Goal: Task Accomplishment & Management: Complete application form

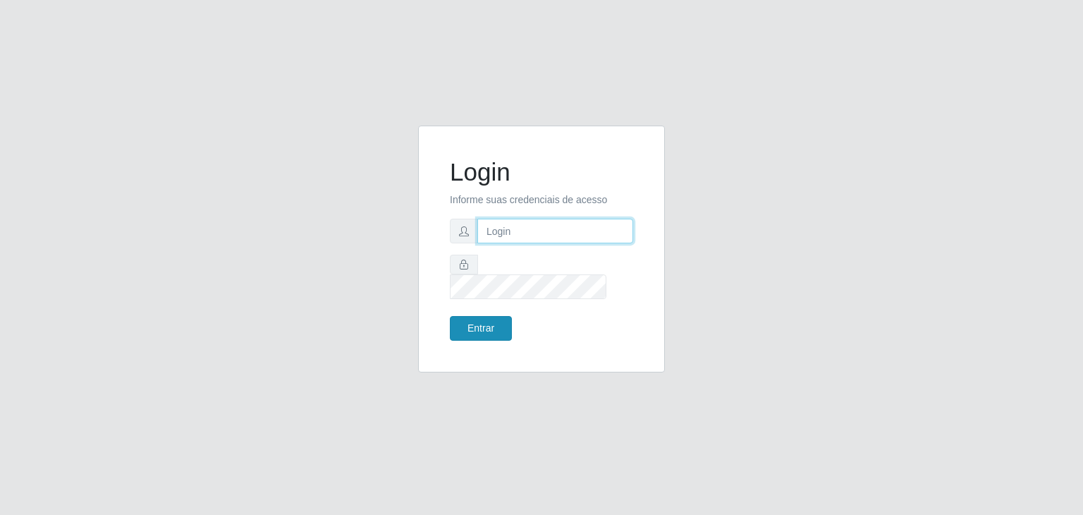
type input "jeisonrede@compras"
click at [484, 316] on button "Entrar" at bounding box center [481, 328] width 62 height 25
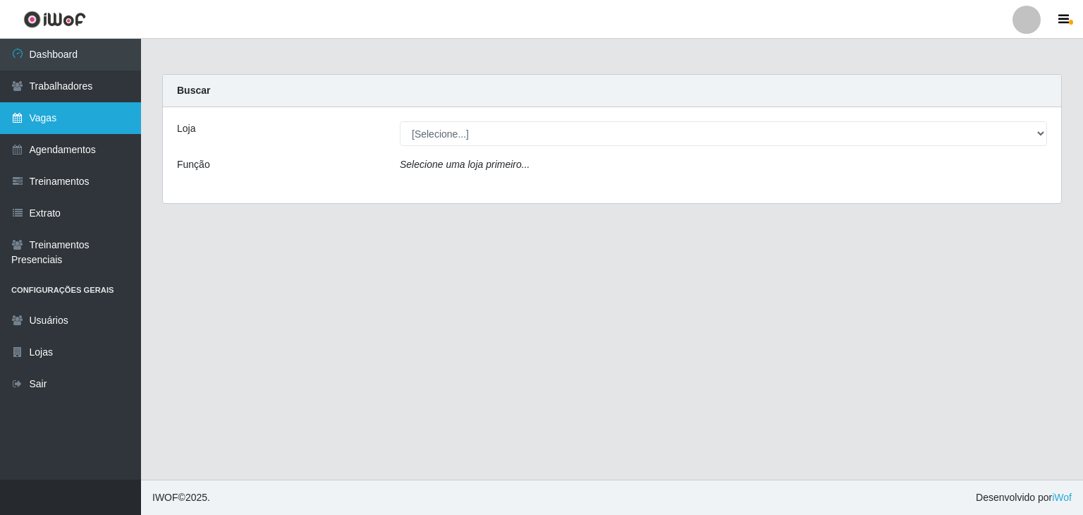
click at [68, 111] on link "Vagas" at bounding box center [70, 118] width 141 height 32
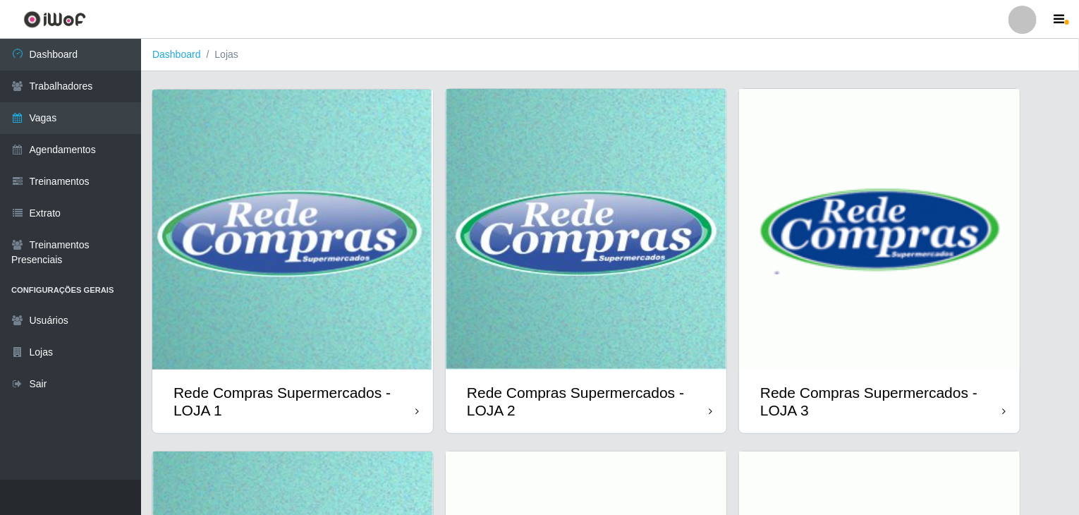
click at [897, 242] on img at bounding box center [879, 229] width 281 height 281
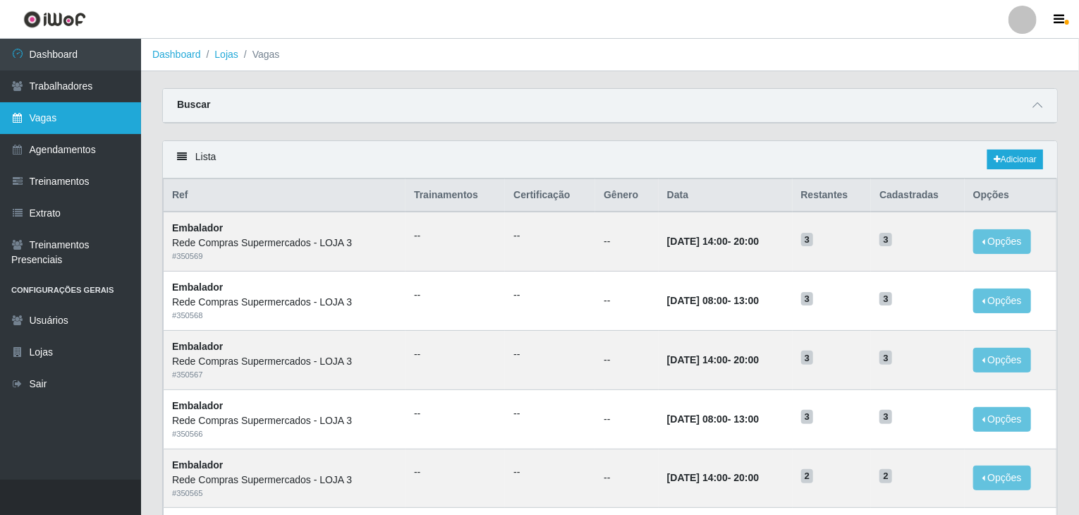
click at [77, 116] on link "Vagas" at bounding box center [70, 118] width 141 height 32
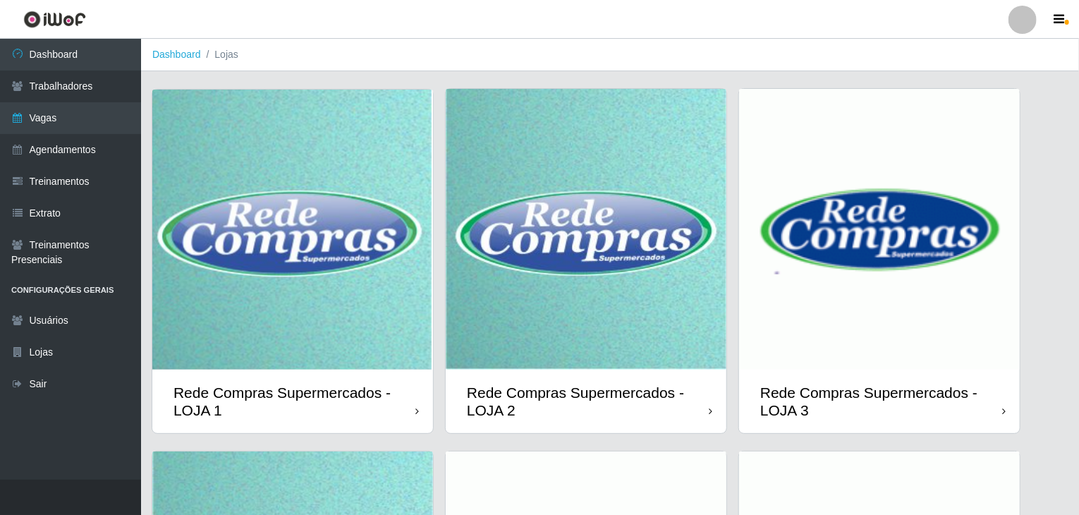
click at [637, 287] on img at bounding box center [586, 229] width 281 height 281
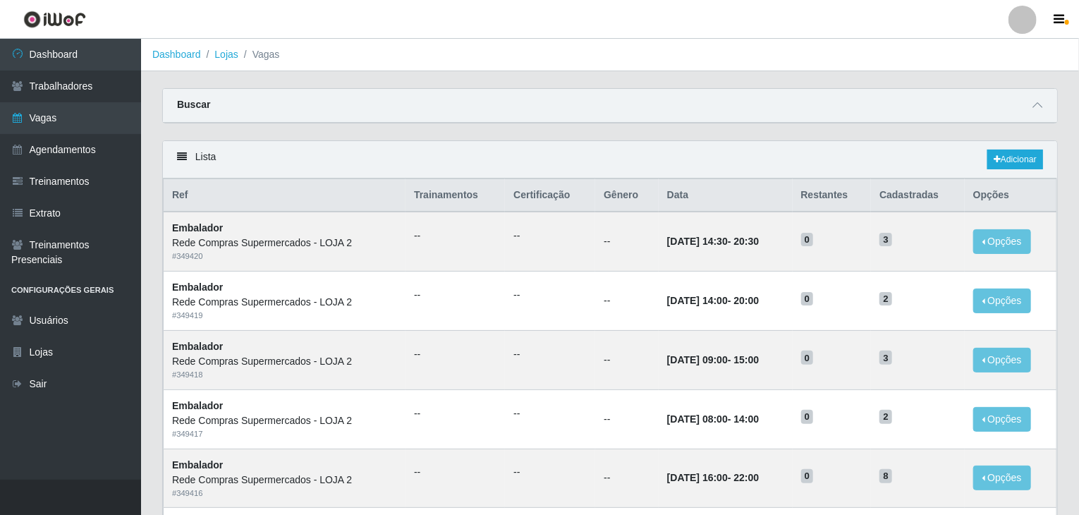
click at [1013, 94] on div "Buscar" at bounding box center [610, 106] width 894 height 34
click at [1012, 166] on link "Adicionar" at bounding box center [1015, 159] width 56 height 20
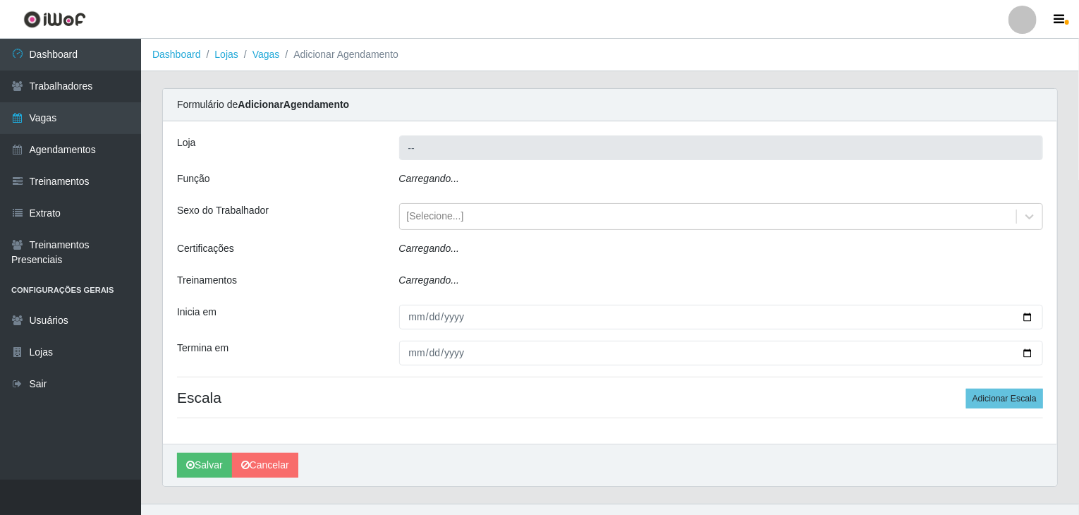
type input "Rede Compras Supermercados - LOJA 2"
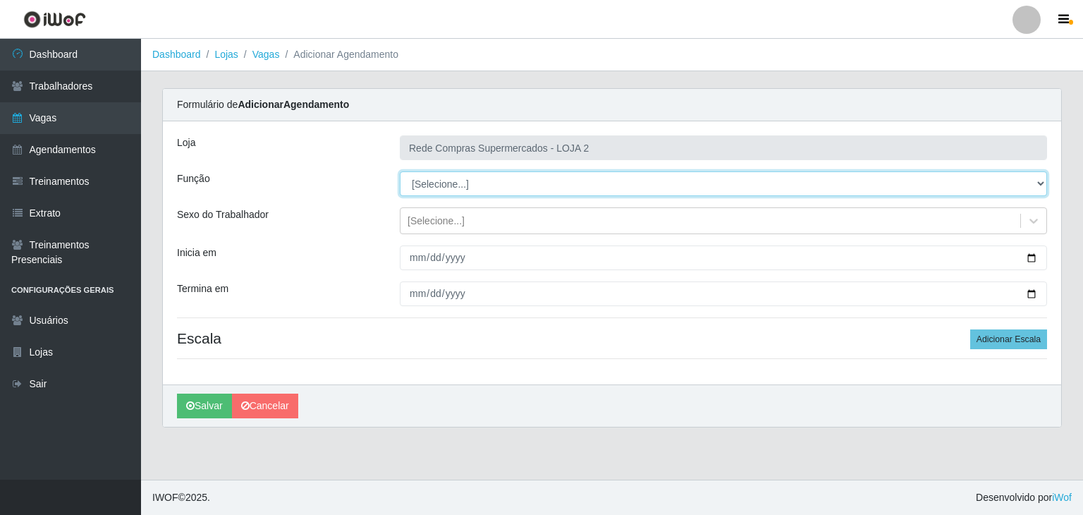
click at [447, 173] on select "[Selecione...] ASG ASG + ASG ++ Balconista Balconista + Balconista ++ Embalador…" at bounding box center [723, 183] width 647 height 25
select select "1"
click at [400, 171] on select "[Selecione...] ASG ASG + ASG ++ Balconista Balconista + Balconista ++ Embalador…" at bounding box center [723, 183] width 647 height 25
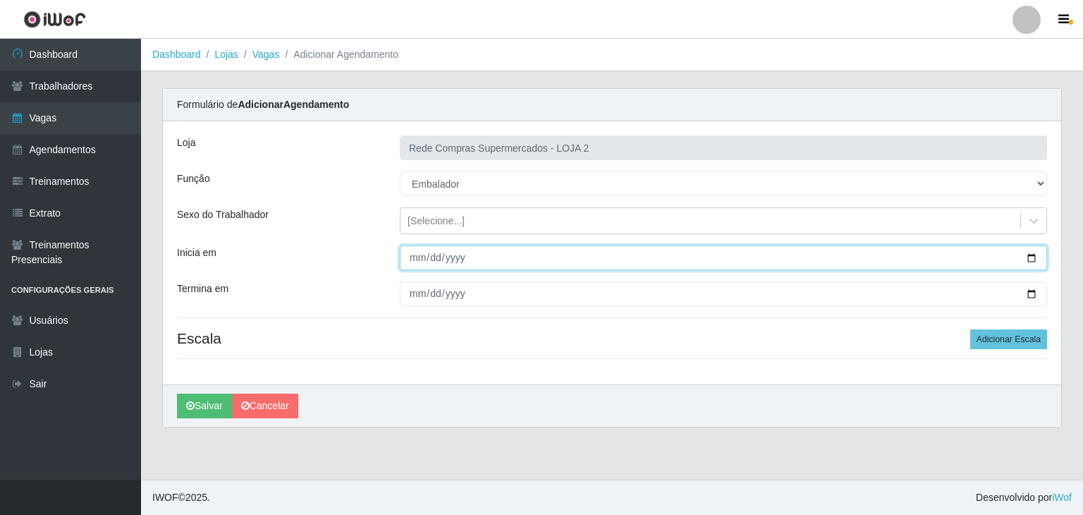
click at [1032, 259] on input "Inicia em" at bounding box center [723, 257] width 647 height 25
type input "2025-10-13"
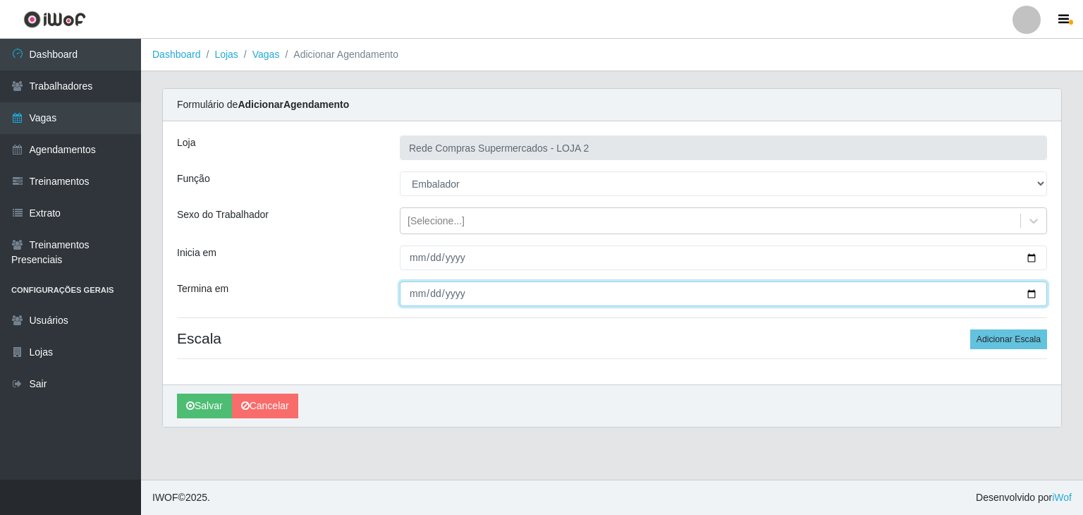
click at [1028, 291] on input "Termina em" at bounding box center [723, 293] width 647 height 25
type input "2025-10-18"
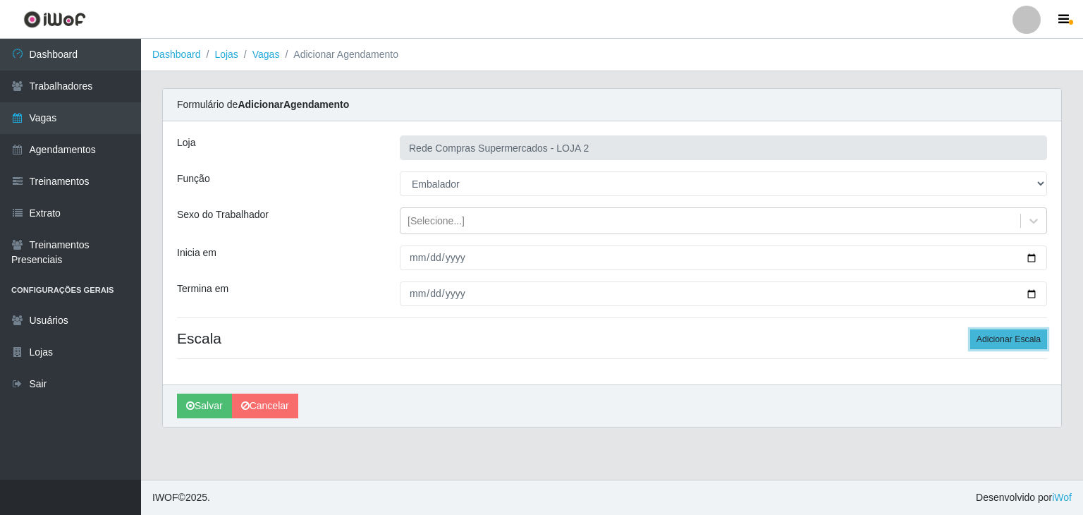
click at [981, 334] on button "Adicionar Escala" at bounding box center [1008, 339] width 77 height 20
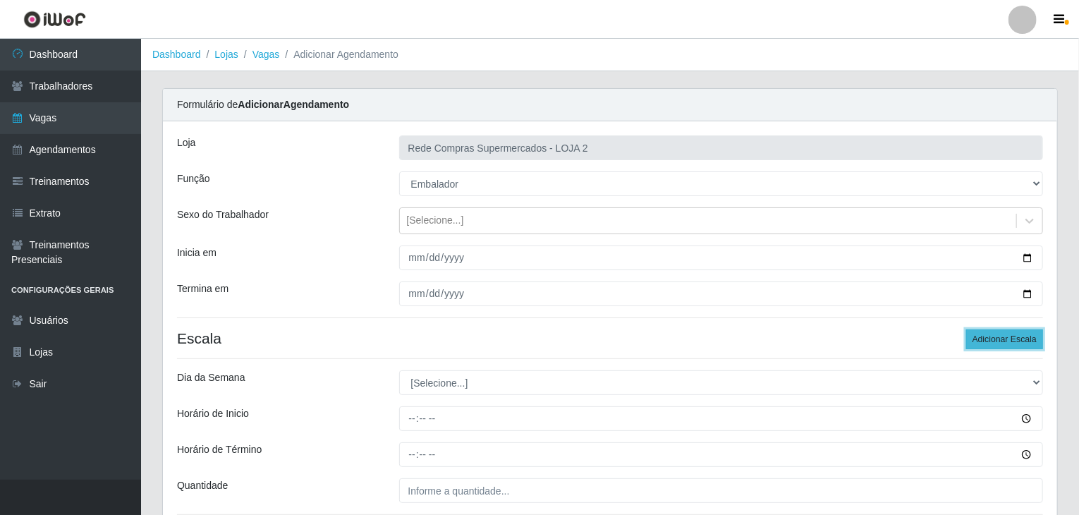
click at [981, 334] on button "Adicionar Escala" at bounding box center [1004, 339] width 77 height 20
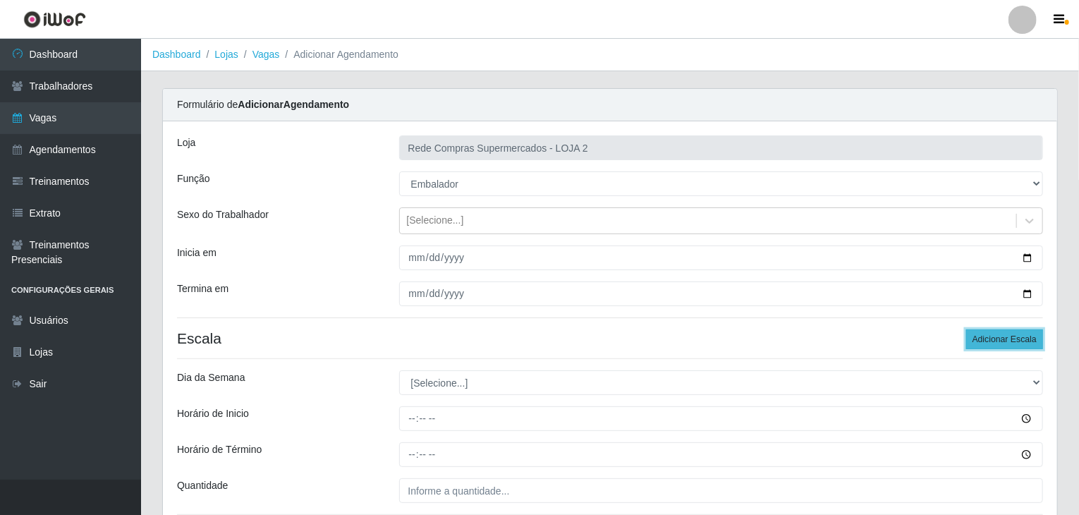
click at [980, 334] on button "Adicionar Escala" at bounding box center [1004, 339] width 77 height 20
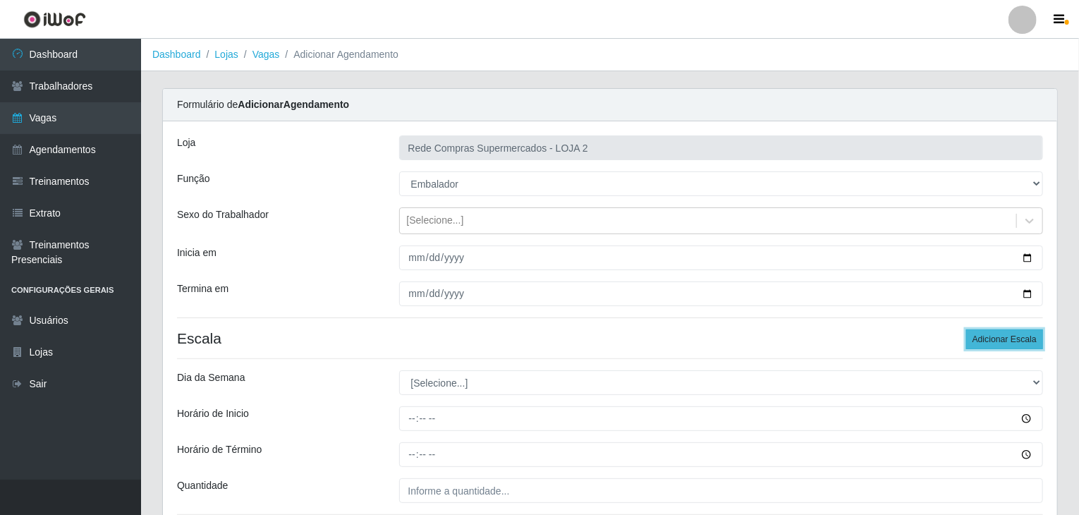
click at [978, 335] on button "Adicionar Escala" at bounding box center [1004, 339] width 77 height 20
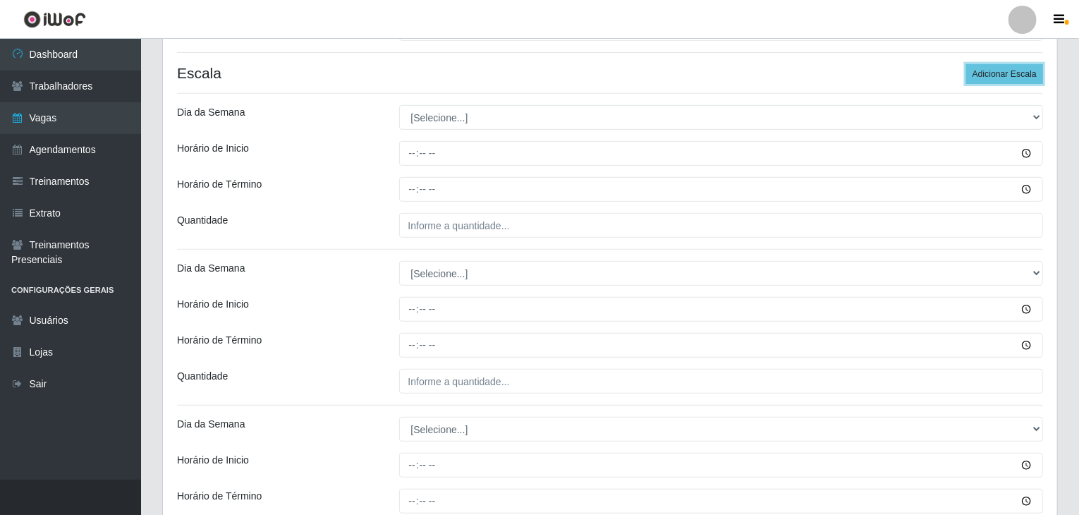
scroll to position [282, 0]
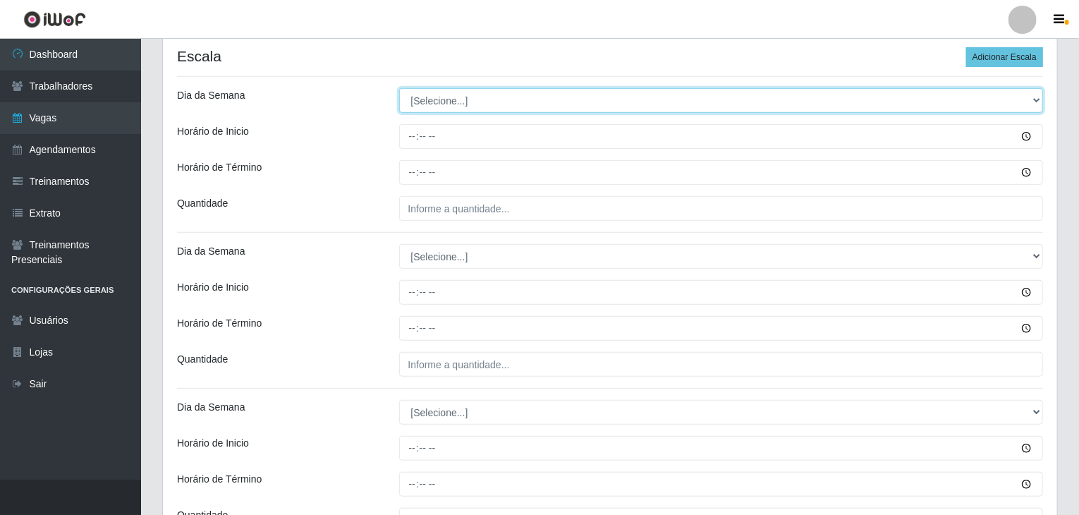
click at [420, 104] on select "[Selecione...] Segunda Terça Quarta Quinta Sexta Sábado Domingo" at bounding box center [721, 100] width 644 height 25
select select "1"
click at [399, 88] on select "[Selecione...] Segunda Terça Quarta Quinta Sexta Sábado Domingo" at bounding box center [721, 100] width 644 height 25
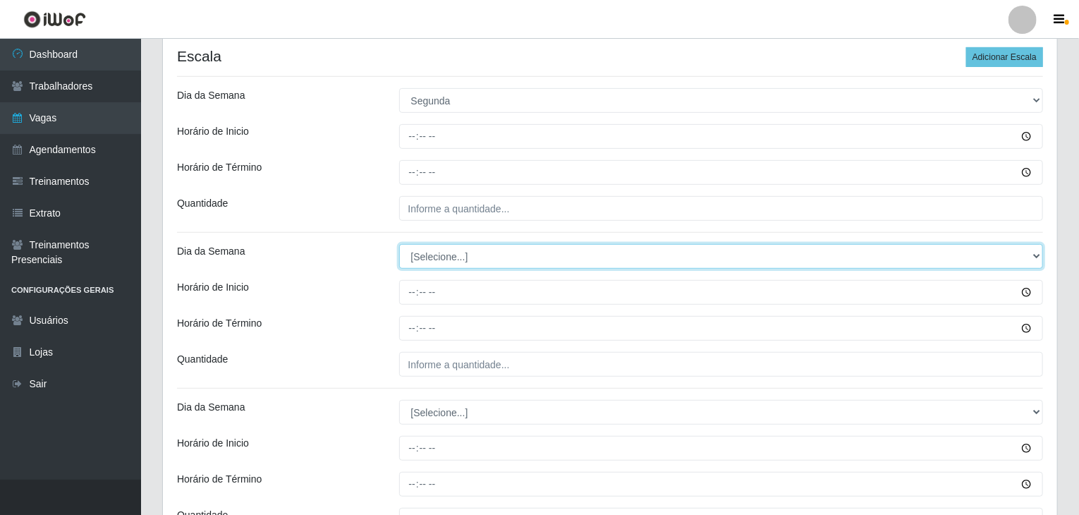
drag, startPoint x: 471, startPoint y: 246, endPoint x: 475, endPoint y: 264, distance: 18.8
click at [470, 249] on select "[Selecione...] Segunda Terça Quarta Quinta Sexta Sábado Domingo" at bounding box center [721, 256] width 644 height 25
select select "1"
click at [399, 244] on select "[Selecione...] Segunda Terça Quarta Quinta Sexta Sábado Domingo" at bounding box center [721, 256] width 644 height 25
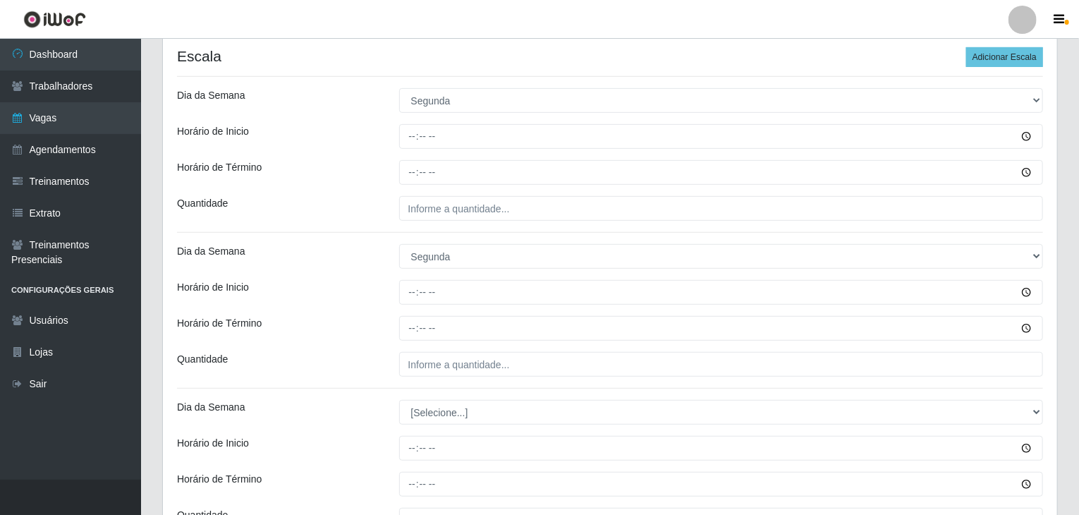
click at [377, 297] on div "Horário de Inicio" at bounding box center [277, 292] width 222 height 25
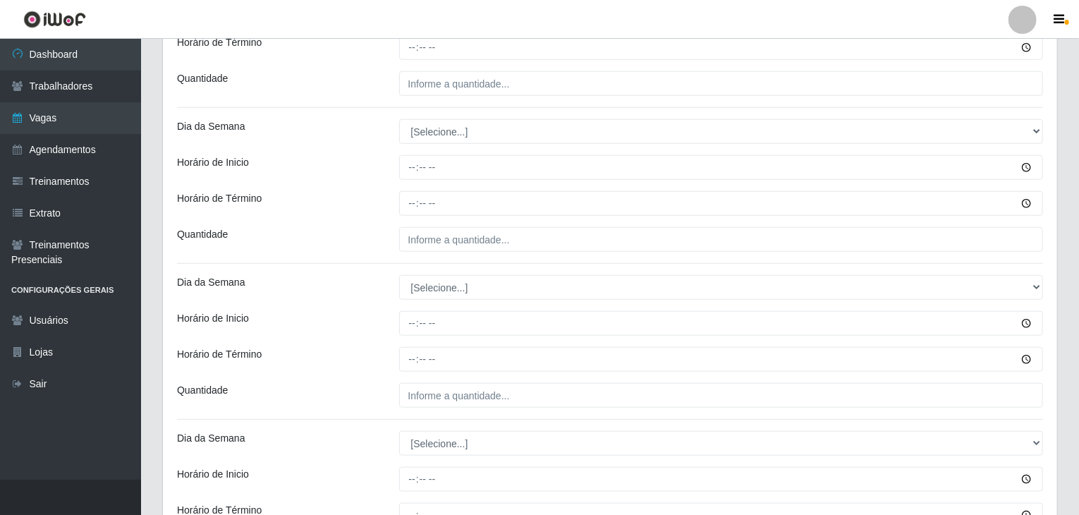
scroll to position [564, 0]
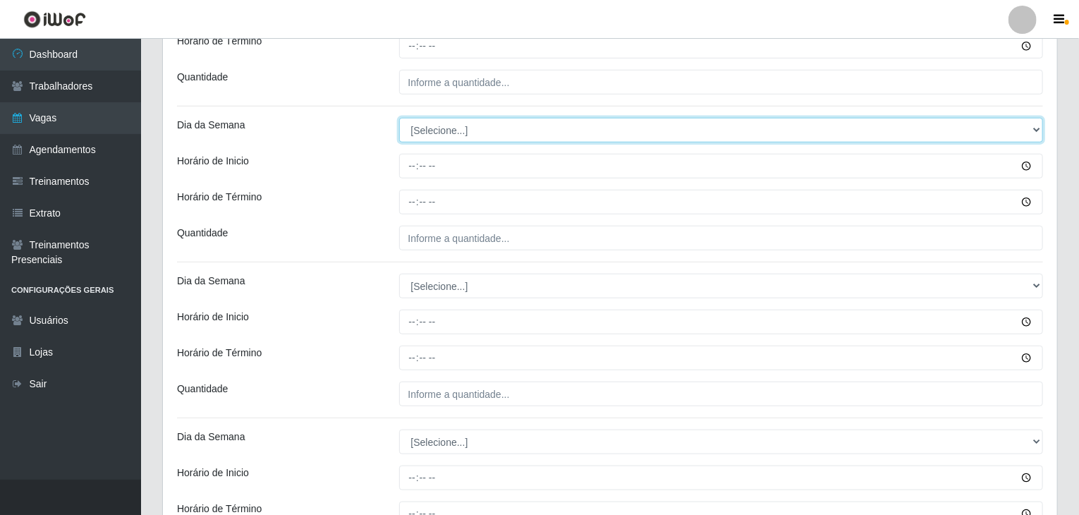
click at [431, 137] on select "[Selecione...] Segunda Terça Quarta Quinta Sexta Sábado Domingo" at bounding box center [721, 130] width 644 height 25
select select "2"
click at [399, 118] on select "[Selecione...] Segunda Terça Quarta Quinta Sexta Sábado Domingo" at bounding box center [721, 130] width 644 height 25
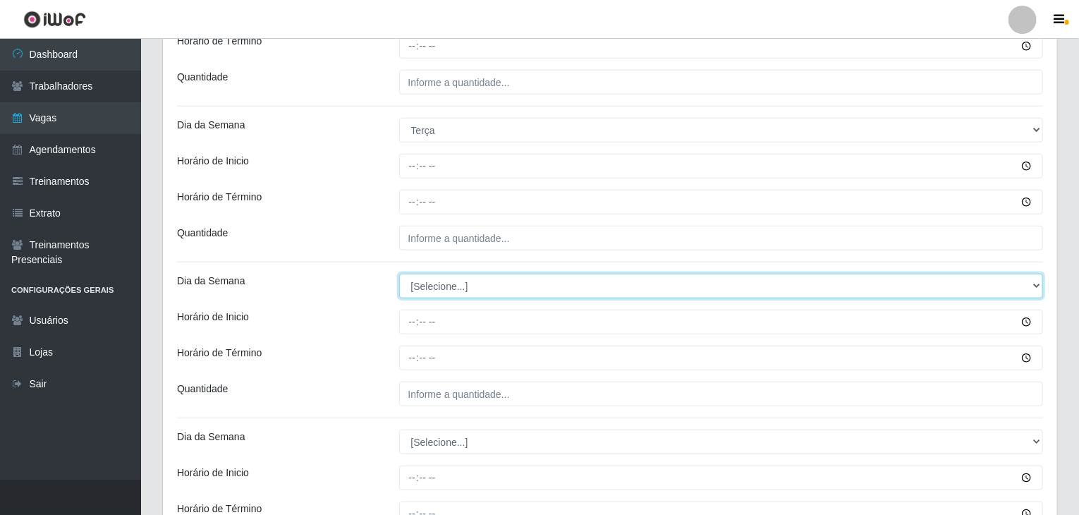
click at [480, 288] on select "[Selecione...] Segunda Terça Quarta Quinta Sexta Sábado Domingo" at bounding box center [721, 286] width 644 height 25
select select "2"
click at [399, 274] on select "[Selecione...] Segunda Terça Quarta Quinta Sexta Sábado Domingo" at bounding box center [721, 286] width 644 height 25
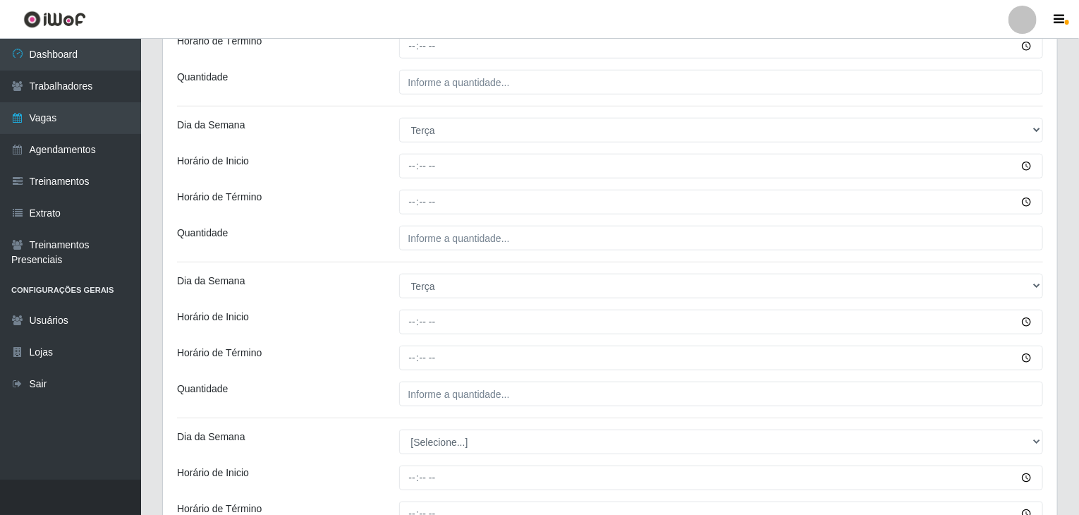
click at [376, 294] on div "Dia da Semana" at bounding box center [277, 286] width 222 height 25
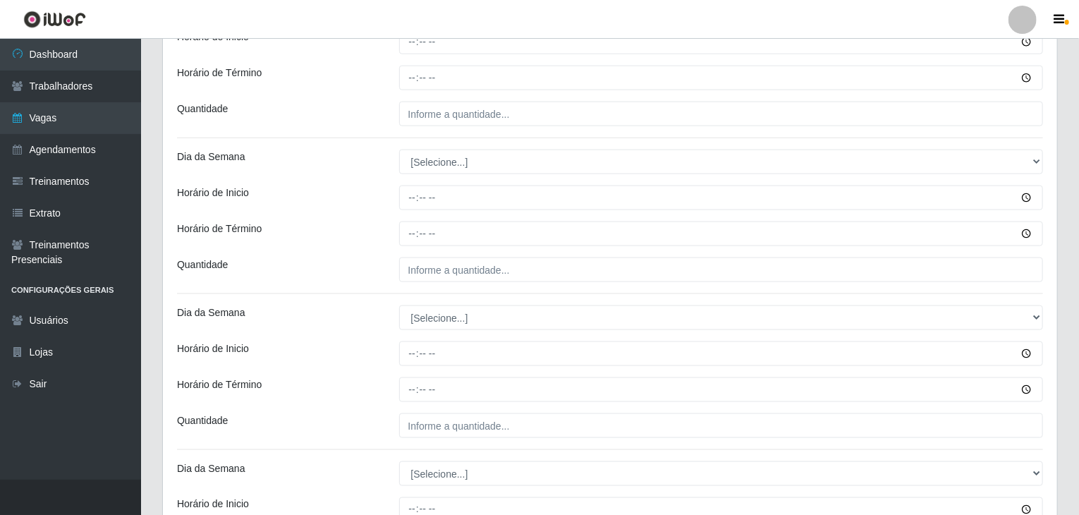
scroll to position [846, 0]
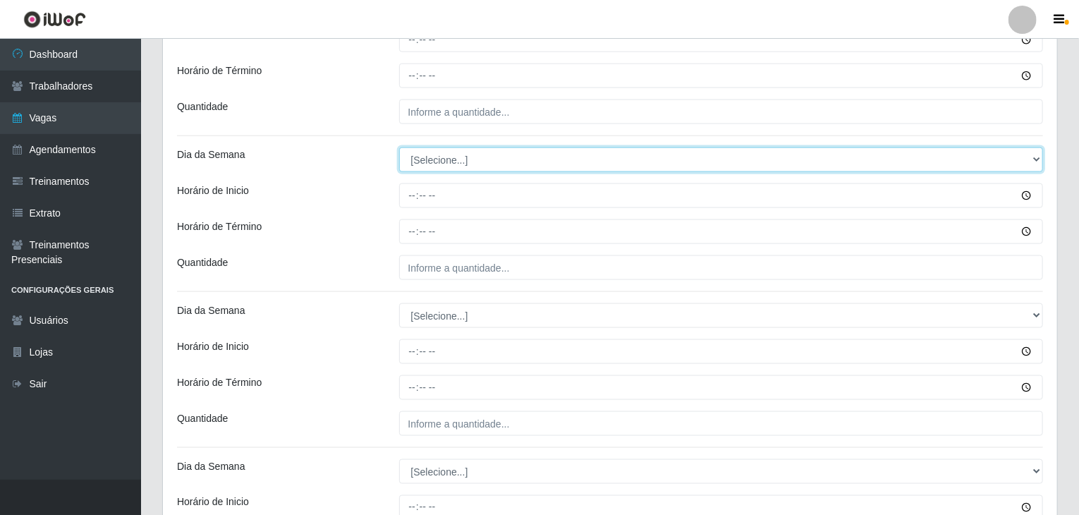
click at [438, 161] on select "[Selecione...] Segunda Terça Quarta Quinta Sexta Sábado Domingo" at bounding box center [721, 159] width 644 height 25
select select "3"
click at [399, 147] on select "[Selecione...] Segunda Terça Quarta Quinta Sexta Sábado Domingo" at bounding box center [721, 159] width 644 height 25
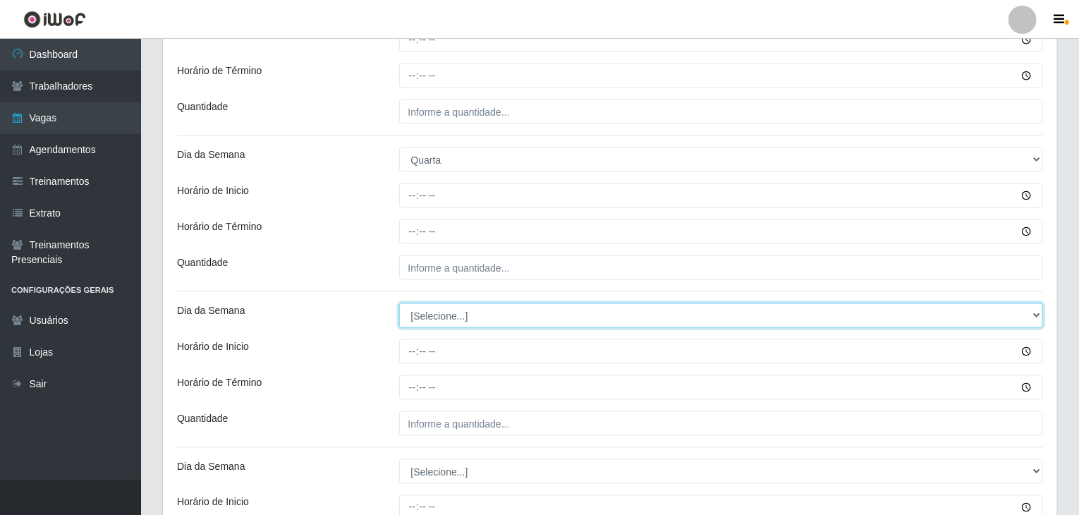
click at [449, 311] on select "[Selecione...] Segunda Terça Quarta Quinta Sexta Sábado Domingo" at bounding box center [721, 315] width 644 height 25
select select "3"
click at [399, 303] on select "[Selecione...] Segunda Terça Quarta Quinta Sexta Sábado Domingo" at bounding box center [721, 315] width 644 height 25
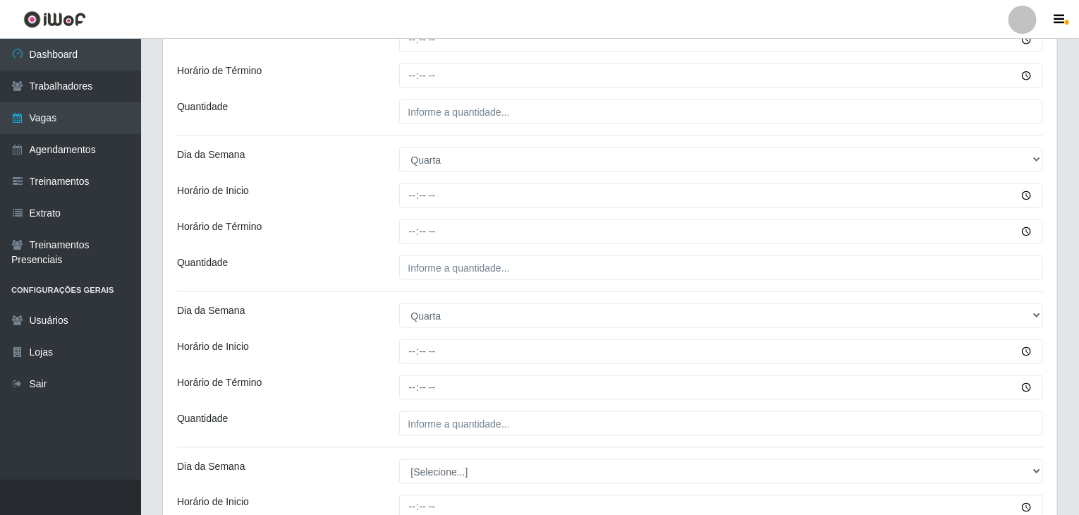
click at [349, 297] on div "Loja Rede Compras Supermercados - LOJA 2 Função [Selecione...] ASG ASG + ASG ++…" at bounding box center [610, 341] width 894 height 2132
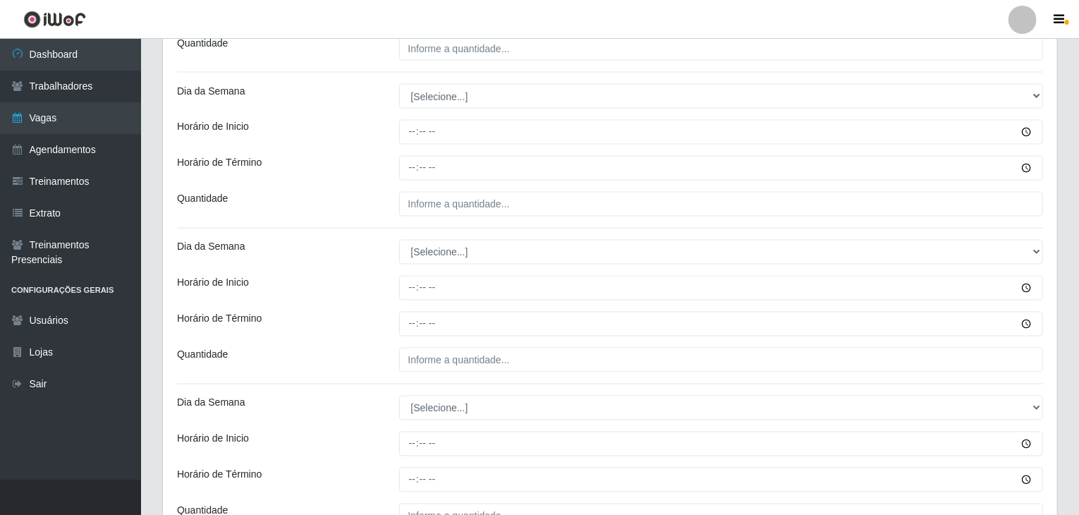
scroll to position [1269, 0]
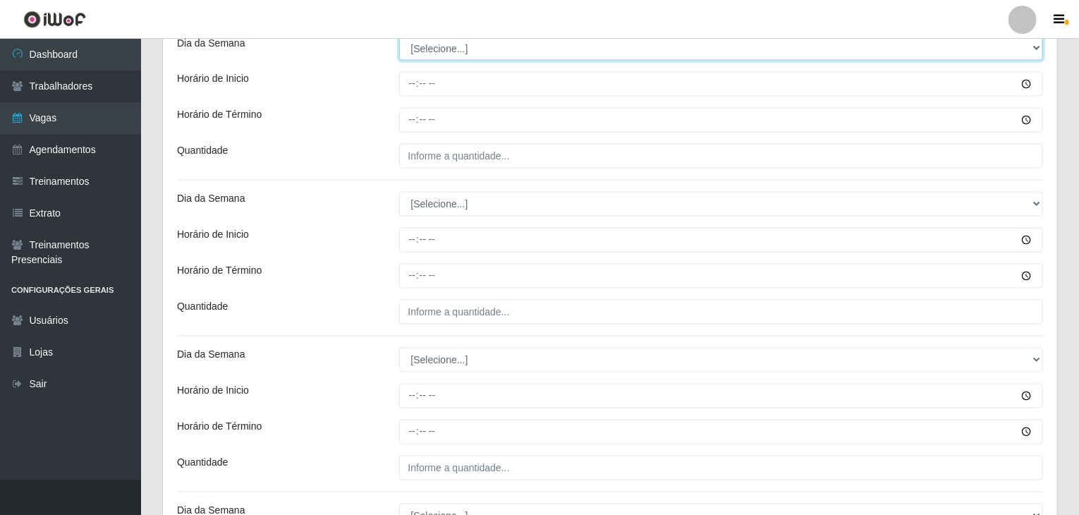
click at [461, 47] on select "[Selecione...] Segunda Terça Quarta Quinta Sexta Sábado Domingo" at bounding box center [721, 48] width 644 height 25
select select "4"
click at [399, 36] on select "[Selecione...] Segunda Terça Quarta Quinta Sexta Sábado Domingo" at bounding box center [721, 48] width 644 height 25
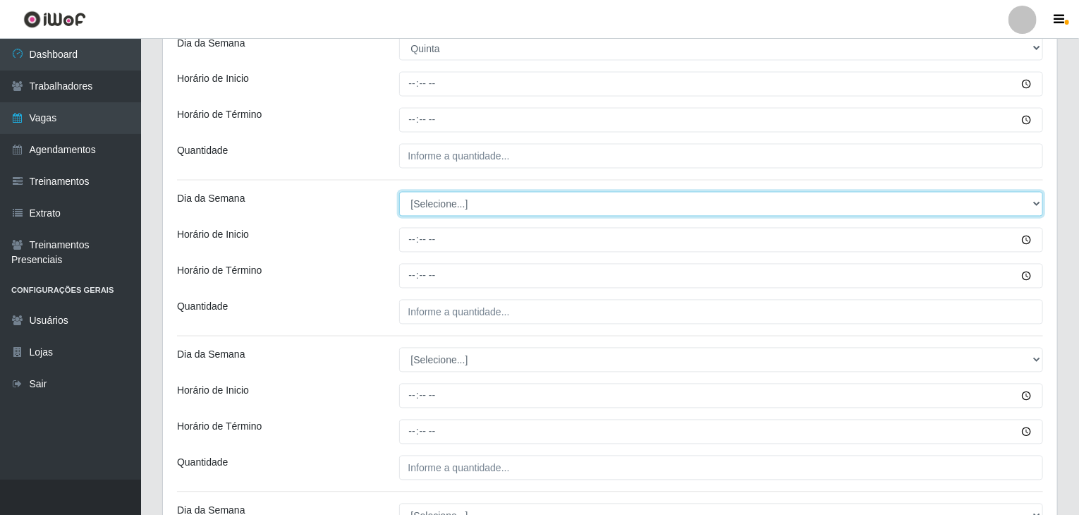
click at [461, 204] on select "[Selecione...] Segunda Terça Quarta Quinta Sexta Sábado Domingo" at bounding box center [721, 204] width 644 height 25
select select "4"
click at [399, 192] on select "[Selecione...] Segunda Terça Quarta Quinta Sexta Sábado Domingo" at bounding box center [721, 204] width 644 height 25
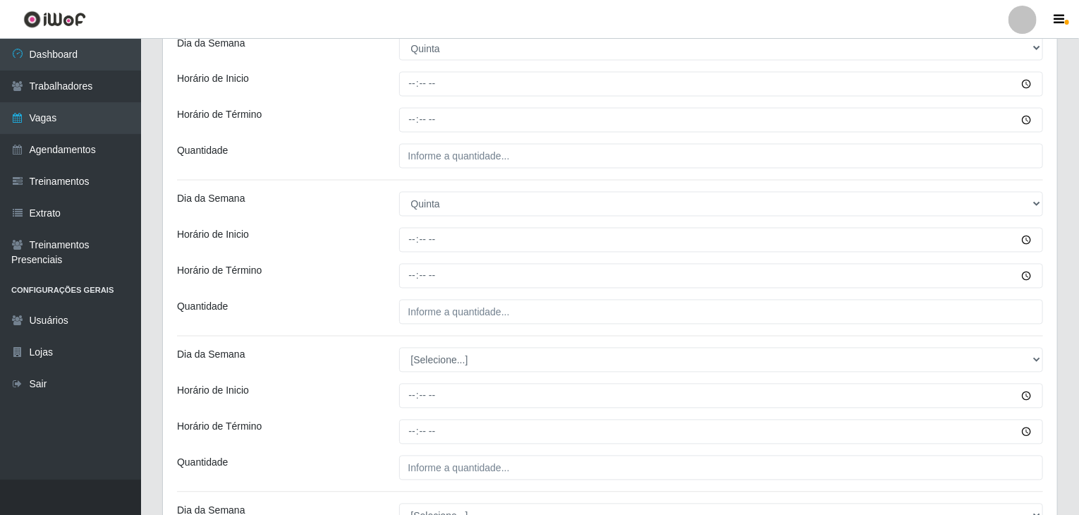
click at [347, 229] on div "Horário de Inicio" at bounding box center [277, 240] width 222 height 25
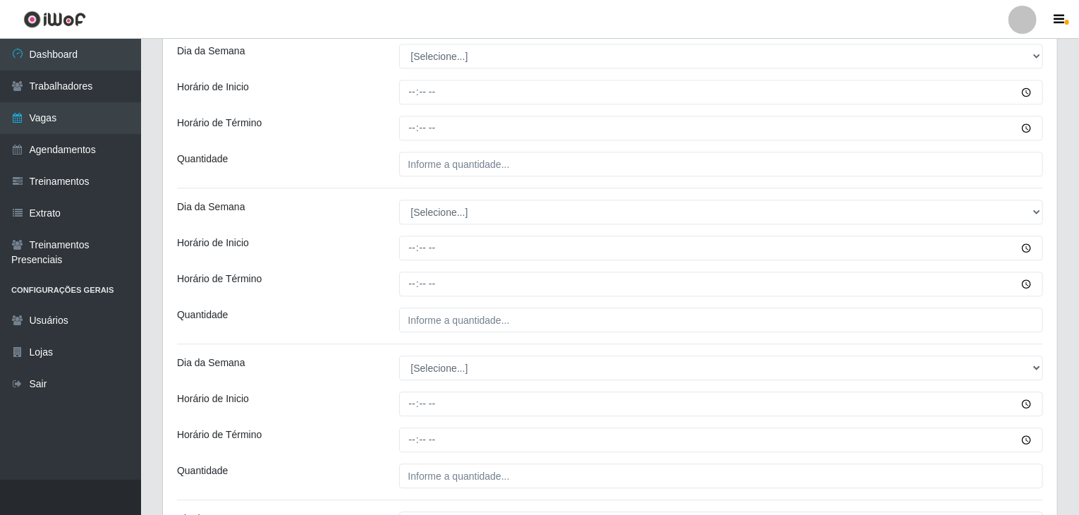
scroll to position [1551, 0]
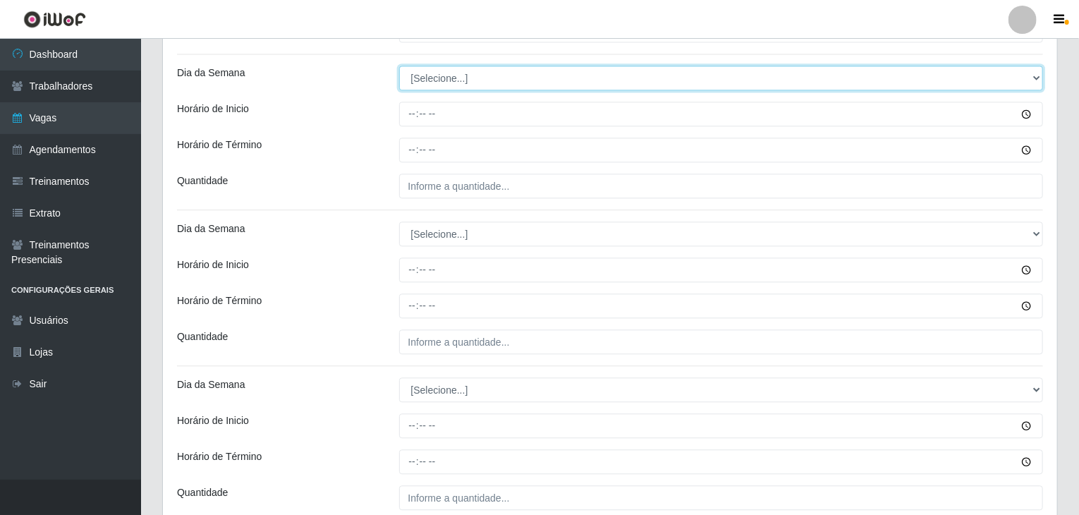
click at [425, 75] on select "[Selecione...] Segunda Terça Quarta Quinta Sexta Sábado Domingo" at bounding box center [721, 78] width 644 height 25
select select "5"
click at [399, 66] on select "[Selecione...] Segunda Terça Quarta Quinta Sexta Sábado Domingo" at bounding box center [721, 78] width 644 height 25
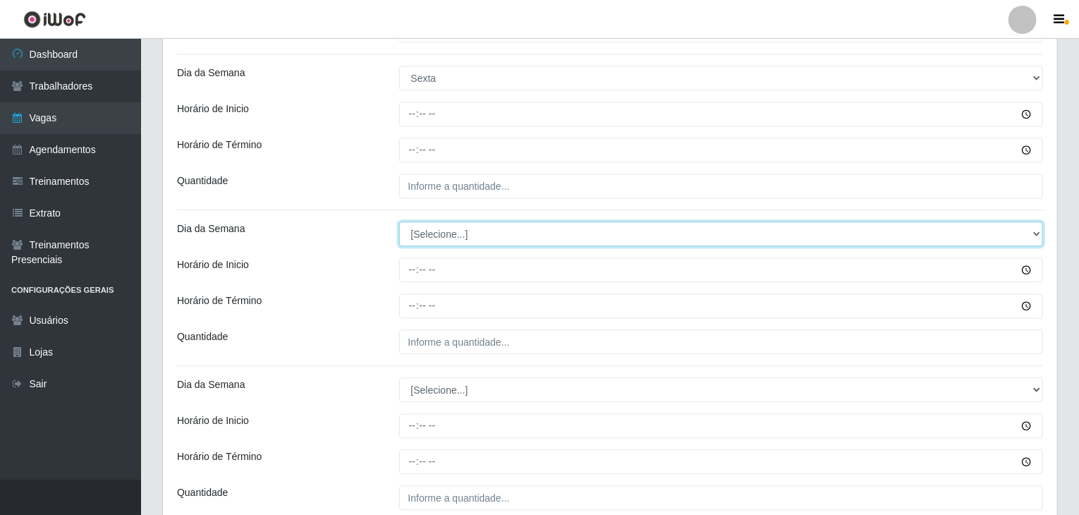
click at [472, 241] on select "[Selecione...] Segunda Terça Quarta Quinta Sexta Sábado Domingo" at bounding box center [721, 233] width 644 height 25
select select "5"
click at [399, 221] on select "[Selecione...] Segunda Terça Quarta Quinta Sexta Sábado Domingo" at bounding box center [721, 233] width 644 height 25
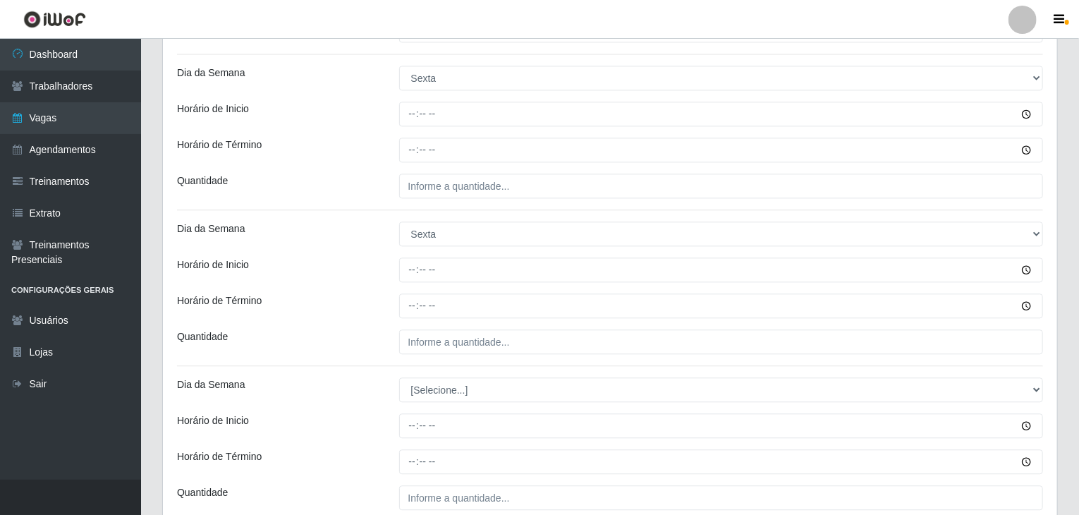
click at [369, 260] on div "Horário de Inicio" at bounding box center [277, 269] width 222 height 25
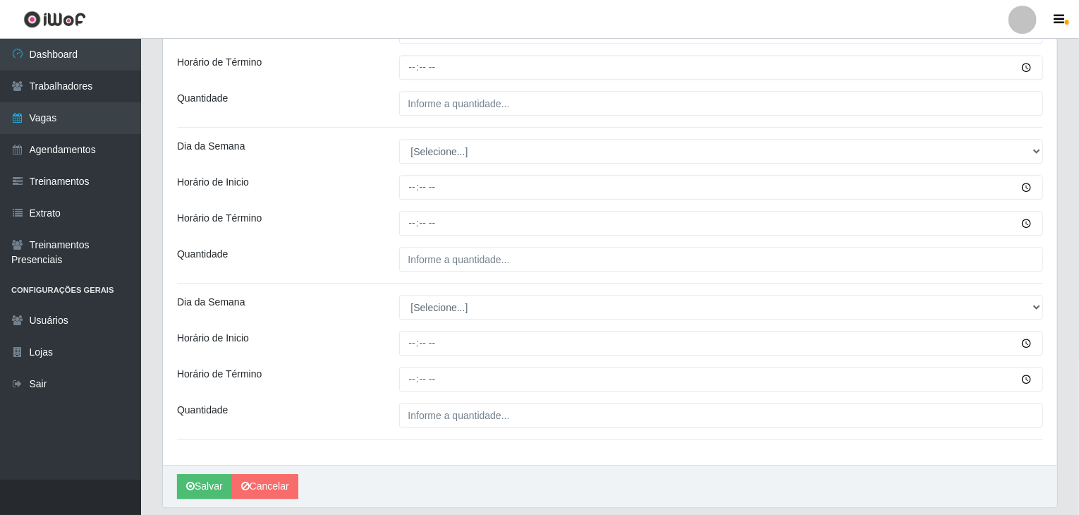
scroll to position [1831, 0]
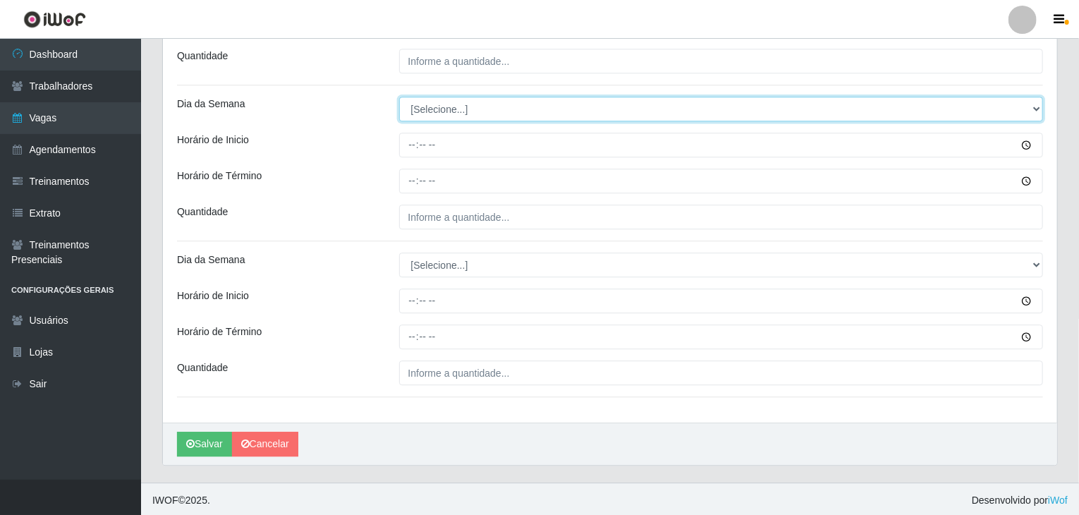
click at [420, 105] on select "[Selecione...] Segunda Terça Quarta Quinta Sexta Sábado Domingo" at bounding box center [721, 109] width 644 height 25
select select "6"
click at [399, 97] on select "[Selecione...] Segunda Terça Quarta Quinta Sexta Sábado Domingo" at bounding box center [721, 109] width 644 height 25
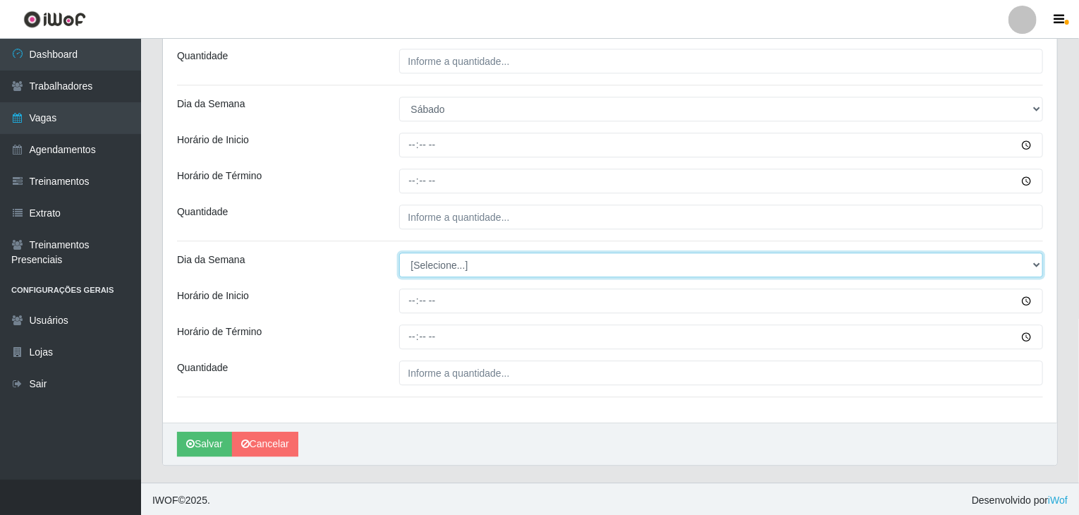
click at [465, 266] on select "[Selecione...] Segunda Terça Quarta Quinta Sexta Sábado Domingo" at bounding box center [721, 264] width 644 height 25
select select "6"
click at [399, 252] on select "[Selecione...] Segunda Terça Quarta Quinta Sexta Sábado Domingo" at bounding box center [721, 264] width 644 height 25
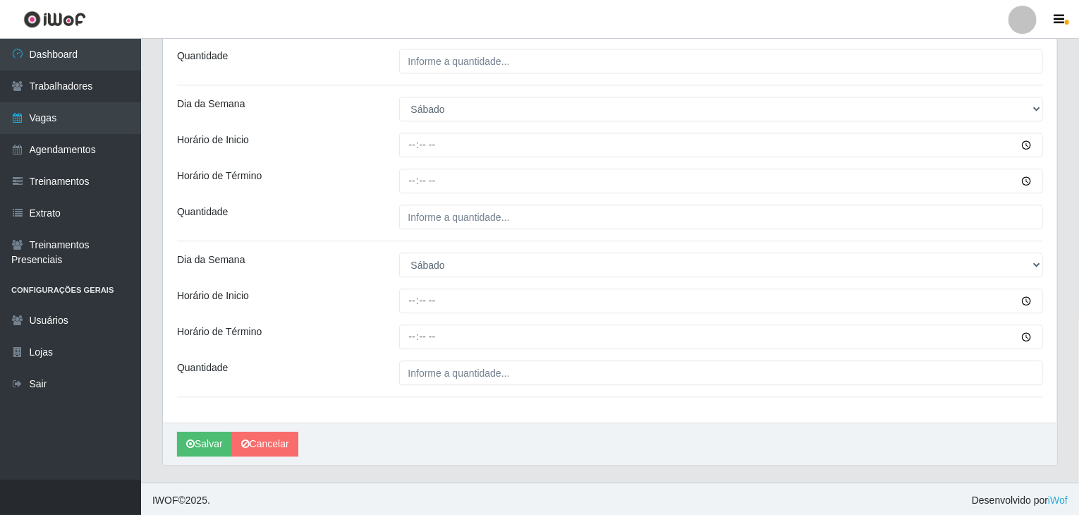
drag, startPoint x: 563, startPoint y: 385, endPoint x: 555, endPoint y: 379, distance: 10.2
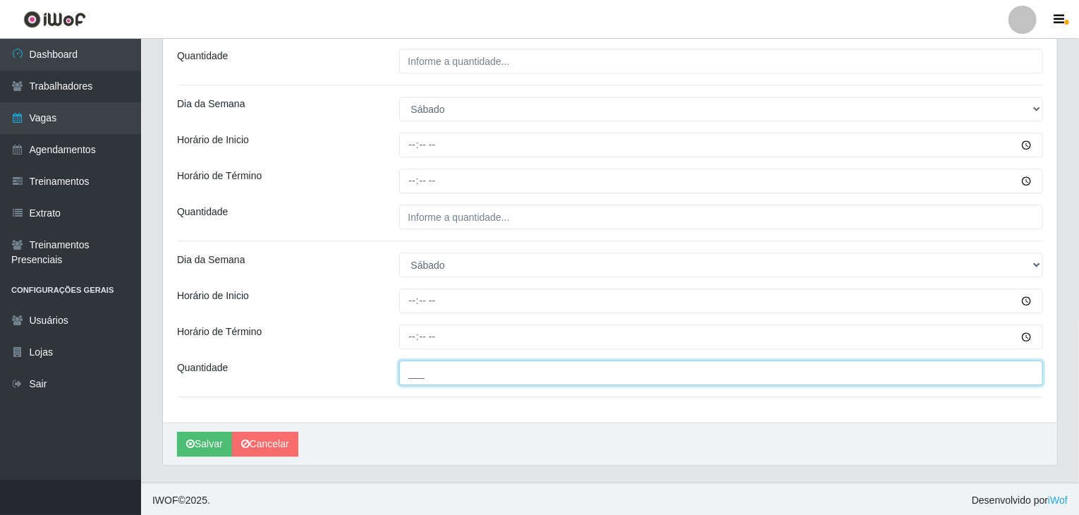
click at [551, 376] on input "___" at bounding box center [721, 372] width 644 height 25
type input "8__"
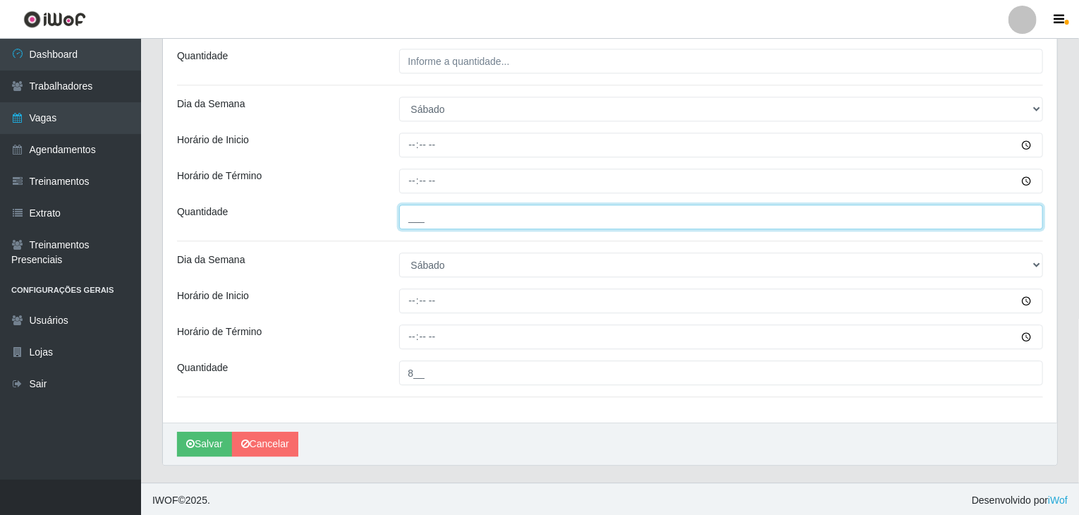
click at [492, 208] on input "___" at bounding box center [721, 216] width 644 height 25
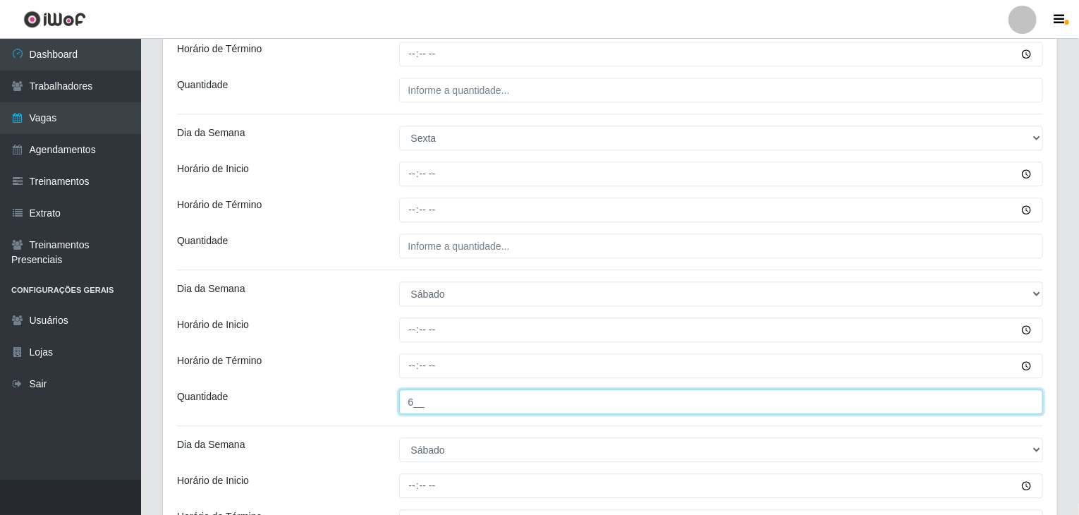
scroll to position [1620, 0]
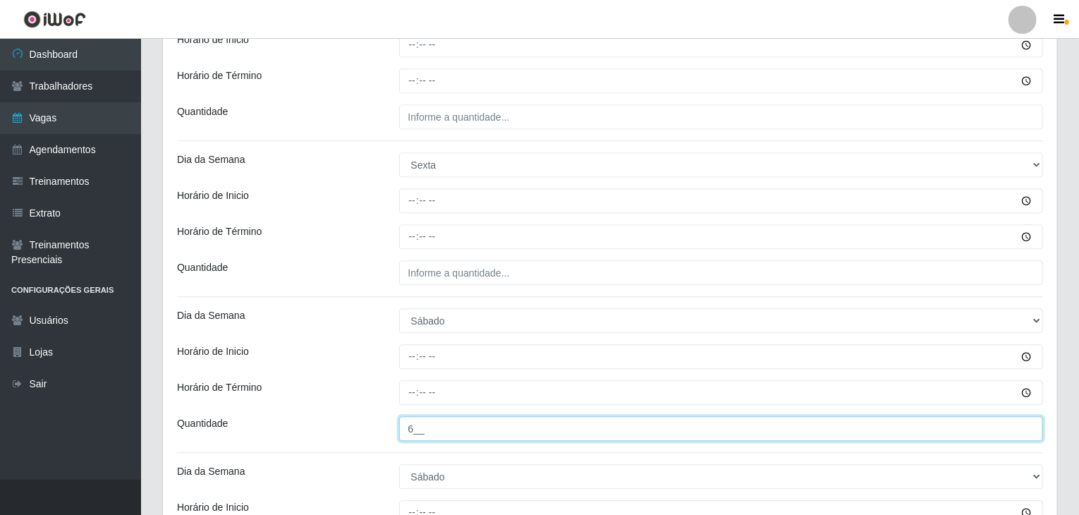
type input "6__"
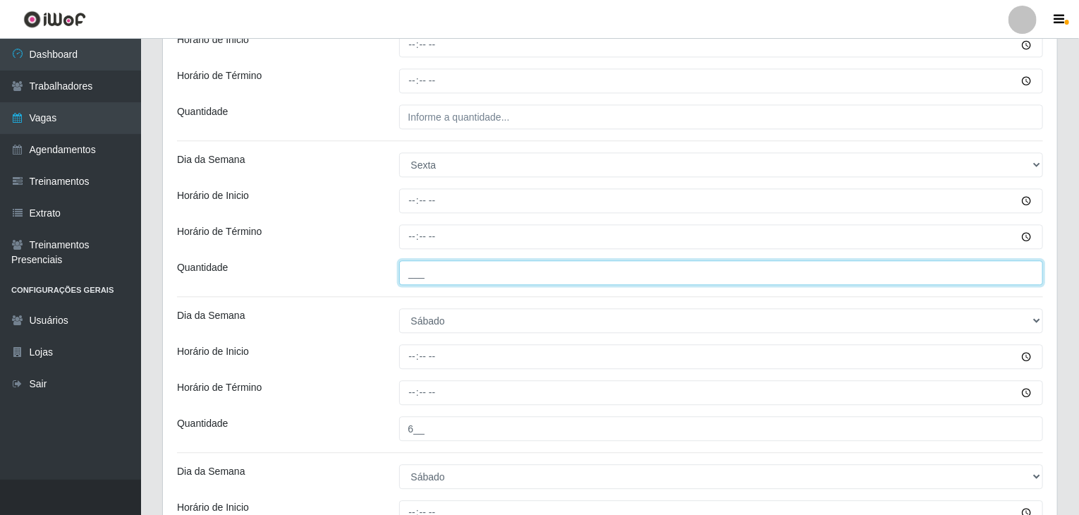
click at [556, 262] on input "___" at bounding box center [721, 272] width 644 height 25
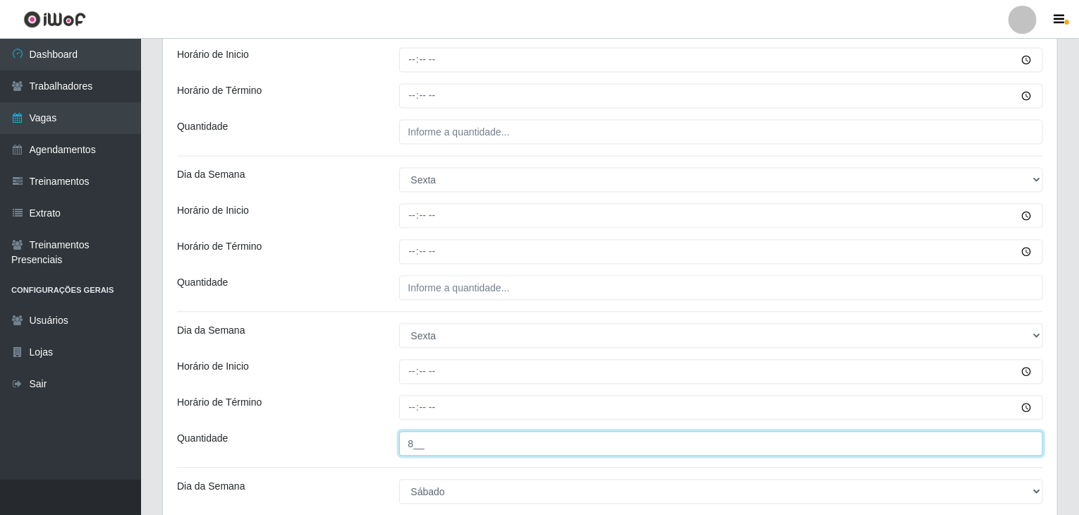
scroll to position [1408, 0]
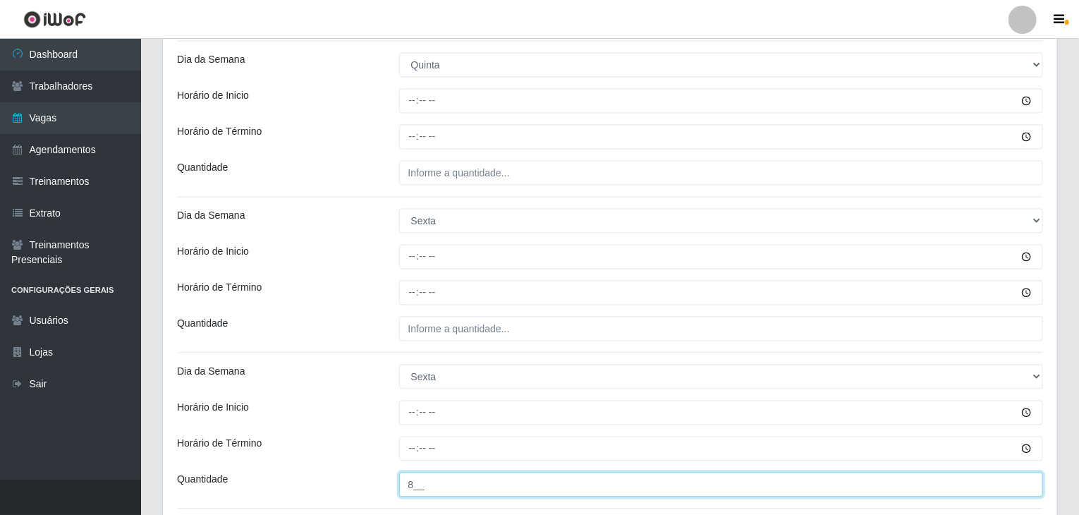
type input "8__"
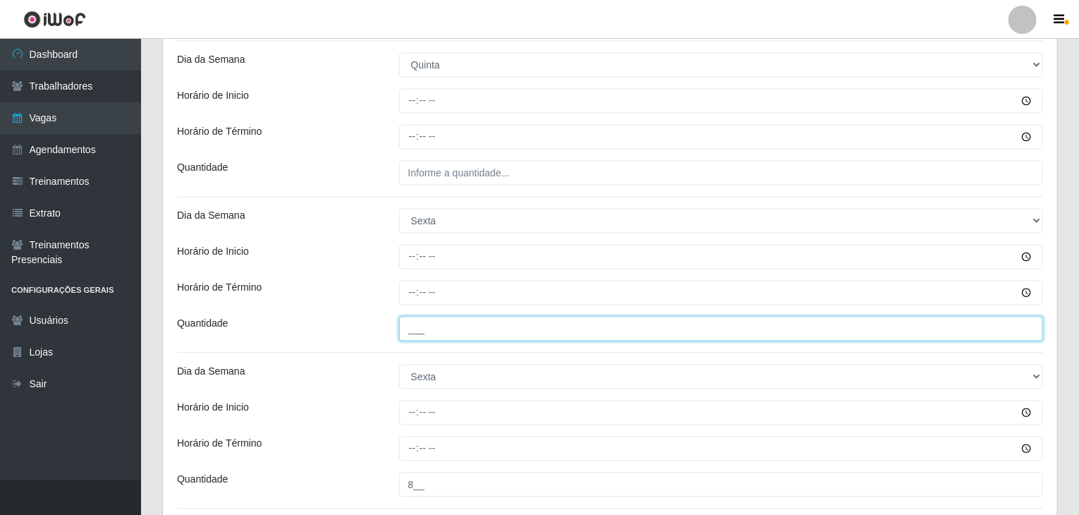
click at [502, 322] on input "___" at bounding box center [721, 328] width 644 height 25
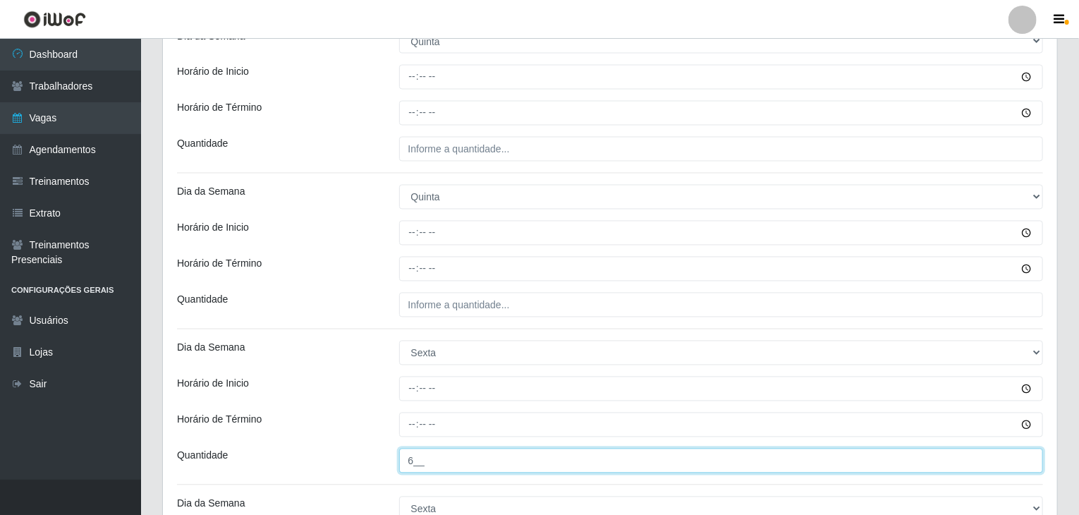
scroll to position [1267, 0]
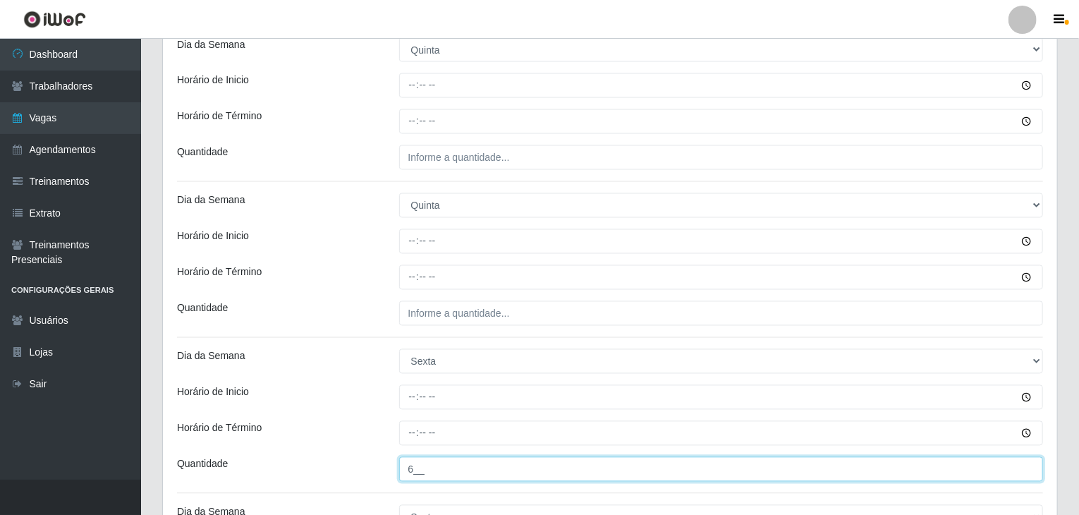
type input "6__"
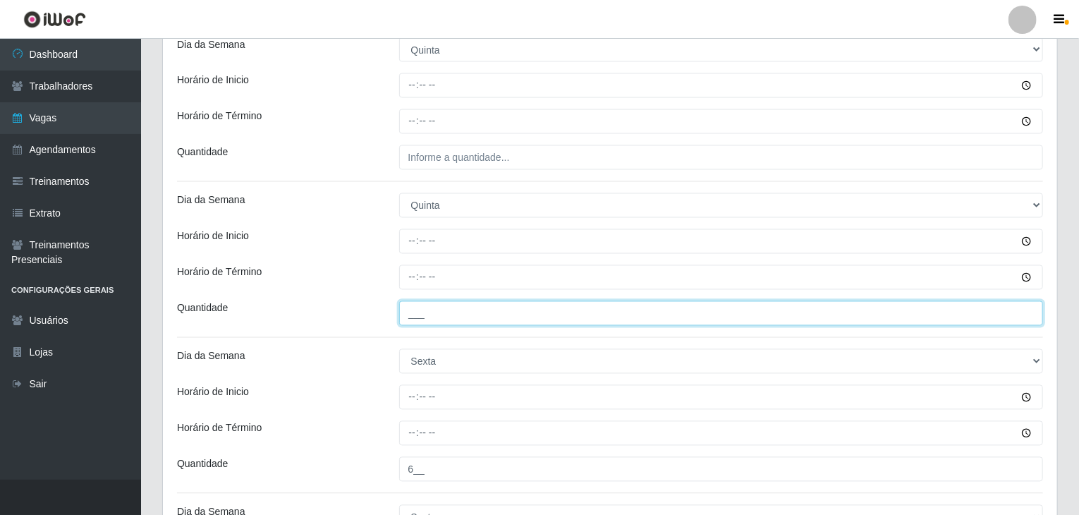
click at [491, 313] on input "___" at bounding box center [721, 313] width 644 height 25
type input "8__"
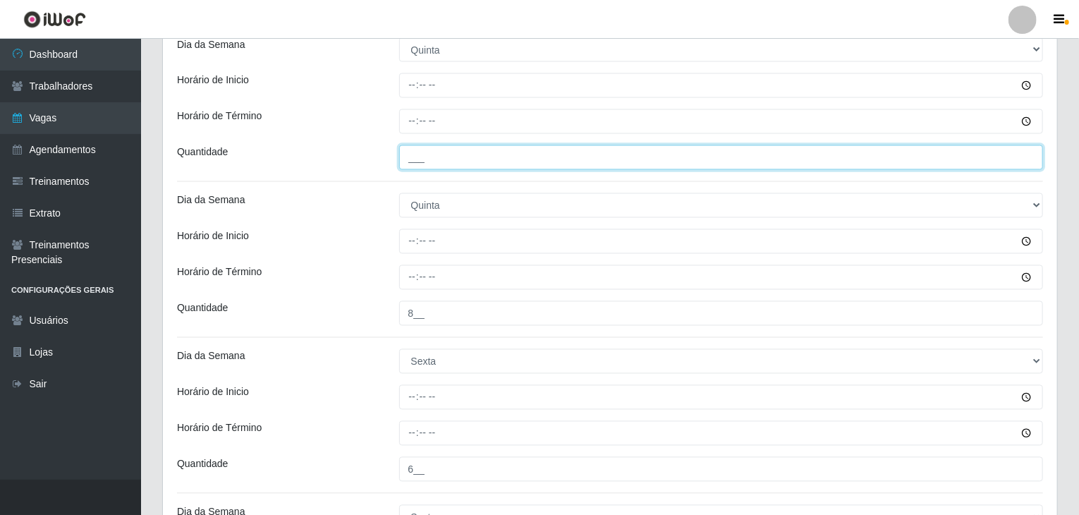
click at [454, 166] on input "___" at bounding box center [721, 157] width 644 height 25
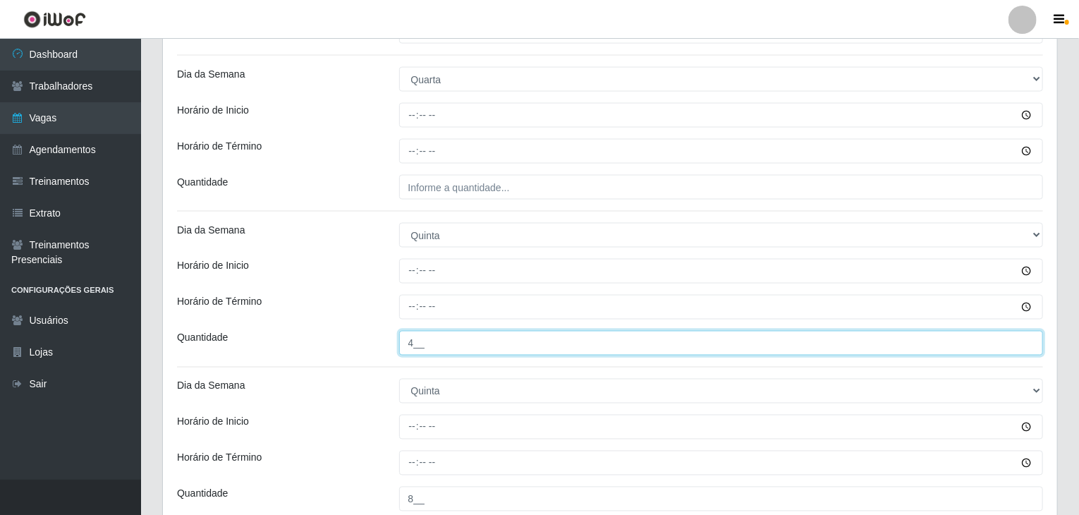
scroll to position [985, 0]
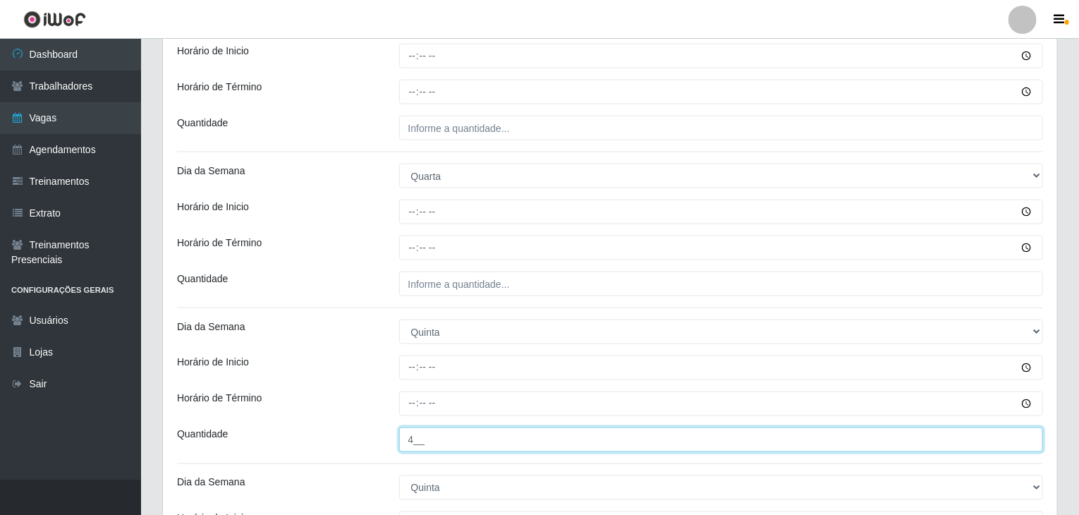
type input "4__"
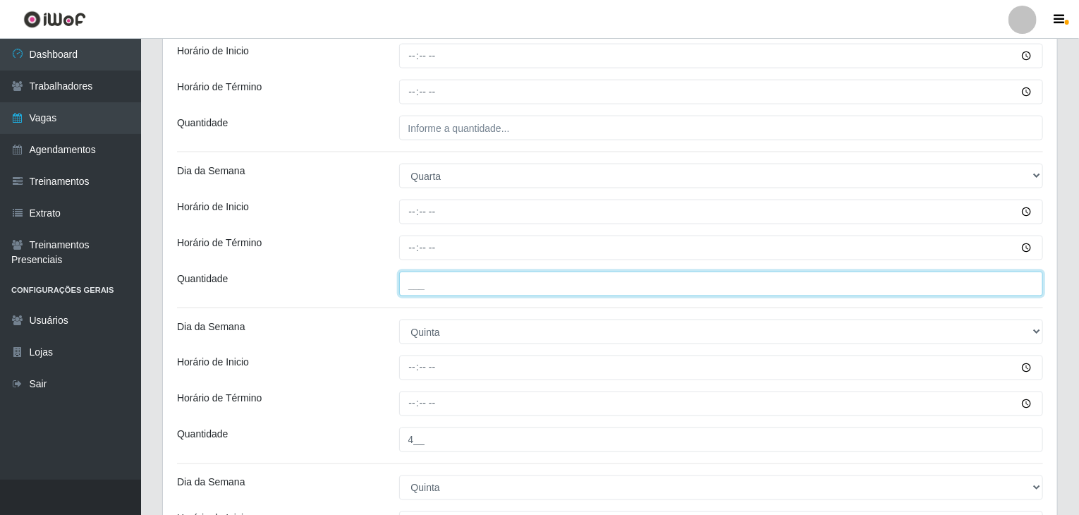
click at [474, 283] on input "___" at bounding box center [721, 283] width 644 height 25
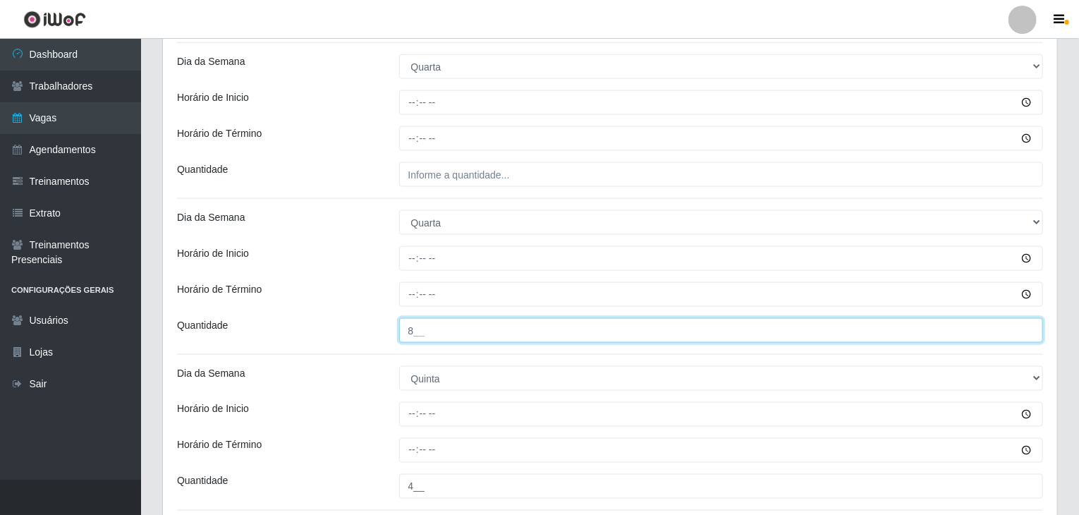
scroll to position [915, 0]
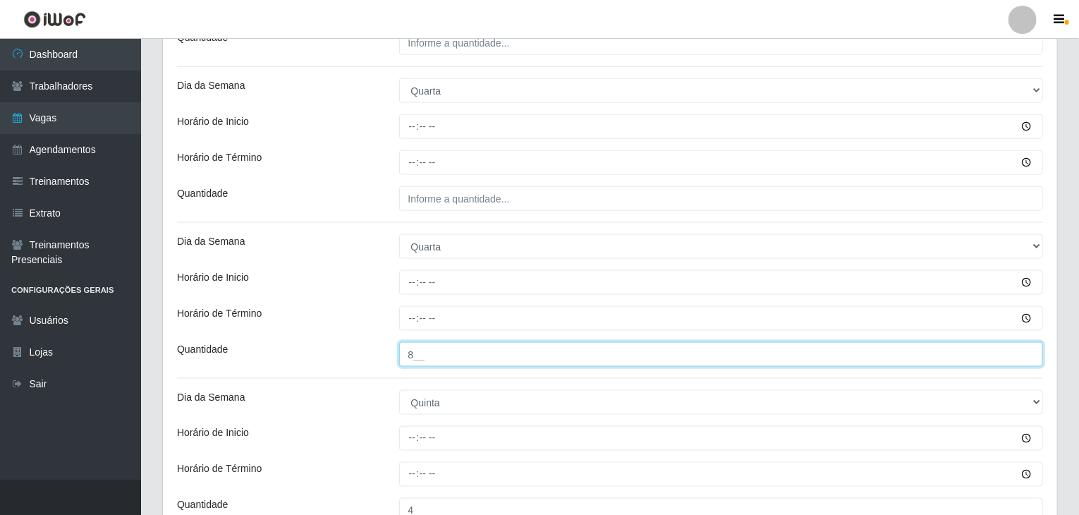
type input "8__"
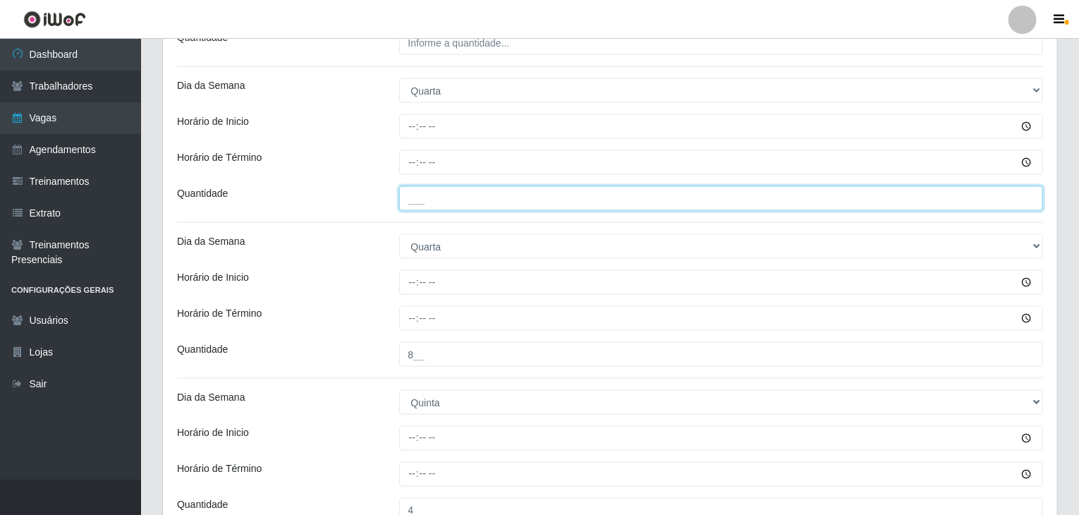
click at [438, 202] on input "___" at bounding box center [721, 198] width 644 height 25
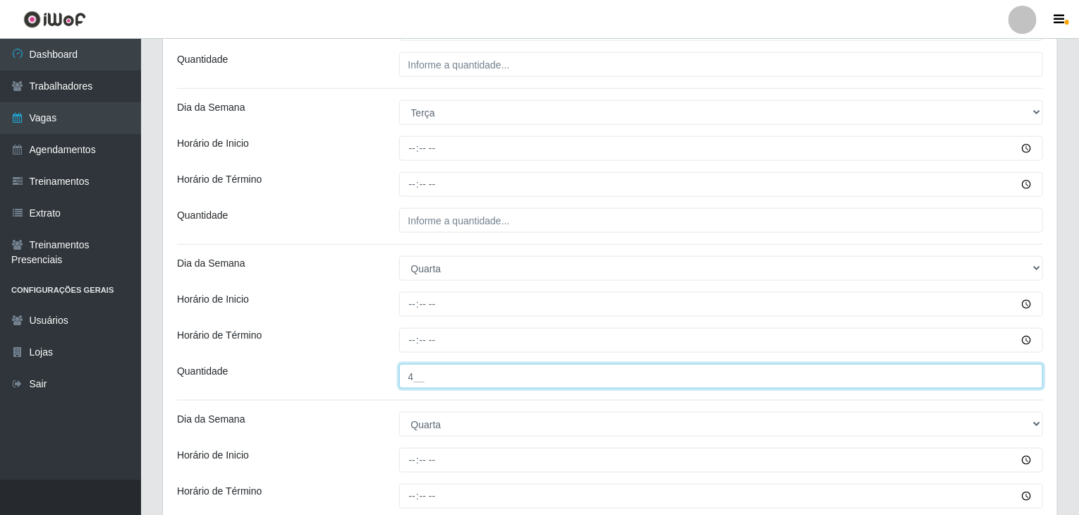
scroll to position [704, 0]
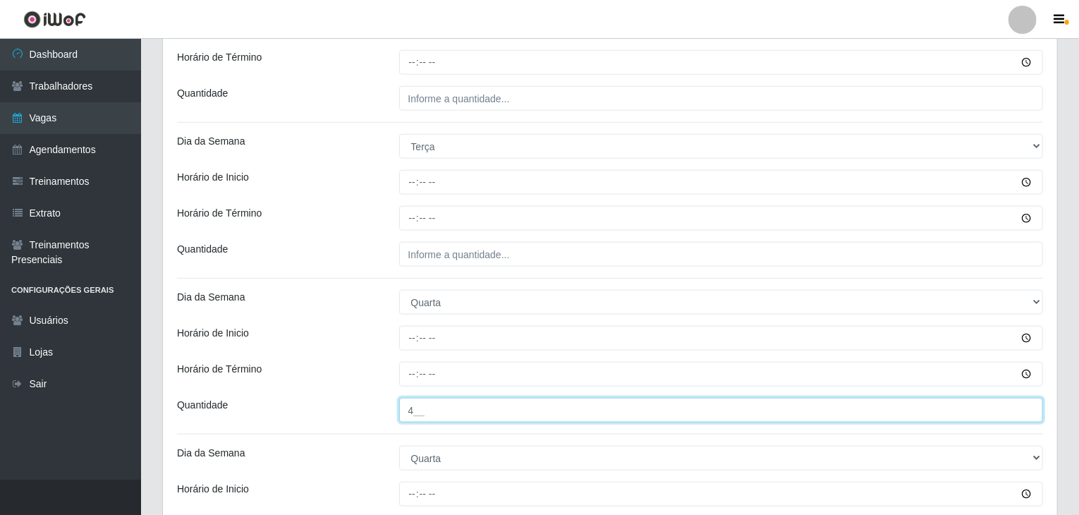
type input "4__"
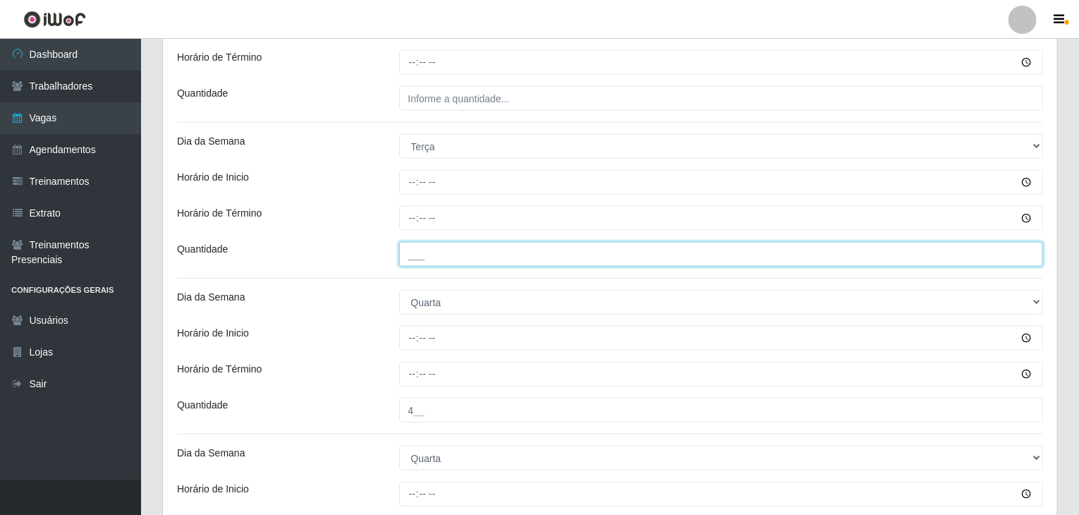
click at [471, 251] on input "___" at bounding box center [721, 254] width 644 height 25
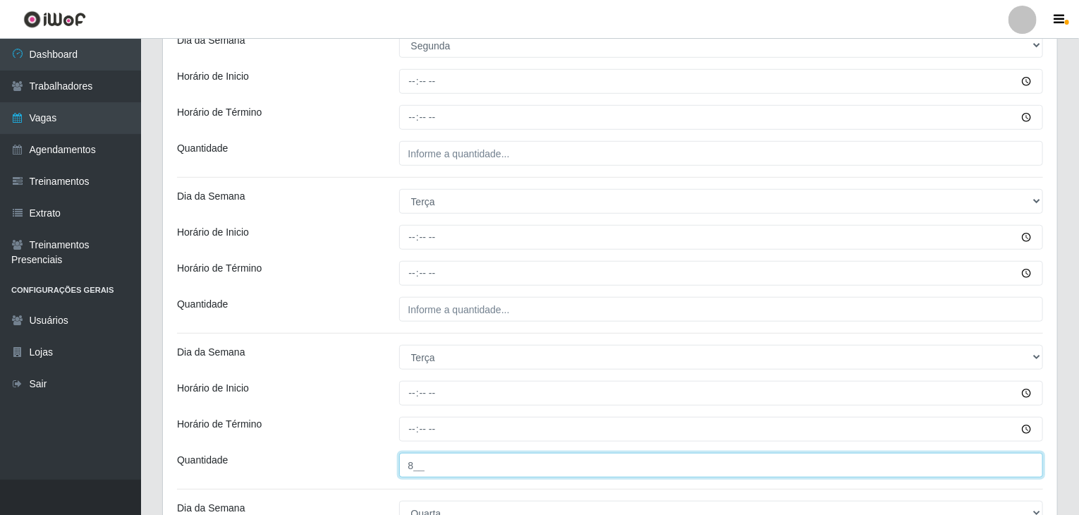
scroll to position [492, 0]
type input "8__"
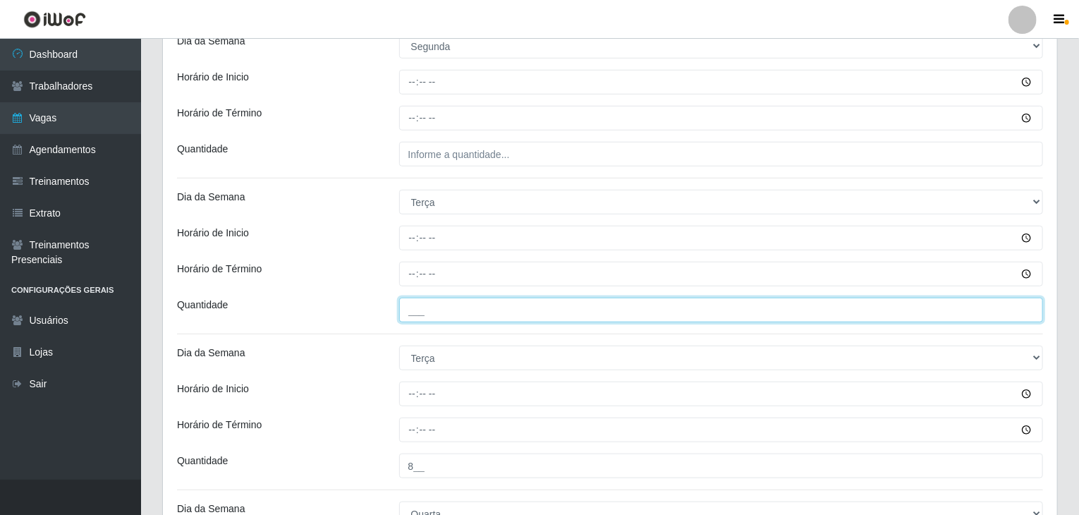
click at [495, 307] on input "___" at bounding box center [721, 309] width 644 height 25
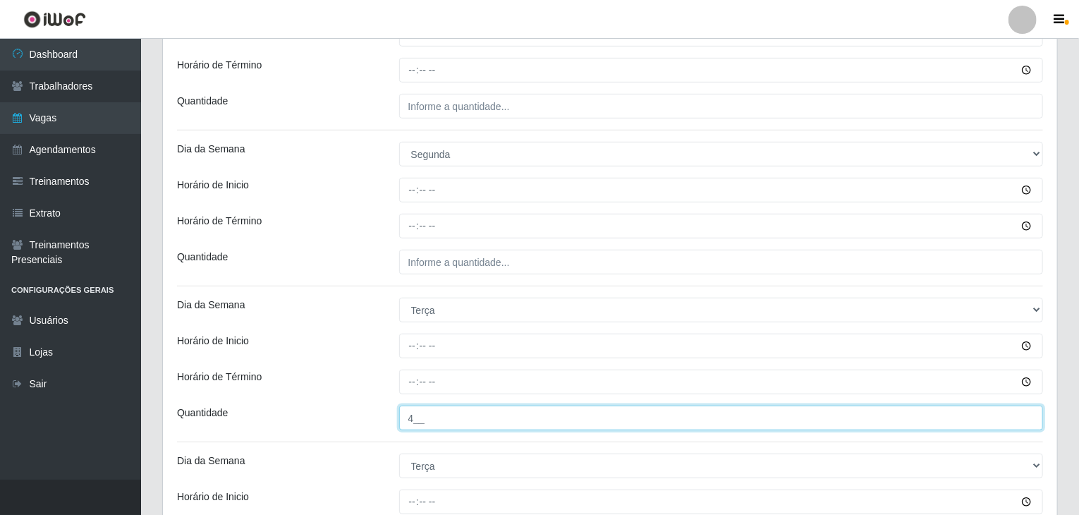
scroll to position [351, 0]
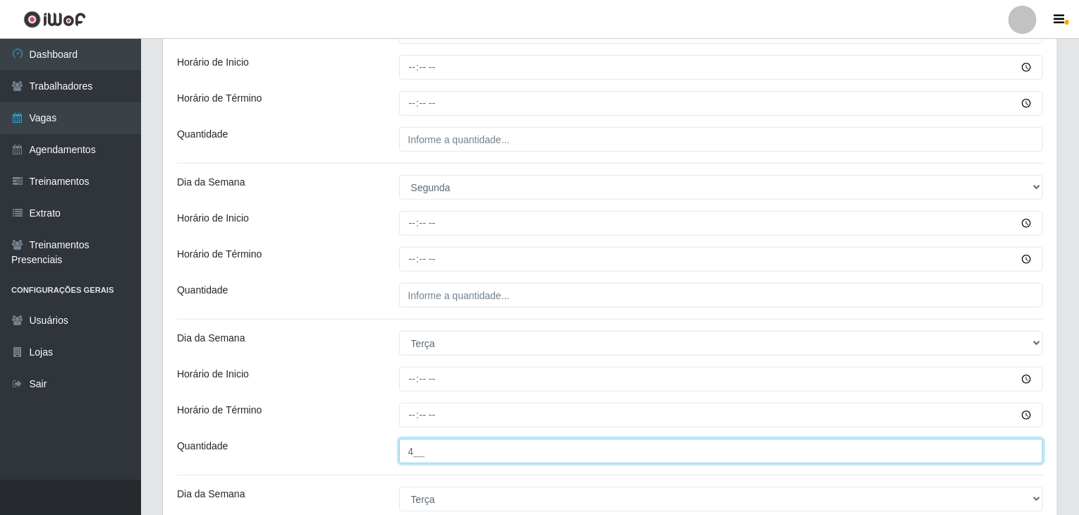
type input "4__"
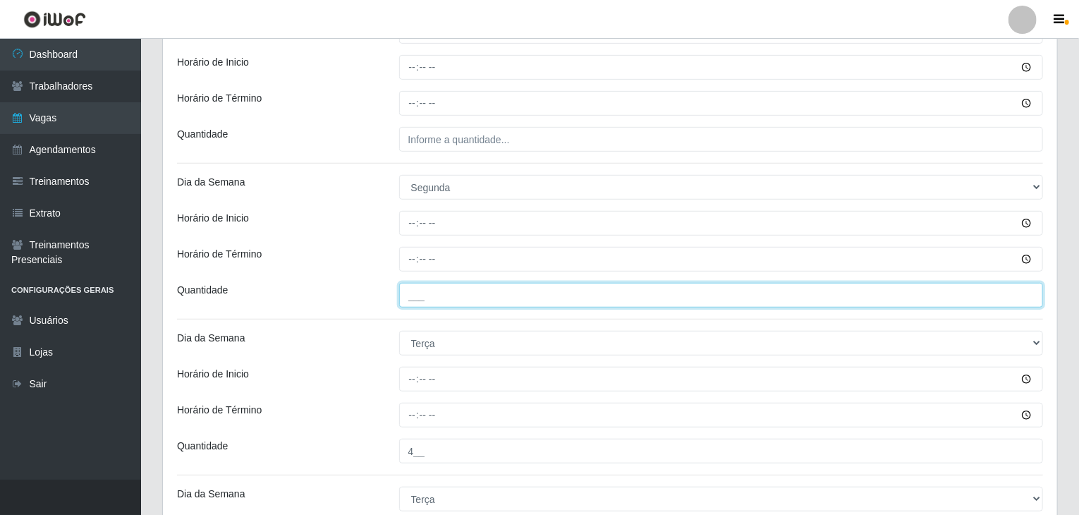
click at [491, 283] on input "___" at bounding box center [721, 295] width 644 height 25
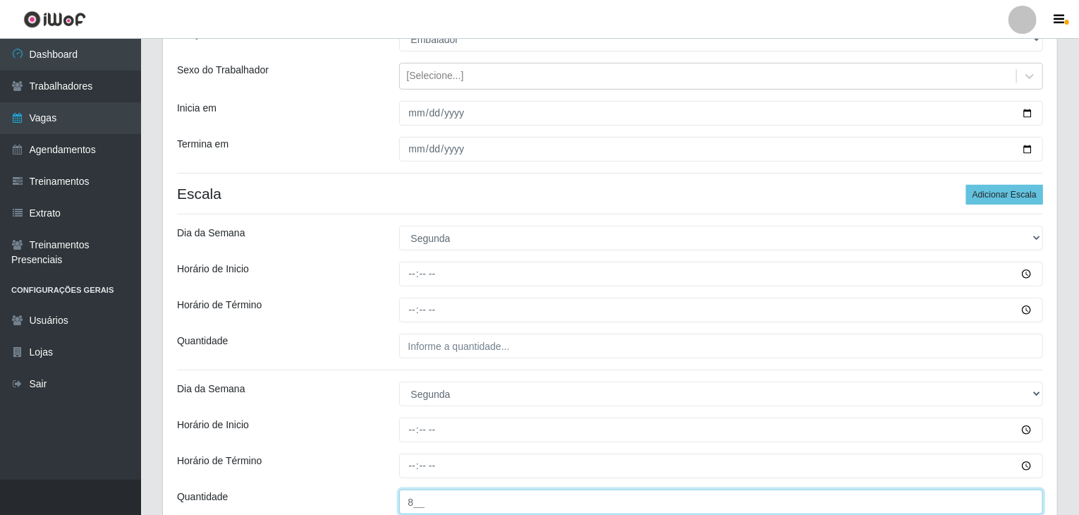
scroll to position [140, 0]
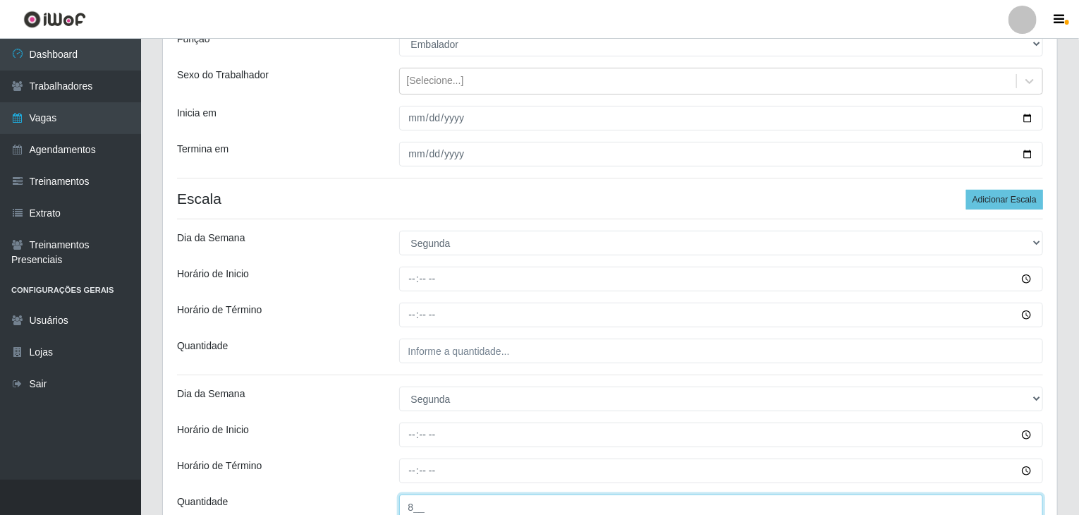
type input "8__"
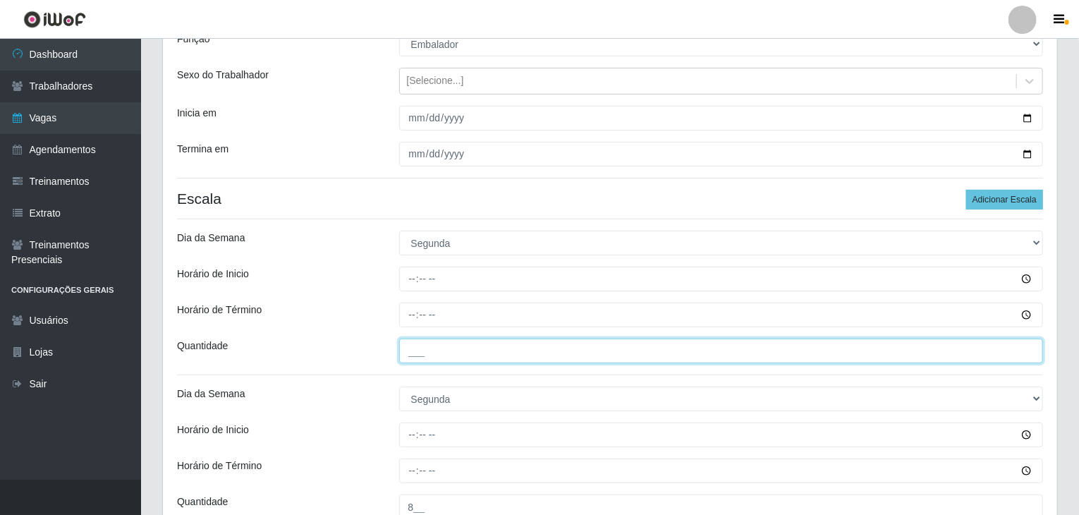
click at [491, 350] on input "___" at bounding box center [721, 350] width 644 height 25
type input "4__"
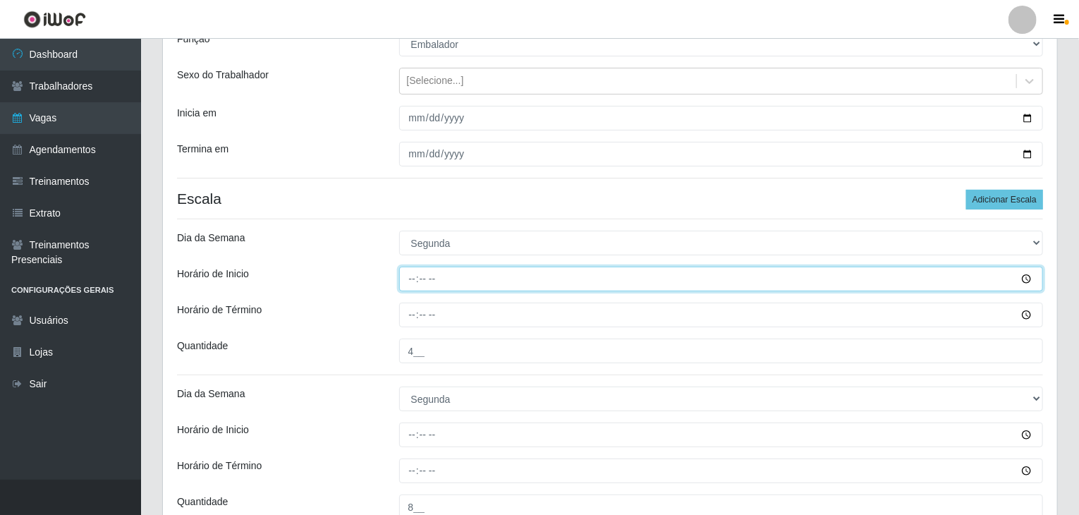
click at [414, 288] on input "Horário de Inicio" at bounding box center [721, 278] width 644 height 25
type input "09:00"
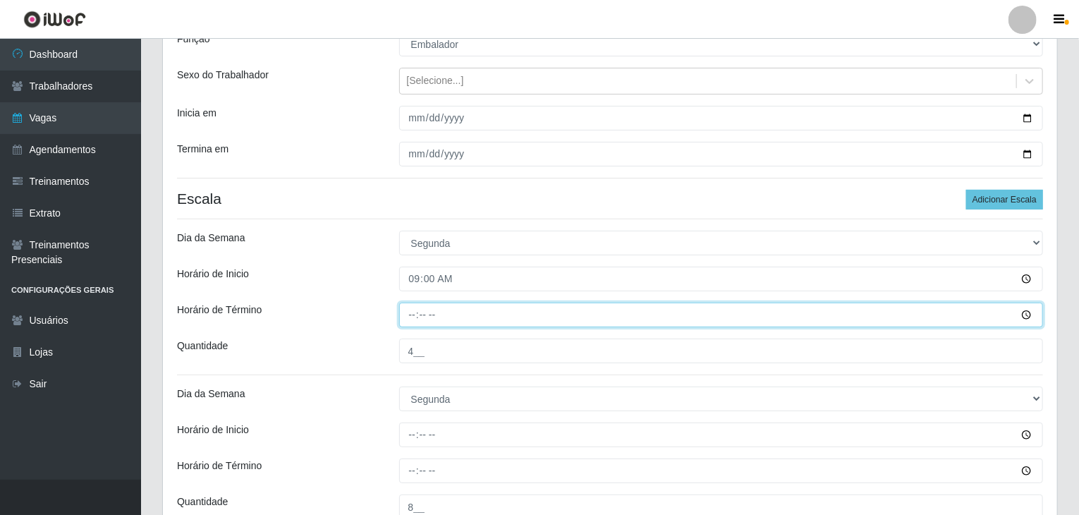
click at [408, 314] on input "Horário de Término" at bounding box center [721, 314] width 644 height 25
type input "15:00"
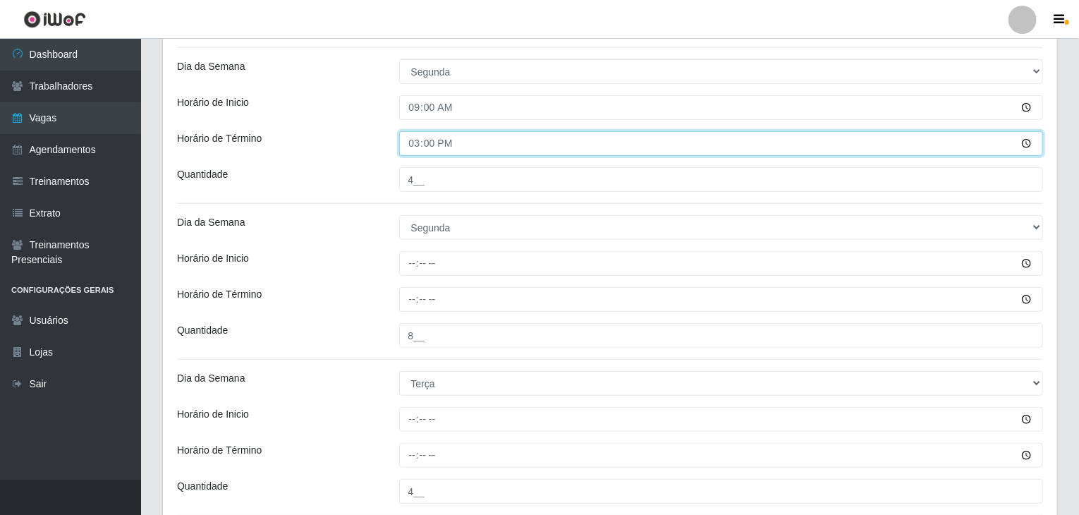
scroll to position [351, 0]
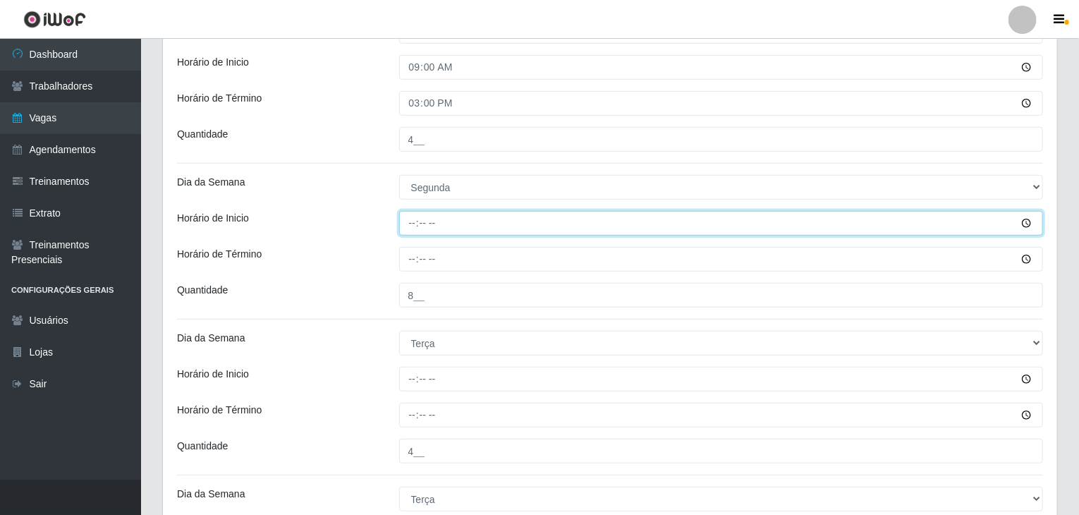
click at [412, 215] on input "Horário de Inicio" at bounding box center [721, 223] width 644 height 25
type input "16:00"
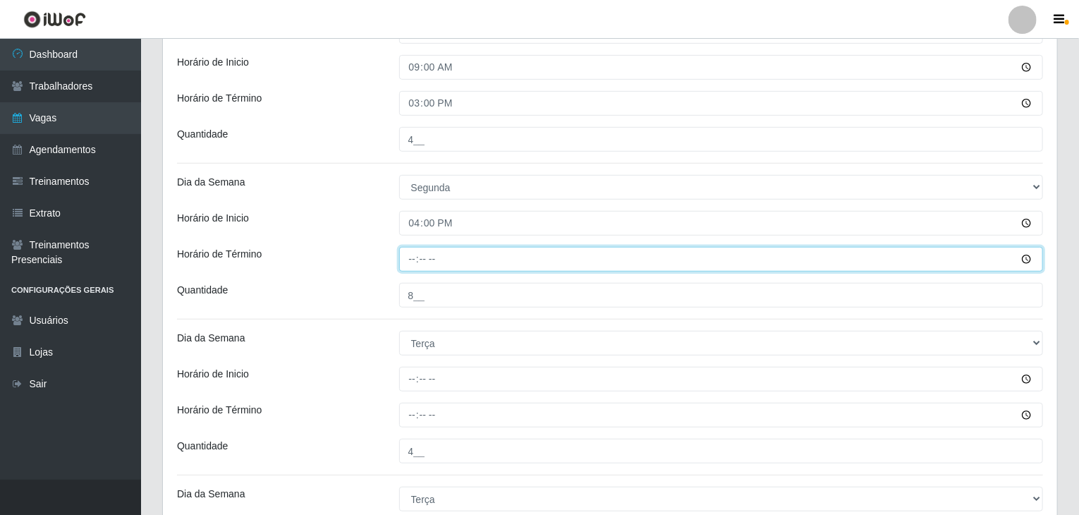
click at [412, 260] on input "Horário de Término" at bounding box center [721, 259] width 644 height 25
type input "22:00"
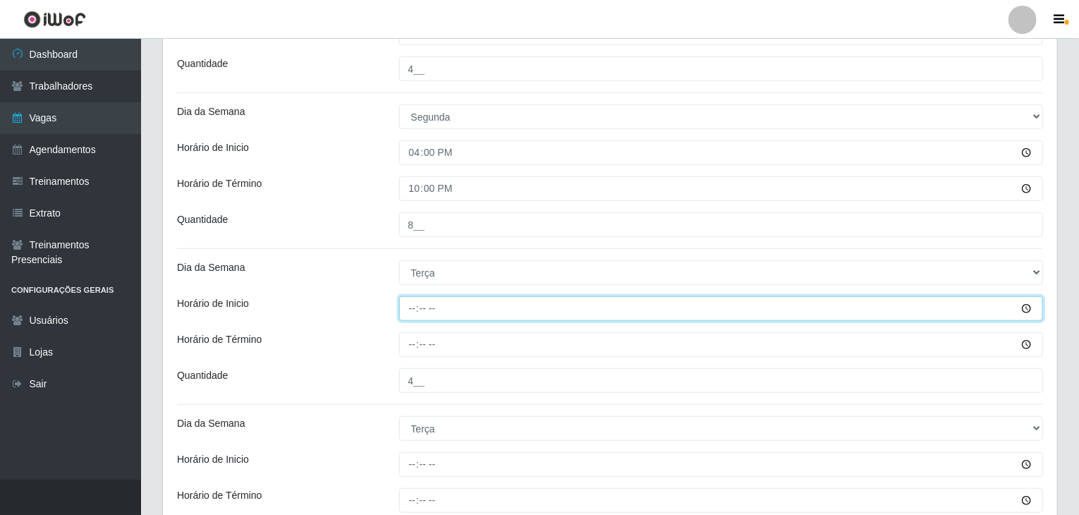
click at [409, 300] on input "Horário de Inicio" at bounding box center [721, 308] width 644 height 25
type input "09:00"
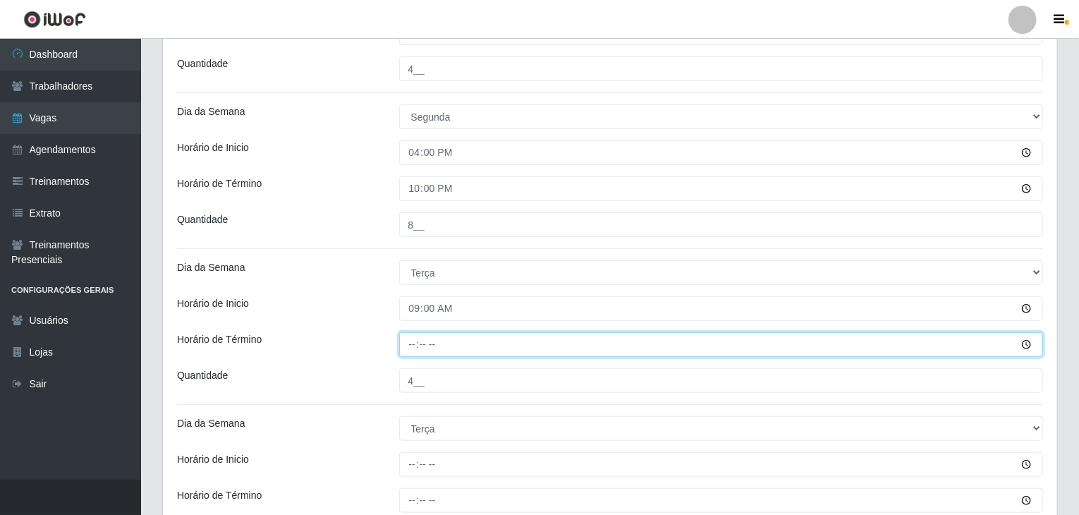
click at [412, 336] on input "Horário de Término" at bounding box center [721, 344] width 644 height 25
type input "15:00"
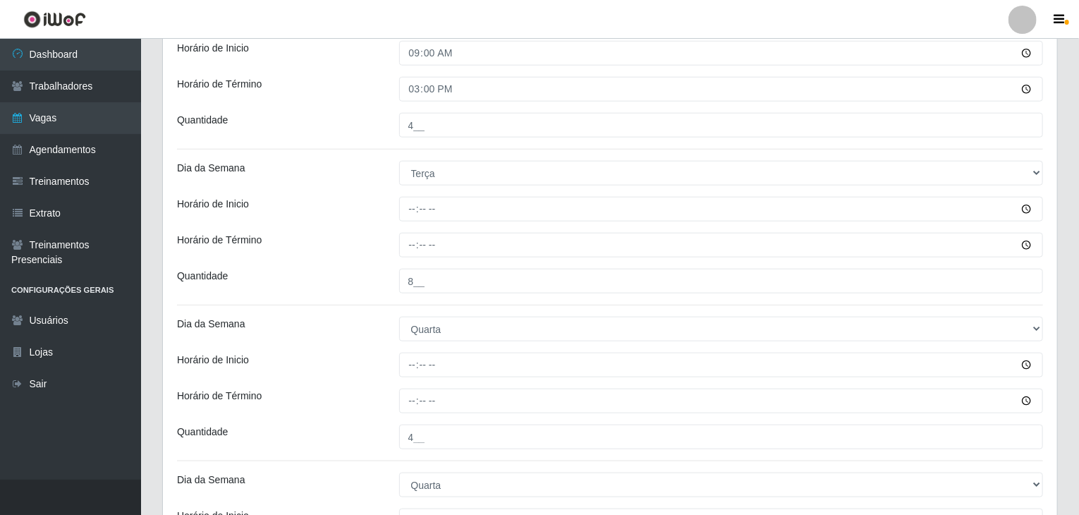
scroll to position [704, 0]
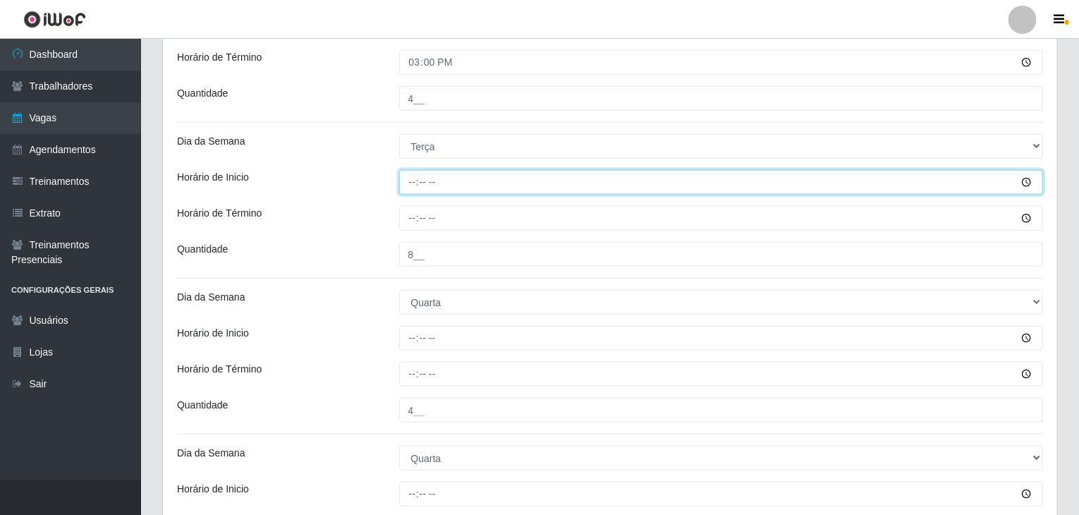
click at [411, 177] on input "Horário de Inicio" at bounding box center [721, 182] width 644 height 25
type input "16:00"
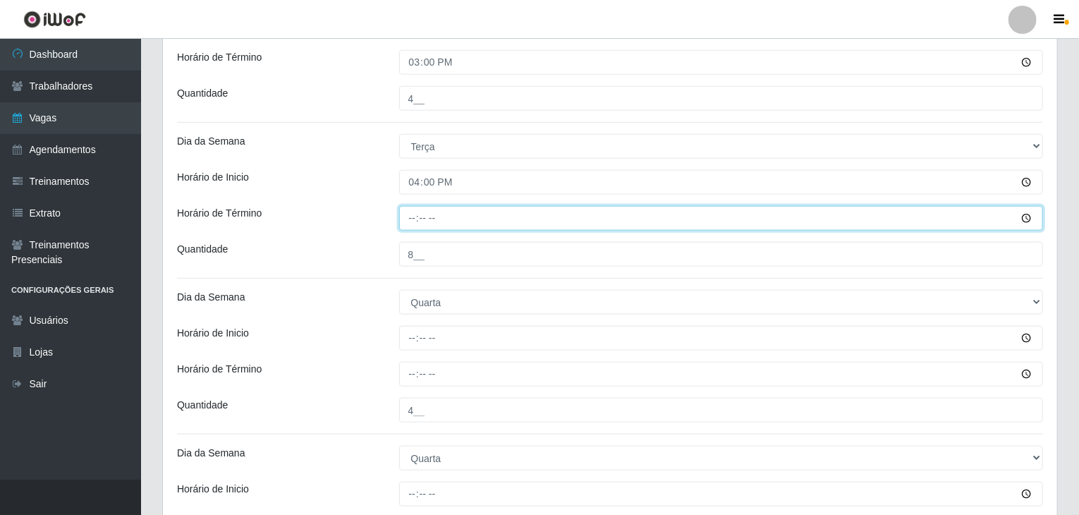
click at [414, 218] on input "Horário de Término" at bounding box center [721, 218] width 644 height 25
type input "22:00"
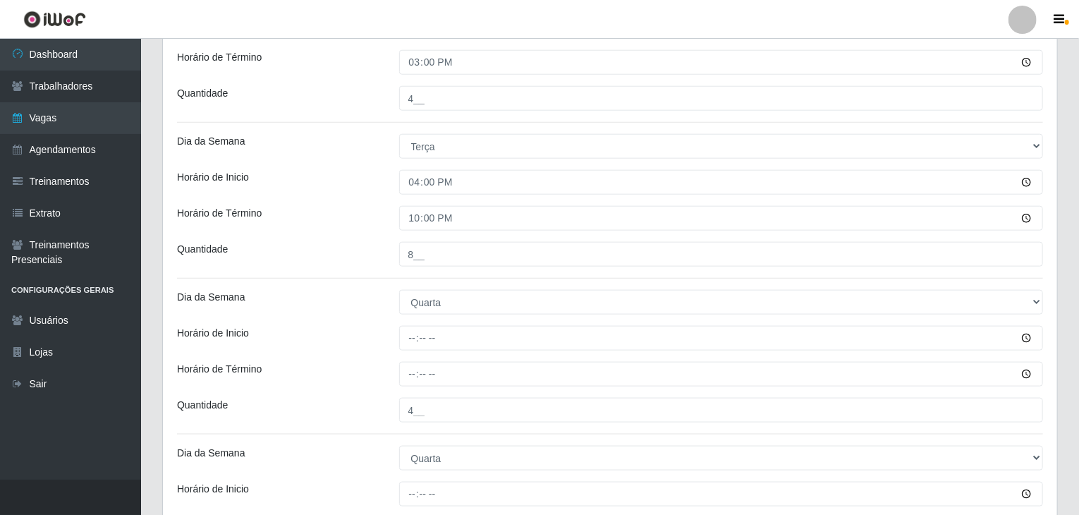
click at [380, 175] on div "Horário de Inicio" at bounding box center [277, 182] width 222 height 25
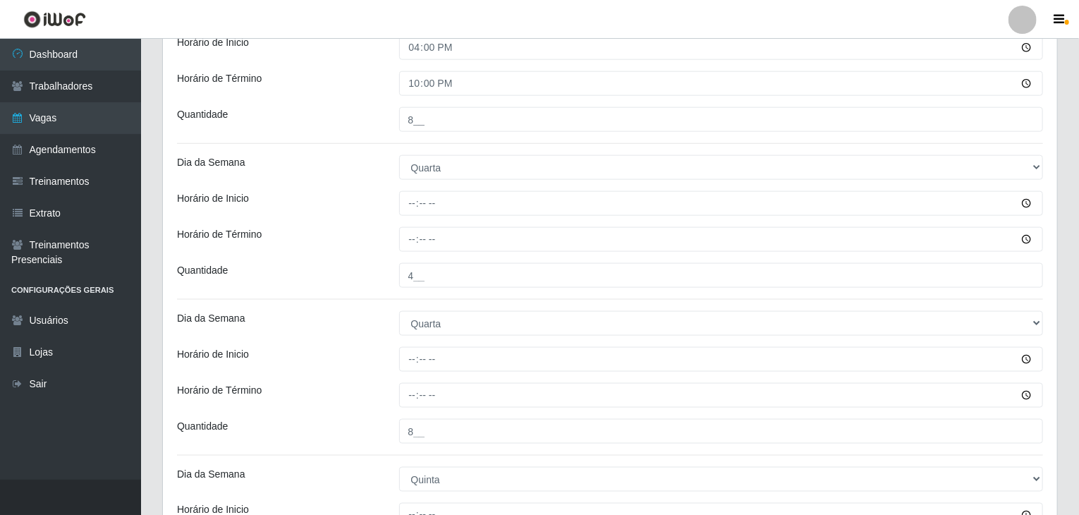
scroll to position [844, 0]
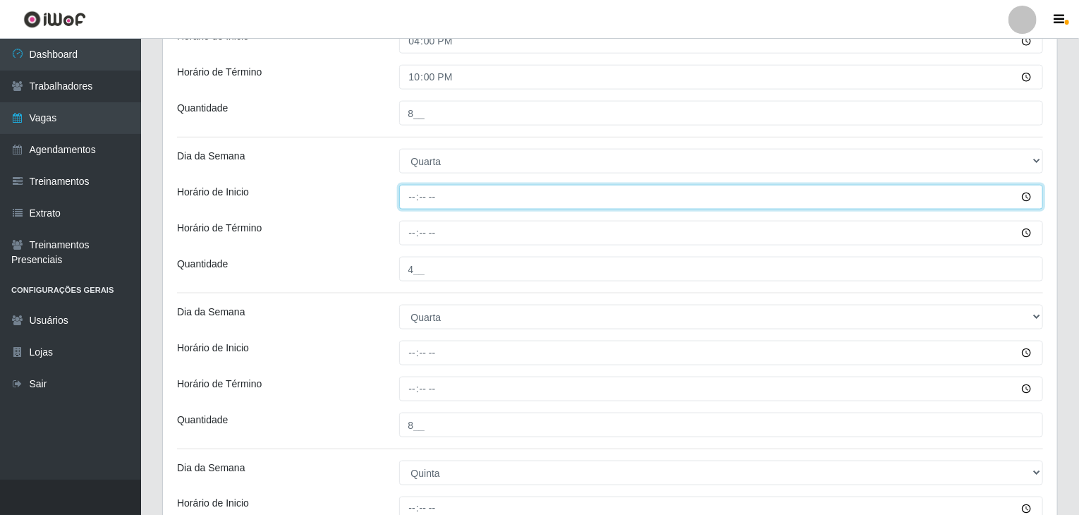
click at [414, 187] on input "Horário de Inicio" at bounding box center [721, 197] width 644 height 25
type input "09:00"
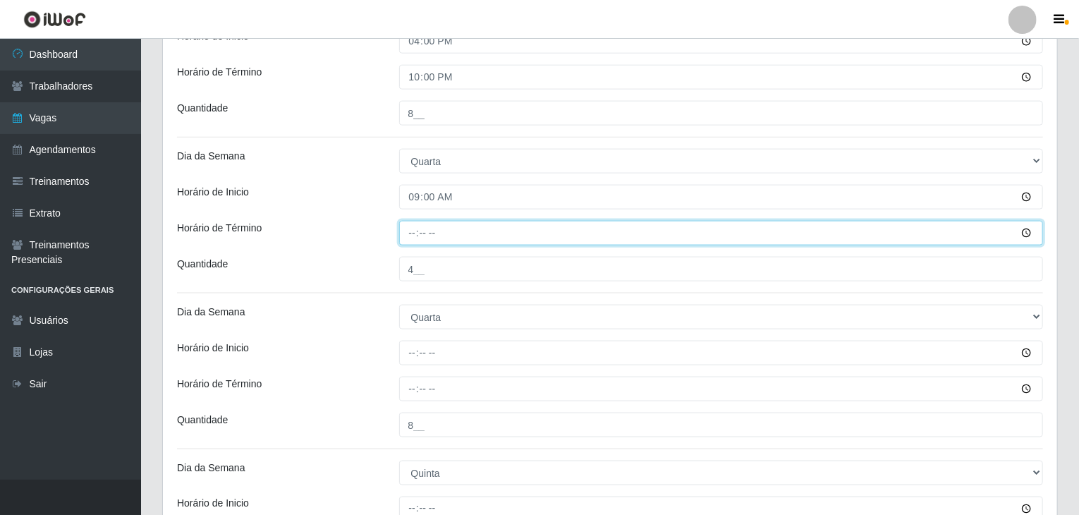
click at [415, 227] on input "Horário de Término" at bounding box center [721, 233] width 644 height 25
type input "15:00"
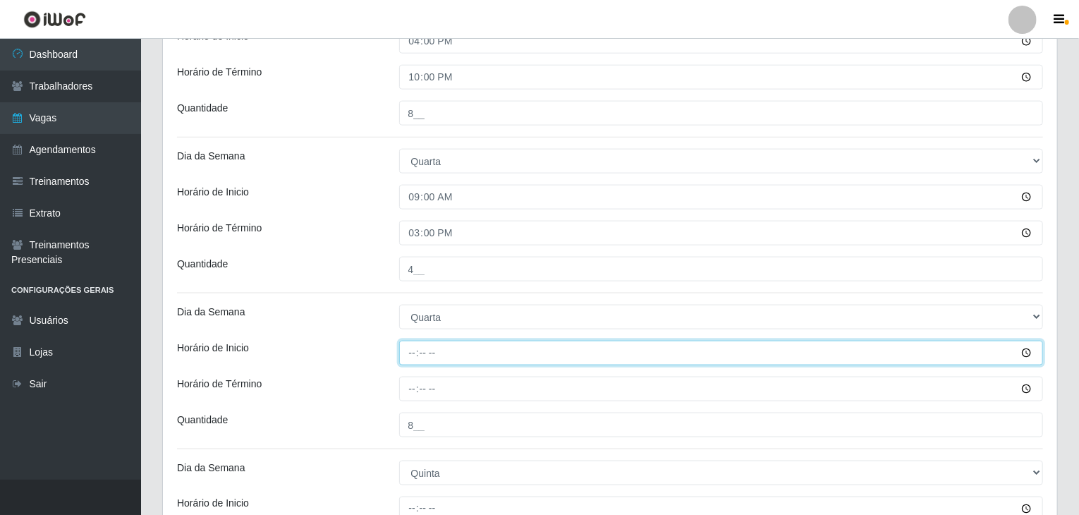
click at [414, 343] on input "Horário de Inicio" at bounding box center [721, 352] width 644 height 25
type input "16:00"
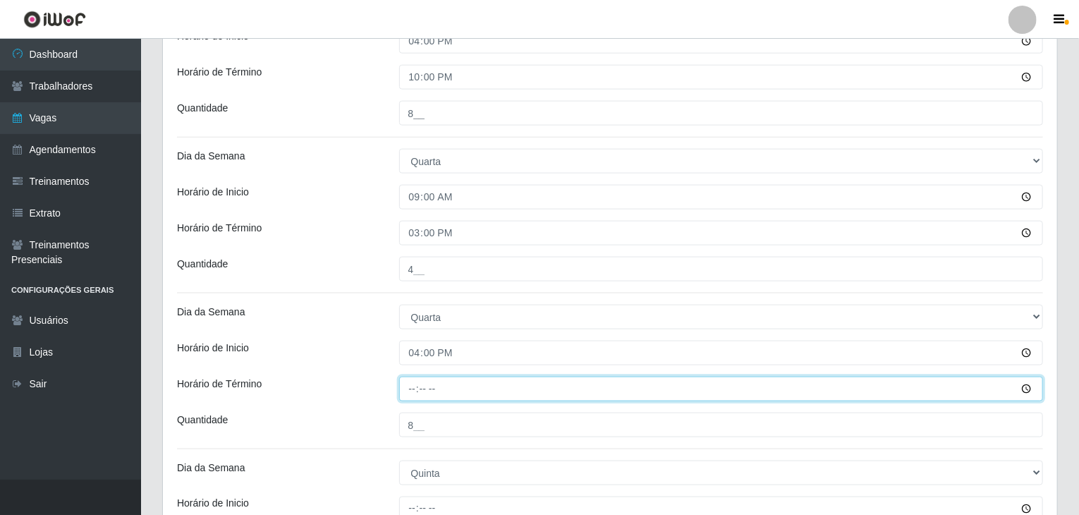
click at [407, 386] on input "Horário de Término" at bounding box center [721, 388] width 644 height 25
type input "22:00"
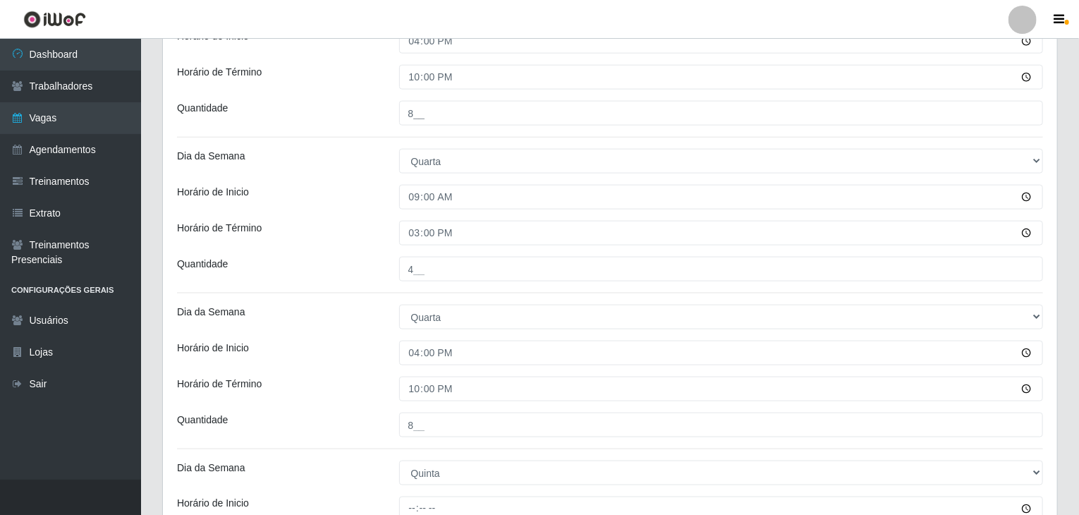
click at [314, 324] on div "Dia da Semana" at bounding box center [277, 317] width 222 height 25
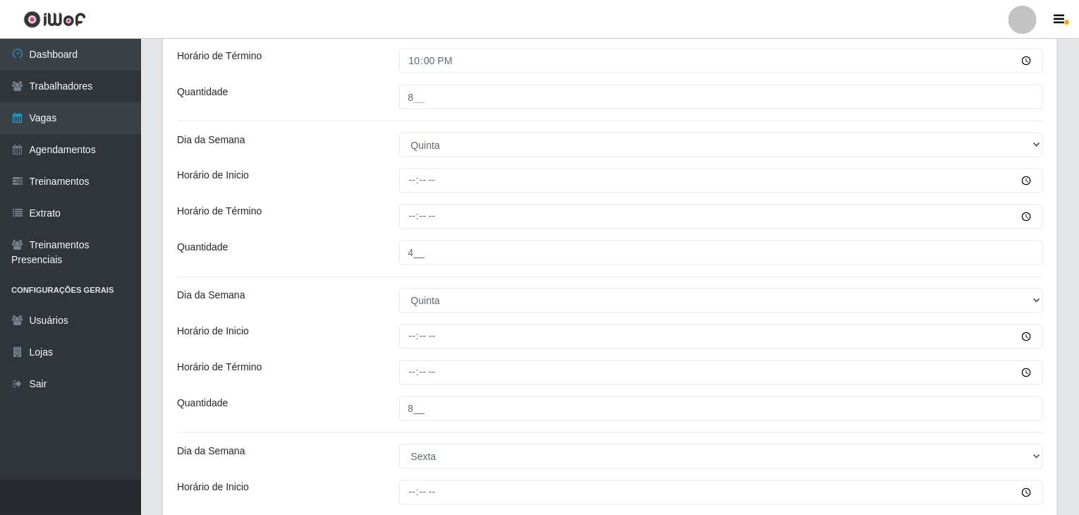
scroll to position [1197, 0]
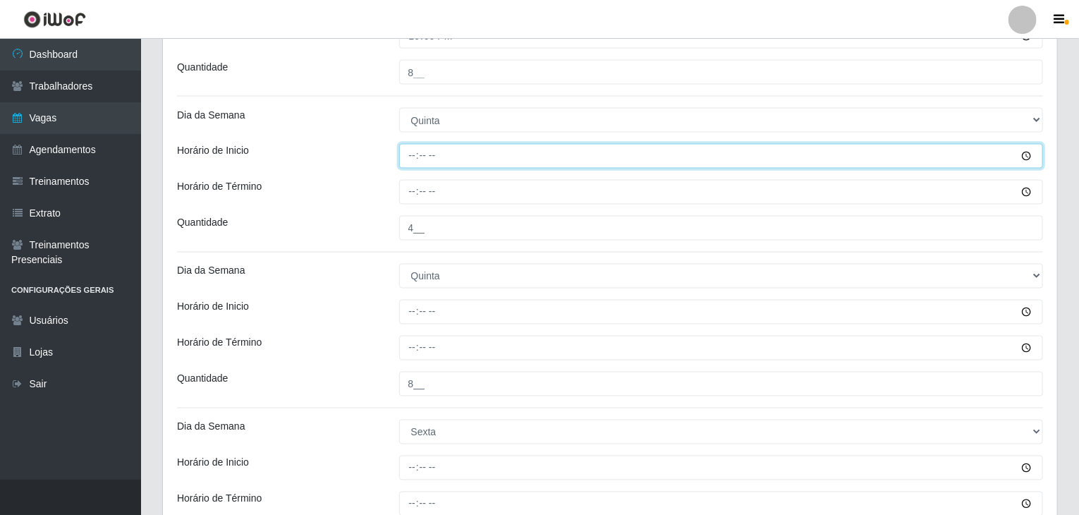
click at [407, 154] on input "Horário de Inicio" at bounding box center [721, 156] width 644 height 25
type input "09:00"
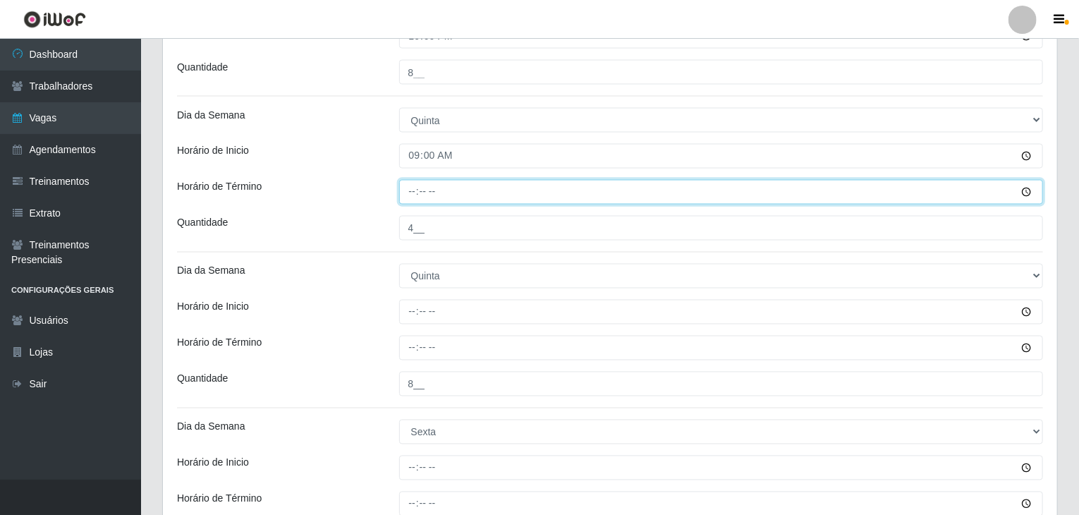
click at [412, 184] on input "Horário de Término" at bounding box center [721, 192] width 644 height 25
type input "15:00"
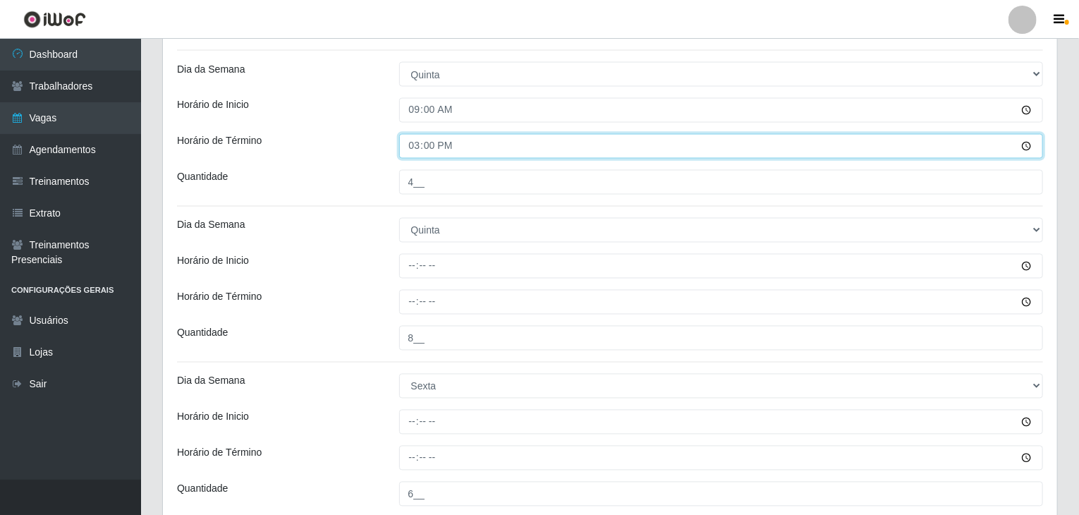
scroll to position [1267, 0]
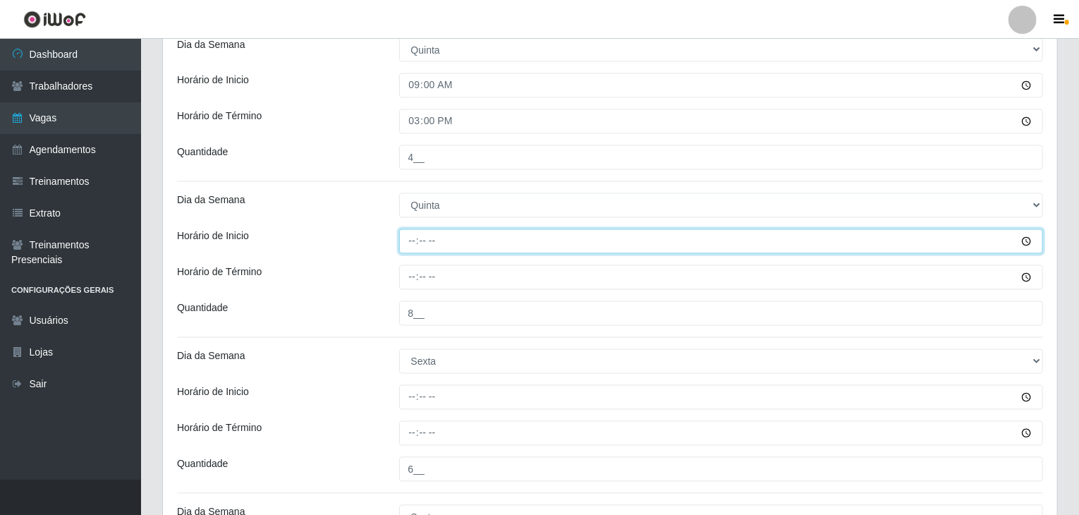
click at [410, 241] on input "Horário de Inicio" at bounding box center [721, 241] width 644 height 25
type input "16:00"
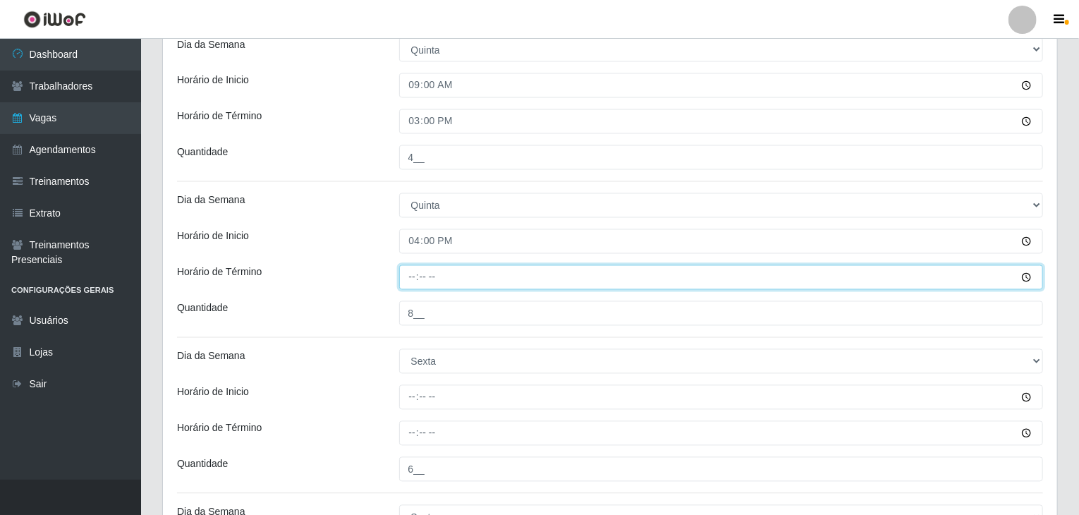
click at [409, 280] on input "Horário de Término" at bounding box center [721, 277] width 644 height 25
type input "22:00"
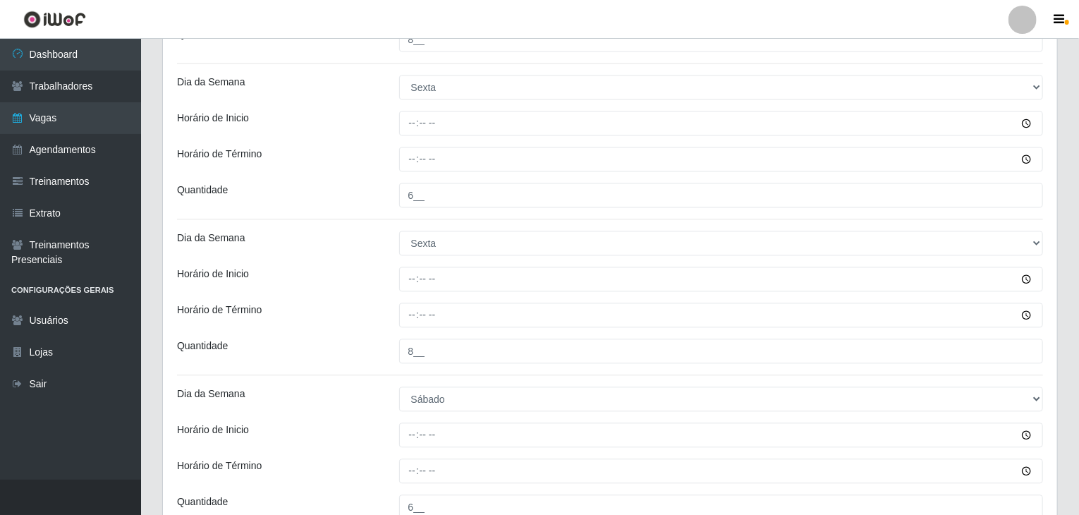
scroll to position [1549, 0]
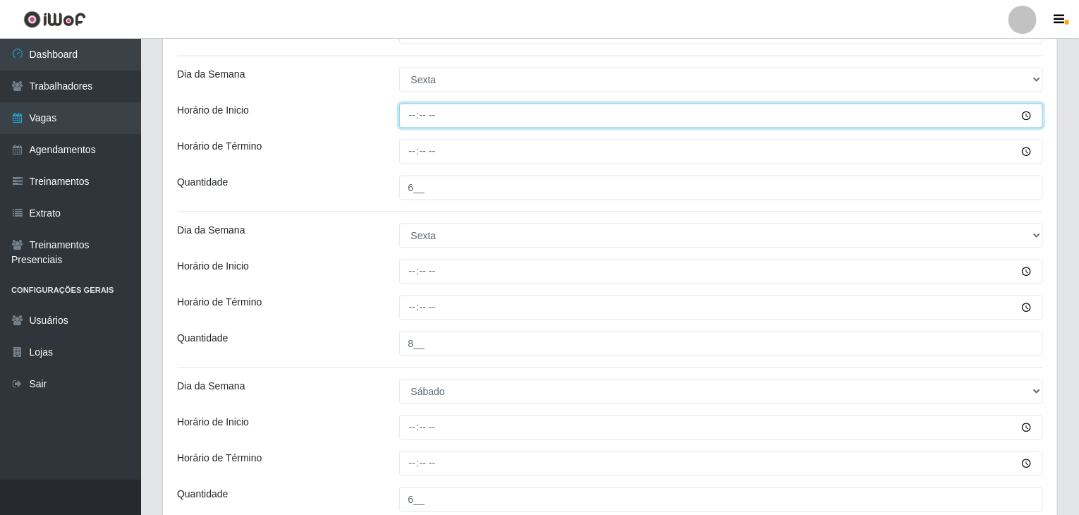
click at [405, 118] on input "Horário de Inicio" at bounding box center [721, 115] width 644 height 25
type input "09:00"
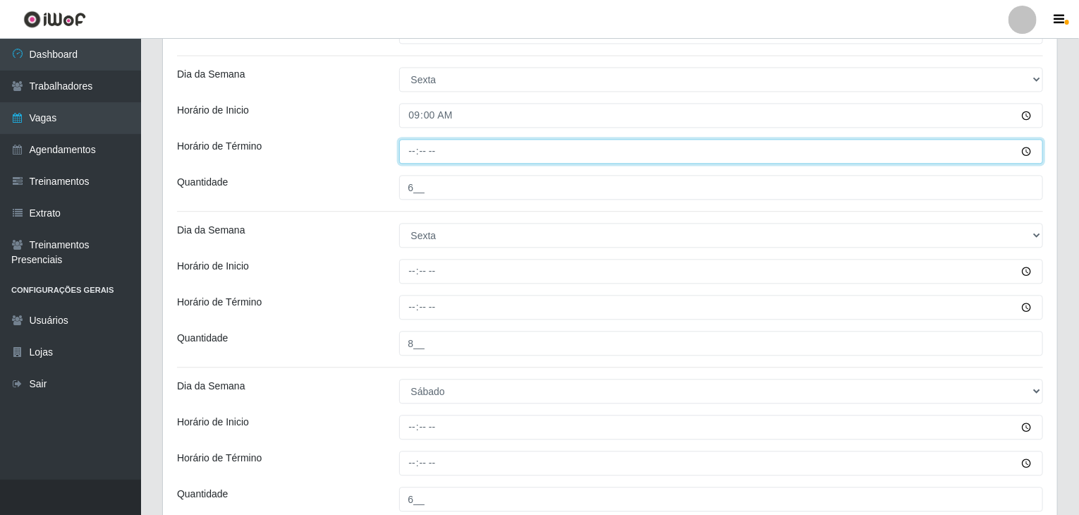
click at [407, 145] on input "Horário de Término" at bounding box center [721, 151] width 644 height 25
type input "15:00"
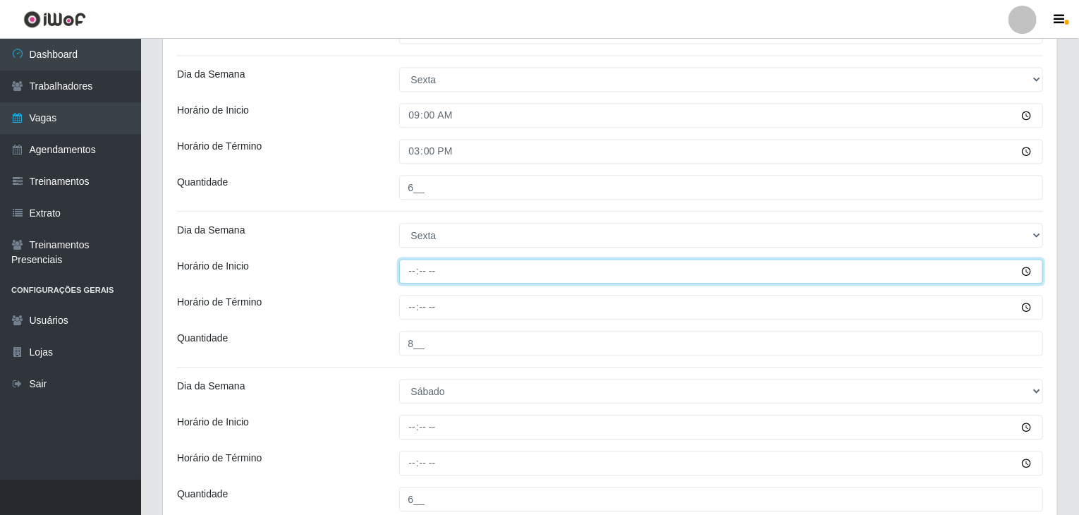
click at [407, 271] on input "Horário de Inicio" at bounding box center [721, 271] width 644 height 25
type input "16:00"
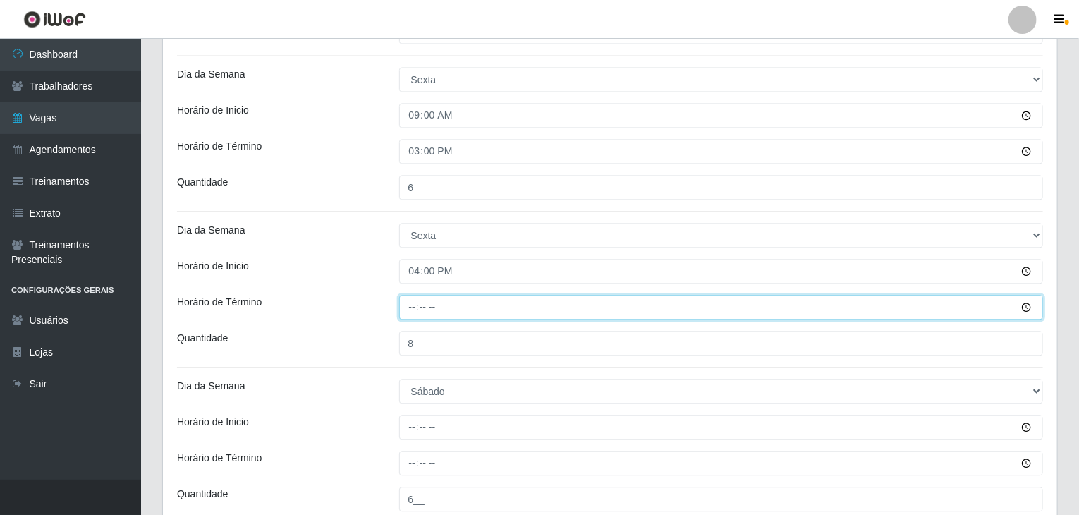
click at [412, 296] on input "Horário de Término" at bounding box center [721, 307] width 644 height 25
type input "22:00"
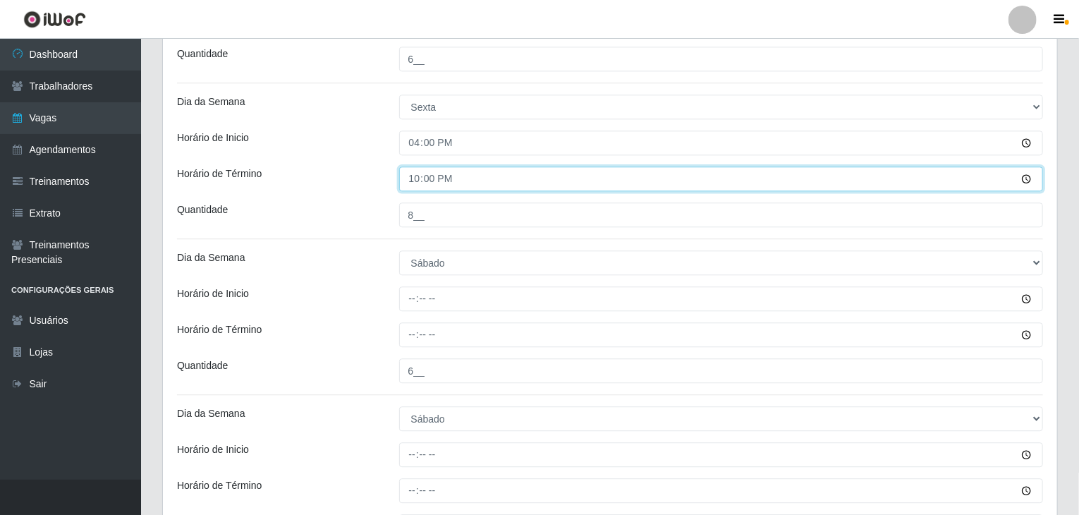
scroll to position [1761, 0]
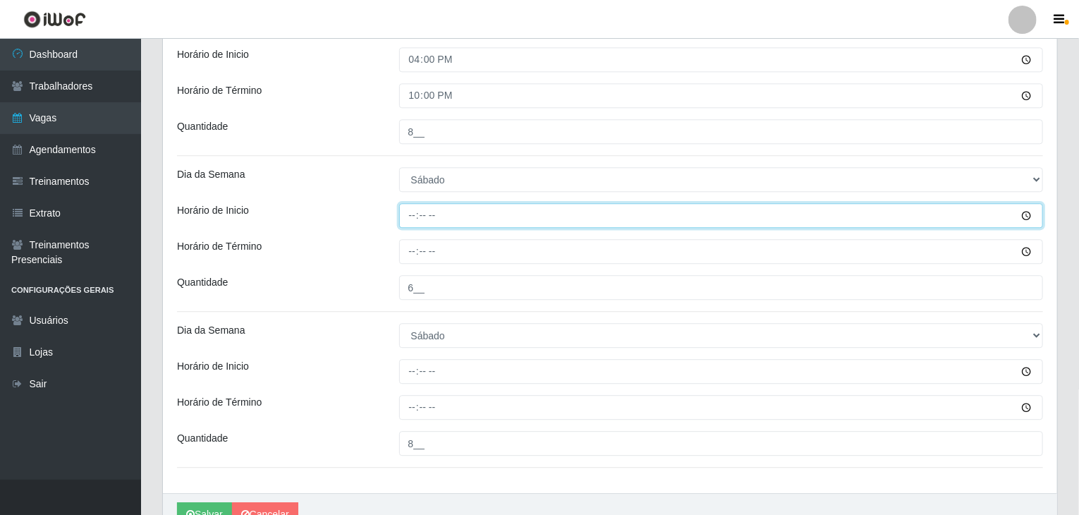
click at [412, 216] on input "Horário de Inicio" at bounding box center [721, 215] width 644 height 25
type input "09:00"
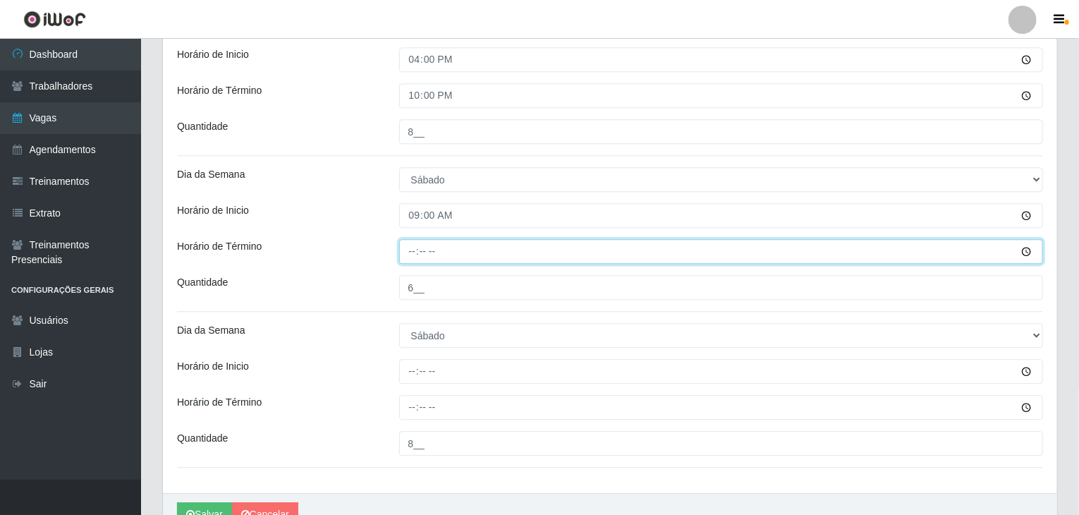
click at [410, 249] on input "Horário de Término" at bounding box center [721, 251] width 644 height 25
type input "15:00"
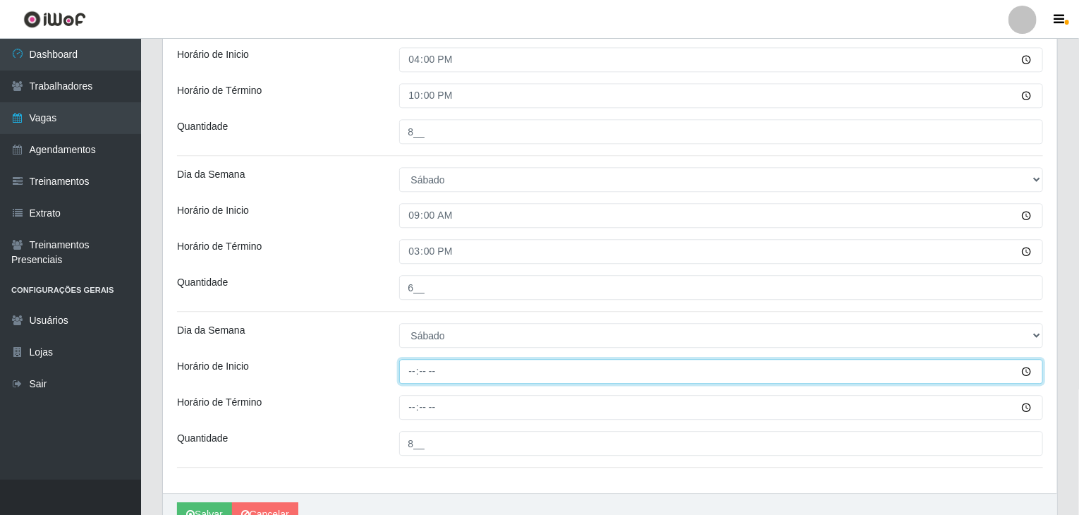
click at [412, 369] on input "Horário de Inicio" at bounding box center [721, 371] width 644 height 25
type input "16:00"
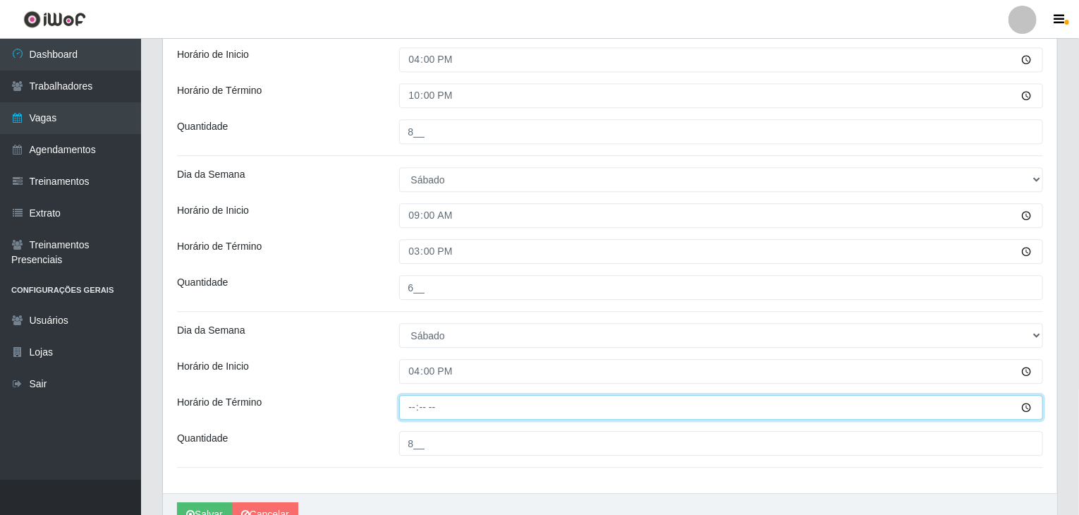
click at [414, 405] on input "Horário de Término" at bounding box center [721, 407] width 644 height 25
type input "22:00"
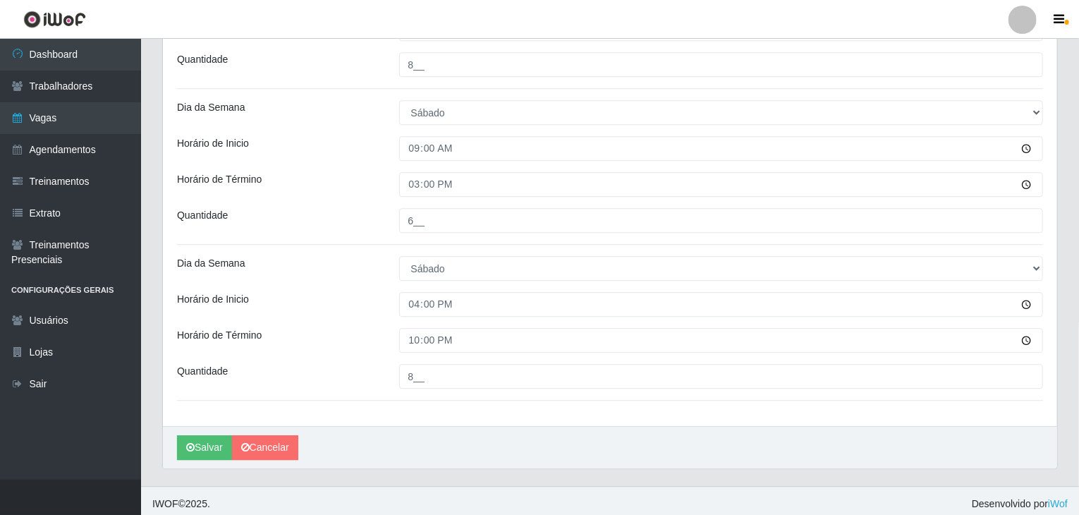
scroll to position [1831, 0]
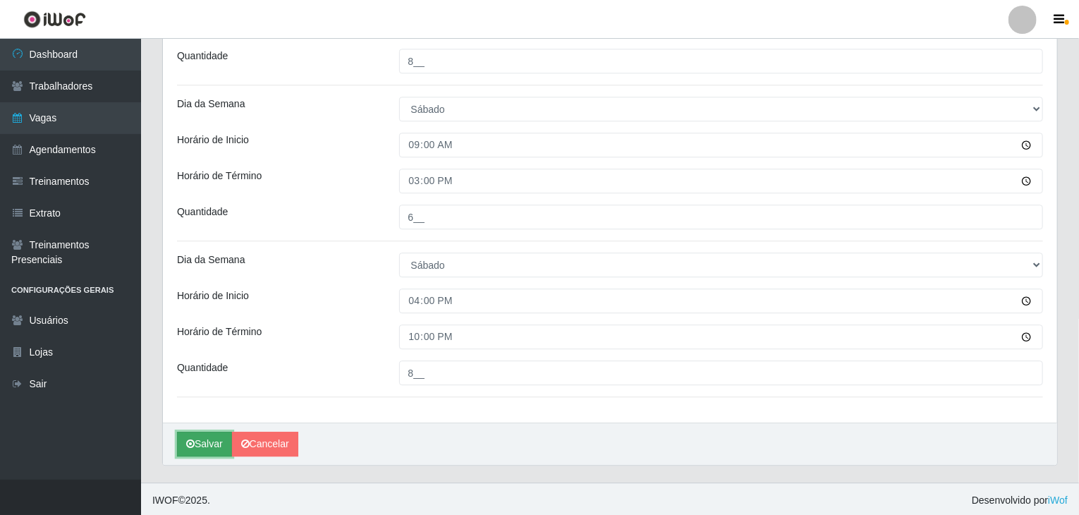
click at [199, 443] on button "Salvar" at bounding box center [204, 443] width 55 height 25
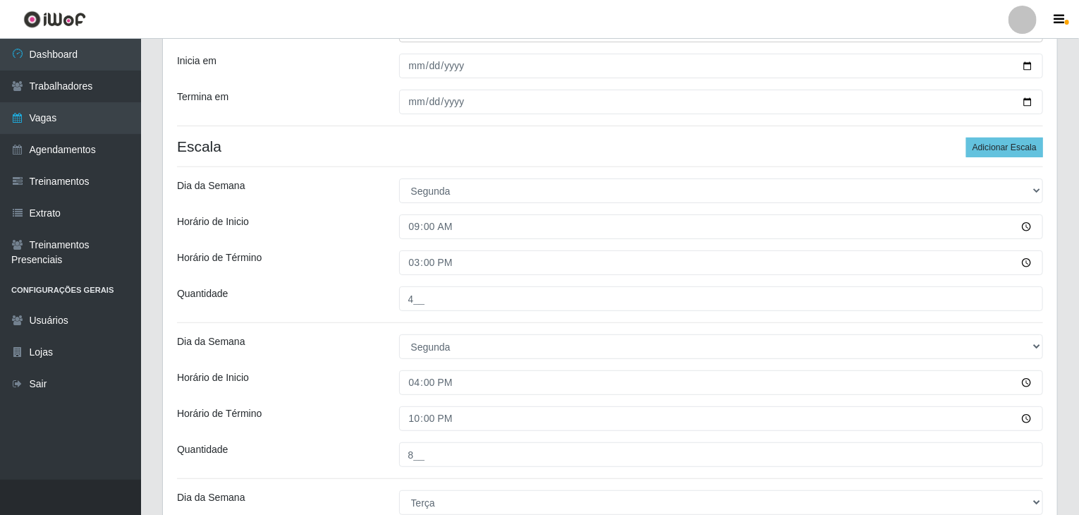
scroll to position [69, 0]
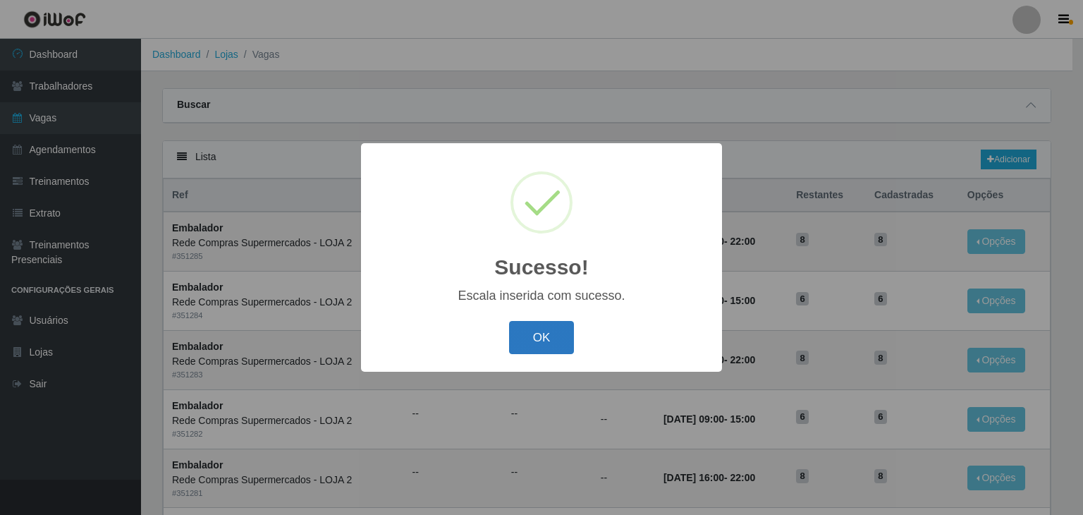
click at [564, 328] on button "OK" at bounding box center [542, 337] width 66 height 33
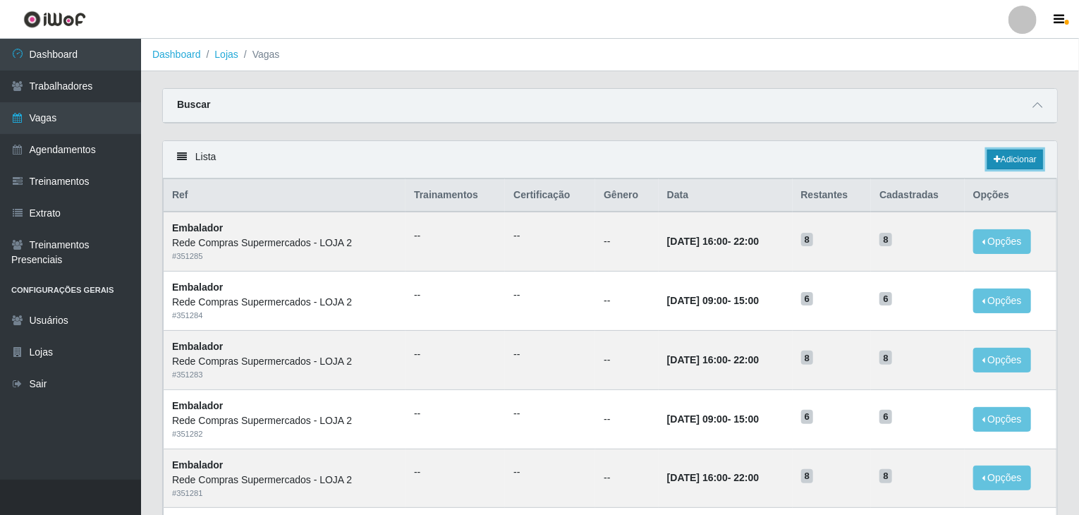
click at [1011, 163] on link "Adicionar" at bounding box center [1015, 159] width 56 height 20
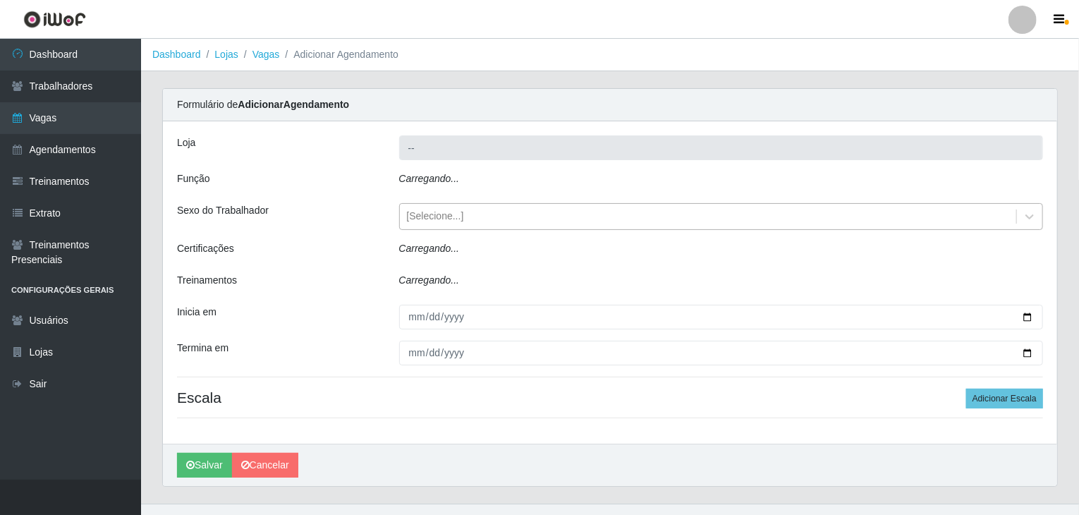
type input "Rede Compras Supermercados - LOJA 2"
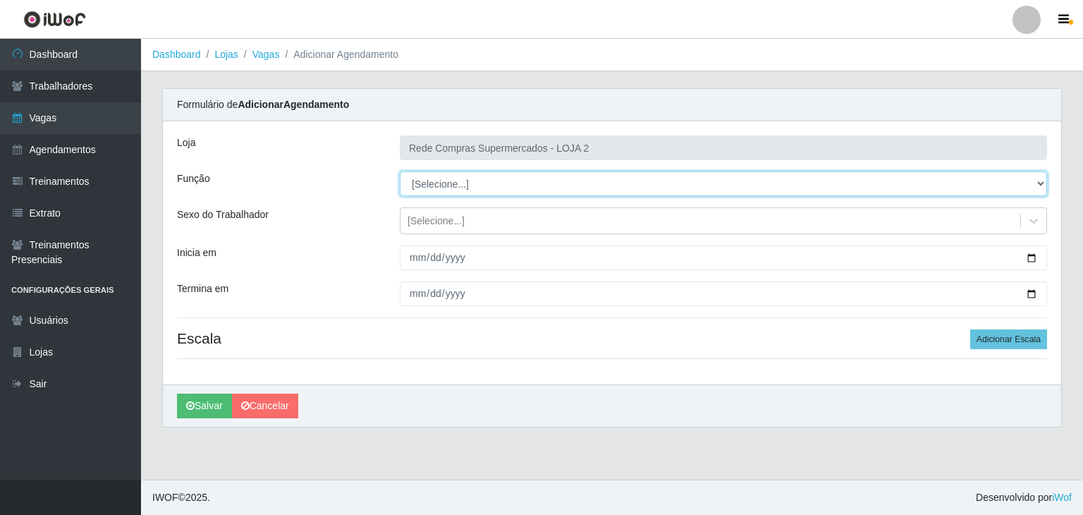
click at [454, 185] on select "[Selecione...] ASG ASG + ASG ++ Balconista Balconista + Balconista ++ Embalador…" at bounding box center [723, 183] width 647 height 25
select select "1"
click at [400, 171] on select "[Selecione...] ASG ASG + ASG ++ Balconista Balconista + Balconista ++ Embalador…" at bounding box center [723, 183] width 647 height 25
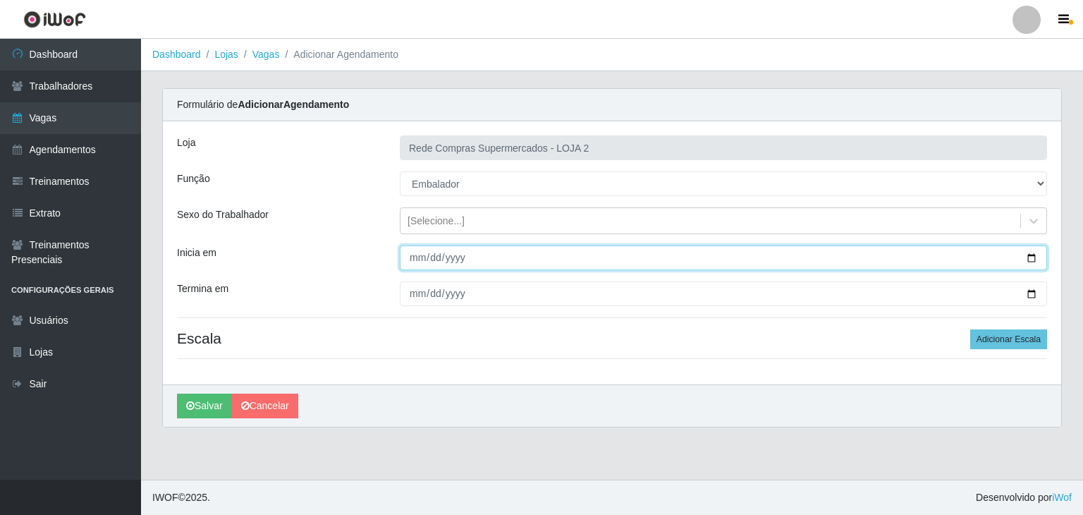
click at [1032, 252] on input "Inicia em" at bounding box center [723, 257] width 647 height 25
type input "2025-10-19"
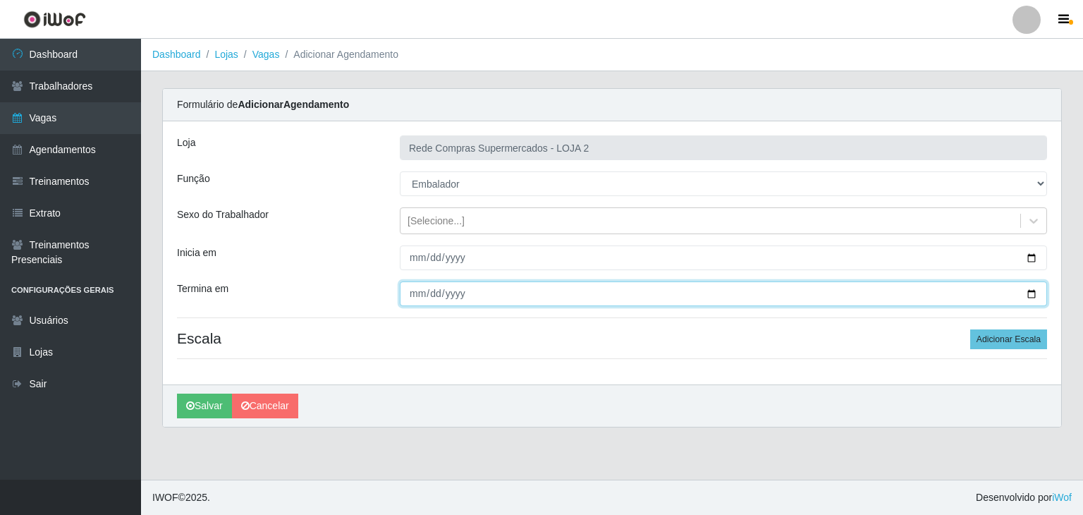
click at [1029, 291] on input "Termina em" at bounding box center [723, 293] width 647 height 25
type input "2025-10-19"
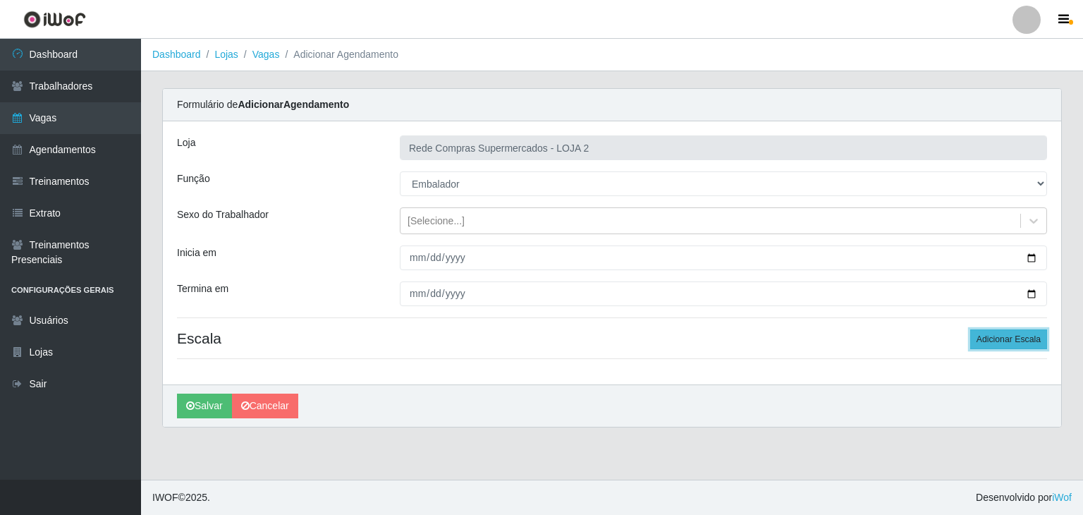
click at [998, 341] on button "Adicionar Escala" at bounding box center [1008, 339] width 77 height 20
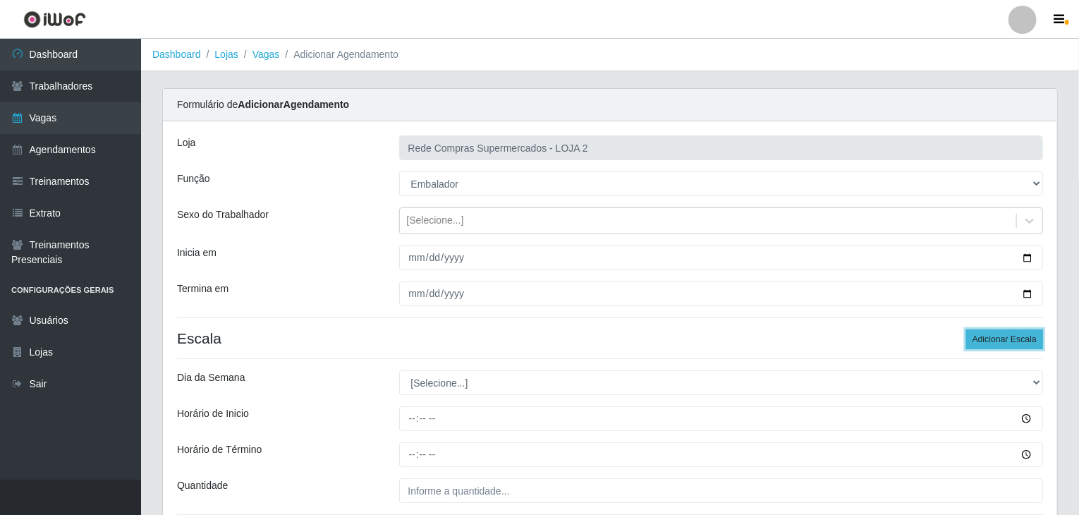
click at [998, 341] on button "Adicionar Escala" at bounding box center [1004, 339] width 77 height 20
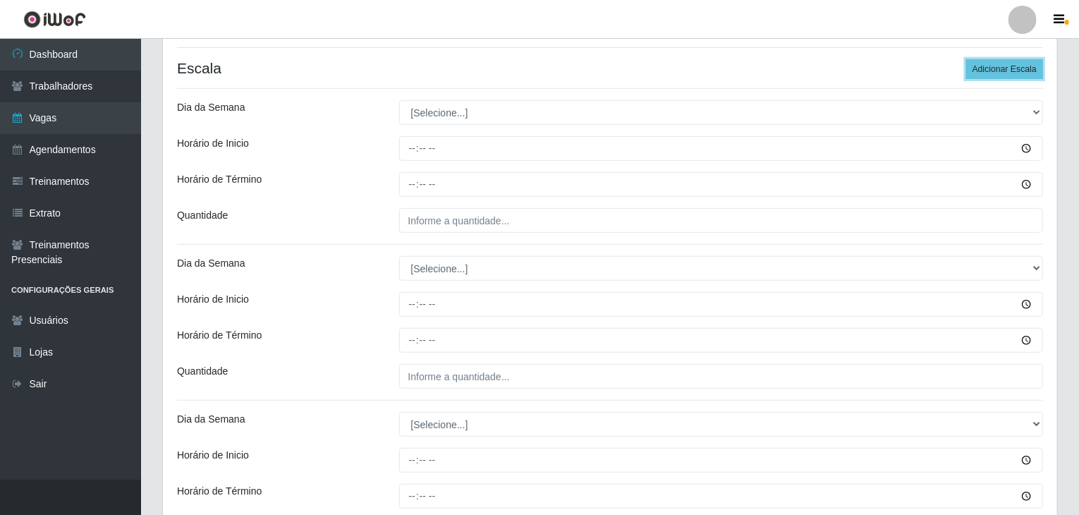
scroll to position [282, 0]
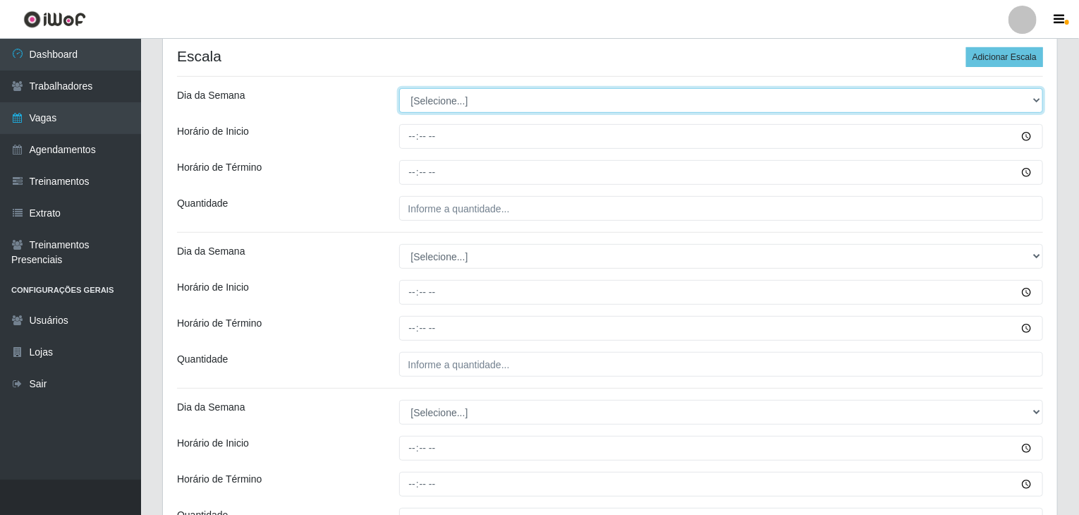
click at [451, 99] on select "[Selecione...] Segunda Terça Quarta Quinta Sexta Sábado Domingo" at bounding box center [721, 100] width 644 height 25
select select "0"
click at [399, 88] on select "[Selecione...] Segunda Terça Quarta Quinta Sexta Sábado Domingo" at bounding box center [721, 100] width 644 height 25
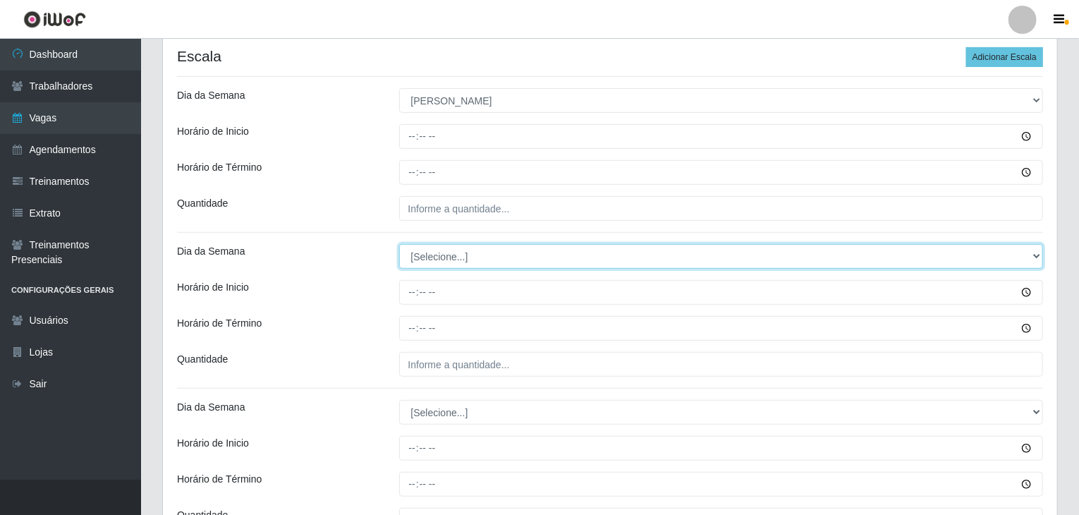
click at [459, 254] on select "[Selecione...] Segunda Terça Quarta Quinta Sexta Sábado Domingo" at bounding box center [721, 256] width 644 height 25
select select "0"
click at [399, 244] on select "[Selecione...] Segunda Terça Quarta Quinta Sexta Sábado Domingo" at bounding box center [721, 256] width 644 height 25
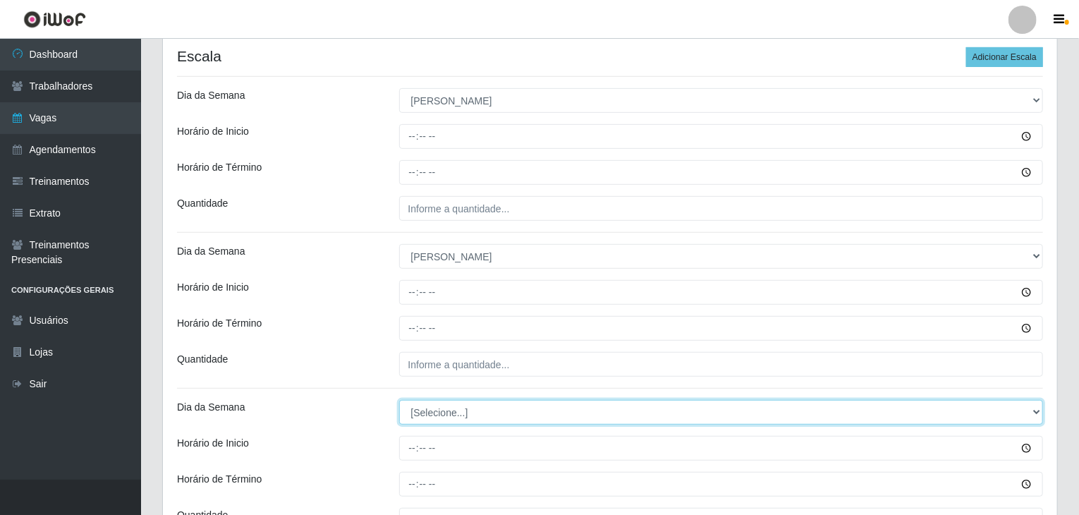
click at [453, 409] on select "[Selecione...] Segunda Terça Quarta Quinta Sexta Sábado Domingo" at bounding box center [721, 412] width 644 height 25
select select "0"
click at [399, 400] on select "[Selecione...] Segunda Terça Quarta Quinta Sexta Sábado Domingo" at bounding box center [721, 412] width 644 height 25
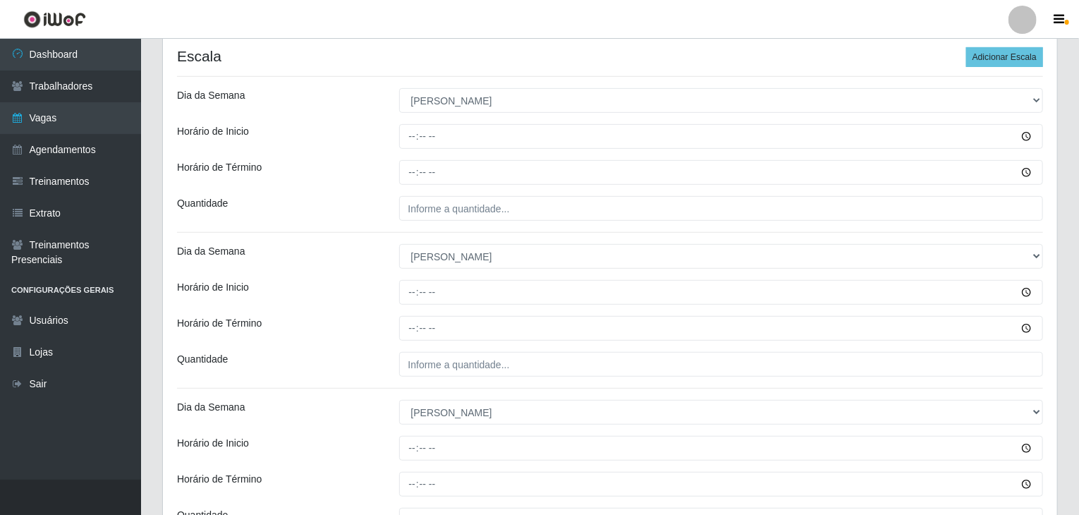
click at [324, 333] on div "Horário de Término" at bounding box center [277, 328] width 222 height 25
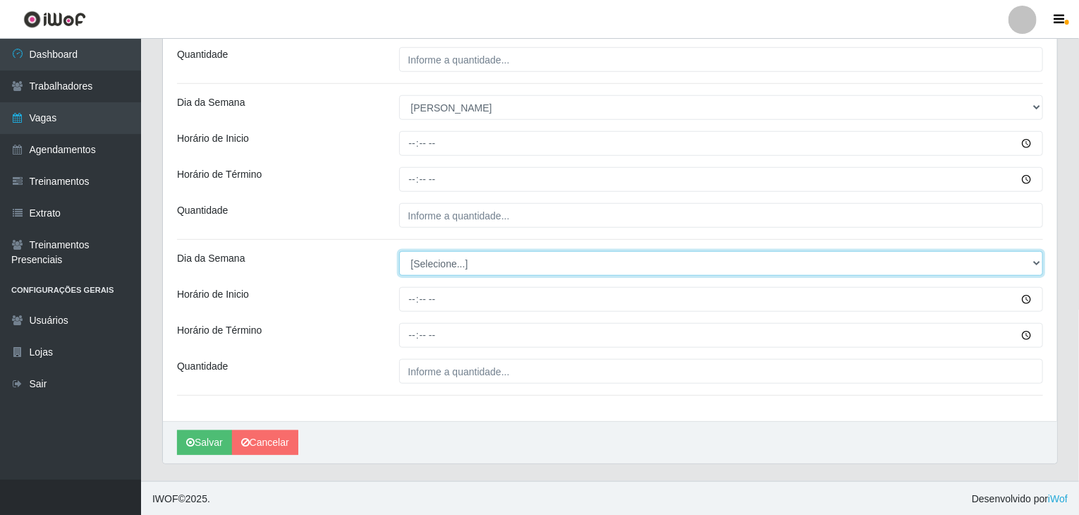
click at [465, 262] on select "[Selecione...] Segunda Terça Quarta Quinta Sexta Sábado Domingo" at bounding box center [721, 263] width 644 height 25
select select "0"
click at [399, 251] on select "[Selecione...] Segunda Terça Quarta Quinta Sexta Sábado Domingo" at bounding box center [721, 263] width 644 height 25
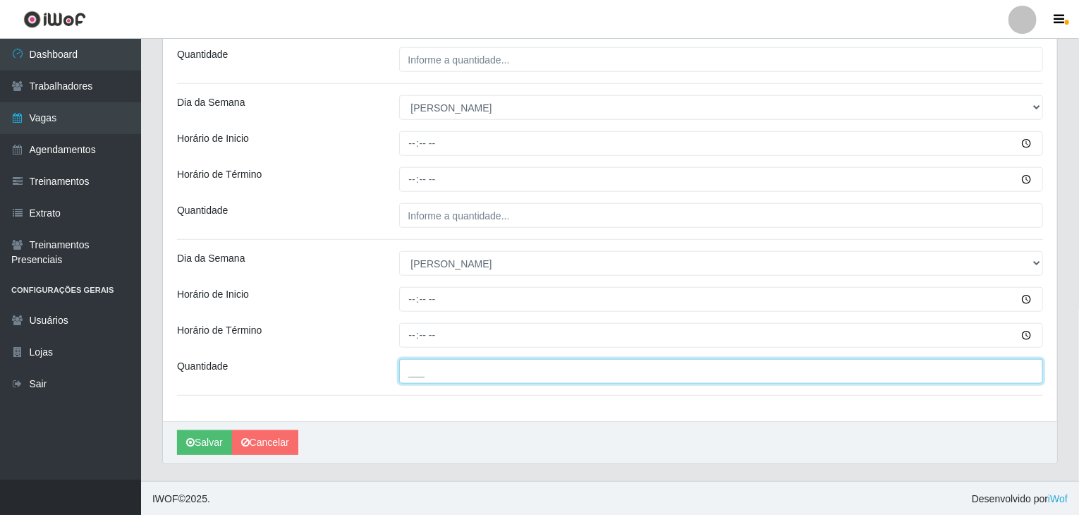
click at [480, 374] on input "___" at bounding box center [721, 371] width 644 height 25
type input "3__"
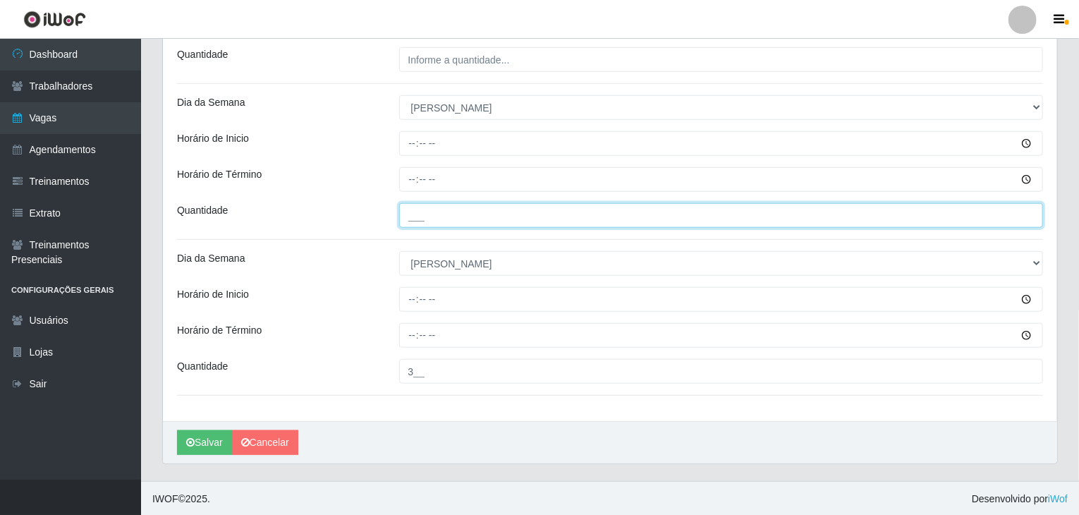
click at [470, 212] on input "___" at bounding box center [721, 215] width 644 height 25
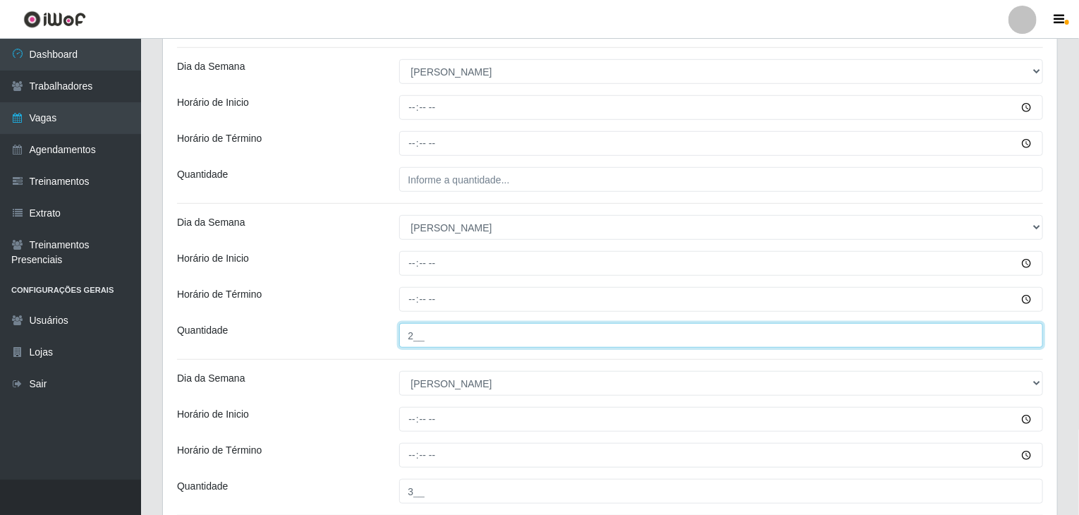
scroll to position [446, 0]
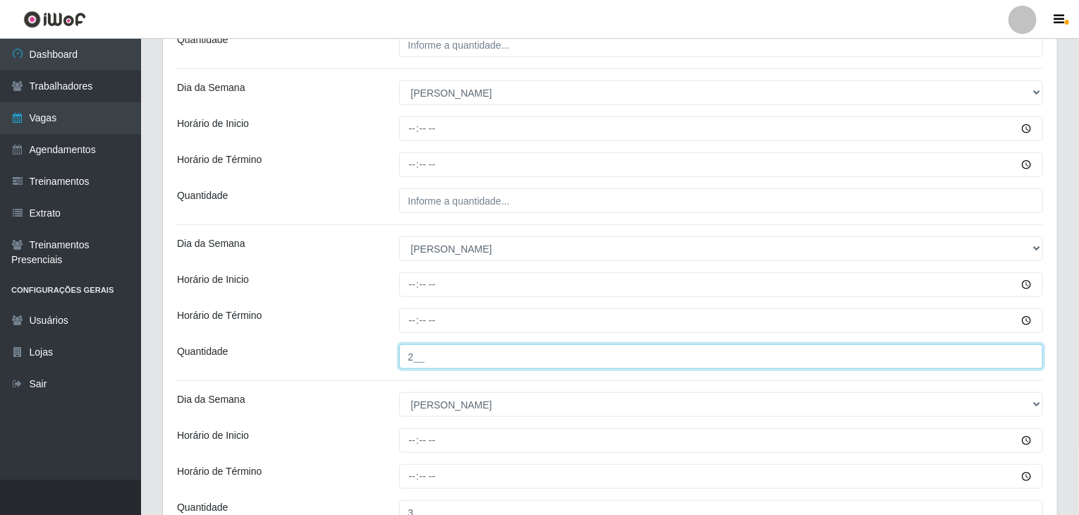
type input "2__"
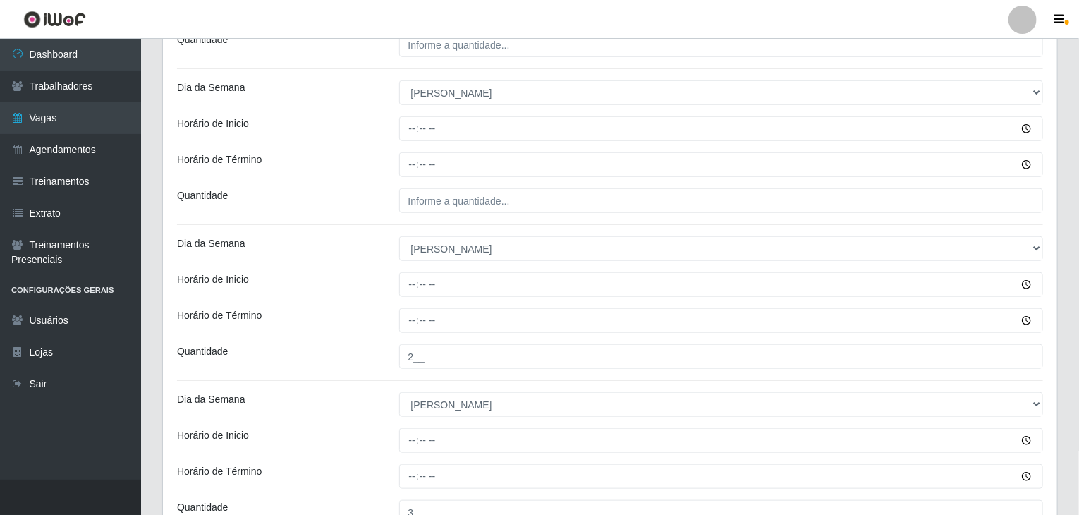
click at [431, 186] on div "Loja Rede Compras Supermercados - LOJA 2 Função [Selecione...] ASG ASG + ASG ++…" at bounding box center [610, 119] width 894 height 886
drag, startPoint x: 429, startPoint y: 181, endPoint x: 429, endPoint y: 192, distance: 11.3
click at [429, 184] on div "Loja Rede Compras Supermercados - LOJA 2 Função [Selecione...] ASG ASG + ASG ++…" at bounding box center [610, 119] width 894 height 886
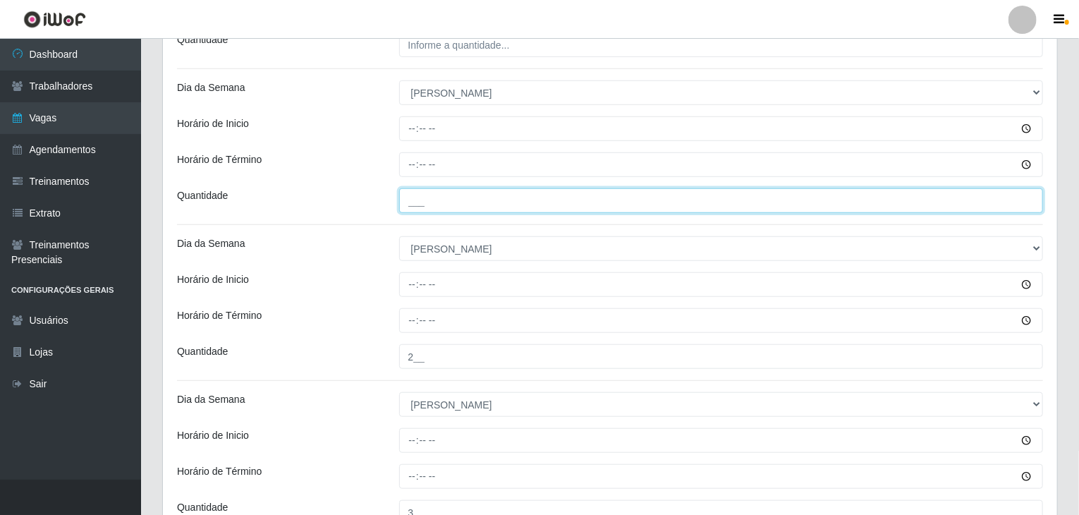
click at [430, 195] on input "___" at bounding box center [721, 200] width 644 height 25
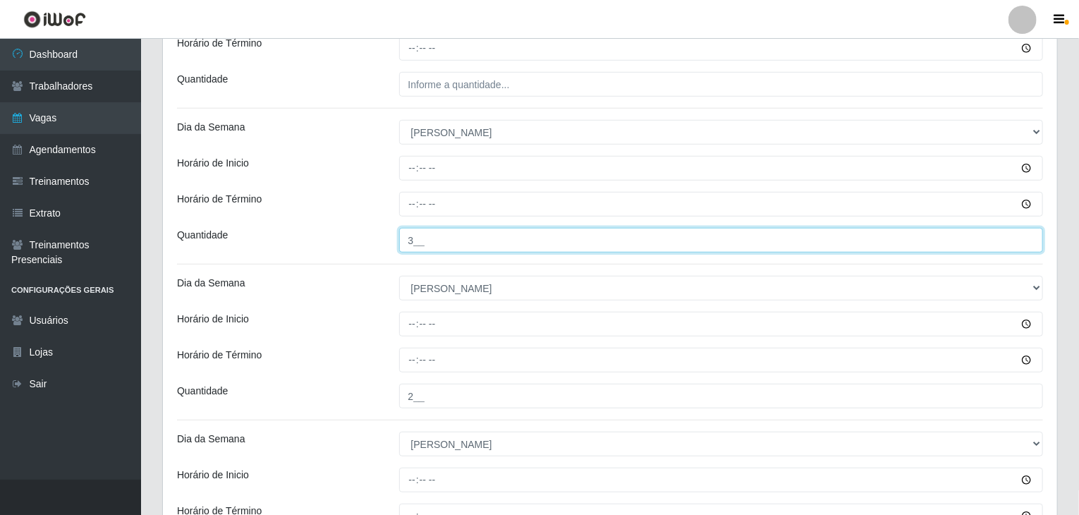
scroll to position [375, 0]
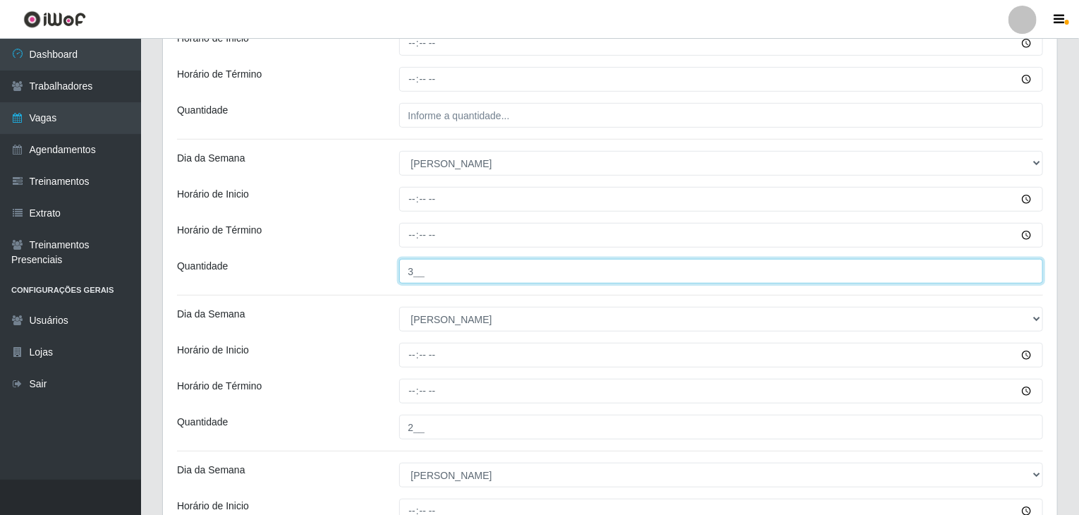
type input "3__"
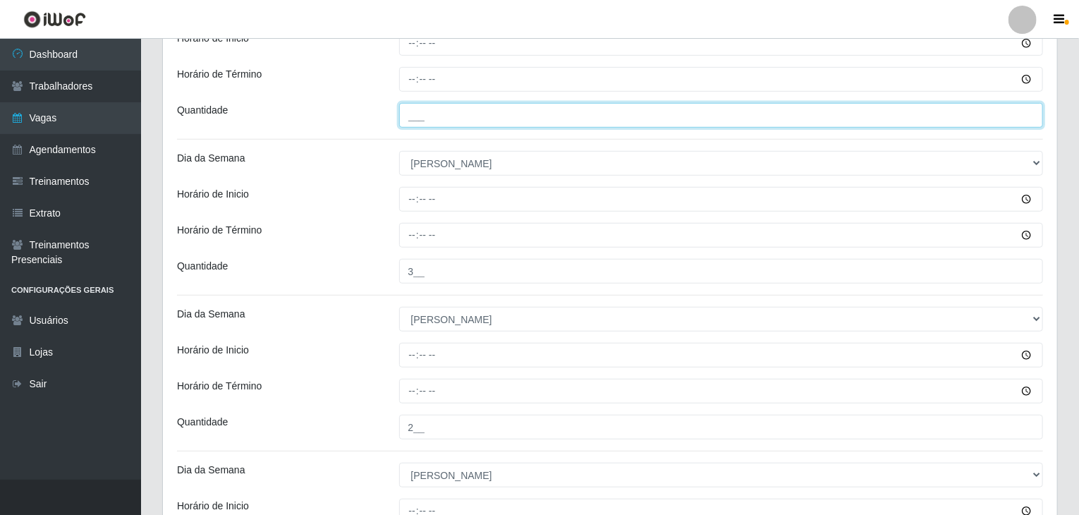
click at [423, 125] on input "___" at bounding box center [721, 115] width 644 height 25
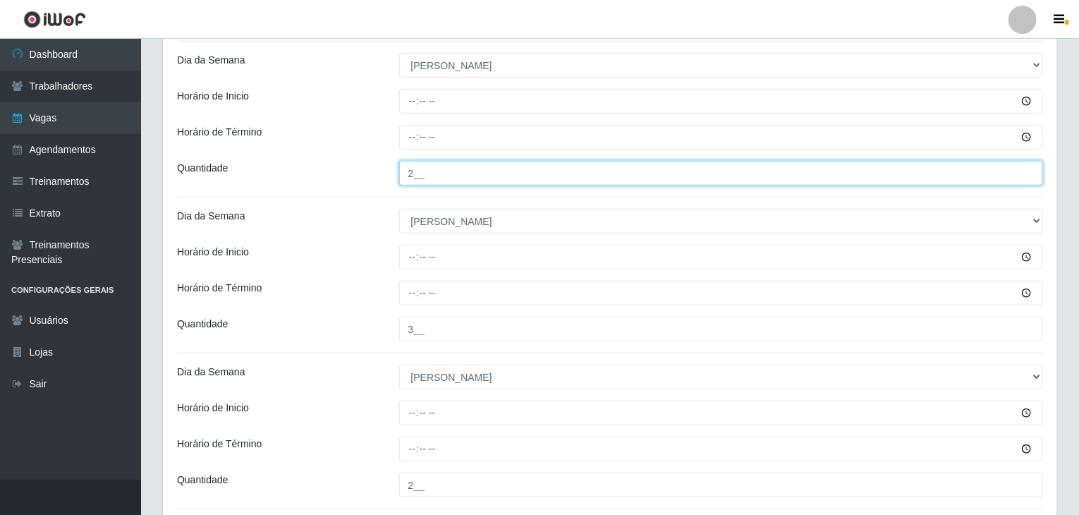
scroll to position [234, 0]
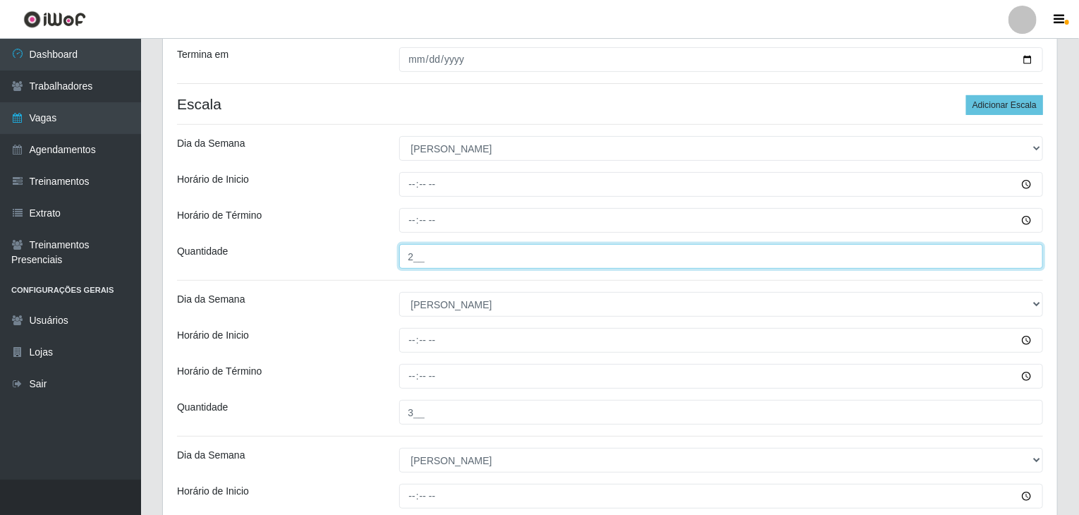
type input "2__"
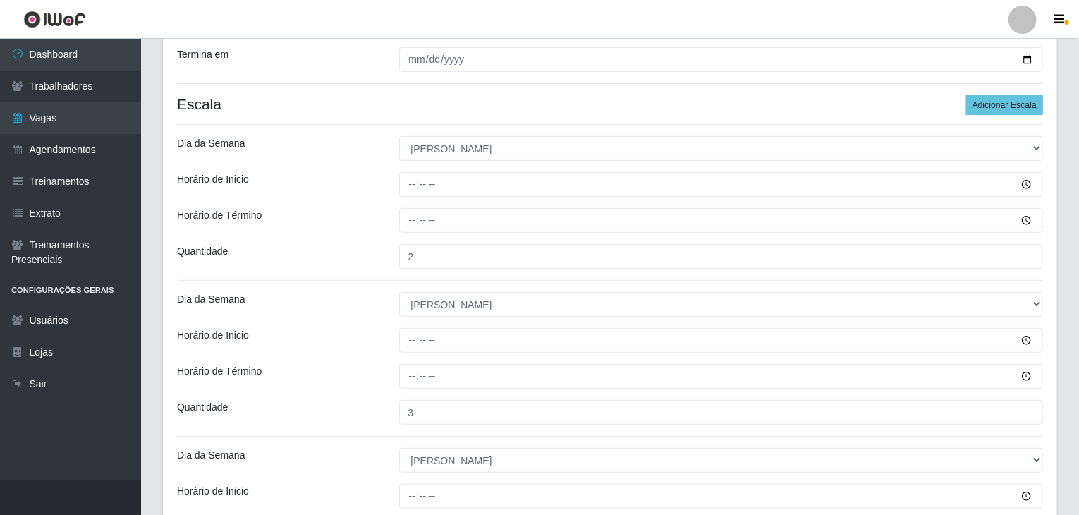
click at [395, 223] on div at bounding box center [720, 220] width 665 height 25
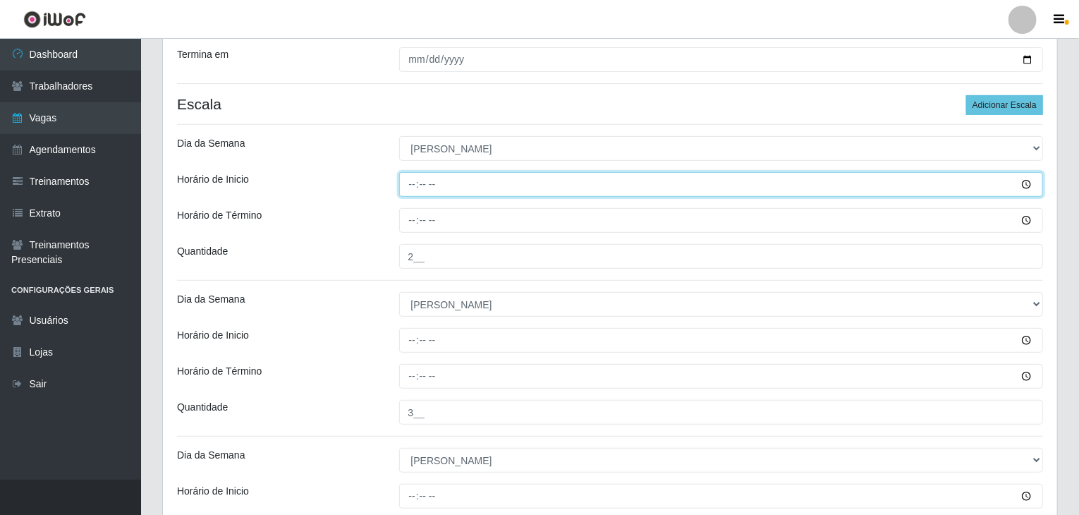
click at [412, 183] on input "Horário de Inicio" at bounding box center [721, 184] width 644 height 25
type input "08:00"
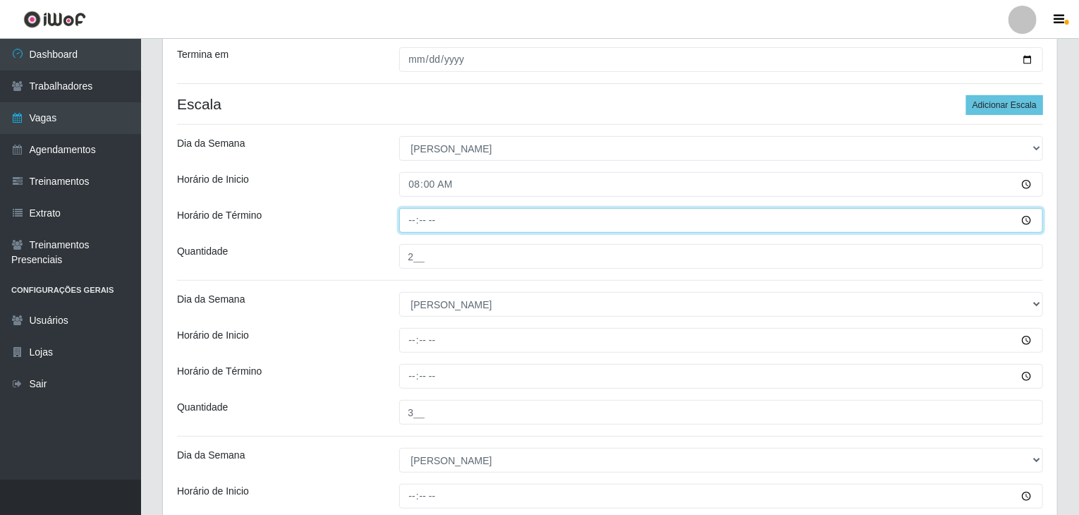
click at [409, 219] on input "Horário de Término" at bounding box center [721, 220] width 644 height 25
type input "14:00"
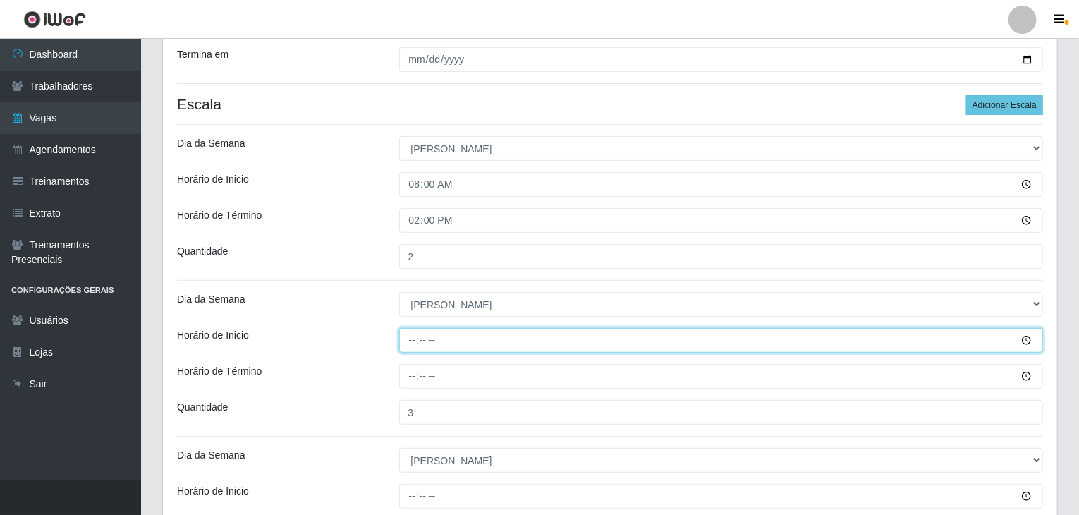
click at [409, 336] on input "Horário de Inicio" at bounding box center [721, 340] width 644 height 25
type input "09:00"
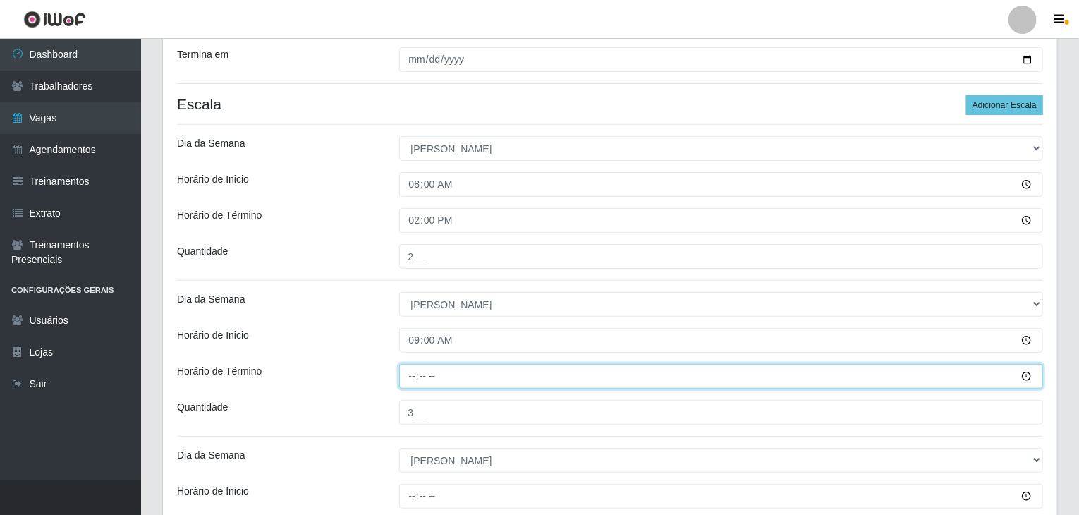
click at [406, 374] on input "Horário de Término" at bounding box center [721, 376] width 644 height 25
type input "15:00"
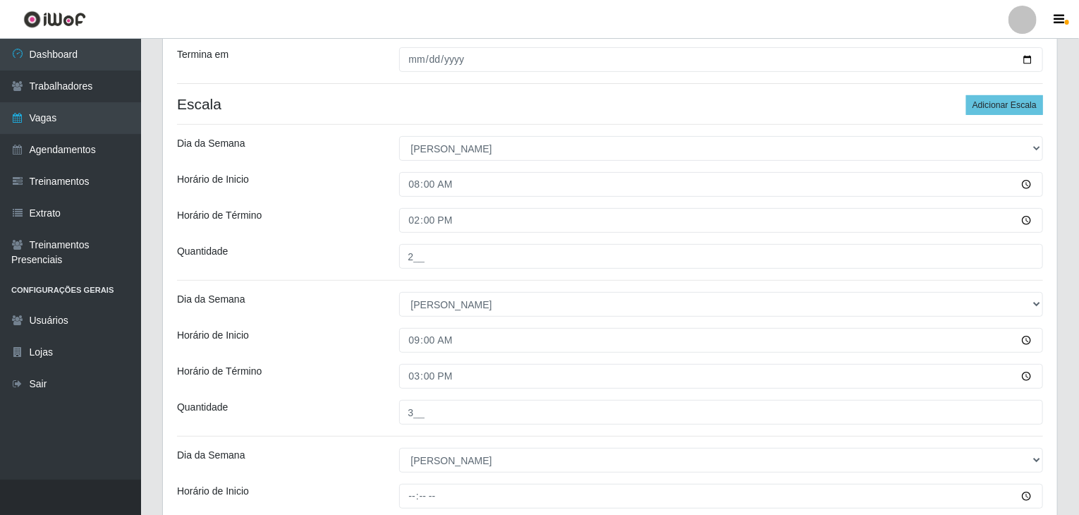
click at [379, 350] on div "Horário de Inicio" at bounding box center [277, 340] width 222 height 25
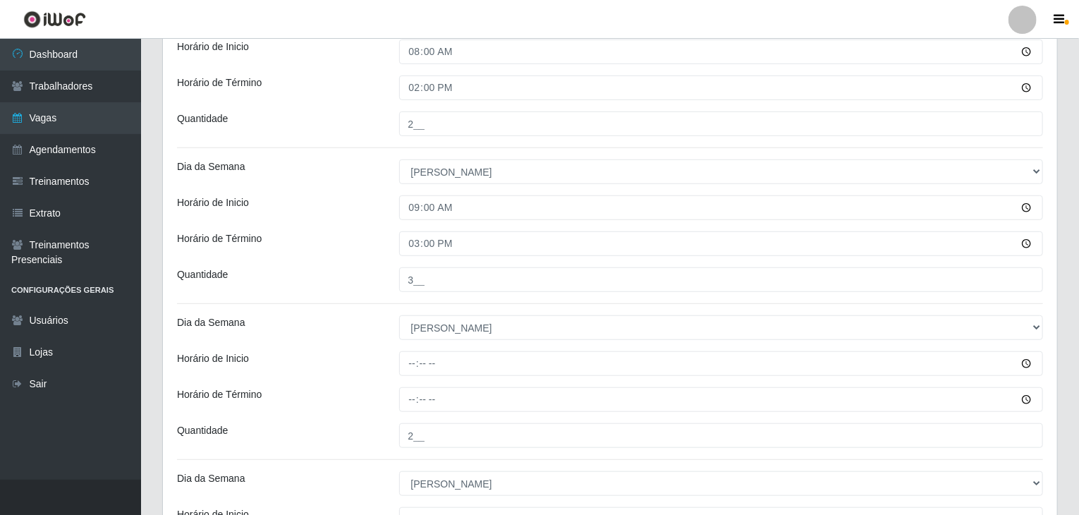
scroll to position [516, 0]
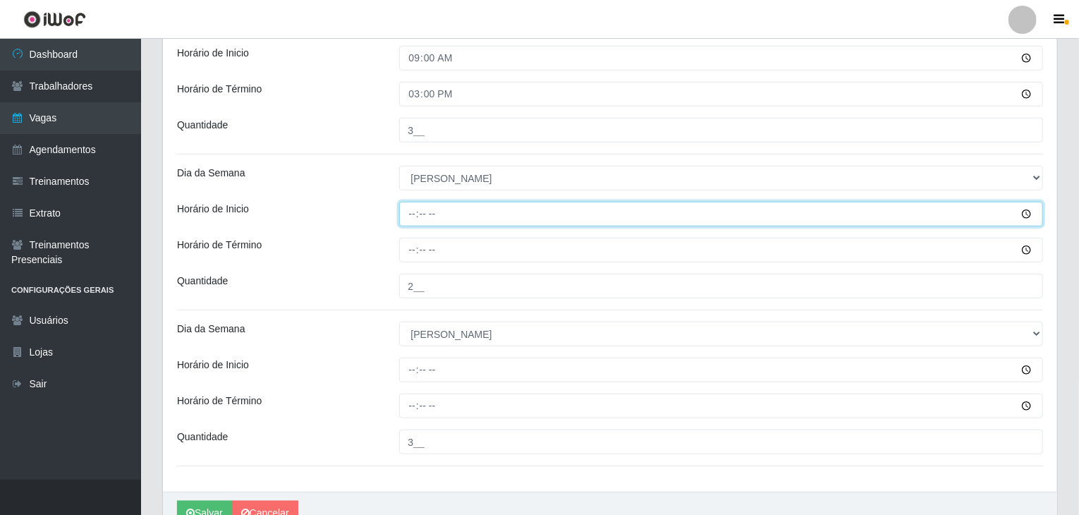
click at [413, 214] on input "Horário de Inicio" at bounding box center [721, 214] width 644 height 25
type input "14:00"
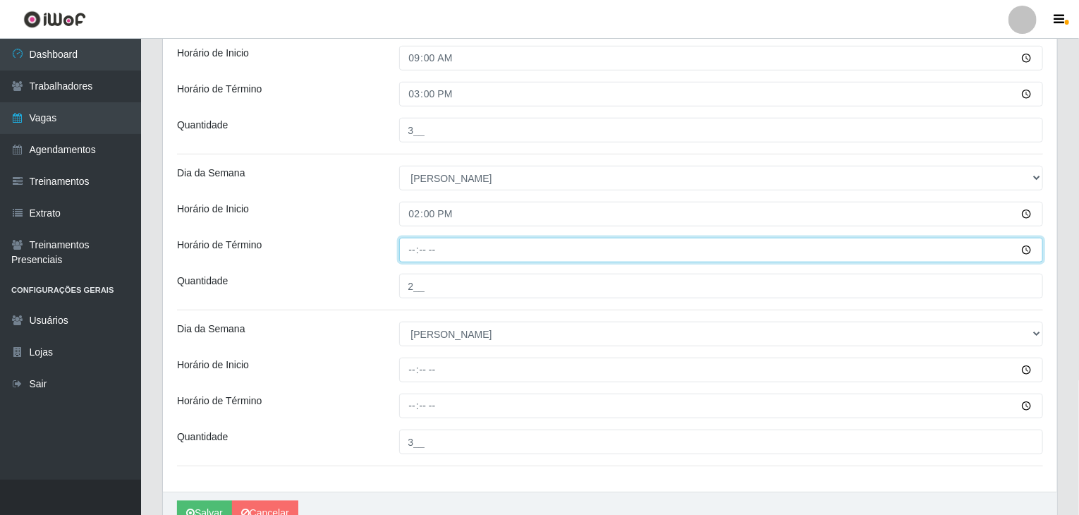
click at [413, 247] on input "Horário de Término" at bounding box center [721, 250] width 644 height 25
type input "20:00"
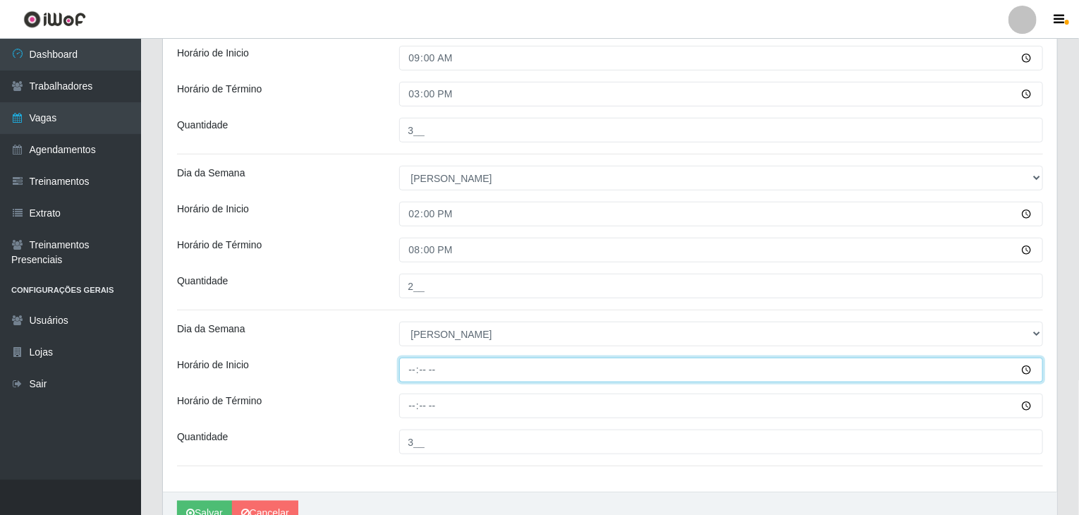
click at [414, 373] on input "Horário de Inicio" at bounding box center [721, 369] width 644 height 25
type input "14:00"
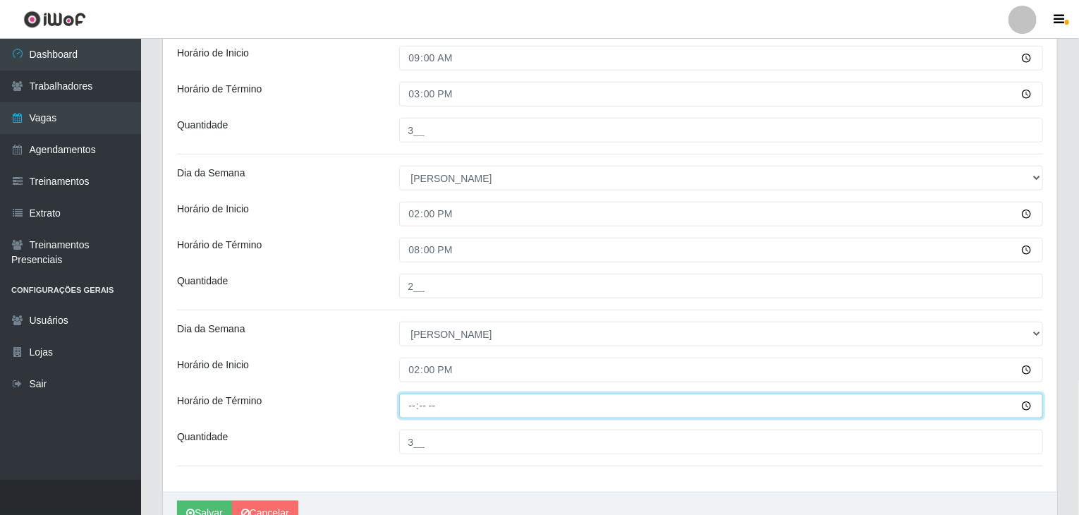
click at [400, 409] on input "Horário de Término" at bounding box center [721, 405] width 644 height 25
type input "20:30"
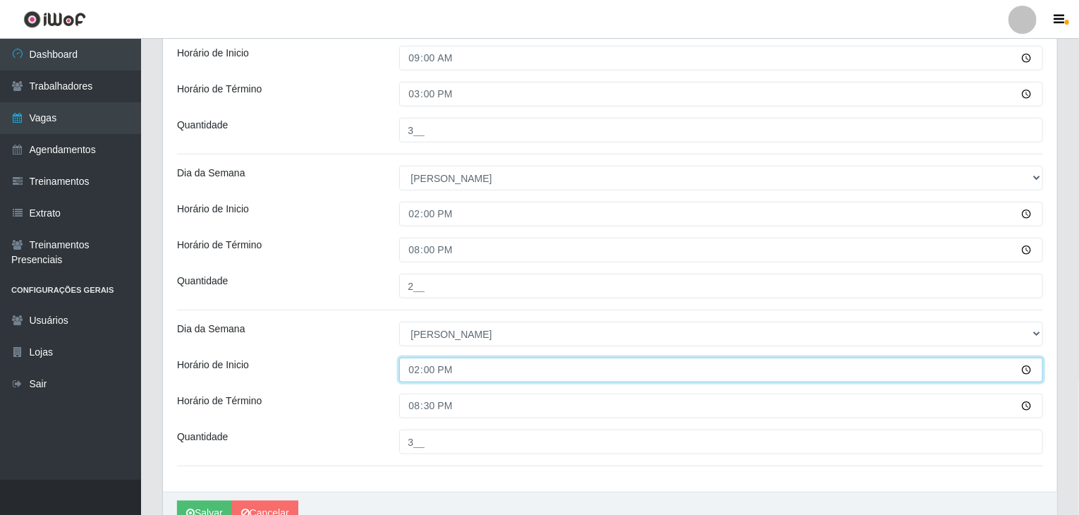
click at [425, 369] on input "14:00" at bounding box center [721, 369] width 644 height 25
type input "14:30"
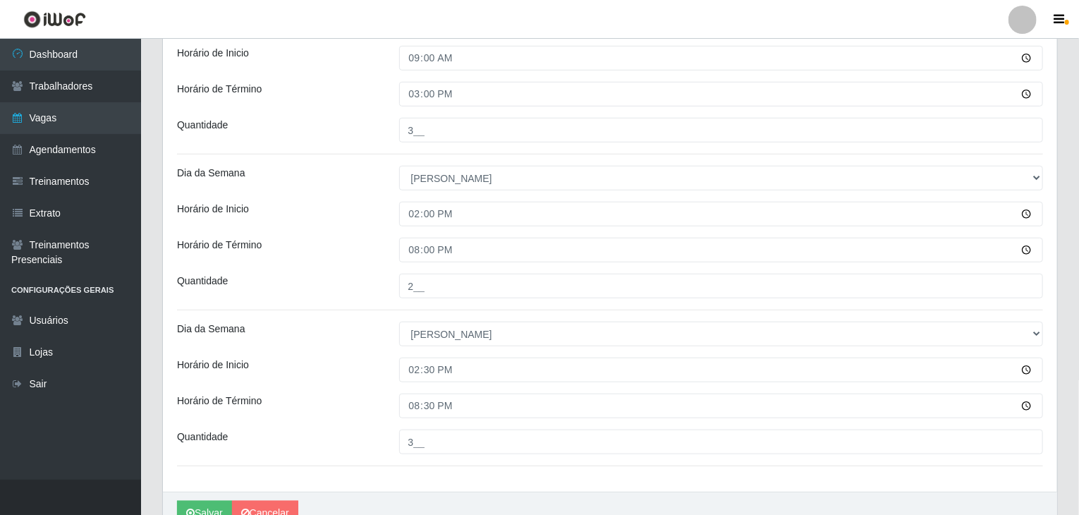
click at [296, 352] on div "Loja Rede Compras Supermercados - LOJA 2 Função [Selecione...] ASG ASG + ASG ++…" at bounding box center [610, 48] width 894 height 886
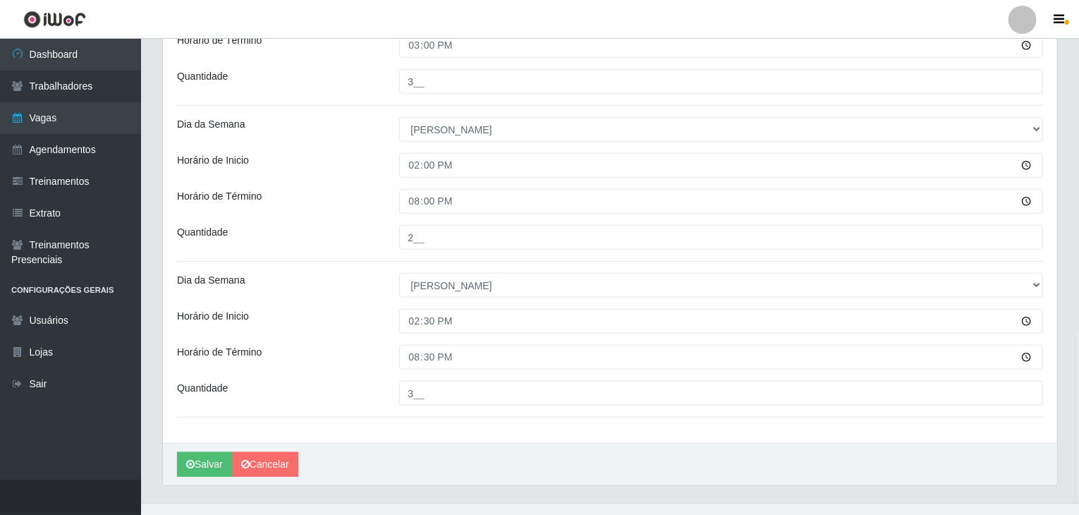
scroll to position [586, 0]
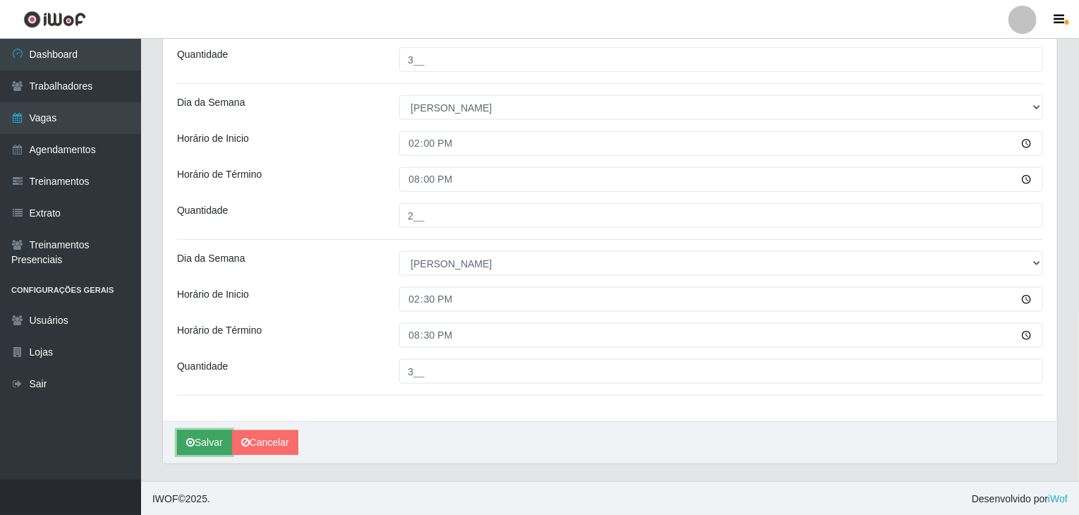
click at [214, 434] on button "Salvar" at bounding box center [204, 442] width 55 height 25
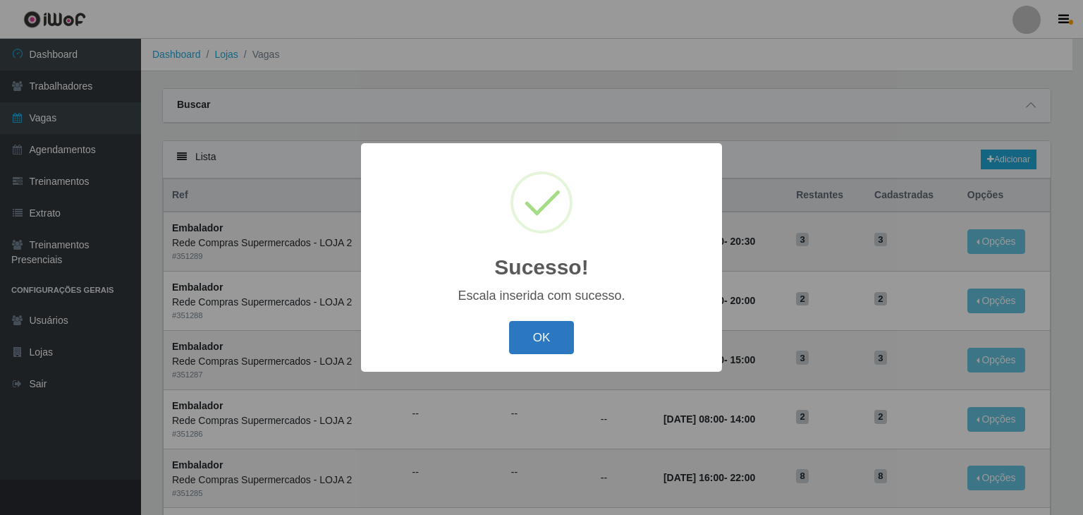
click at [523, 340] on button "OK" at bounding box center [542, 337] width 66 height 33
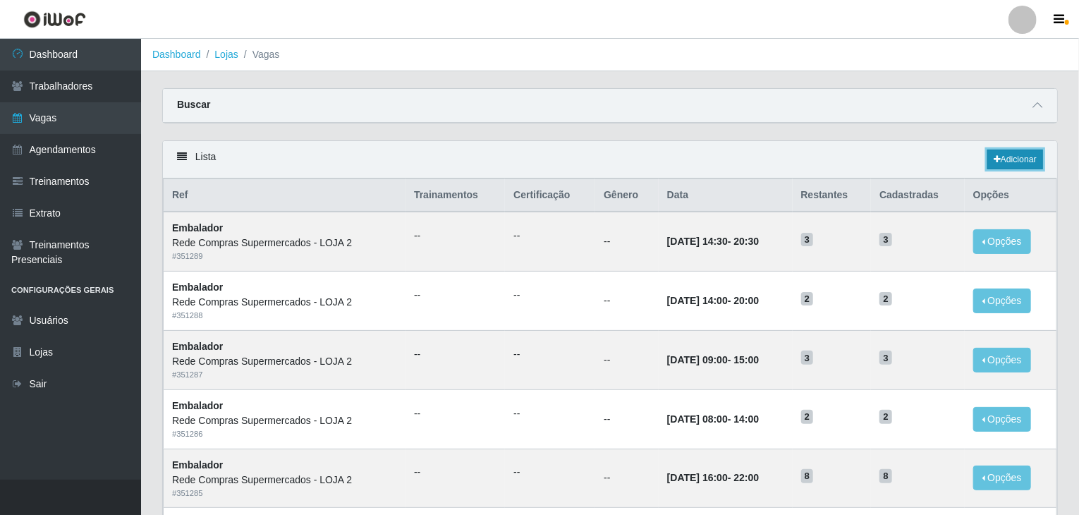
click at [1001, 150] on link "Adicionar" at bounding box center [1015, 159] width 56 height 20
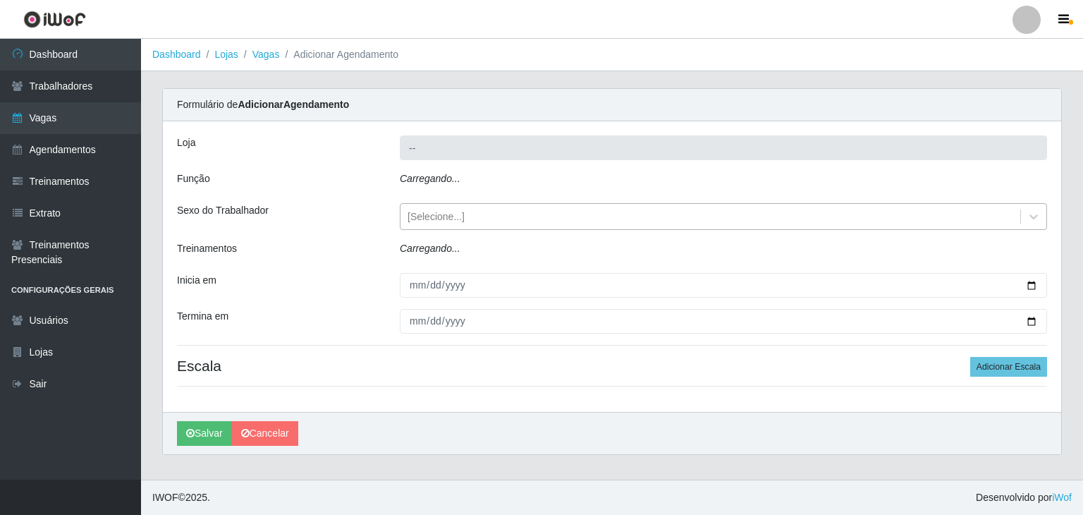
type input "Rede Compras Supermercados - LOJA 2"
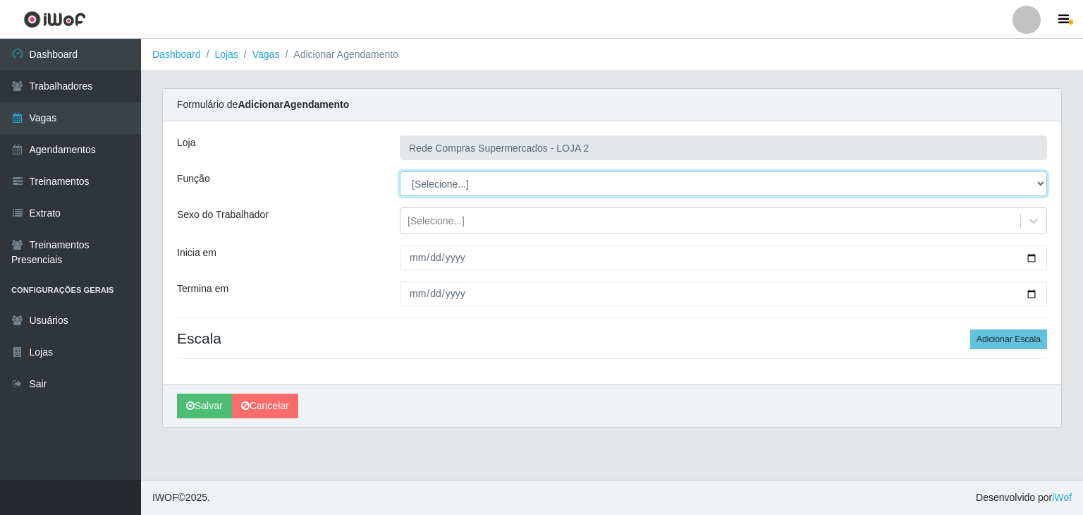
click at [436, 195] on select "[Selecione...] ASG ASG + ASG ++ Balconista Balconista + Balconista ++ Embalador…" at bounding box center [723, 183] width 647 height 25
select select "1"
click at [400, 171] on select "[Selecione...] ASG ASG + ASG ++ Balconista Balconista + Balconista ++ Embalador…" at bounding box center [723, 183] width 647 height 25
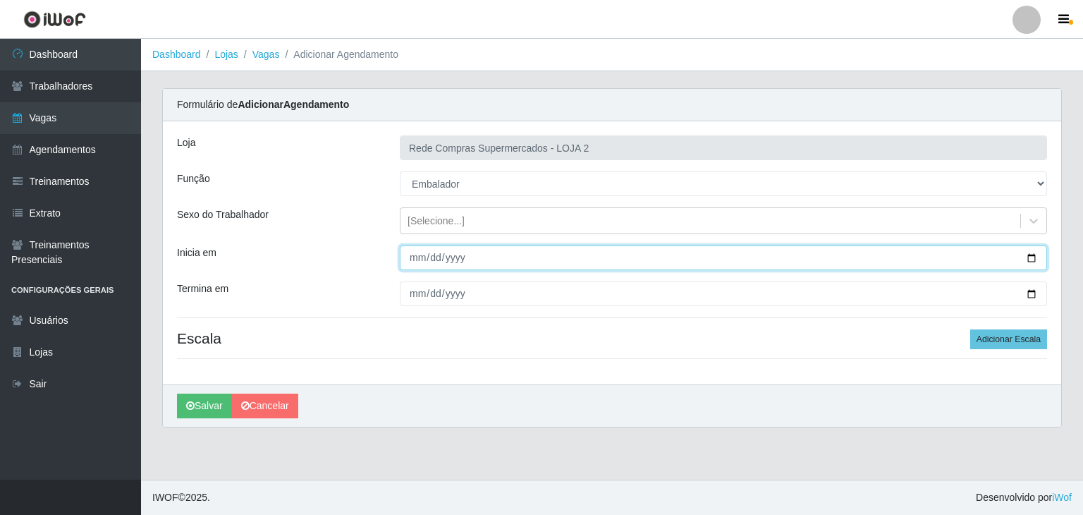
click at [1028, 257] on input "Inicia em" at bounding box center [723, 257] width 647 height 25
type input "2025-10-20"
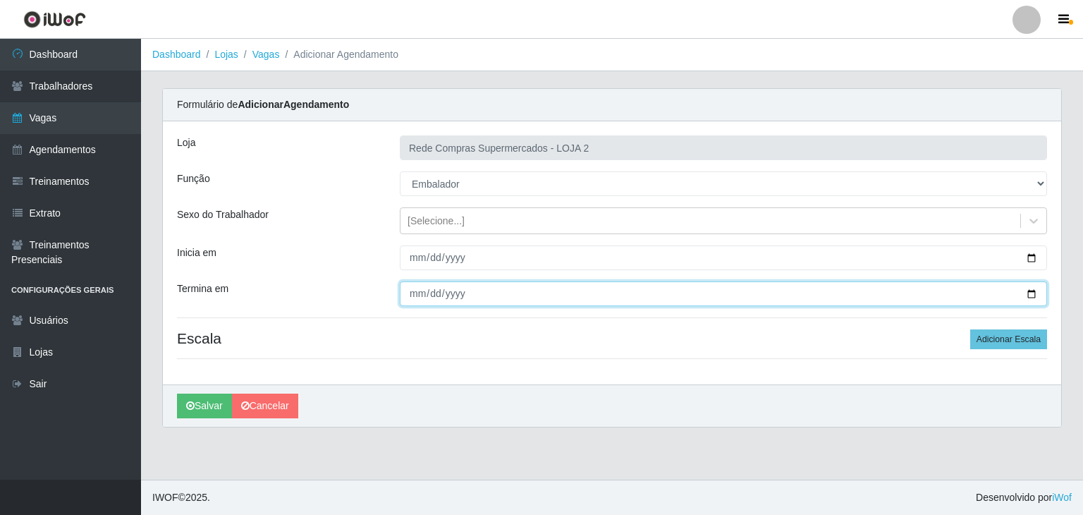
click at [1038, 292] on input "Termina em" at bounding box center [723, 293] width 647 height 25
type input "2025-10-25"
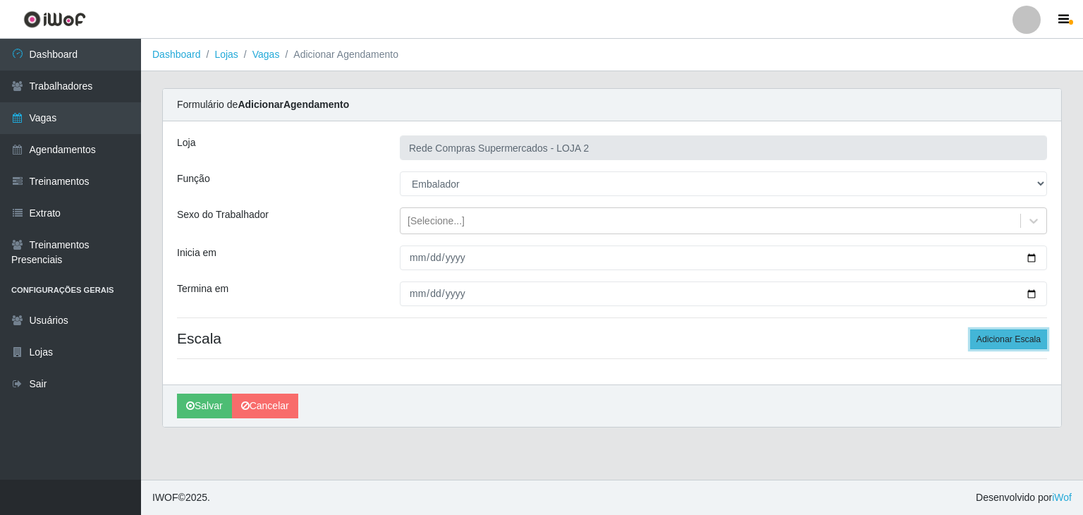
click at [996, 342] on button "Adicionar Escala" at bounding box center [1008, 339] width 77 height 20
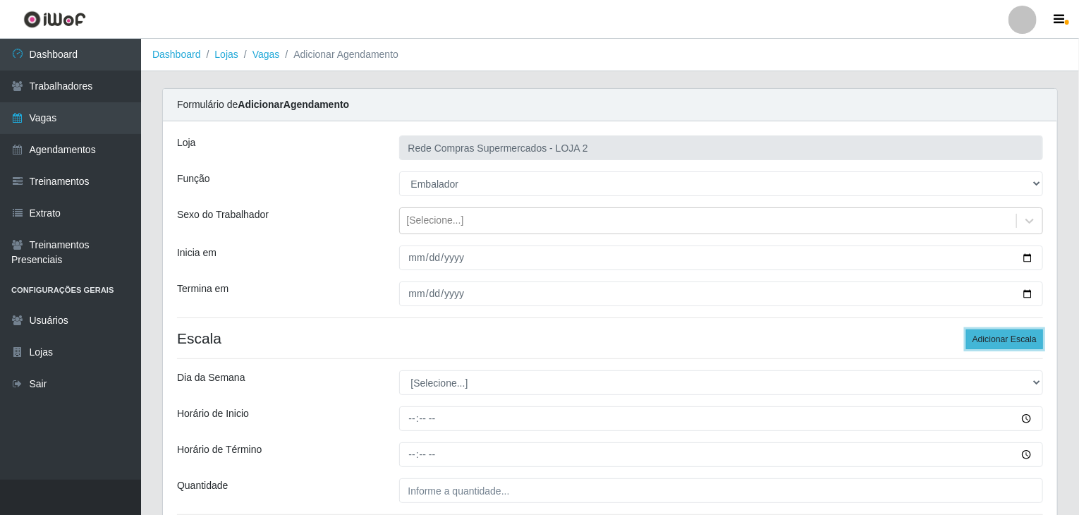
click at [996, 342] on button "Adicionar Escala" at bounding box center [1004, 339] width 77 height 20
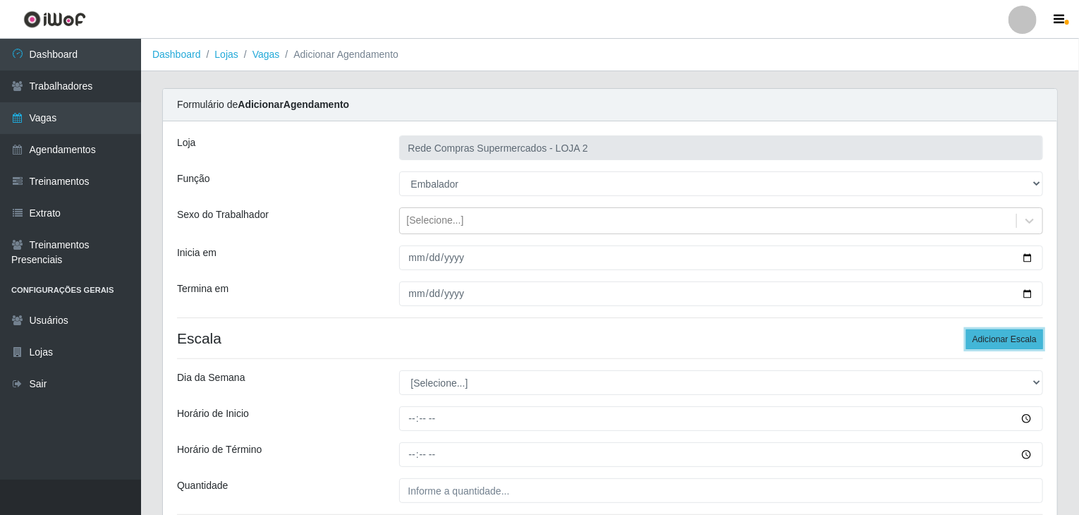
click at [996, 342] on button "Adicionar Escala" at bounding box center [1004, 339] width 77 height 20
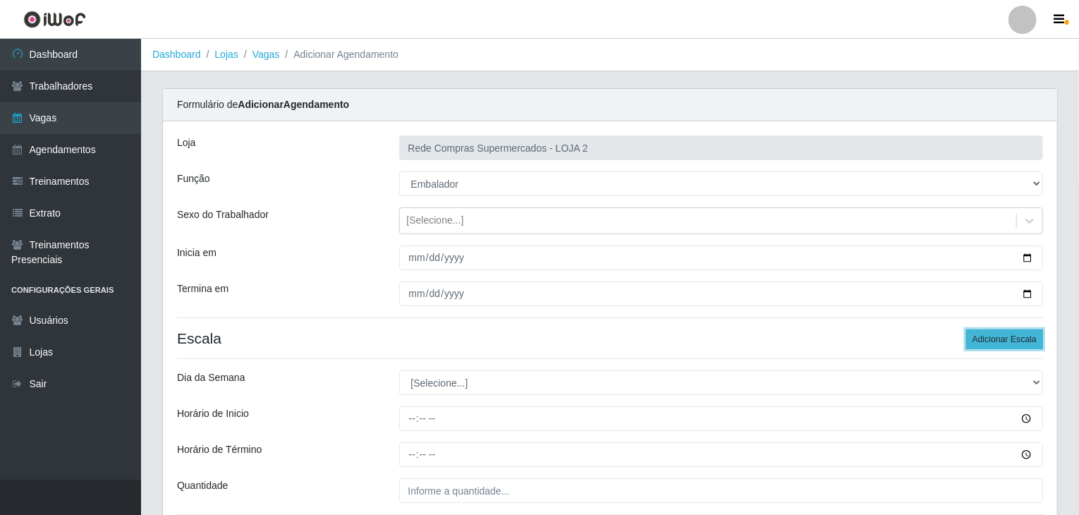
click at [996, 342] on button "Adicionar Escala" at bounding box center [1004, 339] width 77 height 20
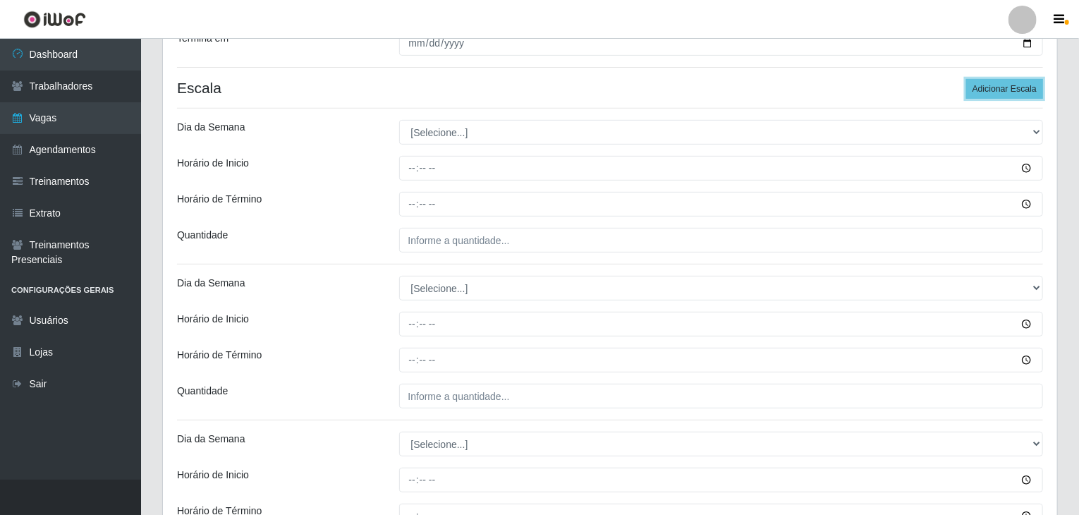
scroll to position [282, 0]
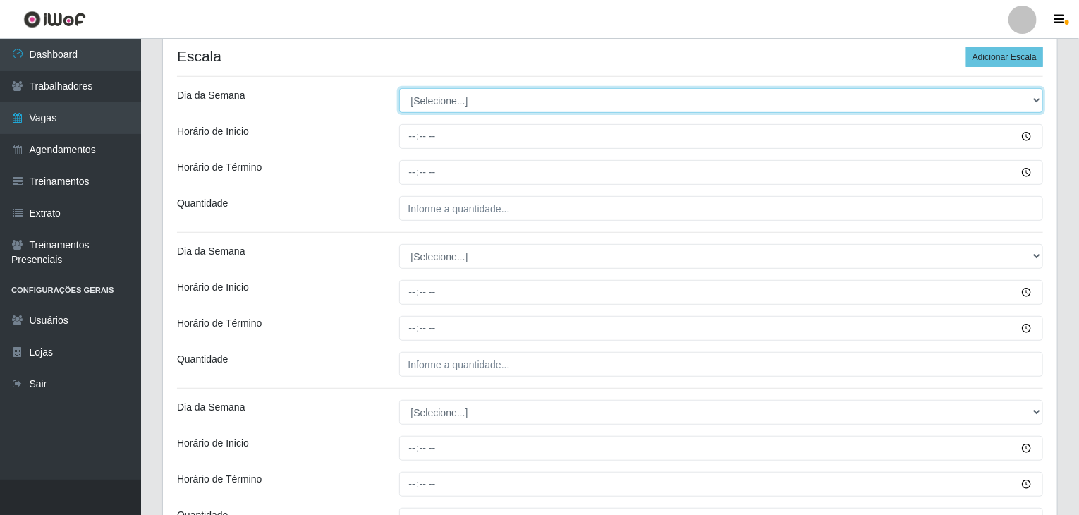
click at [429, 105] on select "[Selecione...] Segunda Terça Quarta Quinta Sexta Sábado Domingo" at bounding box center [721, 100] width 644 height 25
select select "1"
click at [399, 88] on select "[Selecione...] Segunda Terça Quarta Quinta Sexta Sábado Domingo" at bounding box center [721, 100] width 644 height 25
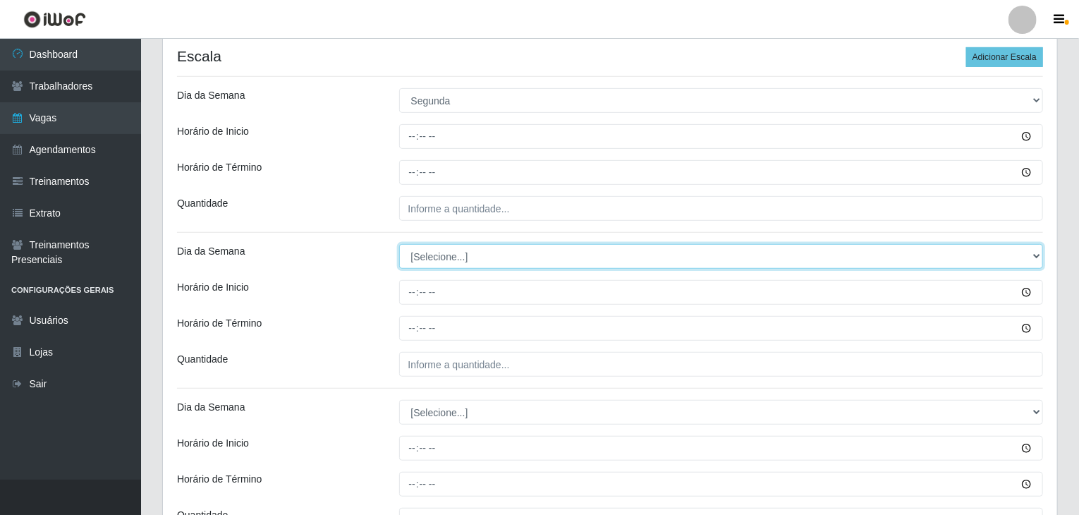
click at [485, 249] on select "[Selecione...] Segunda Terça Quarta Quinta Sexta Sábado Domingo" at bounding box center [721, 256] width 644 height 25
select select "1"
click at [399, 244] on select "[Selecione...] Segunda Terça Quarta Quinta Sexta Sábado Domingo" at bounding box center [721, 256] width 644 height 25
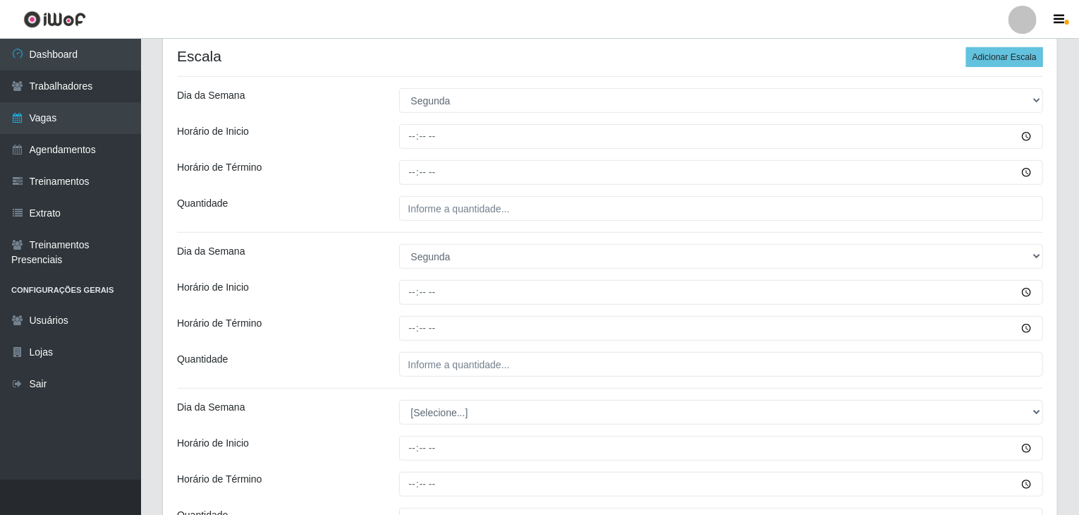
click at [383, 244] on div "Dia da Semana" at bounding box center [277, 256] width 222 height 25
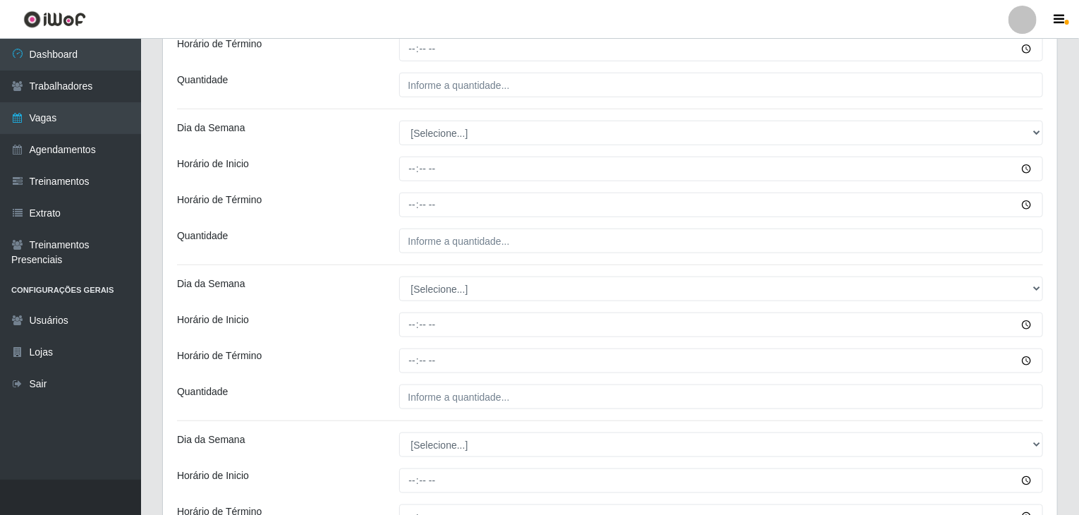
scroll to position [634, 0]
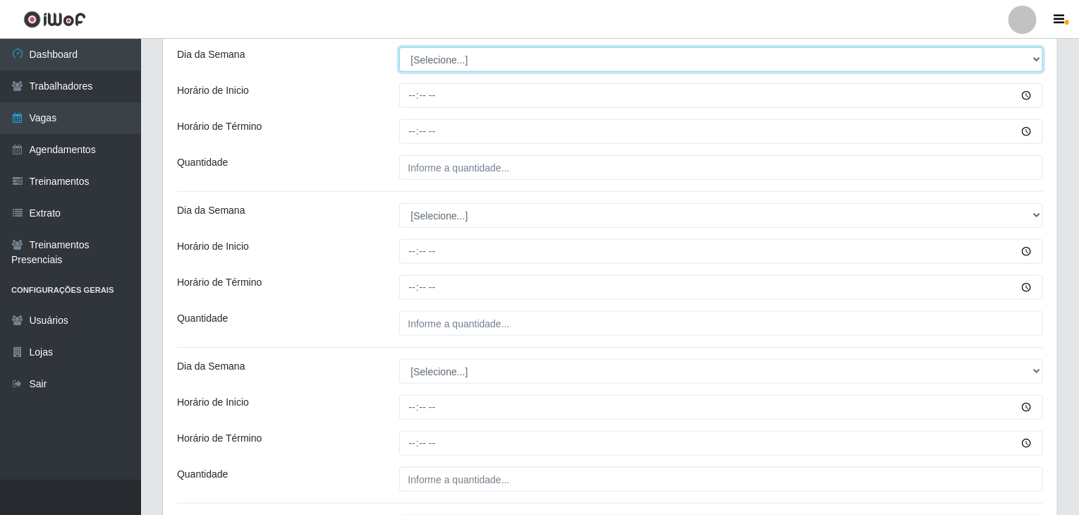
click at [440, 56] on select "[Selecione...] Segunda Terça Quarta Quinta Sexta Sábado Domingo" at bounding box center [721, 59] width 644 height 25
select select "2"
click at [399, 47] on select "[Selecione...] Segunda Terça Quarta Quinta Sexta Sábado Domingo" at bounding box center [721, 59] width 644 height 25
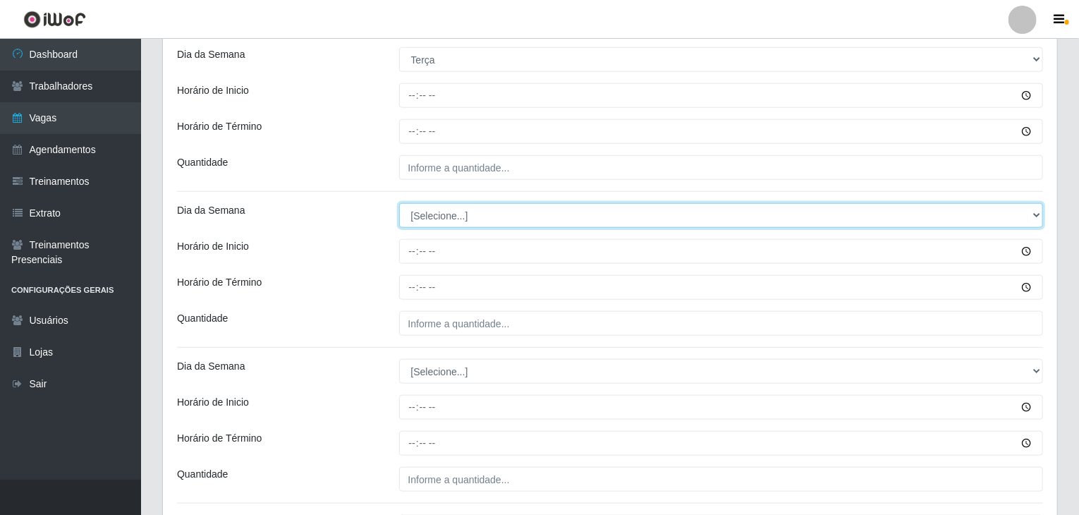
click at [460, 216] on select "[Selecione...] Segunda Terça Quarta Quinta Sexta Sábado Domingo" at bounding box center [721, 215] width 644 height 25
select select "2"
click at [399, 203] on select "[Selecione...] Segunda Terça Quarta Quinta Sexta Sábado Domingo" at bounding box center [721, 215] width 644 height 25
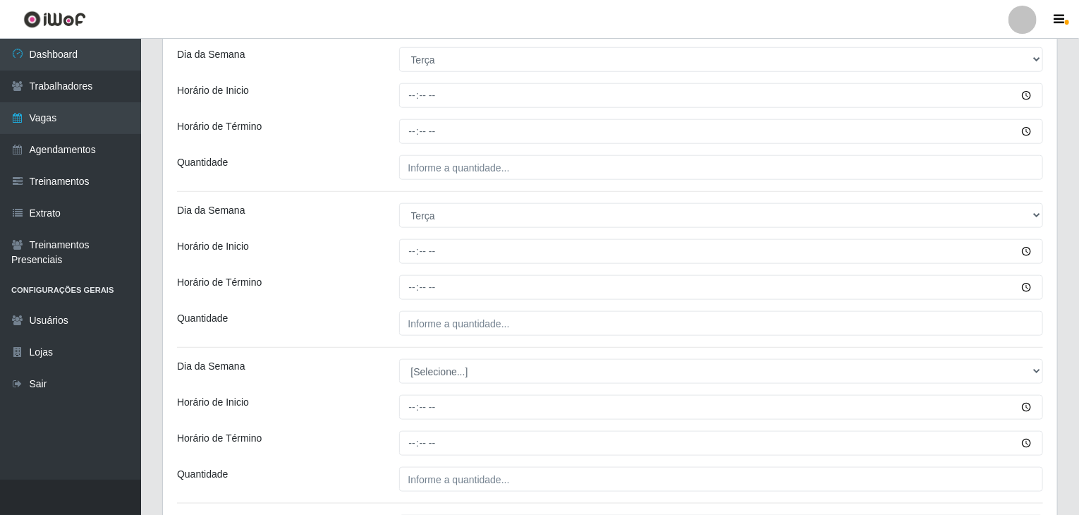
click at [391, 256] on div at bounding box center [720, 251] width 665 height 25
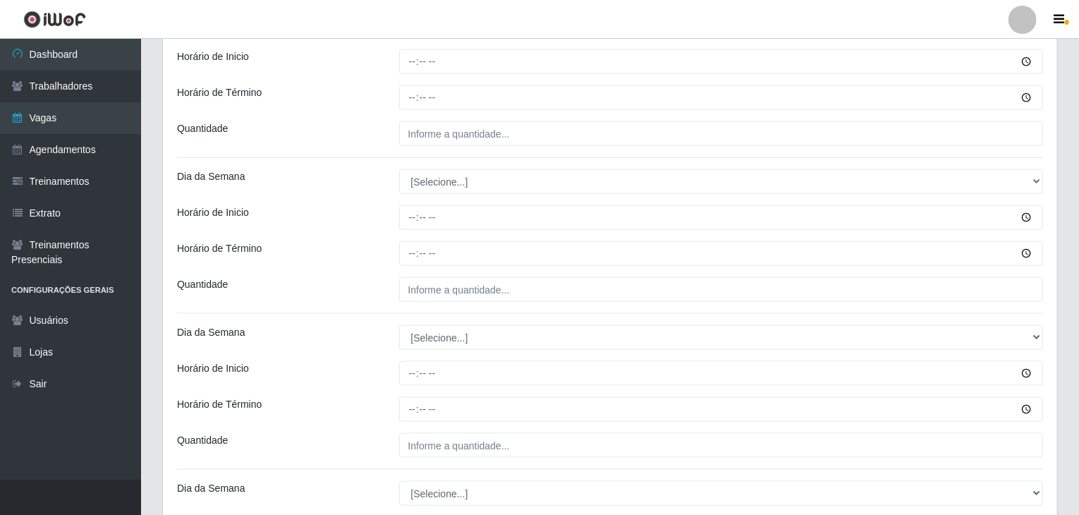
scroll to position [916, 0]
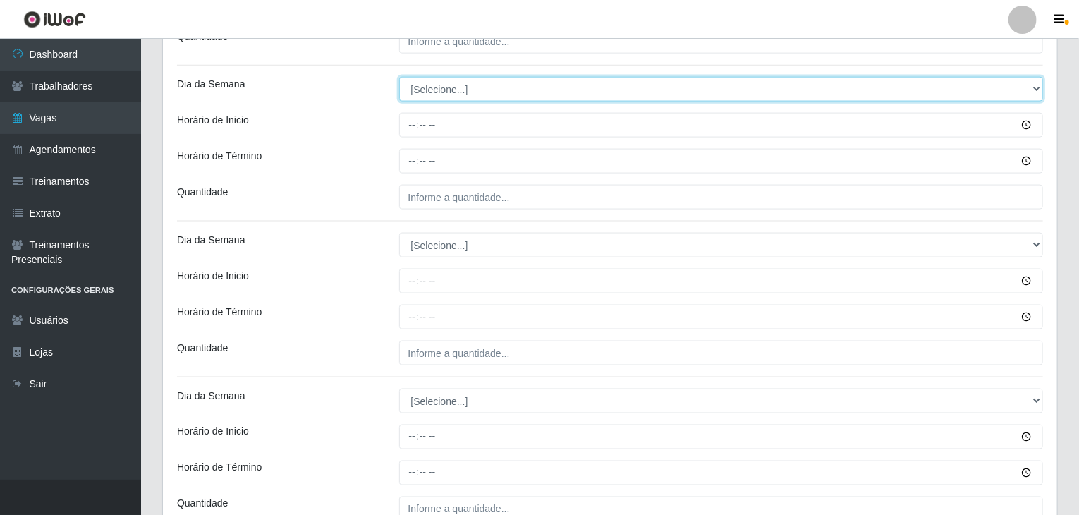
click at [429, 92] on select "[Selecione...] Segunda Terça Quarta Quinta Sexta Sábado Domingo" at bounding box center [721, 89] width 644 height 25
select select "3"
click at [399, 77] on select "[Selecione...] Segunda Terça Quarta Quinta Sexta Sábado Domingo" at bounding box center [721, 89] width 644 height 25
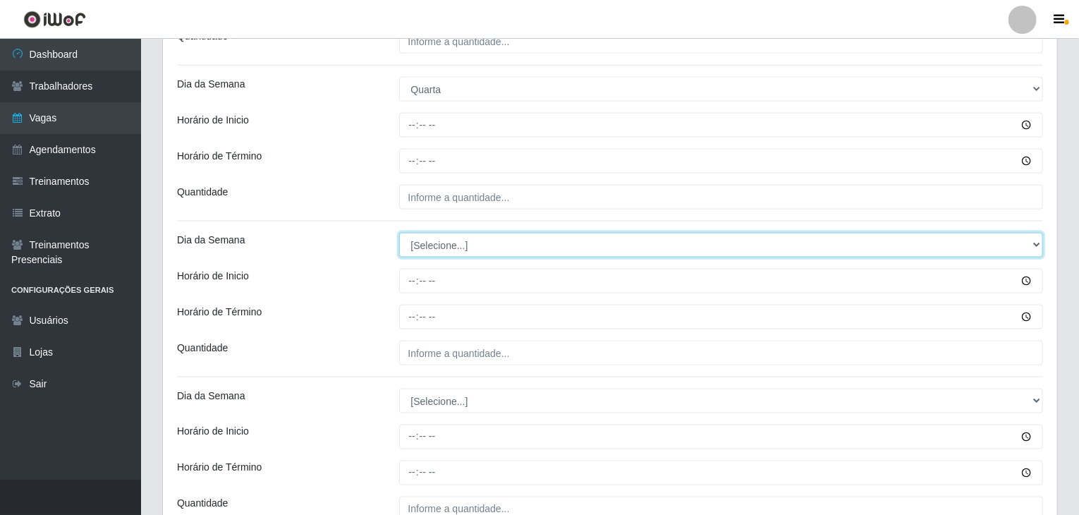
click at [436, 240] on select "[Selecione...] Segunda Terça Quarta Quinta Sexta Sábado Domingo" at bounding box center [721, 245] width 644 height 25
select select "3"
click at [399, 233] on select "[Selecione...] Segunda Terça Quarta Quinta Sexta Sábado Domingo" at bounding box center [721, 245] width 644 height 25
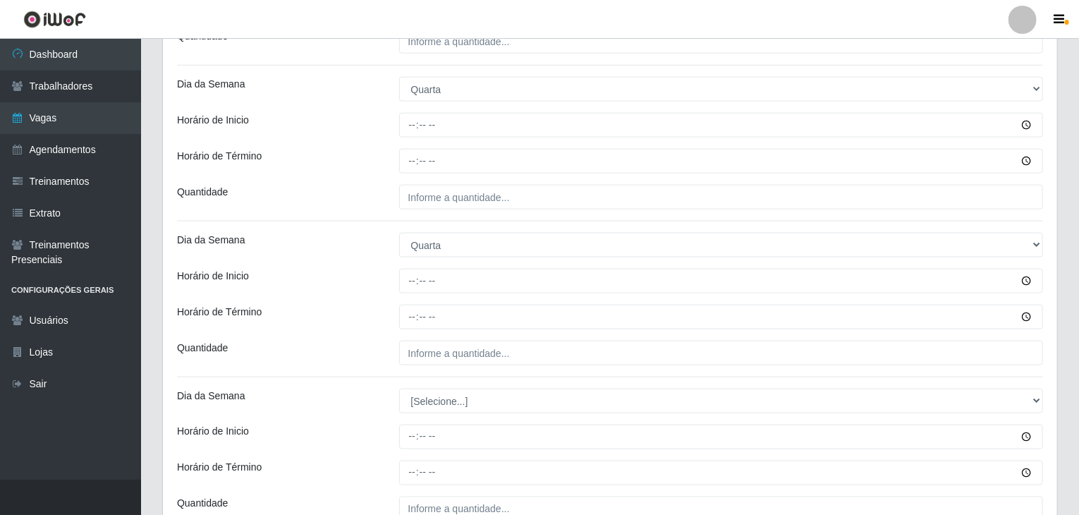
click at [369, 293] on div "Loja Rede Compras Supermercados - LOJA 2 Função [Selecione...] ASG ASG + ASG ++…" at bounding box center [610, 271] width 894 height 2132
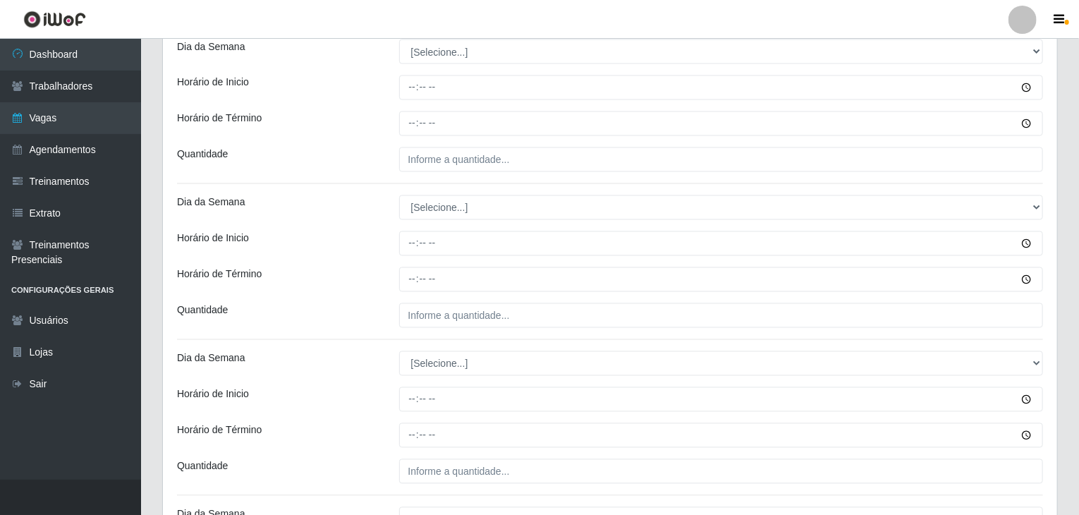
scroll to position [1269, 0]
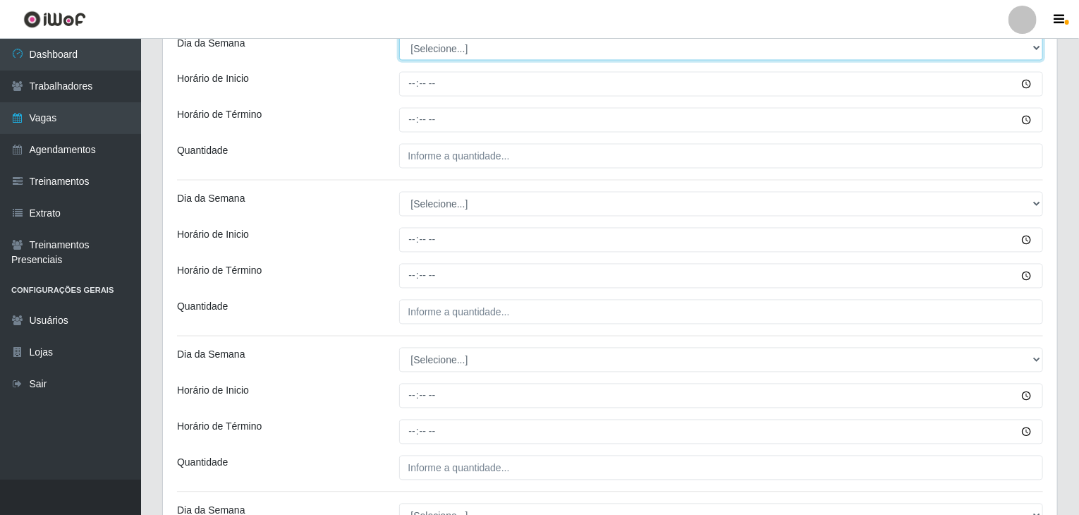
click at [429, 39] on select "[Selecione...] Segunda Terça Quarta Quinta Sexta Sábado Domingo" at bounding box center [721, 48] width 644 height 25
select select "4"
click at [399, 36] on select "[Selecione...] Segunda Terça Quarta Quinta Sexta Sábado Domingo" at bounding box center [721, 48] width 644 height 25
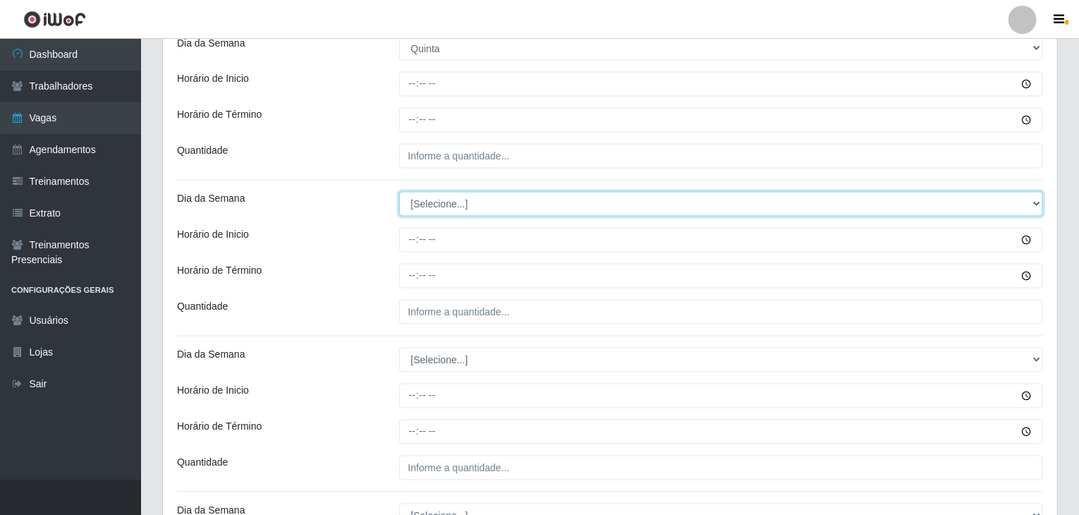
click at [462, 197] on select "[Selecione...] Segunda Terça Quarta Quinta Sexta Sábado Domingo" at bounding box center [721, 204] width 644 height 25
select select "4"
click at [399, 192] on select "[Selecione...] Segunda Terça Quarta Quinta Sexta Sábado Domingo" at bounding box center [721, 204] width 644 height 25
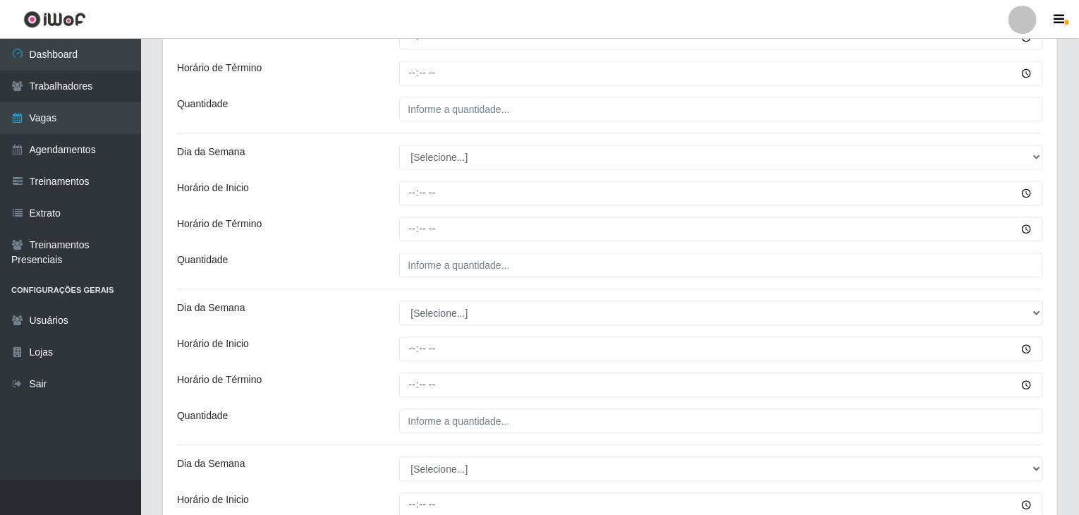
scroll to position [1480, 0]
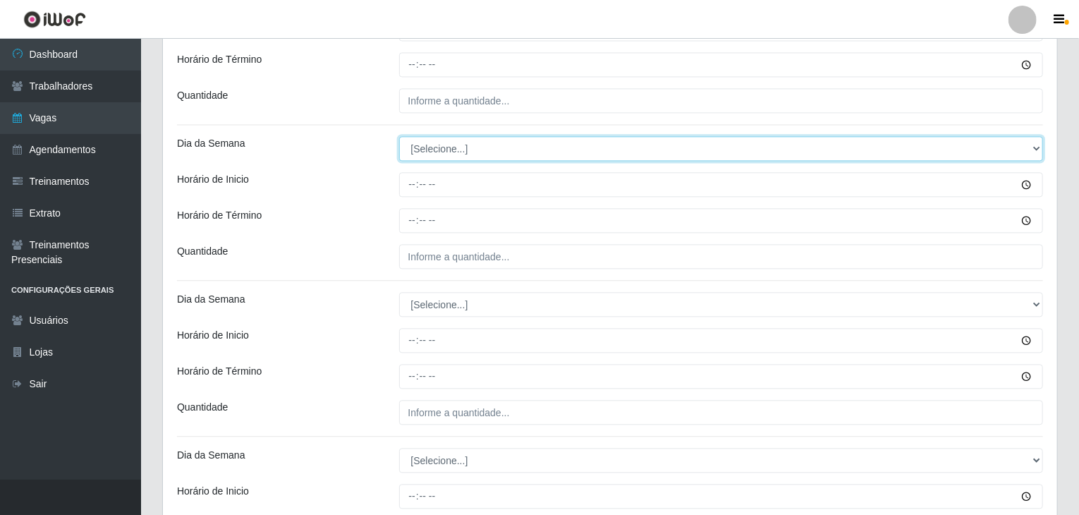
click at [429, 139] on select "[Selecione...] Segunda Terça Quarta Quinta Sexta Sábado Domingo" at bounding box center [721, 148] width 644 height 25
select select "5"
click at [399, 136] on select "[Selecione...] Segunda Terça Quarta Quinta Sexta Sábado Domingo" at bounding box center [721, 148] width 644 height 25
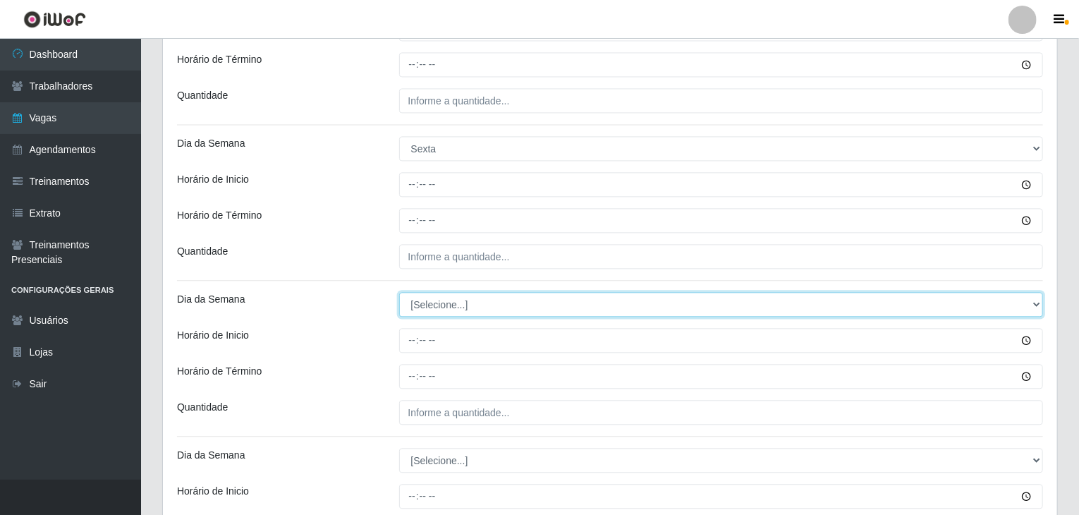
click at [448, 307] on select "[Selecione...] Segunda Terça Quarta Quinta Sexta Sábado Domingo" at bounding box center [721, 304] width 644 height 25
select select "5"
click at [399, 292] on select "[Selecione...] Segunda Terça Quarta Quinta Sexta Sábado Domingo" at bounding box center [721, 304] width 644 height 25
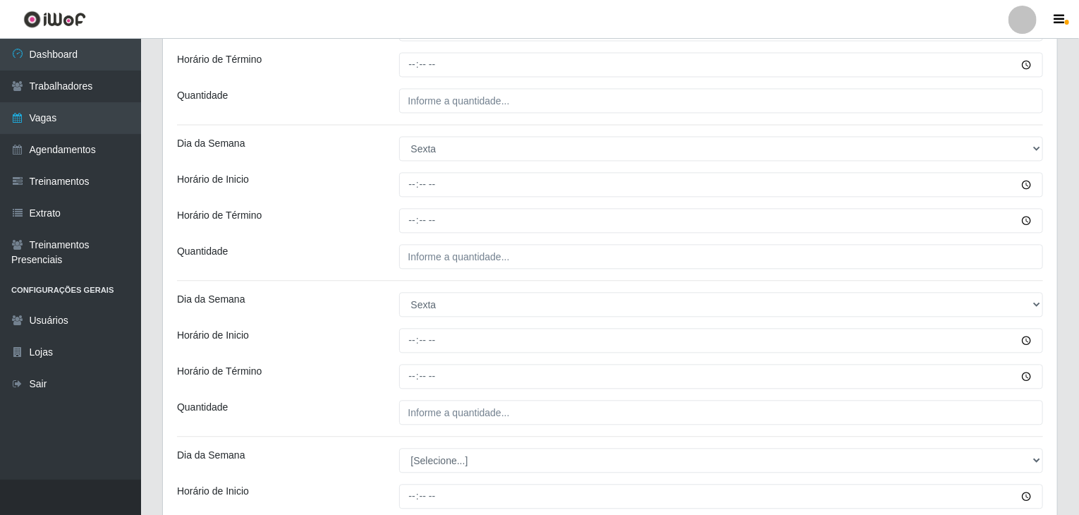
click at [338, 368] on div "Horário de Término" at bounding box center [277, 376] width 222 height 25
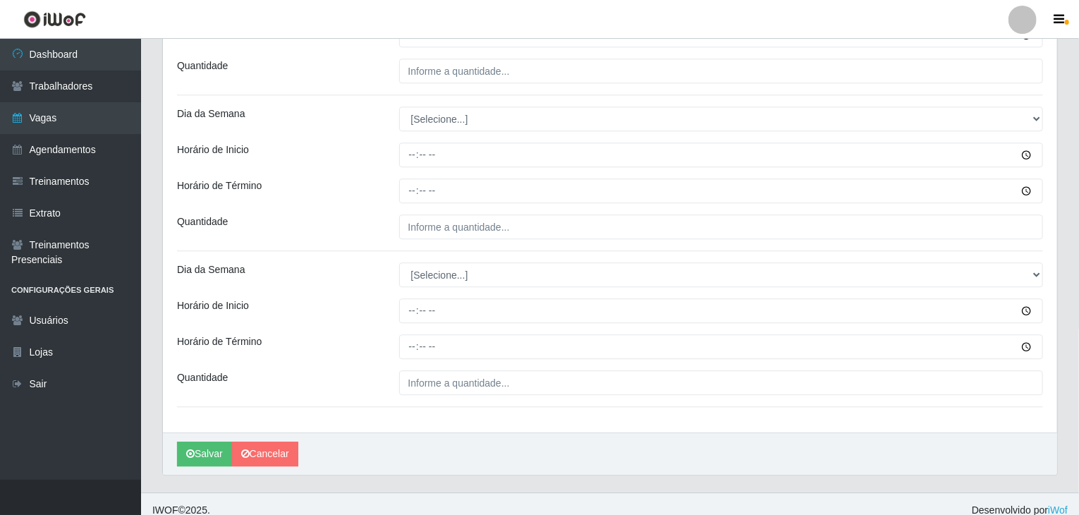
scroll to position [1831, 0]
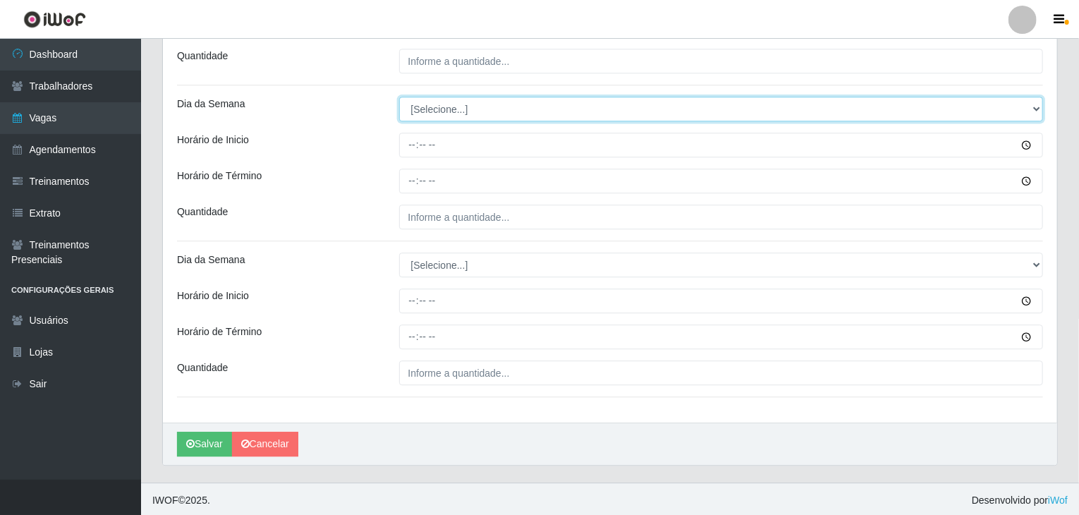
click at [432, 100] on select "[Selecione...] Segunda Terça Quarta Quinta Sexta Sábado Domingo" at bounding box center [721, 109] width 644 height 25
select select "6"
click at [399, 97] on select "[Selecione...] Segunda Terça Quarta Quinta Sexta Sábado Domingo" at bounding box center [721, 109] width 644 height 25
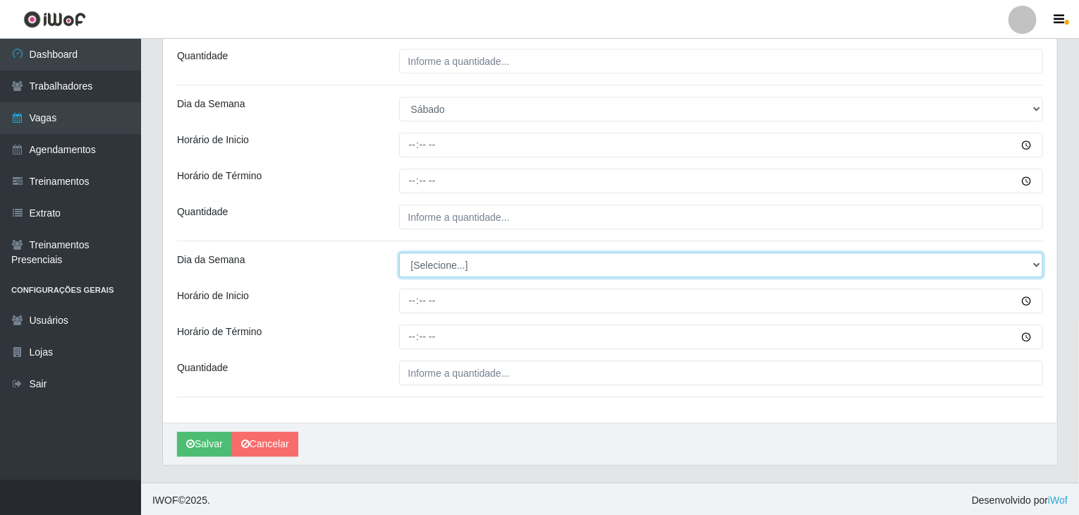
click at [448, 265] on select "[Selecione...] Segunda Terça Quarta Quinta Sexta Sábado Domingo" at bounding box center [721, 264] width 644 height 25
select select "6"
click at [399, 252] on select "[Selecione...] Segunda Terça Quarta Quinta Sexta Sábado Domingo" at bounding box center [721, 264] width 644 height 25
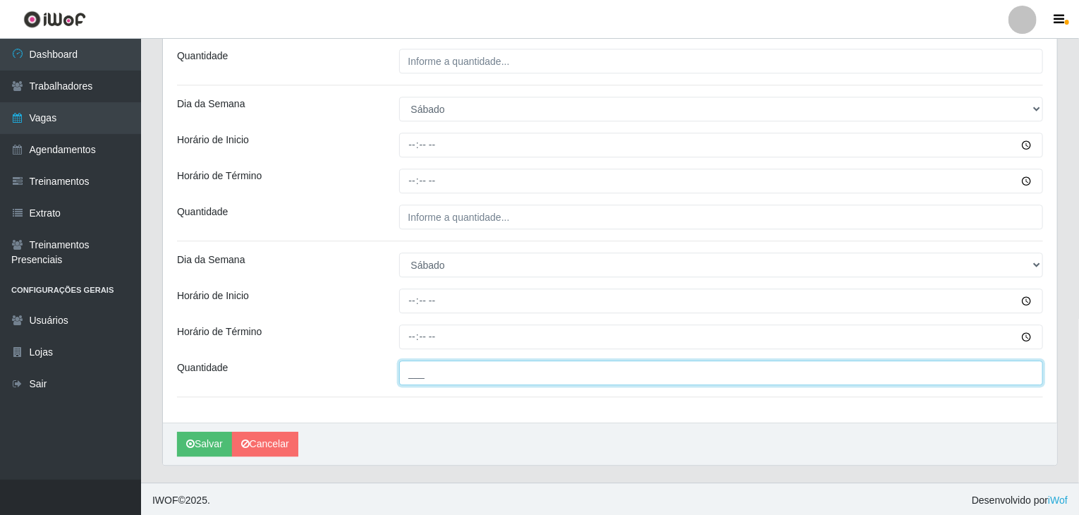
click at [522, 373] on input "___" at bounding box center [721, 372] width 644 height 25
type input "8__"
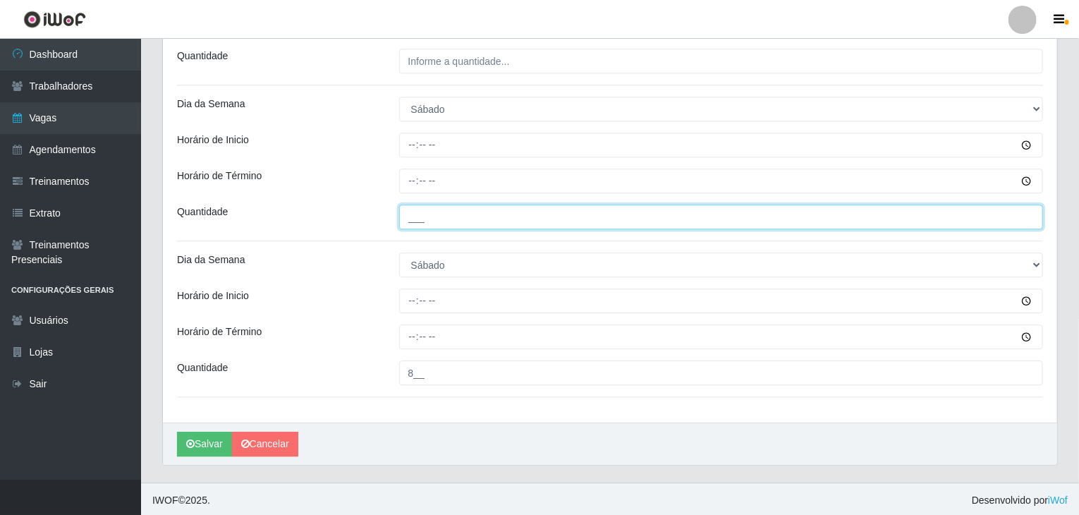
click at [477, 219] on input "___" at bounding box center [721, 216] width 644 height 25
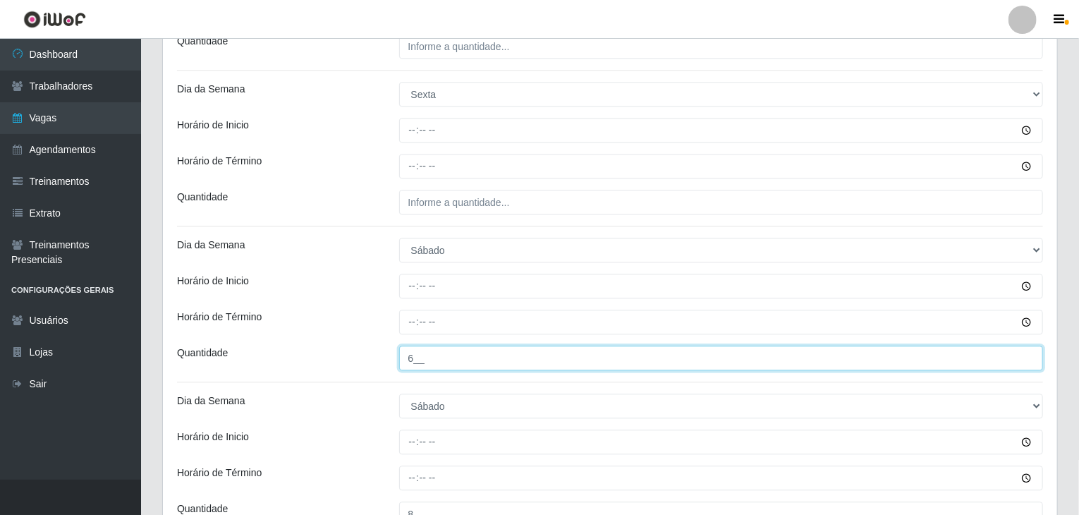
type input "6__"
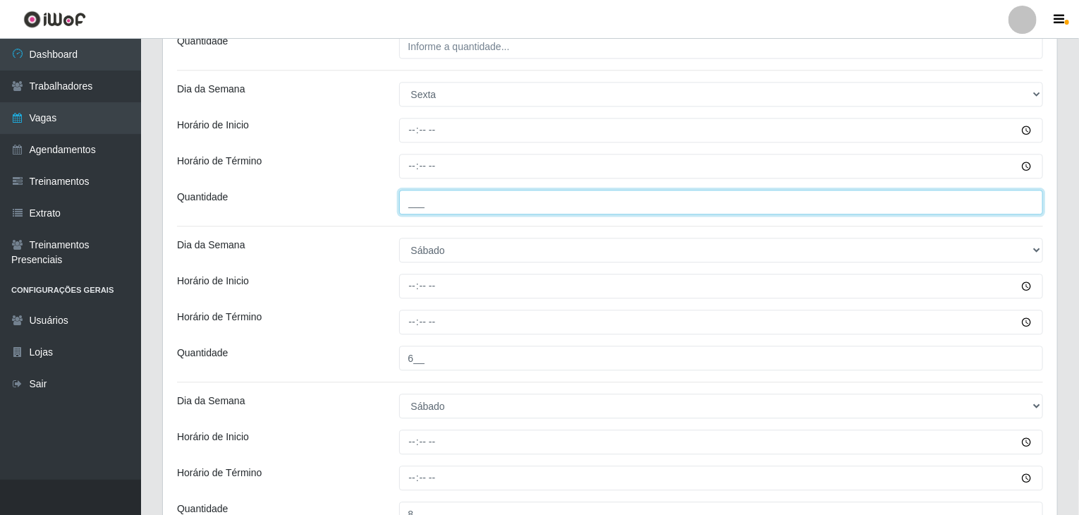
click at [522, 209] on input "___" at bounding box center [721, 202] width 644 height 25
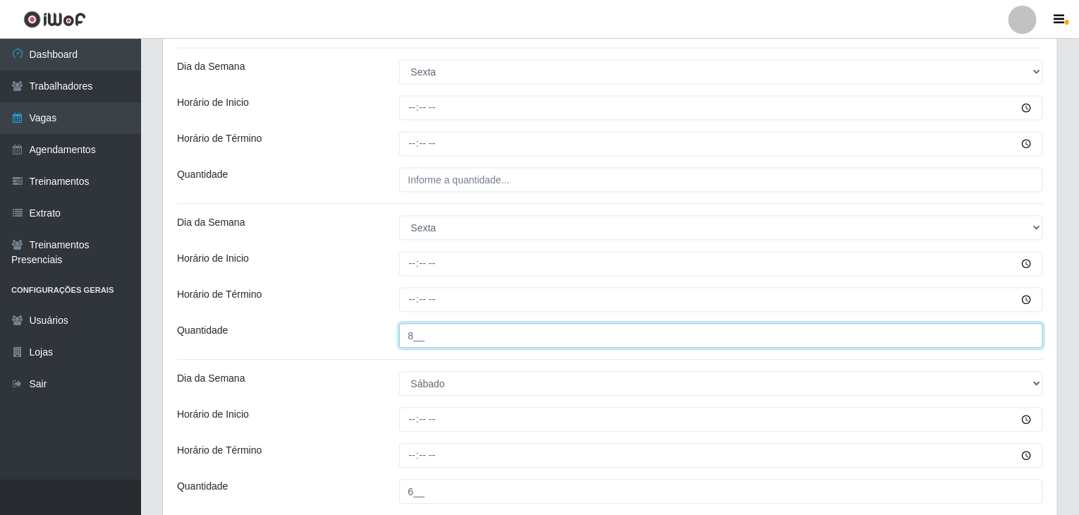
scroll to position [1549, 0]
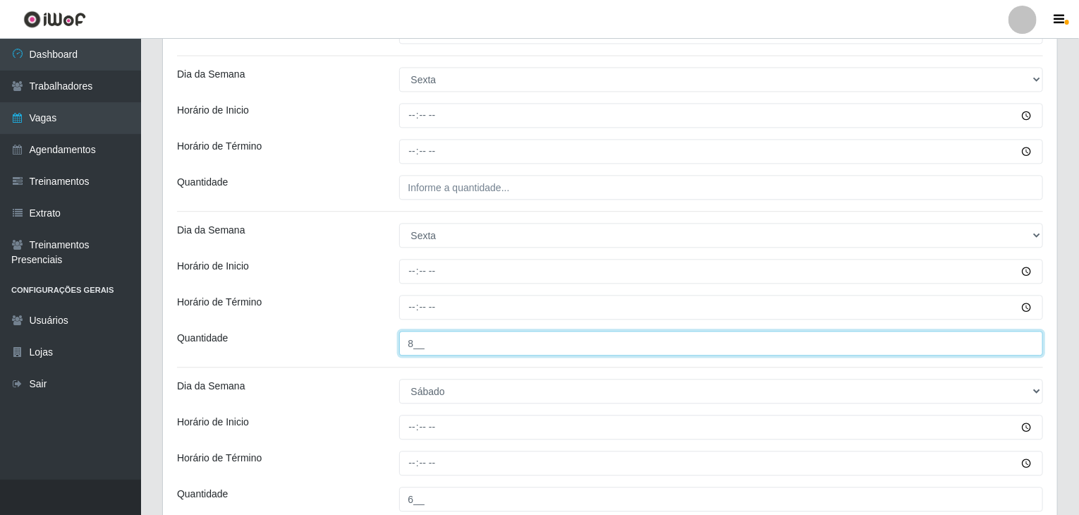
type input "8__"
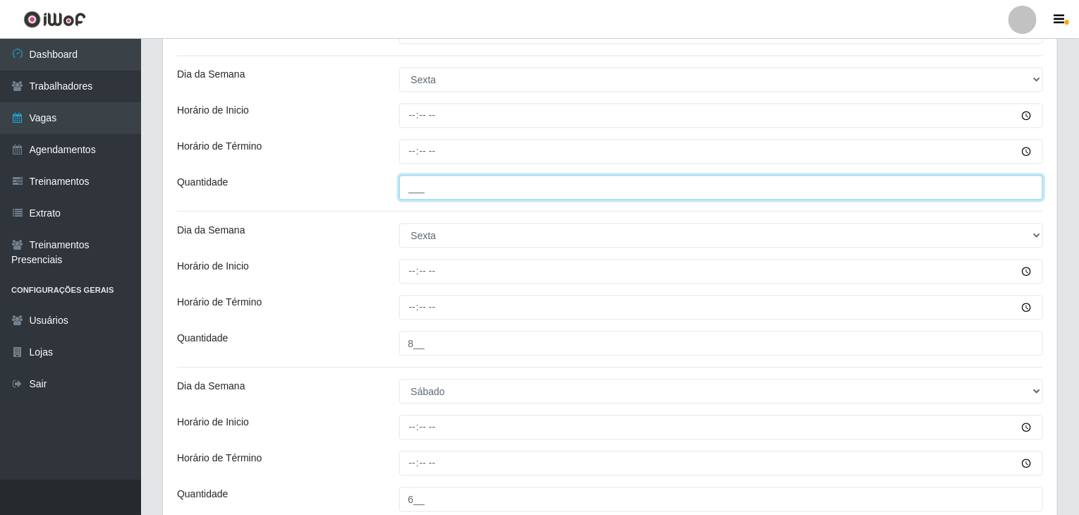
click at [515, 194] on input "___" at bounding box center [721, 187] width 644 height 25
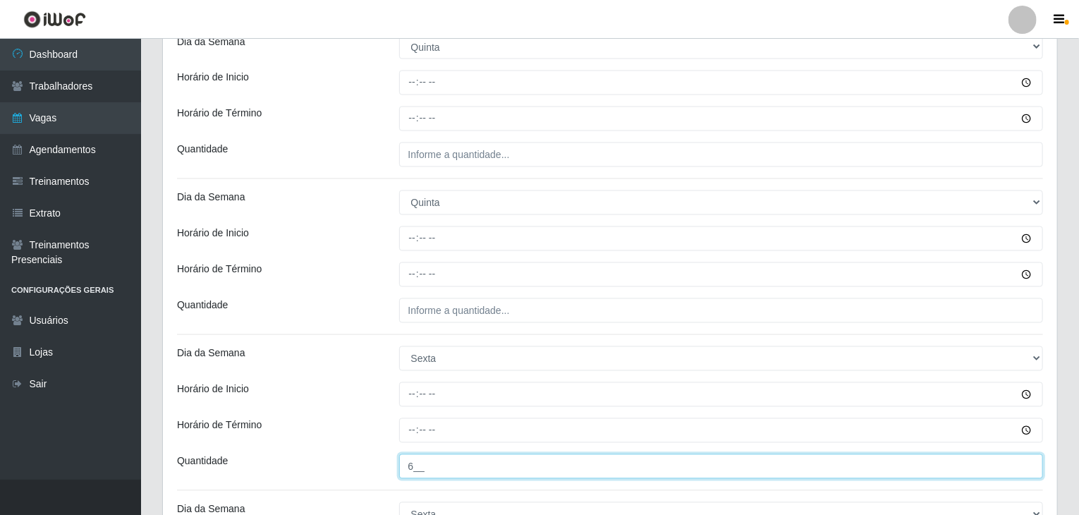
scroll to position [1267, 0]
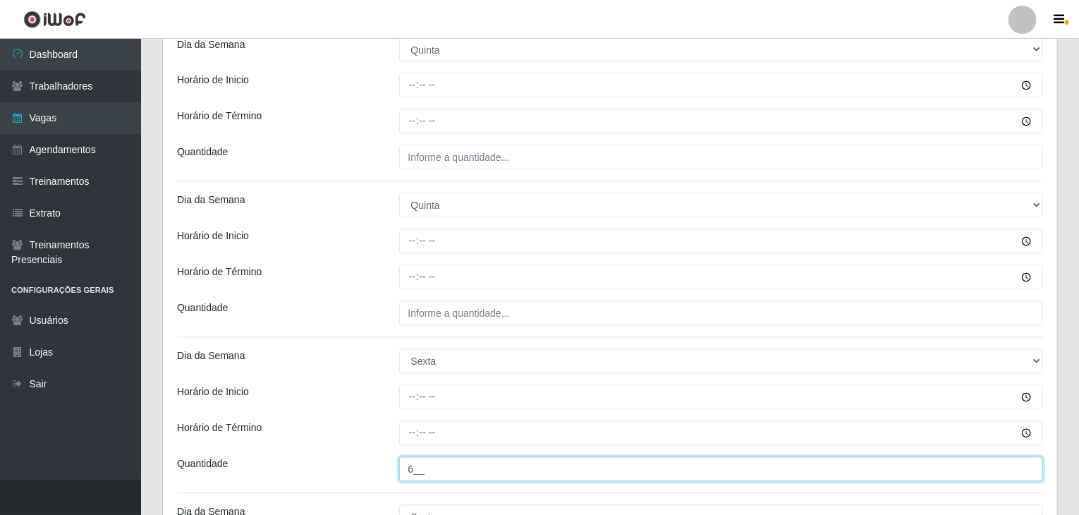
type input "6__"
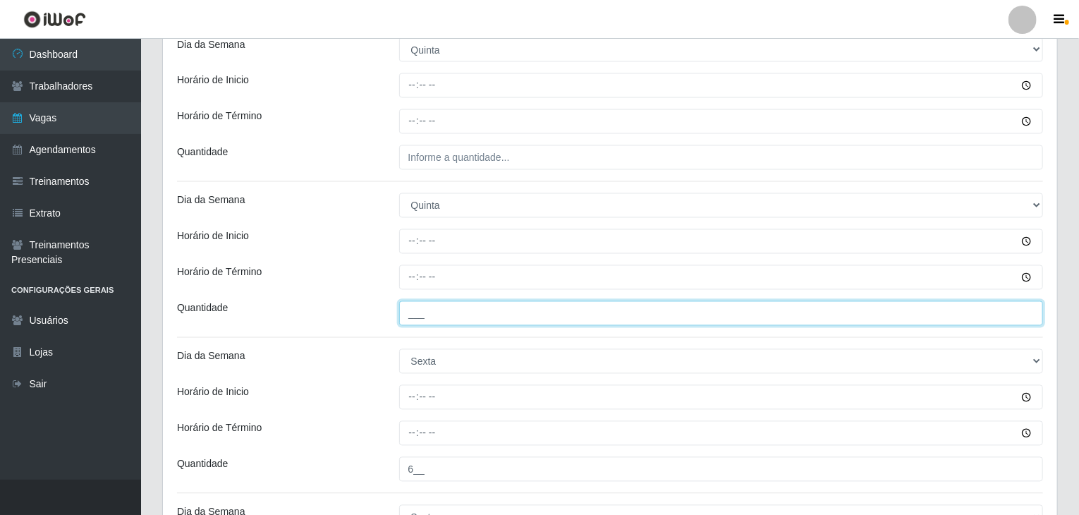
click at [491, 301] on input "___" at bounding box center [721, 313] width 644 height 25
type input "8__"
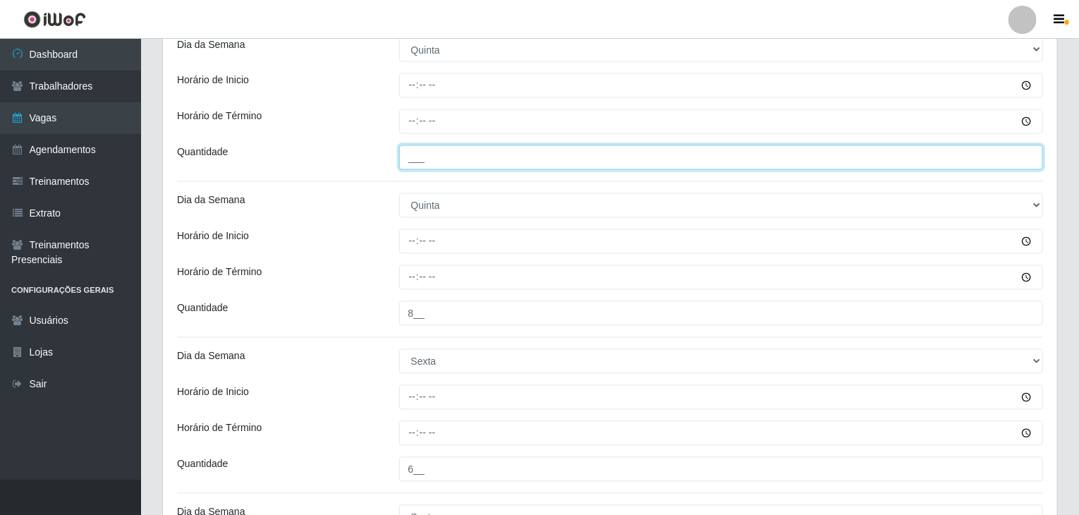
click at [455, 154] on input "___" at bounding box center [721, 157] width 644 height 25
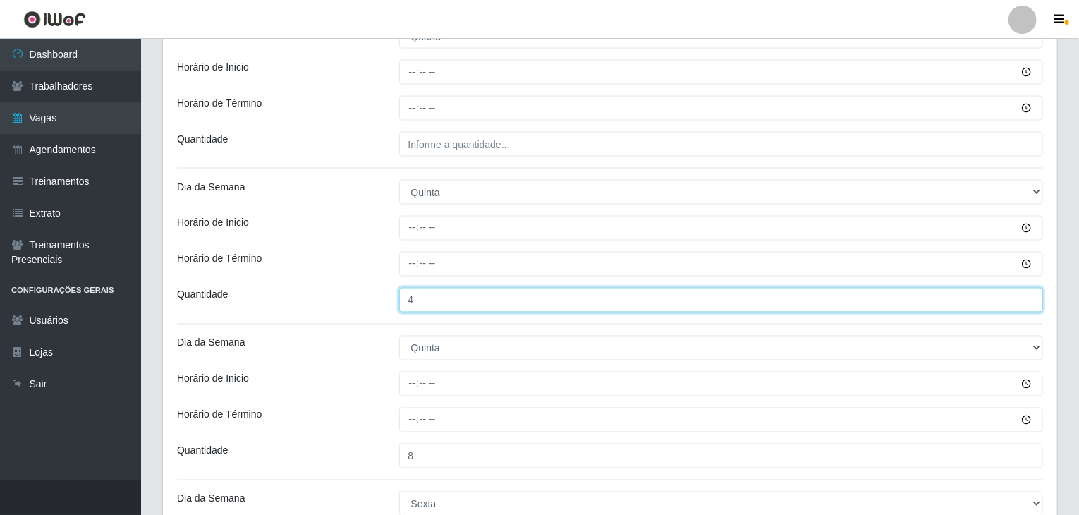
scroll to position [985, 0]
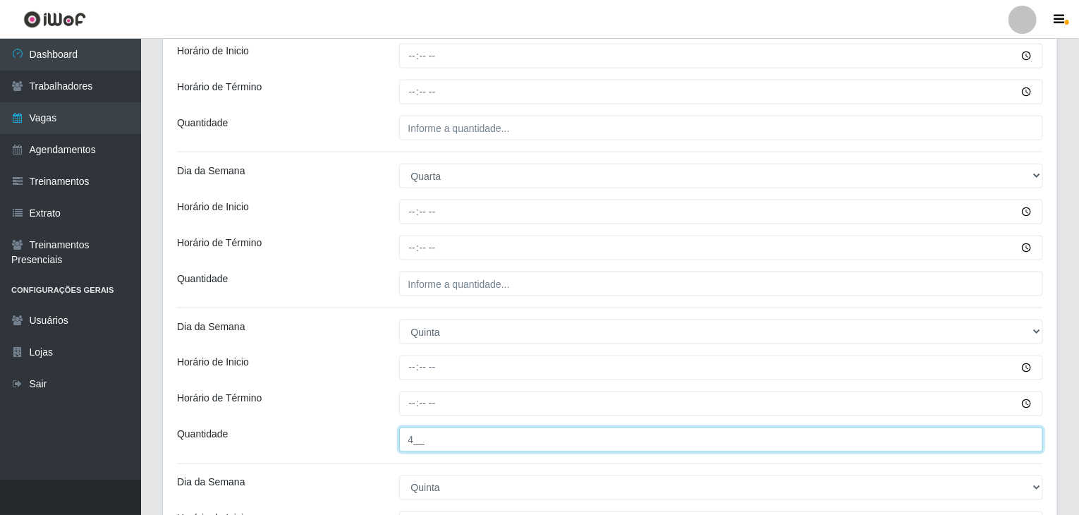
type input "4__"
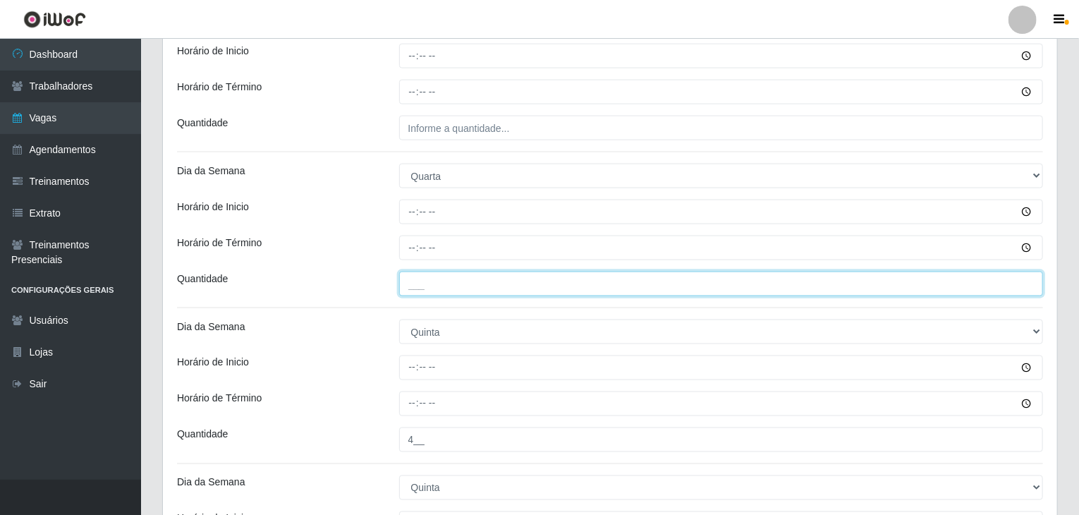
click at [537, 285] on input "___" at bounding box center [721, 283] width 644 height 25
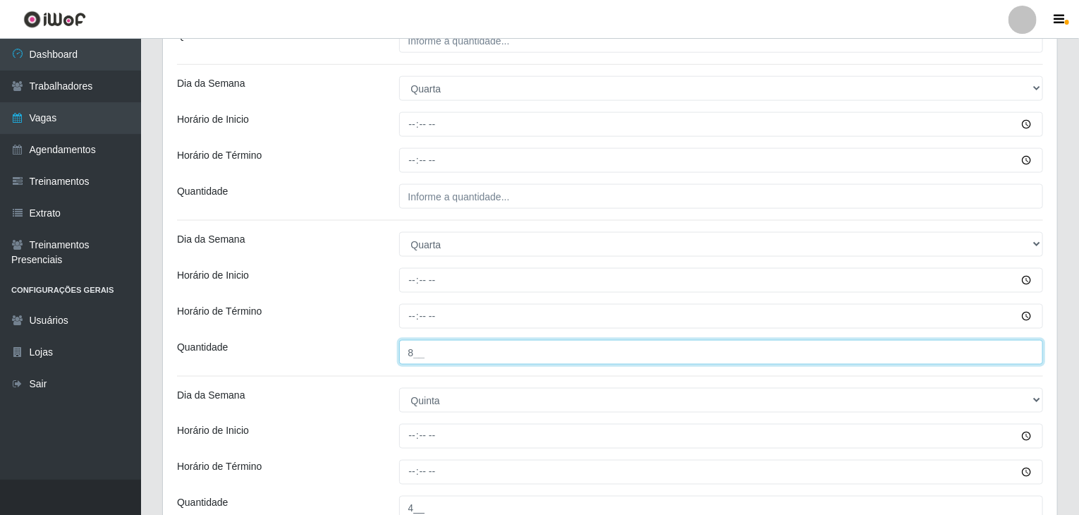
scroll to position [844, 0]
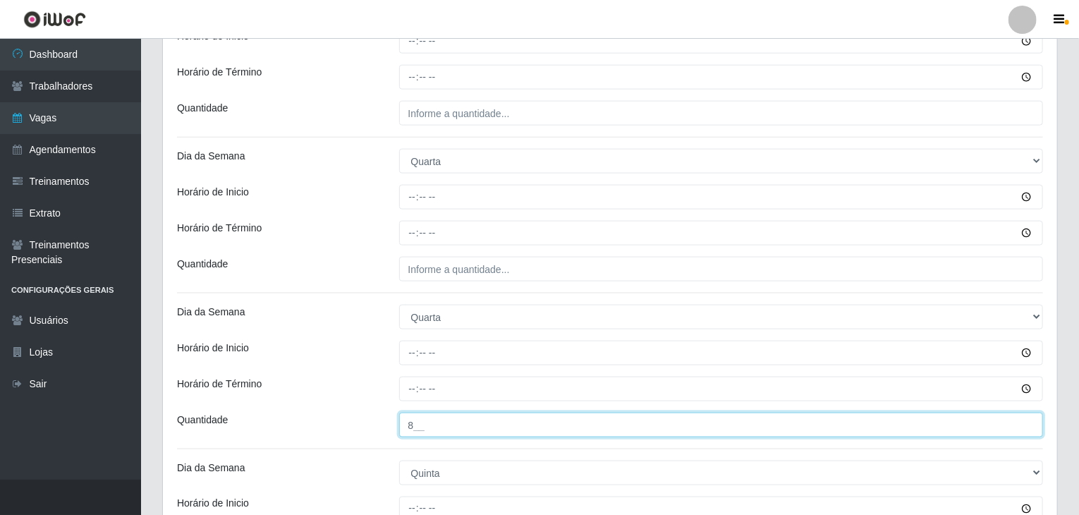
type input "8__"
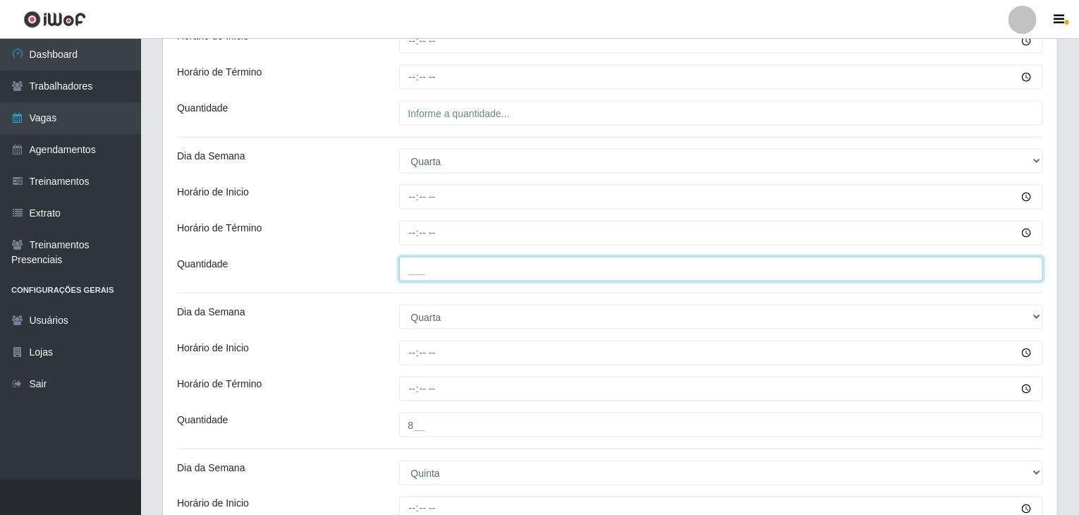
click at [529, 271] on input "___" at bounding box center [721, 269] width 644 height 25
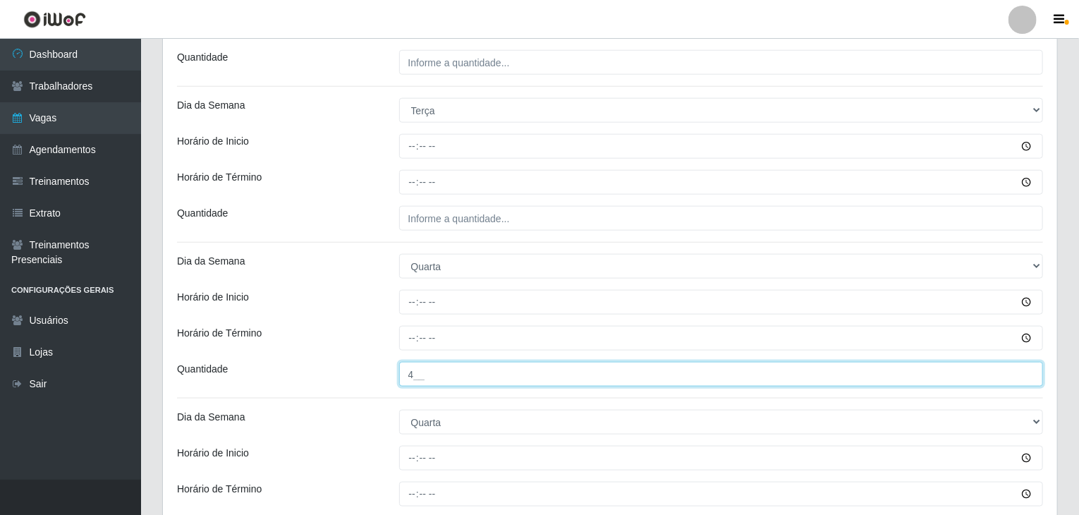
scroll to position [704, 0]
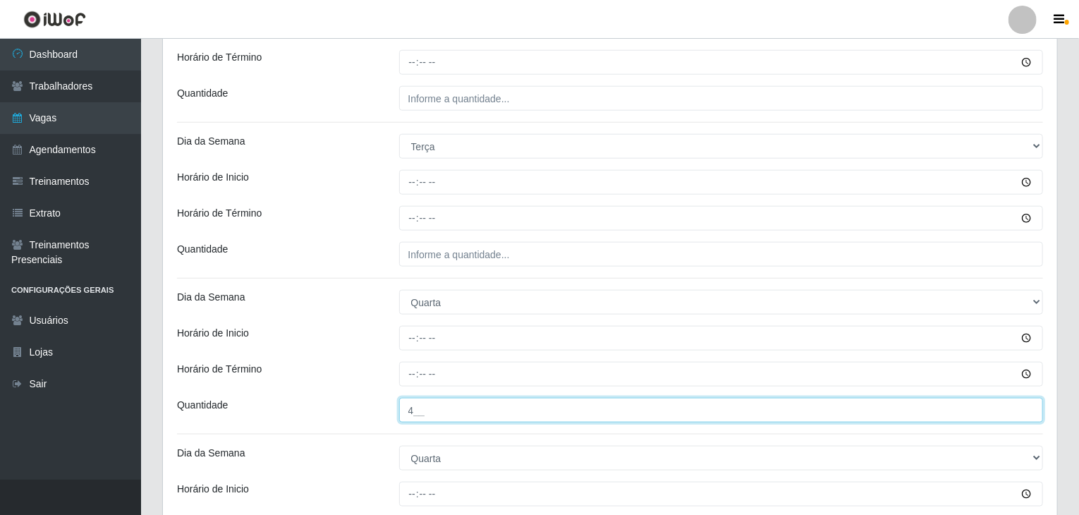
type input "4__"
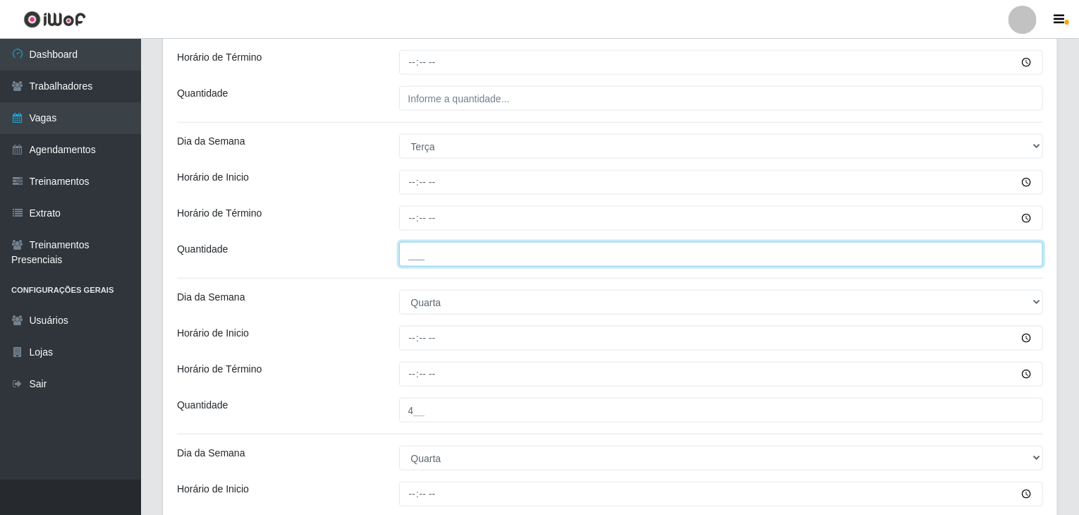
click at [506, 249] on input "___" at bounding box center [721, 254] width 644 height 25
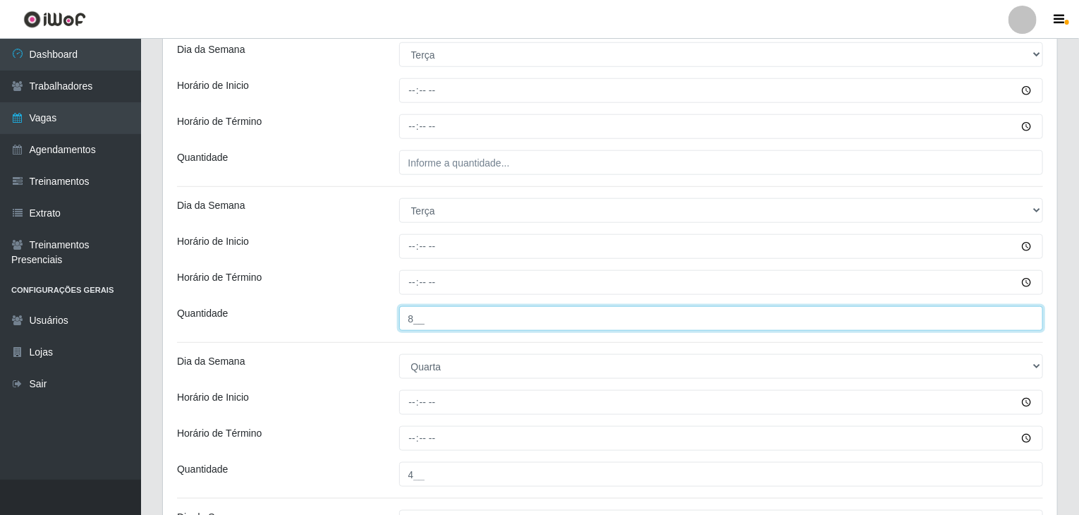
scroll to position [563, 0]
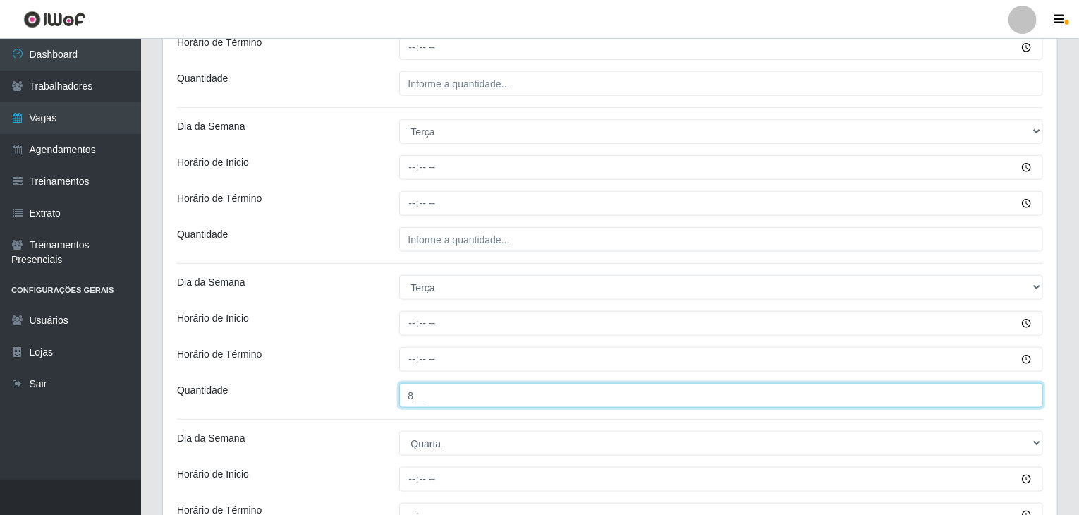
type input "8__"
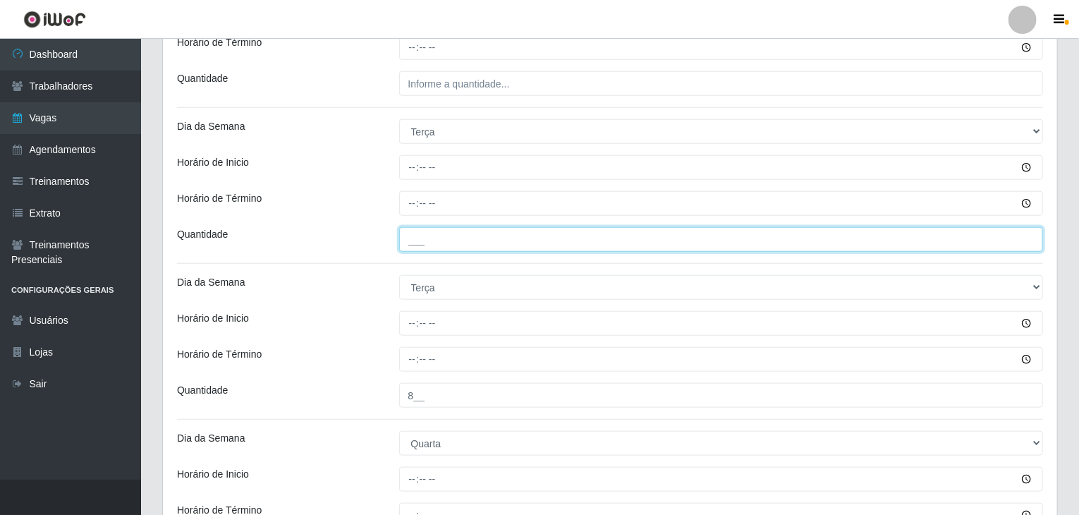
click at [490, 235] on input "___" at bounding box center [721, 239] width 644 height 25
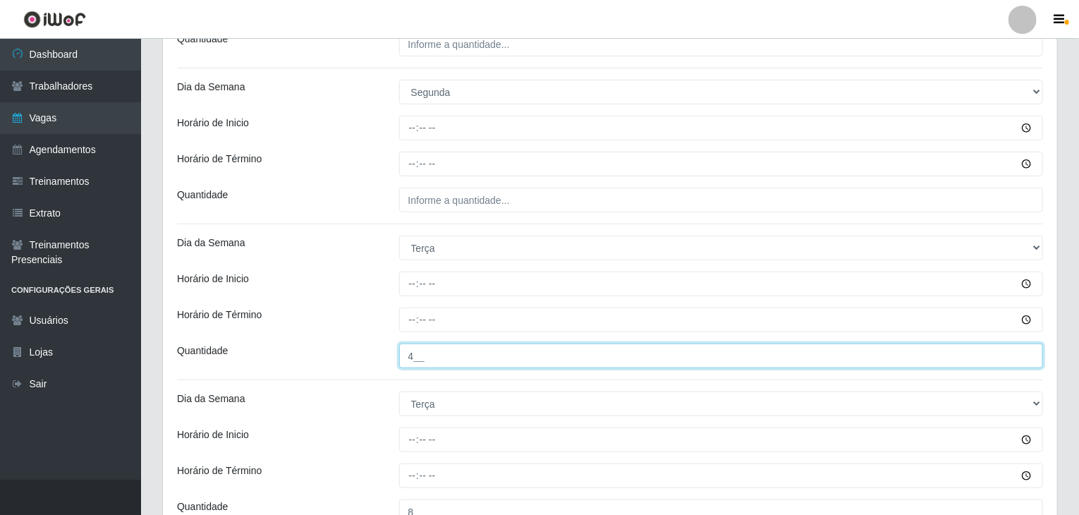
scroll to position [422, 0]
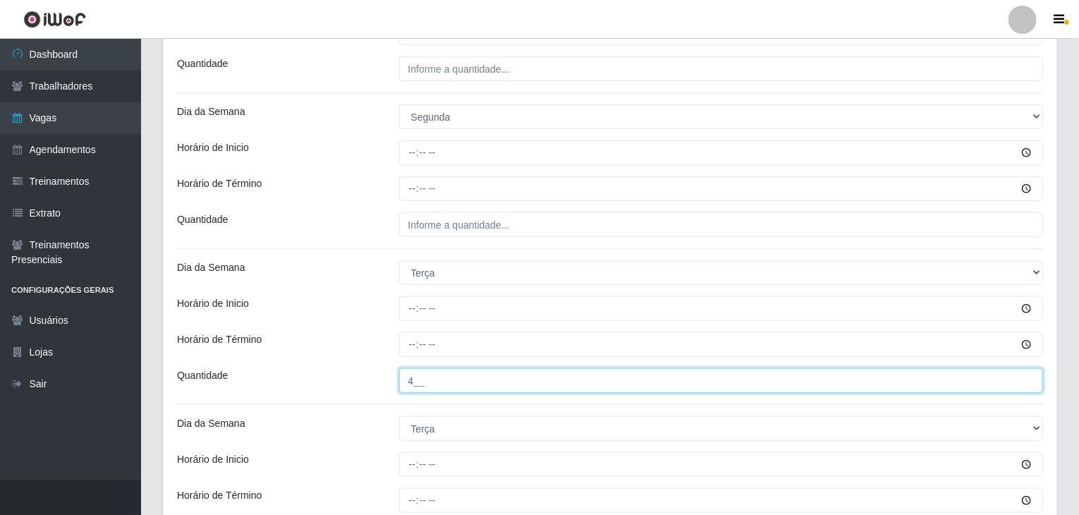
type input "4__"
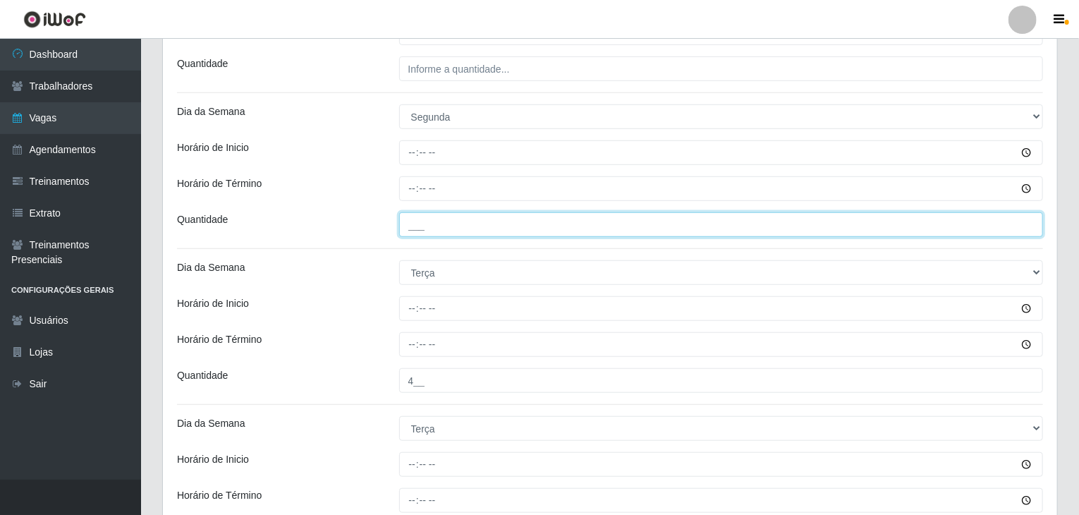
click at [480, 223] on input "___" at bounding box center [721, 224] width 644 height 25
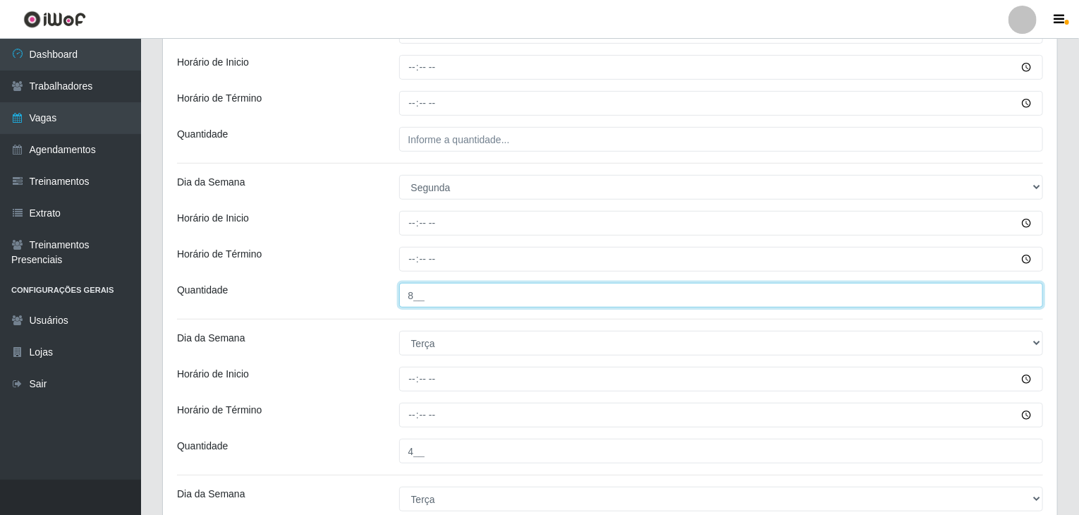
scroll to position [281, 0]
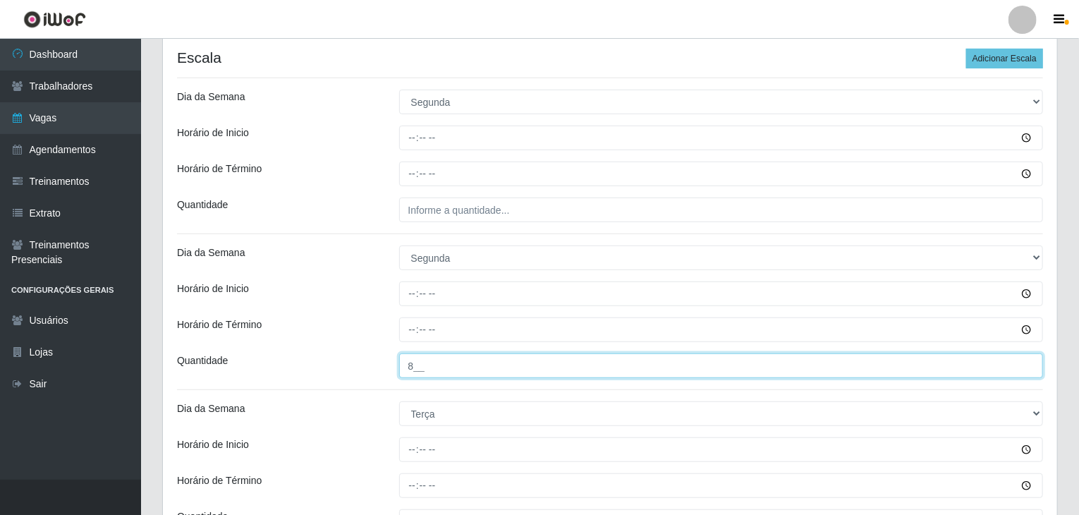
type input "8__"
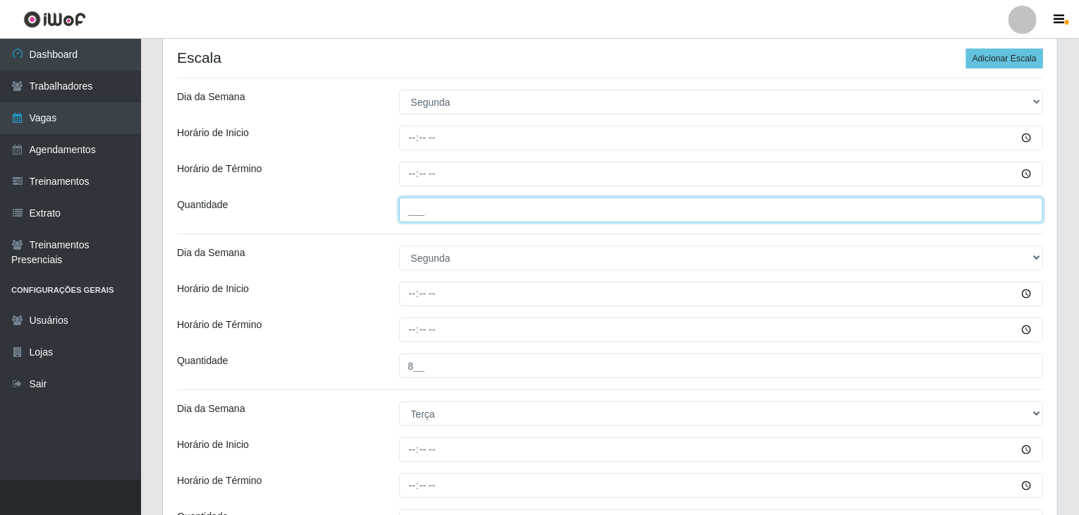
click at [464, 211] on input "___" at bounding box center [721, 209] width 644 height 25
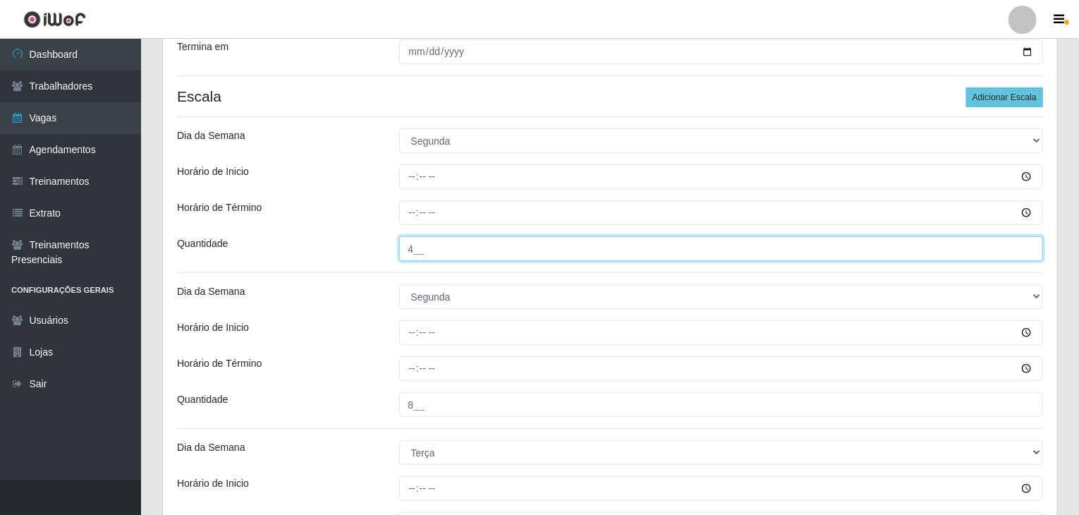
scroll to position [210, 0]
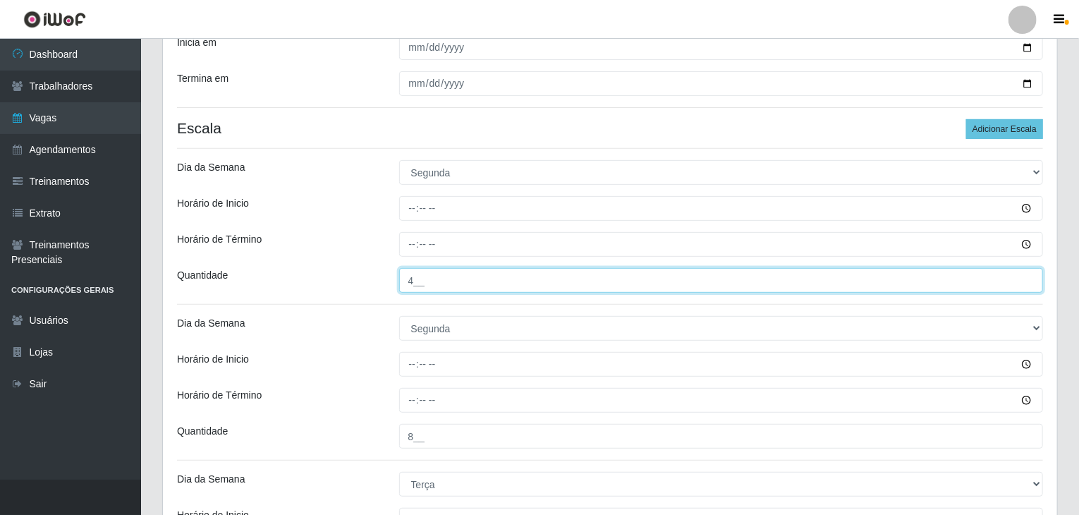
type input "4__"
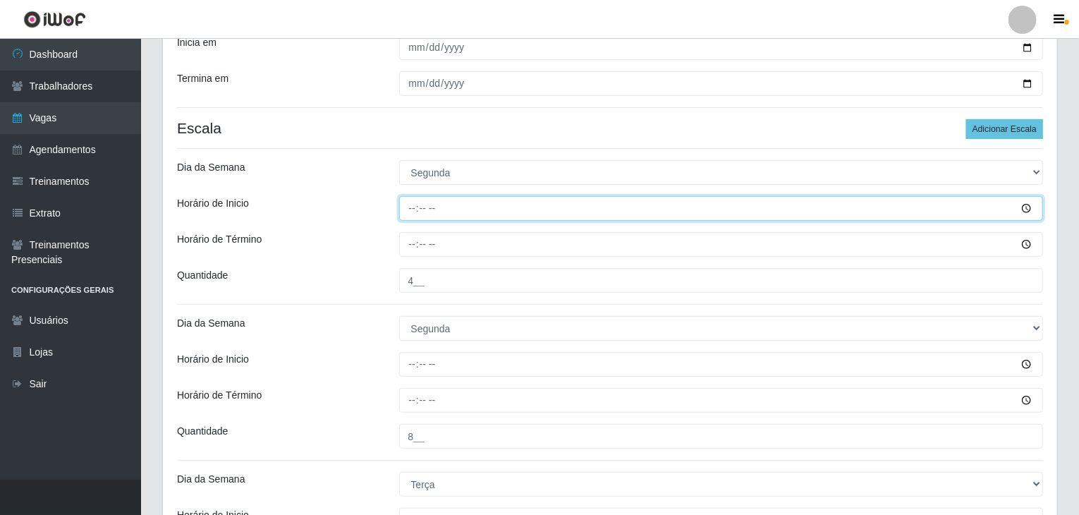
click at [416, 204] on input "Horário de Inicio" at bounding box center [721, 208] width 644 height 25
type input "09:00"
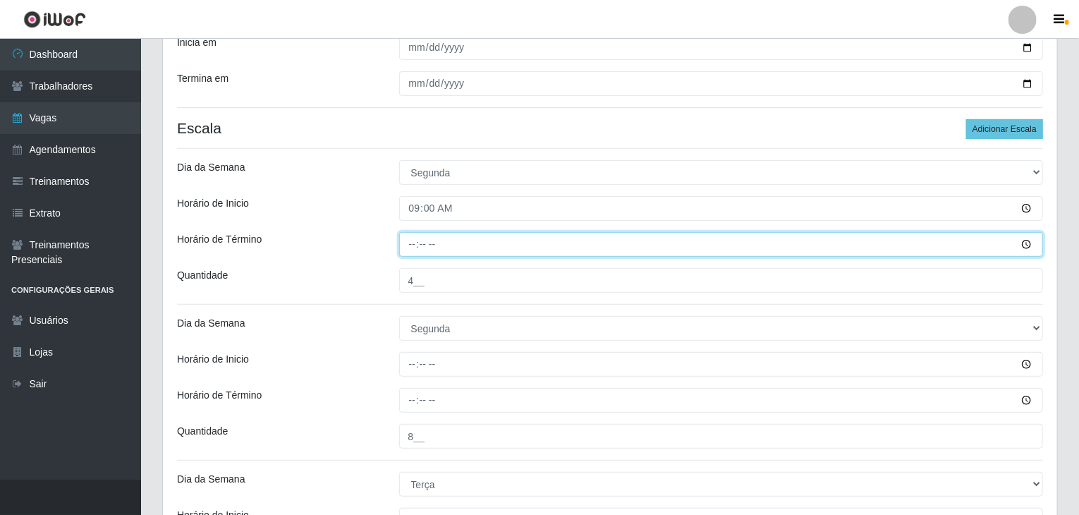
click at [412, 240] on input "Horário de Término" at bounding box center [721, 244] width 644 height 25
type input "15:00"
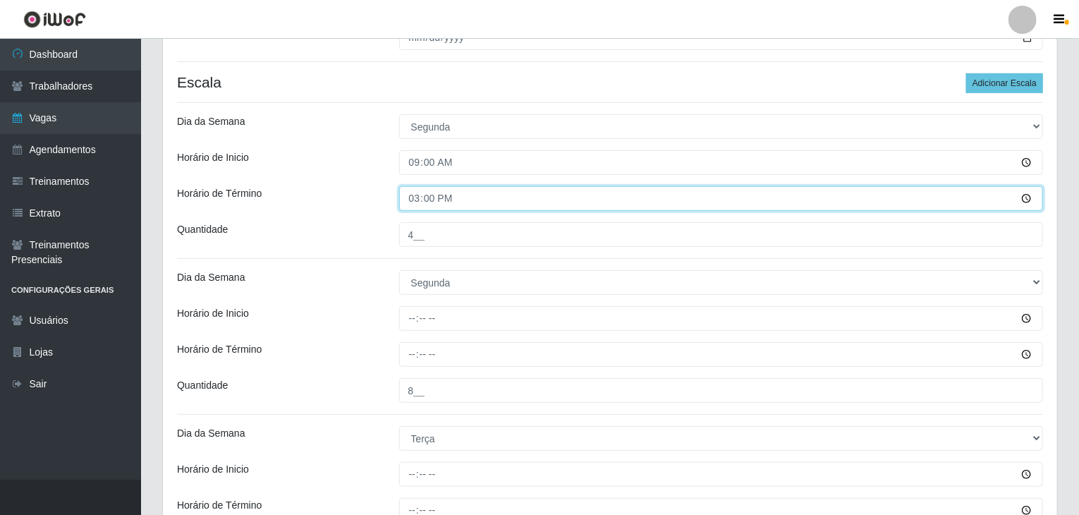
scroll to position [281, 0]
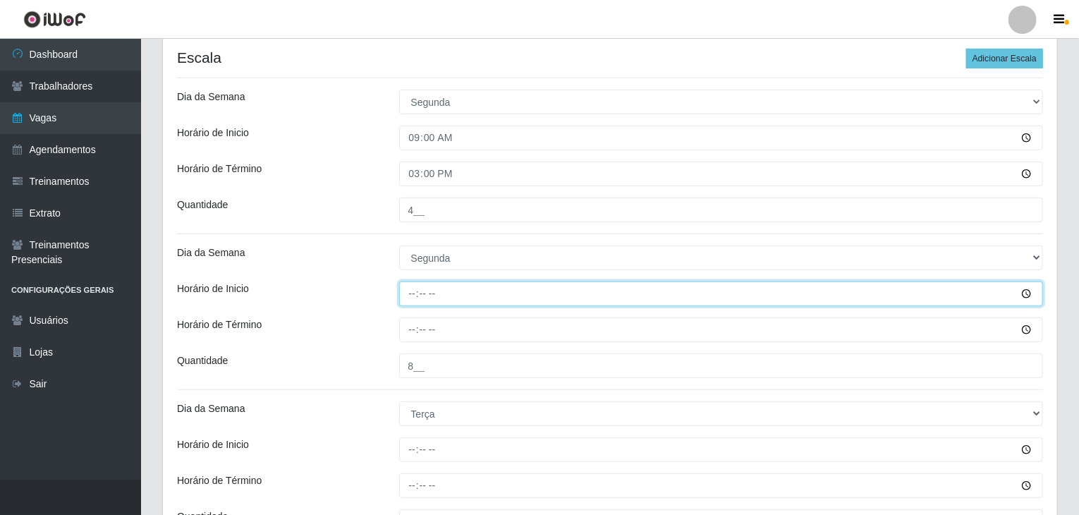
click at [411, 300] on input "Horário de Inicio" at bounding box center [721, 293] width 644 height 25
type input "16:00"
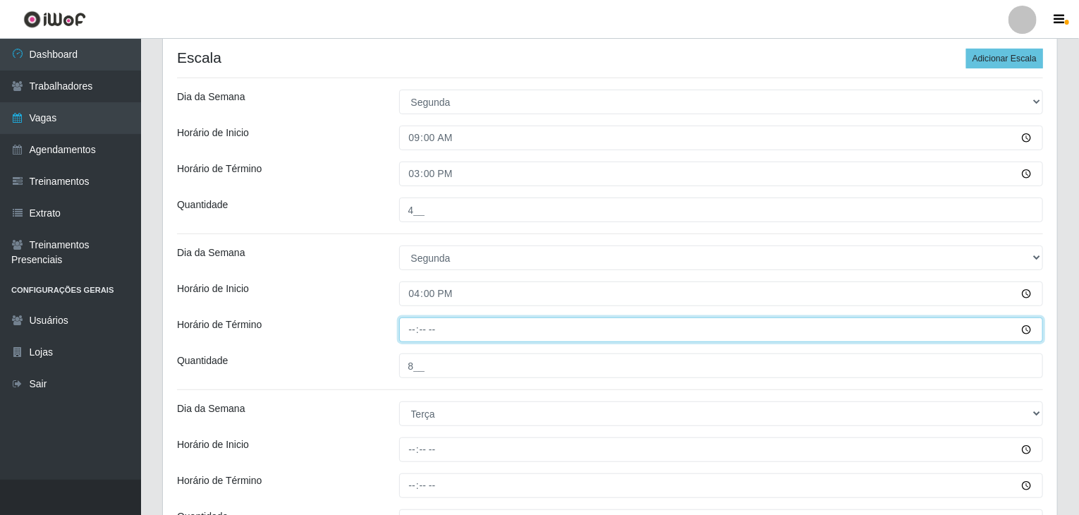
click at [417, 335] on input "Horário de Término" at bounding box center [721, 329] width 644 height 25
type input "22:00"
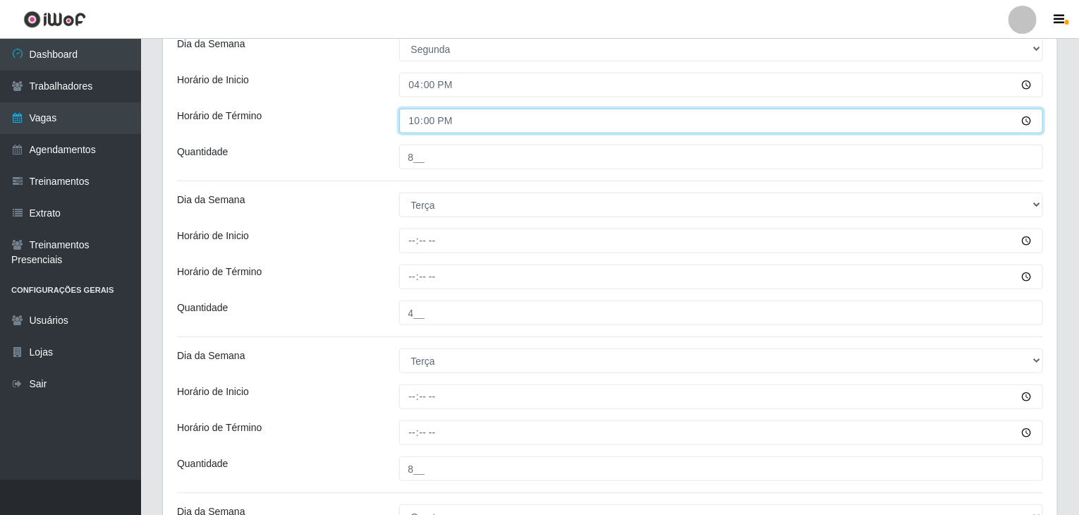
scroll to position [492, 0]
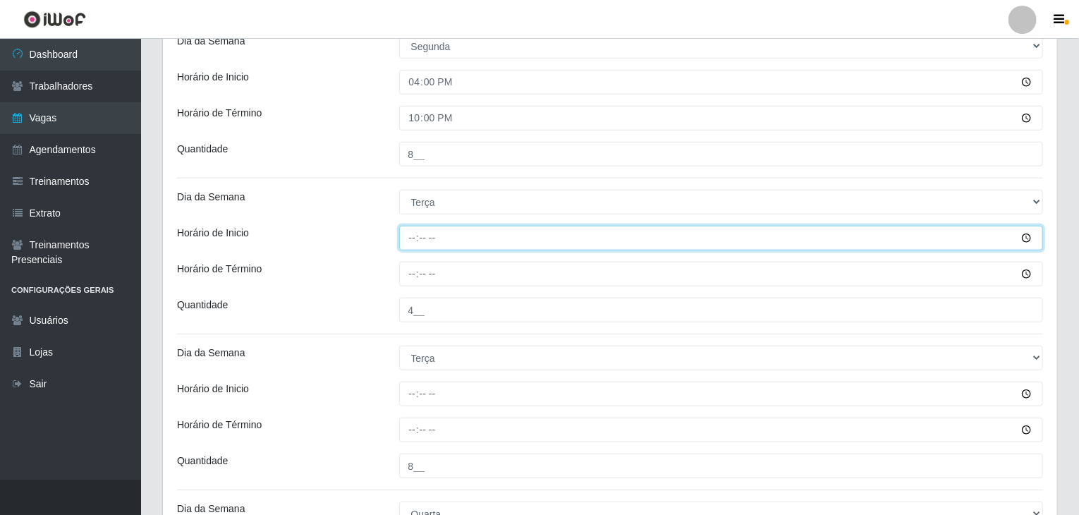
click at [412, 241] on input "Horário de Inicio" at bounding box center [721, 238] width 644 height 25
type input "09:00"
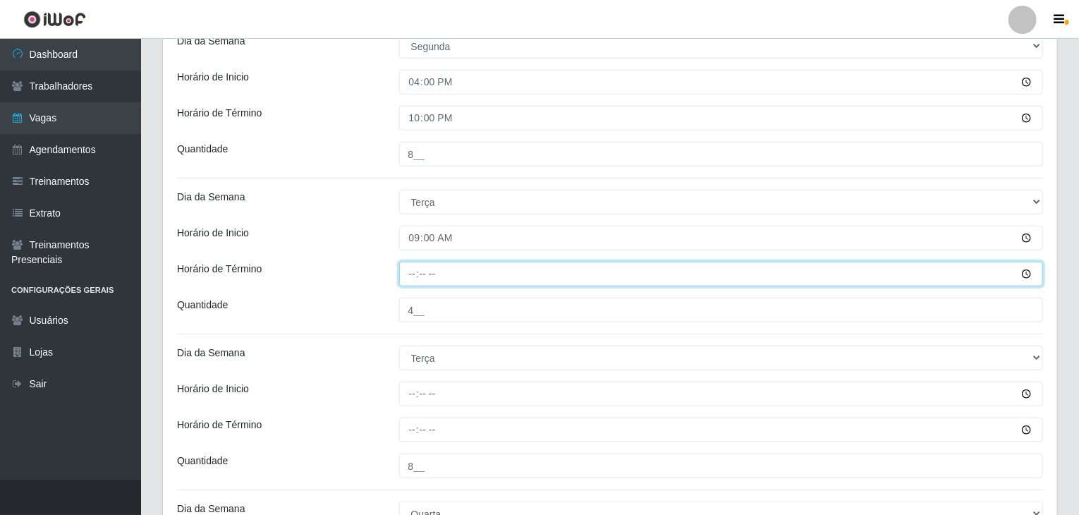
click at [409, 271] on input "Horário de Término" at bounding box center [721, 274] width 644 height 25
type input "15:00"
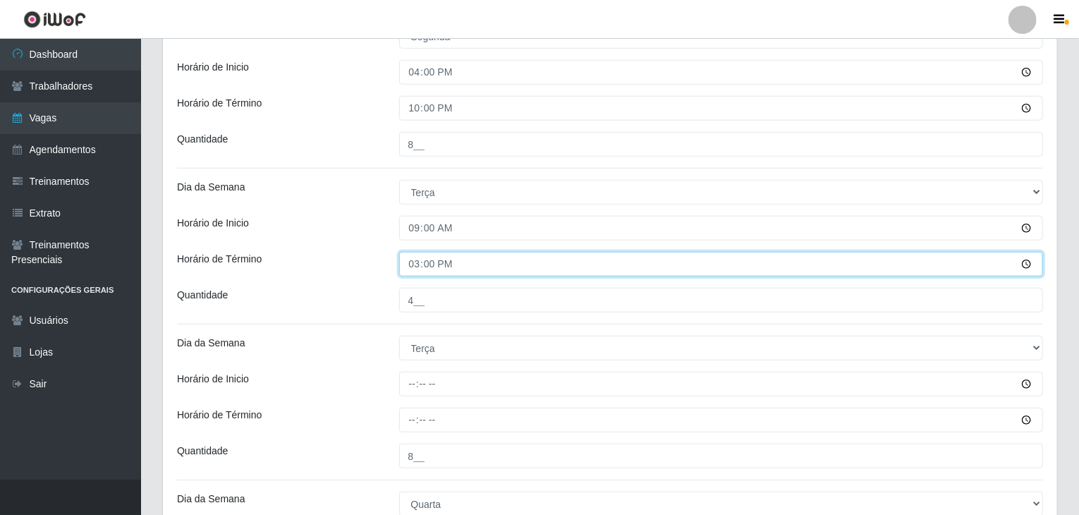
scroll to position [563, 0]
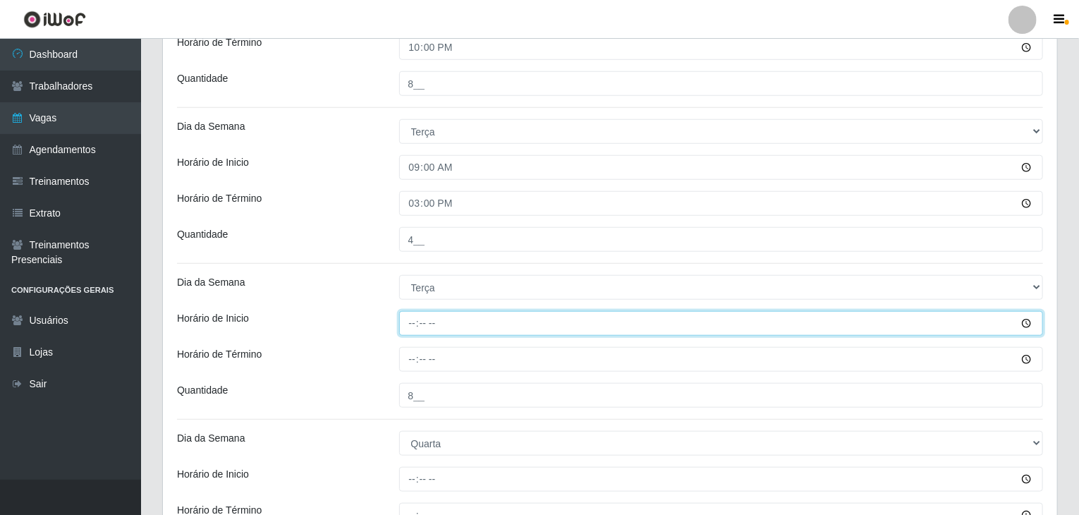
click at [414, 324] on input "Horário de Inicio" at bounding box center [721, 323] width 644 height 25
type input "16:00"
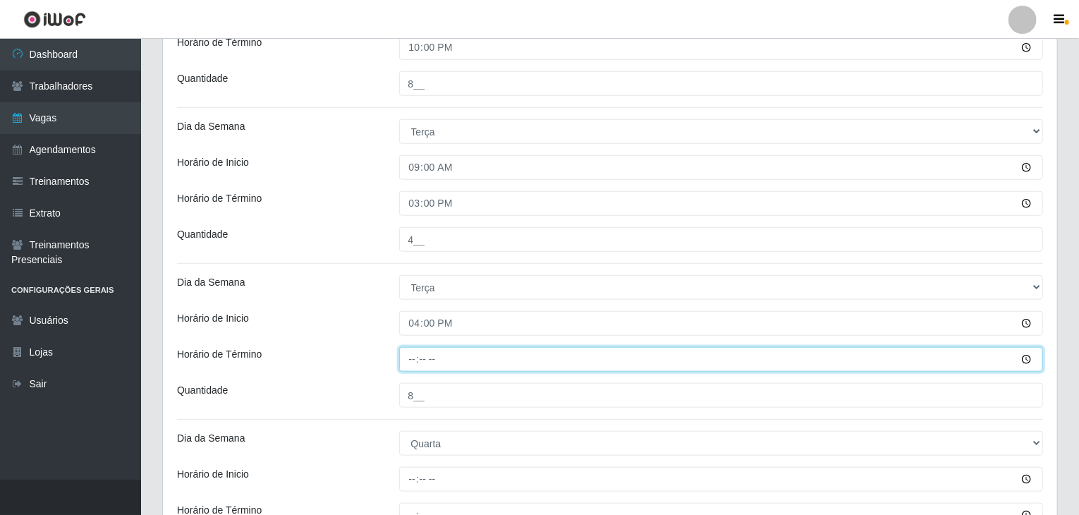
click at [410, 351] on input "Horário de Término" at bounding box center [721, 359] width 644 height 25
type input "22:00"
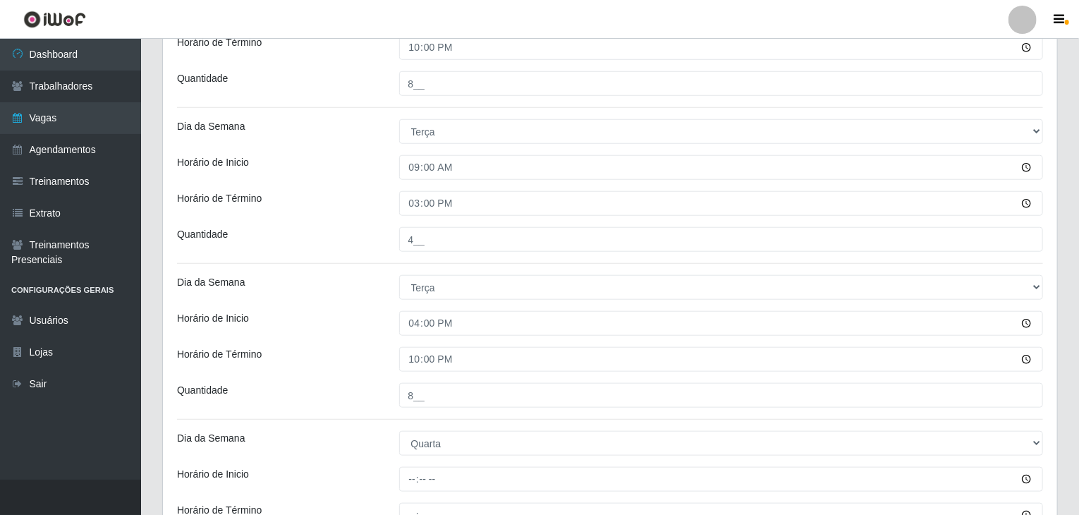
click at [378, 312] on div "Horário de Inicio" at bounding box center [277, 323] width 222 height 25
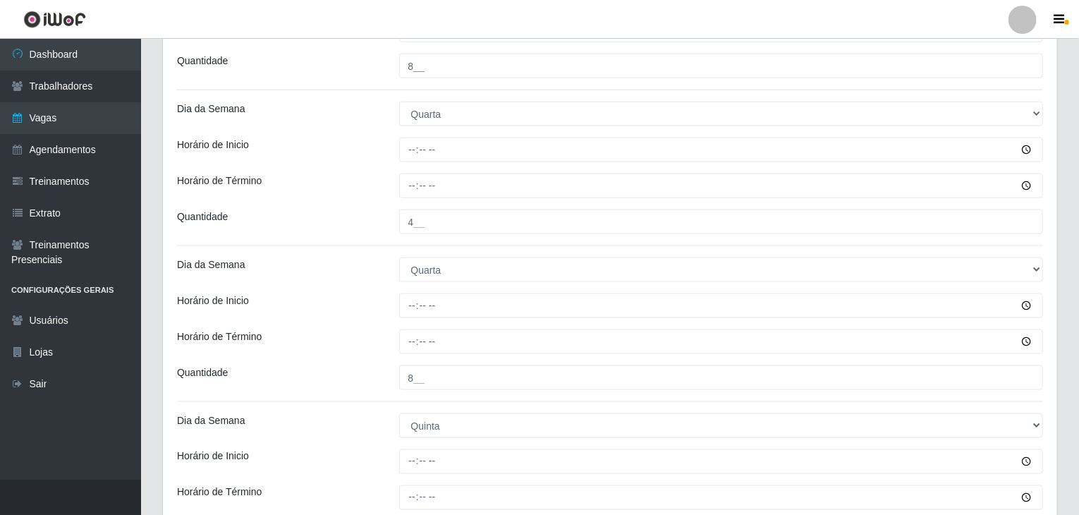
scroll to position [915, 0]
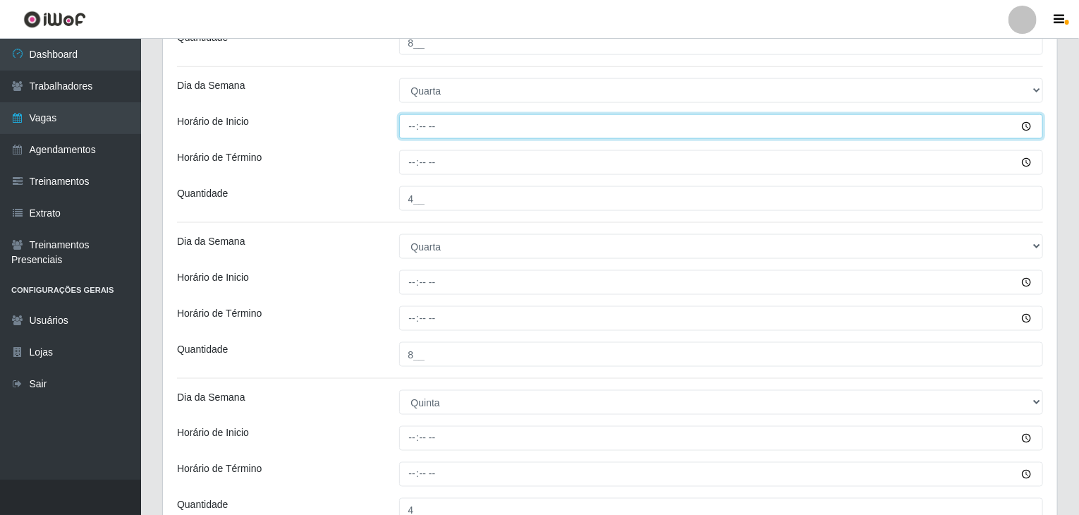
click at [414, 123] on input "Horário de Inicio" at bounding box center [721, 126] width 644 height 25
type input "09:00"
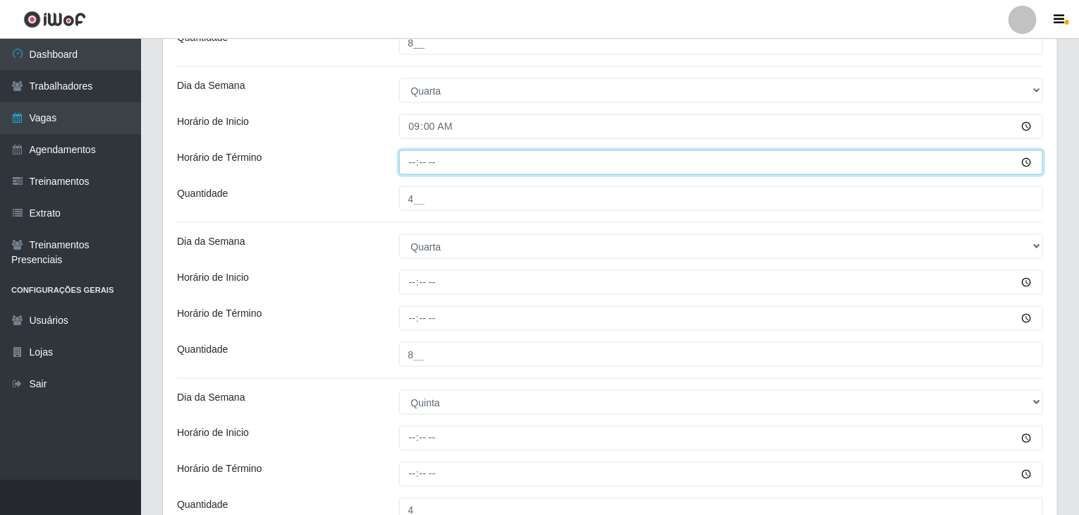
click at [416, 159] on input "Horário de Término" at bounding box center [721, 162] width 644 height 25
type input "15:00"
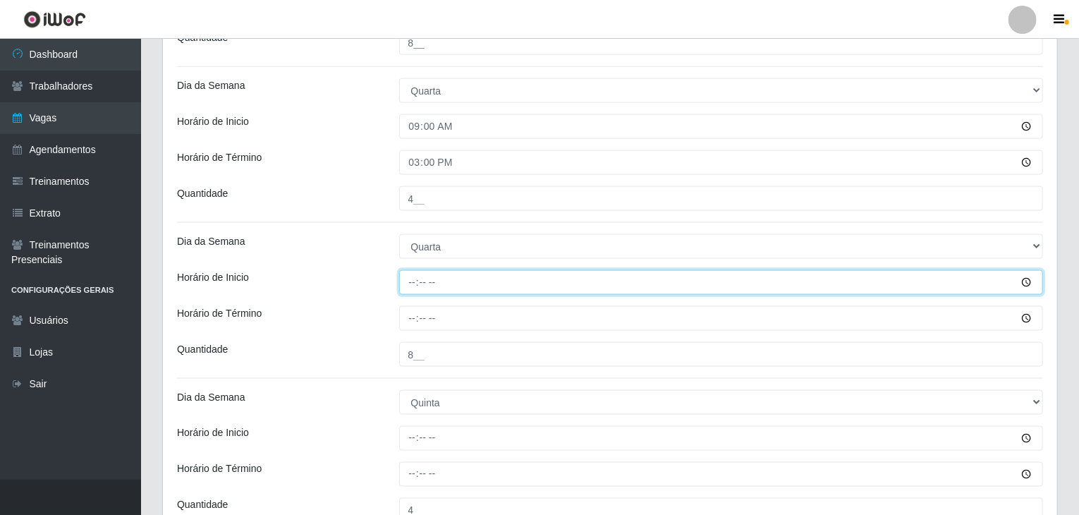
click at [410, 283] on input "Horário de Inicio" at bounding box center [721, 282] width 644 height 25
type input "16:00"
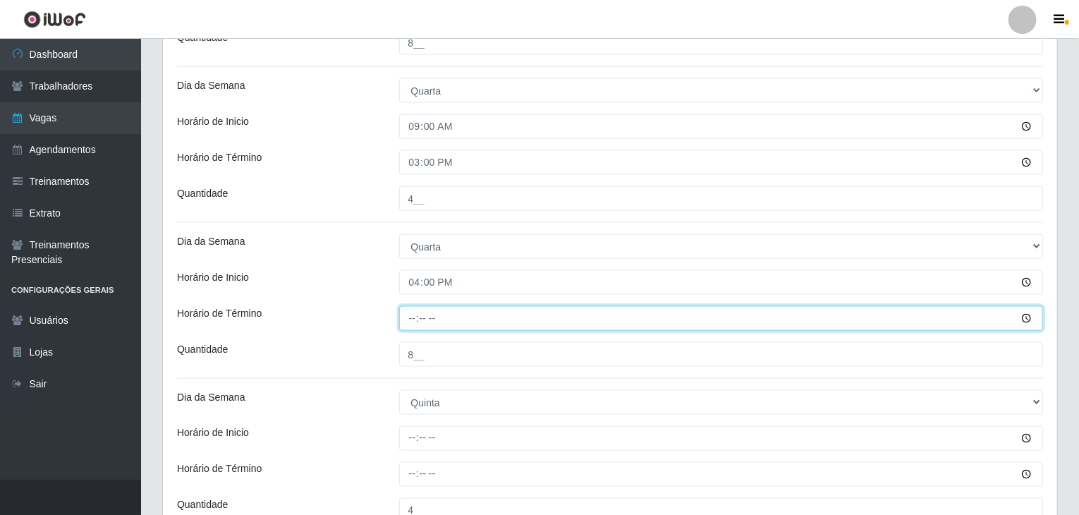
click at [421, 315] on input "Horário de Término" at bounding box center [721, 318] width 644 height 25
click at [412, 315] on input "Horário de Término" at bounding box center [721, 318] width 644 height 25
type input "22:00"
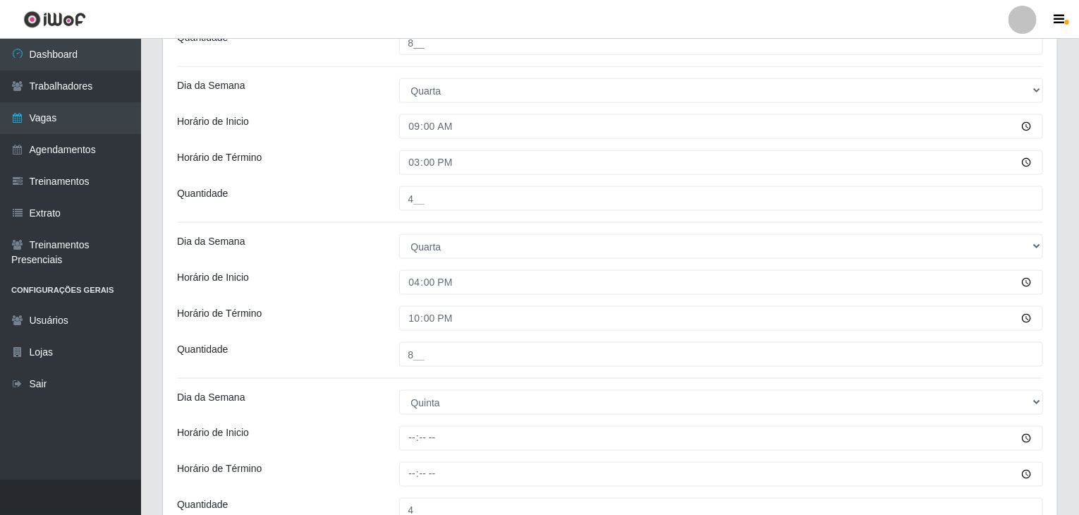
click at [369, 281] on div "Horário de Inicio" at bounding box center [277, 282] width 222 height 25
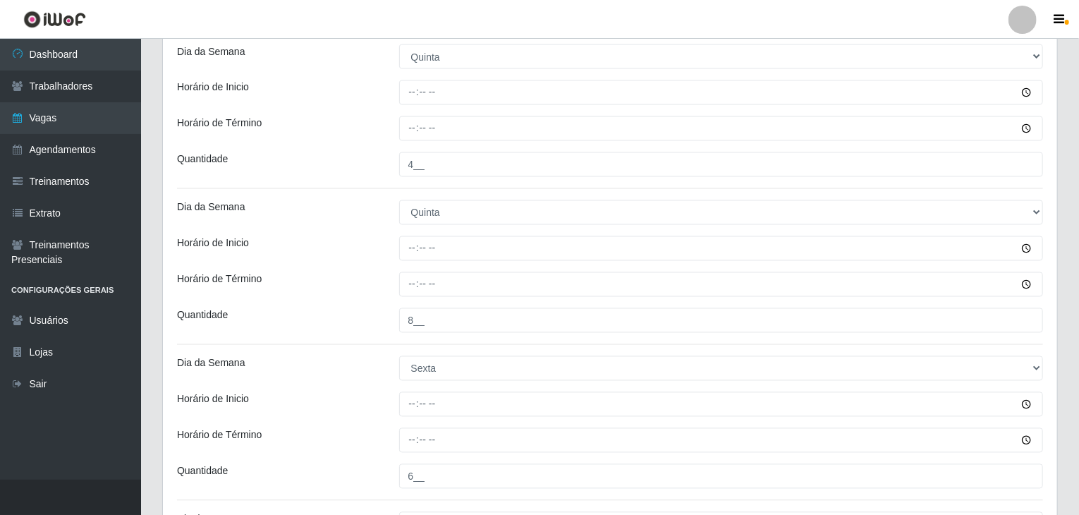
scroll to position [1267, 0]
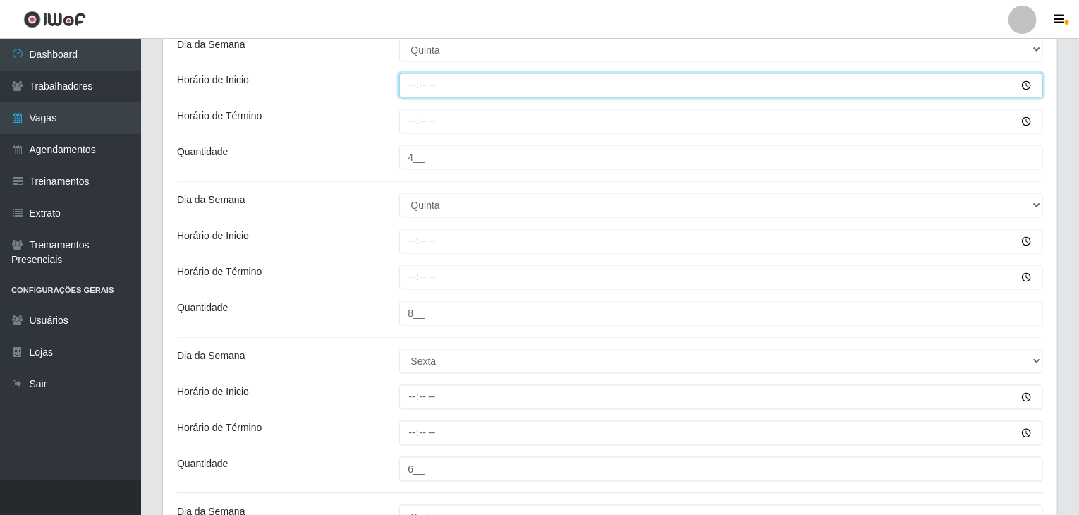
click at [417, 82] on input "Horário de Inicio" at bounding box center [721, 85] width 644 height 25
type input "09:00"
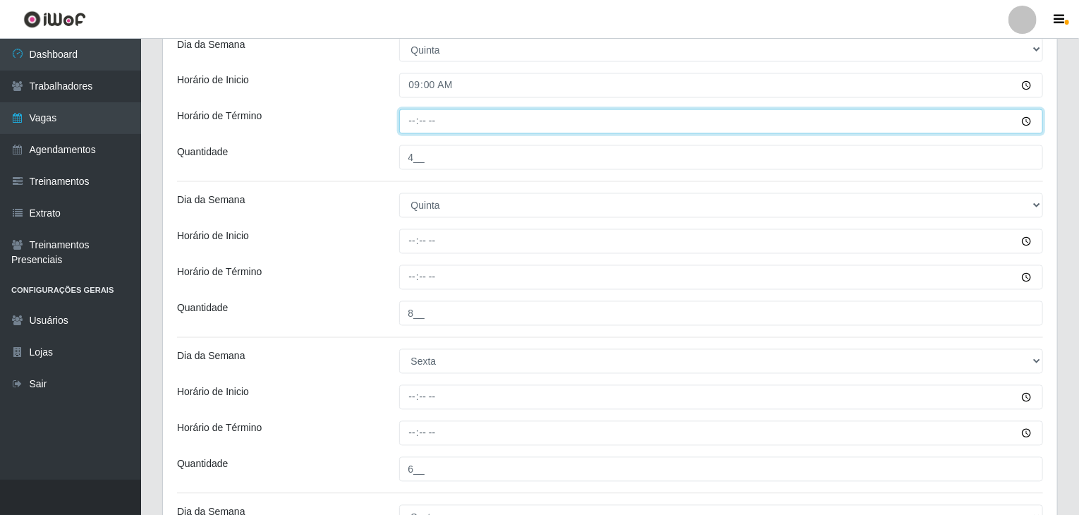
click at [408, 127] on input "Horário de Término" at bounding box center [721, 121] width 644 height 25
type input "15:00"
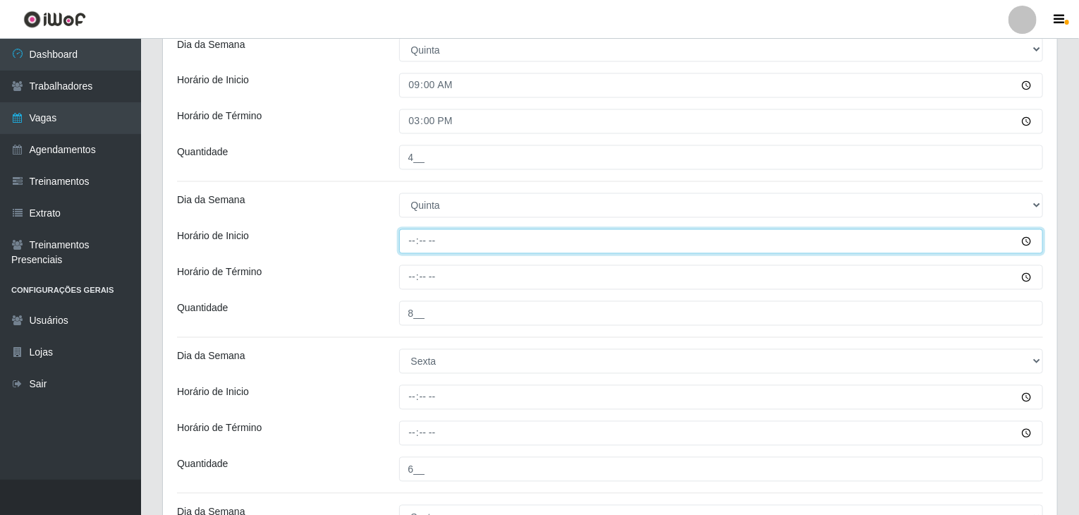
click at [413, 243] on input "Horário de Inicio" at bounding box center [721, 241] width 644 height 25
type input "16:00"
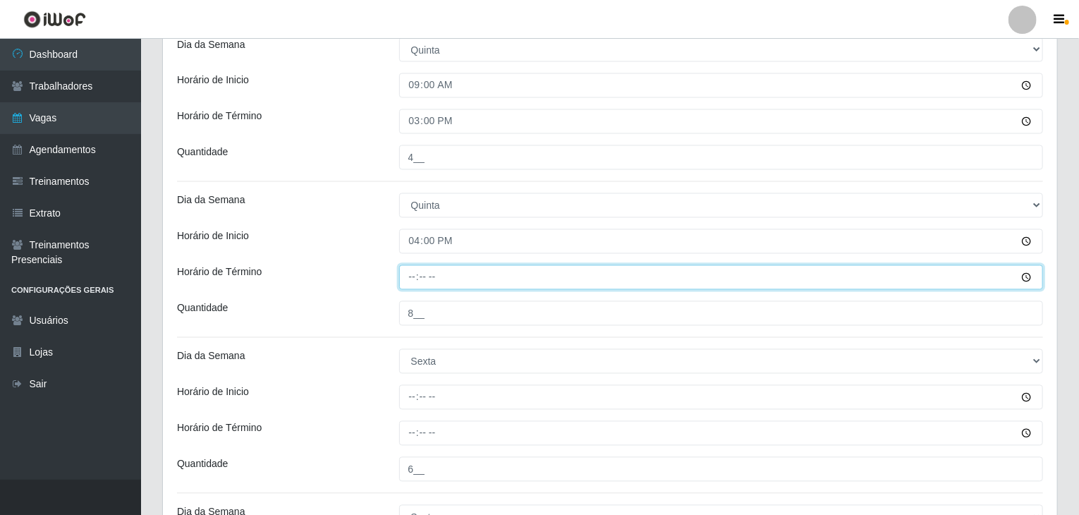
click at [409, 277] on input "Horário de Término" at bounding box center [721, 277] width 644 height 25
click at [409, 277] on input "20:00" at bounding box center [721, 277] width 644 height 25
type input "22:00"
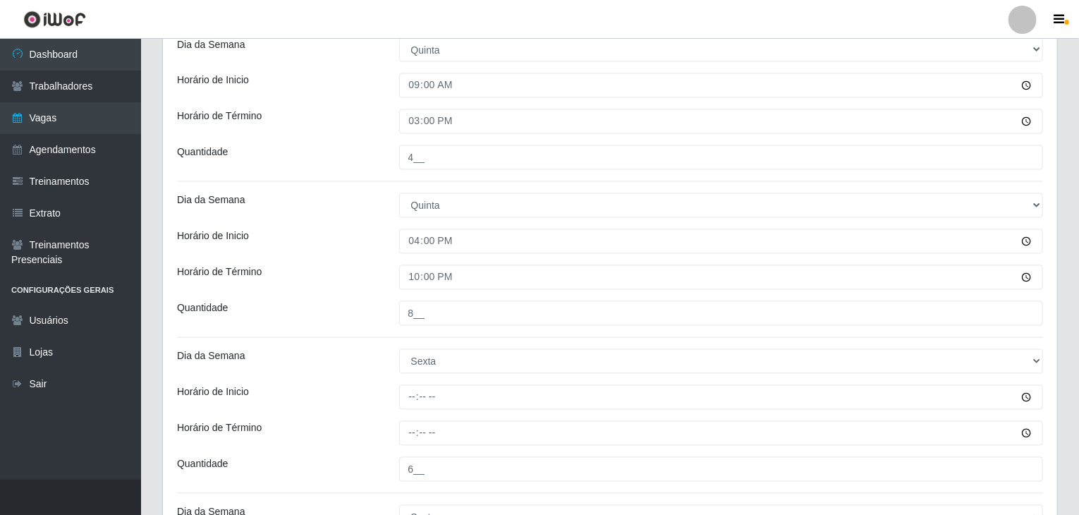
click at [350, 244] on div "Horário de Inicio" at bounding box center [277, 241] width 222 height 25
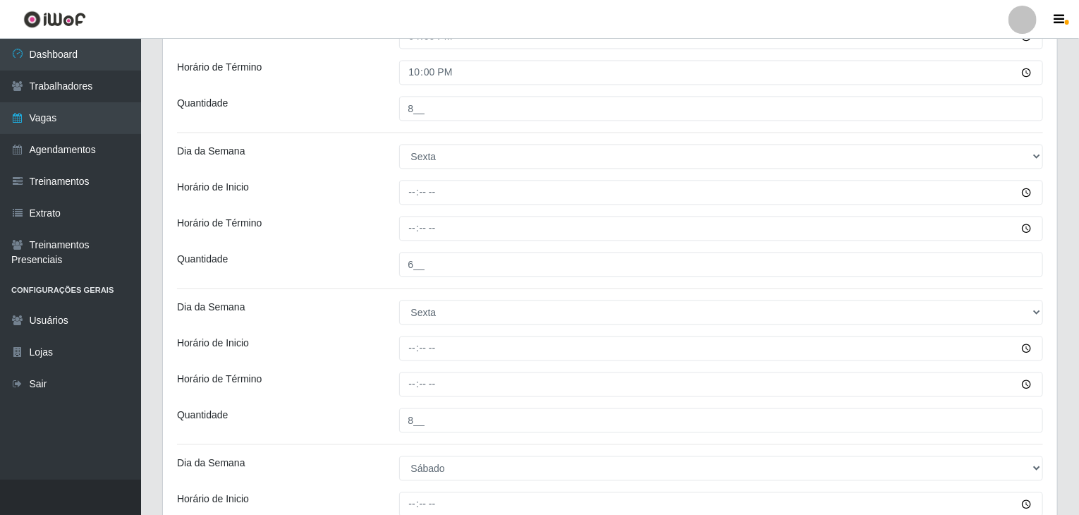
scroll to position [1479, 0]
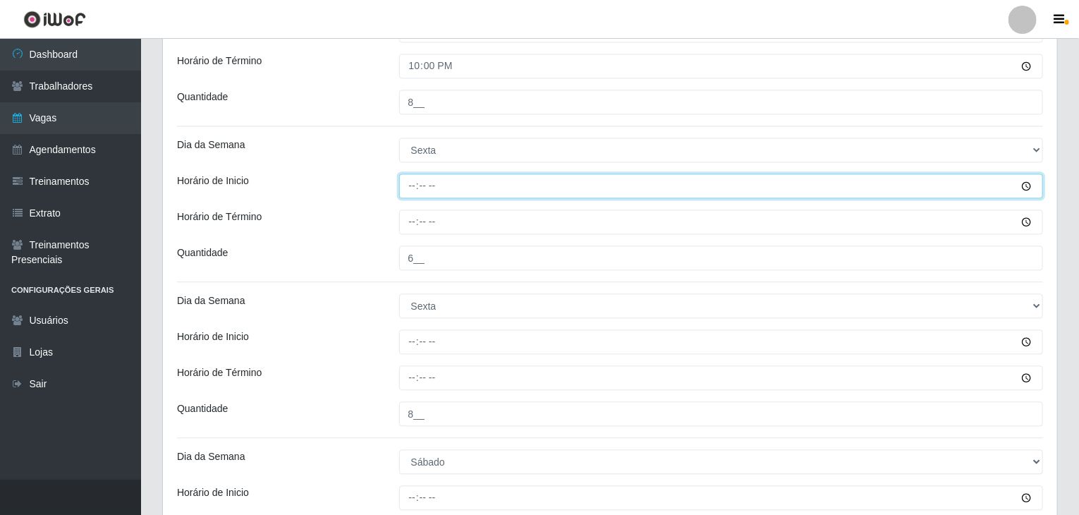
click at [410, 184] on input "Horário de Inicio" at bounding box center [721, 185] width 644 height 25
type input "09:00"
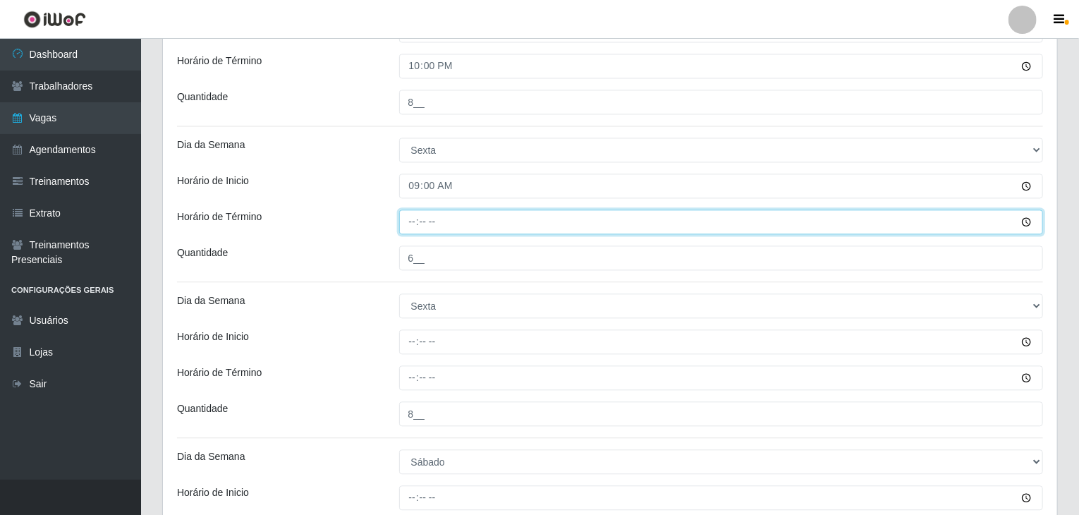
click at [415, 216] on input "Horário de Término" at bounding box center [721, 221] width 644 height 25
type input "15:00"
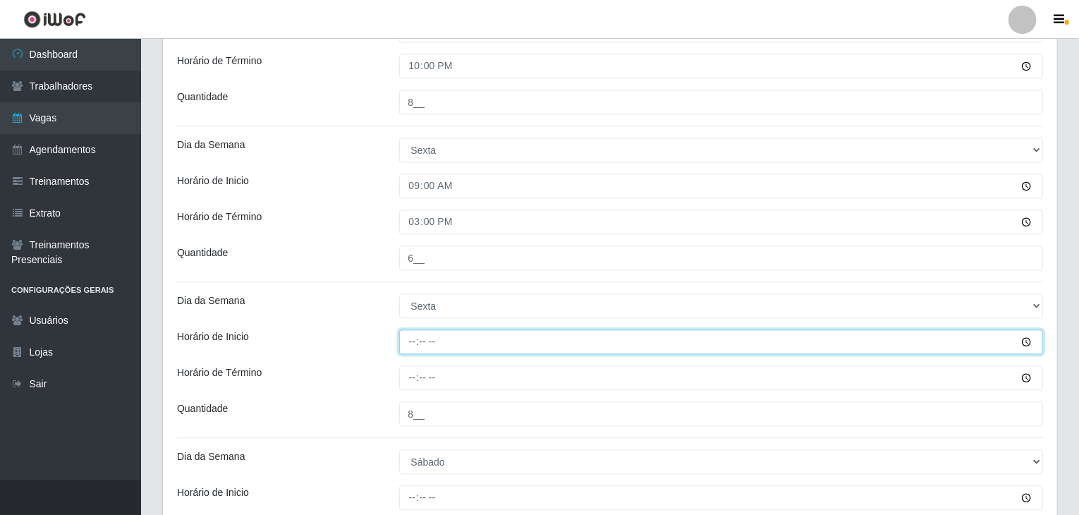
click at [410, 333] on input "Horário de Inicio" at bounding box center [721, 341] width 644 height 25
type input "16:00"
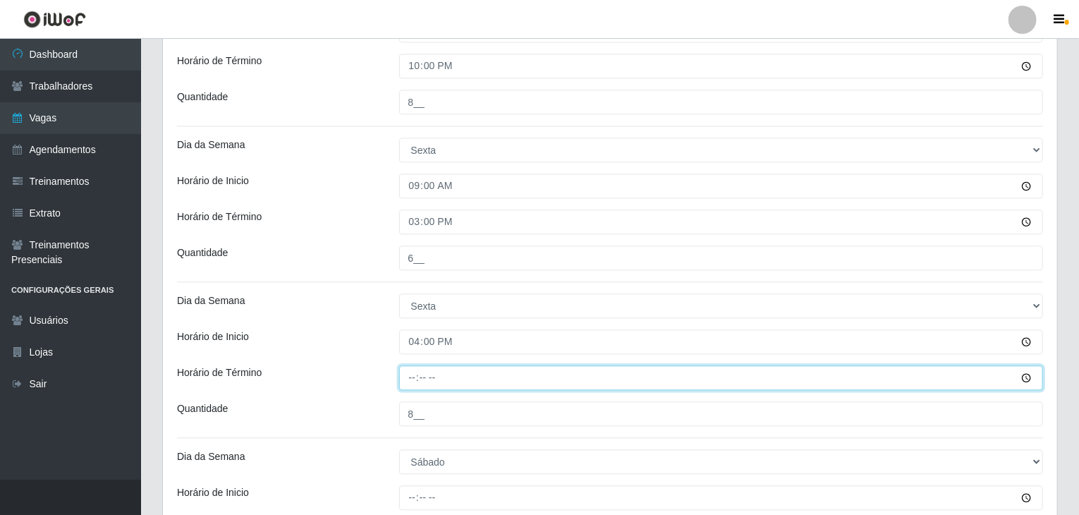
click at [412, 365] on input "Horário de Término" at bounding box center [721, 377] width 644 height 25
type input "22:00"
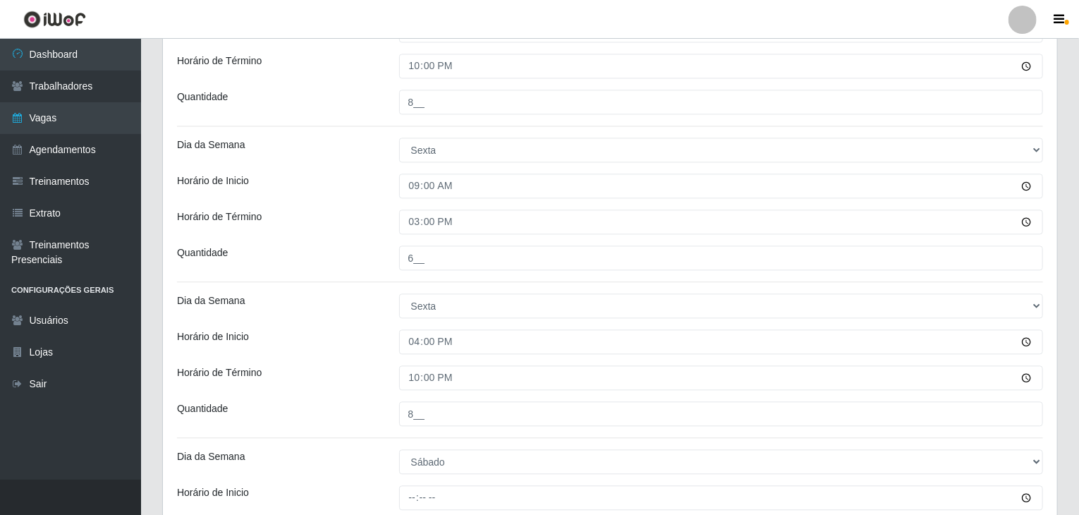
click at [379, 329] on div "Horário de Inicio" at bounding box center [277, 341] width 222 height 25
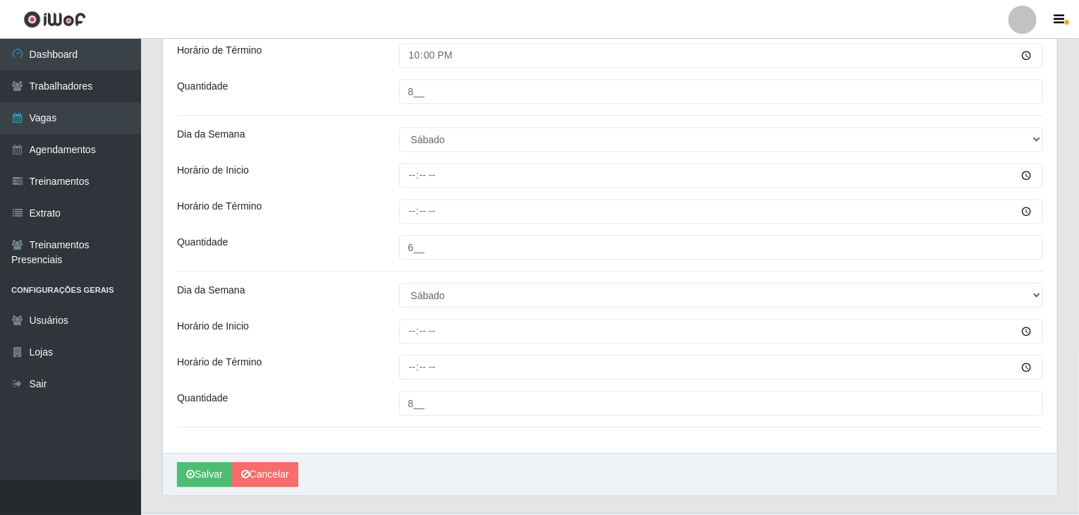
scroll to position [1831, 0]
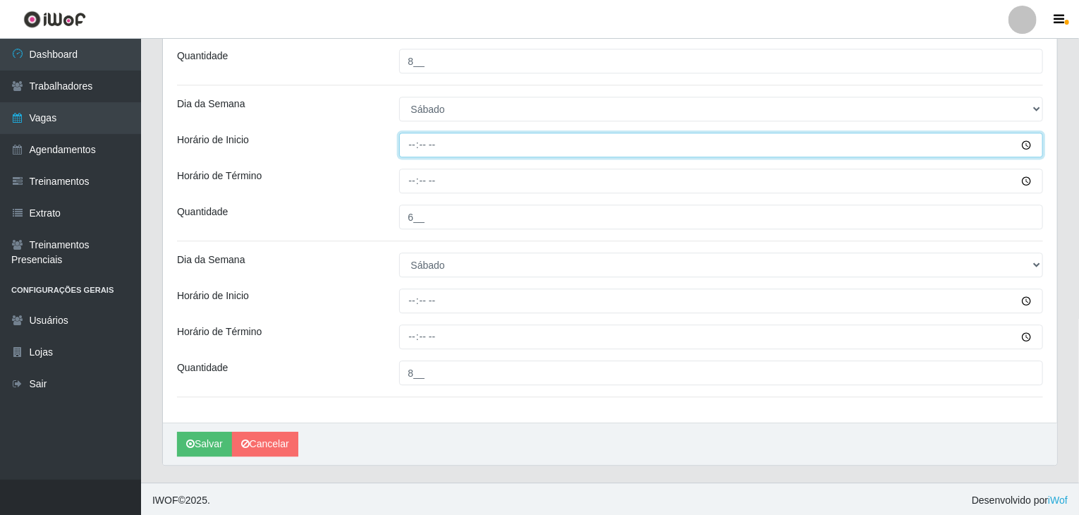
click at [411, 152] on input "Horário de Inicio" at bounding box center [721, 145] width 644 height 25
type input "09:00"
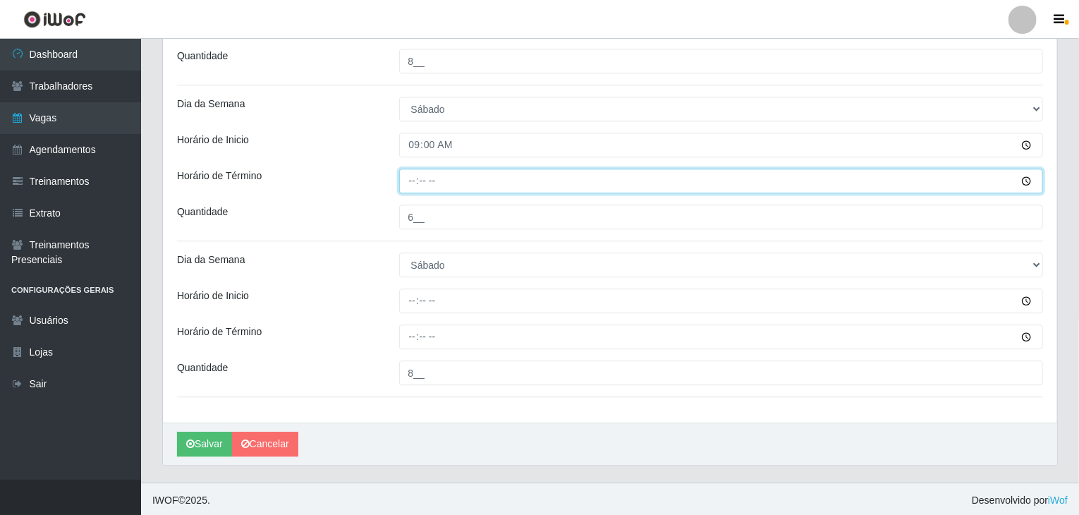
click at [407, 188] on input "Horário de Término" at bounding box center [721, 180] width 644 height 25
type input "15:00"
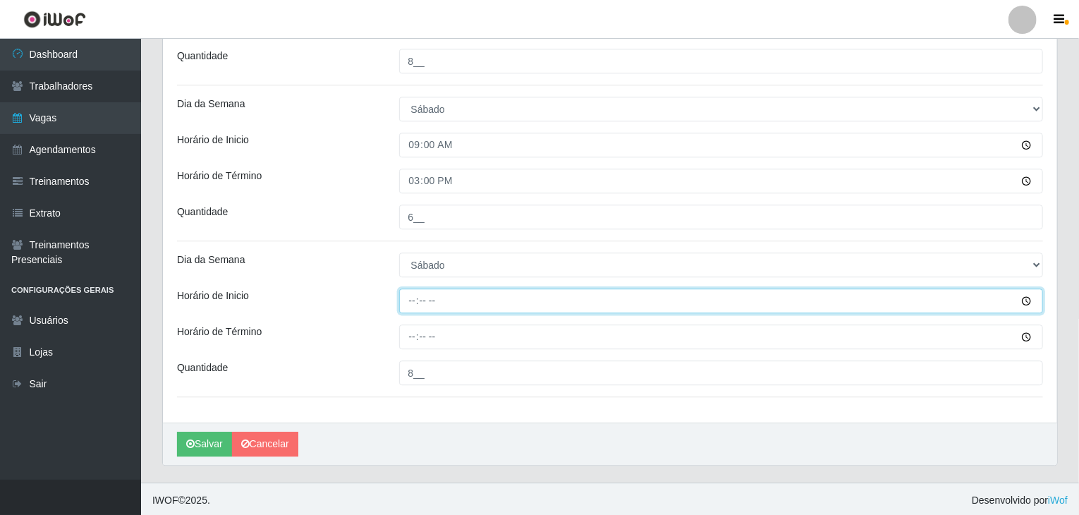
click at [414, 297] on input "Horário de Inicio" at bounding box center [721, 300] width 644 height 25
type input "16:00"
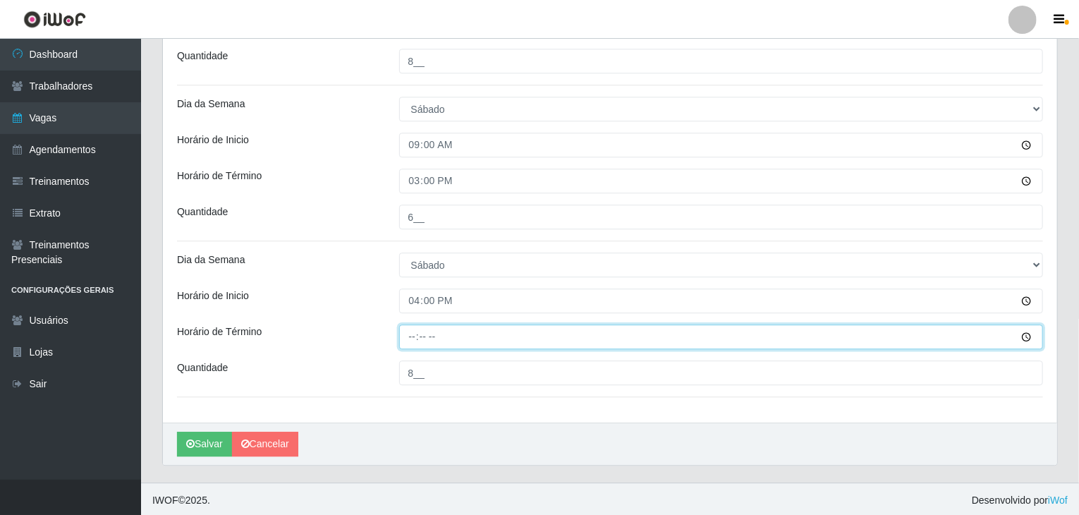
click at [408, 330] on input "Horário de Término" at bounding box center [721, 336] width 644 height 25
type input "22:00"
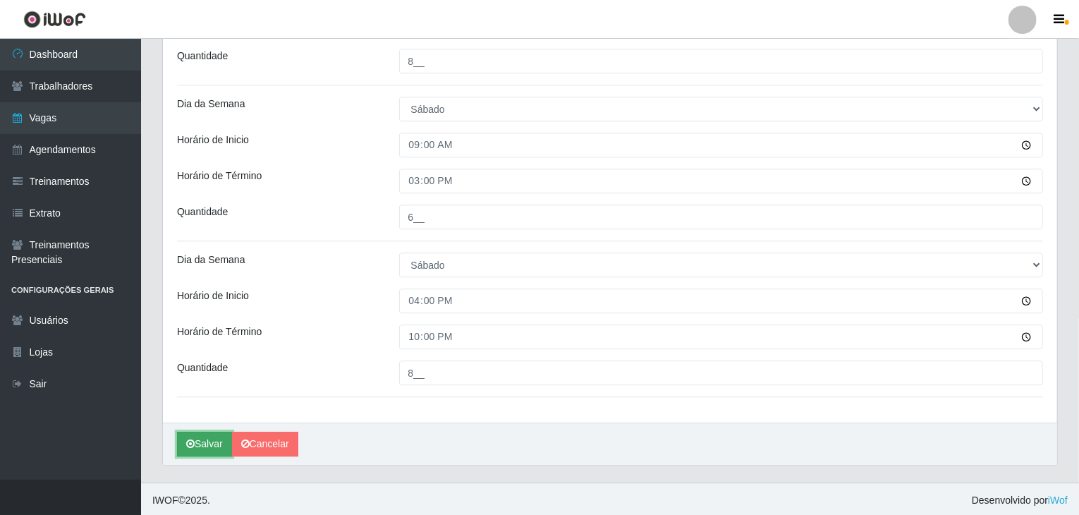
click at [214, 435] on button "Salvar" at bounding box center [204, 443] width 55 height 25
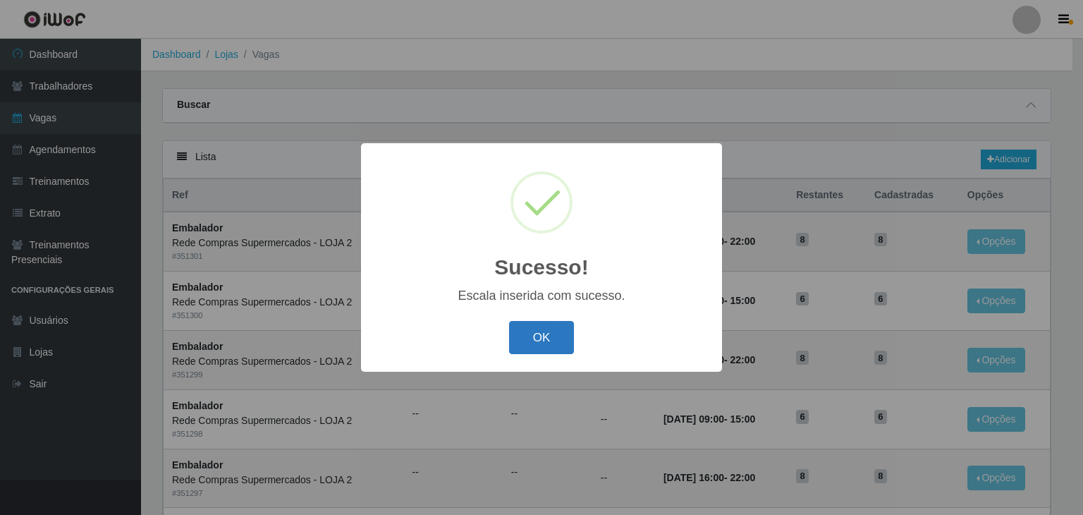
click at [543, 349] on button "OK" at bounding box center [542, 337] width 66 height 33
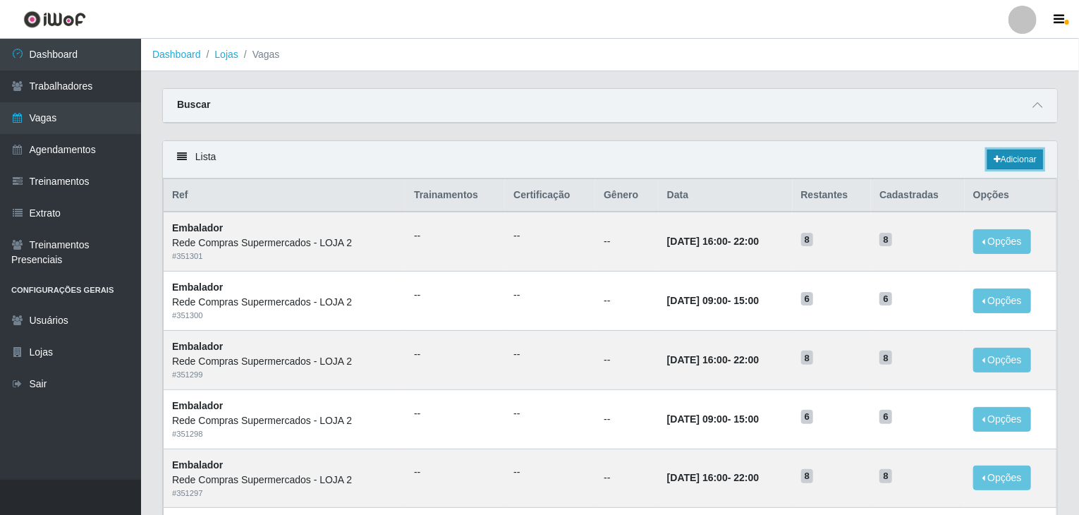
click at [1015, 164] on link "Adicionar" at bounding box center [1015, 159] width 56 height 20
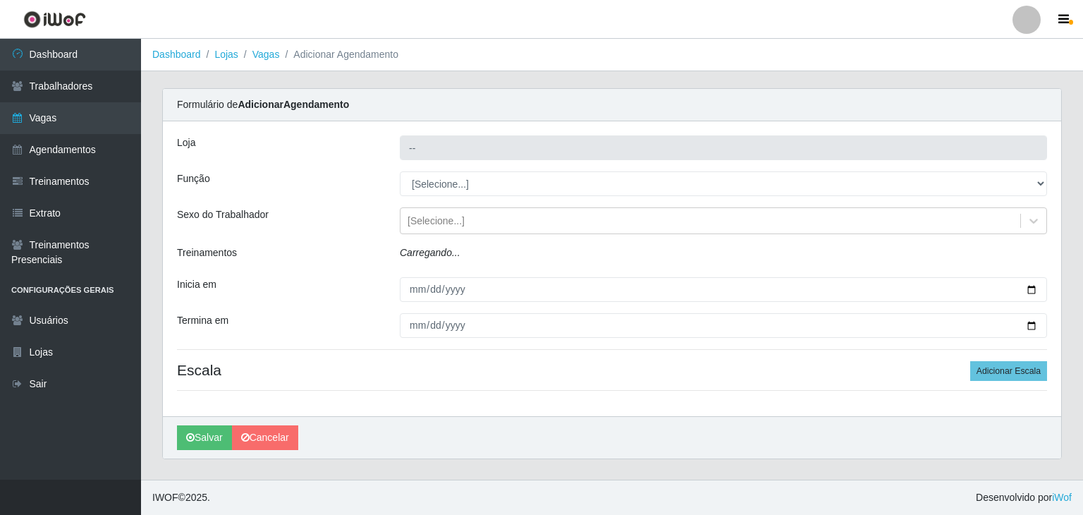
type input "Rede Compras Supermercados - LOJA 2"
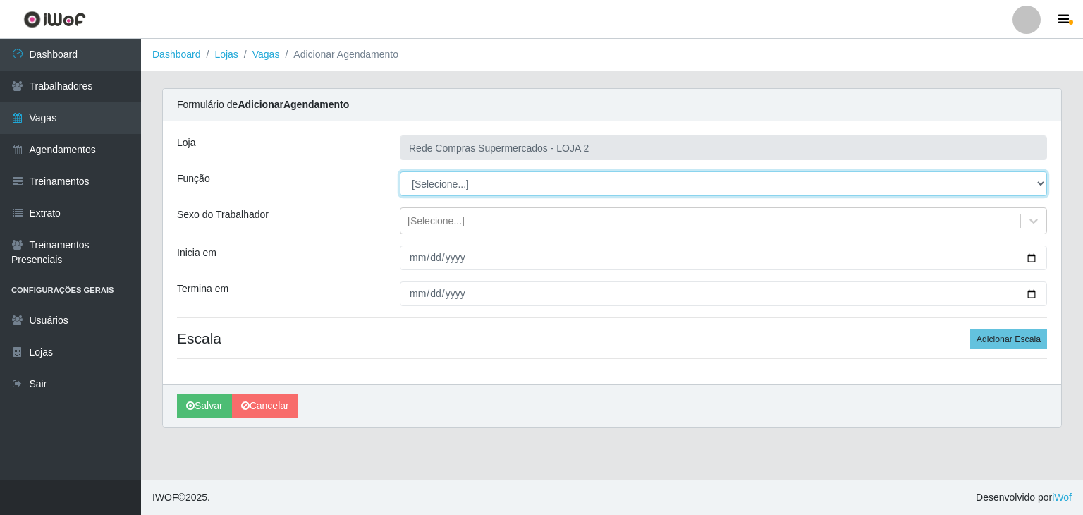
click at [467, 195] on select "[Selecione...] ASG ASG + ASG ++ Balconista Balconista + Balconista ++ Embalador…" at bounding box center [723, 183] width 647 height 25
select select "1"
click at [400, 171] on select "[Selecione...] ASG ASG + ASG ++ Balconista Balconista + Balconista ++ Embalador…" at bounding box center [723, 183] width 647 height 25
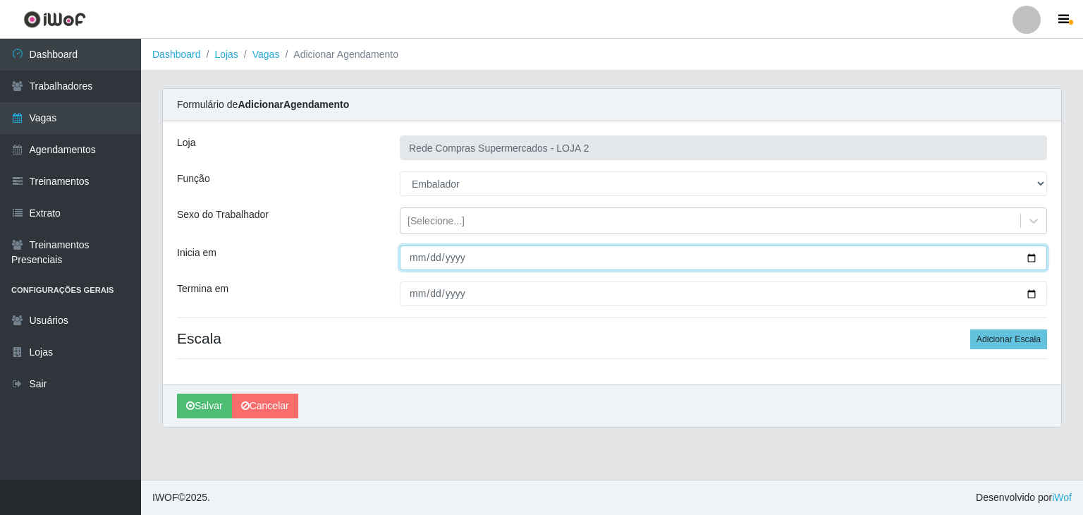
click at [1030, 254] on input "Inicia em" at bounding box center [723, 257] width 647 height 25
type input "2025-10-26"
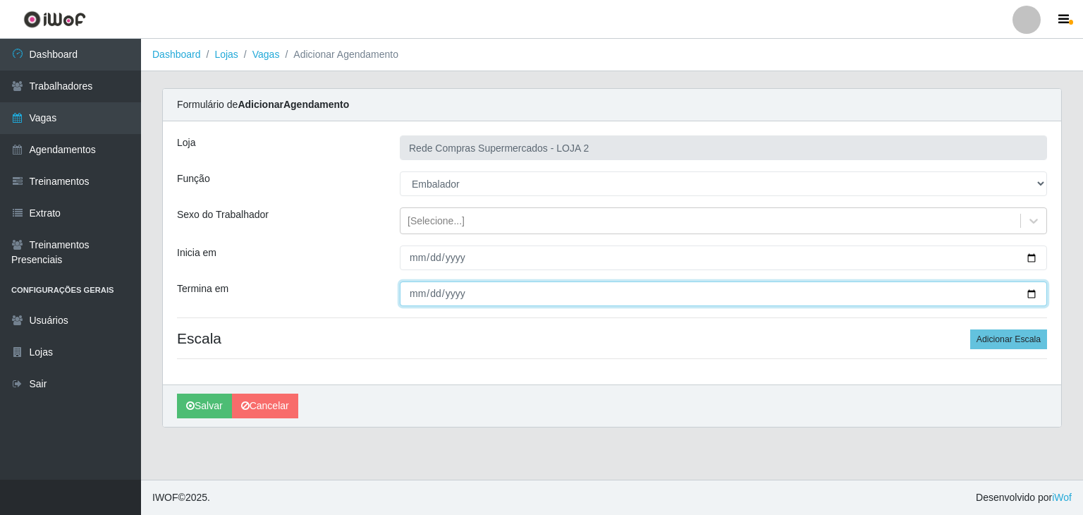
click at [1033, 286] on input "Termina em" at bounding box center [723, 293] width 647 height 25
click at [1033, 295] on input "Termina em" at bounding box center [723, 293] width 647 height 25
type input "2025-10-26"
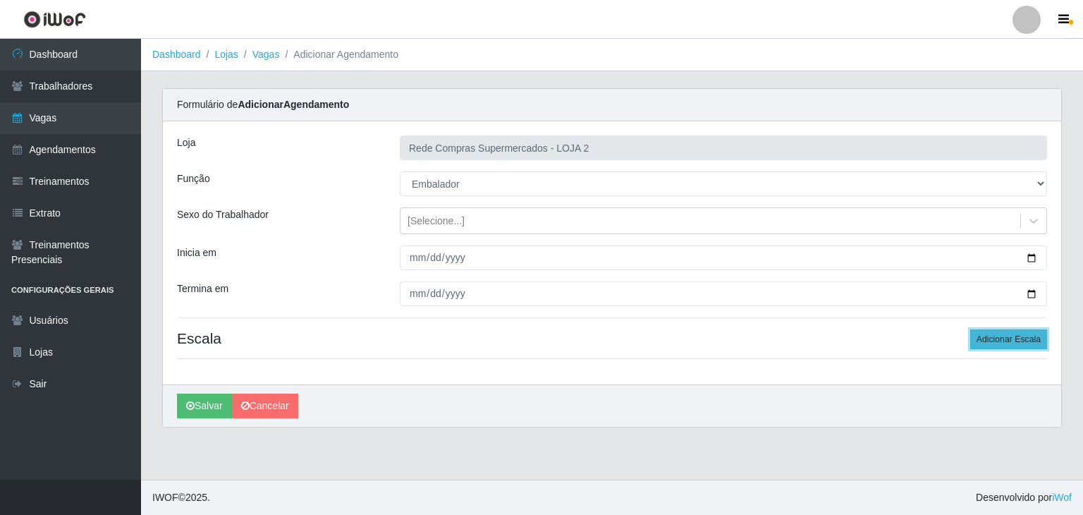
click at [1014, 343] on button "Adicionar Escala" at bounding box center [1008, 339] width 77 height 20
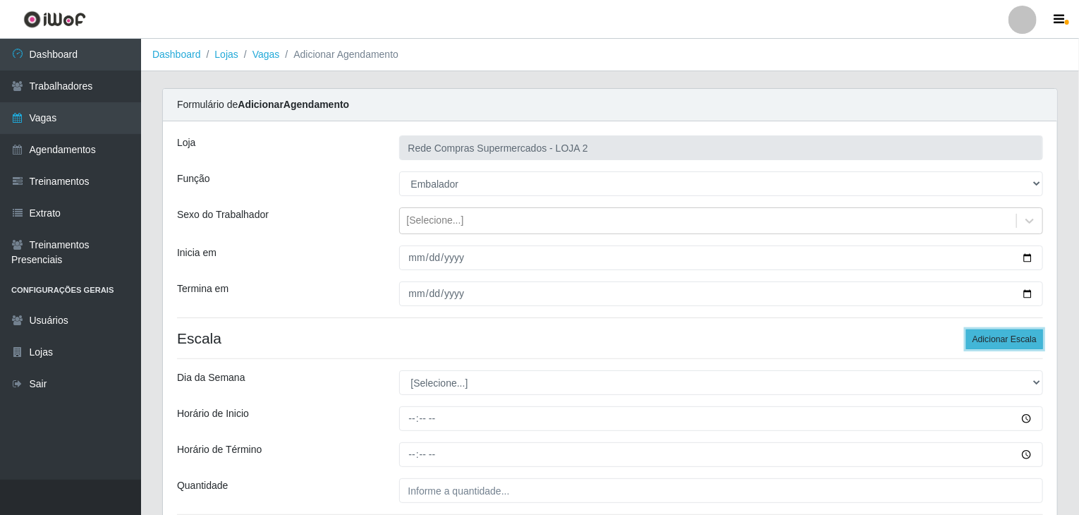
click at [1014, 343] on button "Adicionar Escala" at bounding box center [1004, 339] width 77 height 20
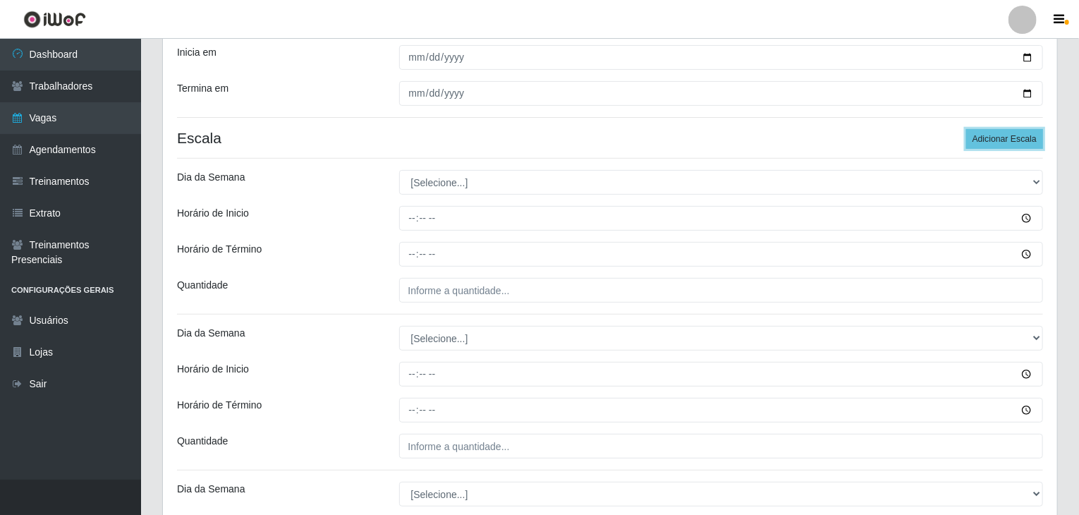
scroll to position [149, 0]
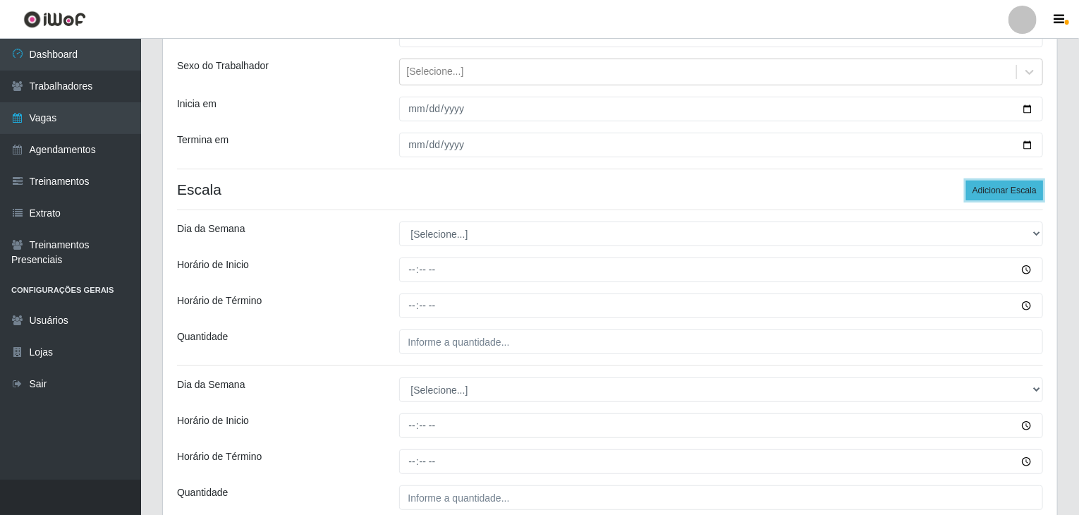
click at [1008, 186] on button "Adicionar Escala" at bounding box center [1004, 190] width 77 height 20
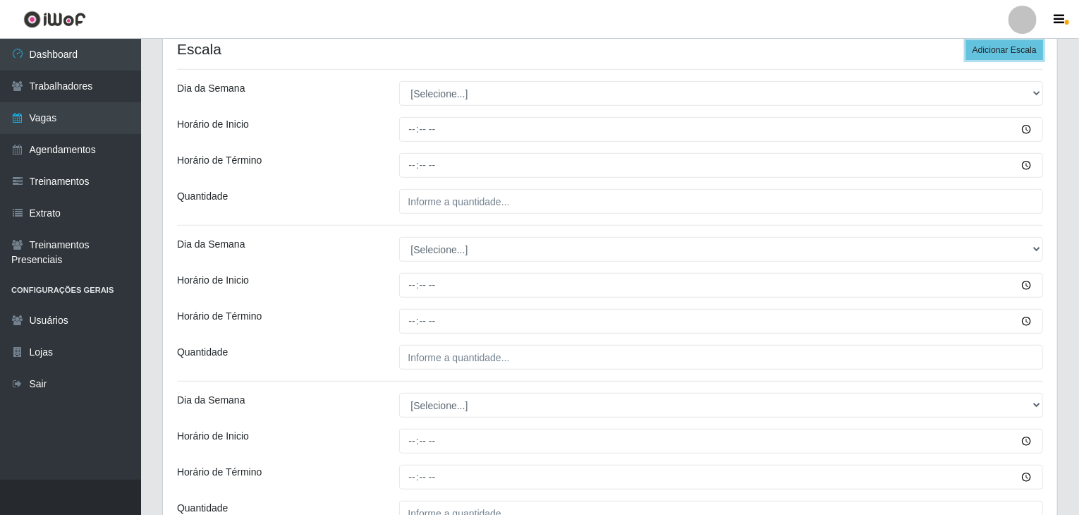
scroll to position [290, 0]
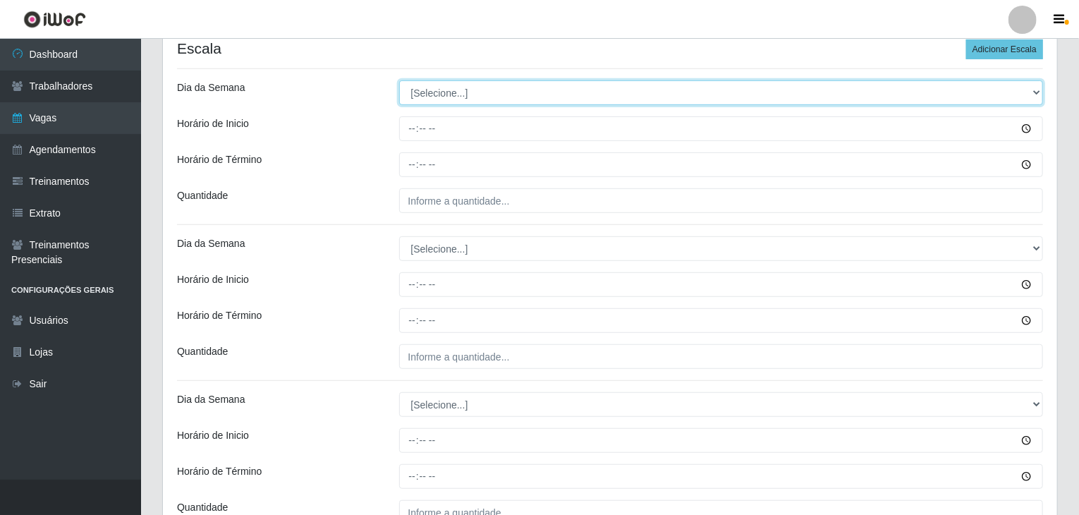
click at [454, 86] on select "[Selecione...] Segunda Terça Quarta Quinta Sexta Sábado Domingo" at bounding box center [721, 92] width 644 height 25
select select "0"
click at [399, 80] on select "[Selecione...] Segunda Terça Quarta Quinta Sexta Sábado Domingo" at bounding box center [721, 92] width 644 height 25
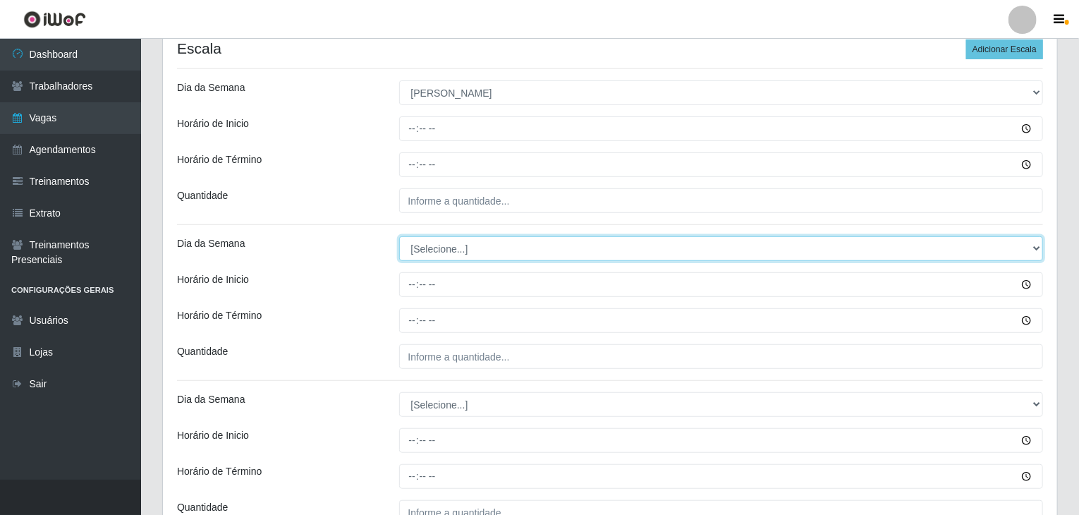
click at [454, 246] on select "[Selecione...] Segunda Terça Quarta Quinta Sexta Sábado Domingo" at bounding box center [721, 248] width 644 height 25
select select "0"
click at [399, 236] on select "[Selecione...] Segunda Terça Quarta Quinta Sexta Sábado Domingo" at bounding box center [721, 248] width 644 height 25
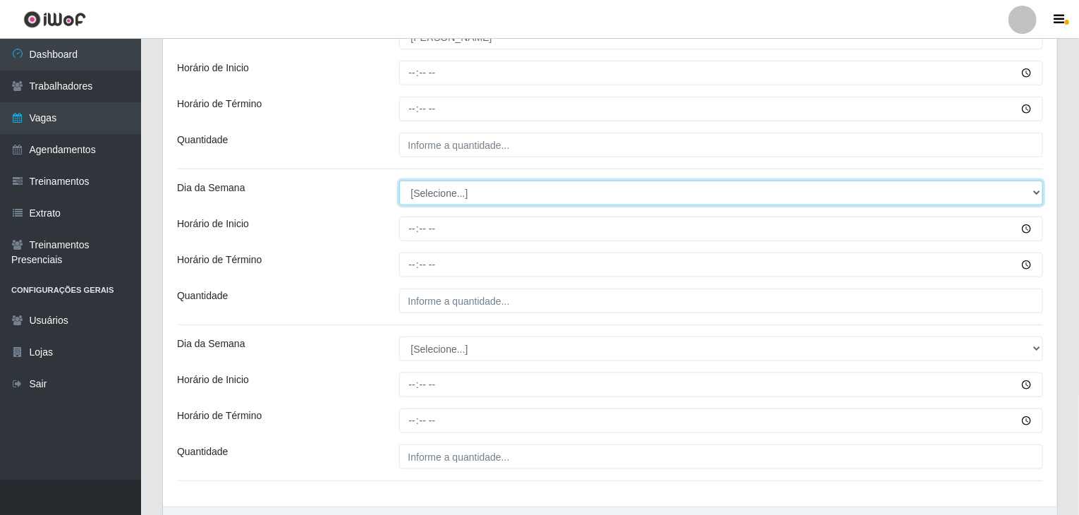
click at [434, 190] on select "[Selecione...] Segunda Terça Quarta Quinta Sexta Sábado Domingo" at bounding box center [721, 192] width 644 height 25
select select "0"
click at [399, 180] on select "[Selecione...] Segunda Terça Quarta Quinta Sexta Sábado Domingo" at bounding box center [721, 192] width 644 height 25
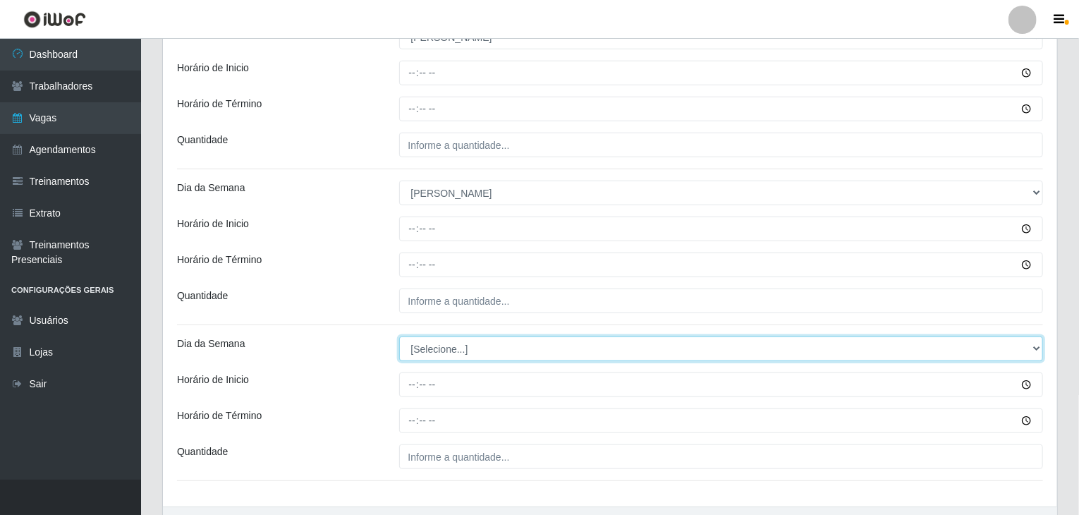
click at [414, 346] on select "[Selecione...] Segunda Terça Quarta Quinta Sexta Sábado Domingo" at bounding box center [721, 348] width 644 height 25
select select "0"
click at [399, 336] on select "[Selecione...] Segunda Terça Quarta Quinta Sexta Sábado Domingo" at bounding box center [721, 348] width 644 height 25
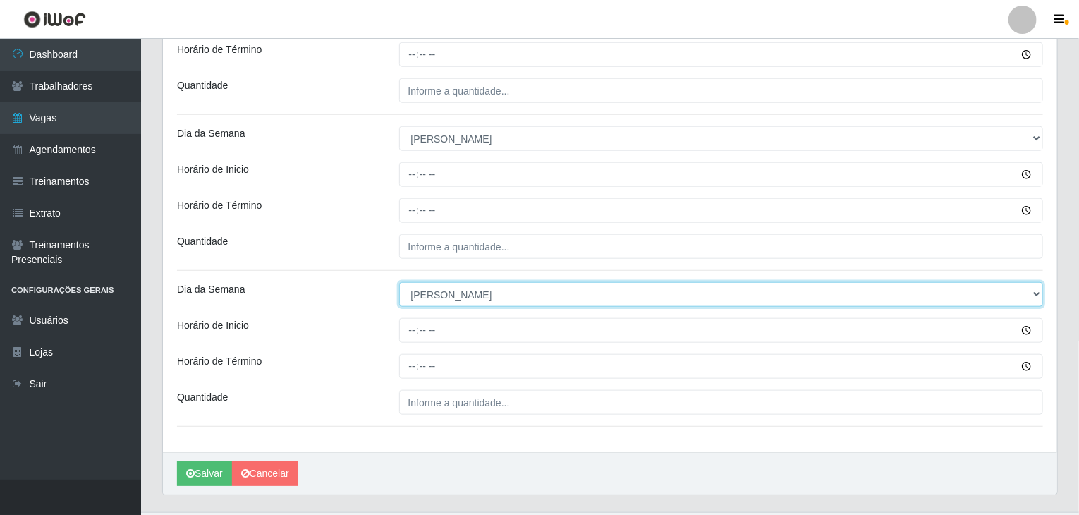
scroll to position [572, 0]
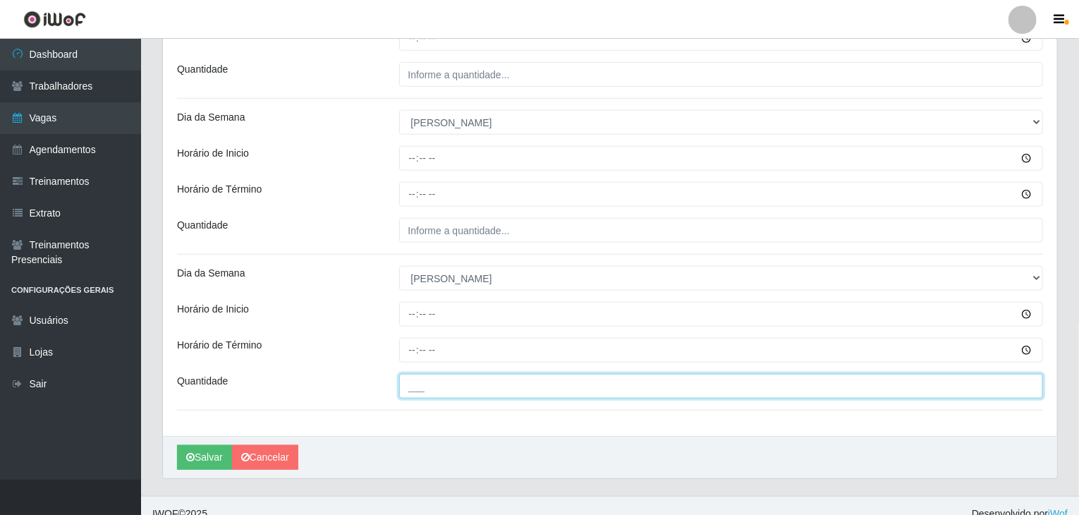
click at [491, 388] on input "___" at bounding box center [721, 386] width 644 height 25
type input "3__"
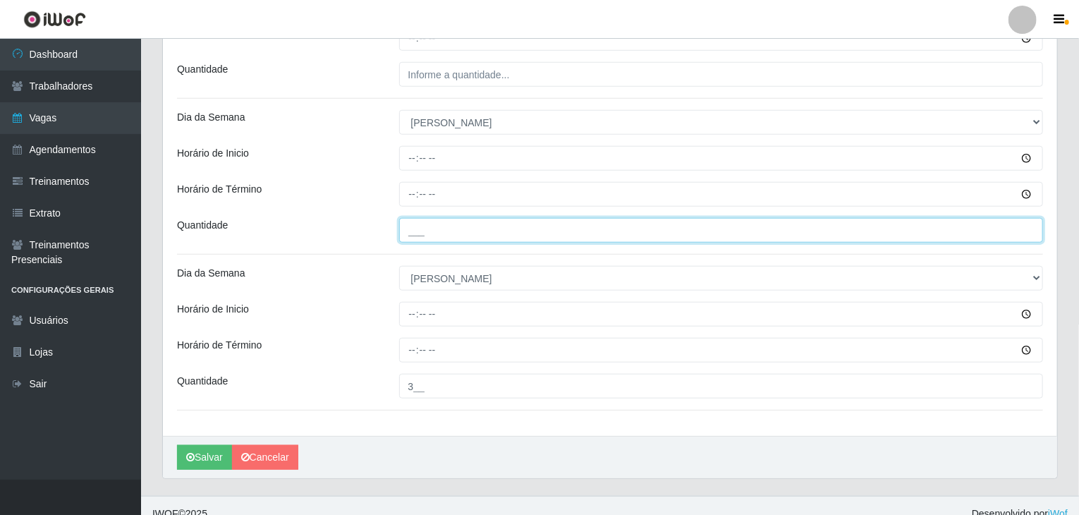
click at [489, 226] on input "___" at bounding box center [721, 230] width 644 height 25
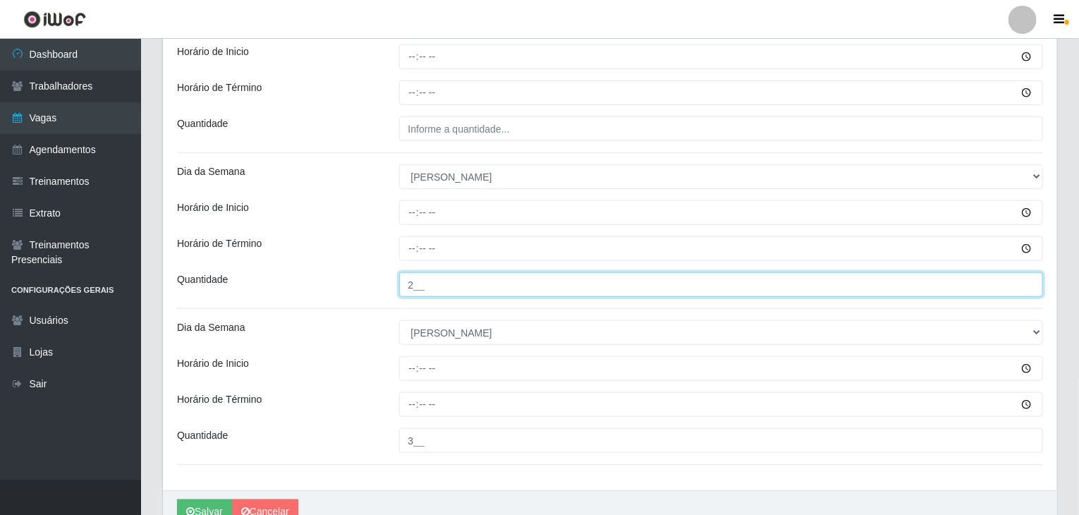
scroll to position [431, 0]
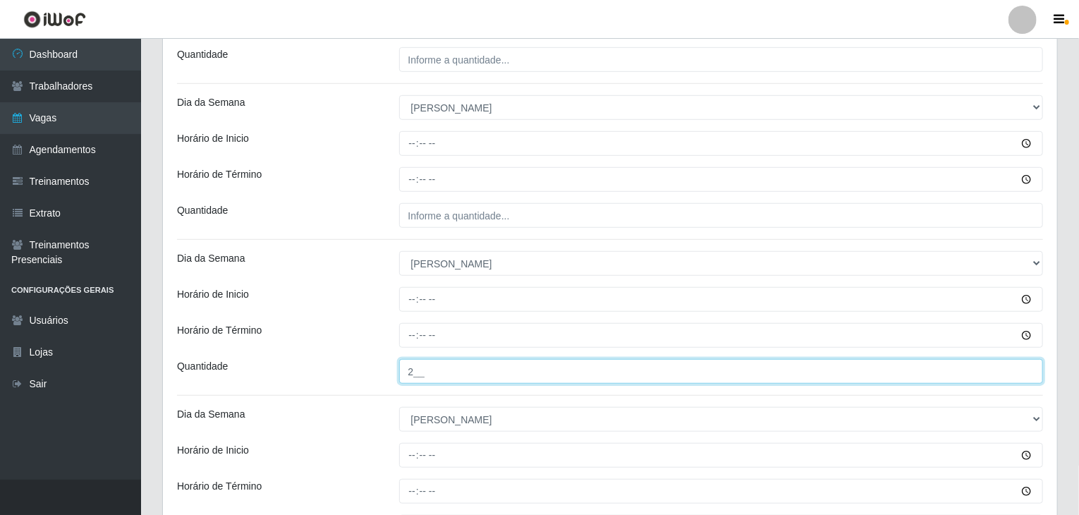
type input "2__"
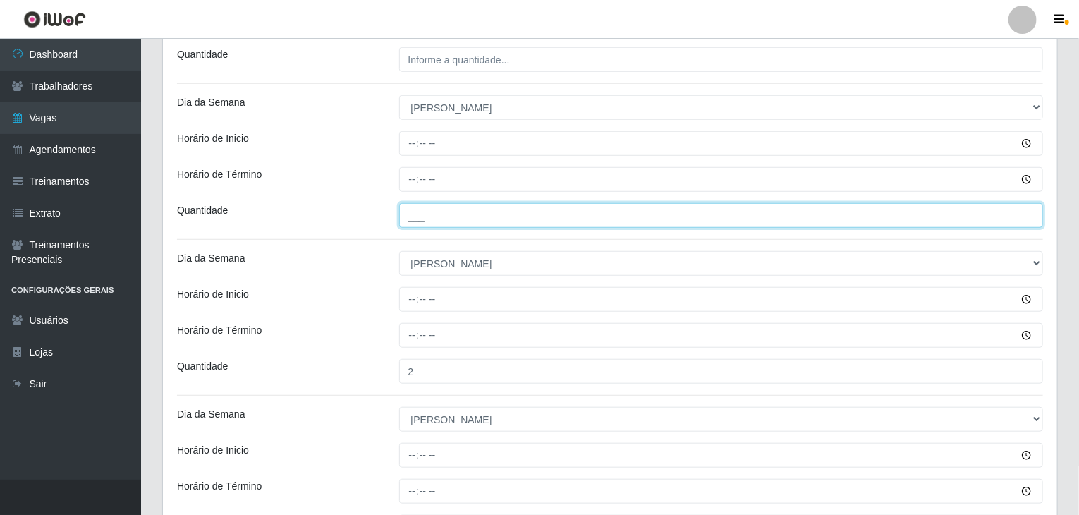
click at [489, 226] on input "___" at bounding box center [721, 215] width 644 height 25
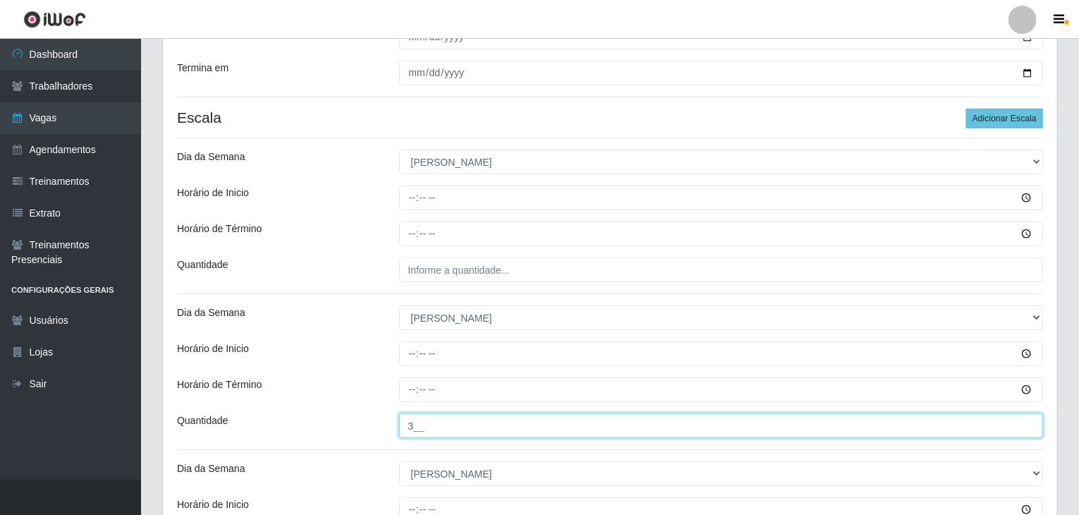
scroll to position [219, 0]
type input "3__"
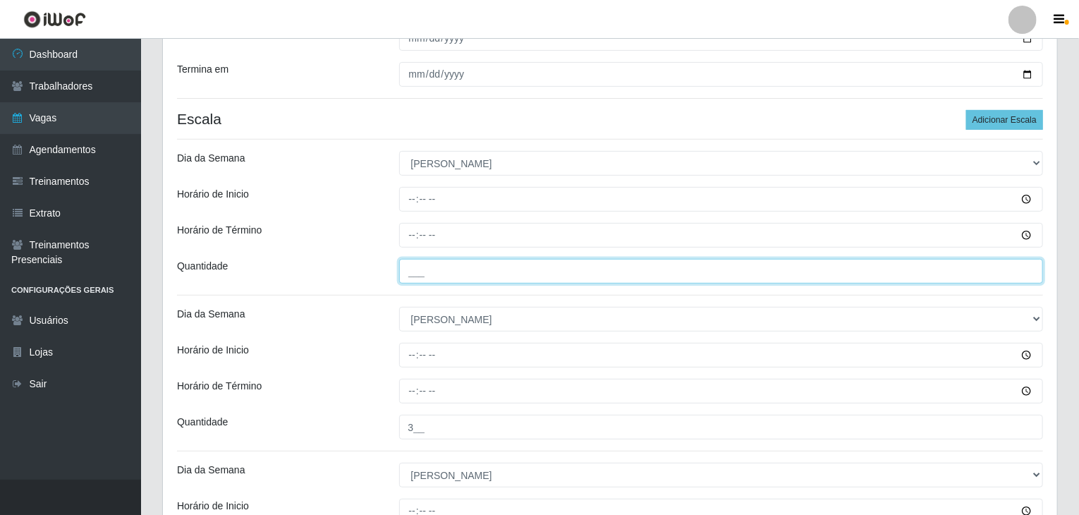
click at [471, 279] on input "___" at bounding box center [721, 271] width 644 height 25
type input "2__"
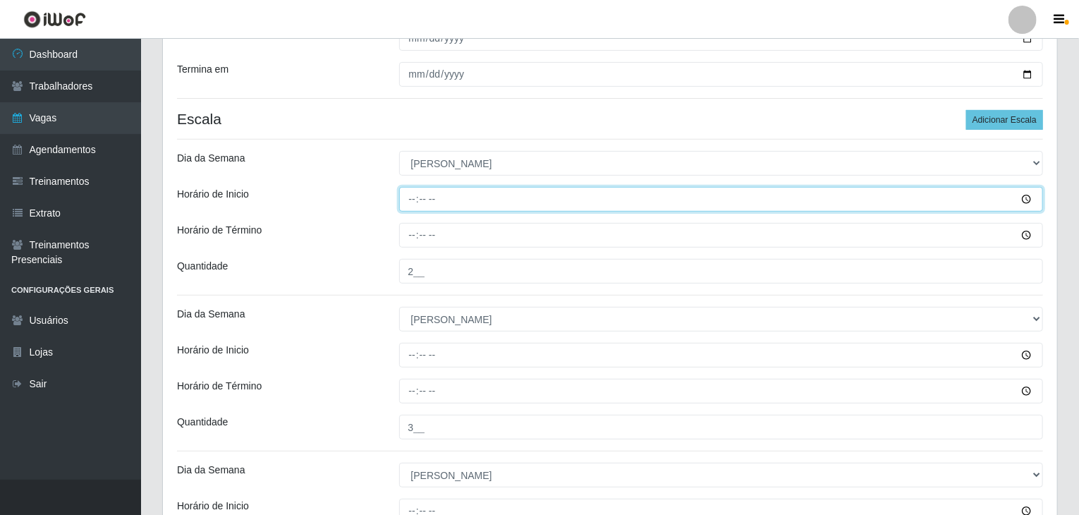
click at [399, 201] on input "Horário de Inicio" at bounding box center [721, 199] width 644 height 25
type input "08:00"
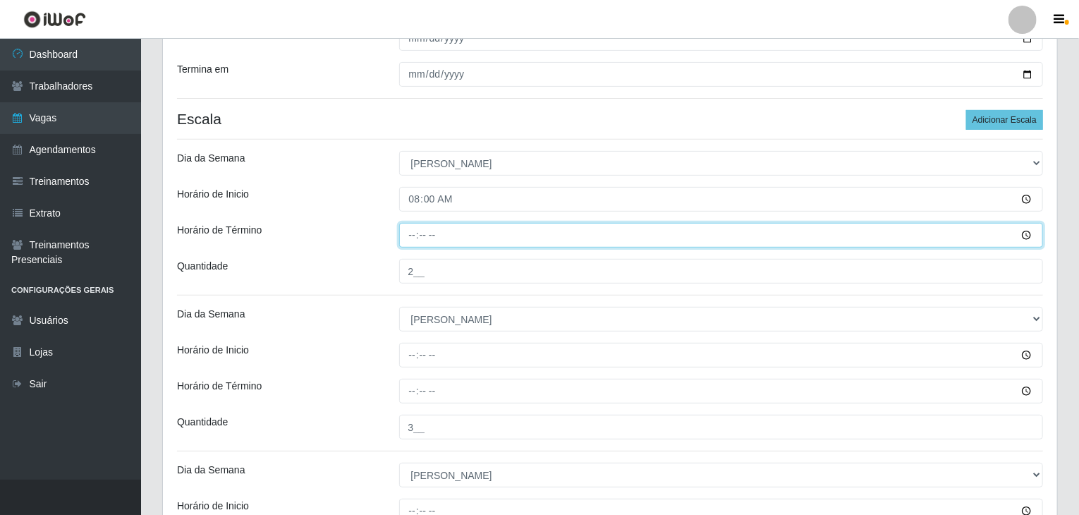
click at [412, 238] on input "Horário de Término" at bounding box center [721, 235] width 644 height 25
type input "14:00"
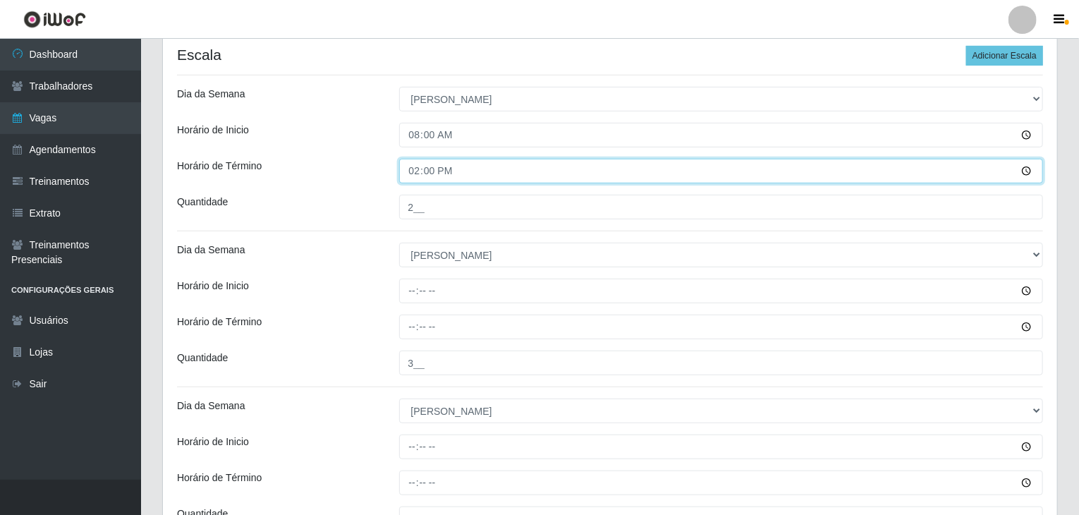
scroll to position [360, 0]
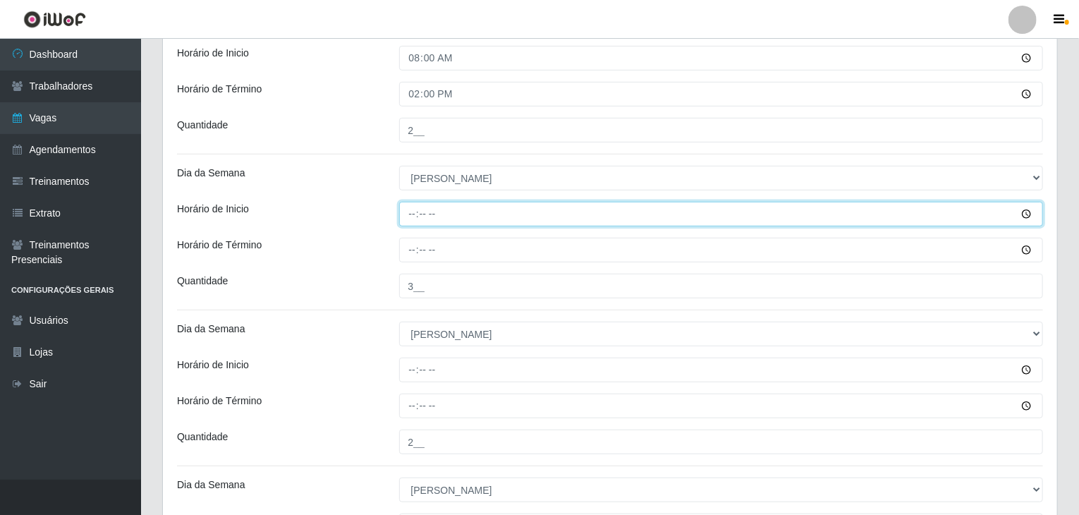
click at [411, 214] on input "Horário de Inicio" at bounding box center [721, 214] width 644 height 25
type input "09:00"
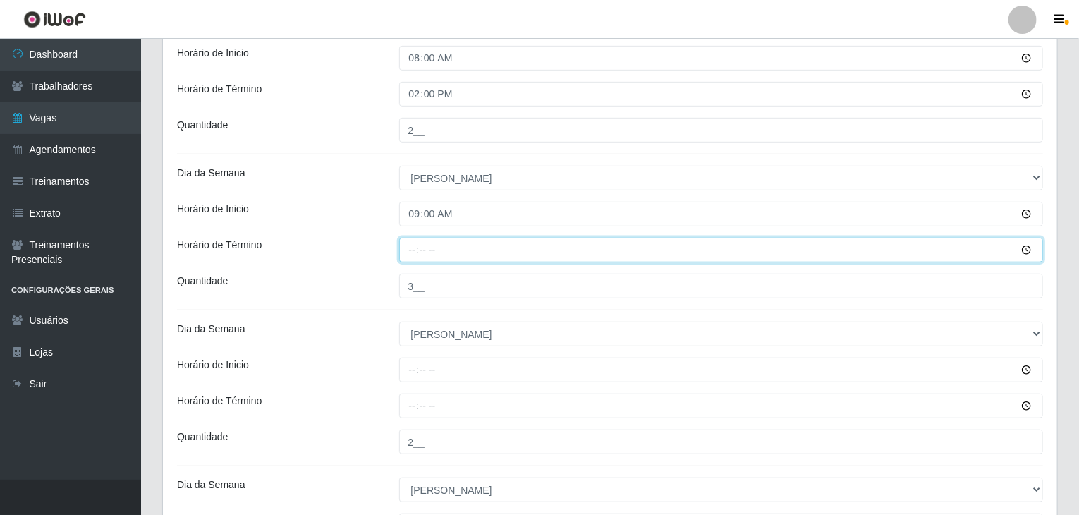
click at [406, 252] on input "Horário de Término" at bounding box center [721, 250] width 644 height 25
type input "15:00"
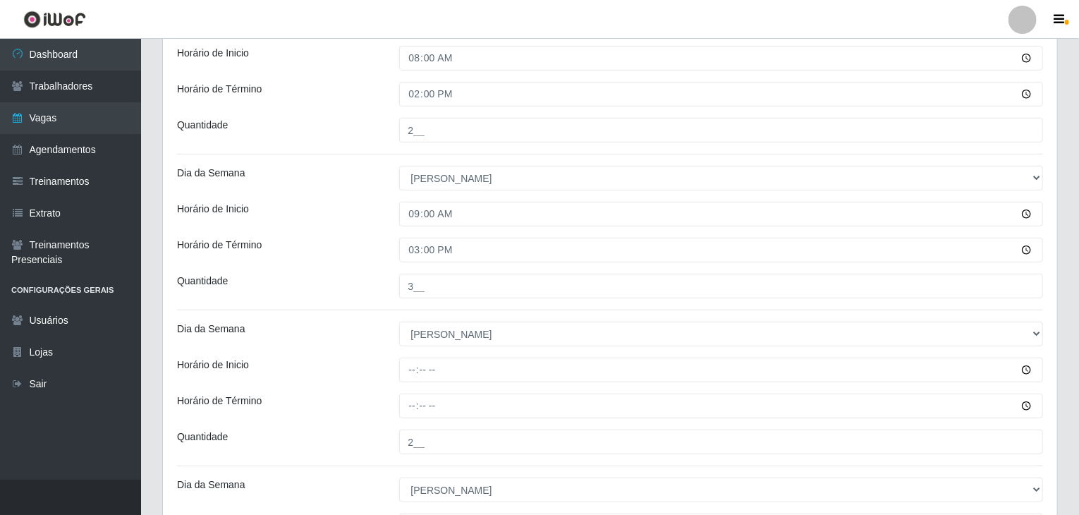
click at [354, 209] on div "Horário de Inicio" at bounding box center [277, 214] width 222 height 25
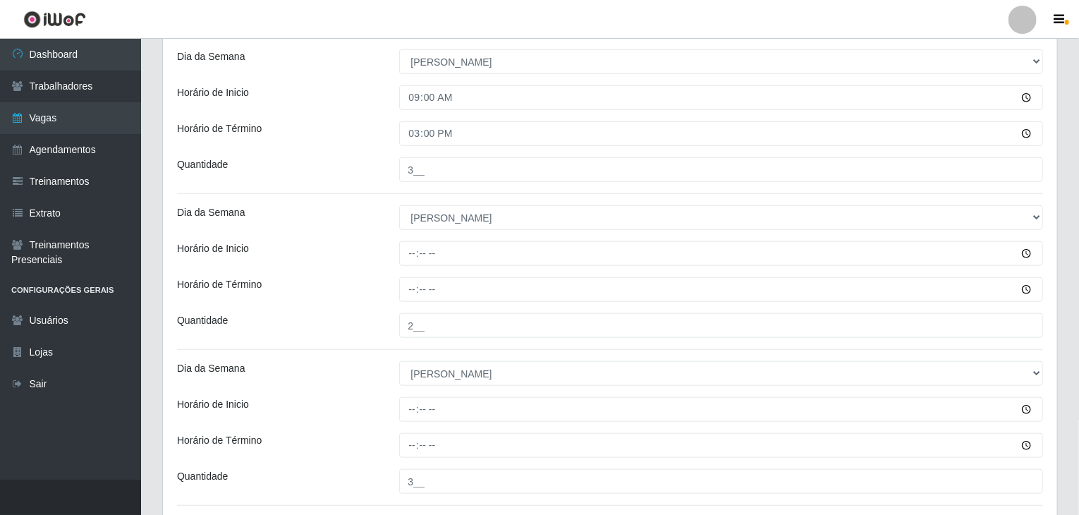
scroll to position [501, 0]
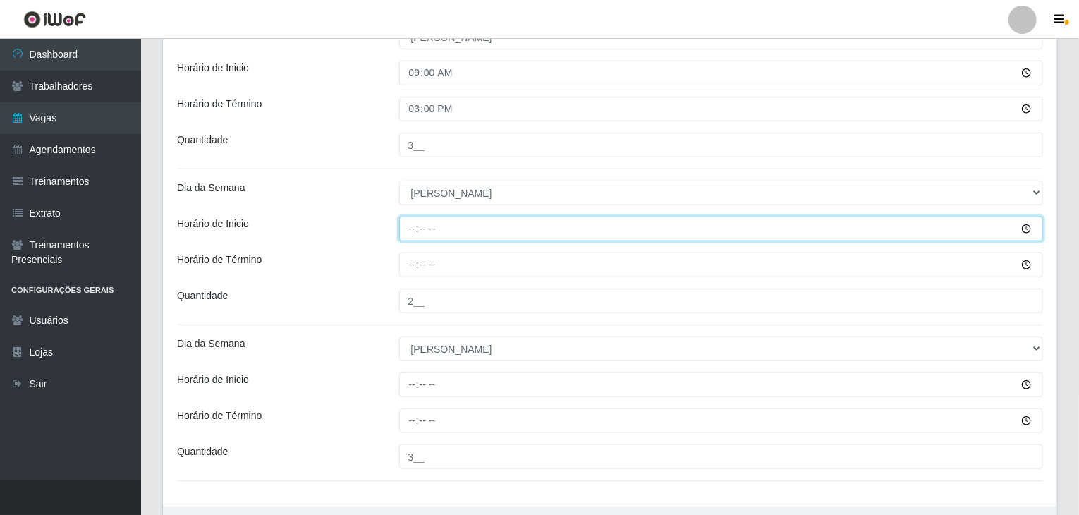
click at [414, 229] on input "Horário de Inicio" at bounding box center [721, 228] width 644 height 25
type input "14:00"
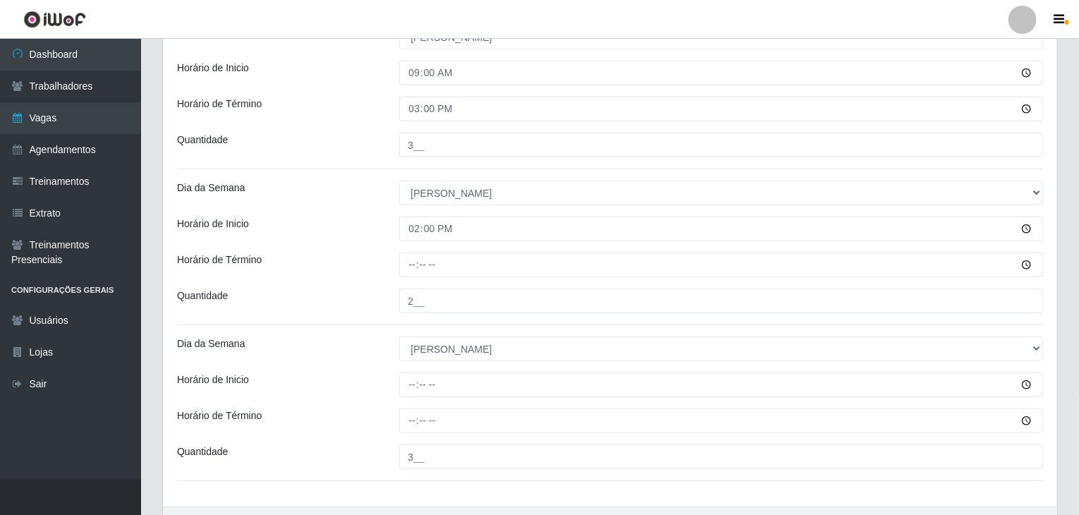
drag, startPoint x: 415, startPoint y: 245, endPoint x: 400, endPoint y: 271, distance: 30.0
click at [400, 271] on div "Loja Rede Compras Supermercados - LOJA 2 Função [Selecione...] ASG ASG + ASG ++…" at bounding box center [610, 63] width 894 height 886
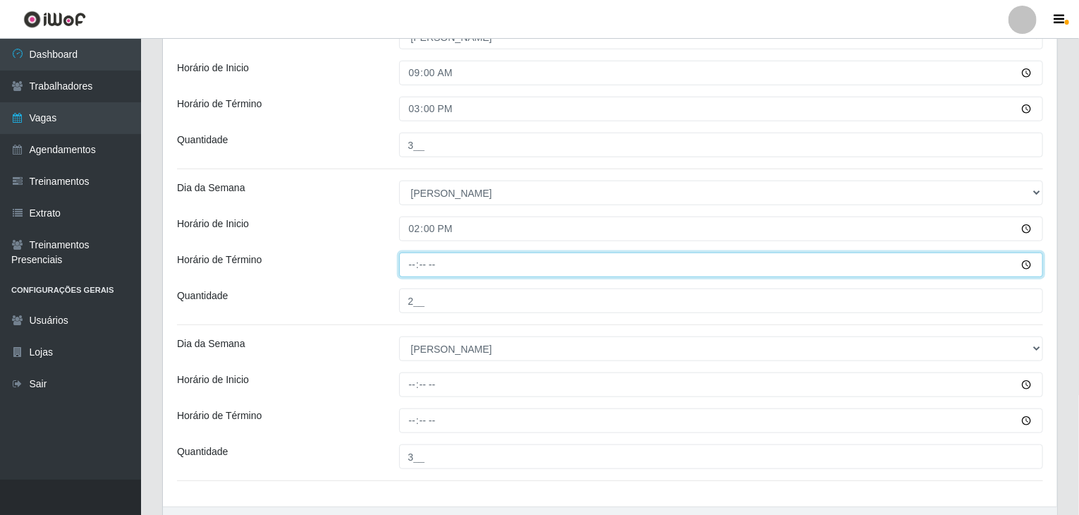
drag, startPoint x: 404, startPoint y: 271, endPoint x: 410, endPoint y: 264, distance: 10.0
click at [410, 264] on input "Horário de Término" at bounding box center [721, 264] width 644 height 25
type input "20:00"
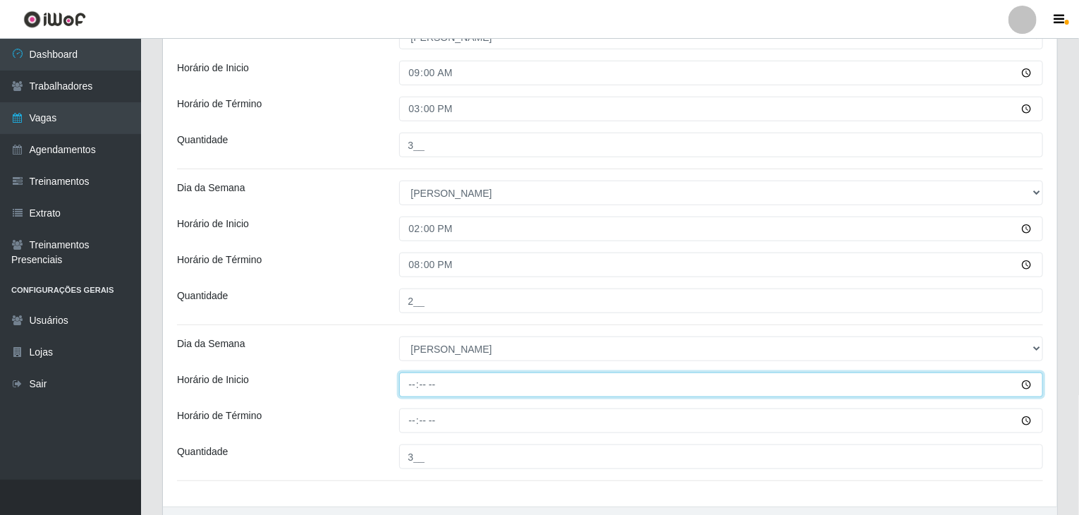
click at [412, 374] on input "Horário de Inicio" at bounding box center [721, 384] width 644 height 25
type input "14:30"
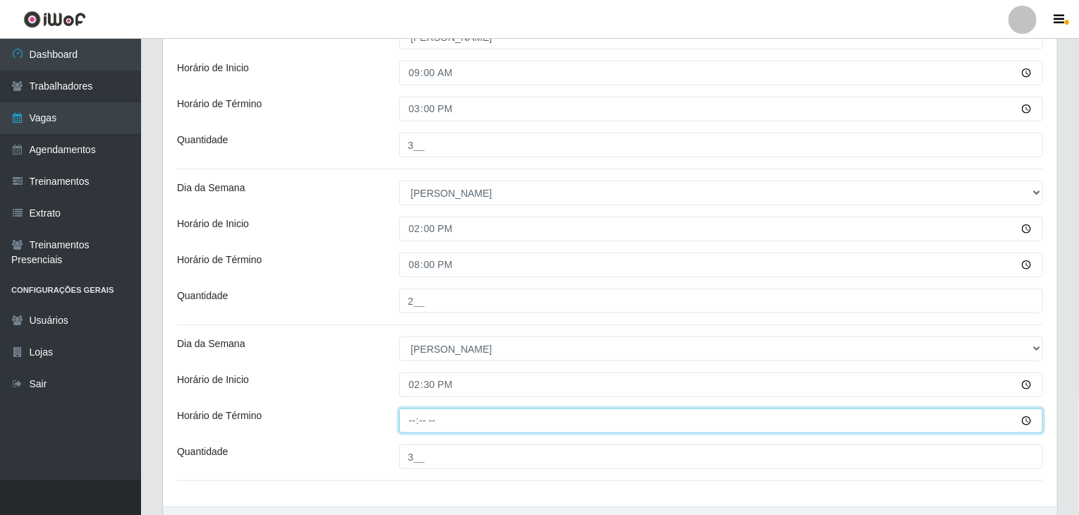
click at [415, 419] on input "Horário de Término" at bounding box center [721, 420] width 644 height 25
type input "20:30"
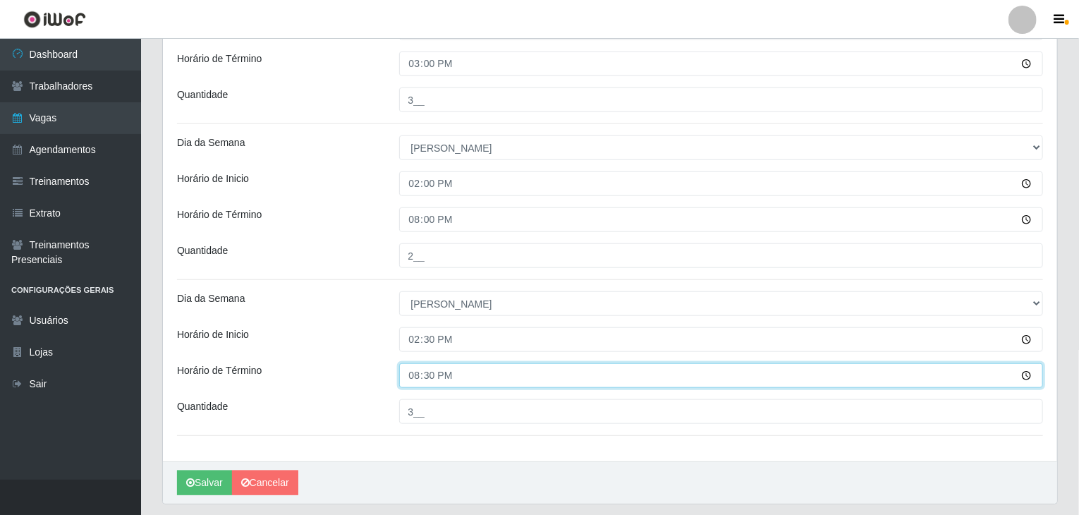
scroll to position [586, 0]
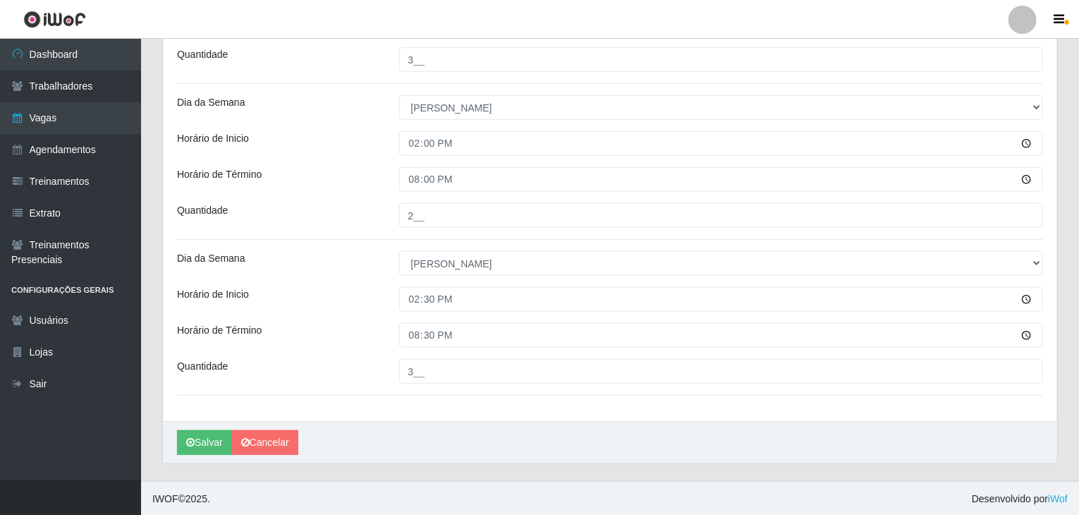
click at [216, 428] on div "Salvar Cancelar" at bounding box center [610, 442] width 894 height 42
click at [207, 438] on button "Salvar" at bounding box center [204, 442] width 55 height 25
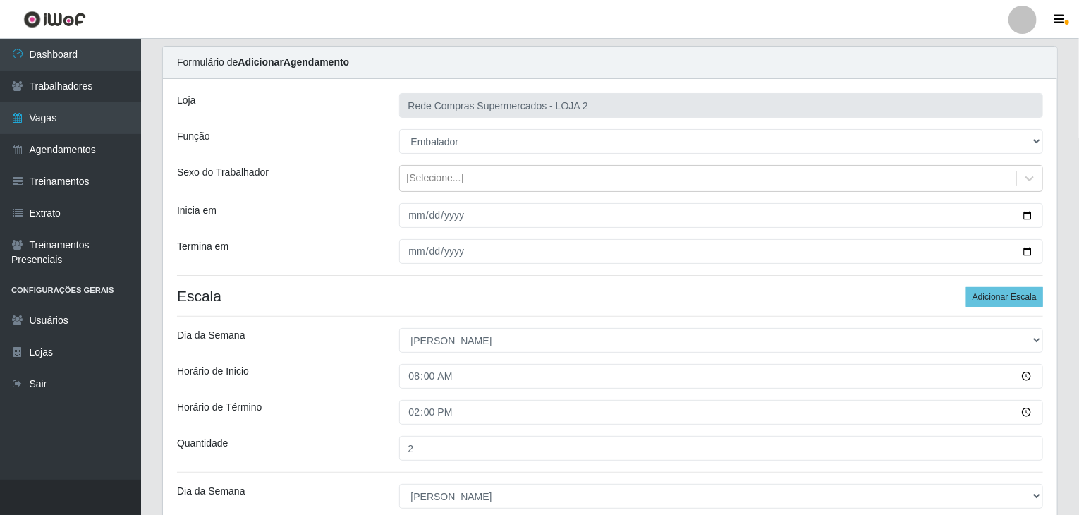
scroll to position [0, 0]
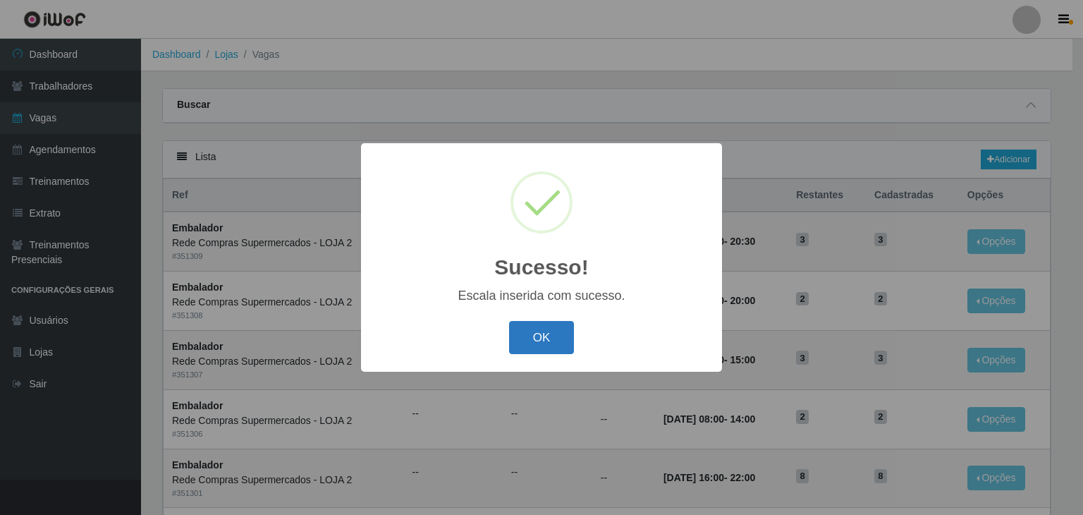
click at [516, 331] on button "OK" at bounding box center [542, 337] width 66 height 33
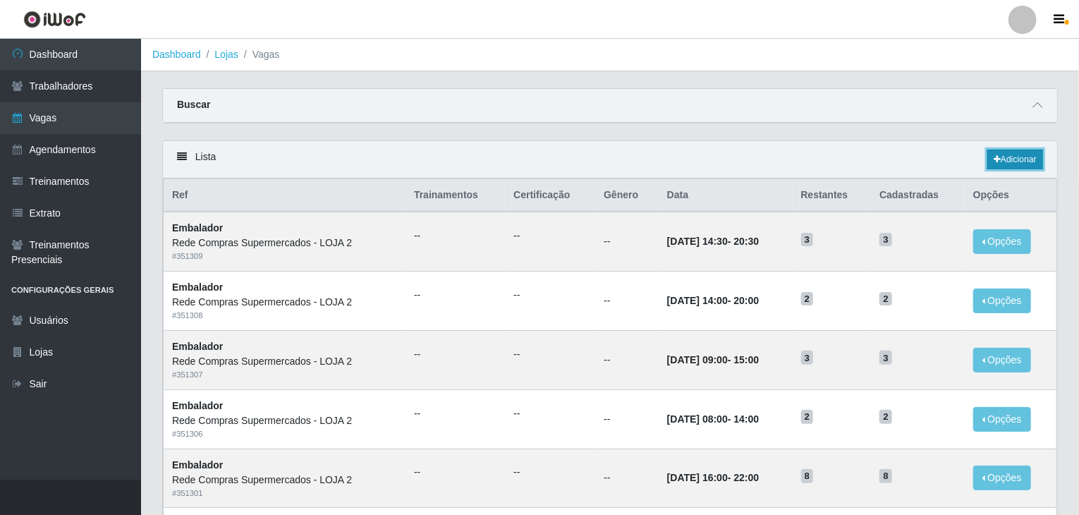
click at [1013, 157] on link "Adicionar" at bounding box center [1015, 159] width 56 height 20
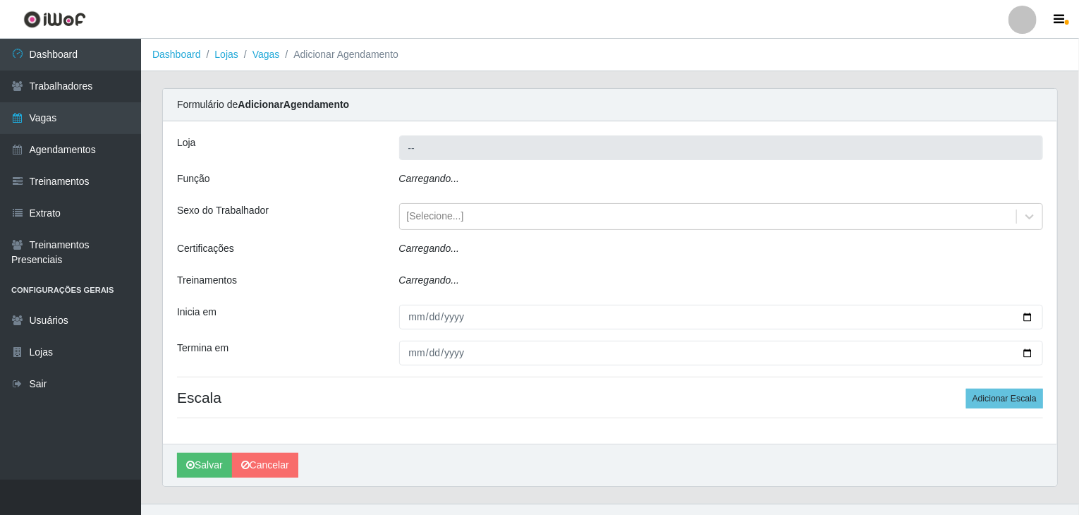
type input "Rede Compras Supermercados - LOJA 2"
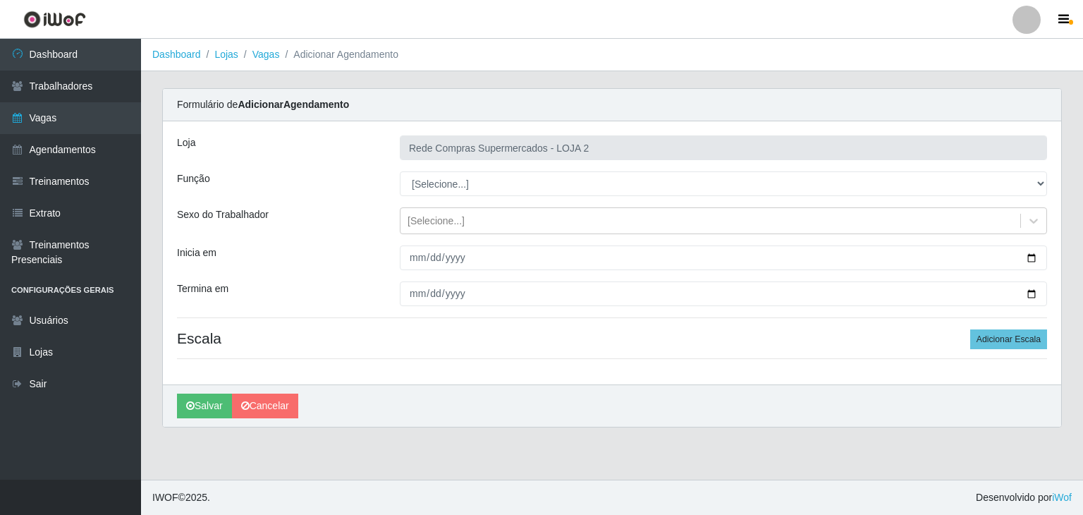
select select "1"
click at [400, 171] on select "[Selecione...] ASG ASG + ASG ++ Balconista Balconista + Balconista ++ Embalador…" at bounding box center [723, 183] width 647 height 25
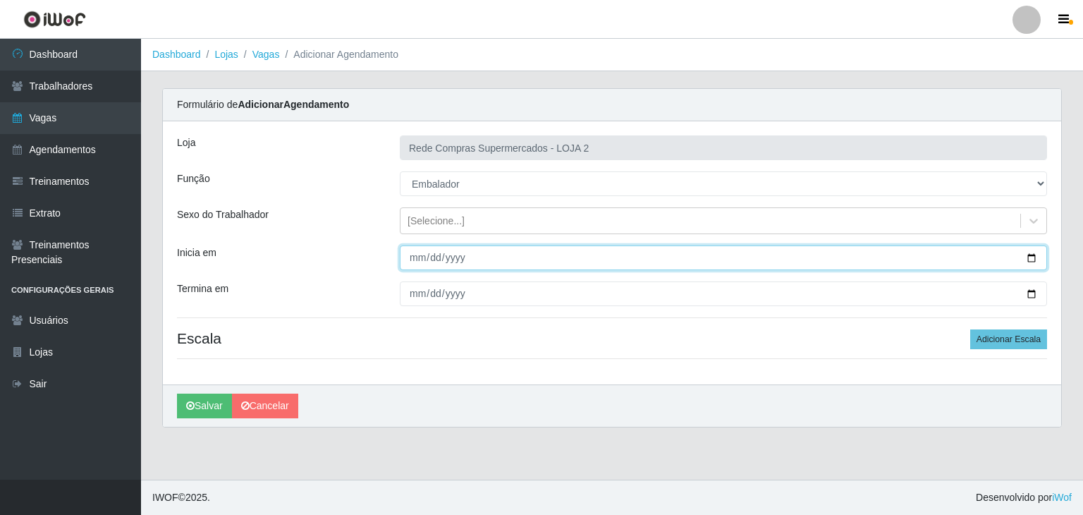
click at [1035, 252] on input "Inicia em" at bounding box center [723, 257] width 647 height 25
type input "2025-10-27"
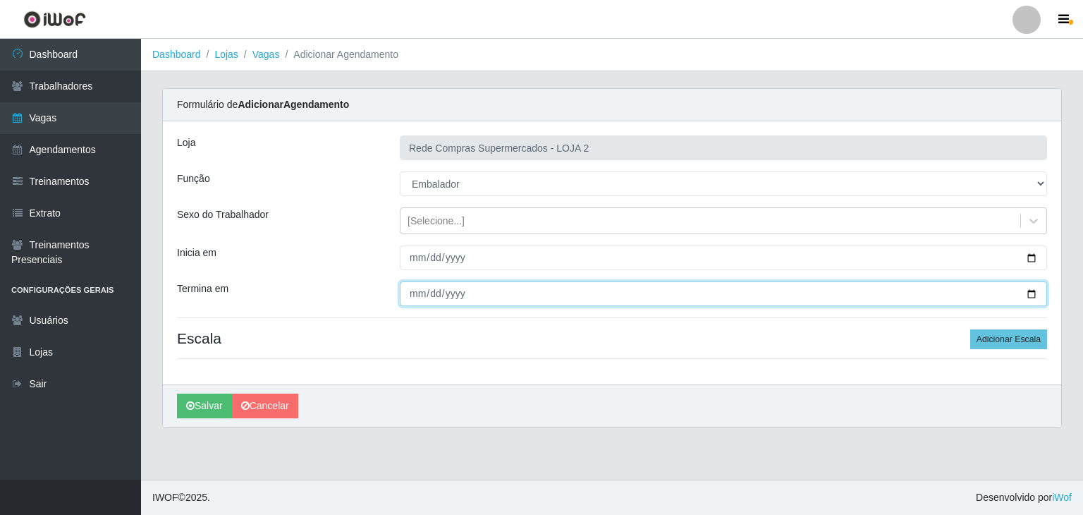
click at [1032, 294] on input "Termina em" at bounding box center [723, 293] width 647 height 25
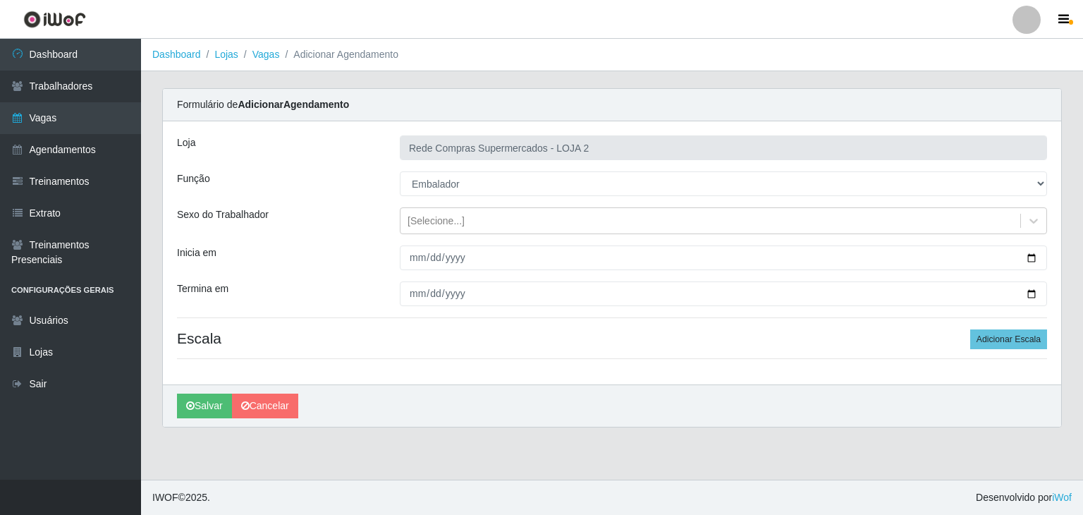
click at [350, 288] on div "Termina em" at bounding box center [277, 293] width 223 height 25
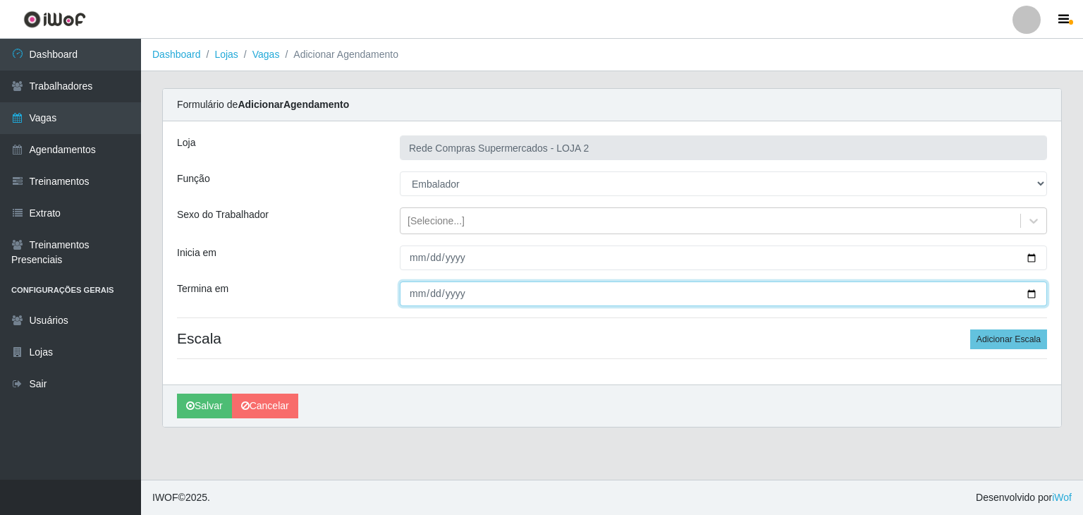
click at [1033, 288] on input "Termina em" at bounding box center [723, 293] width 647 height 25
type input "2025-10-31"
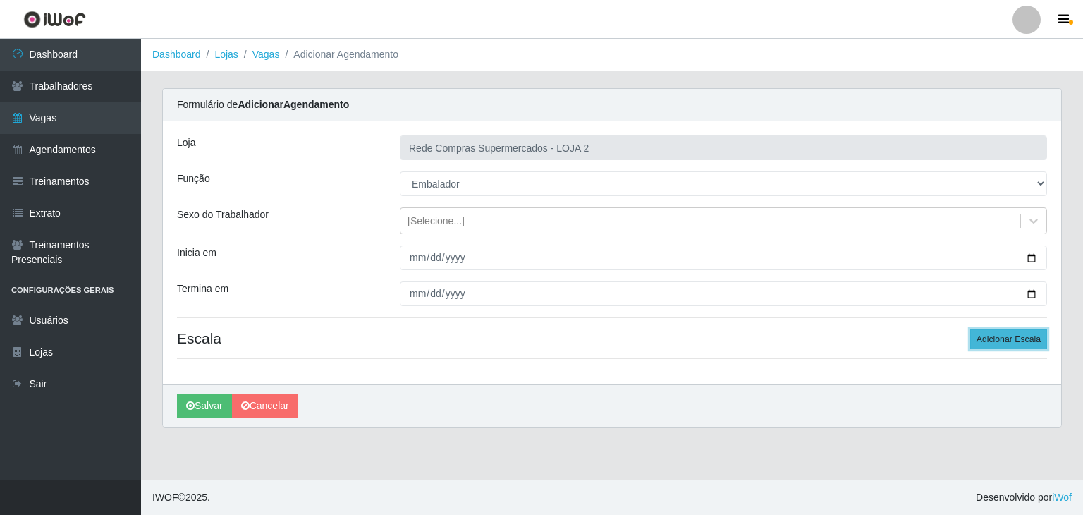
click at [1011, 331] on button "Adicionar Escala" at bounding box center [1008, 339] width 77 height 20
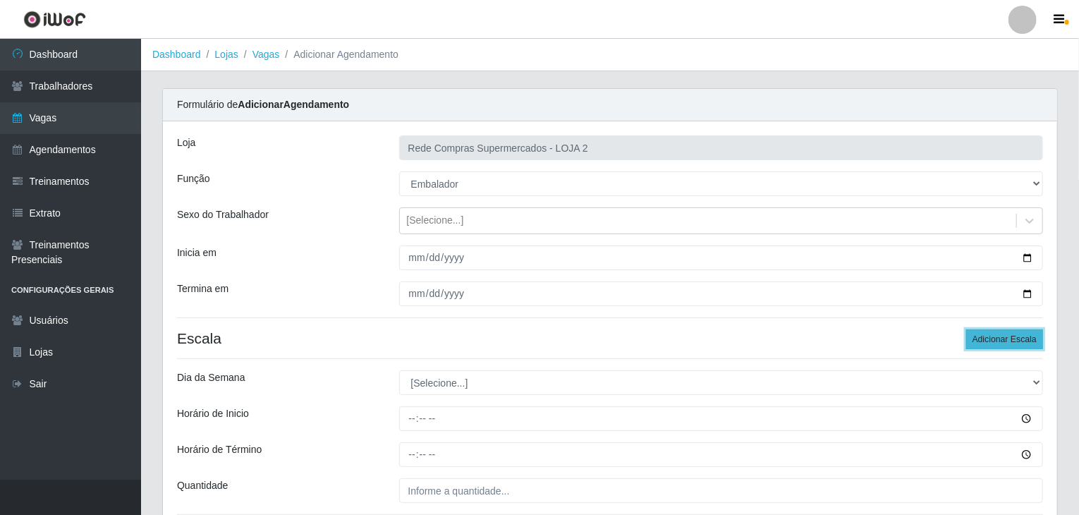
click at [1011, 331] on button "Adicionar Escala" at bounding box center [1004, 339] width 77 height 20
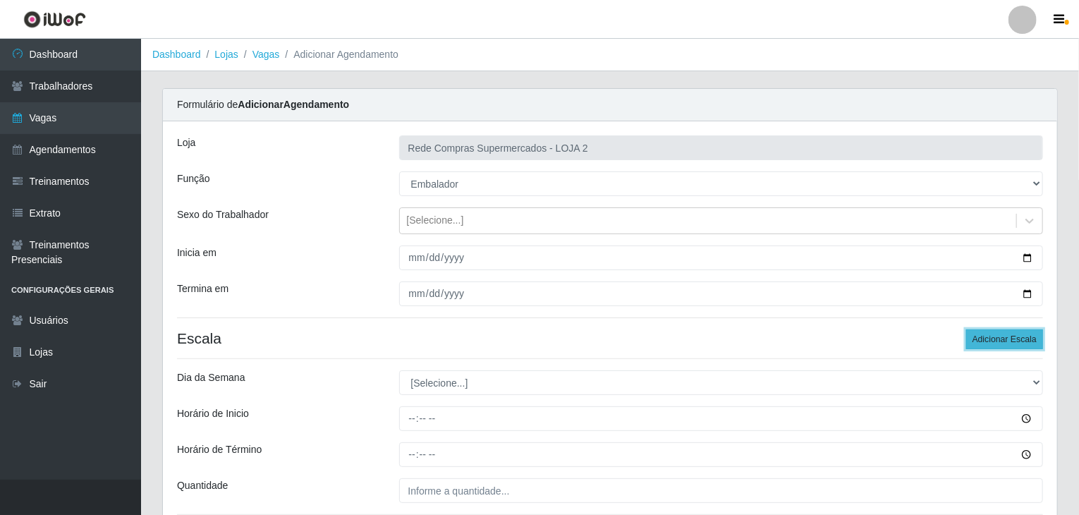
click at [1011, 331] on button "Adicionar Escala" at bounding box center [1004, 339] width 77 height 20
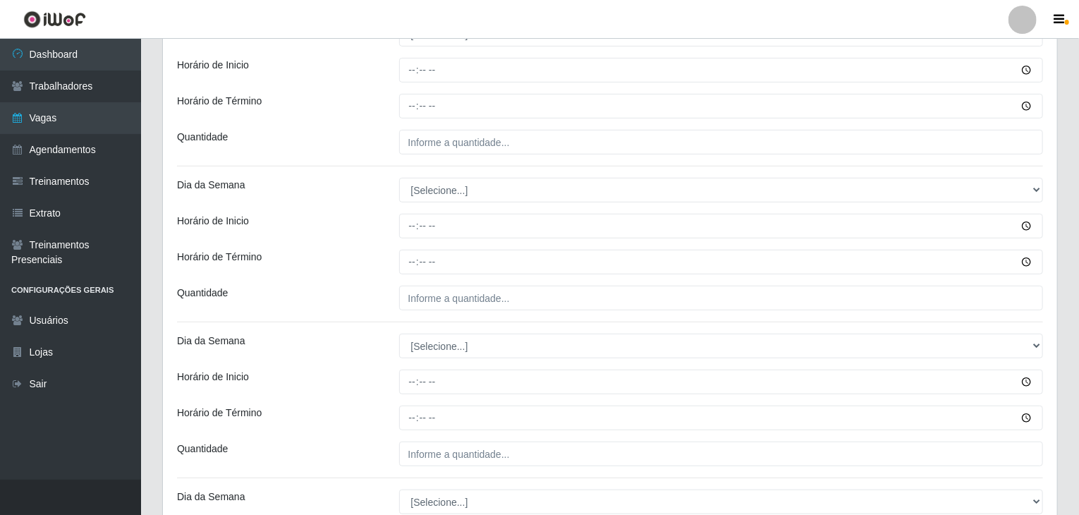
scroll to position [282, 0]
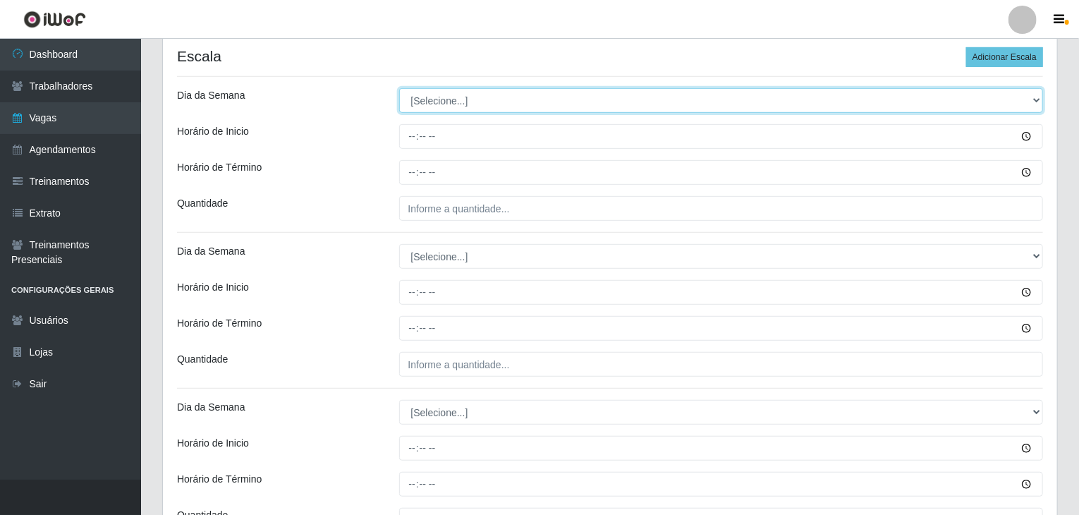
click at [460, 106] on select "[Selecione...] Segunda Terça Quarta Quinta Sexta Sábado Domingo" at bounding box center [721, 100] width 644 height 25
select select "1"
click at [399, 88] on select "[Selecione...] Segunda Terça Quarta Quinta Sexta Sábado Domingo" at bounding box center [721, 100] width 644 height 25
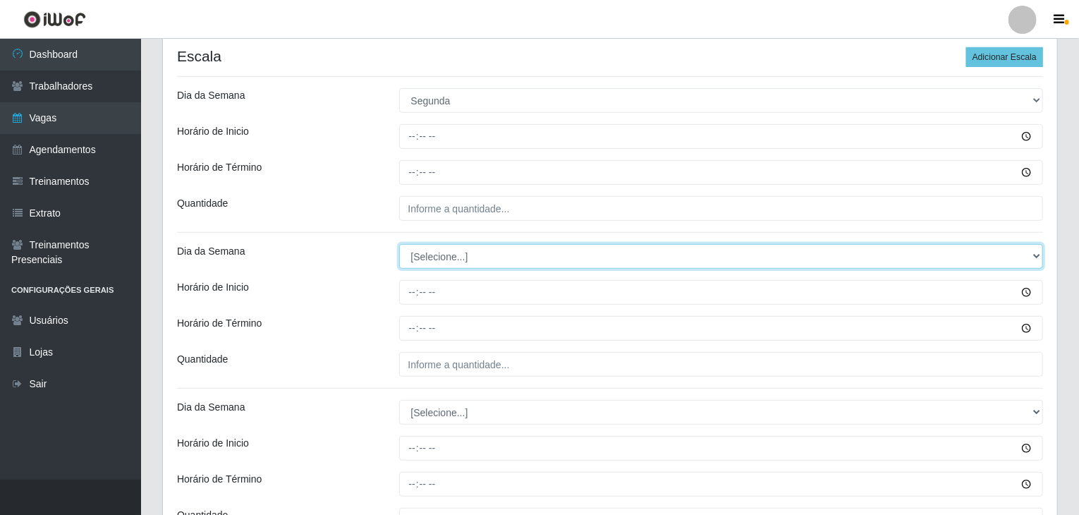
click at [467, 253] on select "[Selecione...] Segunda Terça Quarta Quinta Sexta Sábado Domingo" at bounding box center [721, 256] width 644 height 25
select select "1"
click at [399, 244] on select "[Selecione...] Segunda Terça Quarta Quinta Sexta Sábado Domingo" at bounding box center [721, 256] width 644 height 25
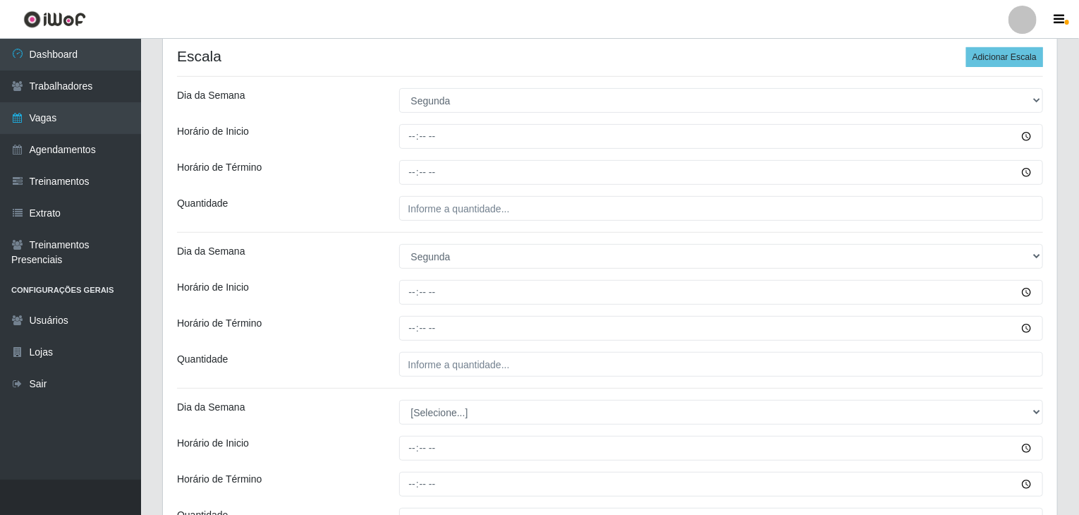
click at [350, 219] on div "Quantidade" at bounding box center [277, 208] width 222 height 25
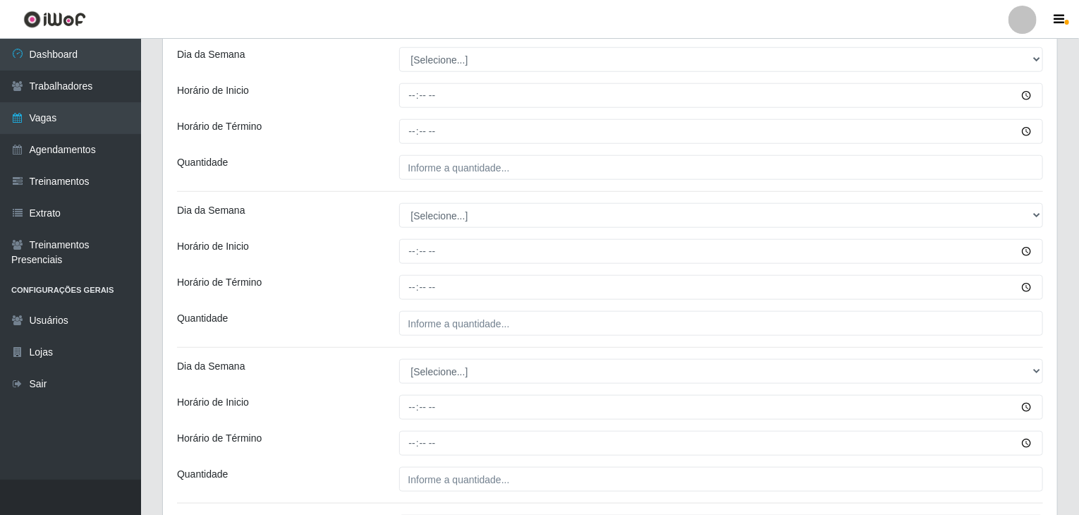
scroll to position [564, 0]
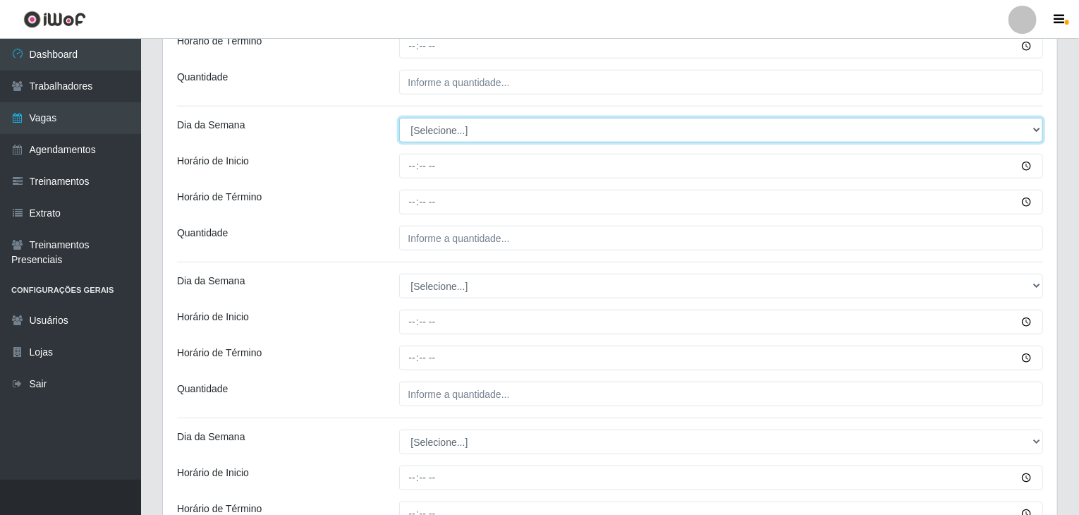
click at [447, 129] on select "[Selecione...] Segunda Terça Quarta Quinta Sexta Sábado Domingo" at bounding box center [721, 130] width 644 height 25
select select "2"
click at [399, 118] on select "[Selecione...] Segunda Terça Quarta Quinta Sexta Sábado Domingo" at bounding box center [721, 130] width 644 height 25
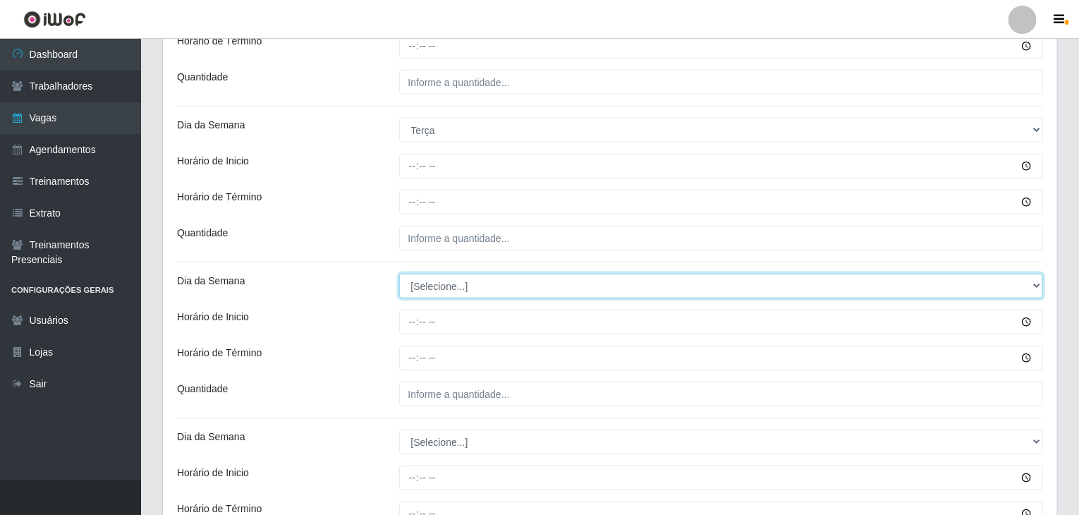
click at [465, 283] on select "[Selecione...] Segunda Terça Quarta Quinta Sexta Sábado Domingo" at bounding box center [721, 286] width 644 height 25
select select "2"
click at [399, 274] on select "[Selecione...] Segunda Terça Quarta Quinta Sexta Sábado Domingo" at bounding box center [721, 286] width 644 height 25
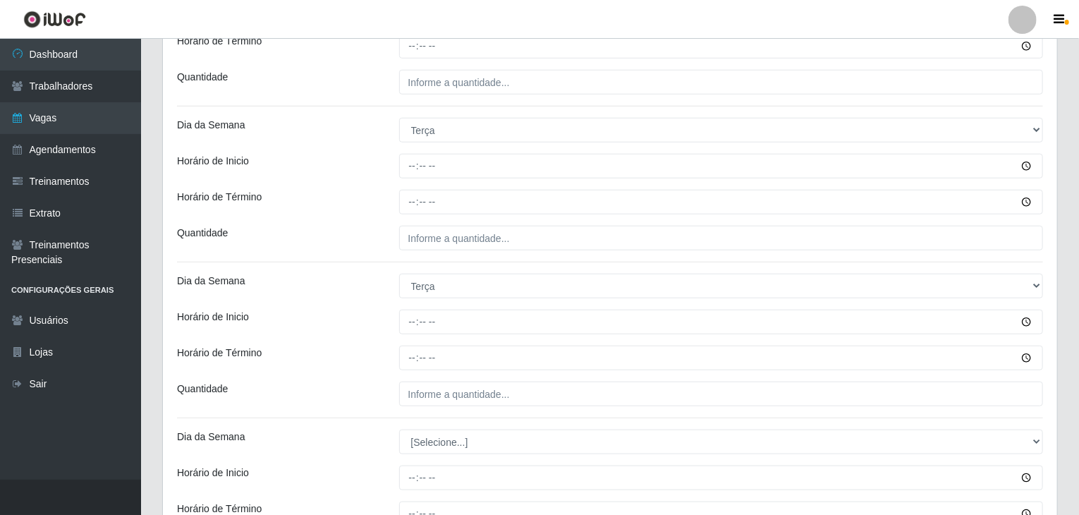
click at [350, 261] on div "Loja Rede Compras Supermercados - LOJA 2 Função [Selecione...] ASG ASG + ASG ++…" at bounding box center [610, 467] width 894 height 1821
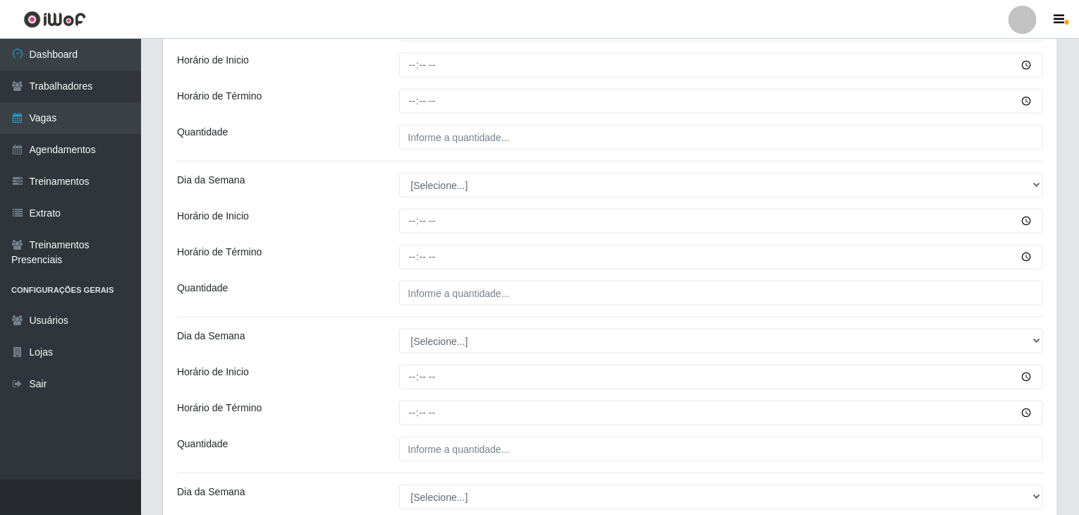
scroll to position [846, 0]
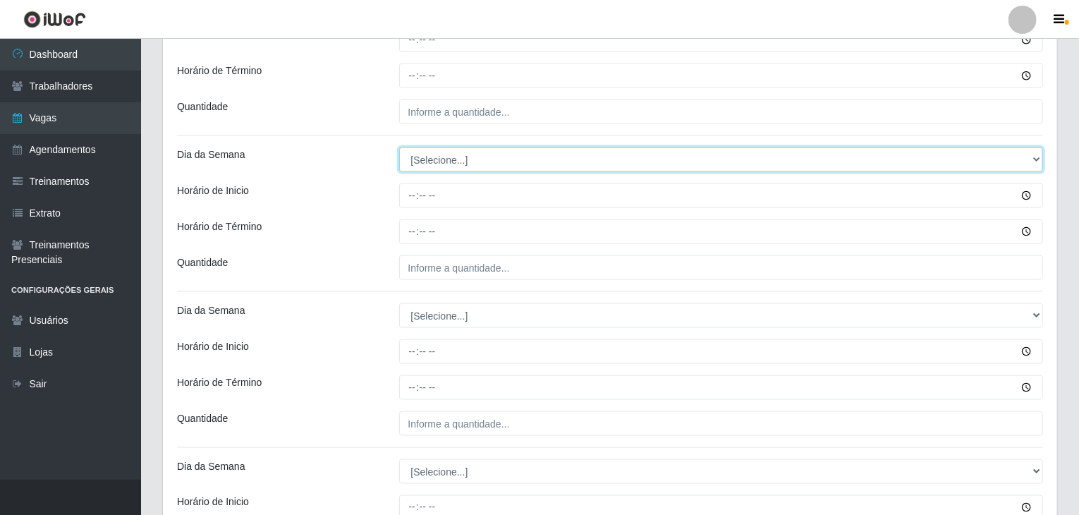
click at [443, 149] on select "[Selecione...] Segunda Terça Quarta Quinta Sexta Sábado Domingo" at bounding box center [721, 159] width 644 height 25
select select "3"
click at [399, 147] on select "[Selecione...] Segunda Terça Quarta Quinta Sexta Sábado Domingo" at bounding box center [721, 159] width 644 height 25
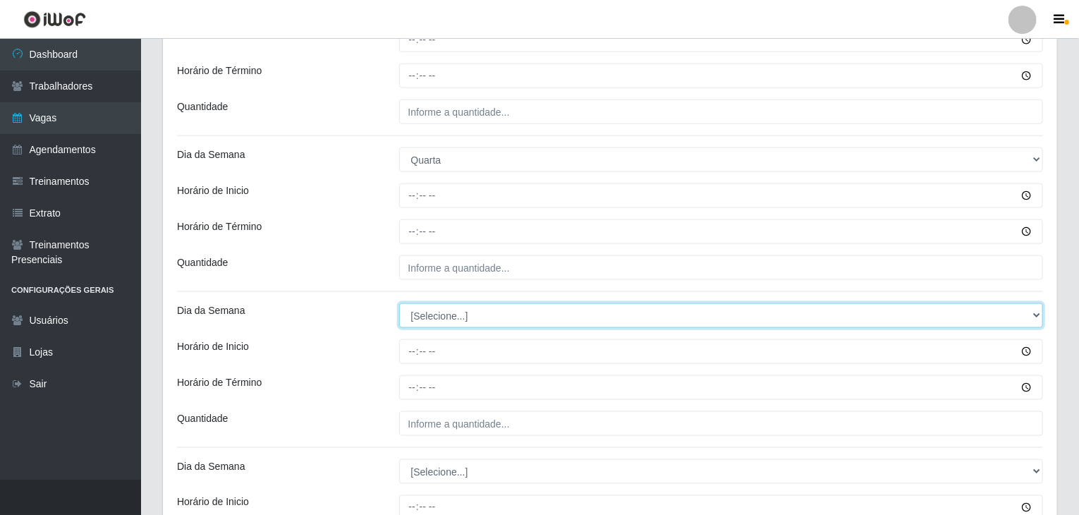
click at [450, 313] on select "[Selecione...] Segunda Terça Quarta Quinta Sexta Sábado Domingo" at bounding box center [721, 315] width 644 height 25
select select "3"
click at [399, 303] on select "[Selecione...] Segunda Terça Quarta Quinta Sexta Sábado Domingo" at bounding box center [721, 315] width 644 height 25
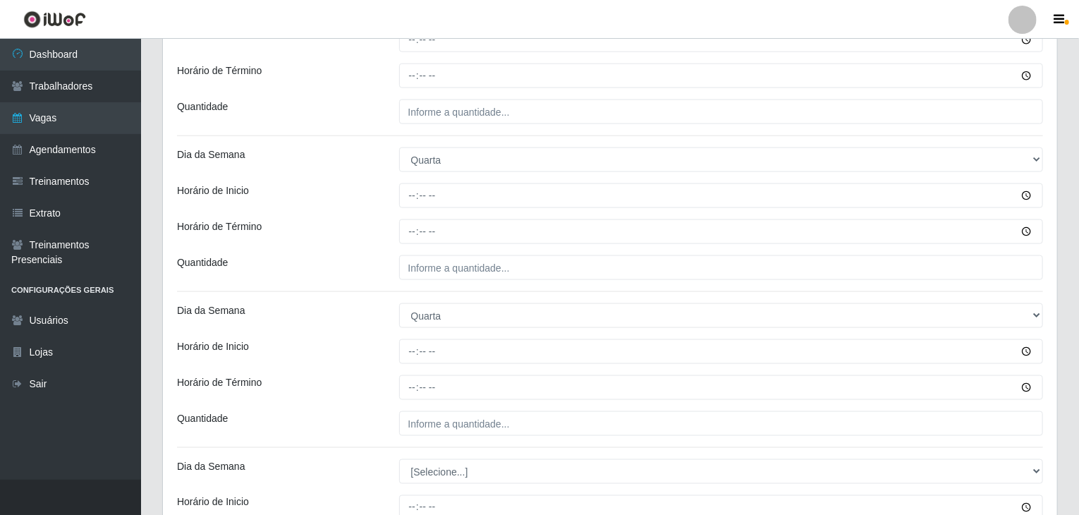
click at [311, 243] on div "Loja Rede Compras Supermercados - LOJA 2 Função [Selecione...] ASG ASG + ASG ++…" at bounding box center [610, 185] width 894 height 1821
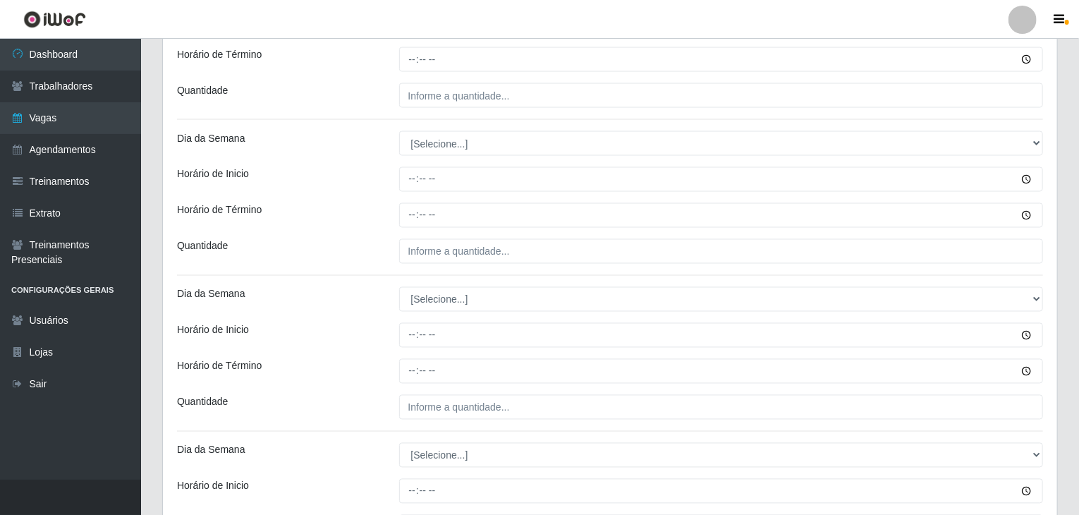
scroll to position [1198, 0]
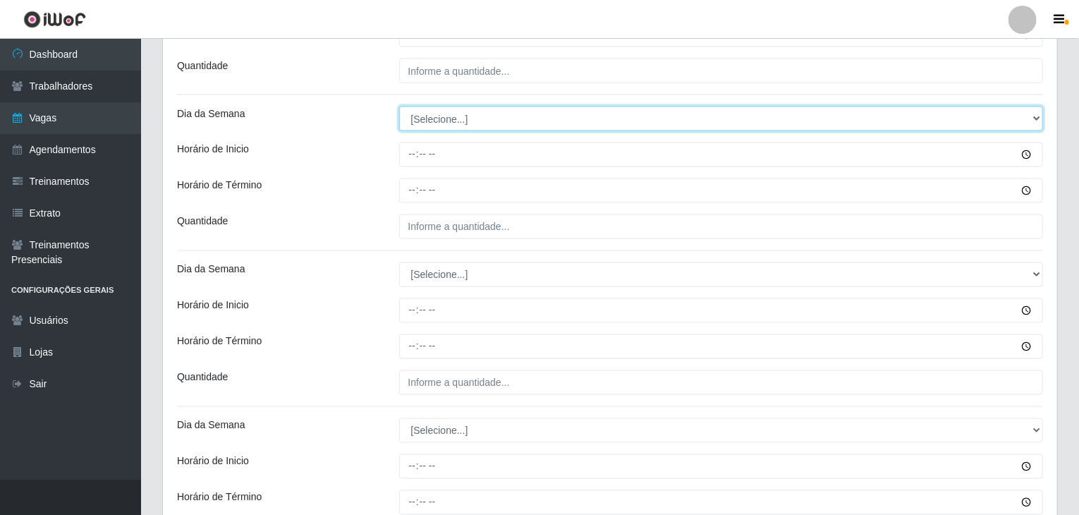
click at [434, 121] on select "[Selecione...] Segunda Terça Quarta Quinta Sexta Sábado Domingo" at bounding box center [721, 118] width 644 height 25
select select "4"
click at [399, 106] on select "[Selecione...] Segunda Terça Quarta Quinta Sexta Sábado Domingo" at bounding box center [721, 118] width 644 height 25
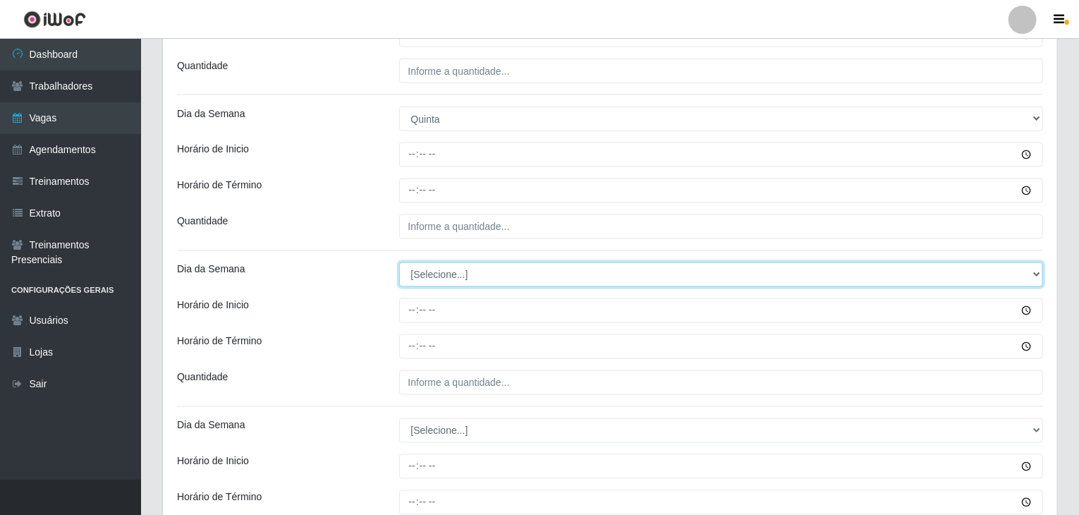
click at [460, 278] on select "[Selecione...] Segunda Terça Quarta Quinta Sexta Sábado Domingo" at bounding box center [721, 274] width 644 height 25
select select "4"
click at [399, 262] on select "[Selecione...] Segunda Terça Quarta Quinta Sexta Sábado Domingo" at bounding box center [721, 274] width 644 height 25
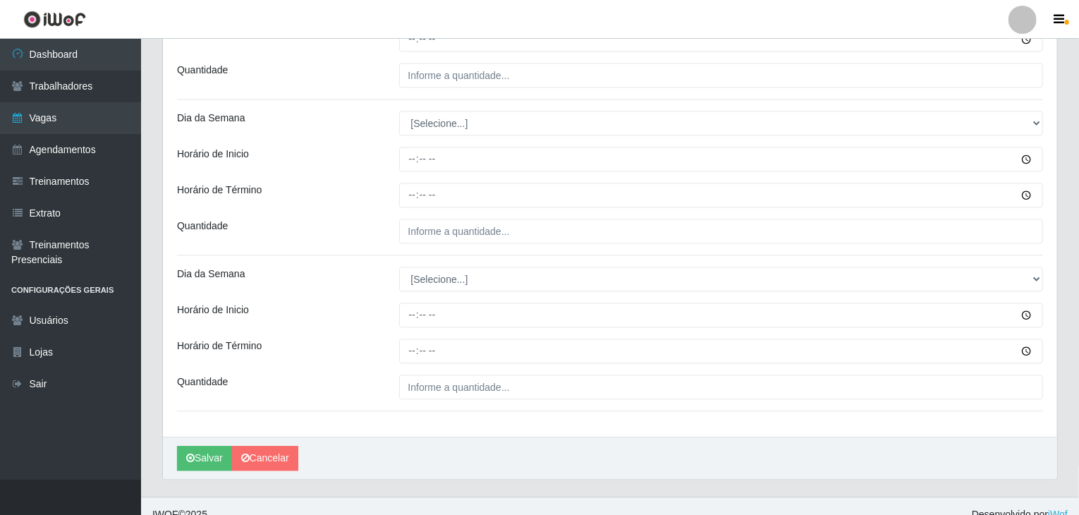
scroll to position [1520, 0]
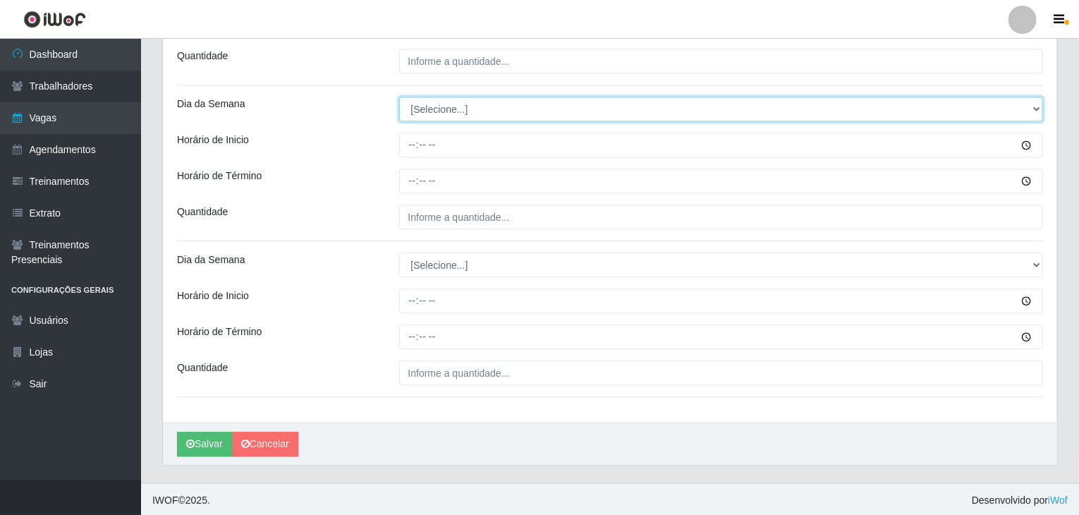
click at [447, 104] on select "[Selecione...] Segunda Terça Quarta Quinta Sexta Sábado Domingo" at bounding box center [721, 109] width 644 height 25
select select "5"
click at [399, 97] on select "[Selecione...] Segunda Terça Quarta Quinta Sexta Sábado Domingo" at bounding box center [721, 109] width 644 height 25
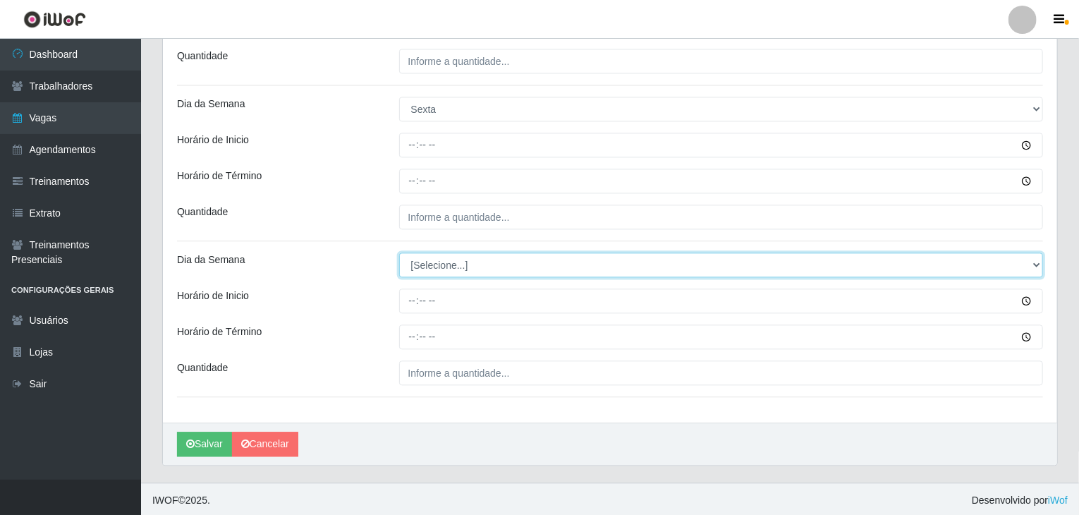
click at [461, 268] on select "[Selecione...] Segunda Terça Quarta Quinta Sexta Sábado Domingo" at bounding box center [721, 264] width 644 height 25
click at [399, 252] on select "[Selecione...] Segunda Terça Quarta Quinta Sexta Sábado Domingo" at bounding box center [721, 264] width 644 height 25
select select "5"
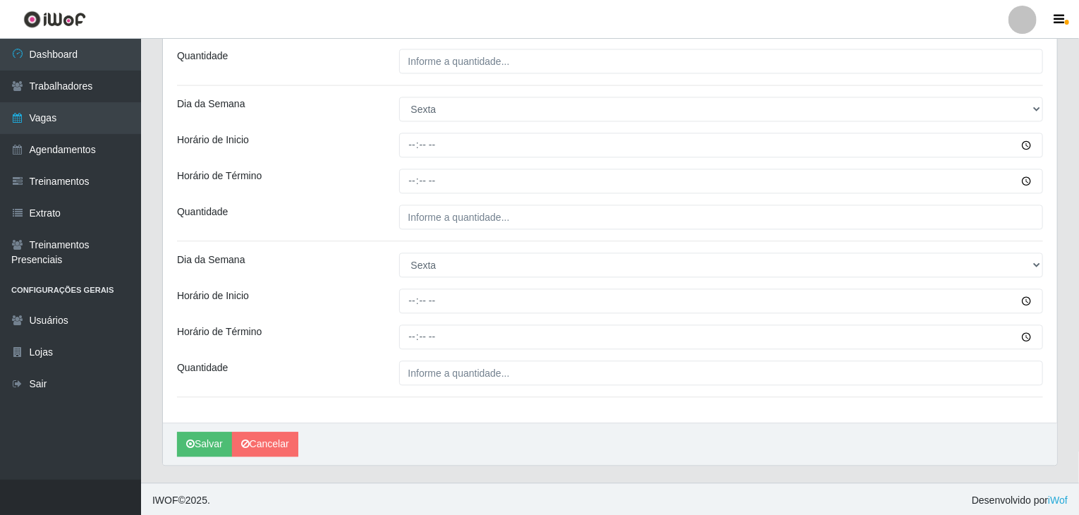
click at [333, 187] on div "Horário de Término" at bounding box center [277, 180] width 222 height 25
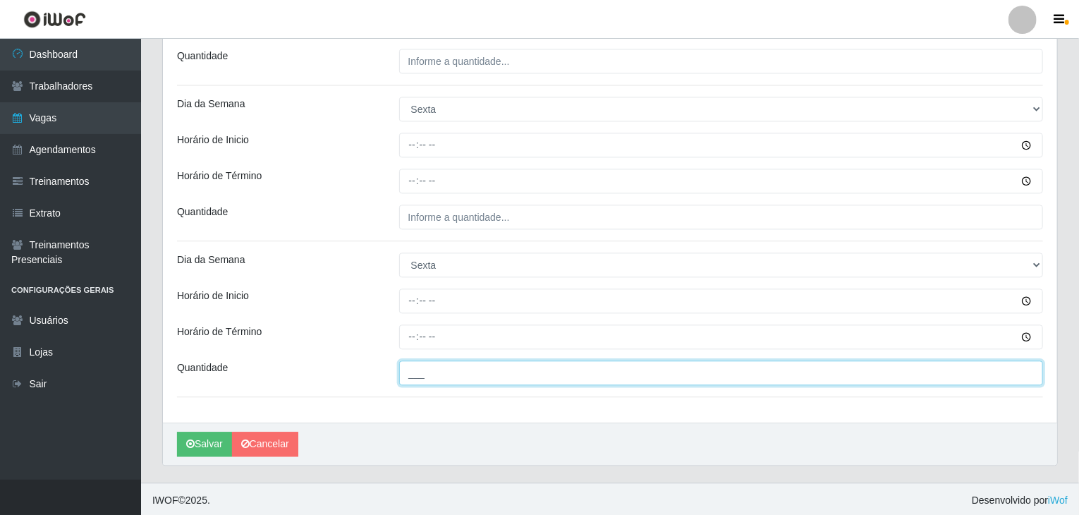
click at [513, 375] on input "___" at bounding box center [721, 372] width 644 height 25
type input "8__"
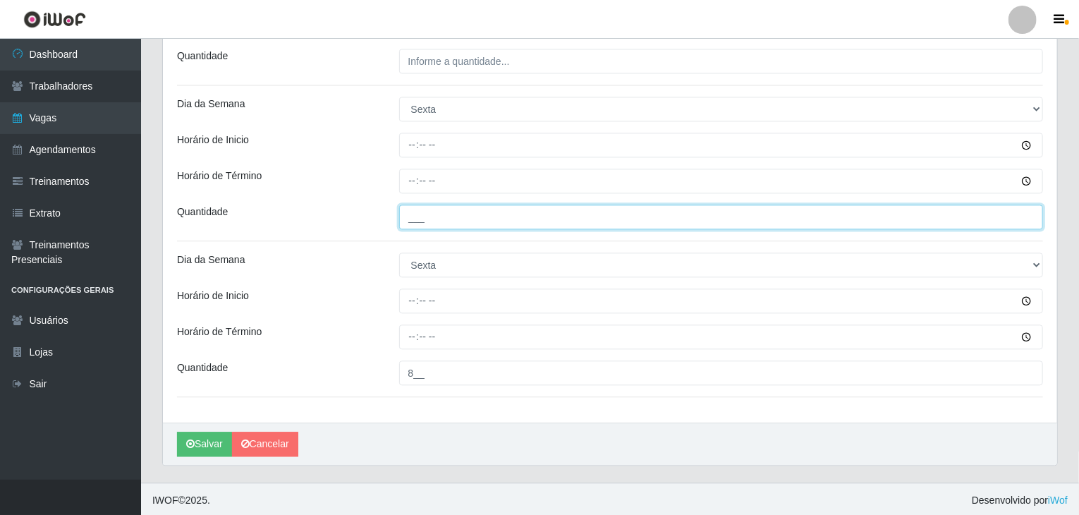
click at [550, 216] on input "___" at bounding box center [721, 216] width 644 height 25
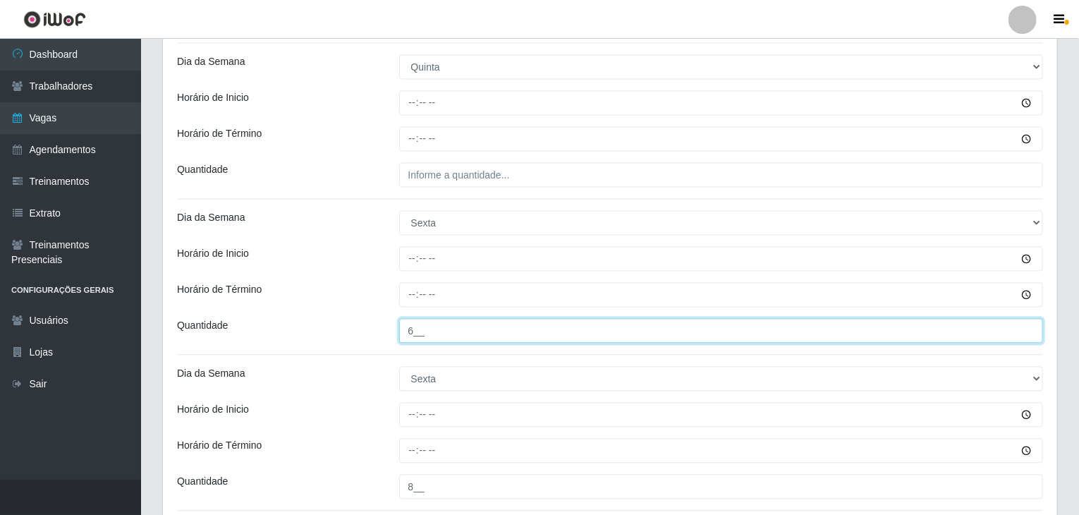
scroll to position [1379, 0]
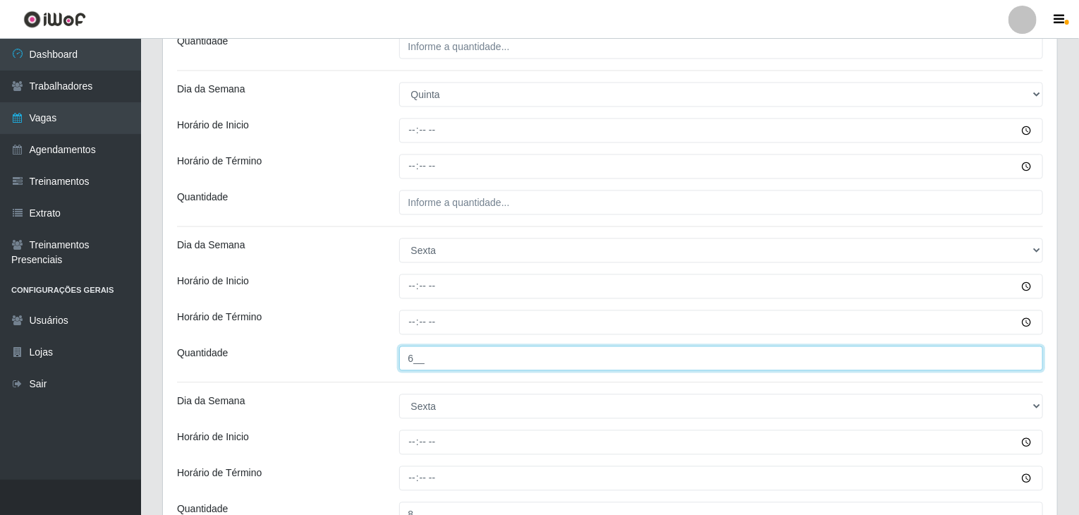
type input "6__"
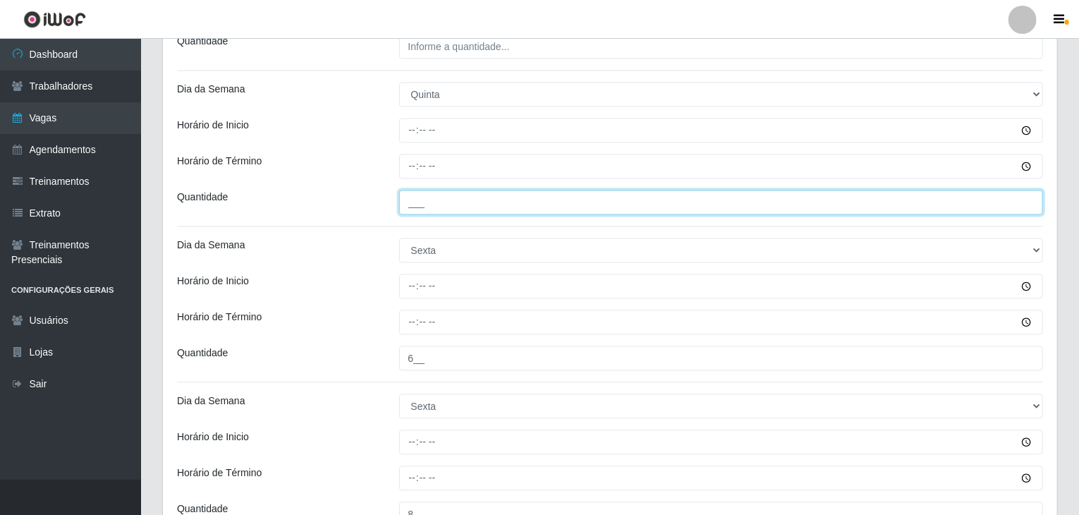
click at [460, 198] on input "___" at bounding box center [721, 202] width 644 height 25
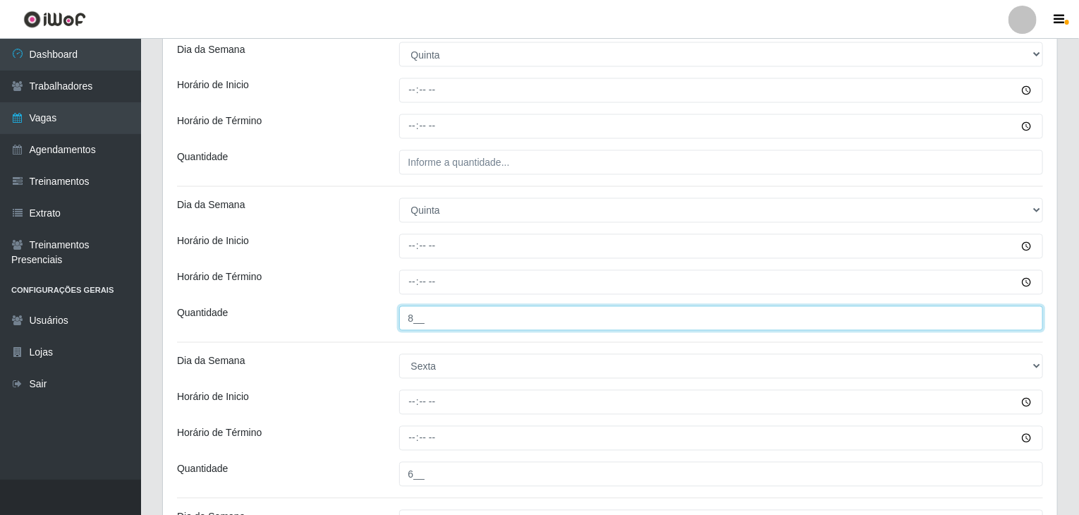
scroll to position [1238, 0]
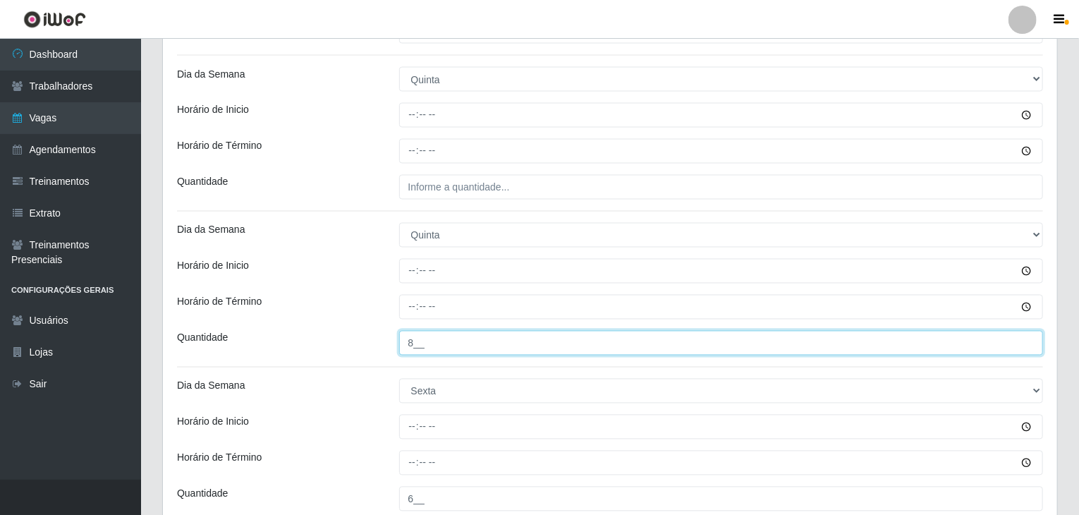
type input "8__"
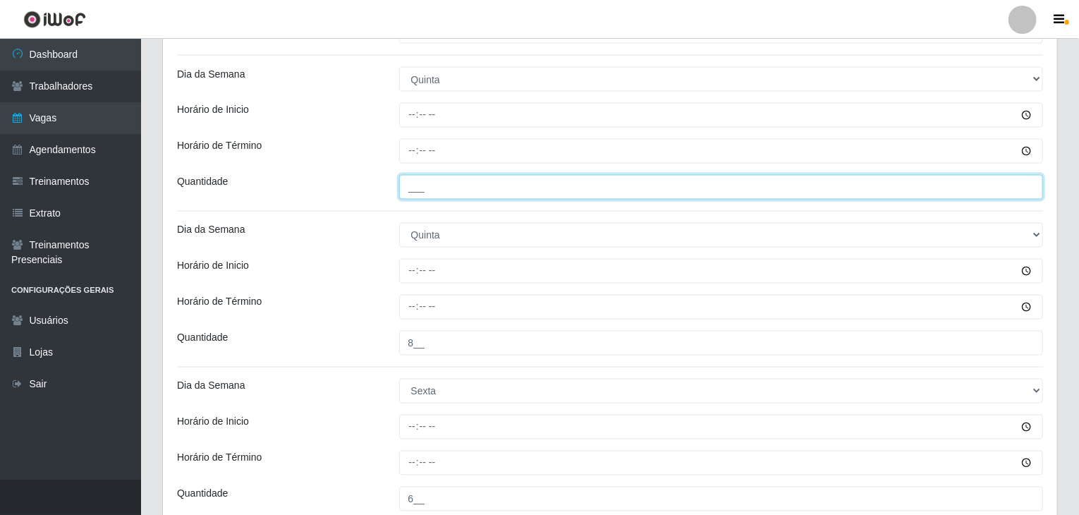
click at [462, 193] on input "___" at bounding box center [721, 187] width 644 height 25
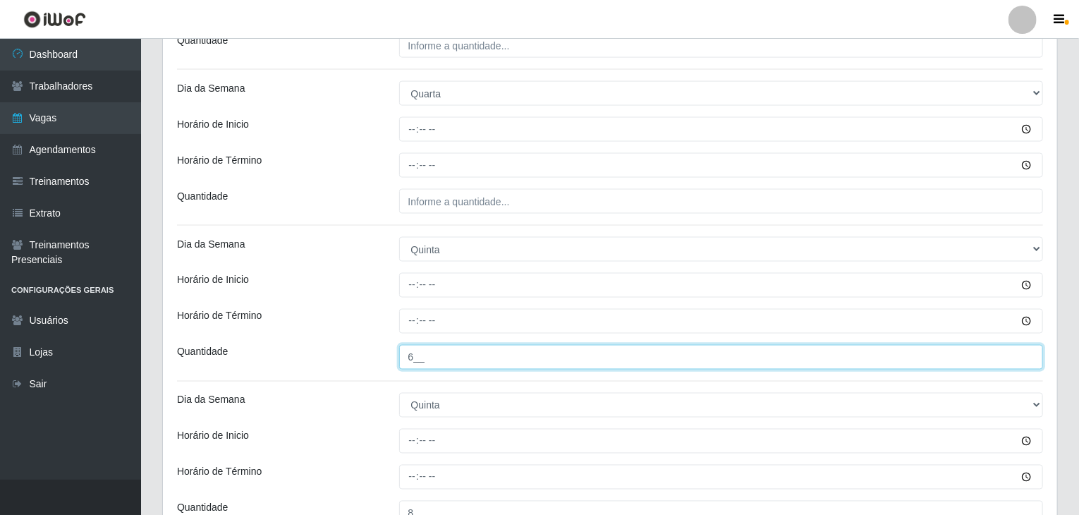
scroll to position [1026, 0]
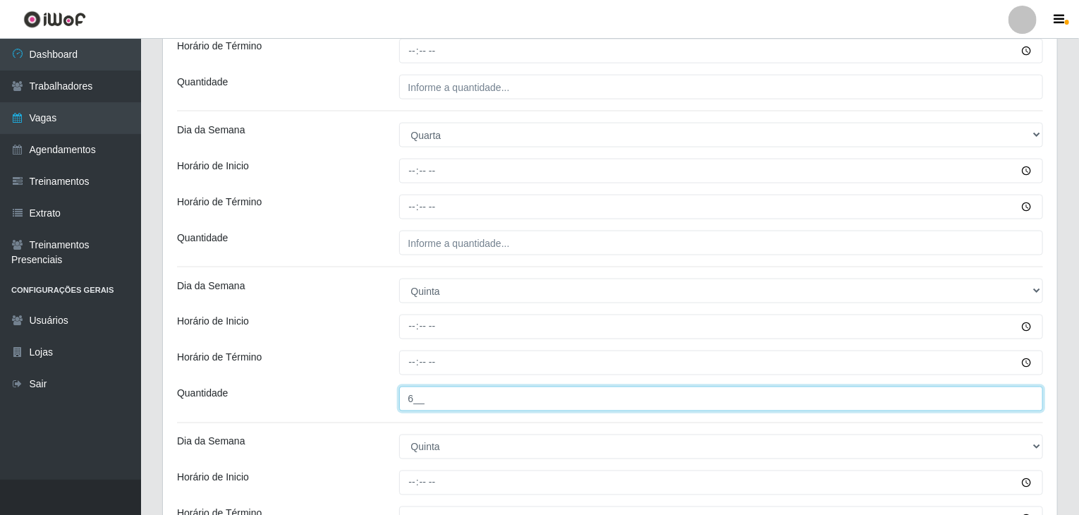
type input "6__"
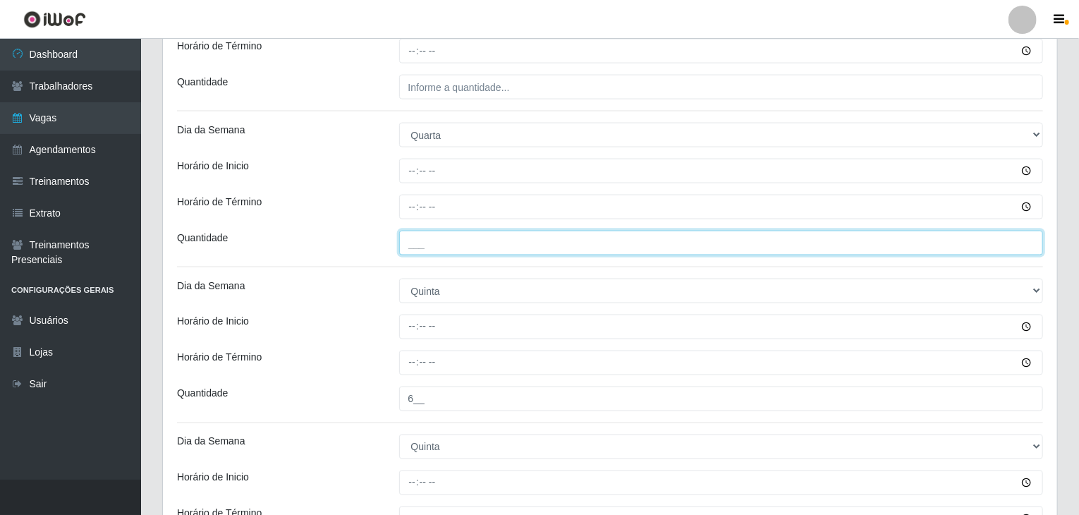
click at [459, 238] on input "___" at bounding box center [721, 243] width 644 height 25
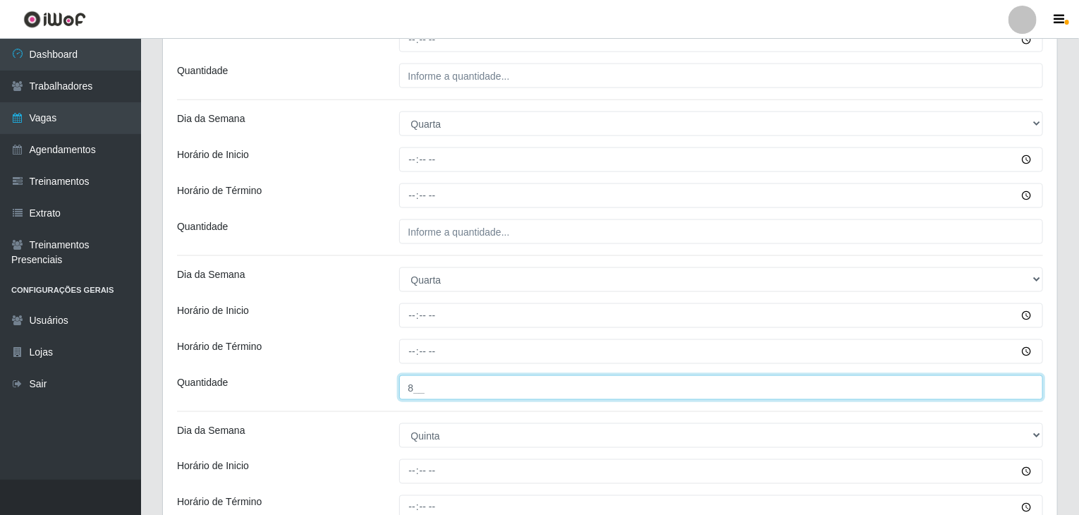
scroll to position [815, 0]
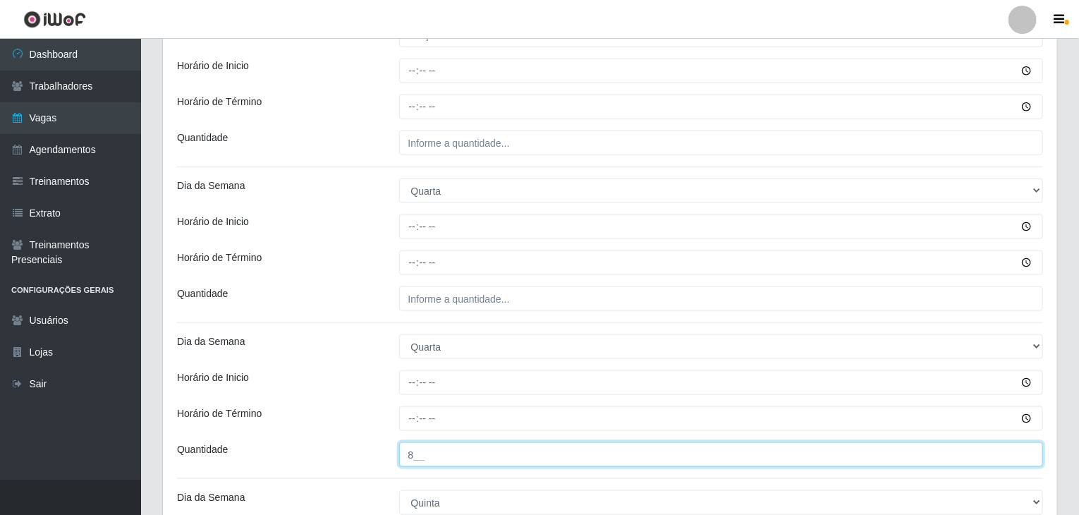
type input "8__"
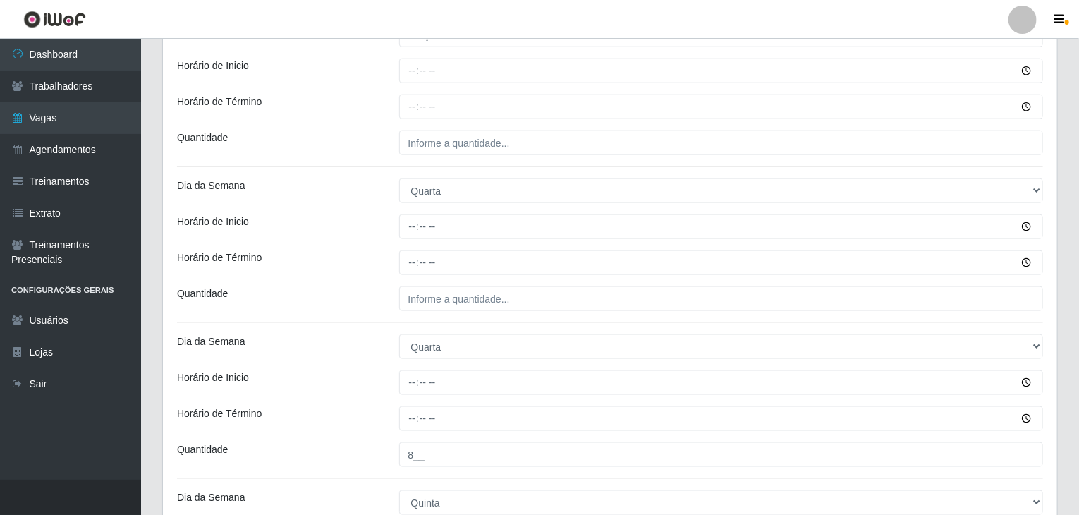
click at [476, 311] on div "Loja Rede Compras Supermercados - LOJA 2 Função [Selecione...] ASG ASG + ASG ++…" at bounding box center [610, 216] width 894 height 1821
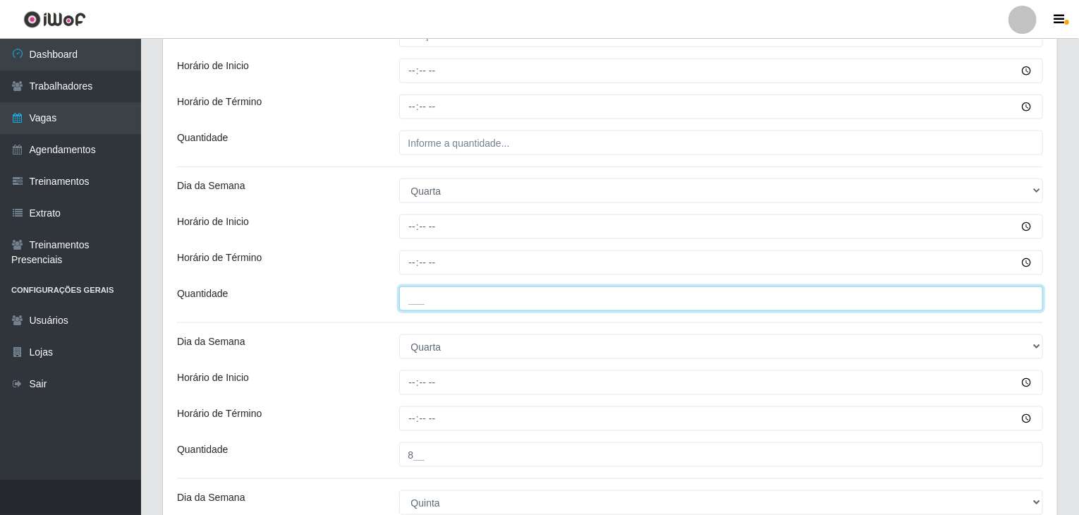
click at [476, 302] on input "___" at bounding box center [721, 298] width 644 height 25
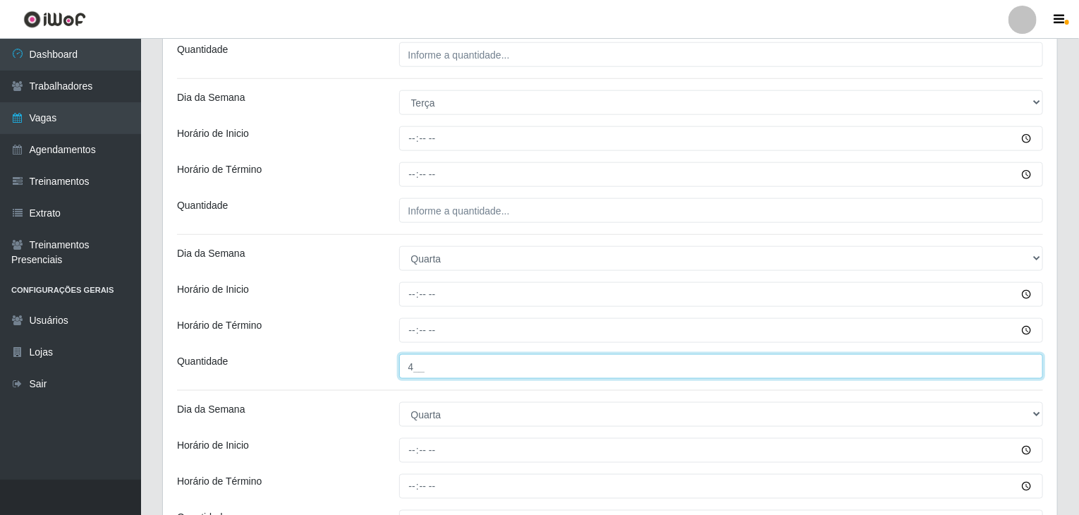
scroll to position [674, 0]
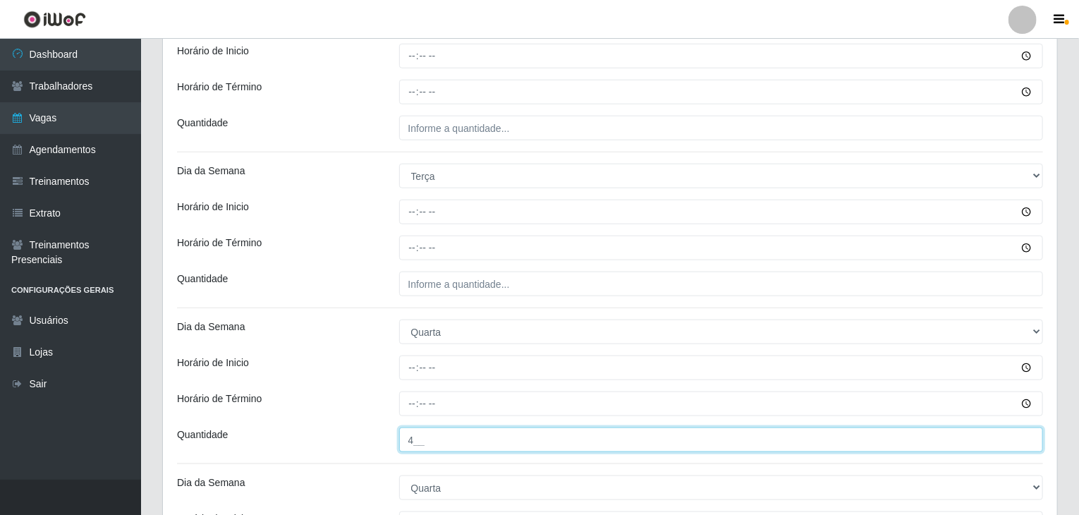
type input "4__"
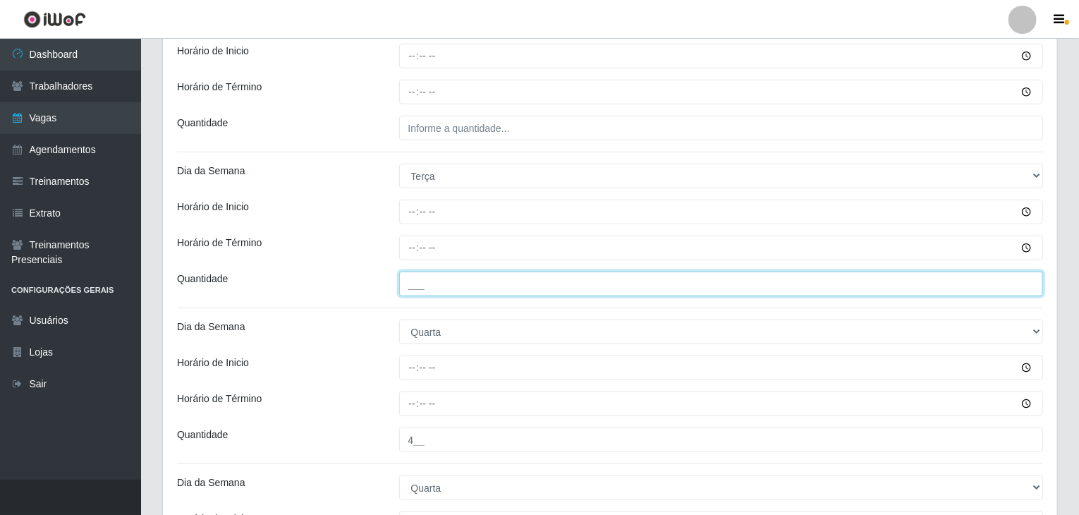
click at [462, 284] on input "___" at bounding box center [721, 283] width 644 height 25
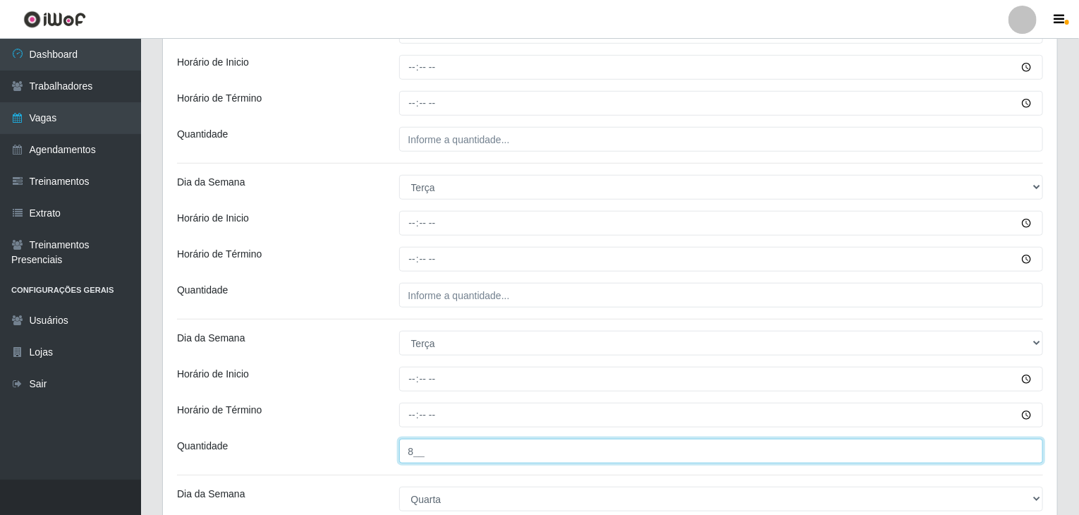
scroll to position [462, 0]
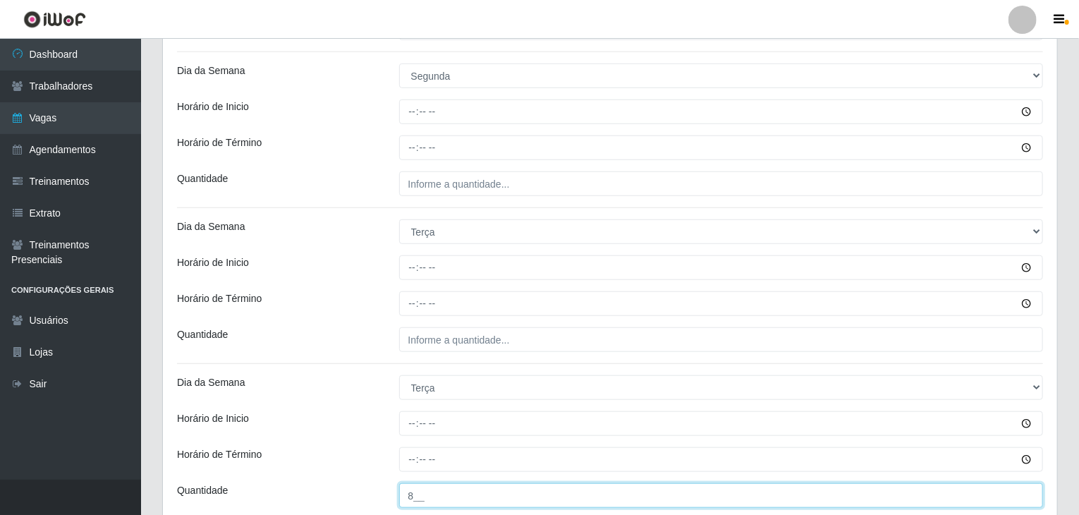
type input "8__"
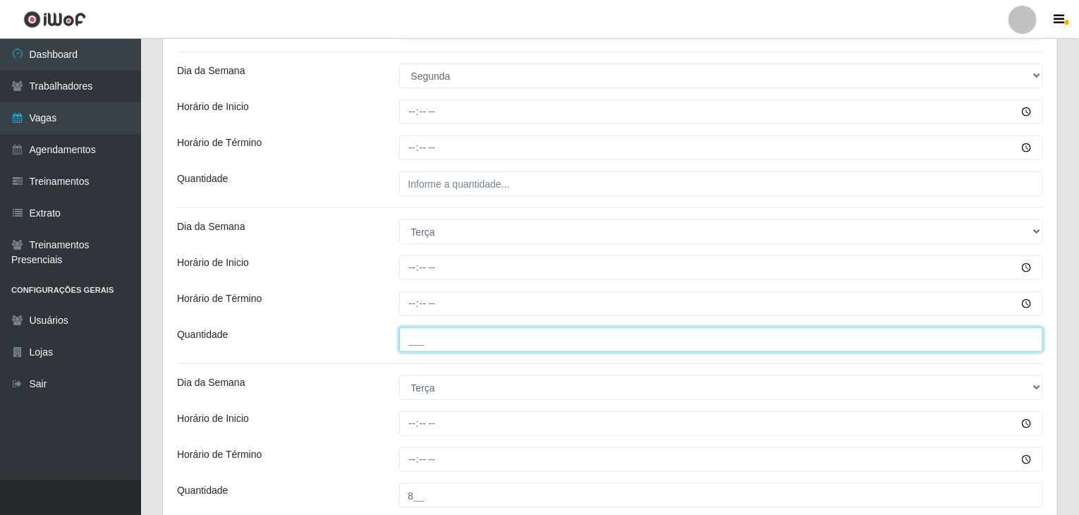
click at [451, 342] on input "___" at bounding box center [721, 339] width 644 height 25
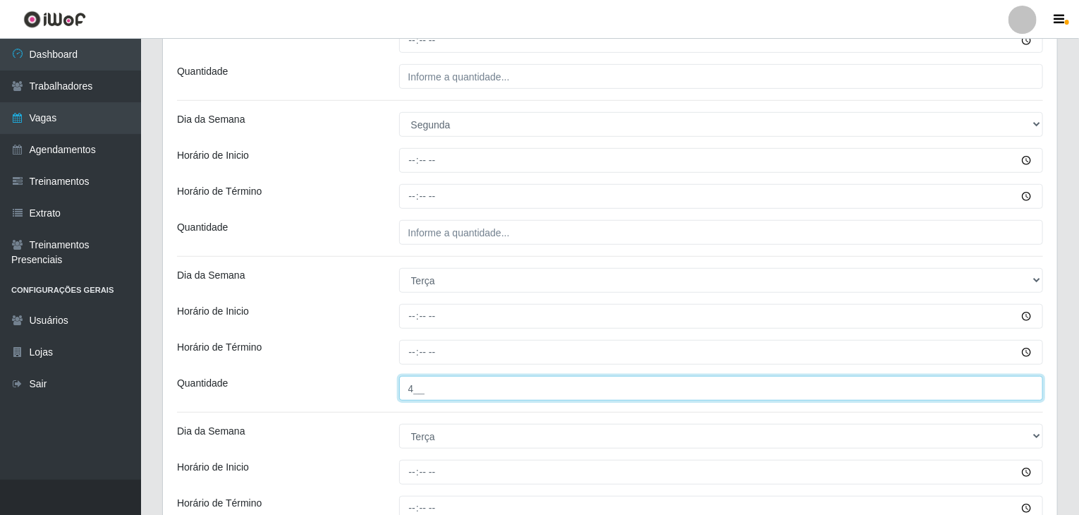
scroll to position [392, 0]
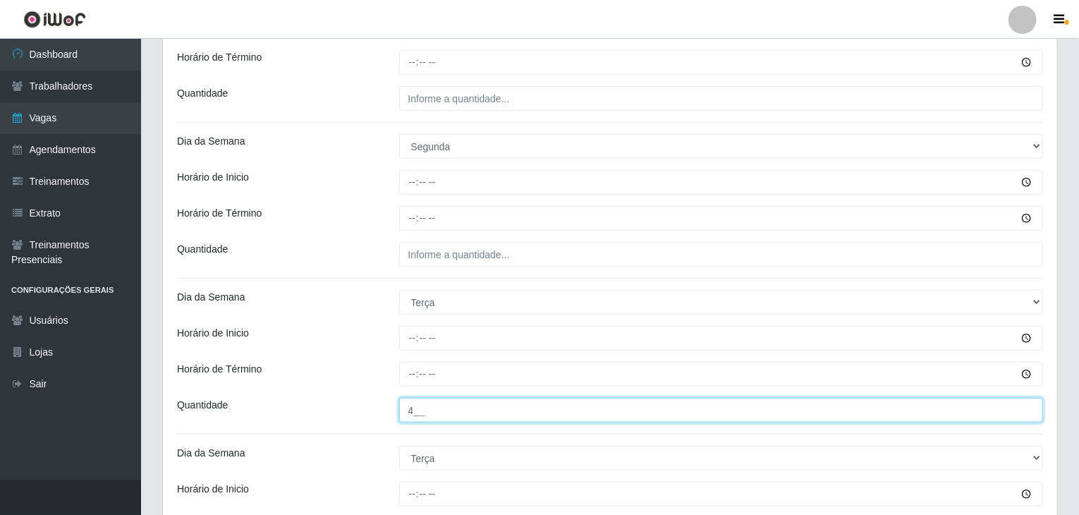
type input "4__"
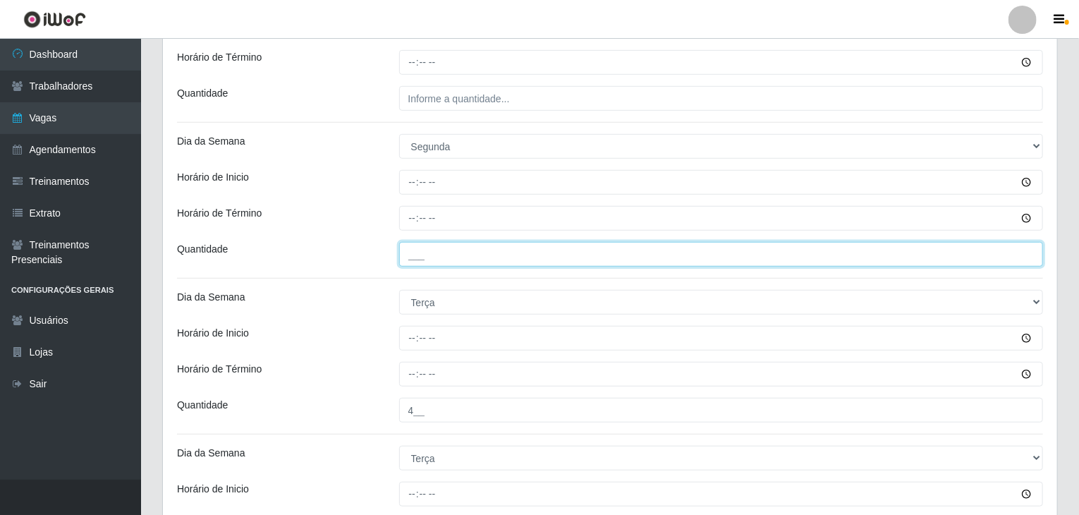
click at [469, 262] on input "___" at bounding box center [721, 254] width 644 height 25
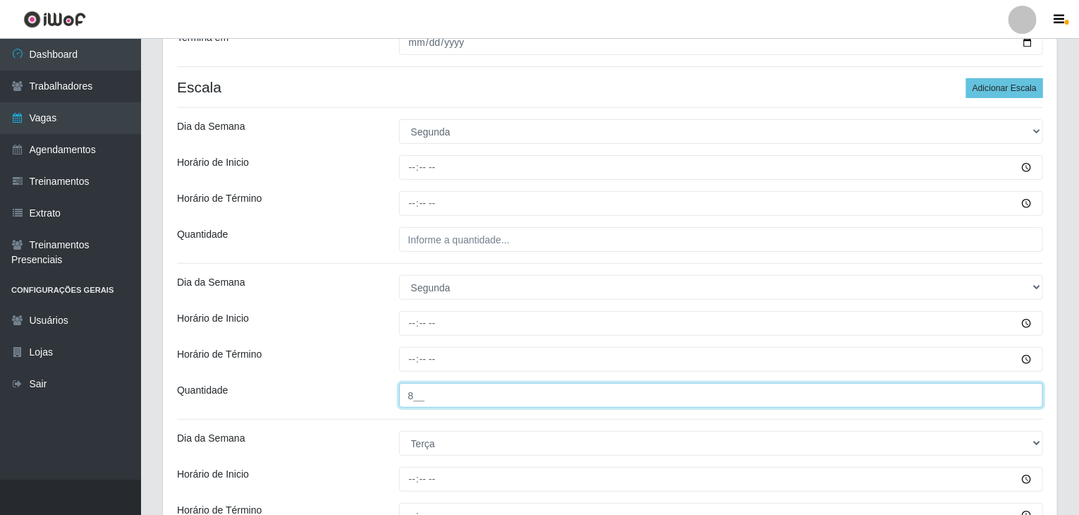
scroll to position [180, 0]
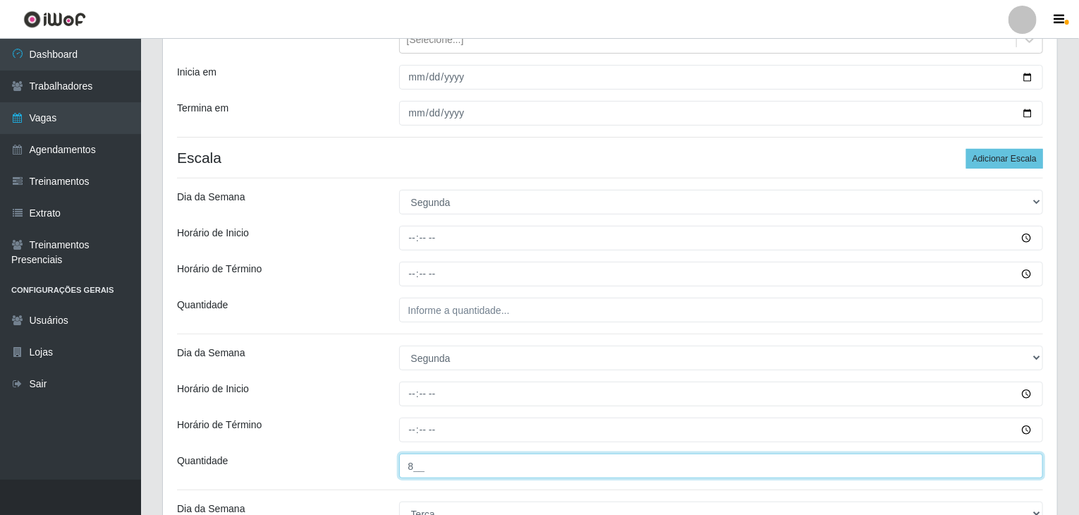
type input "8__"
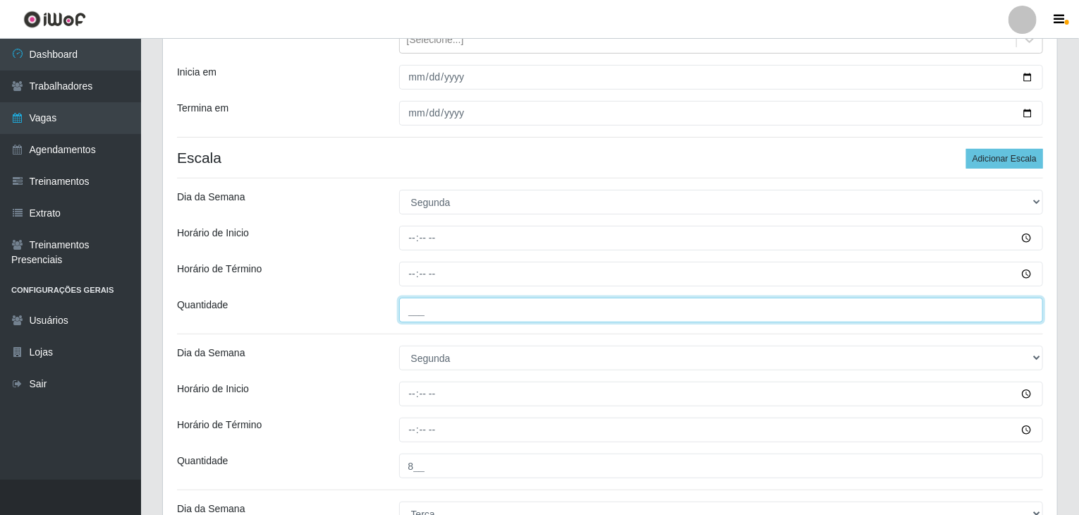
click at [477, 305] on input "___" at bounding box center [721, 309] width 644 height 25
type input "4__"
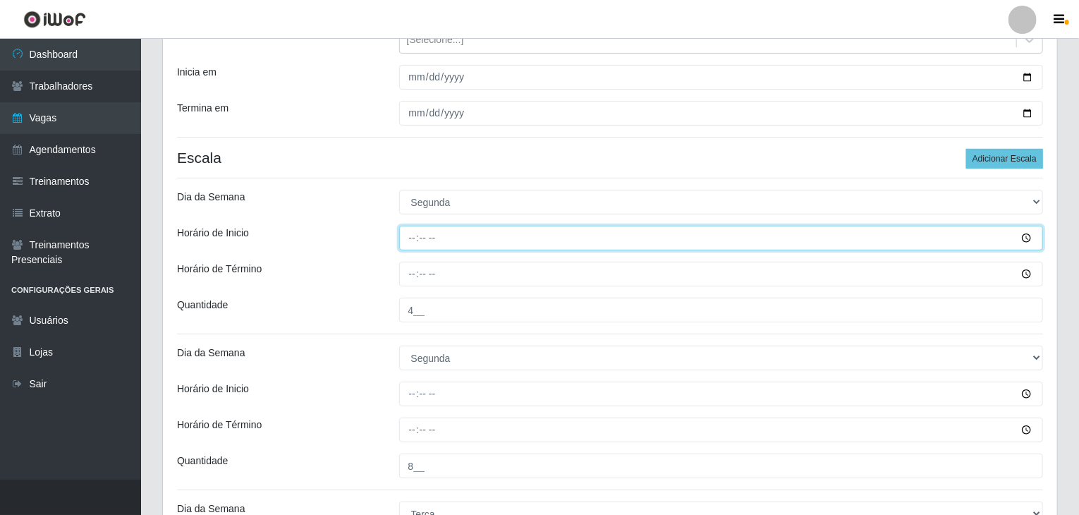
click at [412, 245] on input "Horário de Inicio" at bounding box center [721, 238] width 644 height 25
type input "09:00"
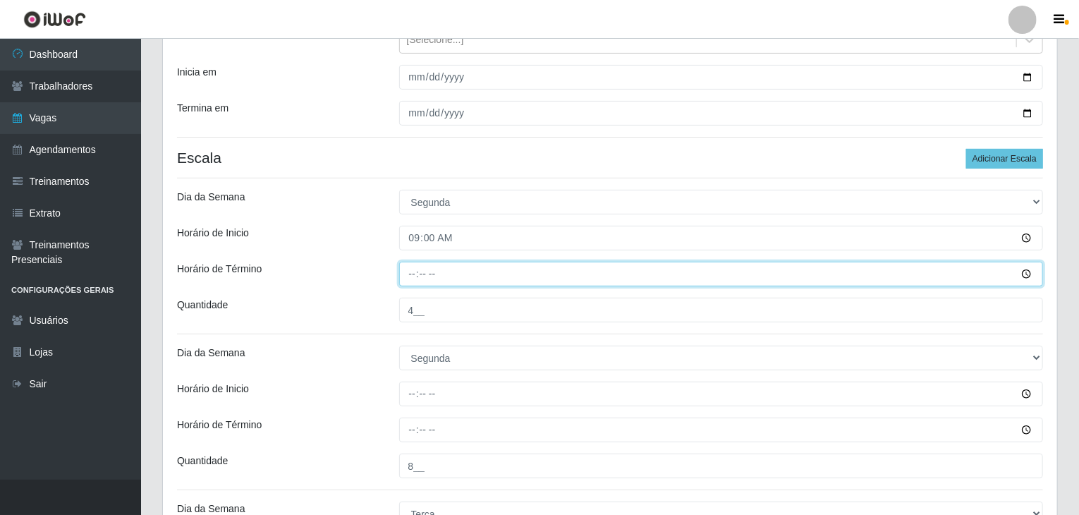
click at [414, 279] on input "Horário de Término" at bounding box center [721, 274] width 644 height 25
type input "15:00"
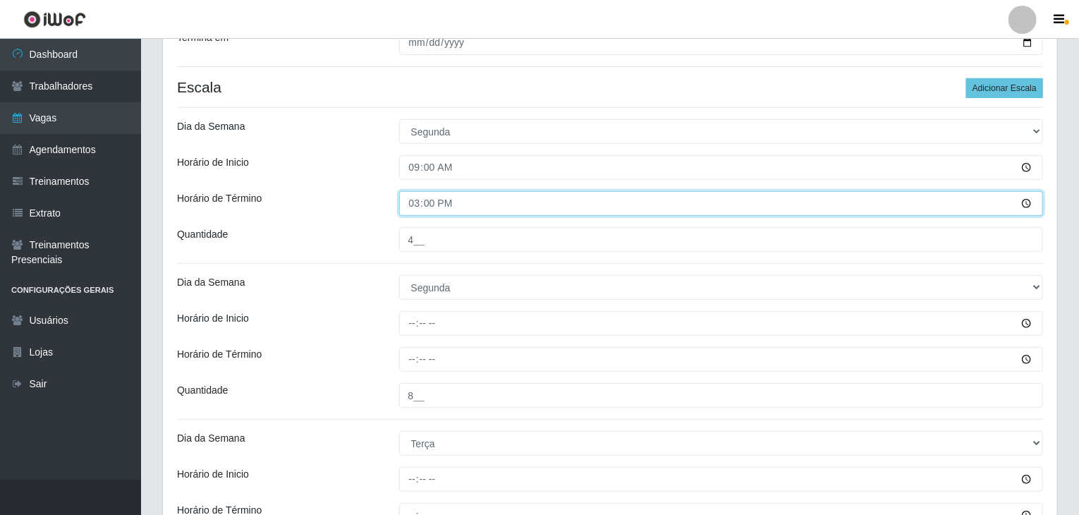
scroll to position [251, 0]
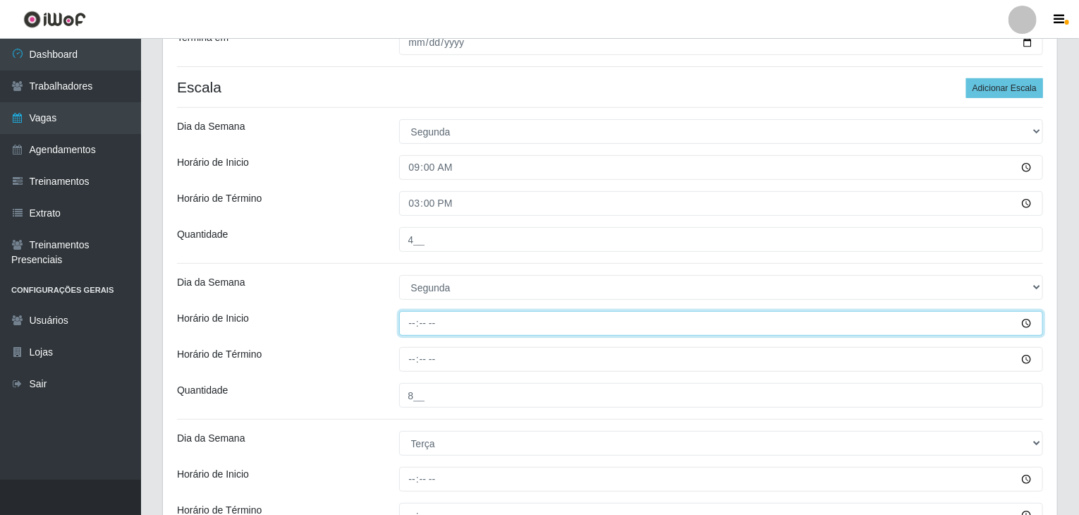
click at [412, 313] on input "Horário de Inicio" at bounding box center [721, 323] width 644 height 25
type input "16:00"
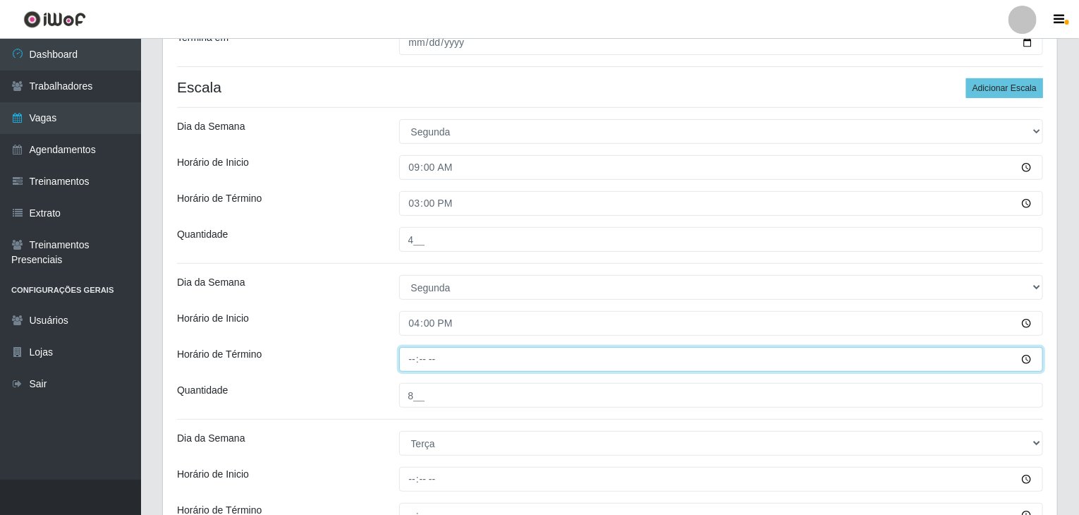
click at [414, 357] on input "Horário de Término" at bounding box center [721, 359] width 644 height 25
type input "22:00"
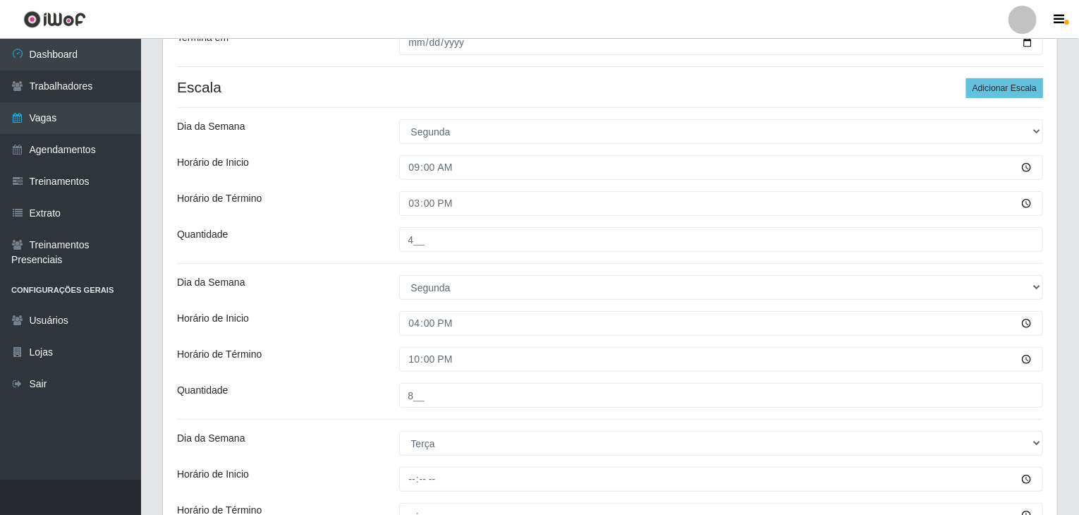
click at [326, 327] on div "Horário de Inicio" at bounding box center [277, 323] width 222 height 25
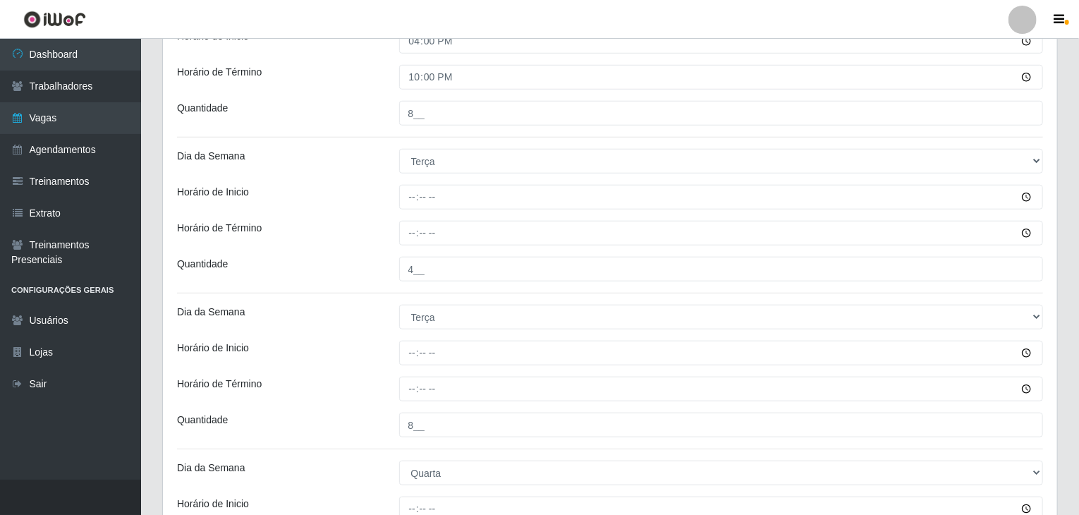
scroll to position [533, 0]
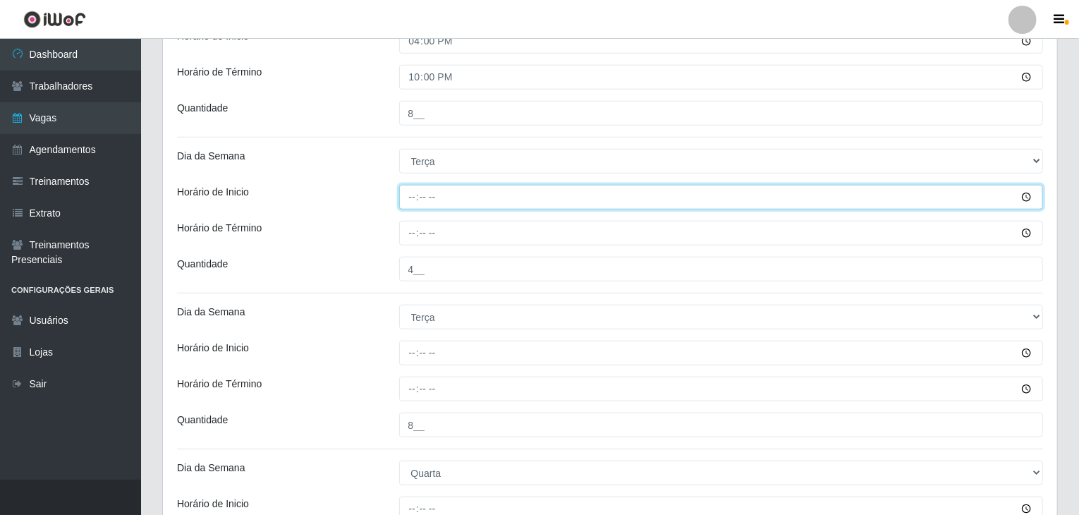
click at [410, 192] on input "Horário de Inicio" at bounding box center [721, 197] width 644 height 25
type input "09:00"
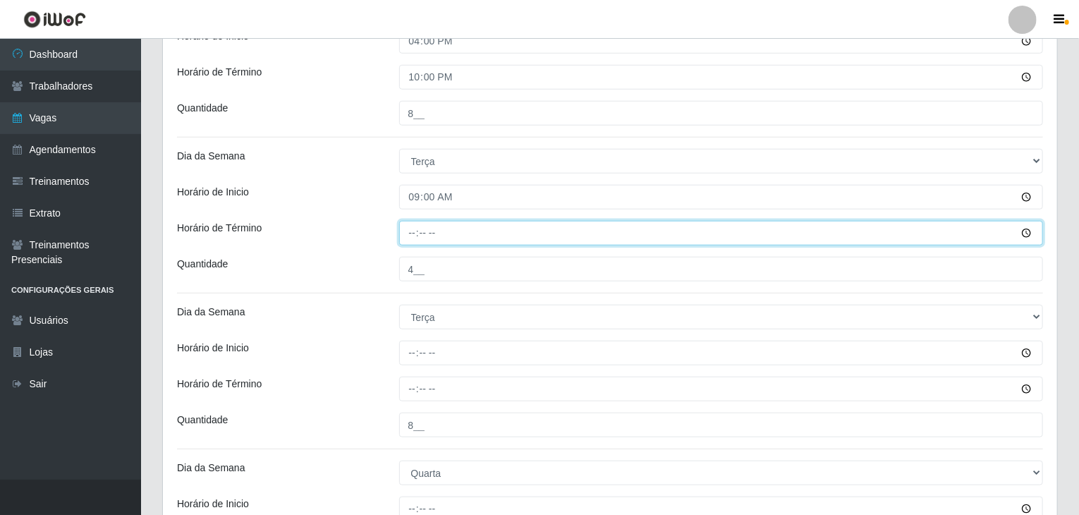
click at [410, 232] on input "Horário de Término" at bounding box center [721, 233] width 644 height 25
type input "15:00"
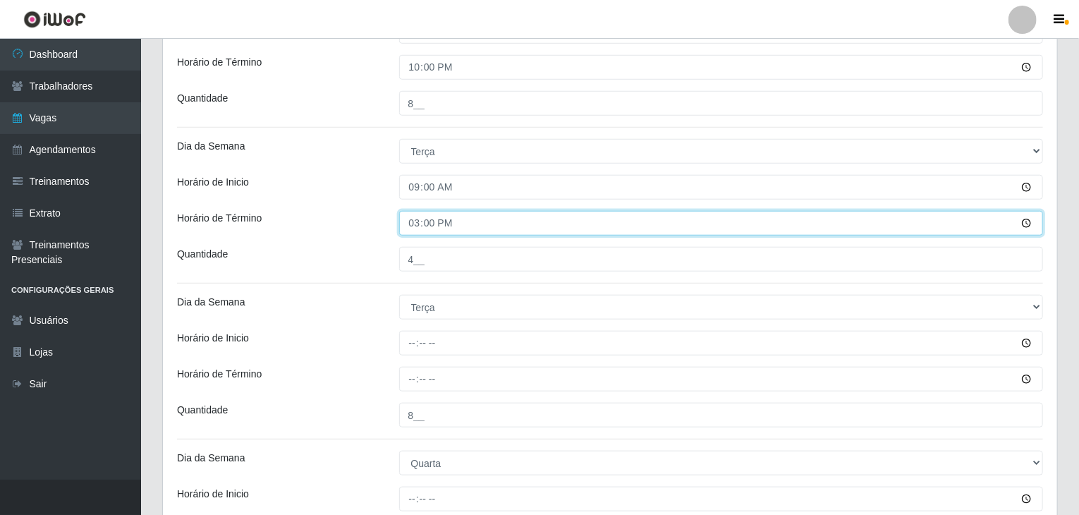
scroll to position [603, 0]
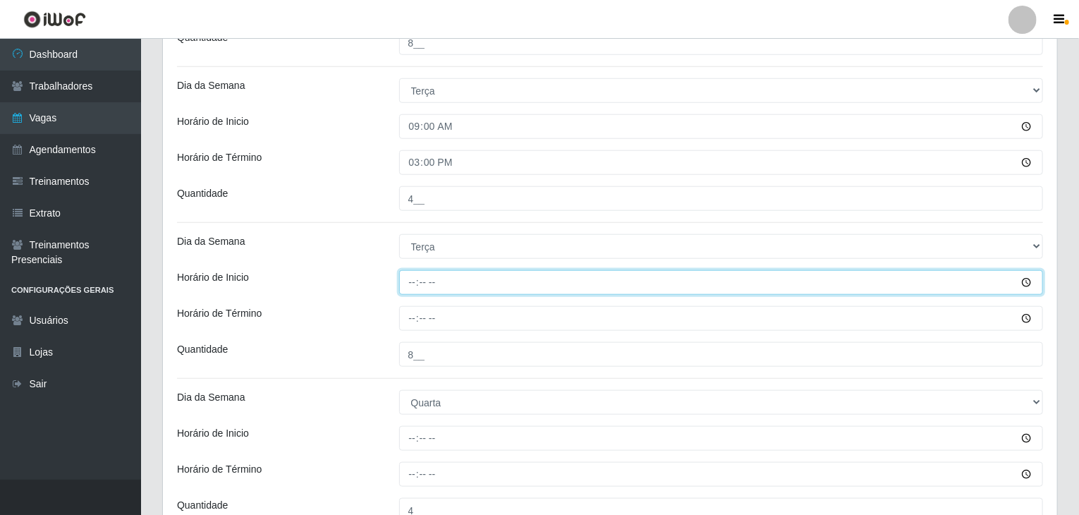
click at [406, 283] on input "Horário de Inicio" at bounding box center [721, 282] width 644 height 25
type input "16:00"
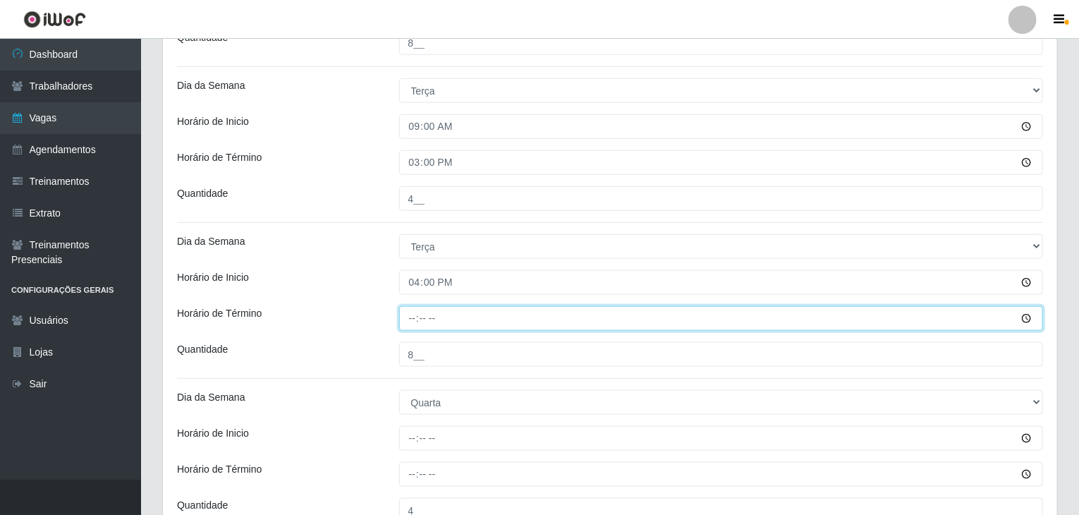
click at [406, 314] on input "Horário de Término" at bounding box center [721, 318] width 644 height 25
type input "22:00"
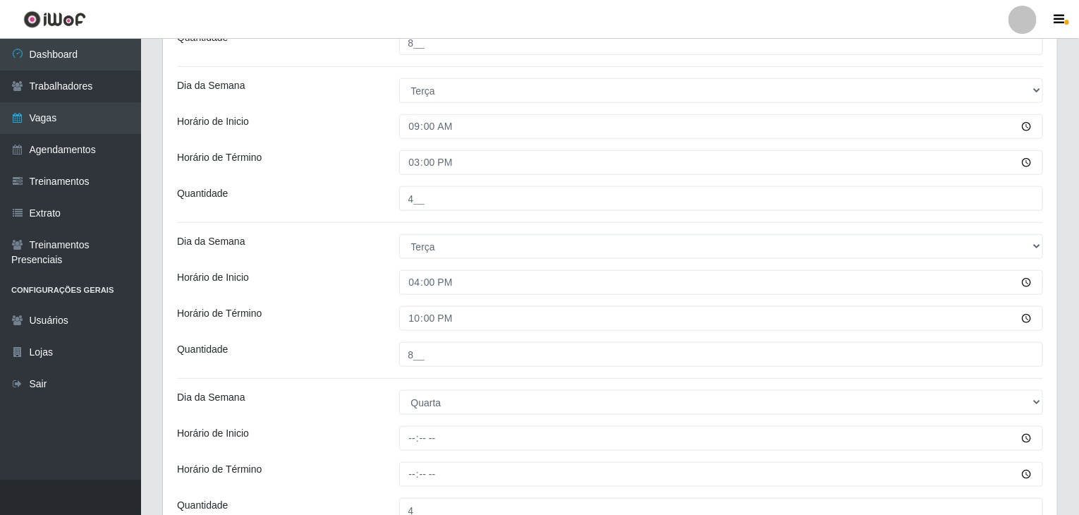
click at [341, 264] on div "Loja Rede Compras Supermercados - LOJA 2 Função [Selecione...] ASG ASG + ASG ++…" at bounding box center [610, 428] width 894 height 1821
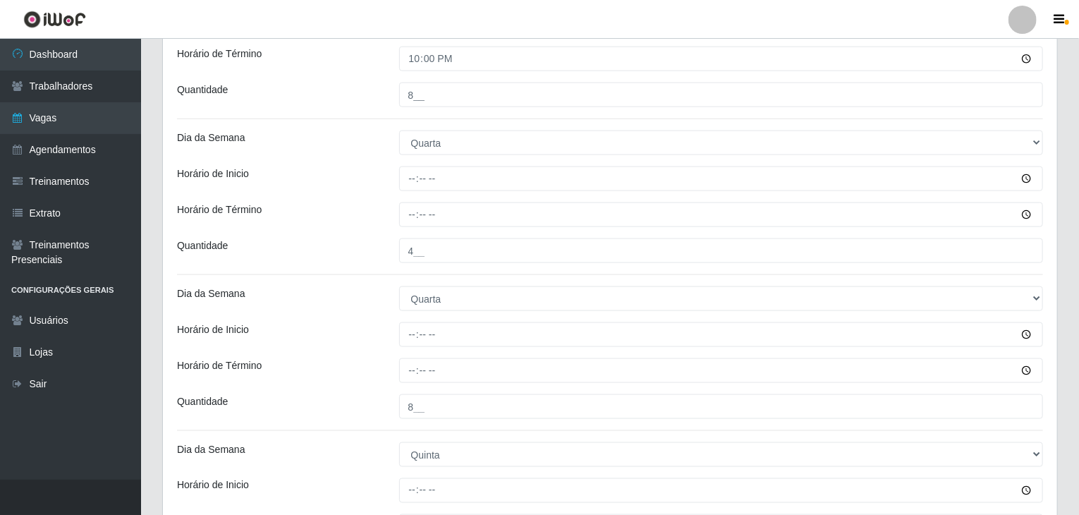
scroll to position [885, 0]
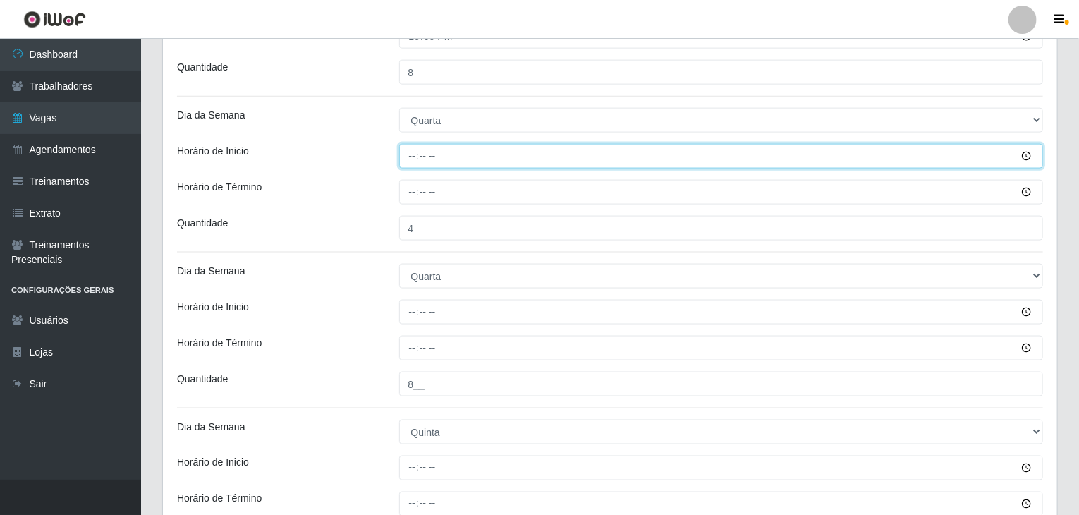
click at [405, 154] on input "Horário de Inicio" at bounding box center [721, 156] width 644 height 25
type input "09:00"
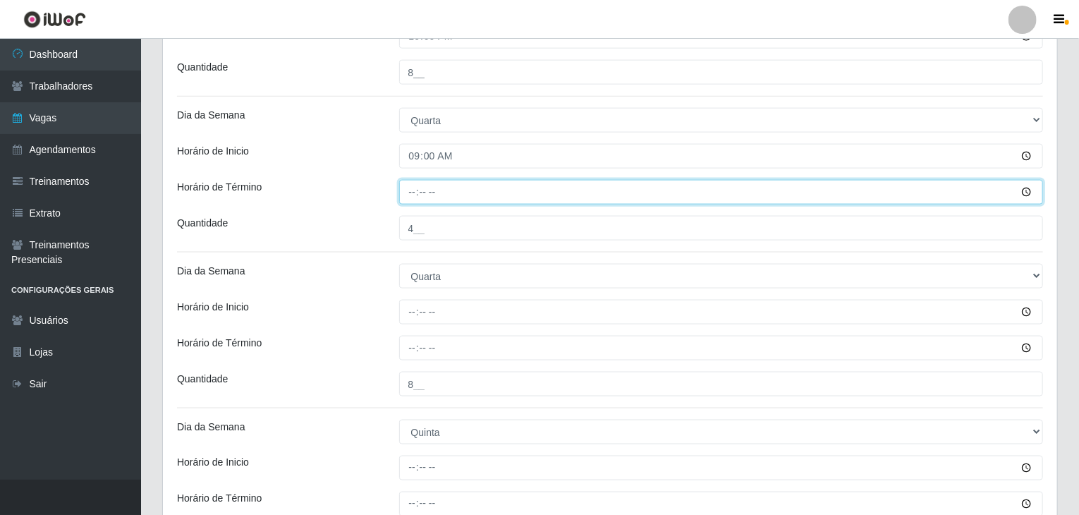
click at [416, 189] on input "Horário de Término" at bounding box center [721, 192] width 644 height 25
type input "15:00"
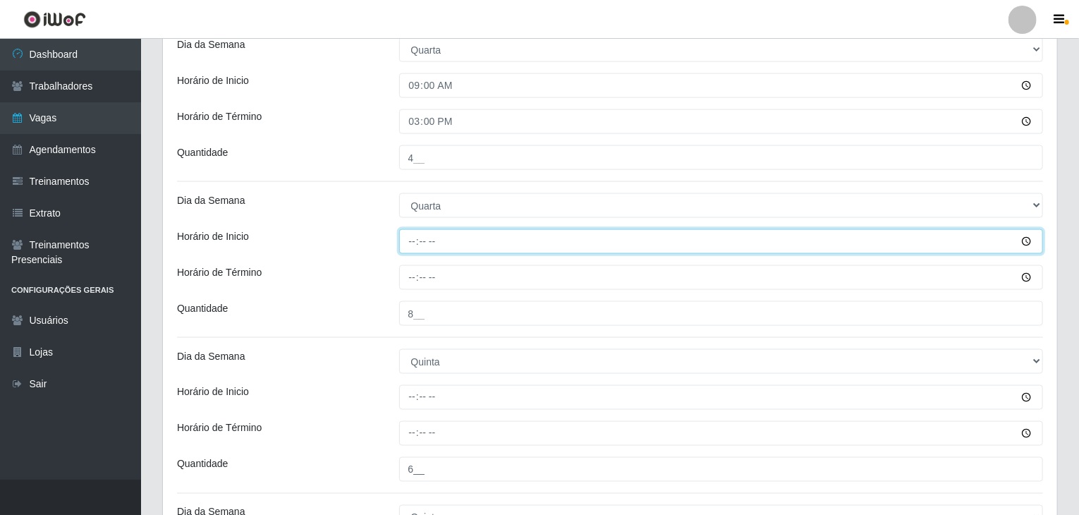
click at [409, 242] on input "Horário de Inicio" at bounding box center [721, 241] width 644 height 25
type input "16:00"
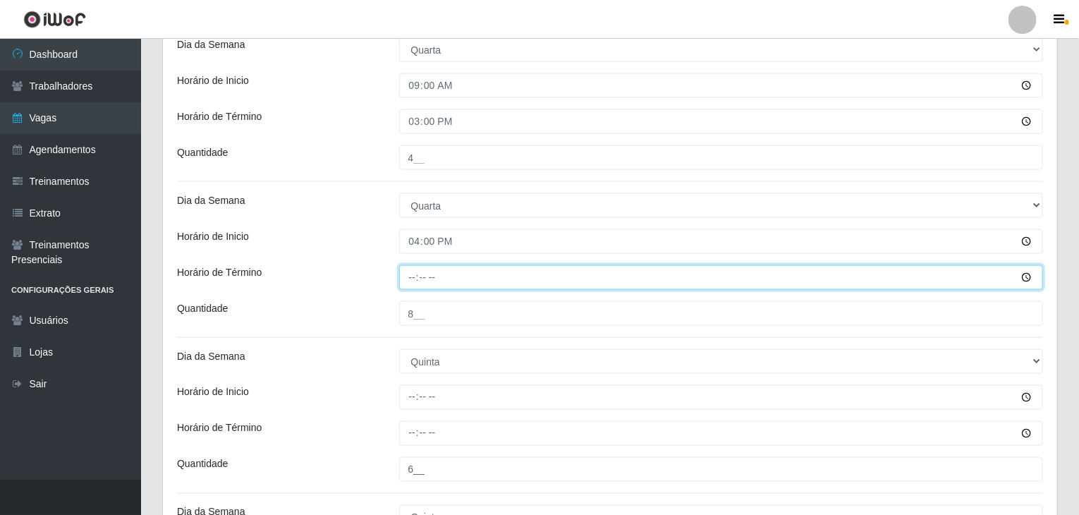
click at [412, 273] on input "Horário de Término" at bounding box center [721, 277] width 644 height 25
type input "22:00"
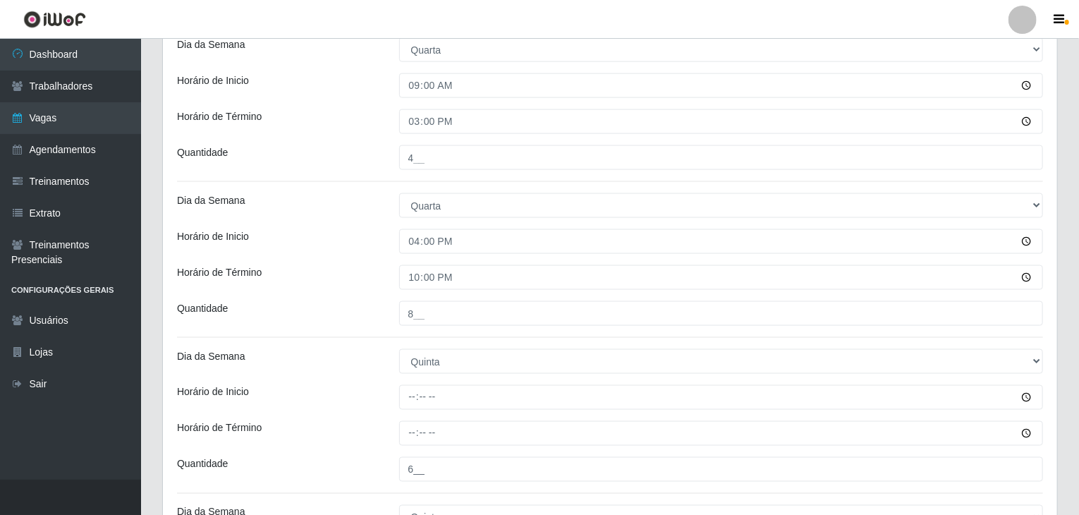
click at [331, 255] on div "Loja Rede Compras Supermercados - LOJA 2 Função [Selecione...] ASG ASG + ASG ++…" at bounding box center [610, 75] width 894 height 1821
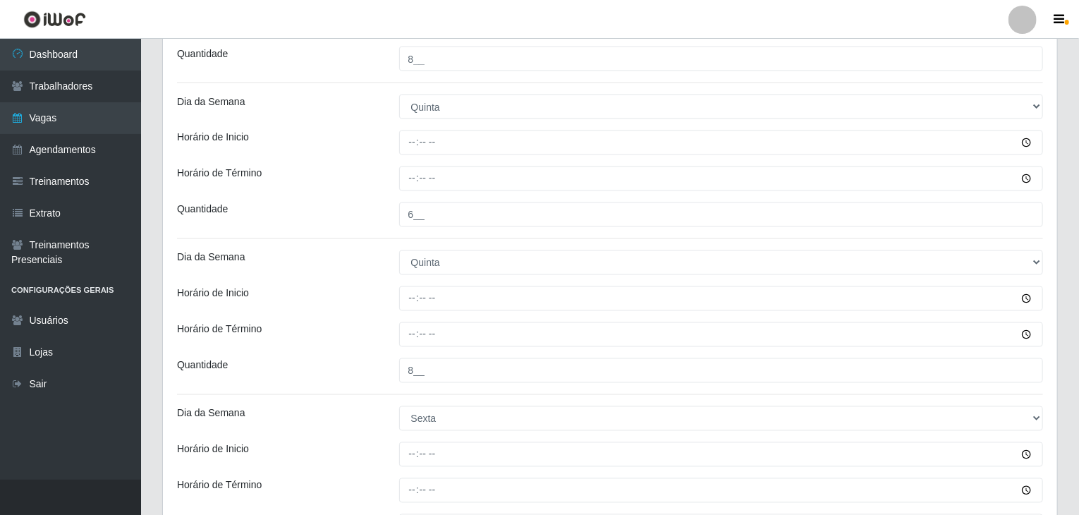
scroll to position [1238, 0]
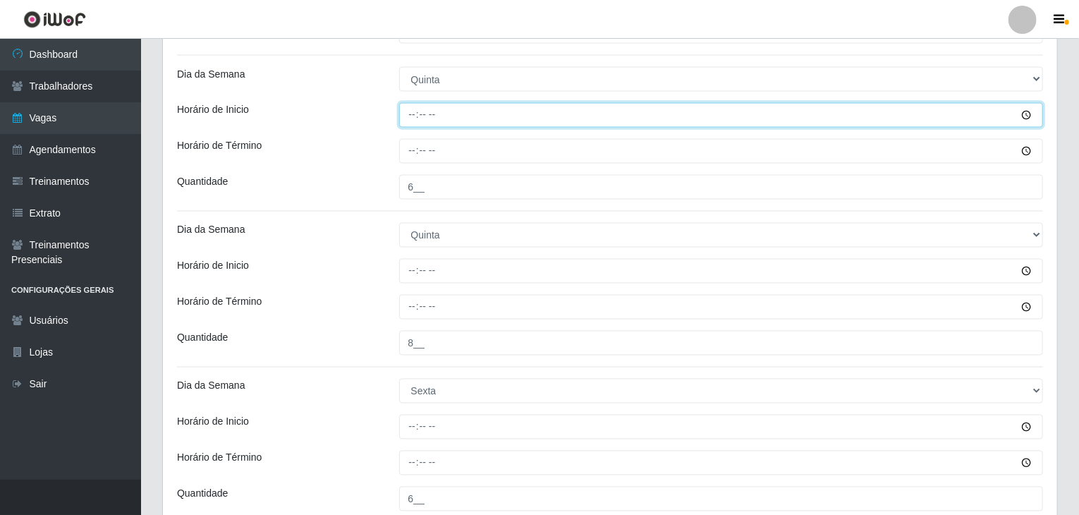
click at [409, 116] on input "Horário de Inicio" at bounding box center [721, 115] width 644 height 25
type input "09:00"
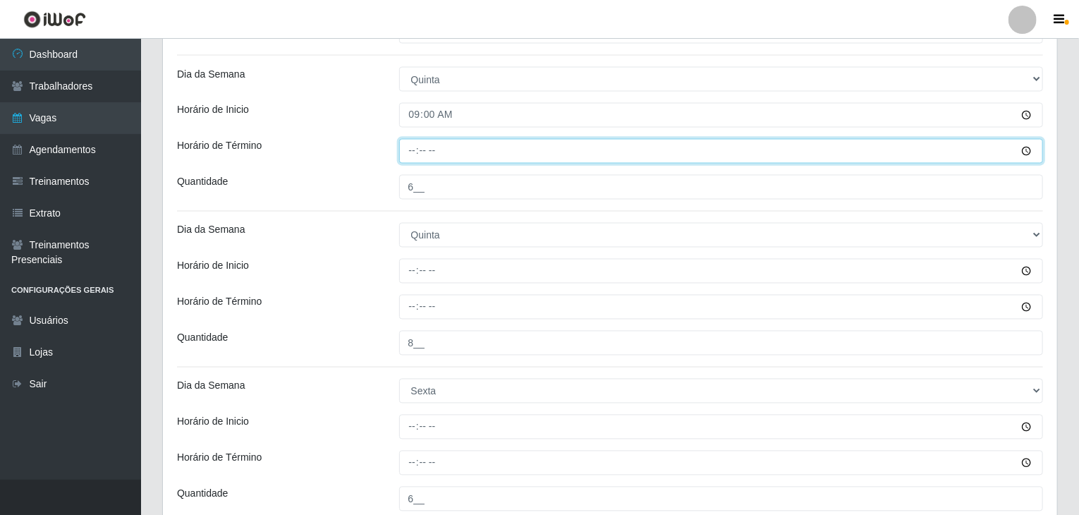
click at [408, 144] on input "Horário de Término" at bounding box center [721, 151] width 644 height 25
type input "15:00"
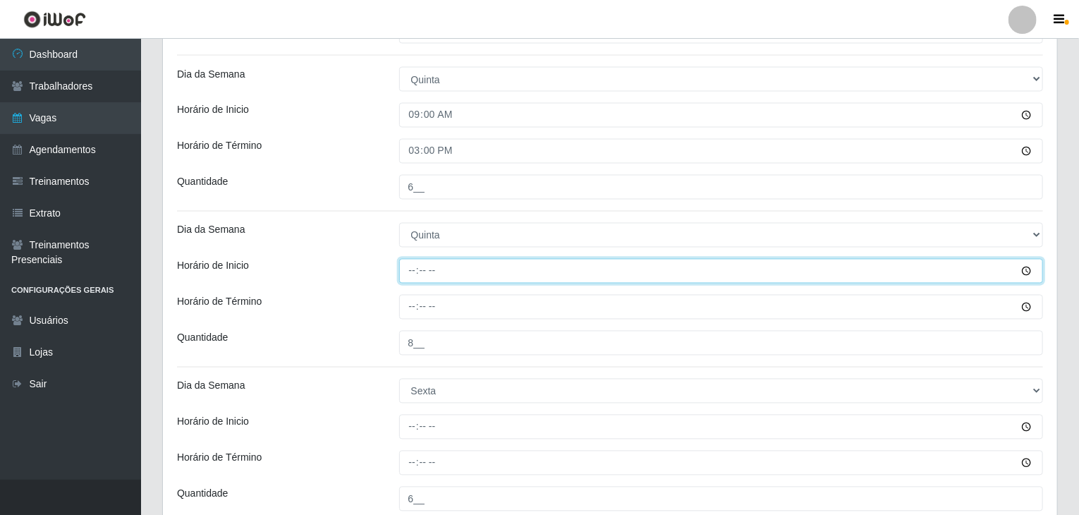
click at [412, 264] on input "Horário de Inicio" at bounding box center [721, 271] width 644 height 25
type input "16:00"
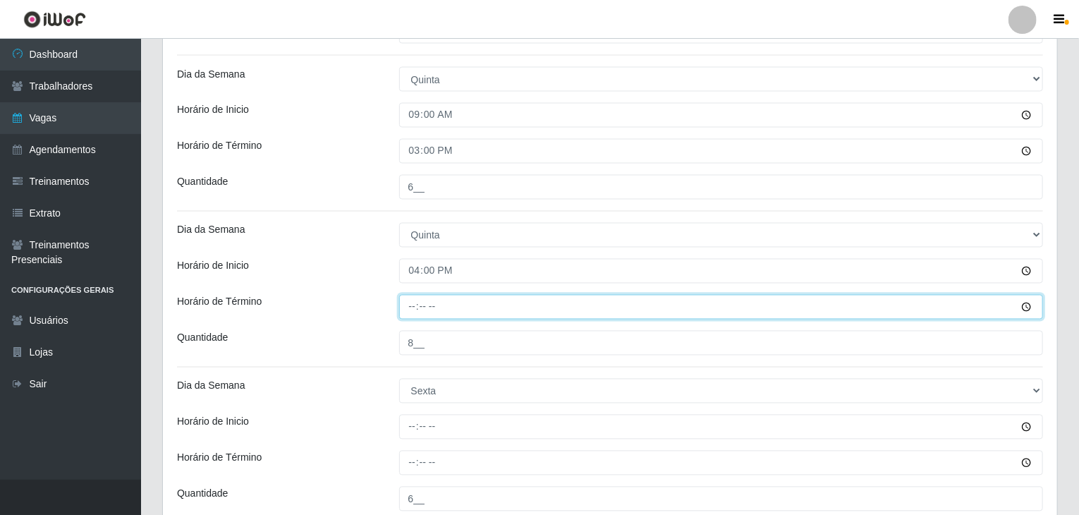
click at [407, 308] on input "Horário de Término" at bounding box center [721, 307] width 644 height 25
type input "22:00"
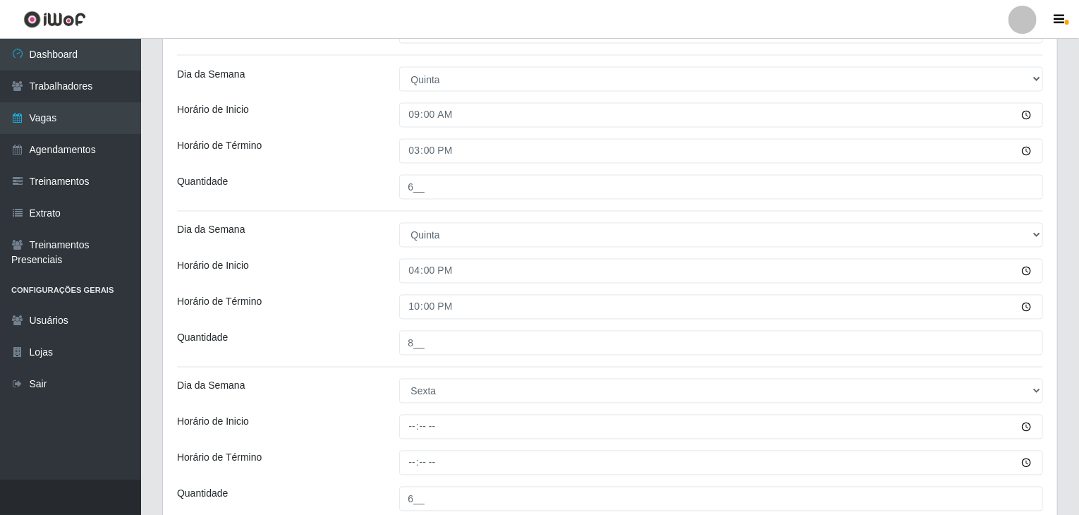
click at [336, 297] on div "Horário de Término" at bounding box center [277, 307] width 222 height 25
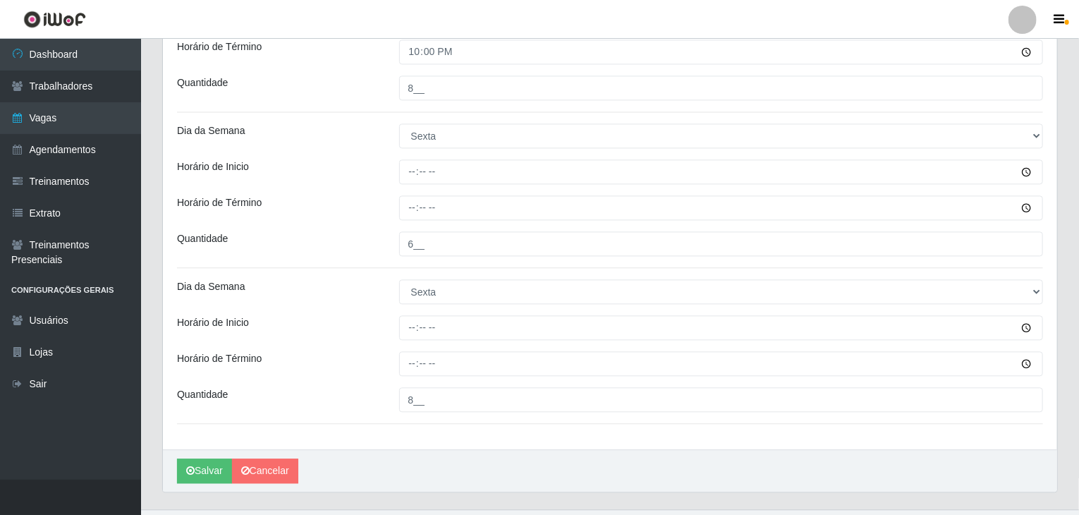
scroll to position [1520, 0]
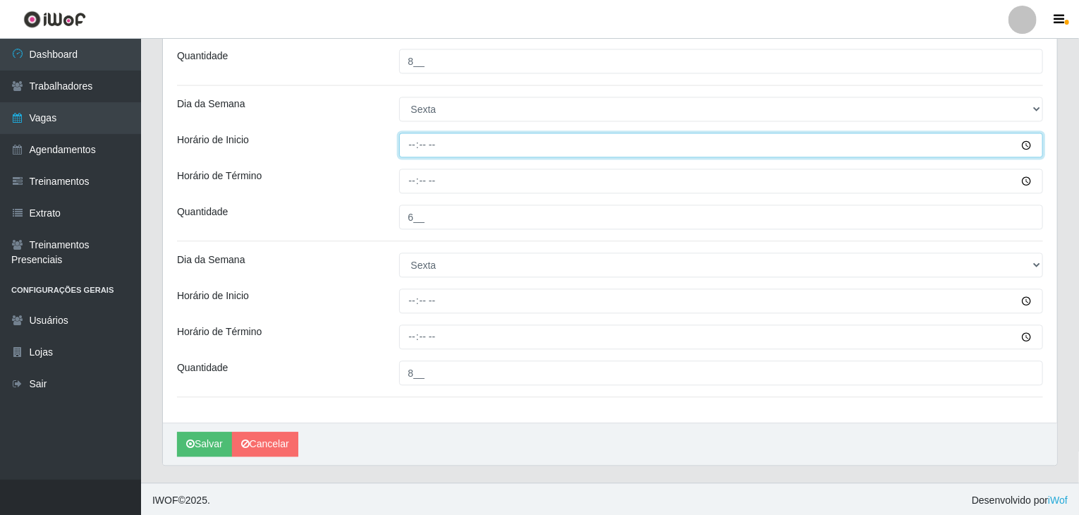
click at [410, 140] on input "Horário de Inicio" at bounding box center [721, 145] width 644 height 25
type input "09:00"
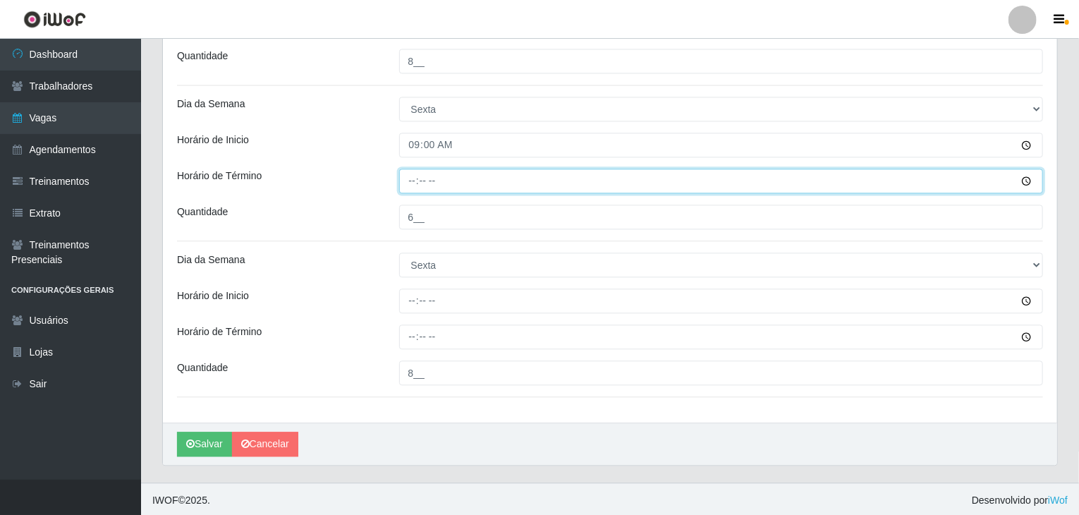
click at [403, 187] on input "Horário de Término" at bounding box center [721, 180] width 644 height 25
type input "15:00"
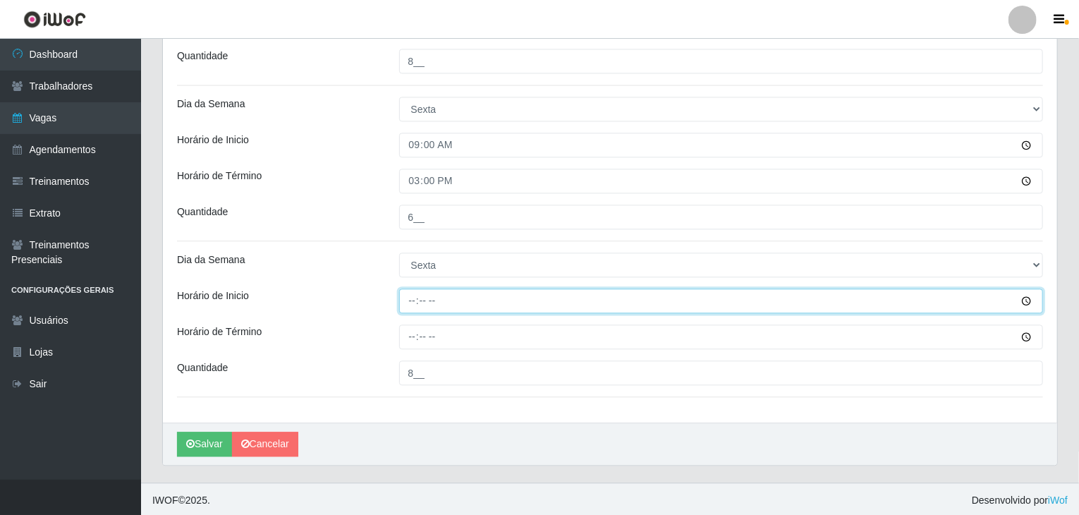
click at [400, 295] on input "Horário de Inicio" at bounding box center [721, 300] width 644 height 25
type input "16:00"
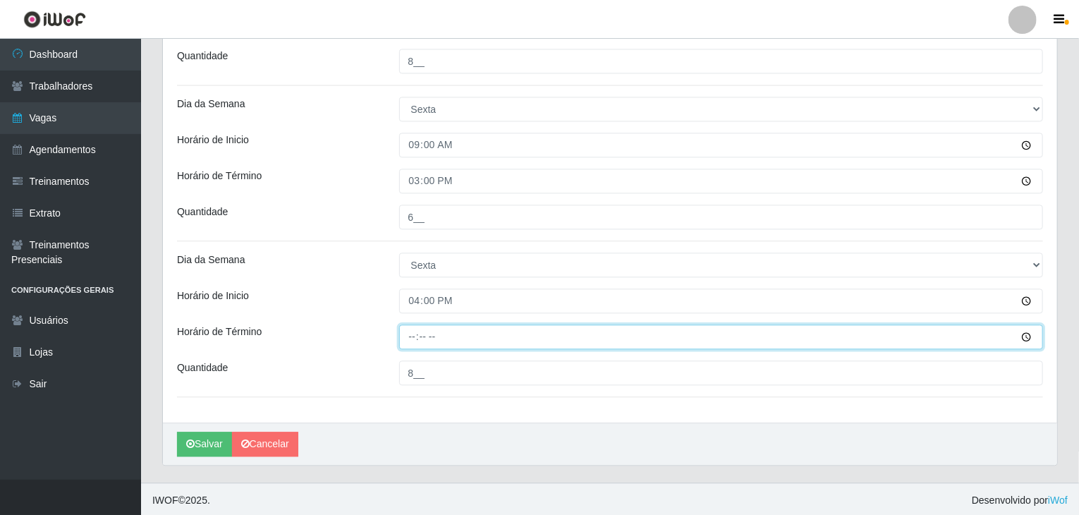
click at [415, 340] on input "Horário de Término" at bounding box center [721, 336] width 644 height 25
type input "22:00"
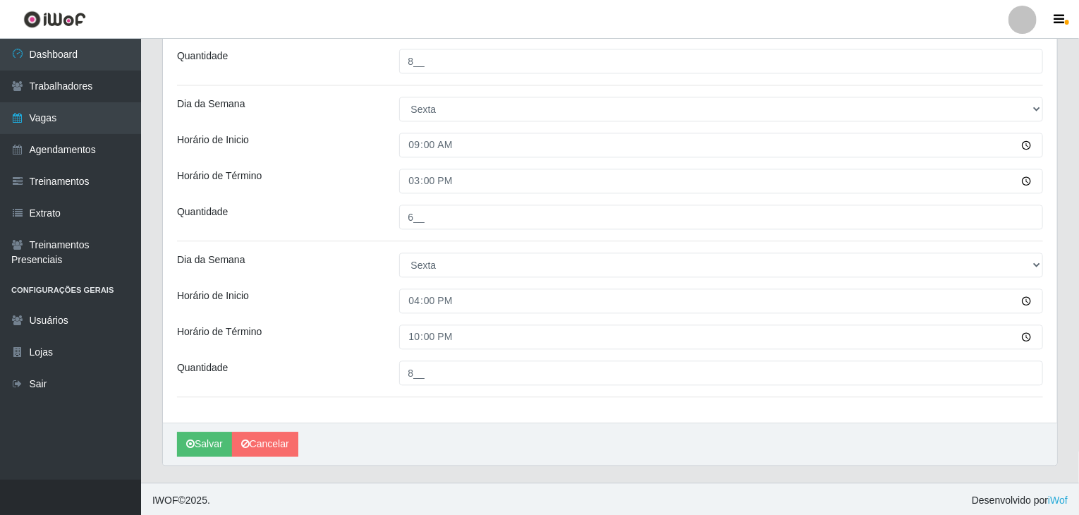
click at [369, 326] on div "Horário de Término" at bounding box center [277, 336] width 222 height 25
click at [197, 441] on button "Salvar" at bounding box center [204, 443] width 55 height 25
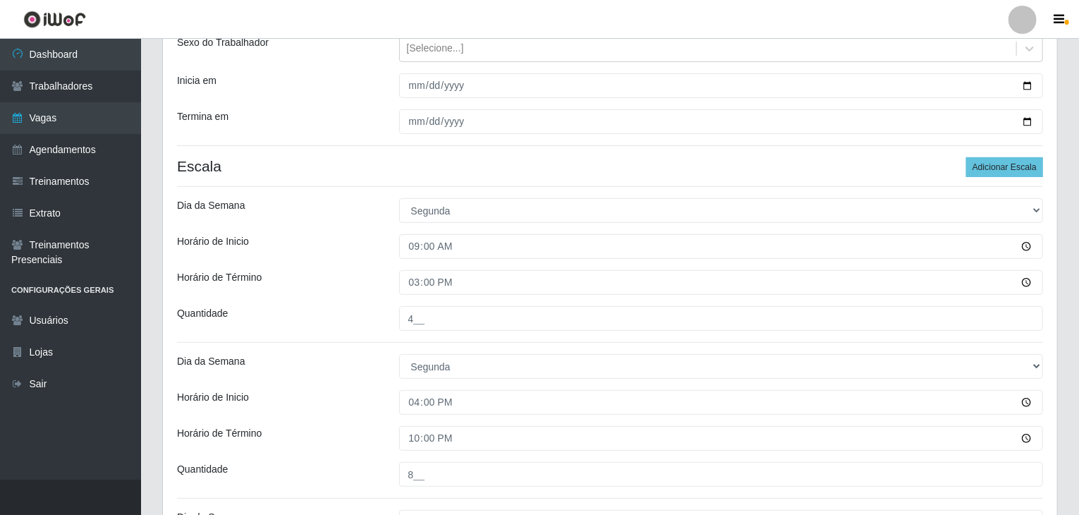
scroll to position [39, 0]
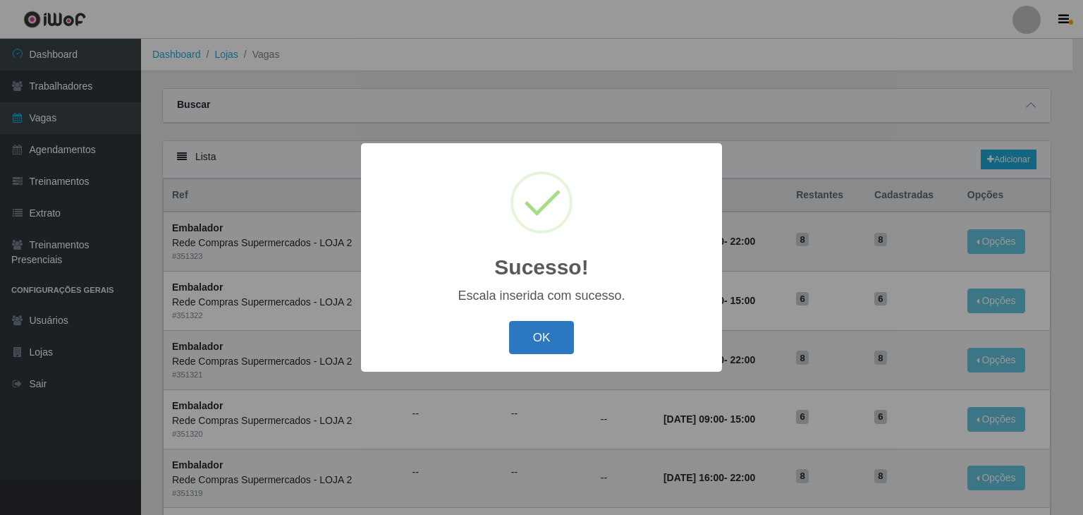
click at [553, 344] on button "OK" at bounding box center [542, 337] width 66 height 33
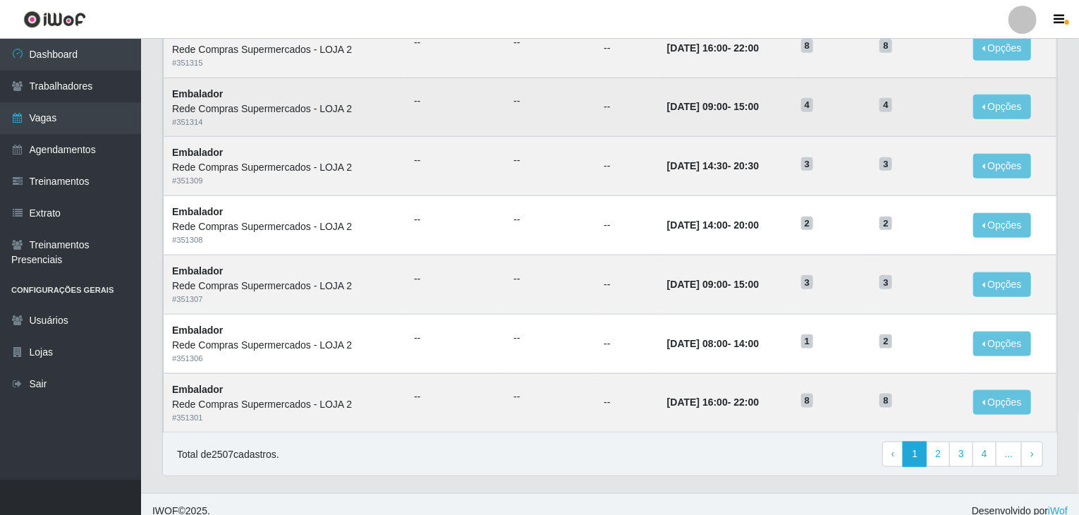
scroll to position [676, 0]
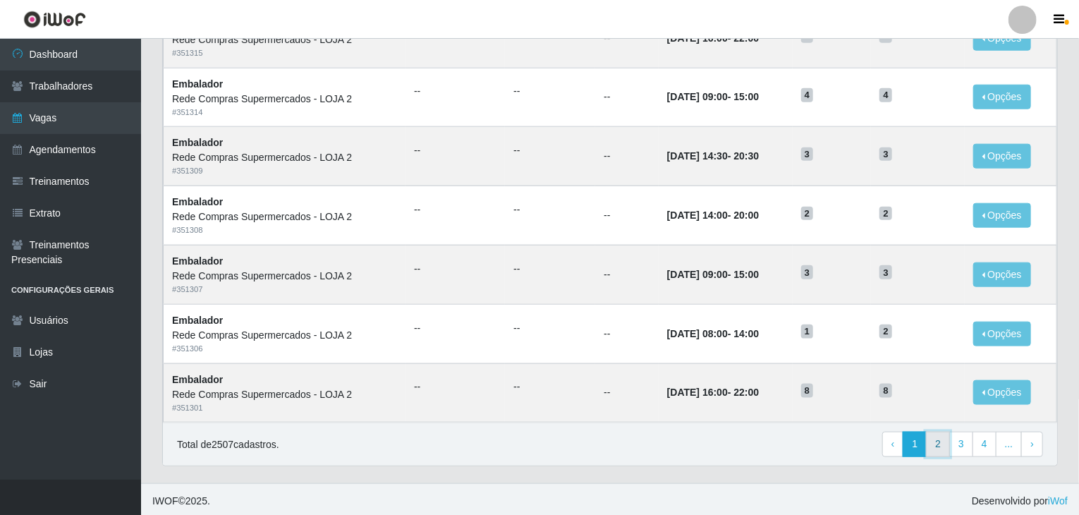
click at [942, 443] on link "2" at bounding box center [938, 443] width 24 height 25
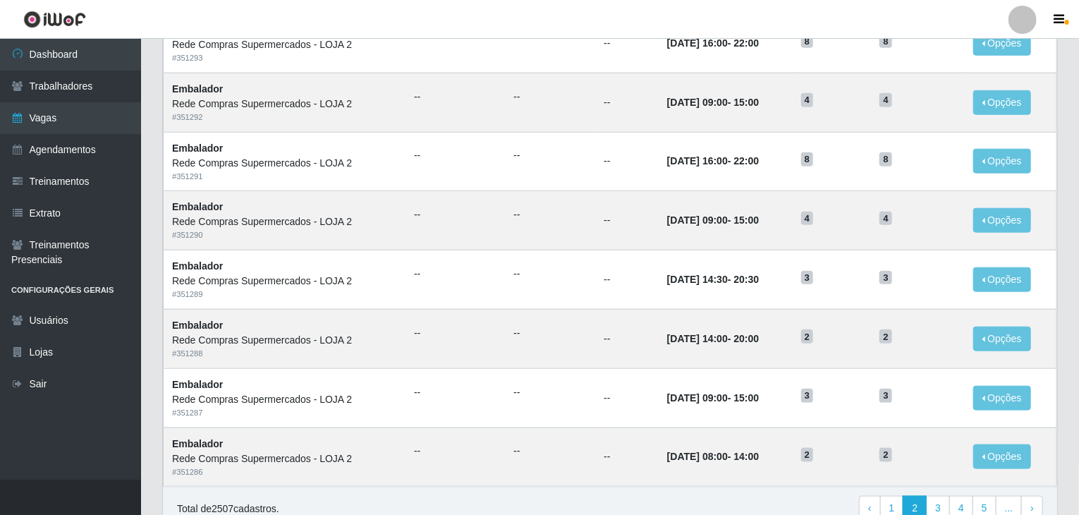
scroll to position [634, 0]
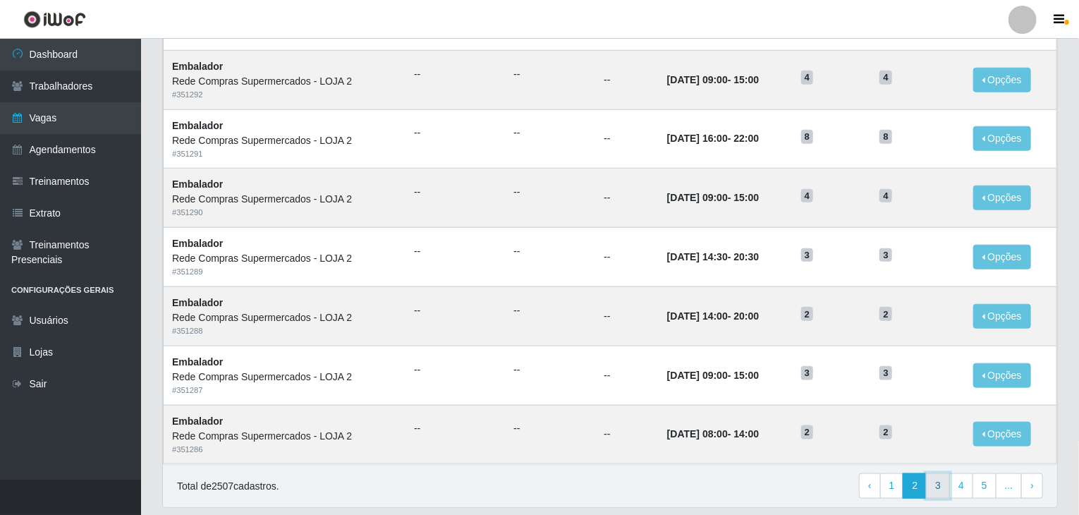
click at [945, 488] on link "3" at bounding box center [938, 485] width 24 height 25
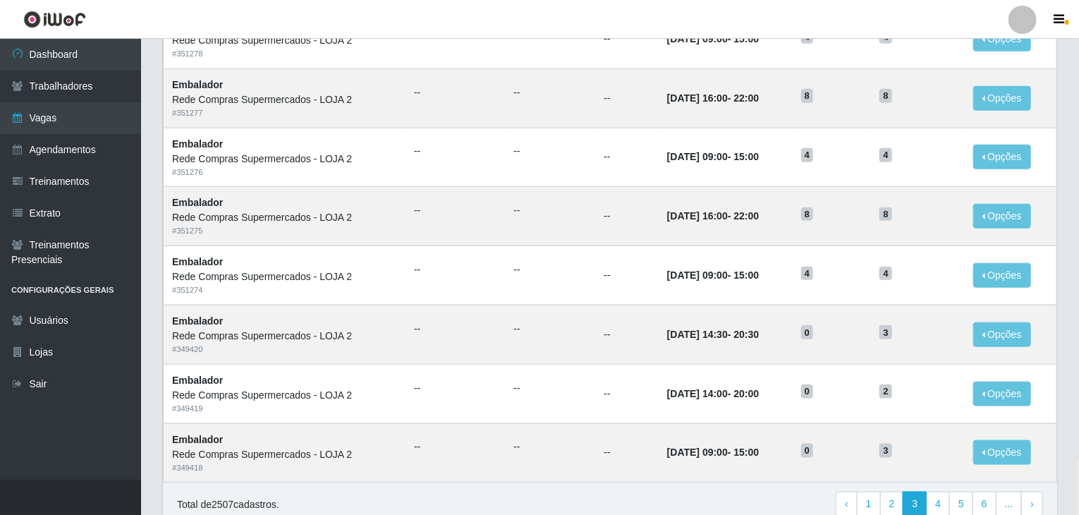
scroll to position [676, 0]
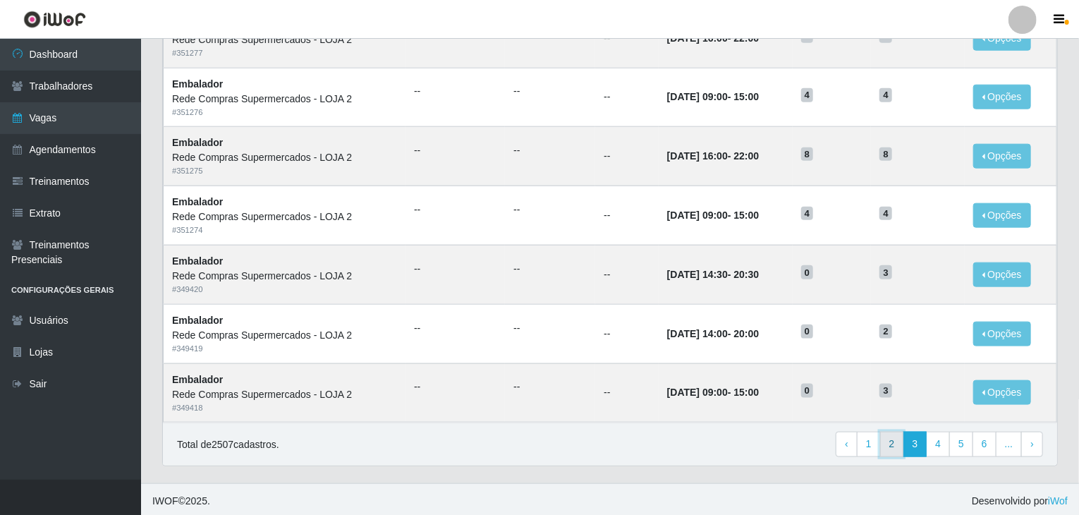
click at [895, 441] on link "2" at bounding box center [892, 443] width 24 height 25
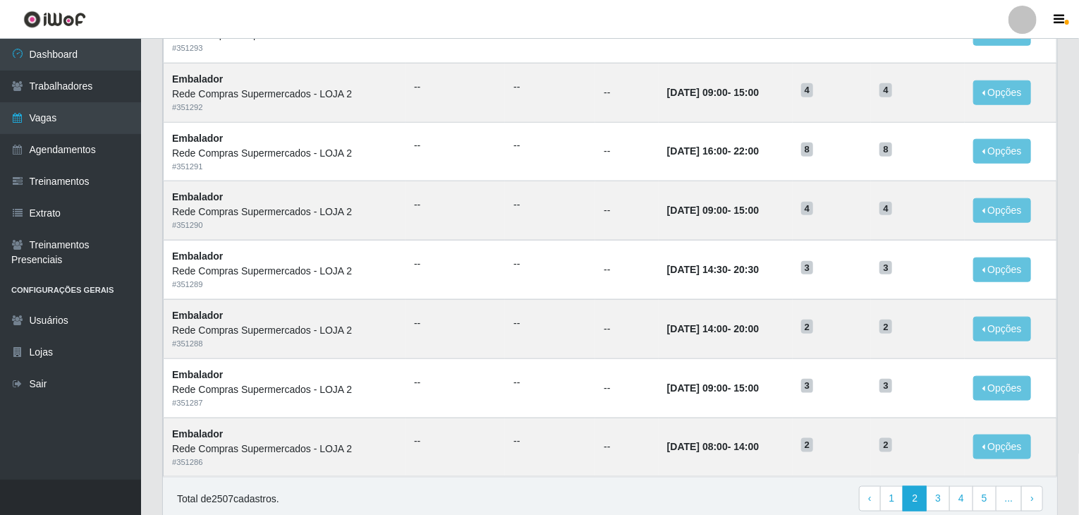
scroll to position [676, 0]
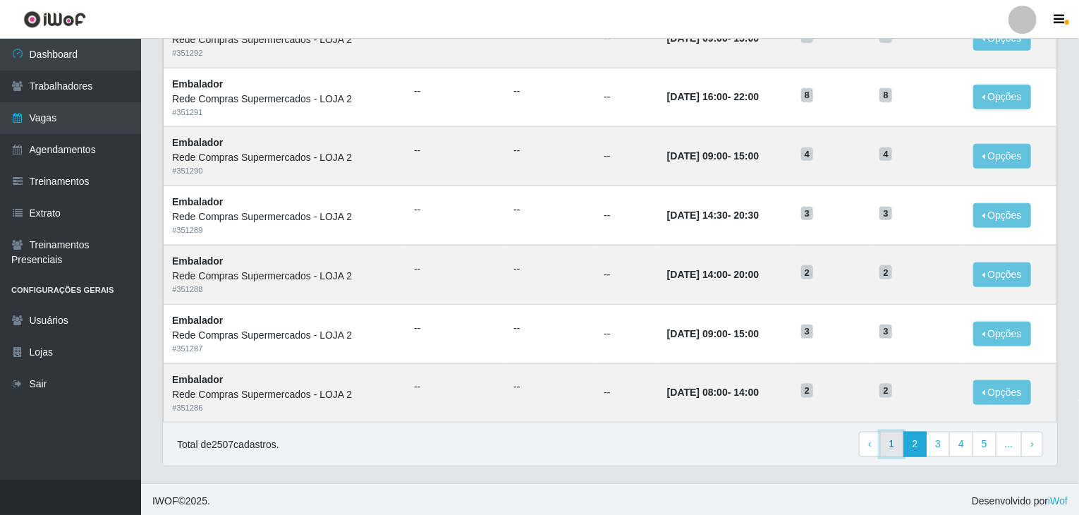
click at [897, 442] on link "1" at bounding box center [892, 443] width 24 height 25
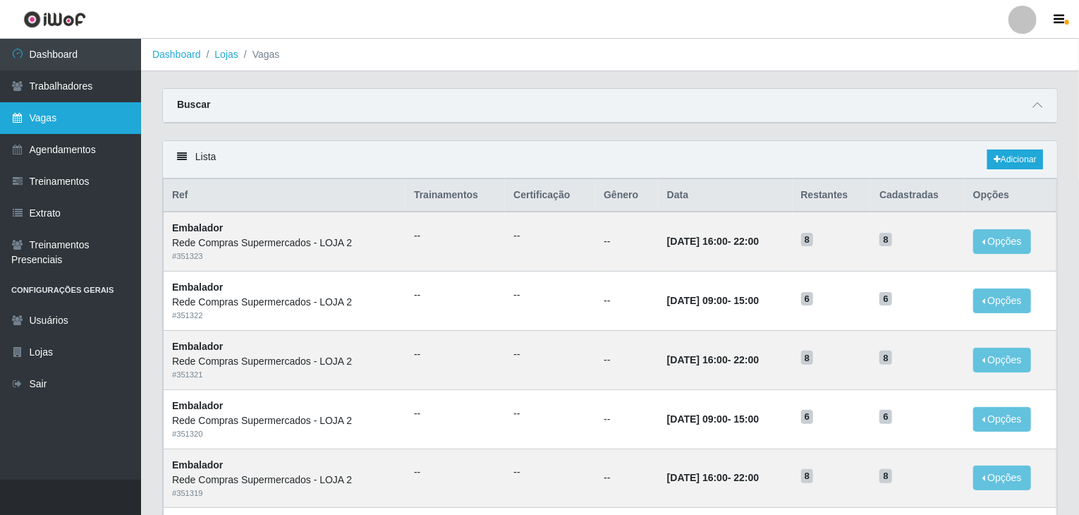
click at [54, 128] on link "Vagas" at bounding box center [70, 118] width 141 height 32
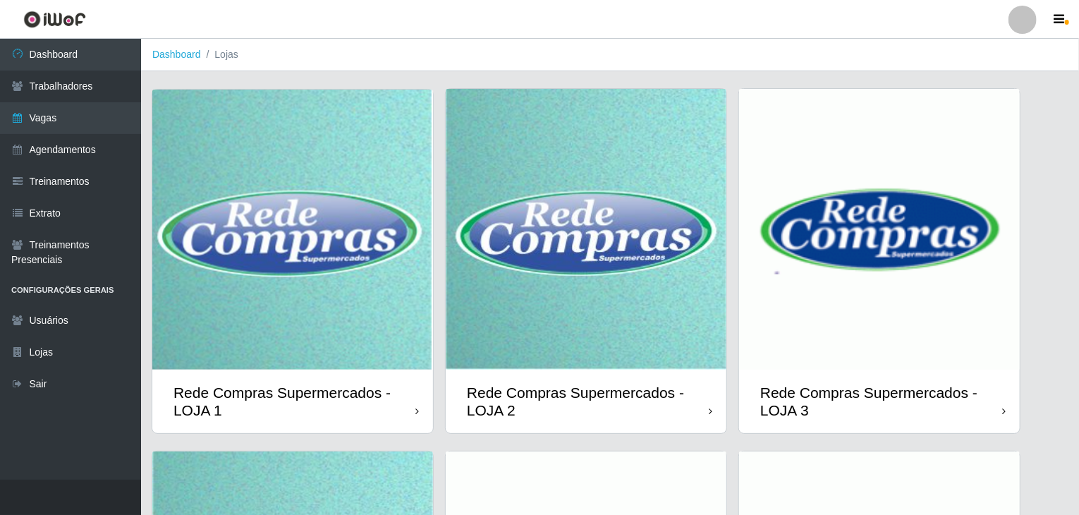
click at [317, 266] on img at bounding box center [292, 230] width 281 height 280
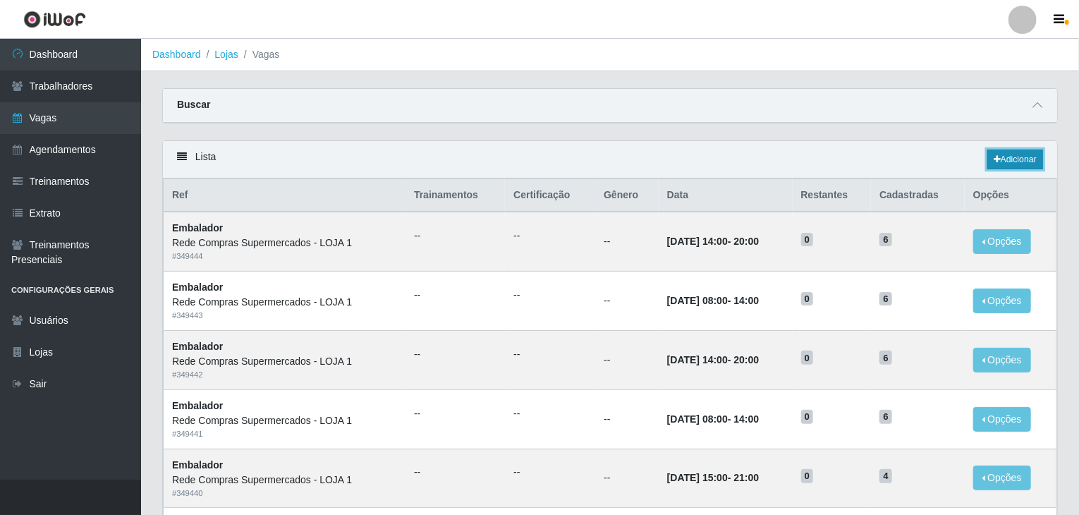
click at [1015, 166] on link "Adicionar" at bounding box center [1015, 159] width 56 height 20
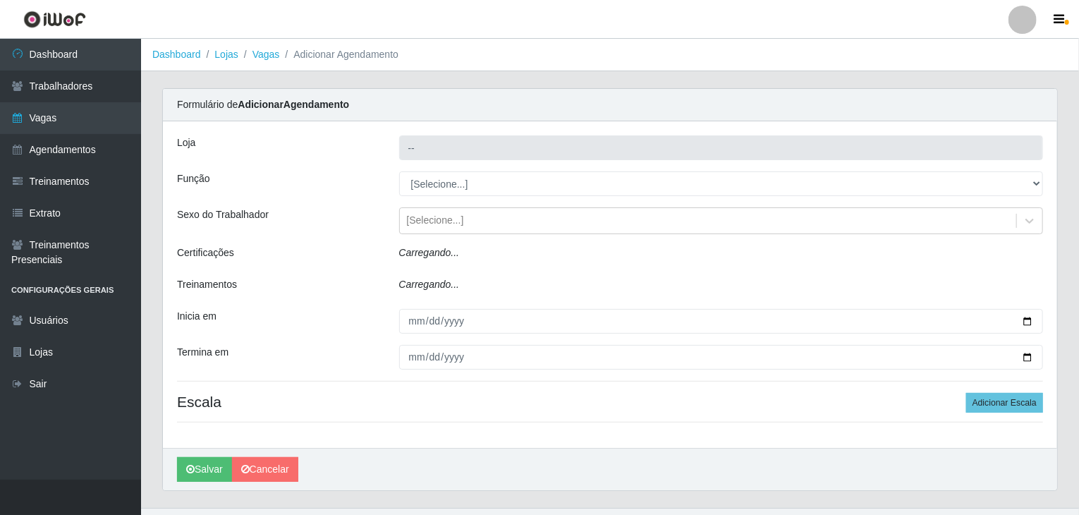
type input "Rede Compras Supermercados - LOJA 1"
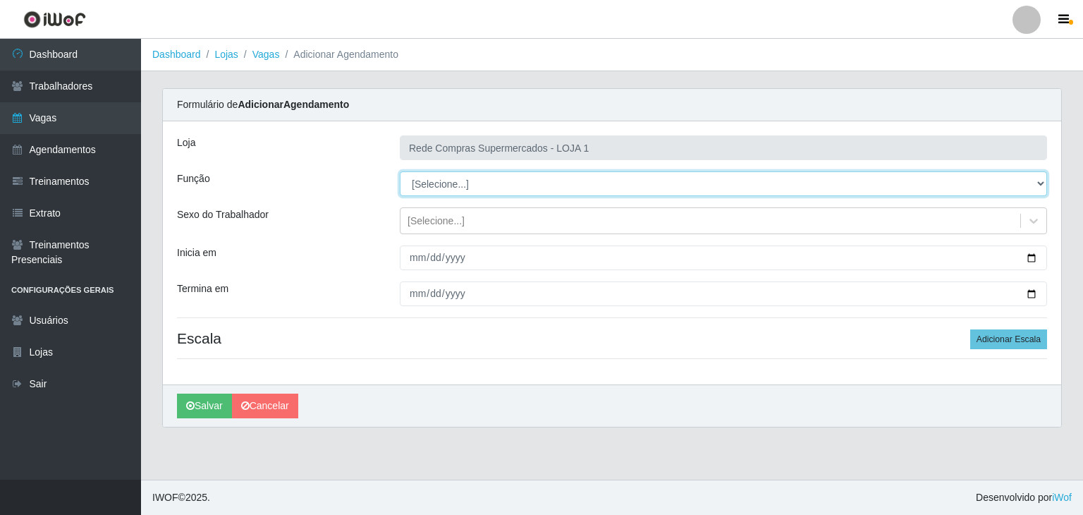
click at [445, 190] on select "[Selecione...] ASG ASG + ASG ++ Balconista Balconista + Balconista ++ Embalador…" at bounding box center [723, 183] width 647 height 25
select select "1"
click at [400, 171] on select "[Selecione...] ASG ASG + ASG ++ Balconista Balconista + Balconista ++ Embalador…" at bounding box center [723, 183] width 647 height 25
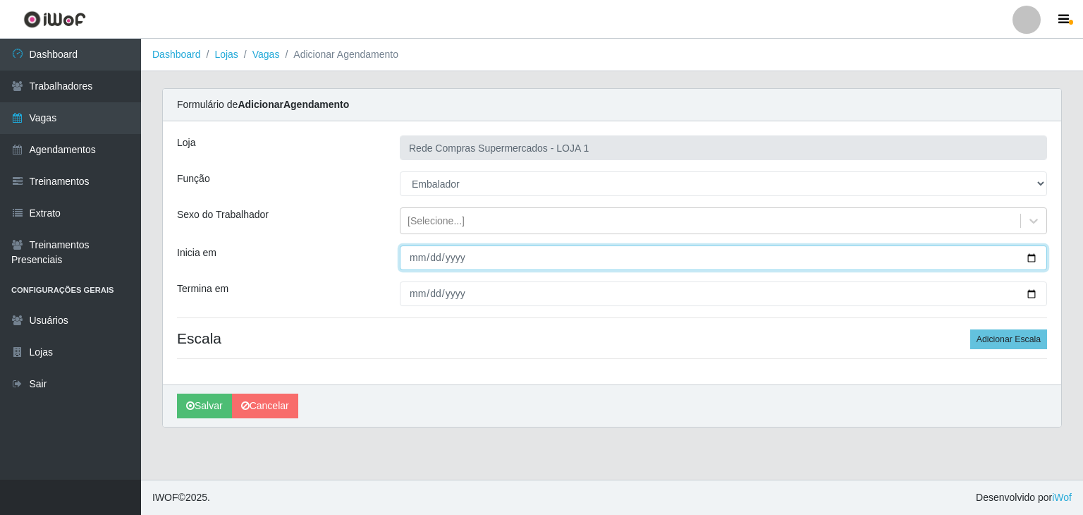
click at [1032, 260] on input "Inicia em" at bounding box center [723, 257] width 647 height 25
type input "2025-10-13"
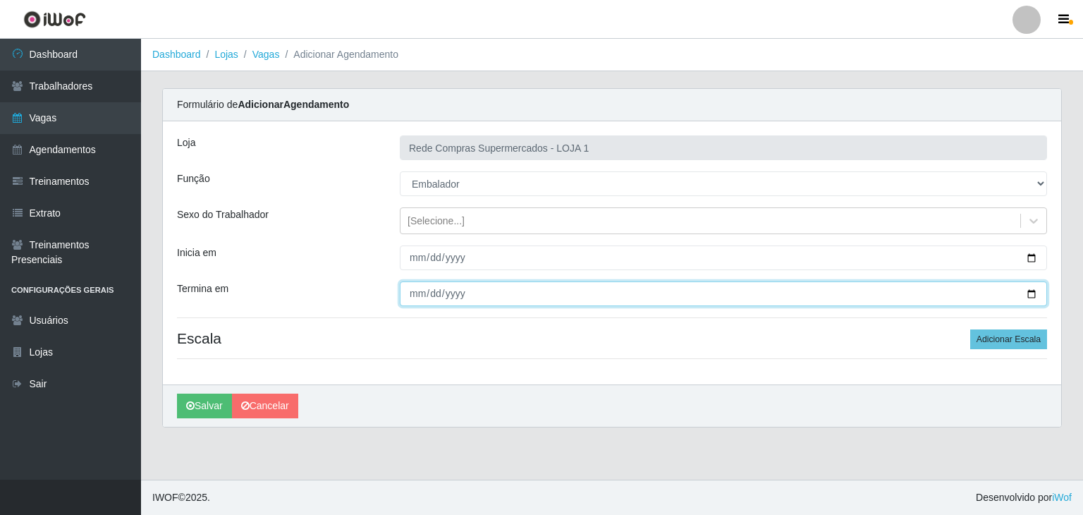
click at [1029, 296] on input "Termina em" at bounding box center [723, 293] width 647 height 25
type input "2025-10-18"
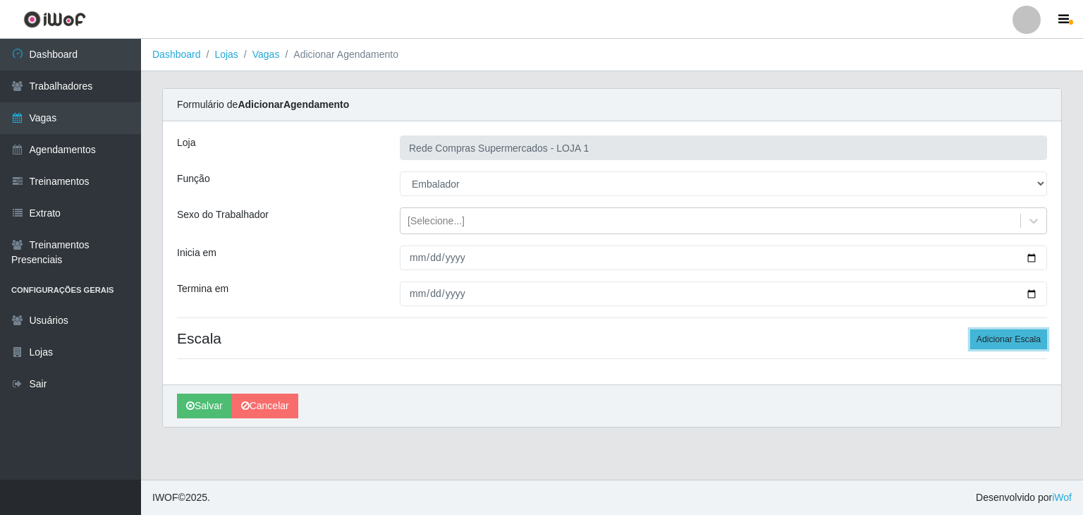
click at [997, 348] on button "Adicionar Escala" at bounding box center [1008, 339] width 77 height 20
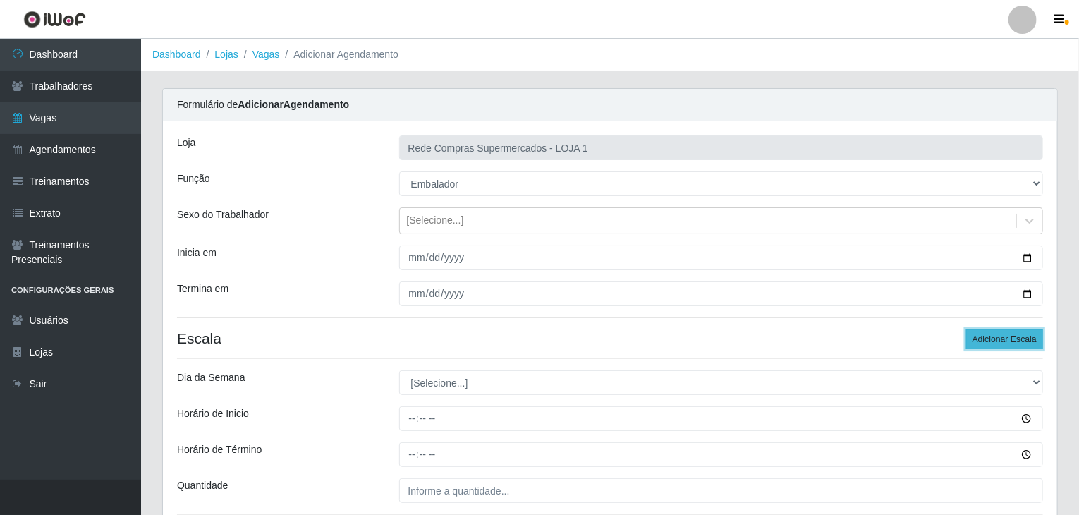
click at [997, 348] on button "Adicionar Escala" at bounding box center [1004, 339] width 77 height 20
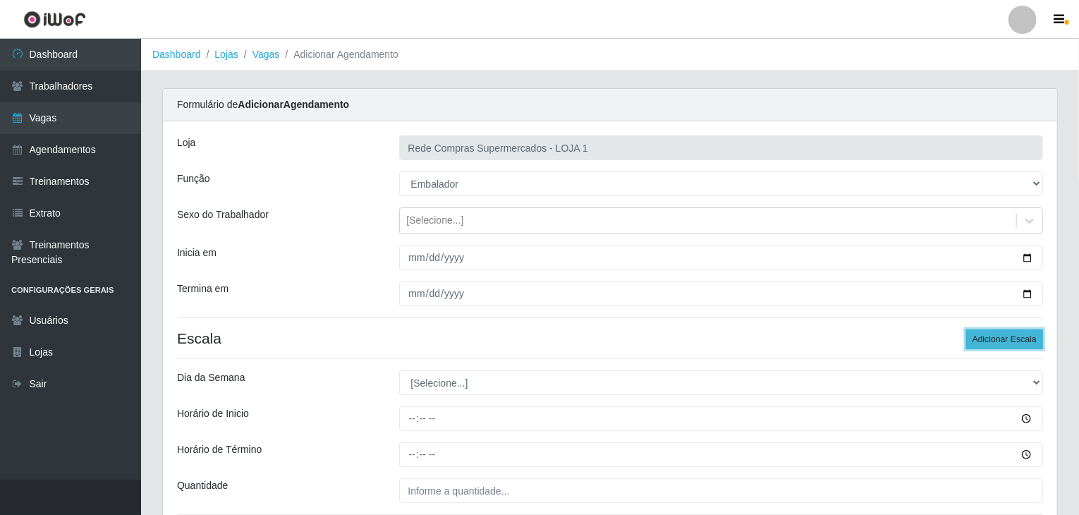
click at [997, 348] on button "Adicionar Escala" at bounding box center [1004, 339] width 77 height 20
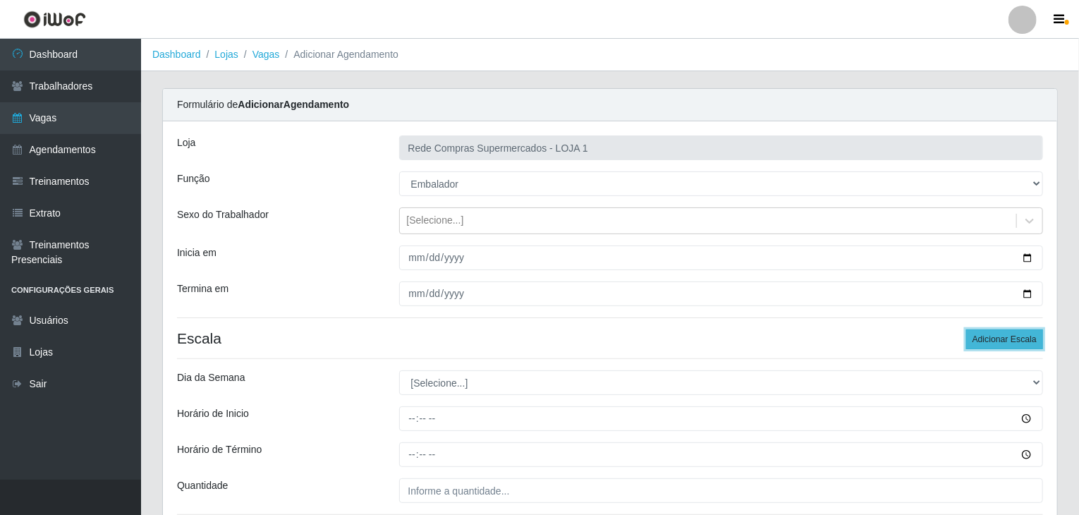
click at [997, 348] on button "Adicionar Escala" at bounding box center [1004, 339] width 77 height 20
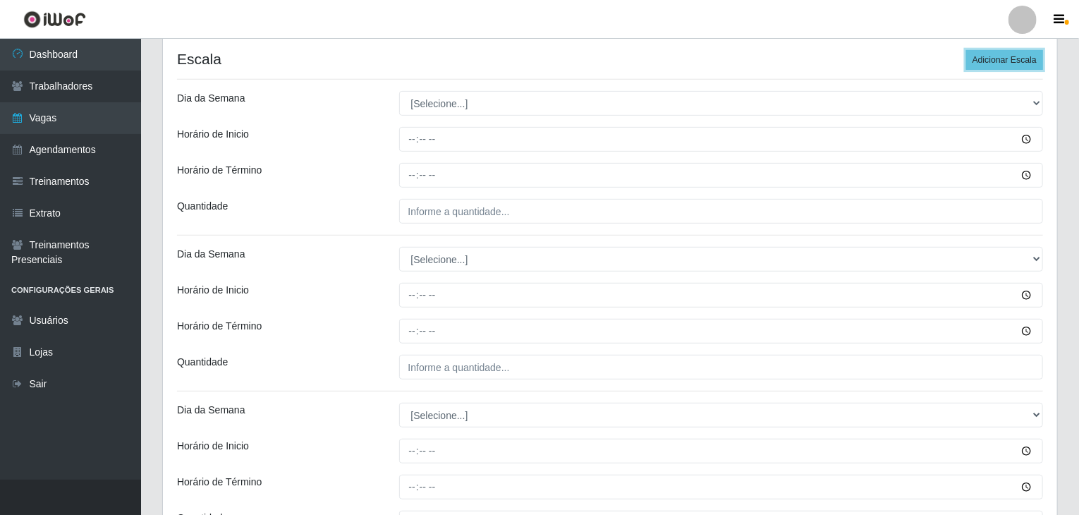
scroll to position [282, 0]
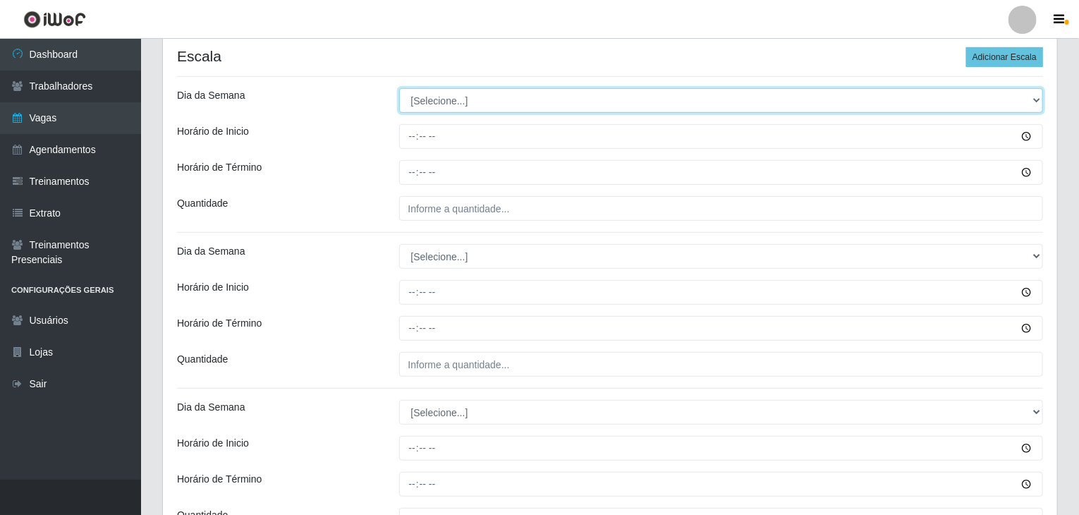
click at [451, 104] on select "[Selecione...] Segunda Terça Quarta Quinta Sexta Sábado Domingo" at bounding box center [721, 100] width 644 height 25
select select "1"
click at [399, 88] on select "[Selecione...] Segunda Terça Quarta Quinta Sexta Sábado Domingo" at bounding box center [721, 100] width 644 height 25
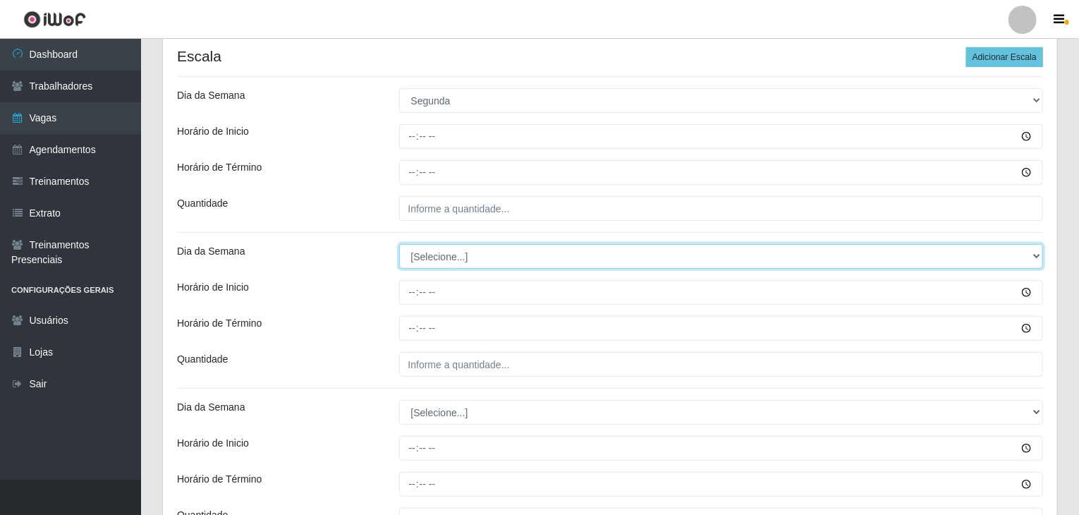
click at [462, 254] on select "[Selecione...] Segunda Terça Quarta Quinta Sexta Sábado Domingo" at bounding box center [721, 256] width 644 height 25
click at [399, 244] on select "[Selecione...] Segunda Terça Quarta Quinta Sexta Sábado Domingo" at bounding box center [721, 256] width 644 height 25
select select "1"
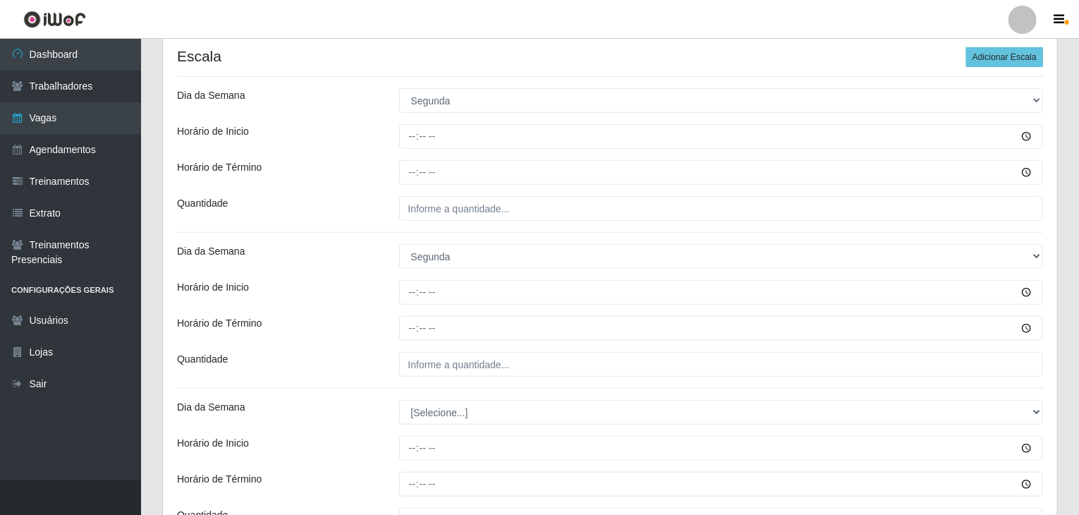
click at [365, 284] on div "Horário de Inicio" at bounding box center [277, 292] width 222 height 25
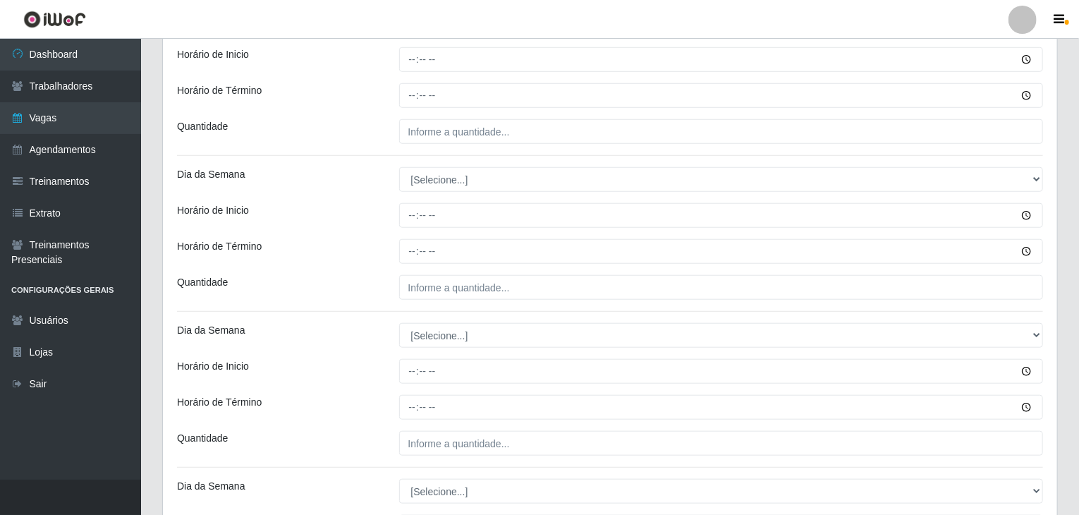
scroll to position [564, 0]
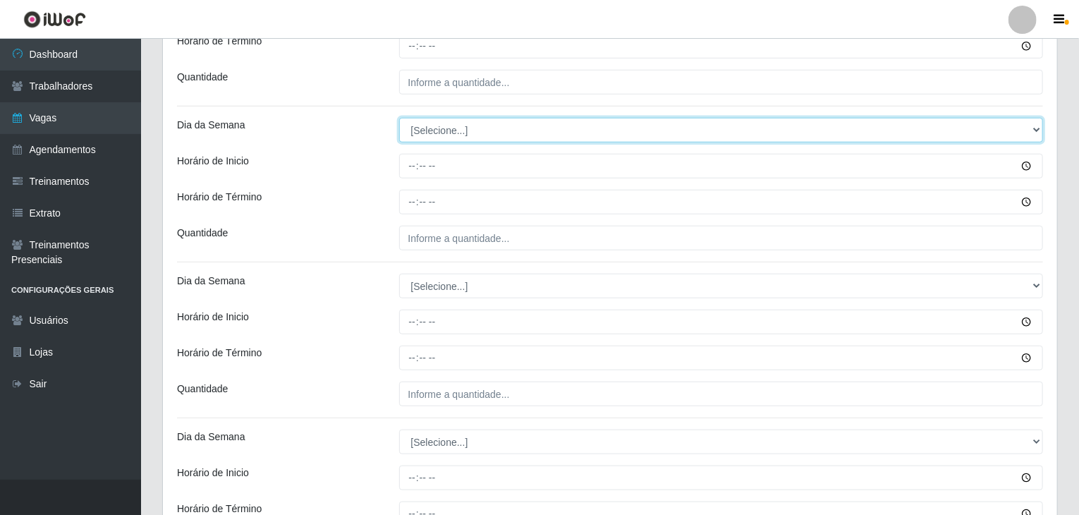
click at [431, 130] on select "[Selecione...] Segunda Terça Quarta Quinta Sexta Sábado Domingo" at bounding box center [721, 130] width 644 height 25
select select "2"
click at [399, 118] on select "[Selecione...] Segunda Terça Quarta Quinta Sexta Sábado Domingo" at bounding box center [721, 130] width 644 height 25
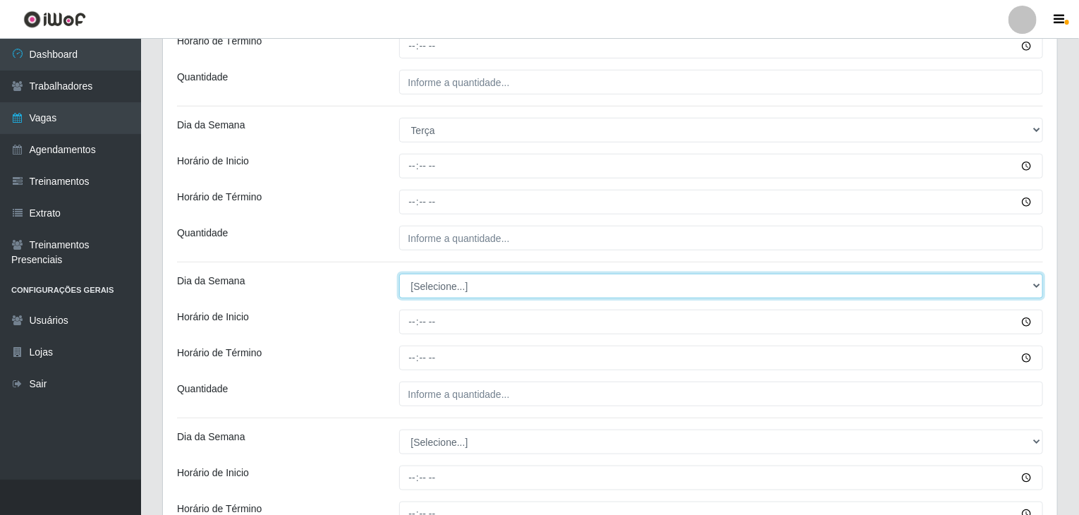
click at [455, 281] on select "[Selecione...] Segunda Terça Quarta Quinta Sexta Sábado Domingo" at bounding box center [721, 286] width 644 height 25
select select "2"
click at [399, 274] on select "[Selecione...] Segunda Terça Quarta Quinta Sexta Sábado Domingo" at bounding box center [721, 286] width 644 height 25
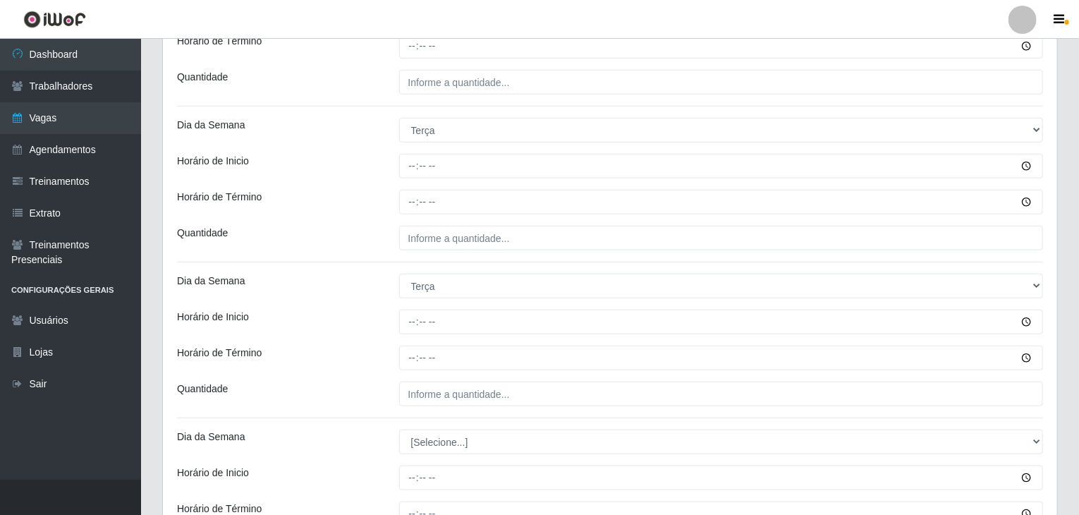
click at [395, 309] on div at bounding box center [720, 321] width 665 height 25
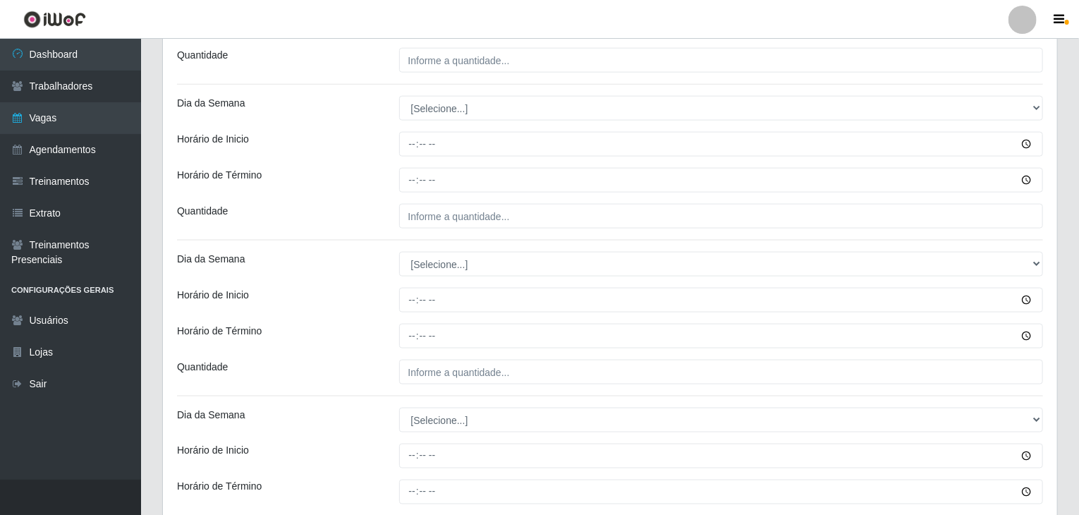
scroll to position [916, 0]
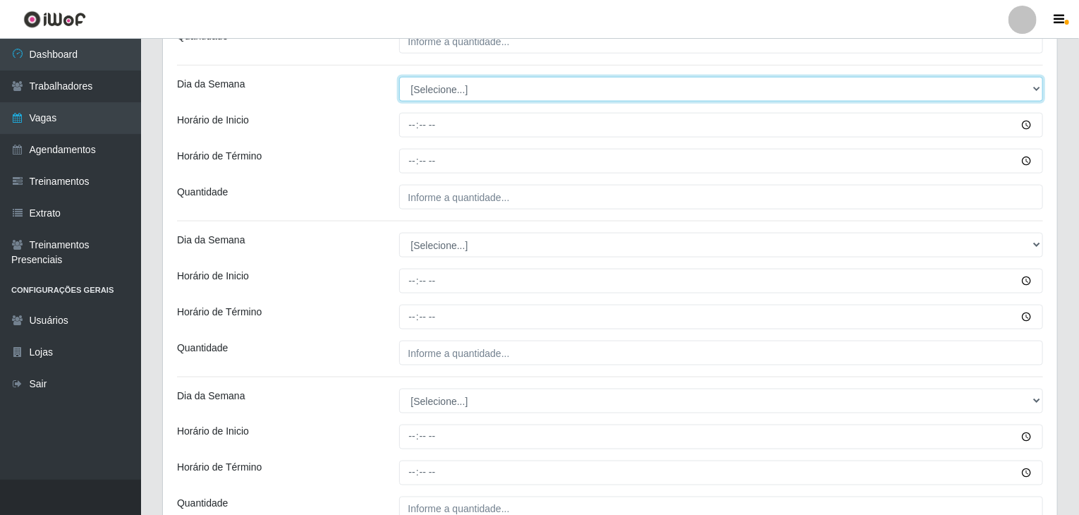
click at [439, 86] on select "[Selecione...] Segunda Terça Quarta Quinta Sexta Sábado Domingo" at bounding box center [721, 89] width 644 height 25
select select "3"
click at [399, 77] on select "[Selecione...] Segunda Terça Quarta Quinta Sexta Sábado Domingo" at bounding box center [721, 89] width 644 height 25
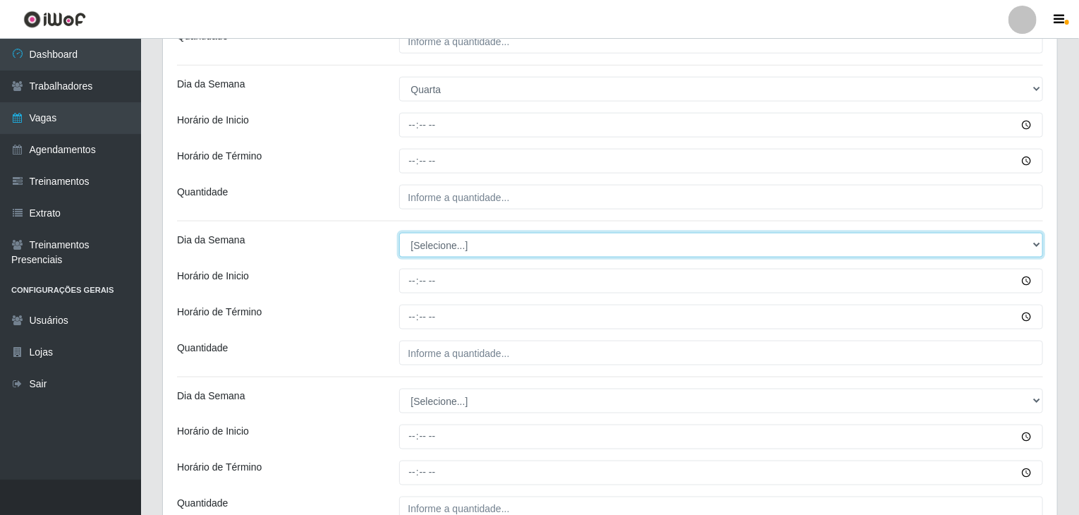
drag, startPoint x: 467, startPoint y: 240, endPoint x: 467, endPoint y: 252, distance: 12.0
click at [467, 241] on select "[Selecione...] Segunda Terça Quarta Quinta Sexta Sábado Domingo" at bounding box center [721, 245] width 644 height 25
select select "3"
click at [399, 233] on select "[Selecione...] Segunda Terça Quarta Quinta Sexta Sábado Domingo" at bounding box center [721, 245] width 644 height 25
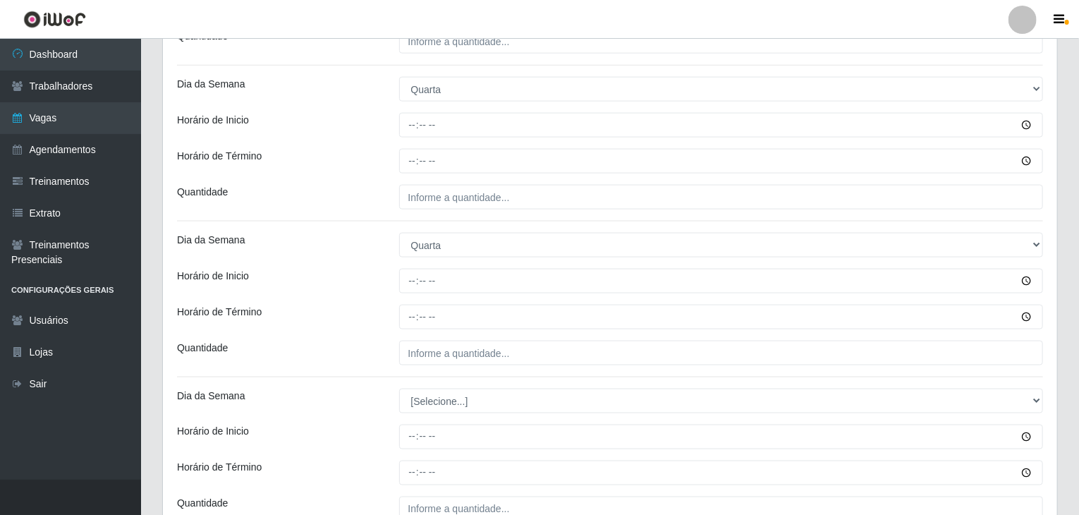
click at [394, 284] on div at bounding box center [720, 281] width 665 height 25
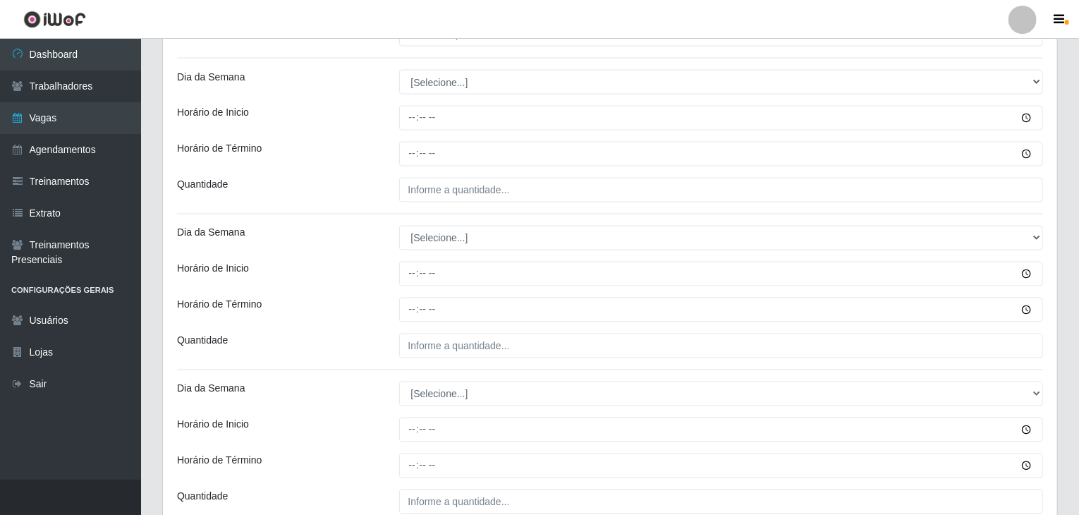
scroll to position [1269, 0]
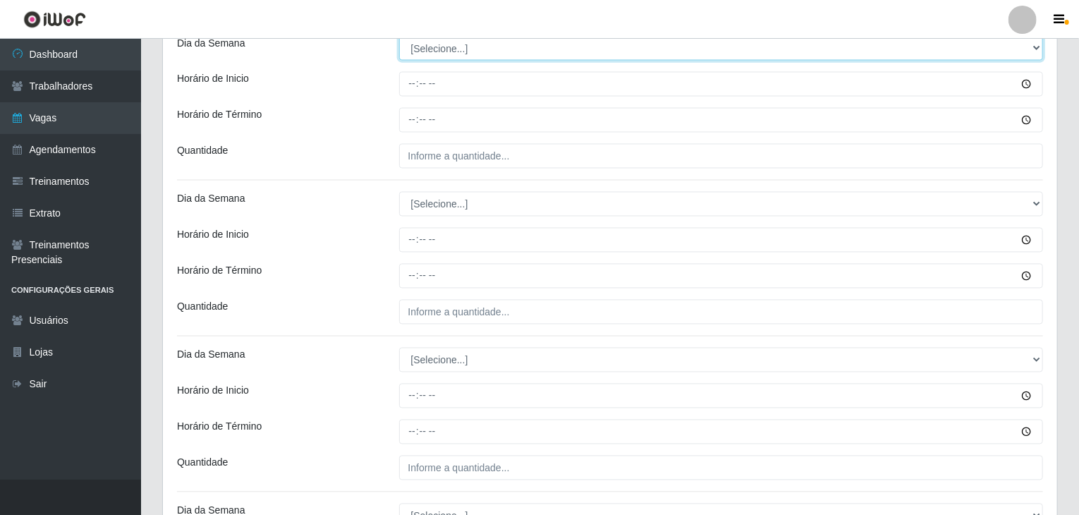
click at [422, 49] on select "[Selecione...] Segunda Terça Quarta Quinta Sexta Sábado Domingo" at bounding box center [721, 48] width 644 height 25
select select "4"
click at [399, 36] on select "[Selecione...] Segunda Terça Quarta Quinta Sexta Sábado Domingo" at bounding box center [721, 48] width 644 height 25
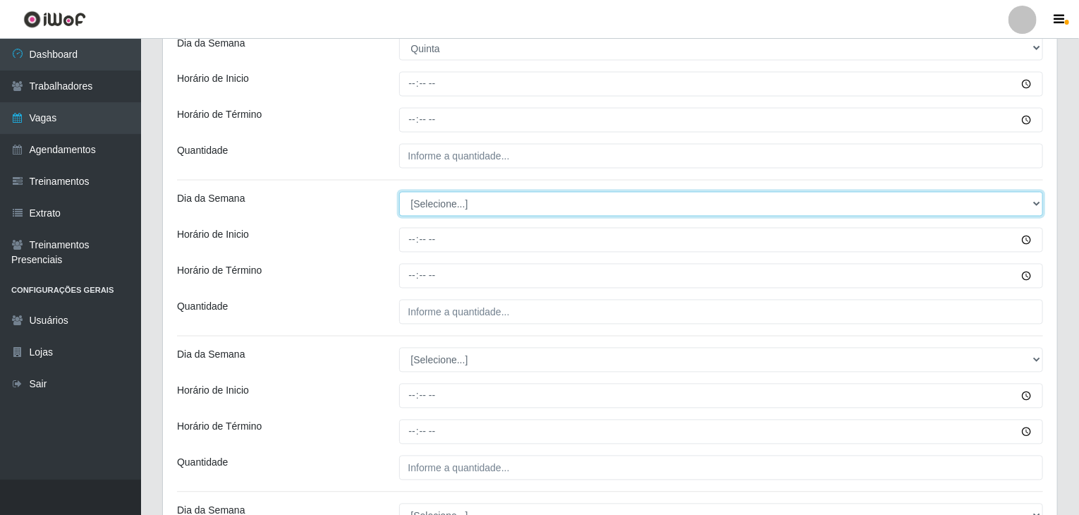
click at [452, 203] on select "[Selecione...] Segunda Terça Quarta Quinta Sexta Sábado Domingo" at bounding box center [721, 204] width 644 height 25
select select "4"
click at [399, 192] on select "[Selecione...] Segunda Terça Quarta Quinta Sexta Sábado Domingo" at bounding box center [721, 204] width 644 height 25
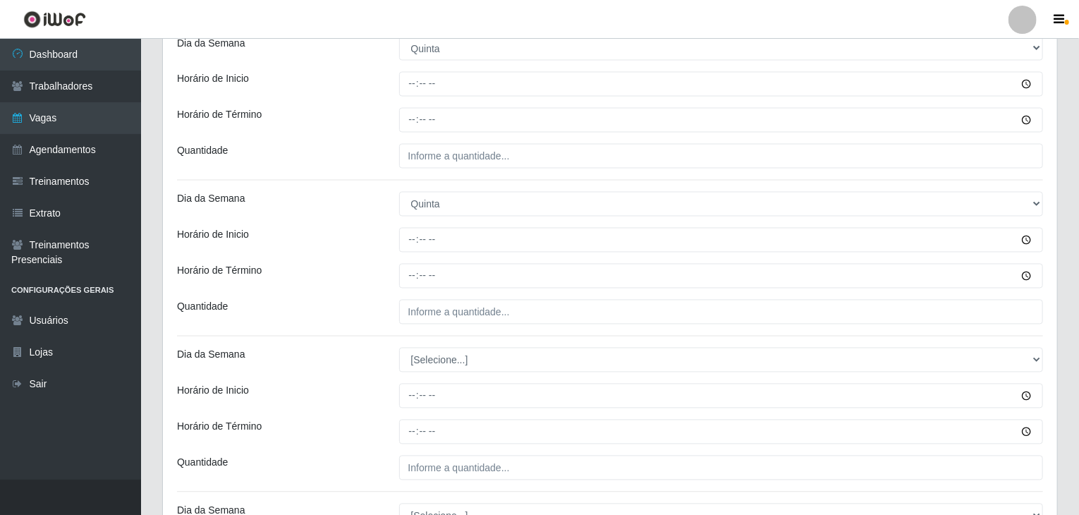
click at [354, 228] on div "Horário de Inicio" at bounding box center [277, 240] width 222 height 25
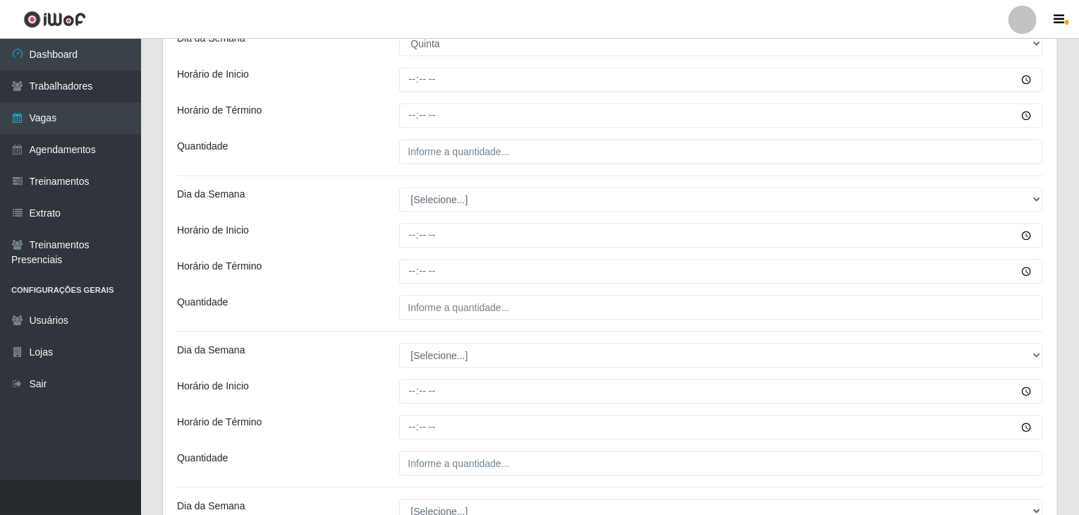
scroll to position [1480, 0]
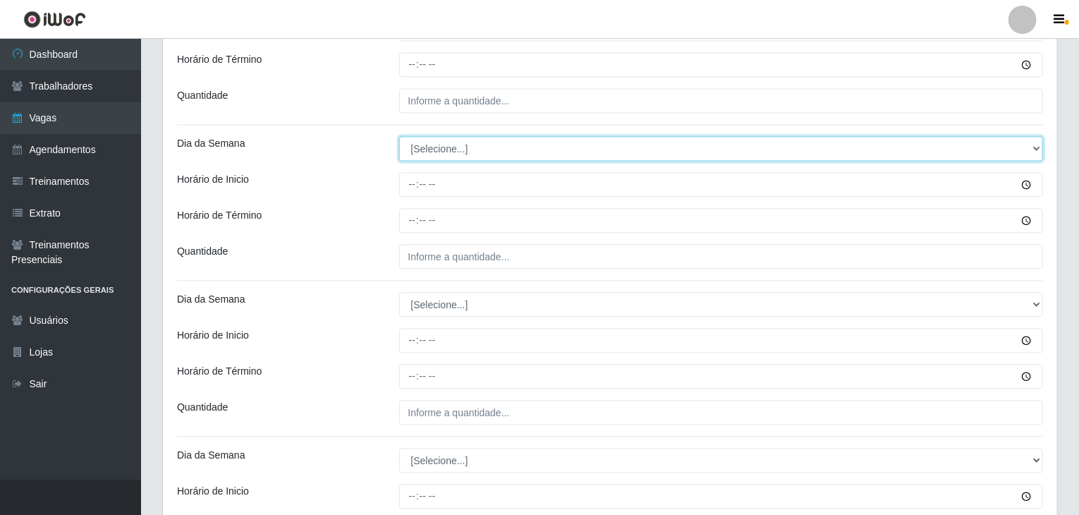
click at [445, 147] on select "[Selecione...] Segunda Terça Quarta Quinta Sexta Sábado Domingo" at bounding box center [721, 148] width 644 height 25
select select "5"
click at [399, 136] on select "[Selecione...] Segunda Terça Quarta Quinta Sexta Sábado Domingo" at bounding box center [721, 148] width 644 height 25
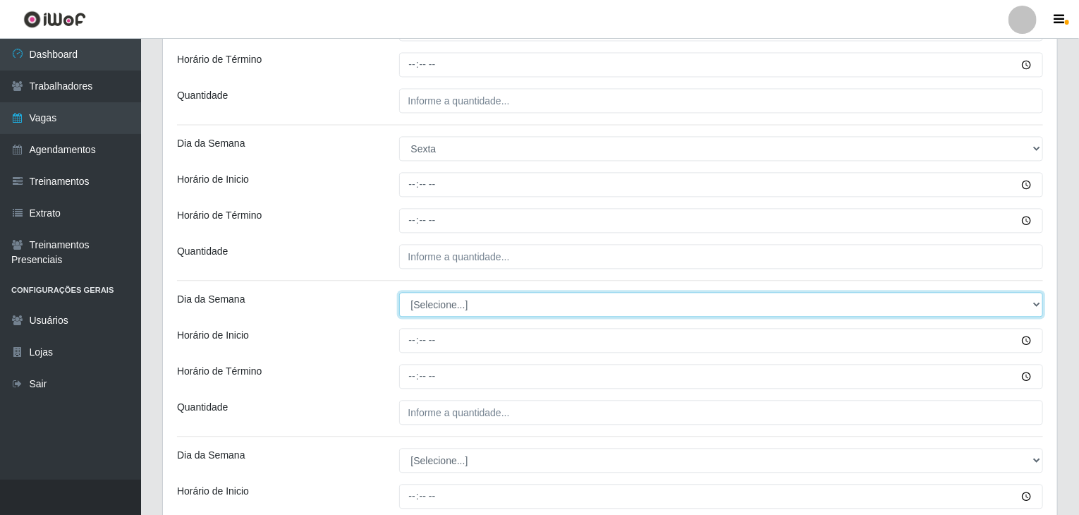
click at [475, 300] on select "[Selecione...] Segunda Terça Quarta Quinta Sexta Sábado Domingo" at bounding box center [721, 304] width 644 height 25
select select "5"
click at [399, 292] on select "[Selecione...] Segunda Terça Quarta Quinta Sexta Sábado Domingo" at bounding box center [721, 304] width 644 height 25
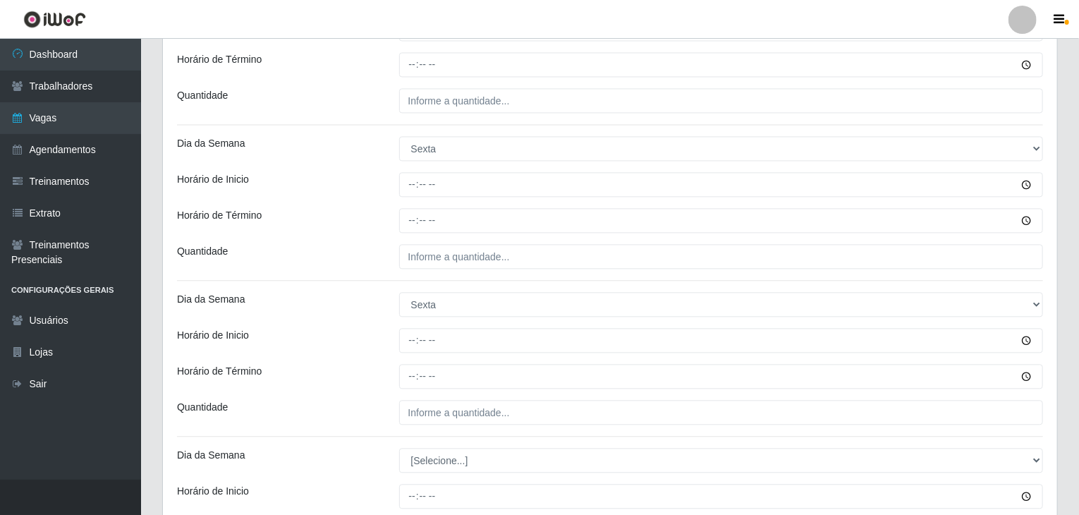
click at [333, 314] on div "Dia da Semana" at bounding box center [277, 304] width 222 height 25
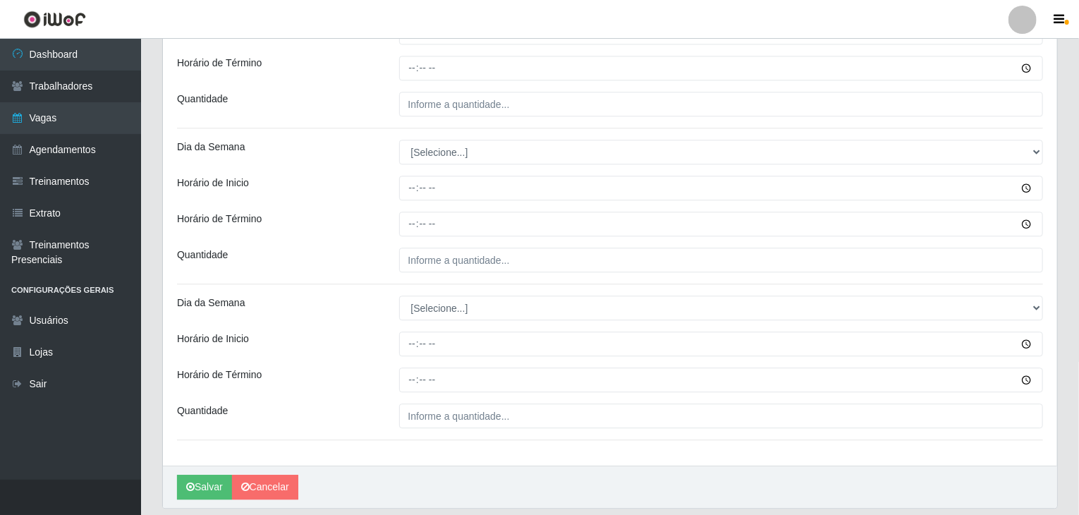
scroll to position [1831, 0]
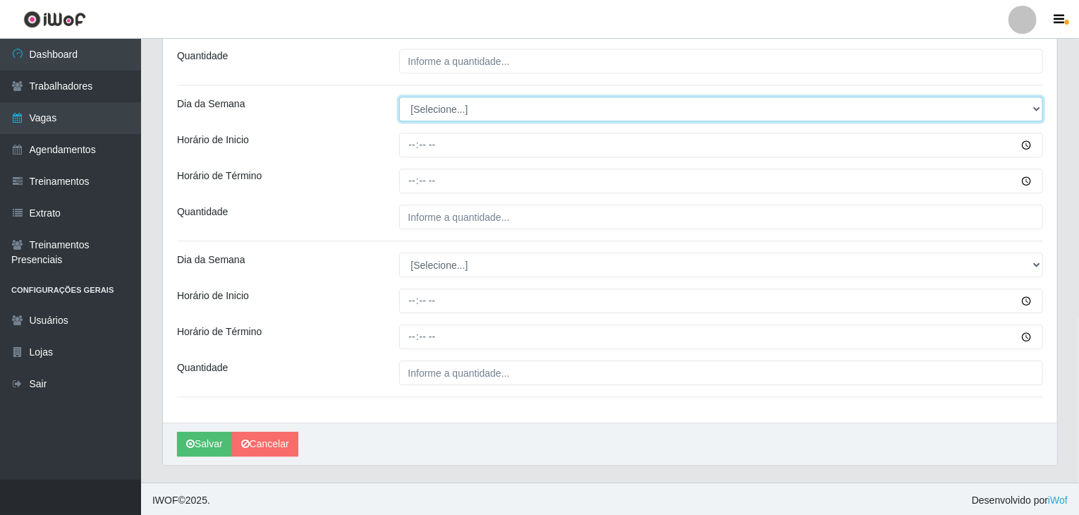
click at [436, 104] on select "[Selecione...] Segunda Terça Quarta Quinta Sexta Sábado Domingo" at bounding box center [721, 109] width 644 height 25
select select "6"
click at [399, 97] on select "[Selecione...] Segunda Terça Quarta Quinta Sexta Sábado Domingo" at bounding box center [721, 109] width 644 height 25
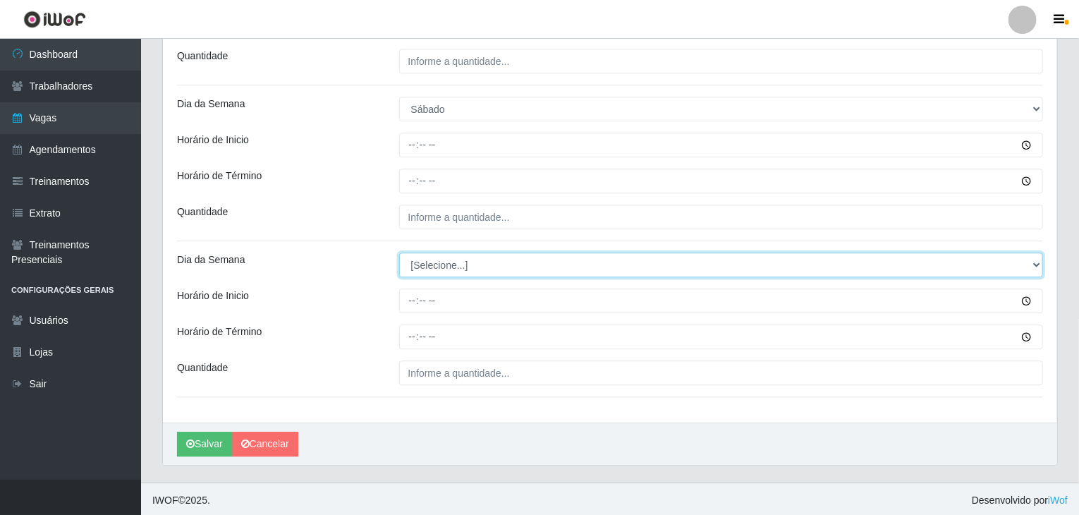
click at [444, 257] on select "[Selecione...] Segunda Terça Quarta Quinta Sexta Sábado Domingo" at bounding box center [721, 264] width 644 height 25
select select "6"
click at [399, 252] on select "[Selecione...] Segunda Terça Quarta Quinta Sexta Sábado Domingo" at bounding box center [721, 264] width 644 height 25
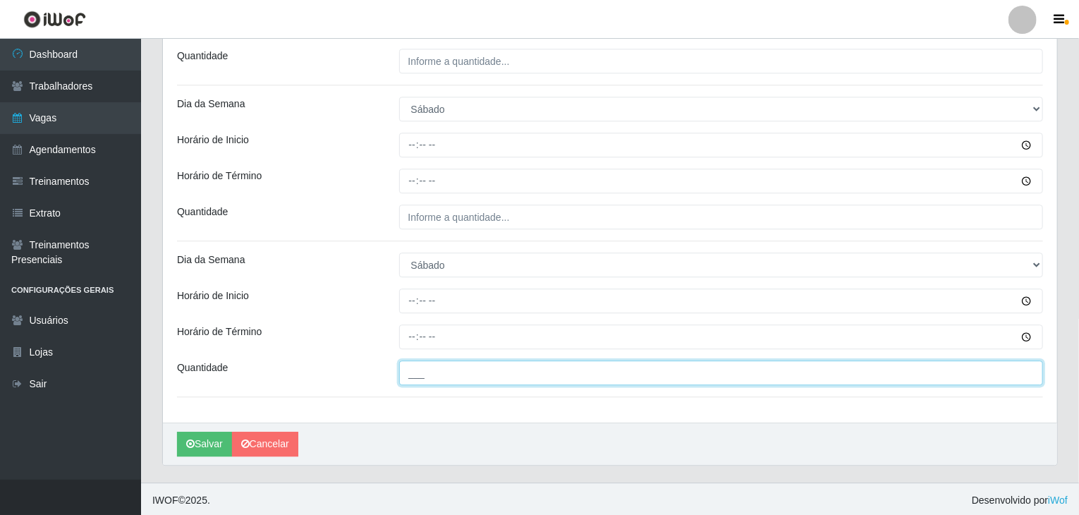
click at [454, 366] on input "___" at bounding box center [721, 372] width 644 height 25
type input "6__"
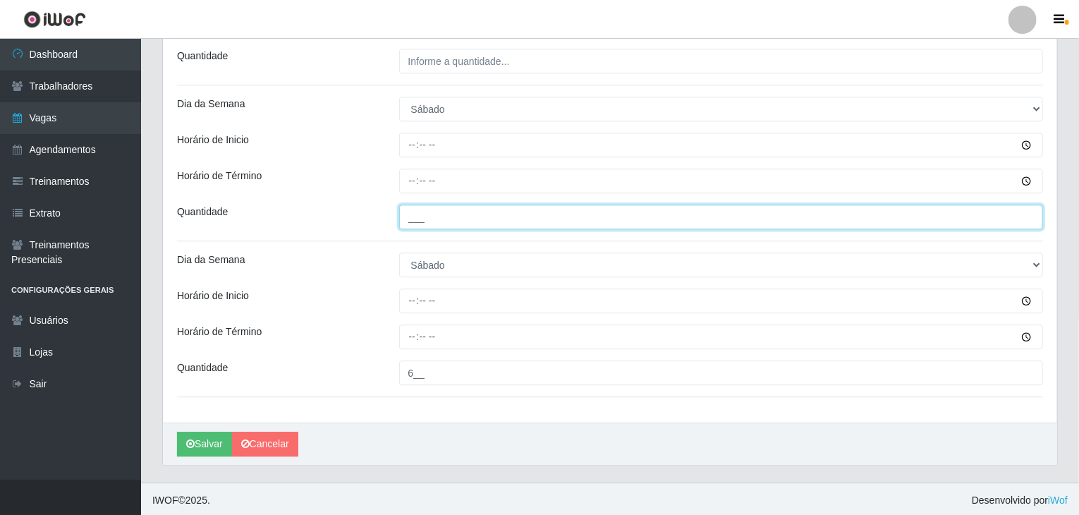
click at [444, 211] on input "___" at bounding box center [721, 216] width 644 height 25
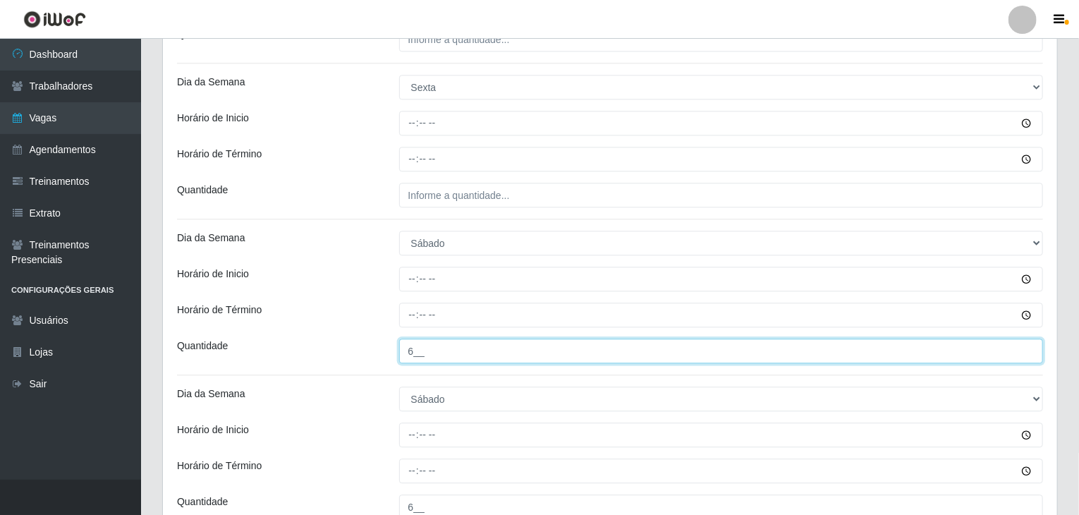
scroll to position [1620, 0]
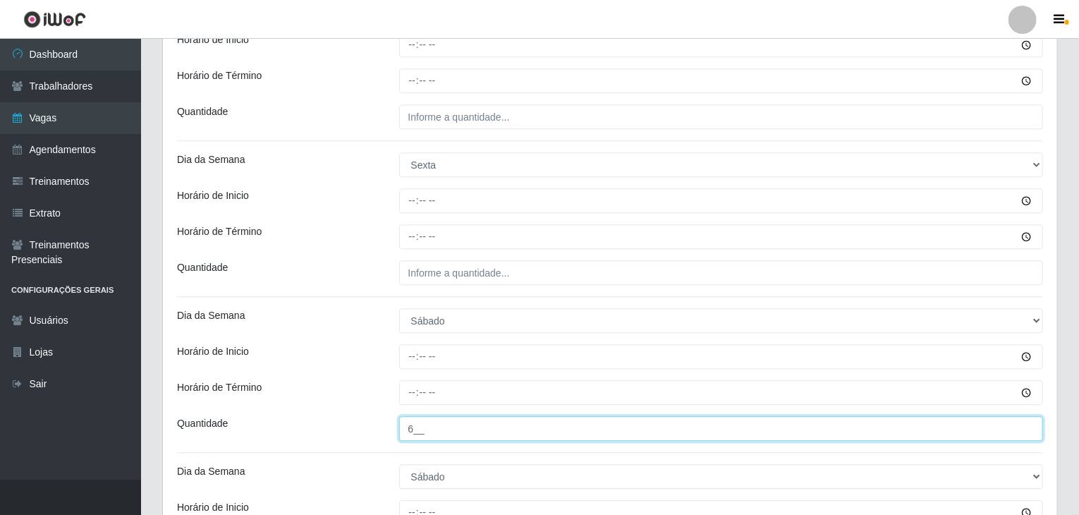
type input "6__"
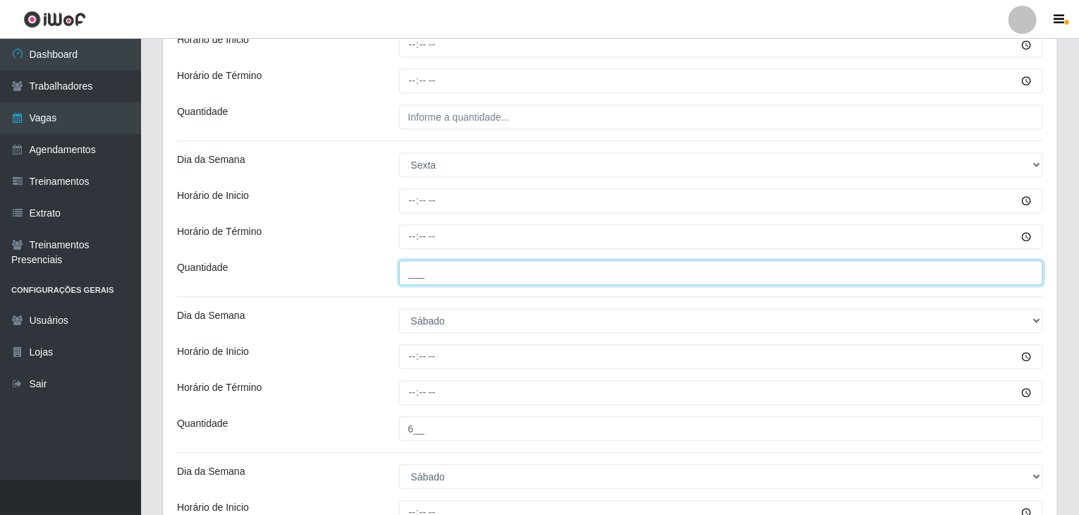
click at [486, 277] on input "___" at bounding box center [721, 272] width 644 height 25
type input "6__"
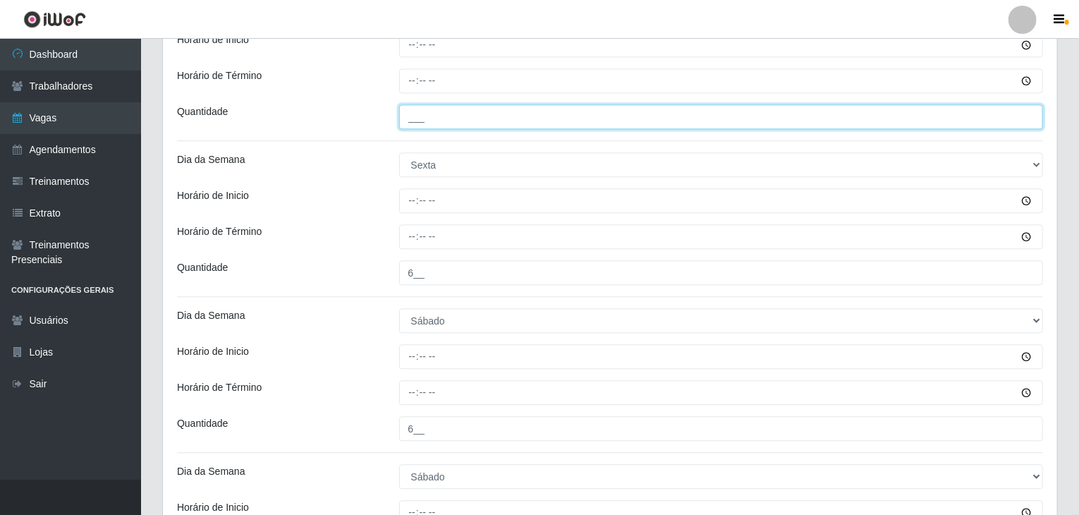
drag, startPoint x: 452, startPoint y: 109, endPoint x: 460, endPoint y: 112, distance: 8.5
click at [452, 109] on input "___" at bounding box center [721, 116] width 644 height 25
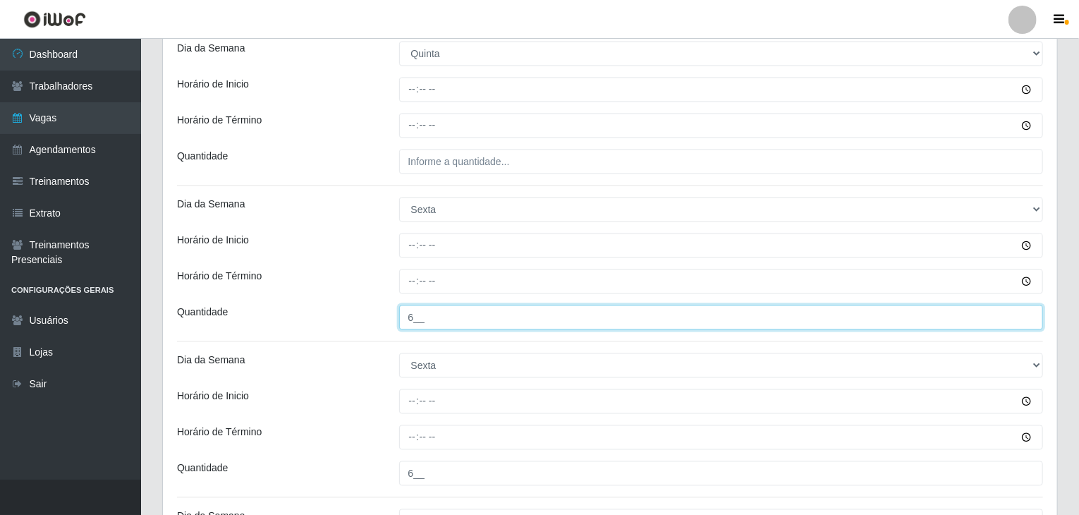
scroll to position [1408, 0]
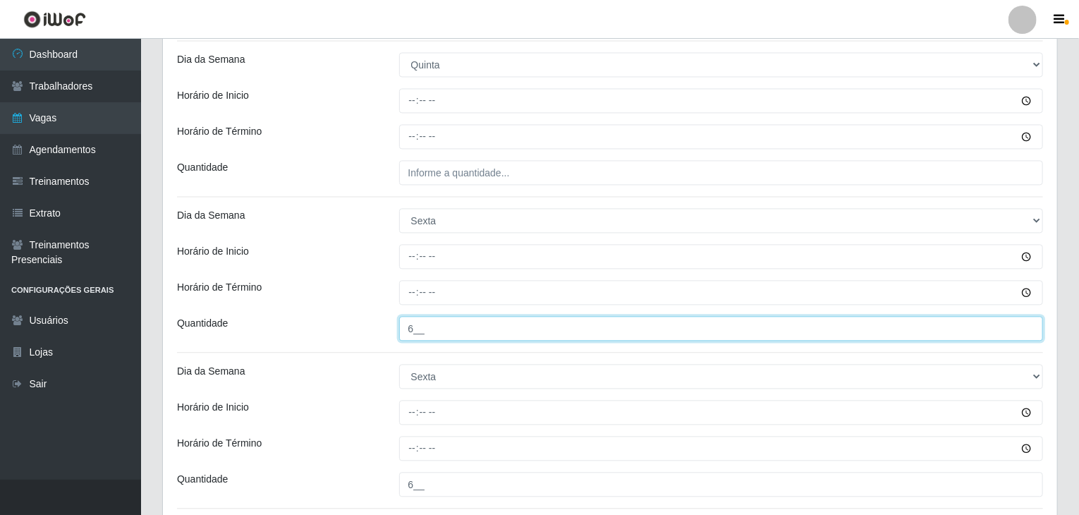
type input "6__"
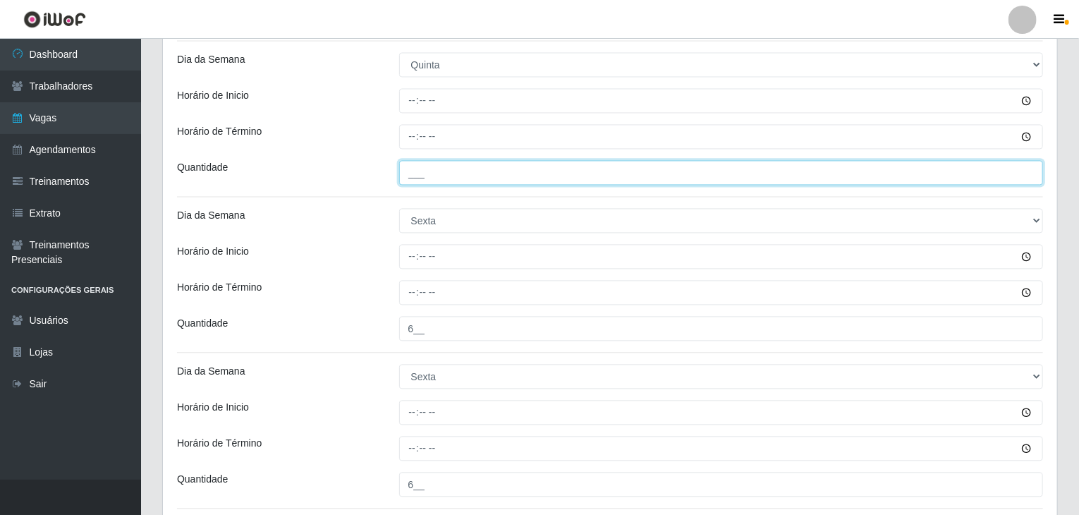
click at [468, 176] on input "___" at bounding box center [721, 172] width 644 height 25
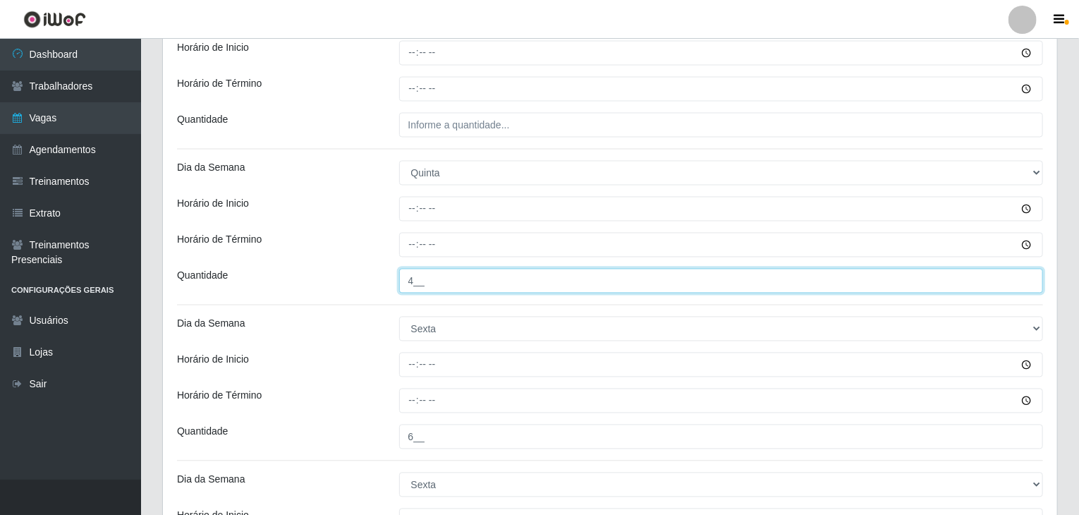
scroll to position [1267, 0]
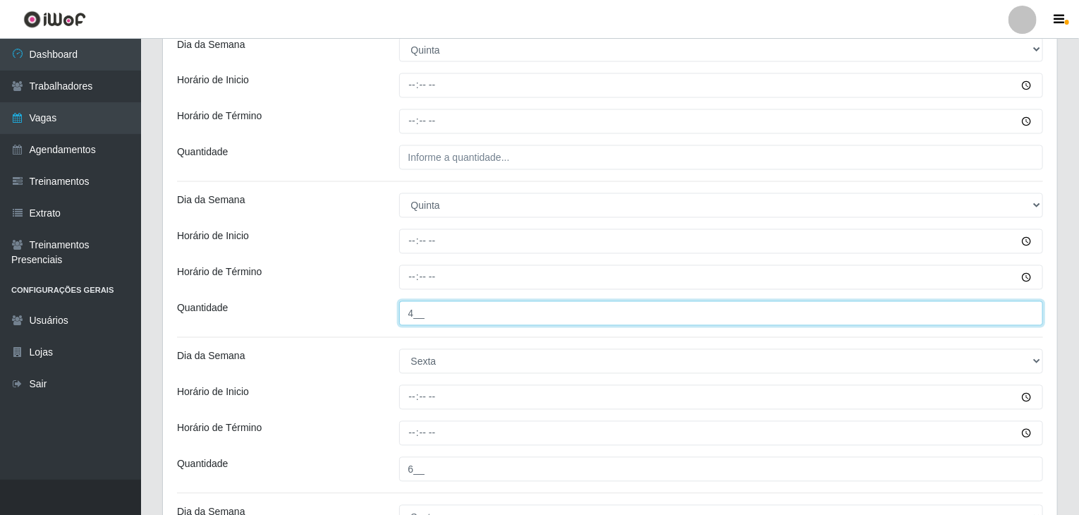
type input "4__"
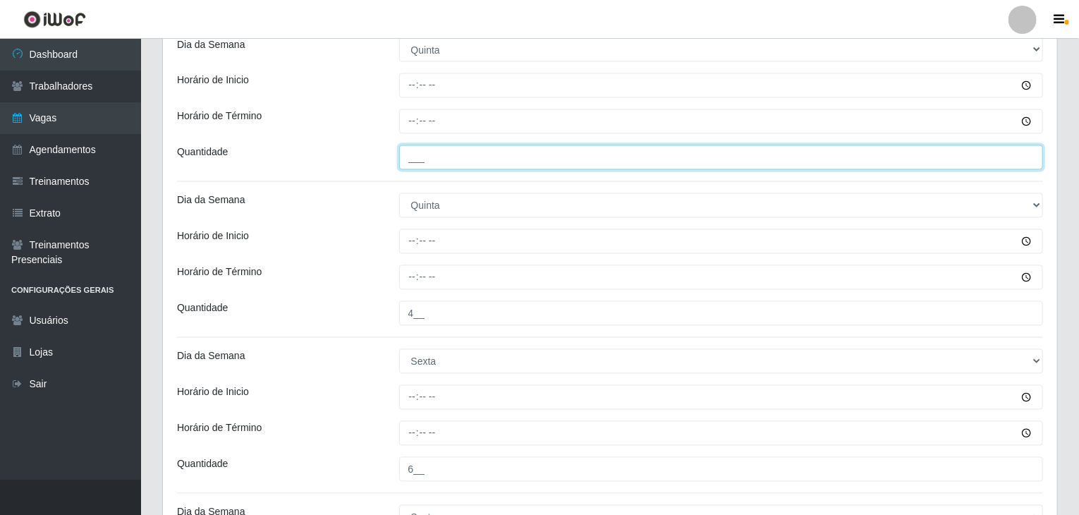
click at [452, 147] on input "___" at bounding box center [721, 157] width 644 height 25
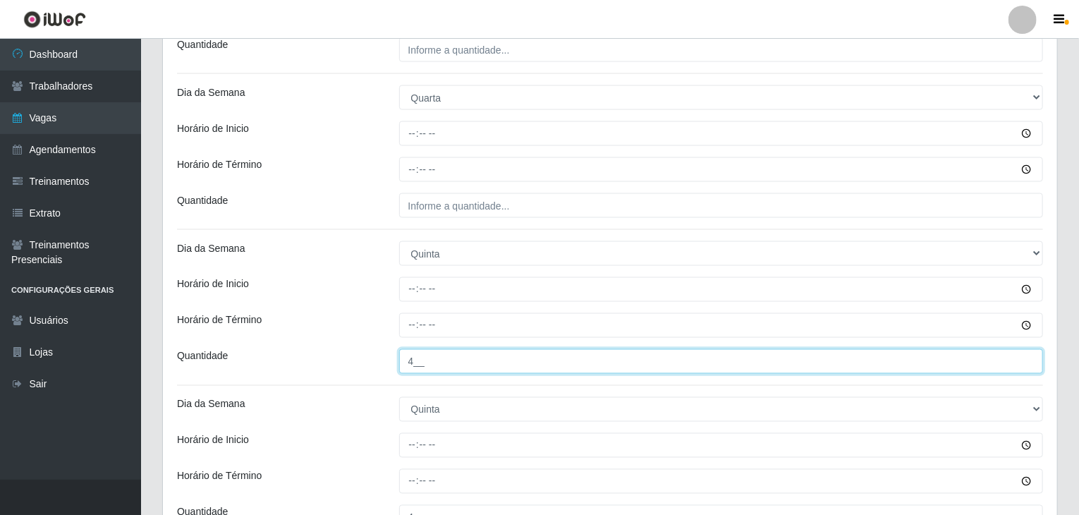
scroll to position [1056, 0]
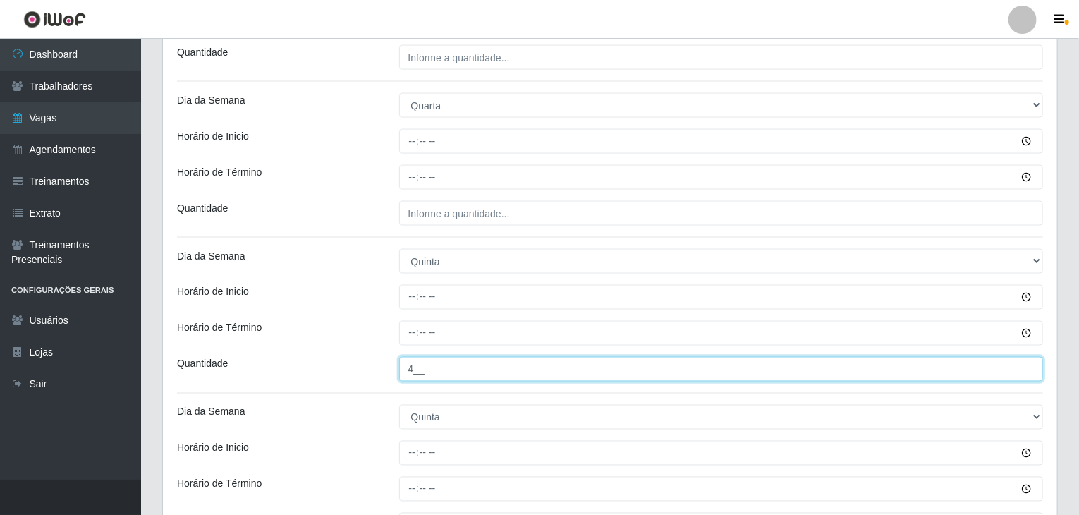
type input "4__"
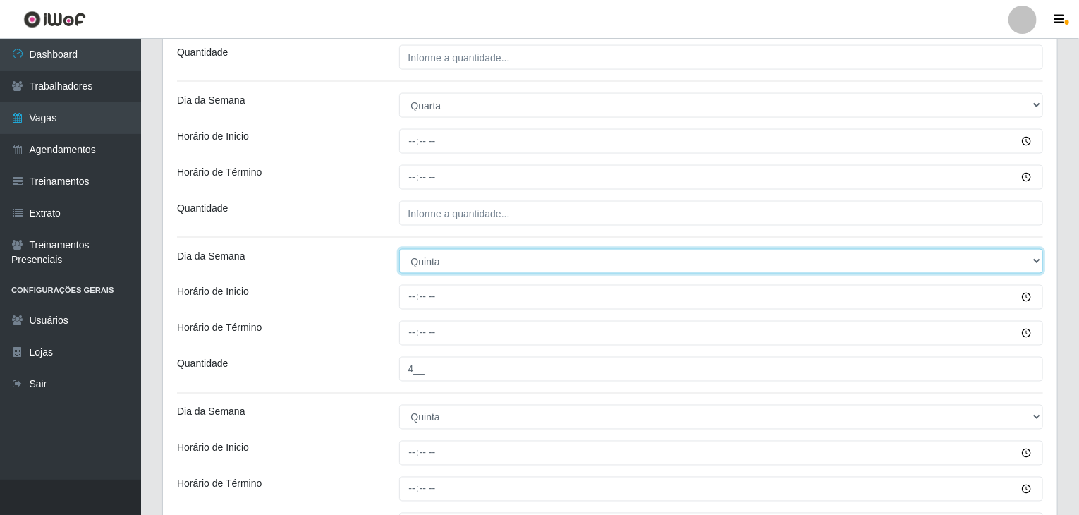
click at [485, 268] on select "[Selecione...] Segunda Terça Quarta Quinta Sexta Sábado Domingo" at bounding box center [721, 261] width 644 height 25
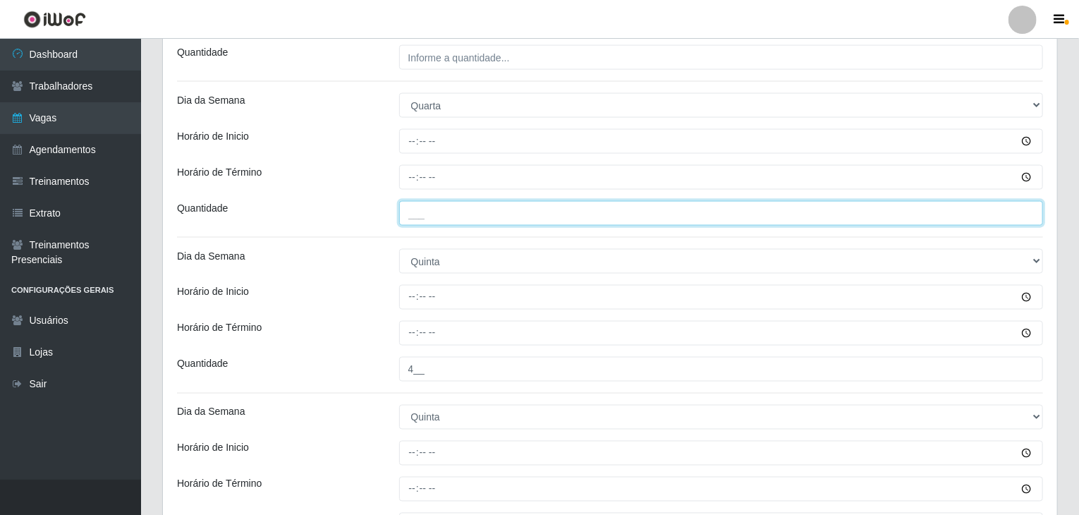
click at [461, 216] on input "___" at bounding box center [721, 213] width 644 height 25
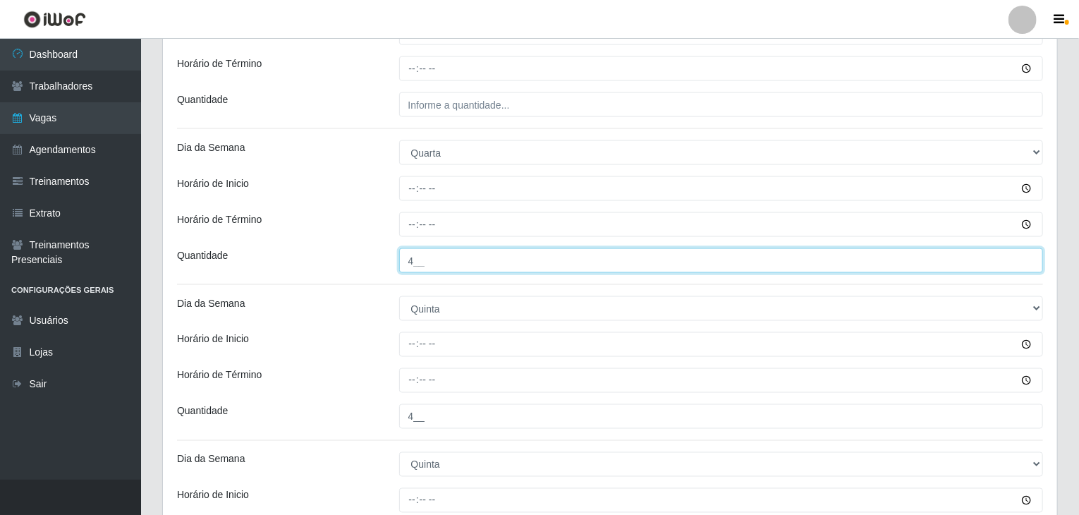
scroll to position [915, 0]
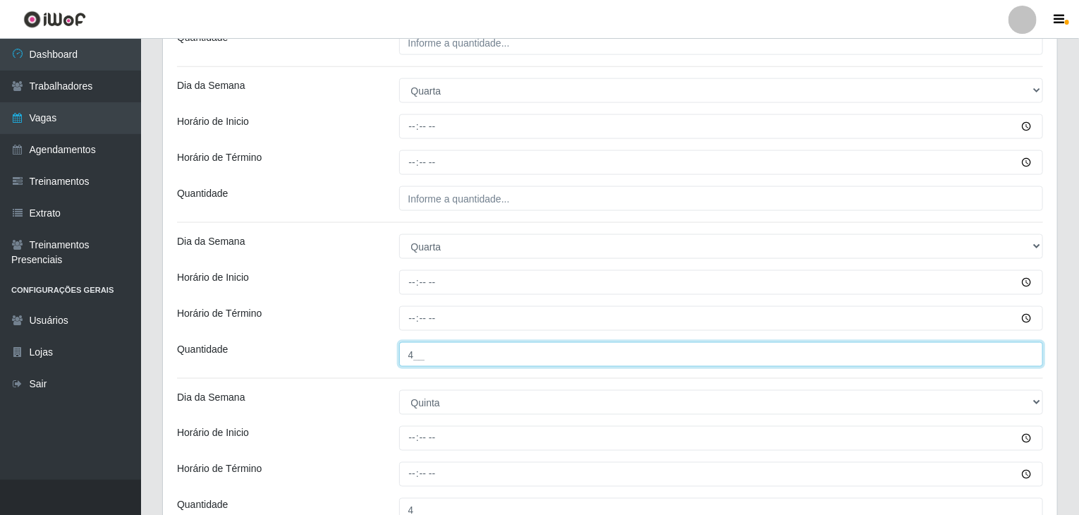
type input "4__"
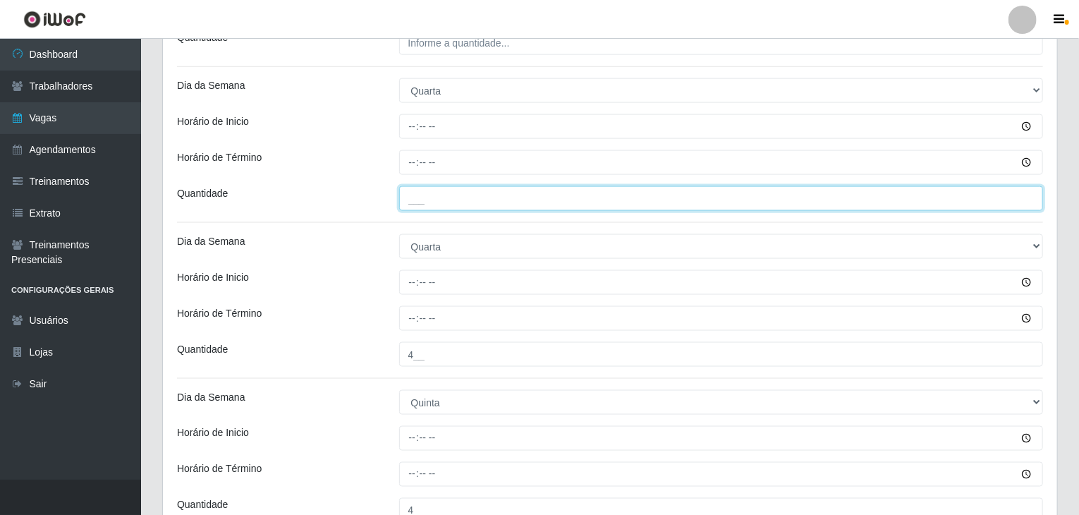
drag, startPoint x: 496, startPoint y: 209, endPoint x: 491, endPoint y: 201, distance: 10.2
click at [496, 209] on div "Loja Rede Compras Supermercados - LOJA 1 Função [Selecione...] ASG ASG + ASG ++…" at bounding box center [610, 272] width 894 height 2132
click at [490, 200] on input "___" at bounding box center [721, 198] width 644 height 25
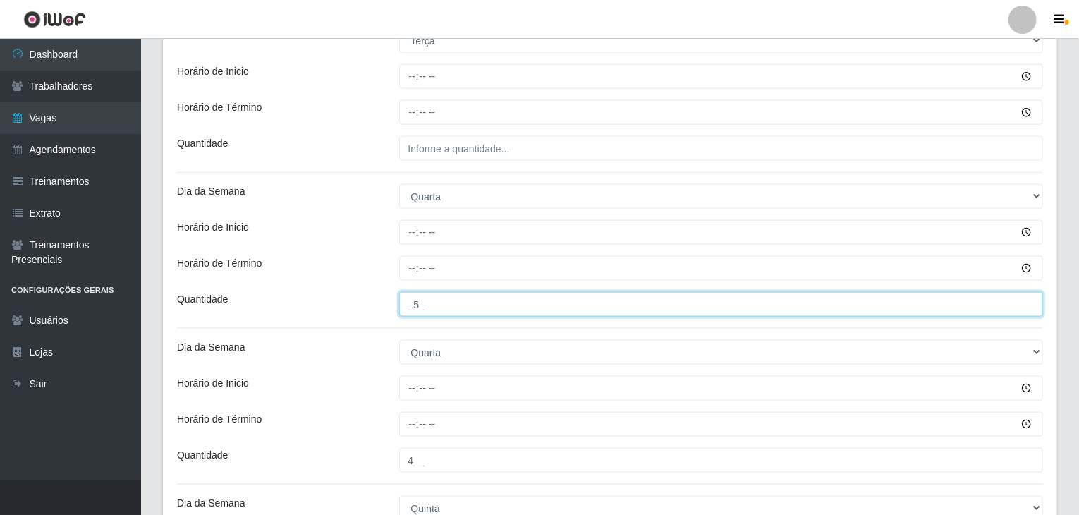
scroll to position [774, 0]
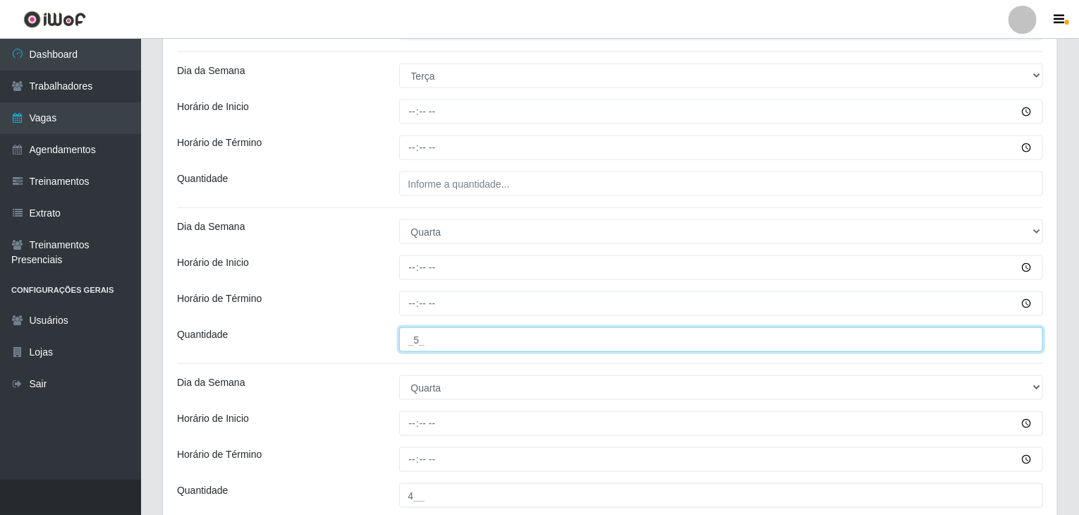
type input "_5_"
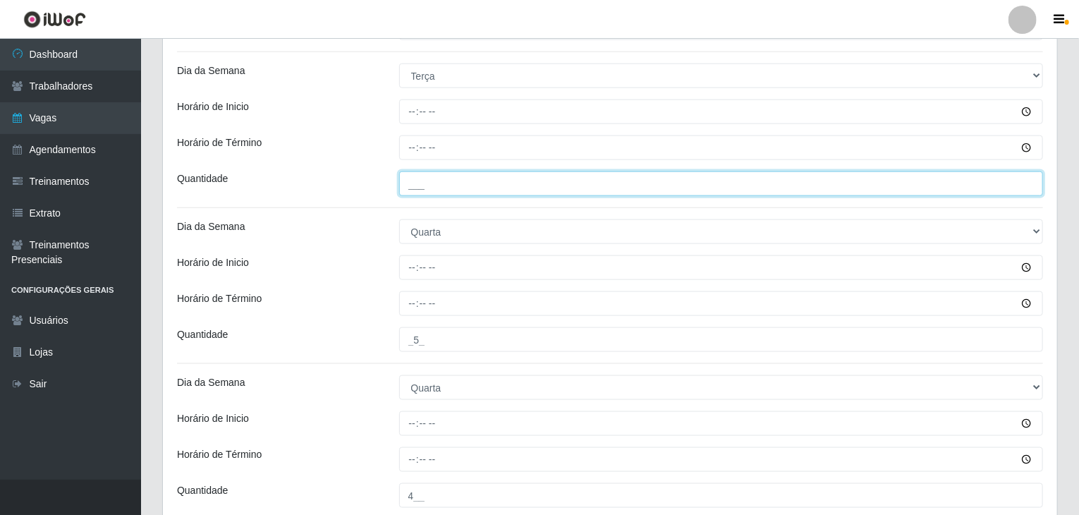
click at [505, 185] on input "___" at bounding box center [721, 183] width 644 height 25
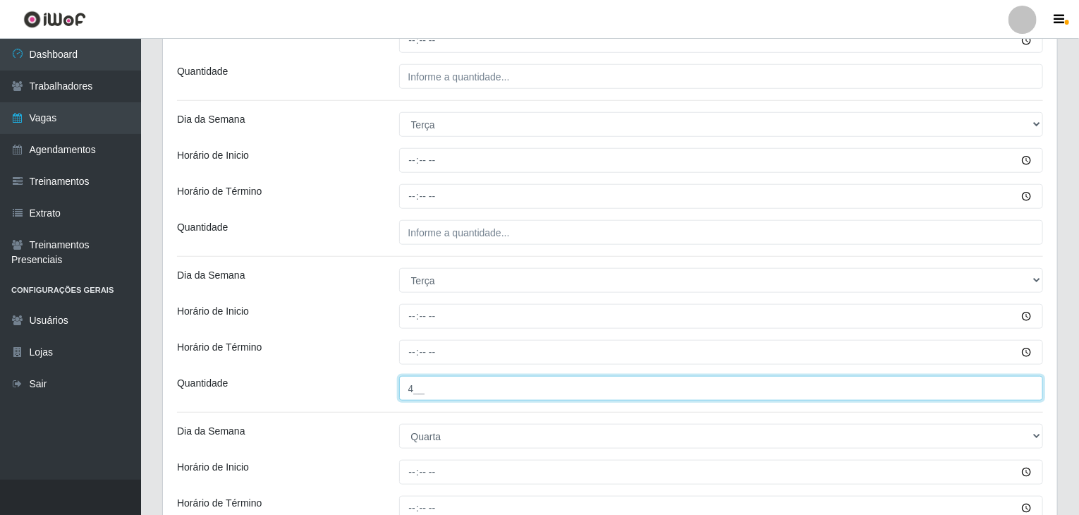
scroll to position [563, 0]
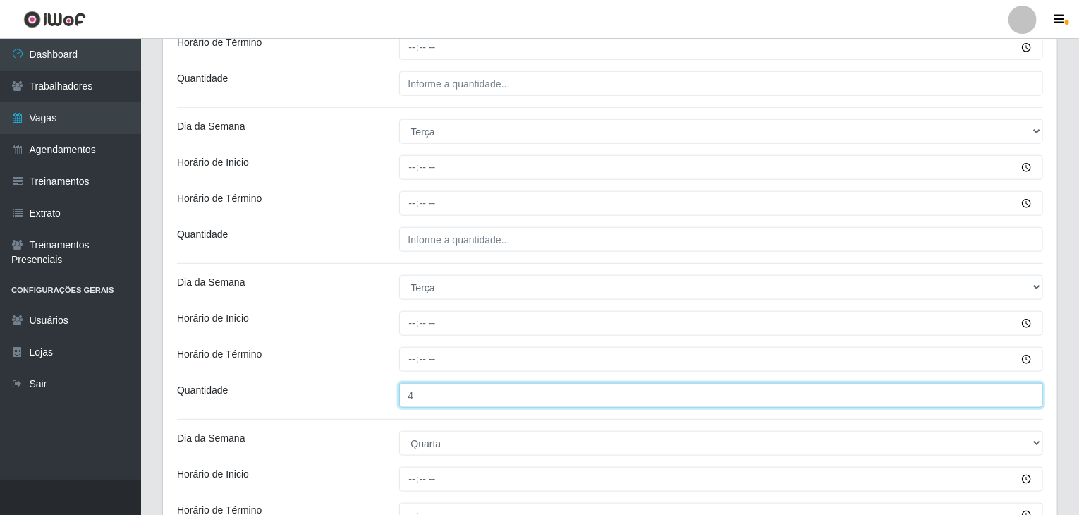
type input "4__"
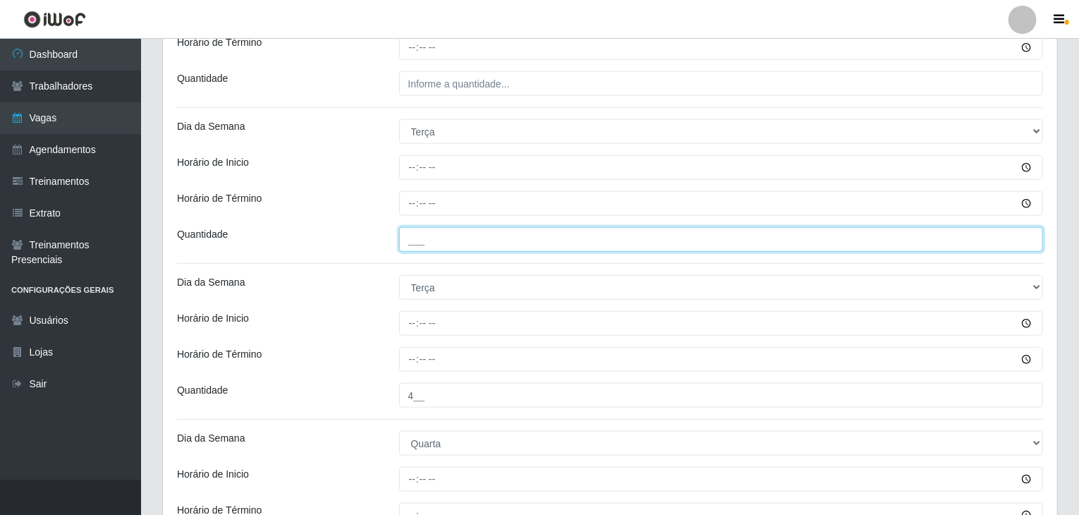
click at [468, 249] on input "___" at bounding box center [721, 239] width 644 height 25
type input "4__"
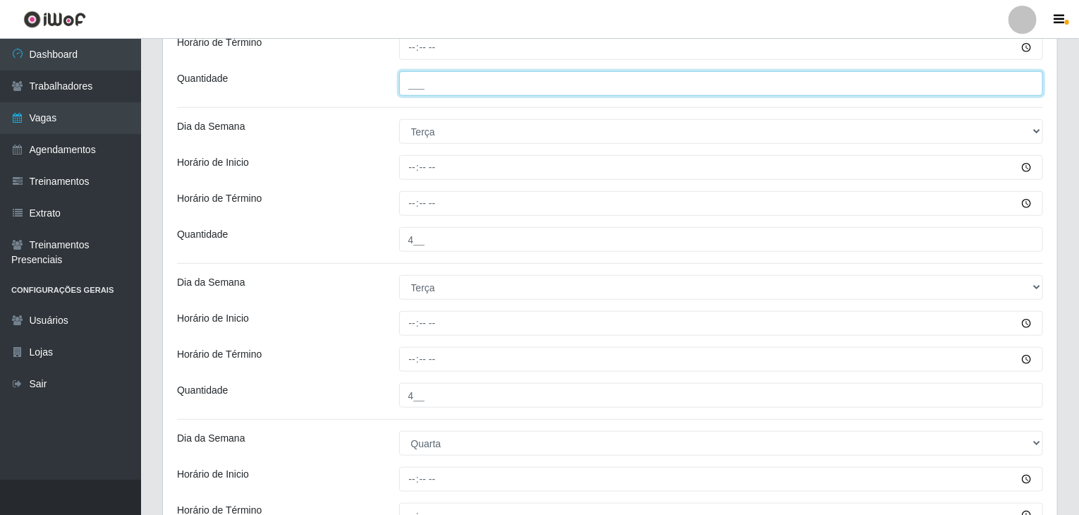
click at [465, 87] on input "___" at bounding box center [721, 83] width 644 height 25
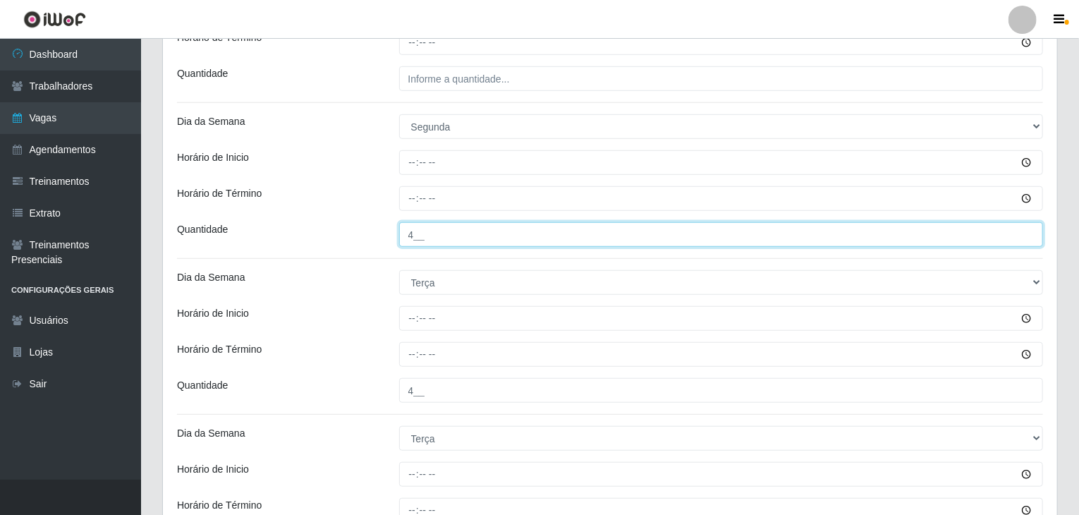
scroll to position [351, 0]
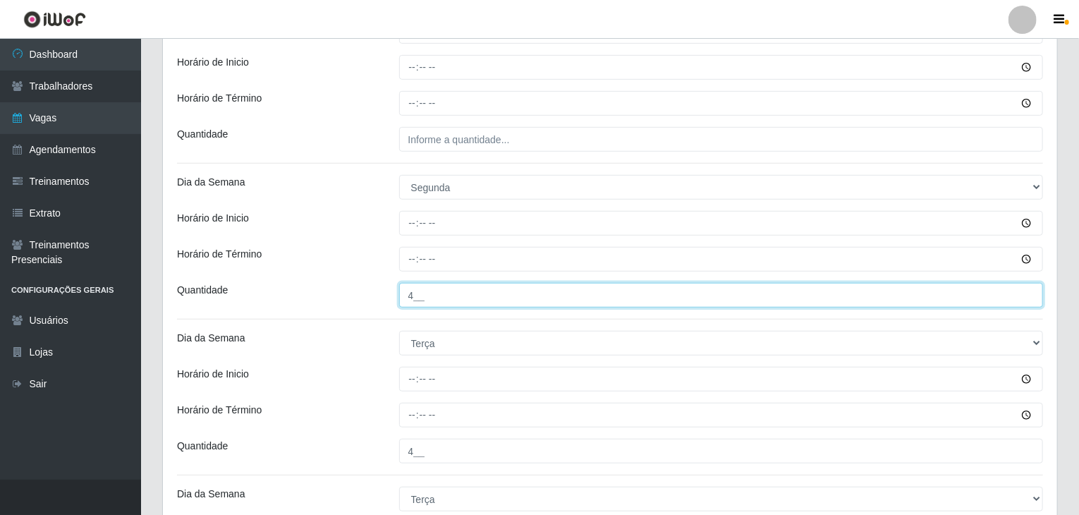
type input "4__"
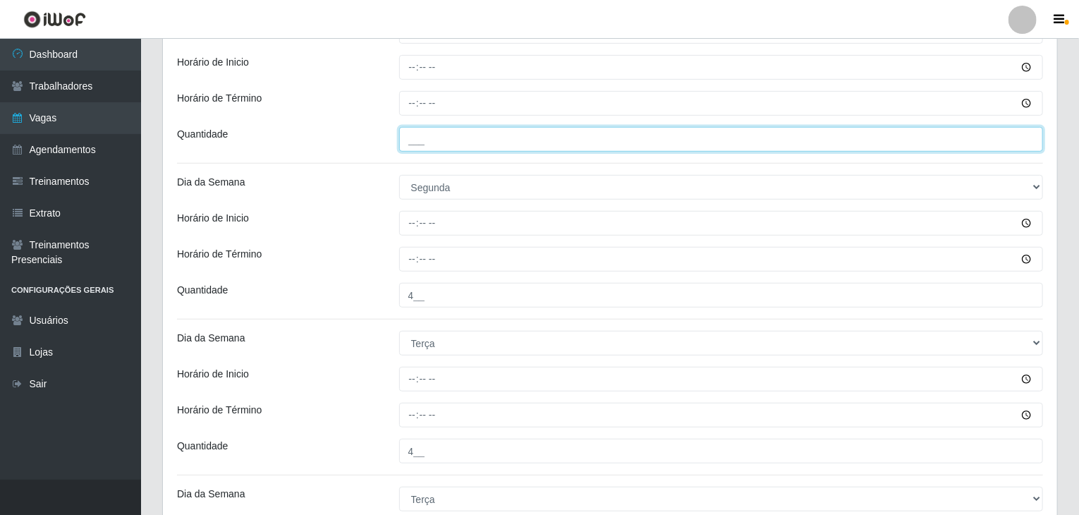
click at [480, 133] on input "___" at bounding box center [721, 139] width 644 height 25
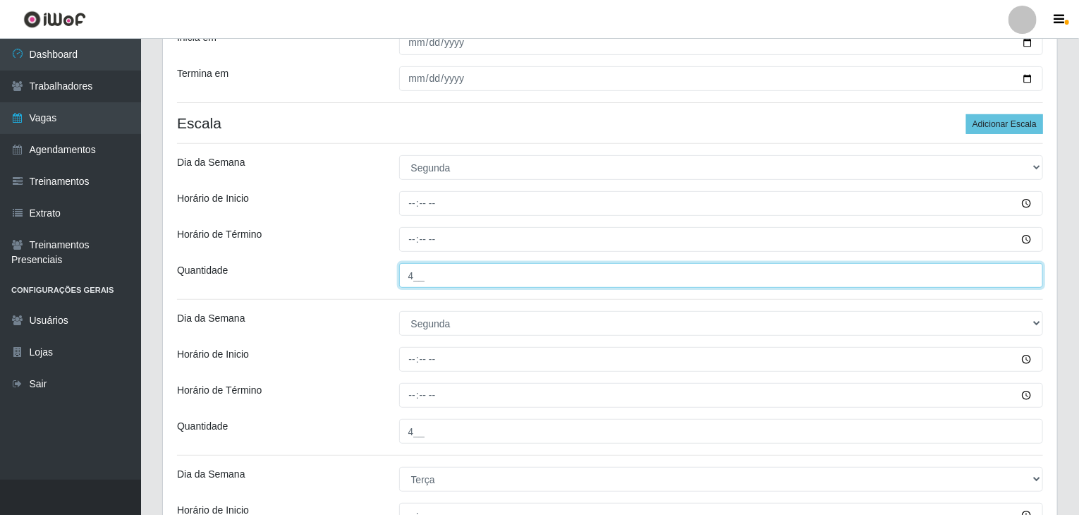
scroll to position [210, 0]
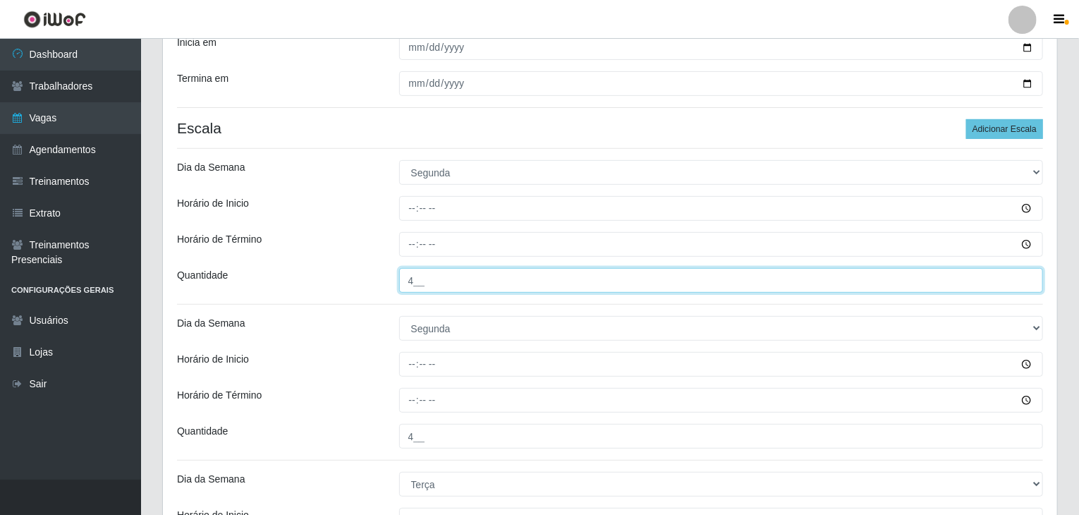
type input "4__"
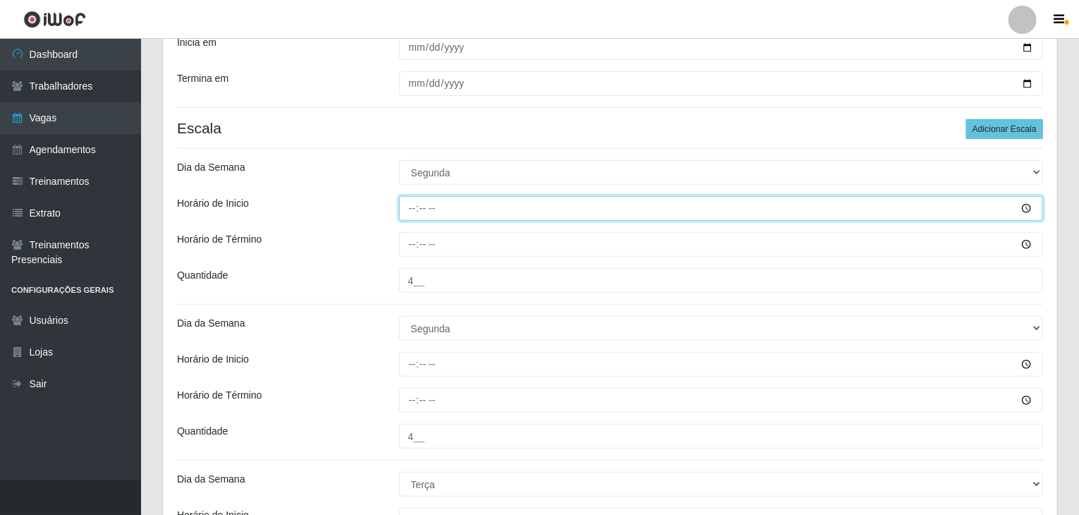
click at [407, 207] on input "Horário de Inicio" at bounding box center [721, 208] width 644 height 25
type input "09:00"
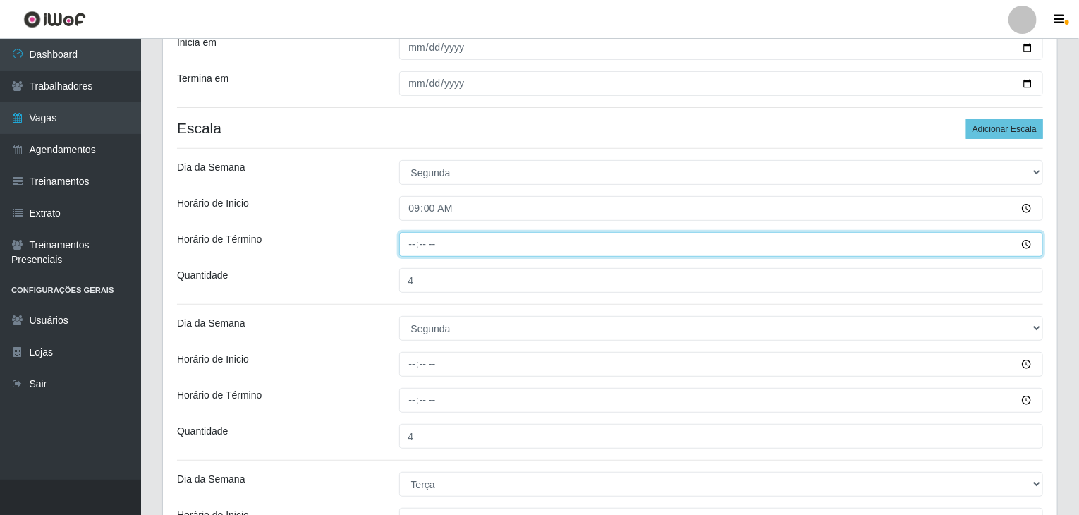
drag, startPoint x: 413, startPoint y: 242, endPoint x: 419, endPoint y: 235, distance: 9.6
click at [419, 235] on input "Horário de Término" at bounding box center [721, 244] width 644 height 25
type input "15:00"
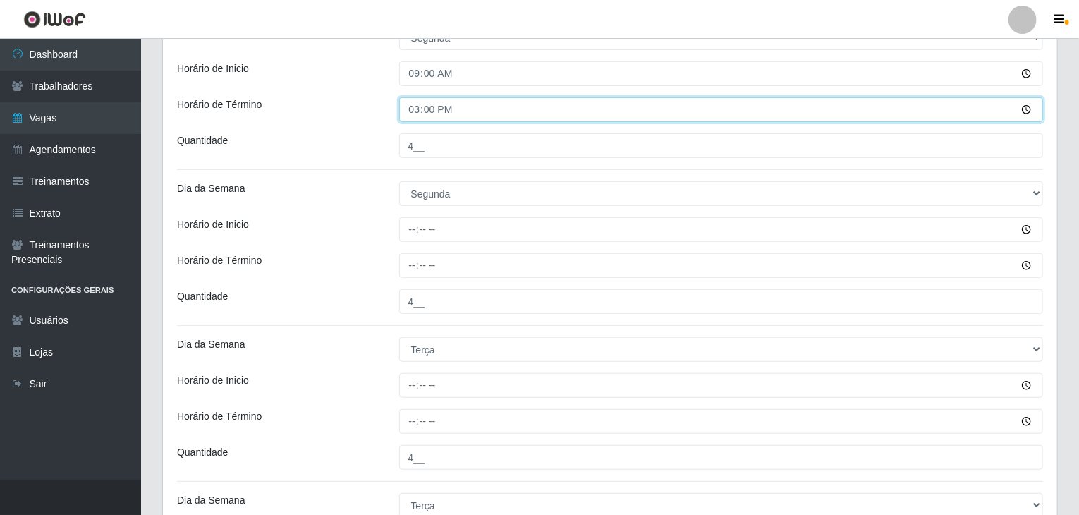
scroll to position [351, 0]
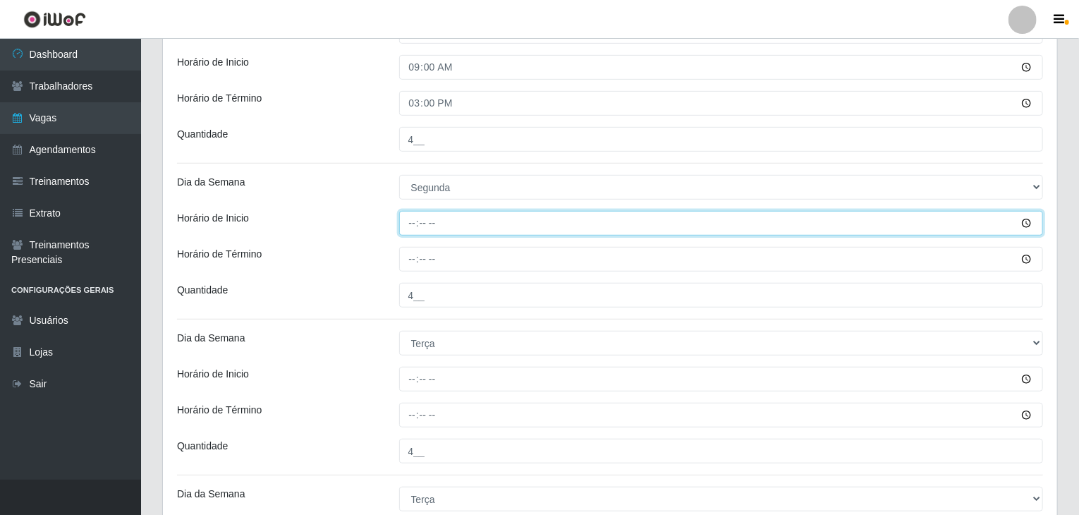
click at [417, 224] on input "Horário de Inicio" at bounding box center [721, 223] width 644 height 25
type input "15:00"
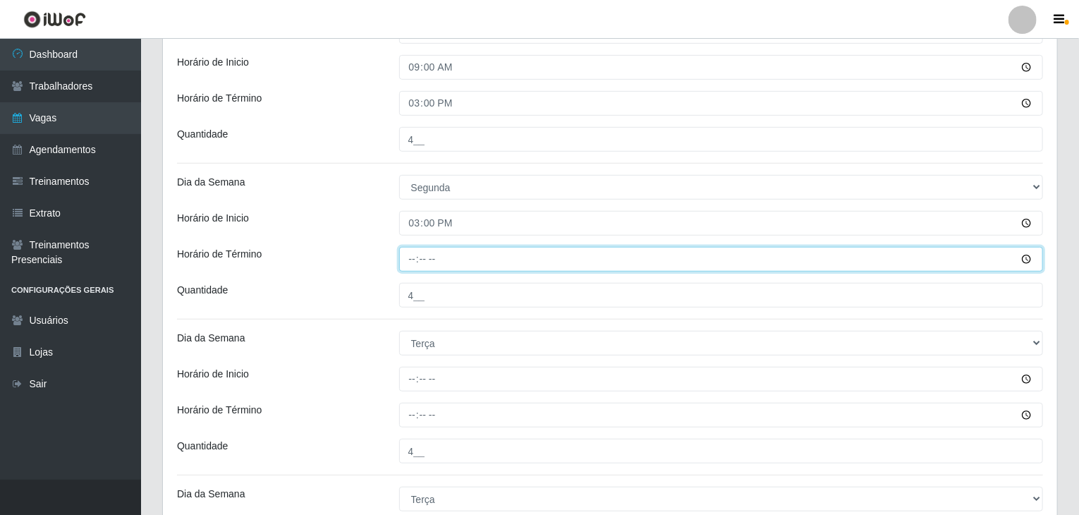
click at [412, 256] on input "Horário de Término" at bounding box center [721, 259] width 644 height 25
type input "21:00"
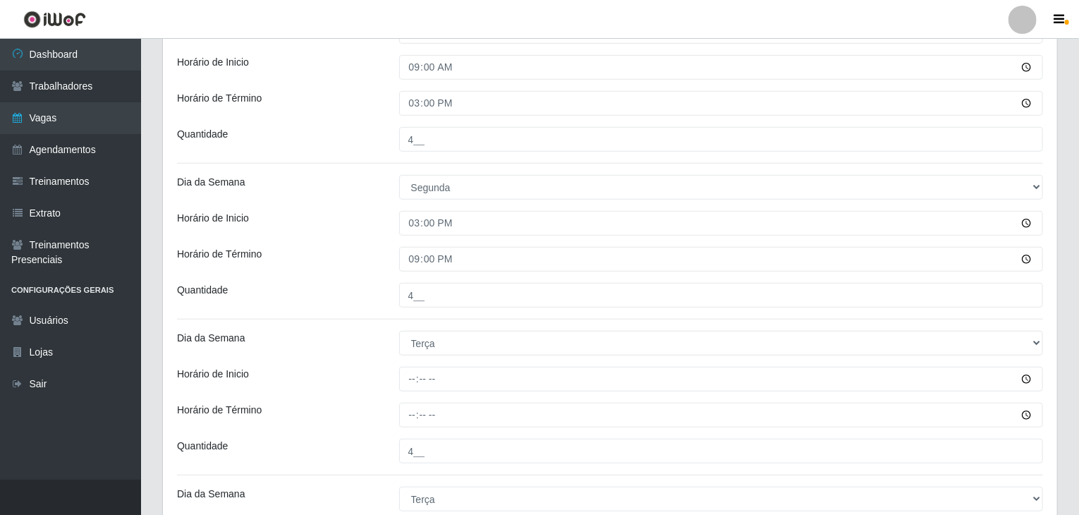
click at [379, 226] on div "Horário de Inicio" at bounding box center [277, 223] width 222 height 25
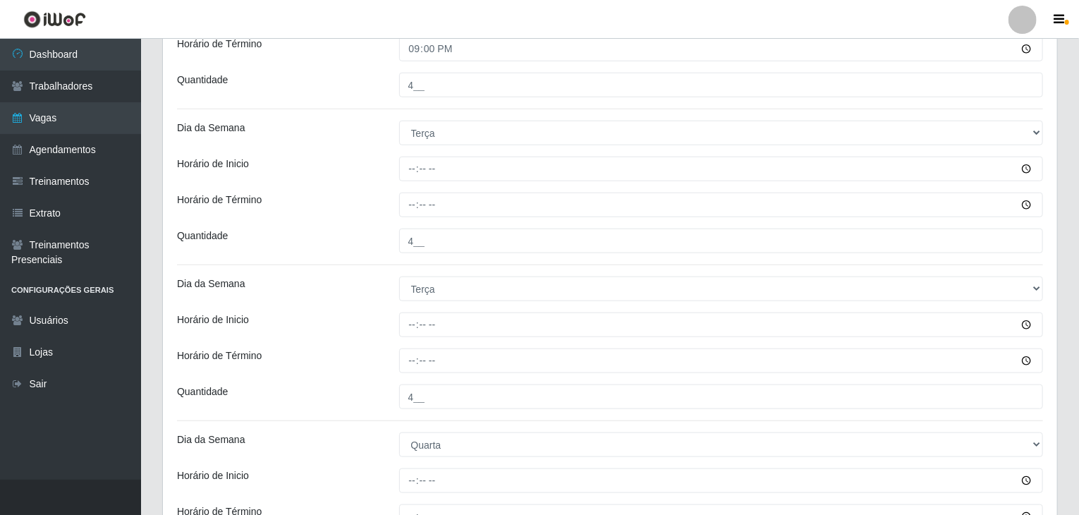
scroll to position [563, 0]
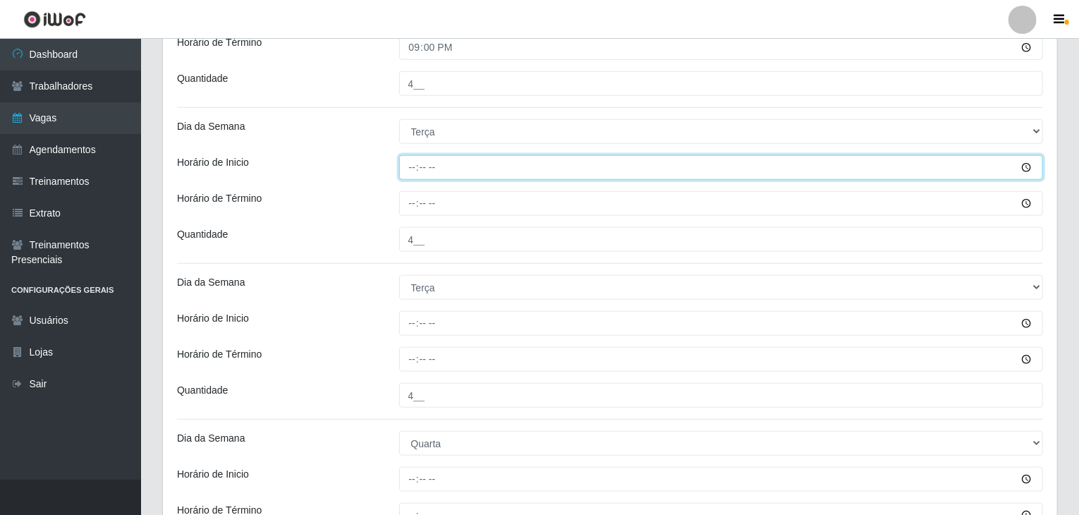
click at [416, 166] on input "Horário de Inicio" at bounding box center [721, 167] width 644 height 25
type input "09:00"
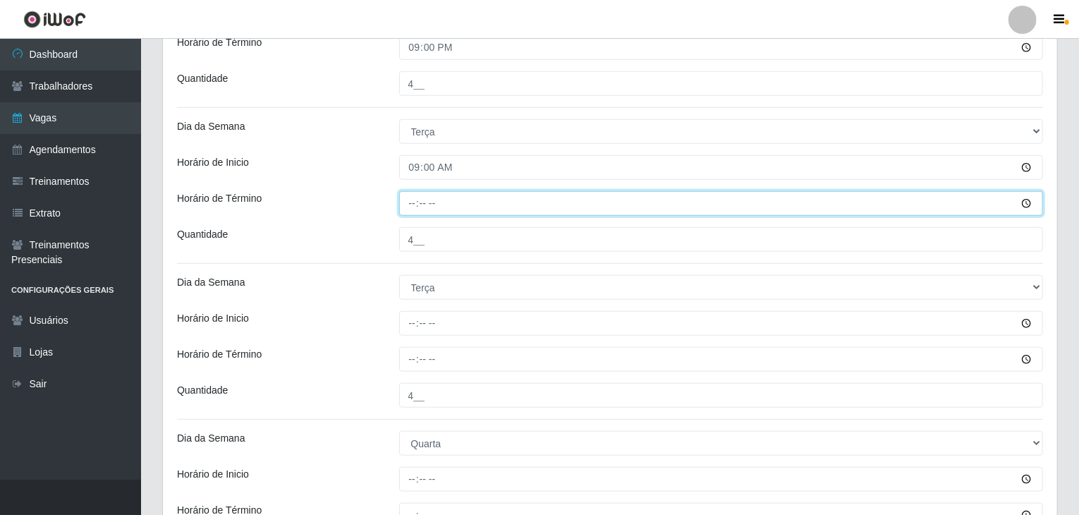
click at [414, 198] on input "Horário de Término" at bounding box center [721, 203] width 644 height 25
type input "15:00"
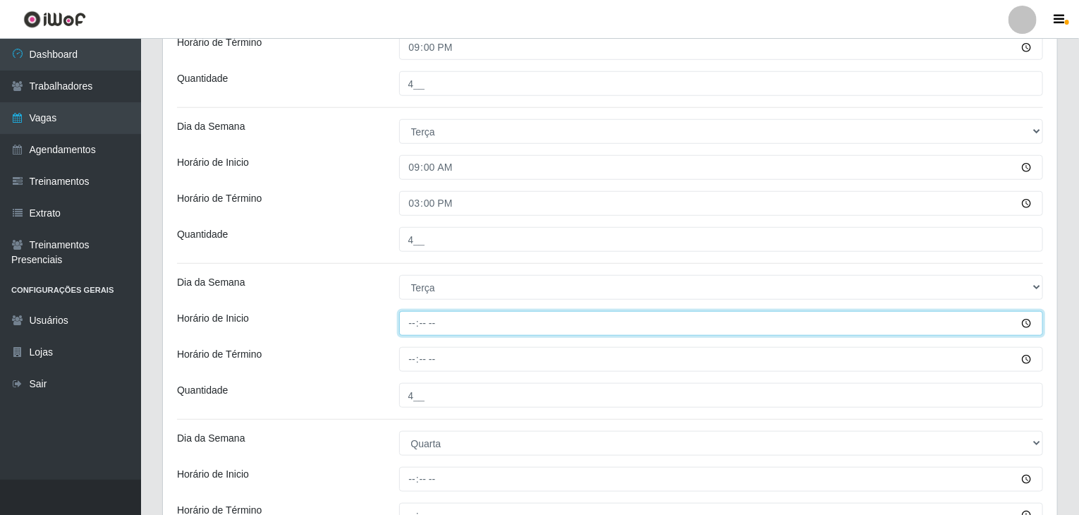
click at [416, 321] on input "Horário de Inicio" at bounding box center [721, 323] width 644 height 25
type input "15:00"
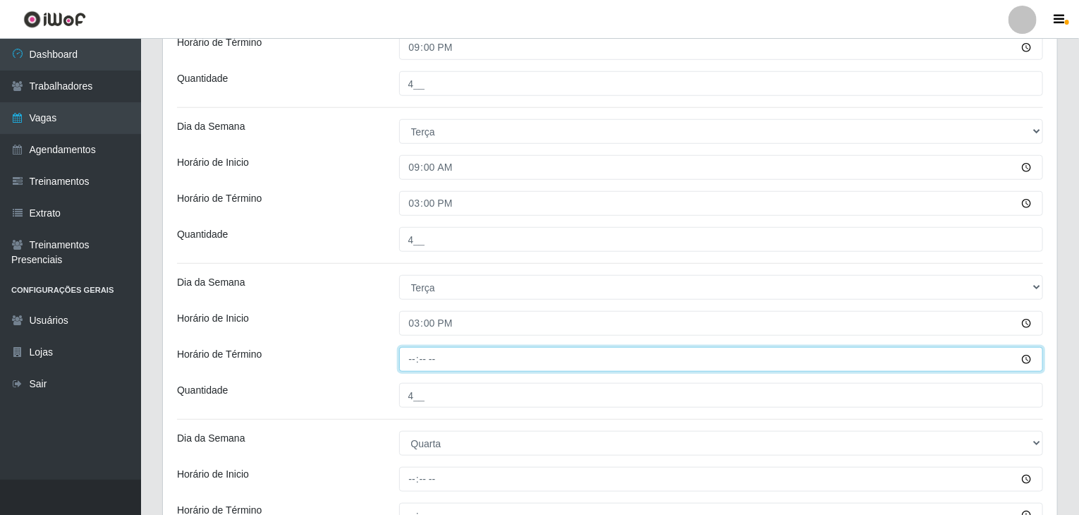
click at [414, 355] on input "Horário de Término" at bounding box center [721, 359] width 644 height 25
type input "21:00"
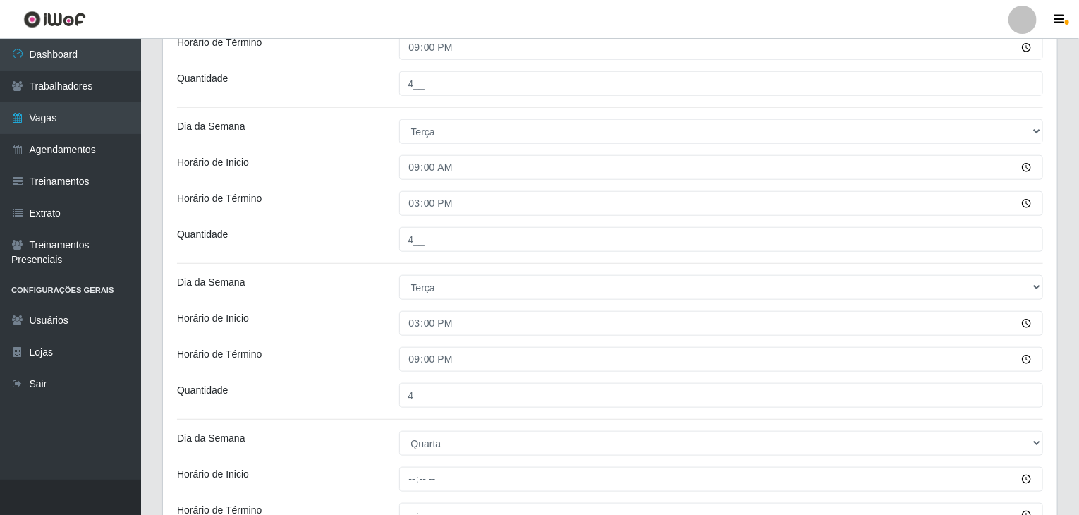
click at [340, 326] on div "Horário de Inicio" at bounding box center [277, 323] width 222 height 25
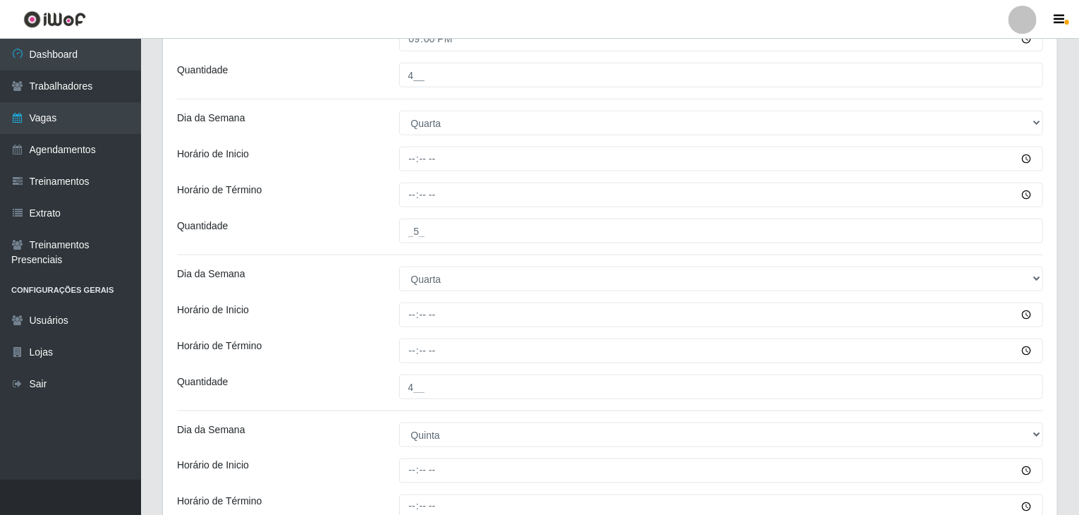
scroll to position [915, 0]
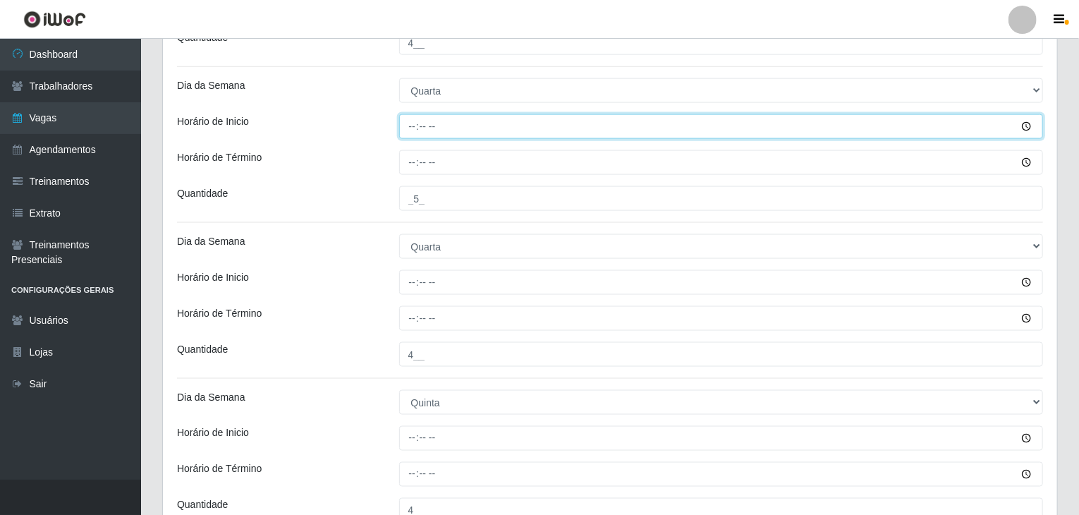
click at [414, 118] on input "Horário de Inicio" at bounding box center [721, 126] width 644 height 25
type input "09:00"
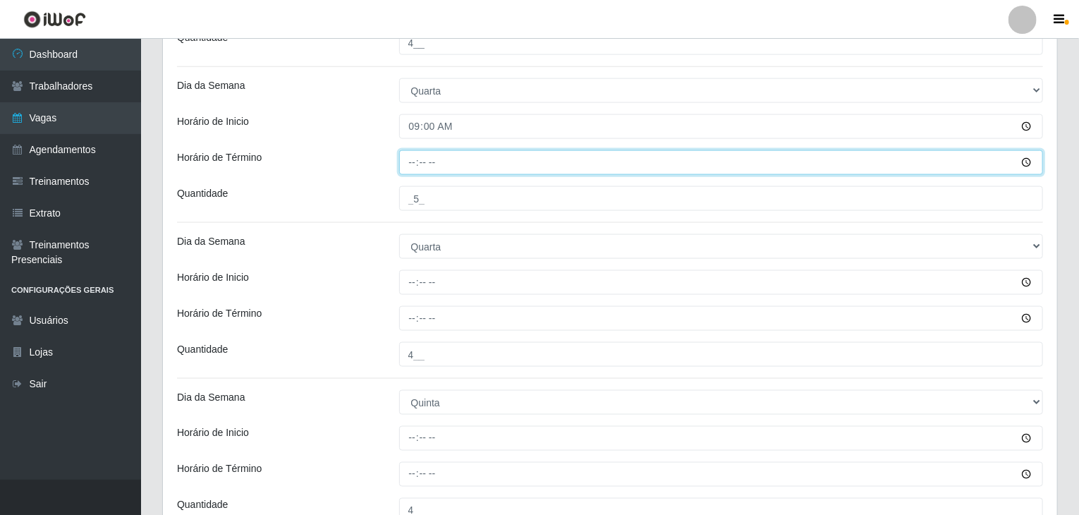
click at [413, 164] on input "Horário de Término" at bounding box center [721, 162] width 644 height 25
type input "15:00"
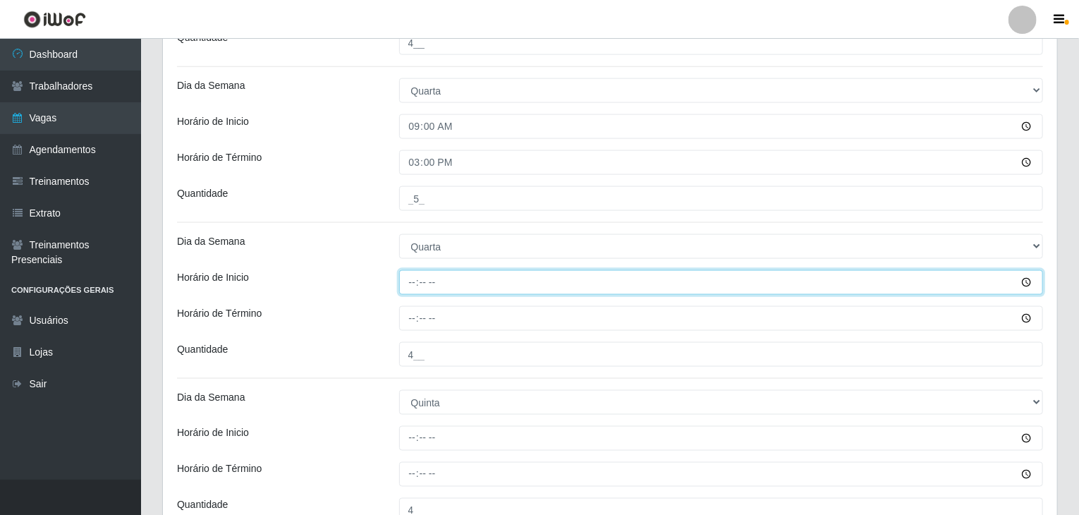
click at [402, 284] on input "Horário de Inicio" at bounding box center [721, 282] width 644 height 25
type input "15:00"
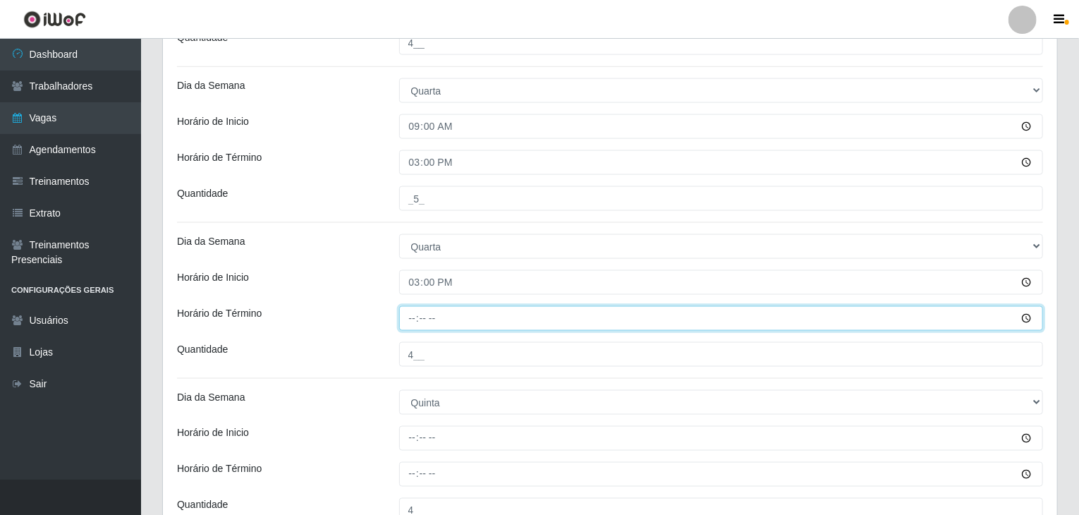
click at [412, 313] on input "Horário de Término" at bounding box center [721, 318] width 644 height 25
type input "21:00"
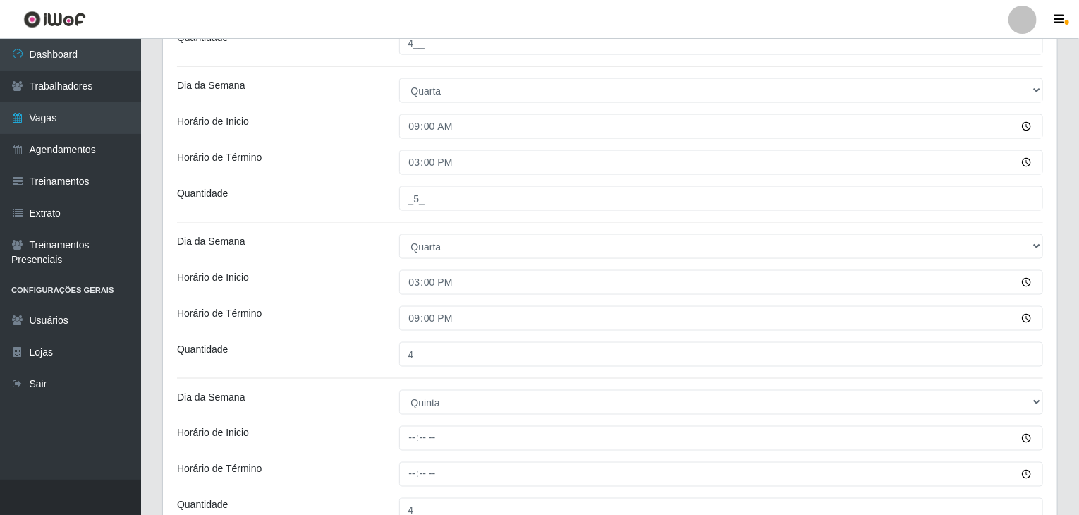
click at [378, 307] on div "Horário de Término" at bounding box center [277, 318] width 222 height 25
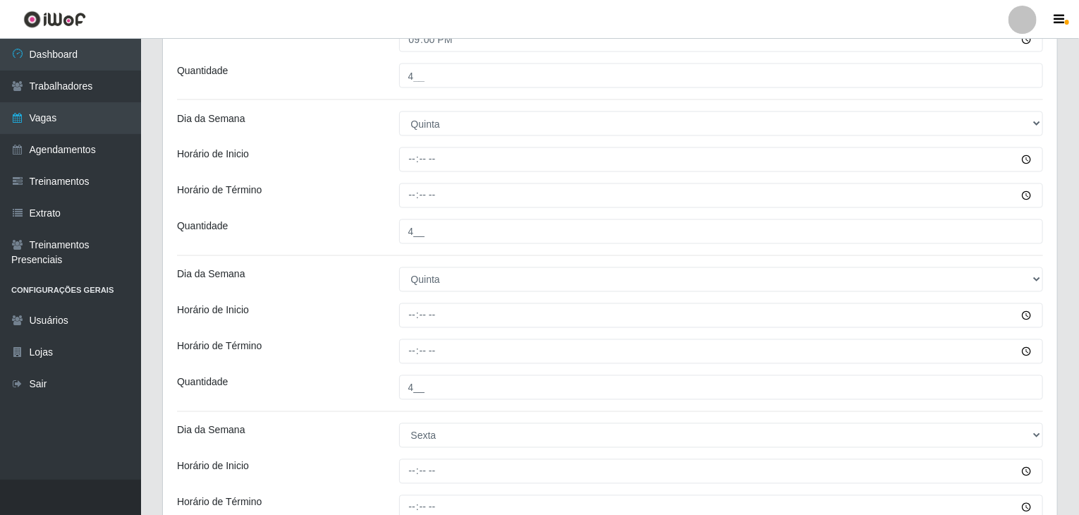
scroll to position [1197, 0]
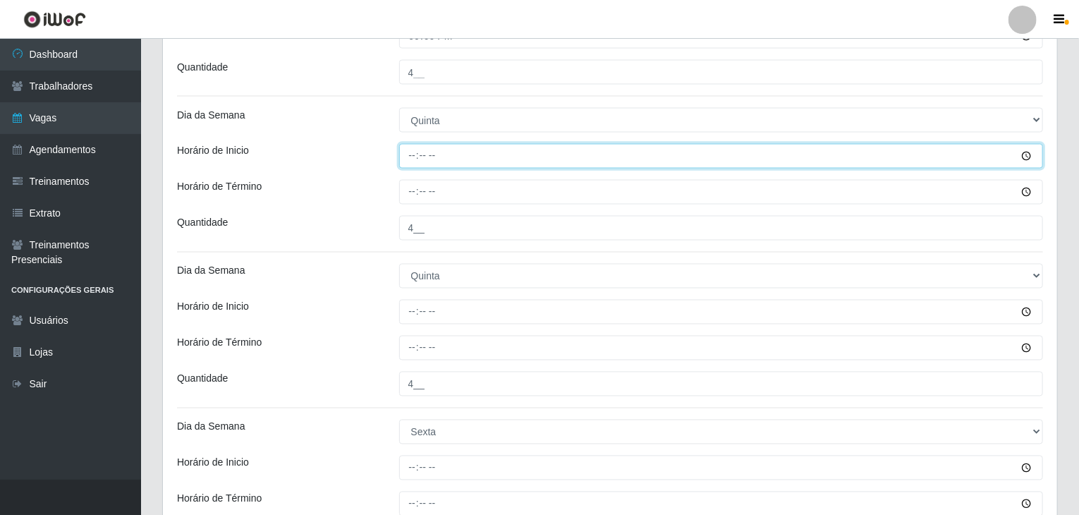
click at [403, 149] on input "Horário de Inicio" at bounding box center [721, 156] width 644 height 25
type input "09:00"
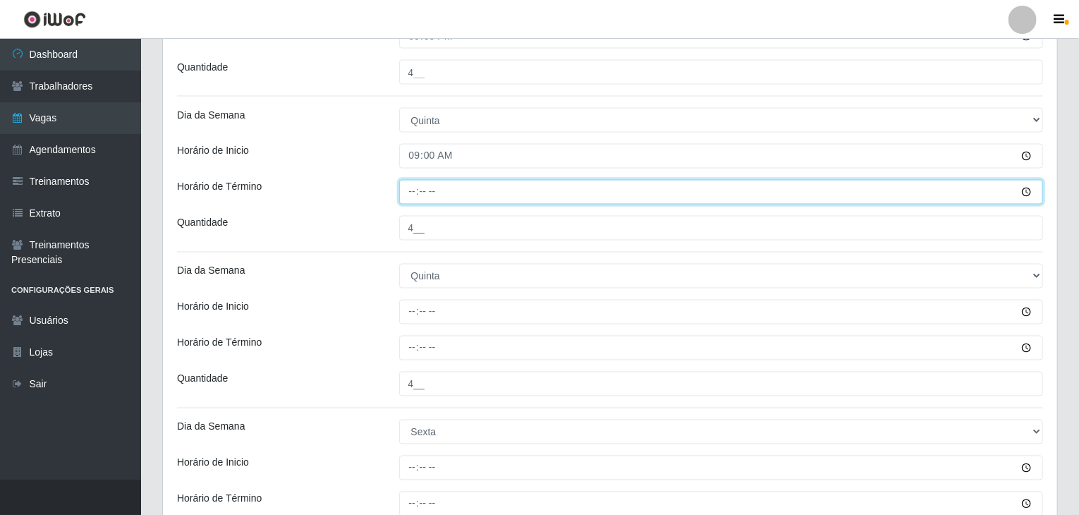
click at [408, 186] on input "Horário de Término" at bounding box center [721, 192] width 644 height 25
type input "15:00"
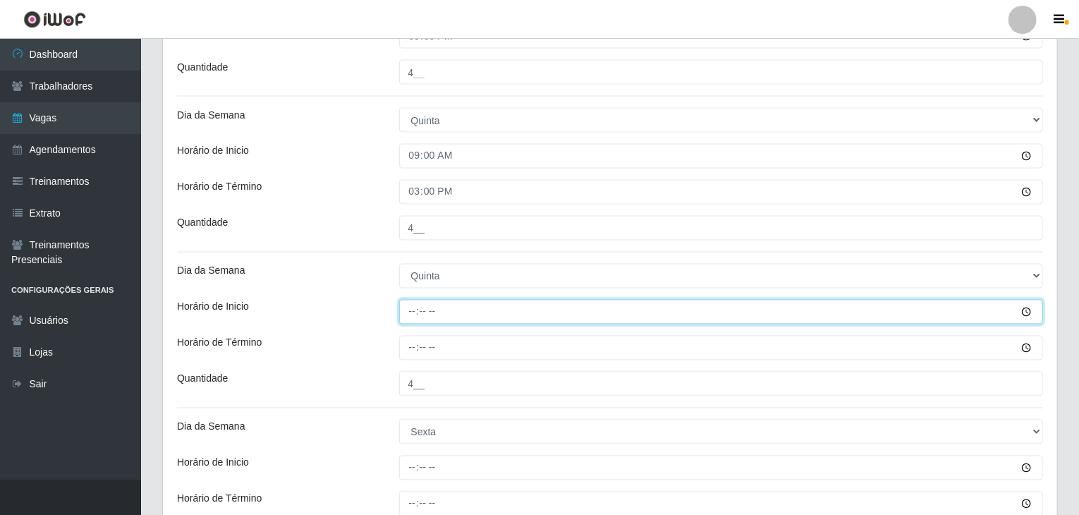
click at [405, 311] on input "Horário de Inicio" at bounding box center [721, 312] width 644 height 25
type input "15:00"
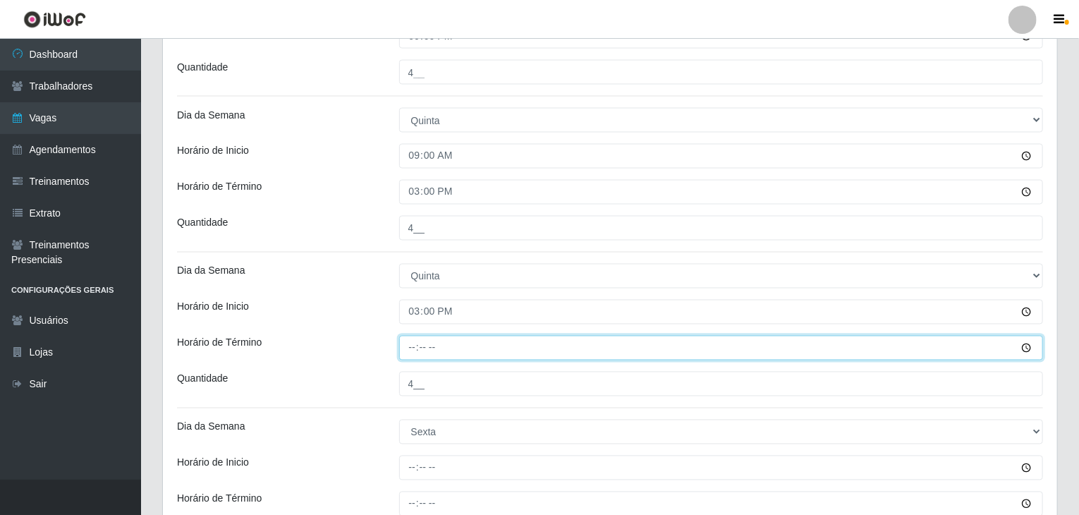
click at [410, 346] on input "Horário de Término" at bounding box center [721, 348] width 644 height 25
type input "21:00"
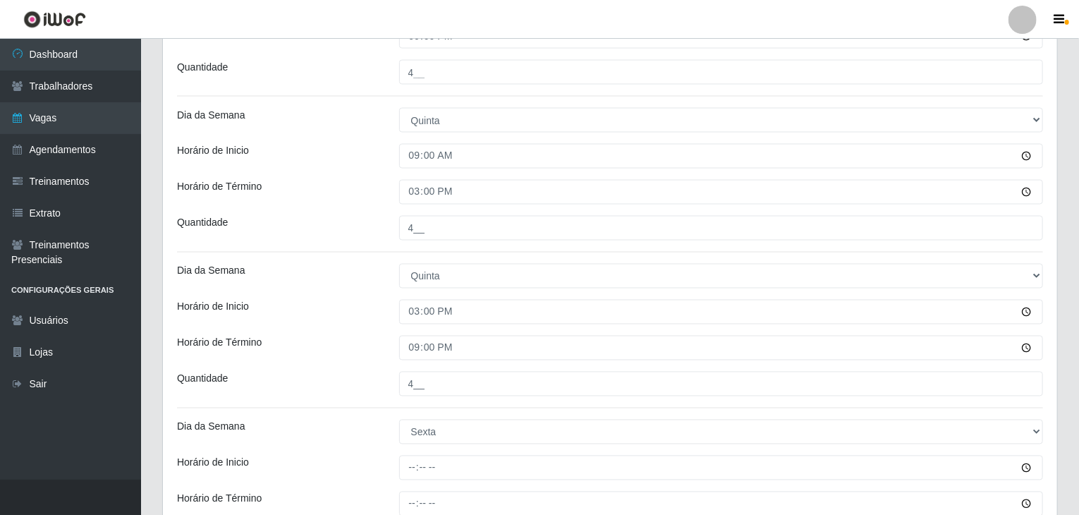
click at [379, 319] on div "Horário de Inicio" at bounding box center [277, 312] width 222 height 25
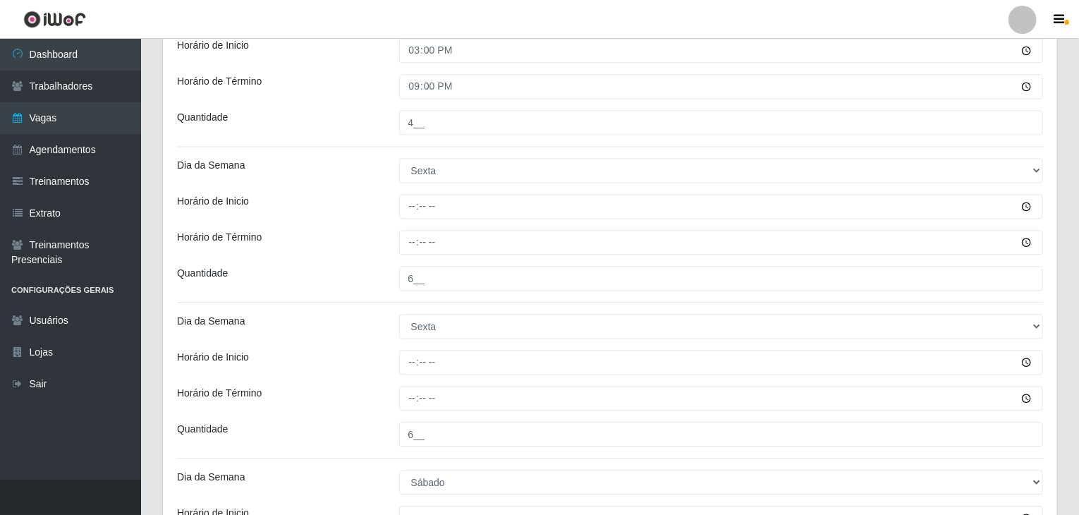
scroll to position [1549, 0]
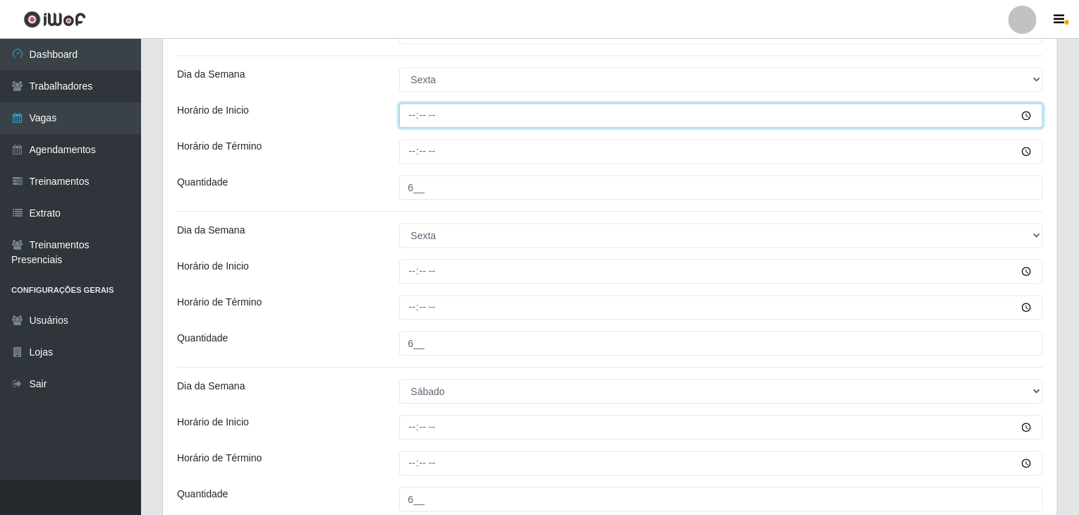
click at [414, 104] on input "Horário de Inicio" at bounding box center [721, 115] width 644 height 25
type input "09:00"
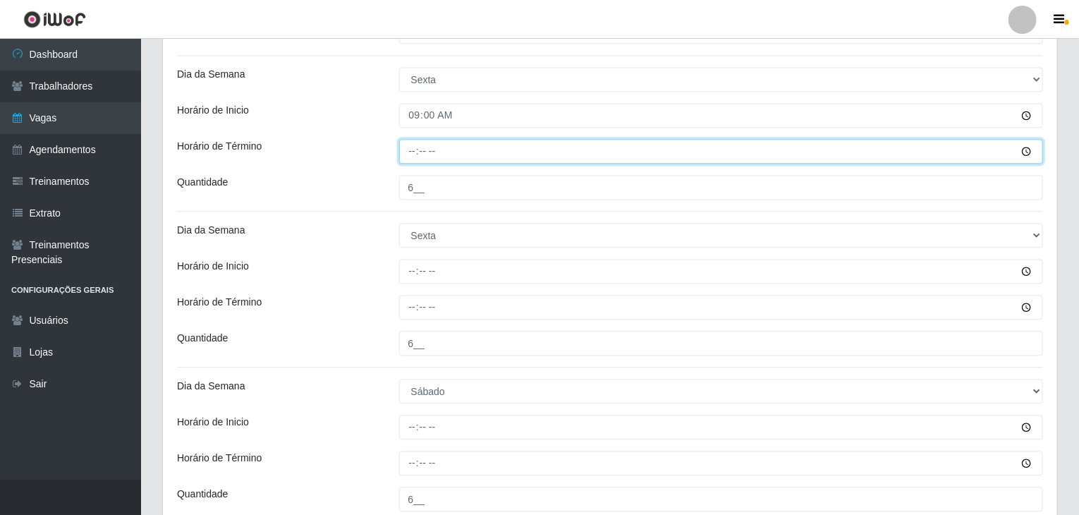
click at [410, 149] on input "Horário de Término" at bounding box center [721, 151] width 644 height 25
type input "15:00"
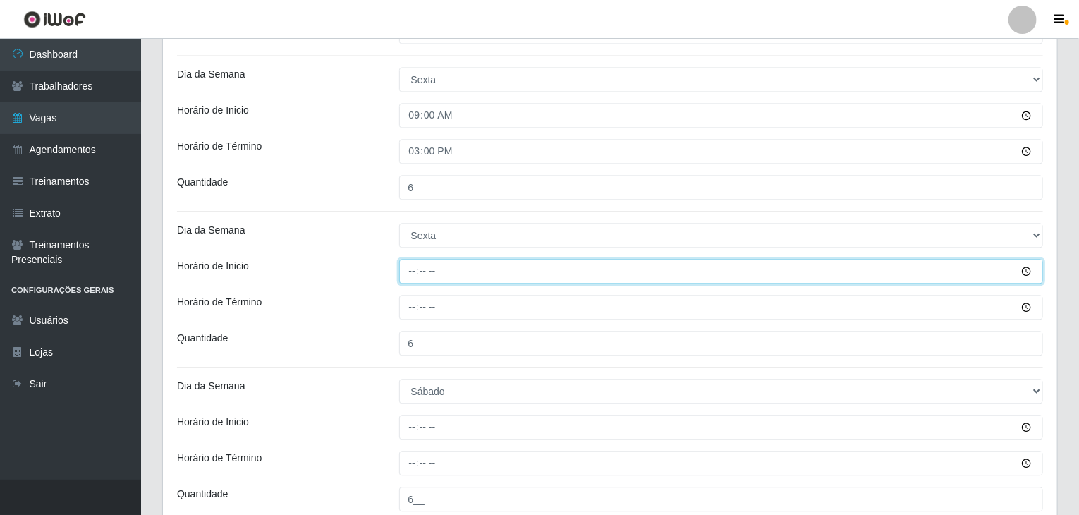
click at [412, 272] on input "Horário de Inicio" at bounding box center [721, 271] width 644 height 25
type input "15:00"
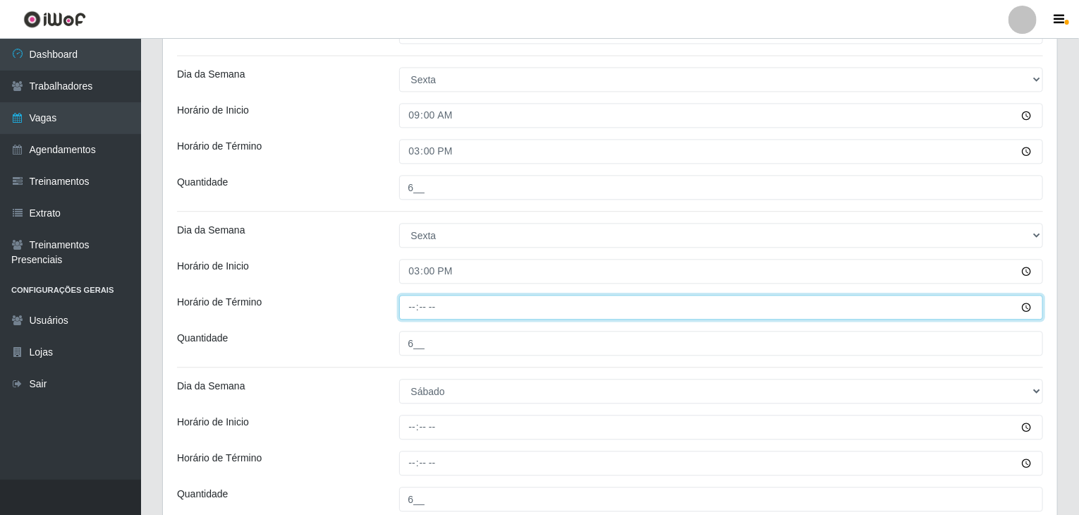
click at [412, 308] on input "Horário de Término" at bounding box center [721, 307] width 644 height 25
type input "21:00"
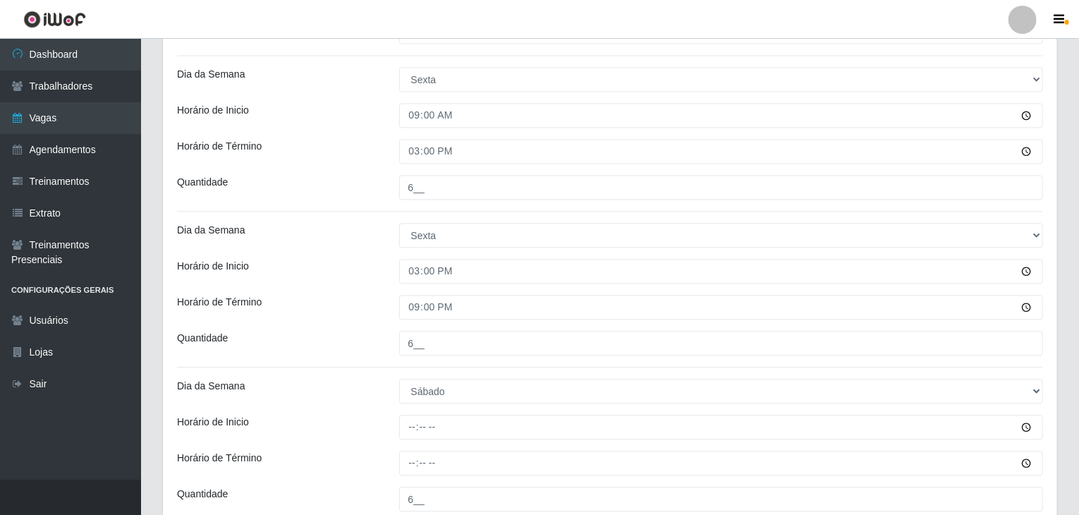
click at [381, 297] on div "Horário de Término" at bounding box center [277, 307] width 222 height 25
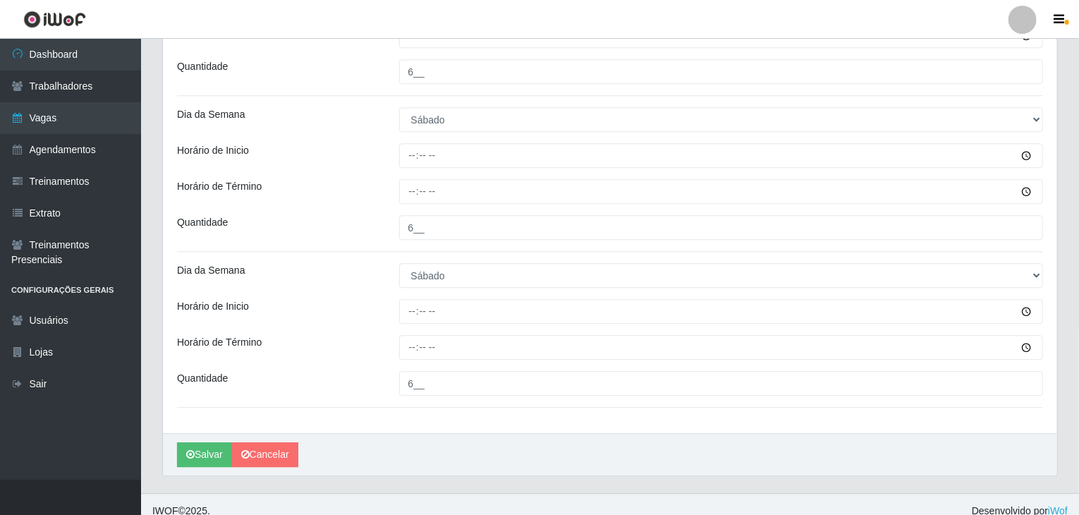
scroll to position [1831, 0]
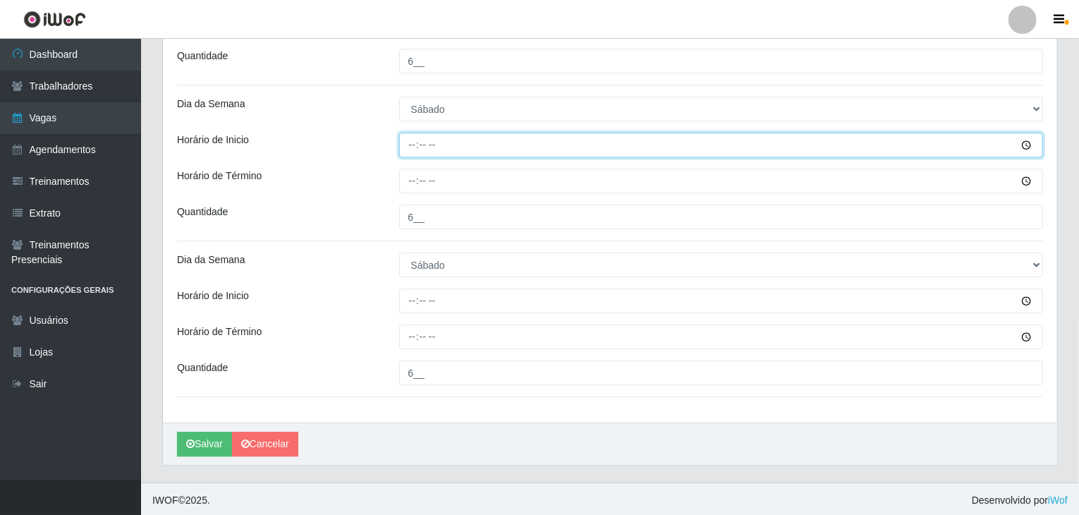
click at [413, 146] on input "Horário de Inicio" at bounding box center [721, 145] width 644 height 25
type input "09:00"
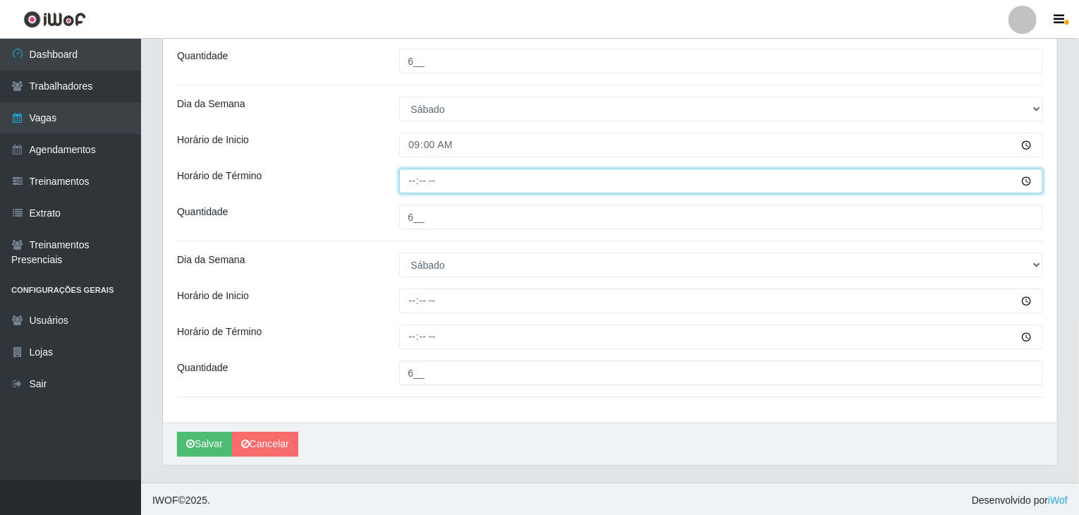
click at [412, 187] on input "Horário de Término" at bounding box center [721, 180] width 644 height 25
type input "15:00"
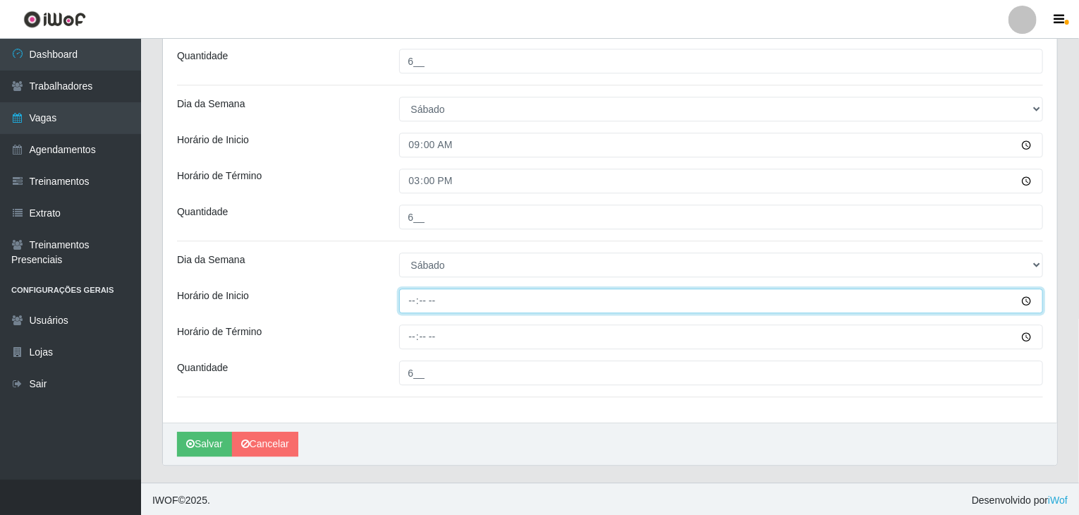
click at [407, 307] on input "Horário de Inicio" at bounding box center [721, 300] width 644 height 25
type input "15:00"
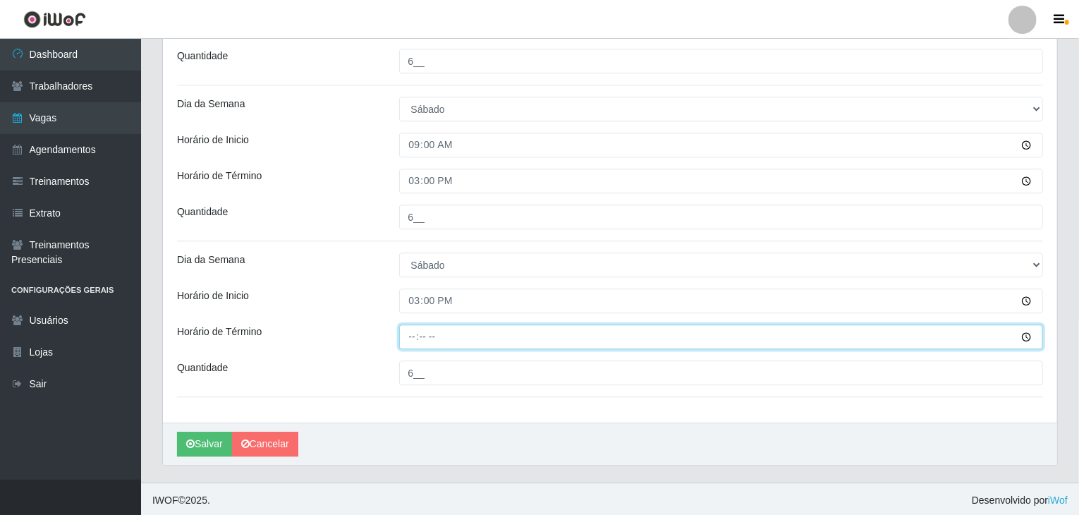
click at [418, 340] on input "Horário de Término" at bounding box center [721, 336] width 644 height 25
click at [414, 334] on input "Horário de Término" at bounding box center [721, 336] width 644 height 25
type input "21:00"
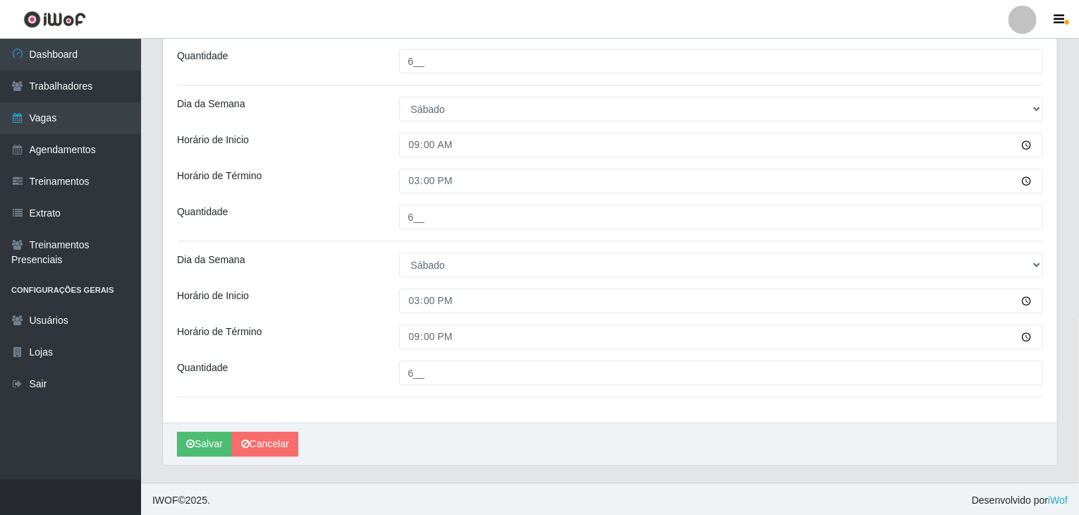
click at [268, 255] on div "Dia da Semana" at bounding box center [277, 264] width 222 height 25
click at [207, 443] on button "Salvar" at bounding box center [204, 443] width 55 height 25
click at [257, 446] on link "Cancelar" at bounding box center [265, 443] width 66 height 25
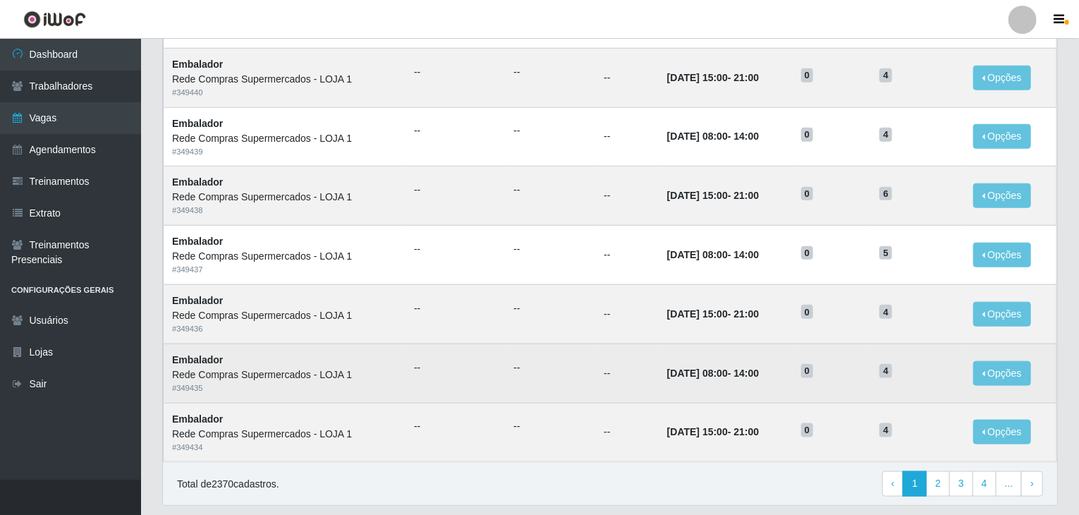
scroll to position [676, 0]
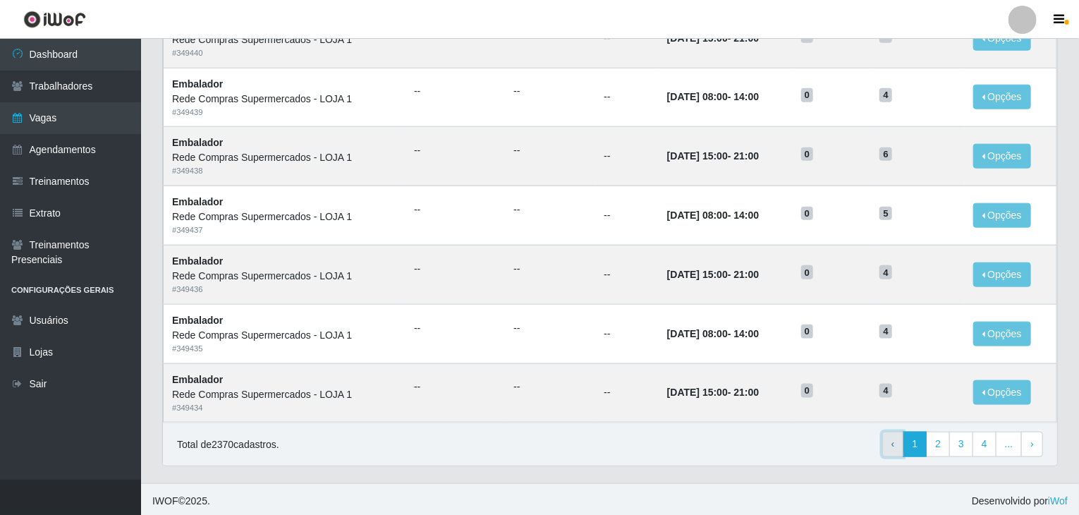
click at [891, 444] on link "‹ Previous" at bounding box center [893, 443] width 22 height 25
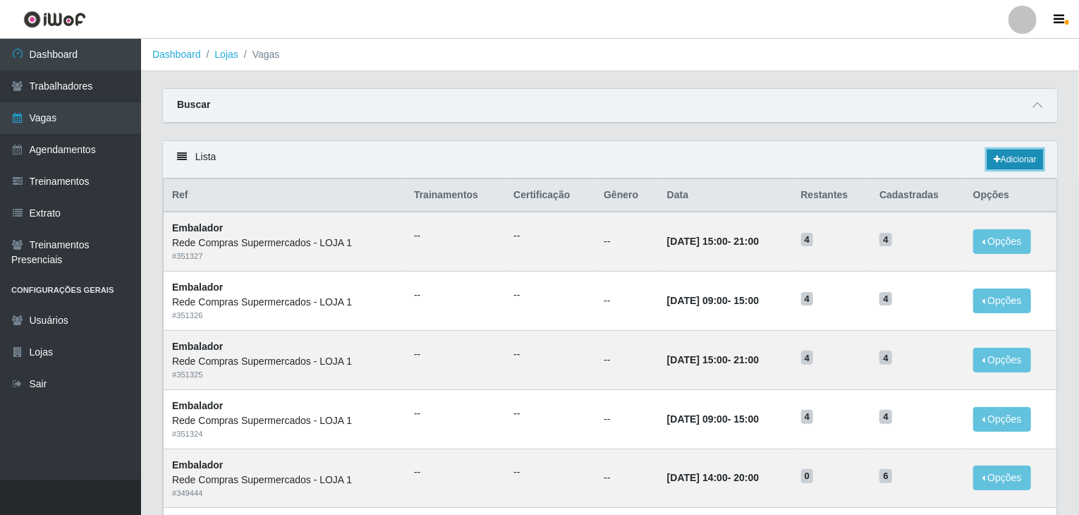
click at [1011, 156] on link "Adicionar" at bounding box center [1015, 159] width 56 height 20
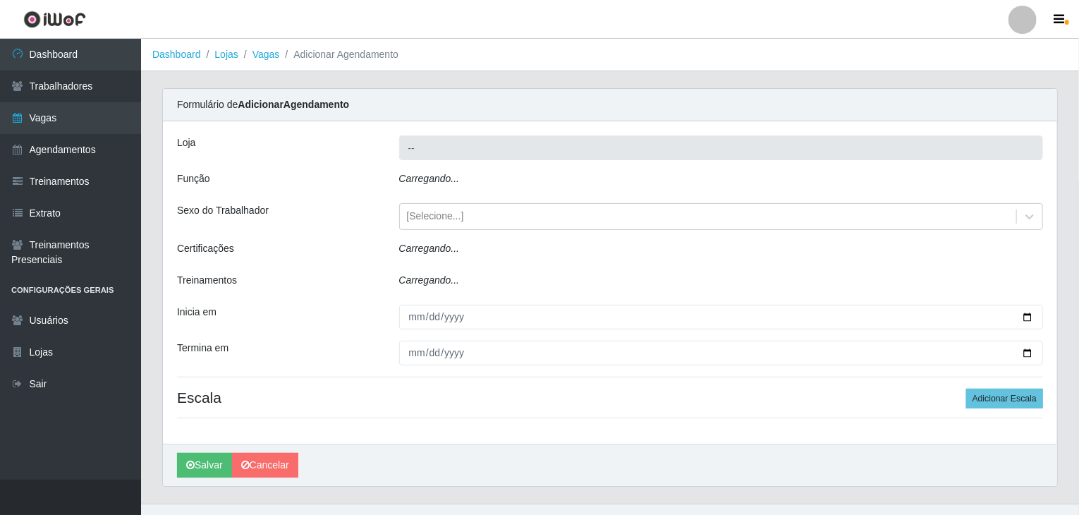
type input "Rede Compras Supermercados - LOJA 1"
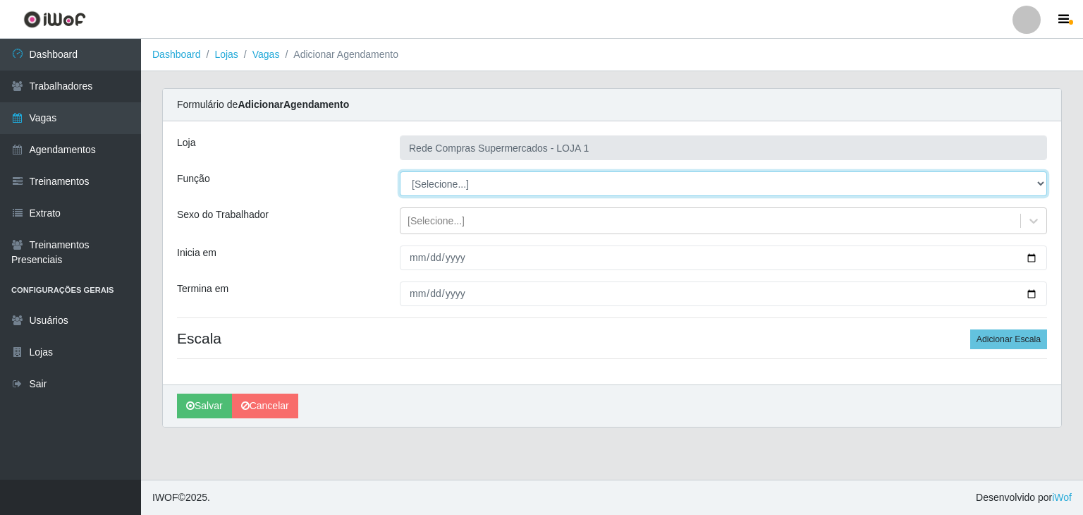
click at [483, 178] on select "[Selecione...] ASG ASG + ASG ++ Balconista Balconista + Balconista ++ Embalador…" at bounding box center [723, 183] width 647 height 25
select select "1"
click at [400, 171] on select "[Selecione...] ASG ASG + ASG ++ Balconista Balconista + Balconista ++ Embalador…" at bounding box center [723, 183] width 647 height 25
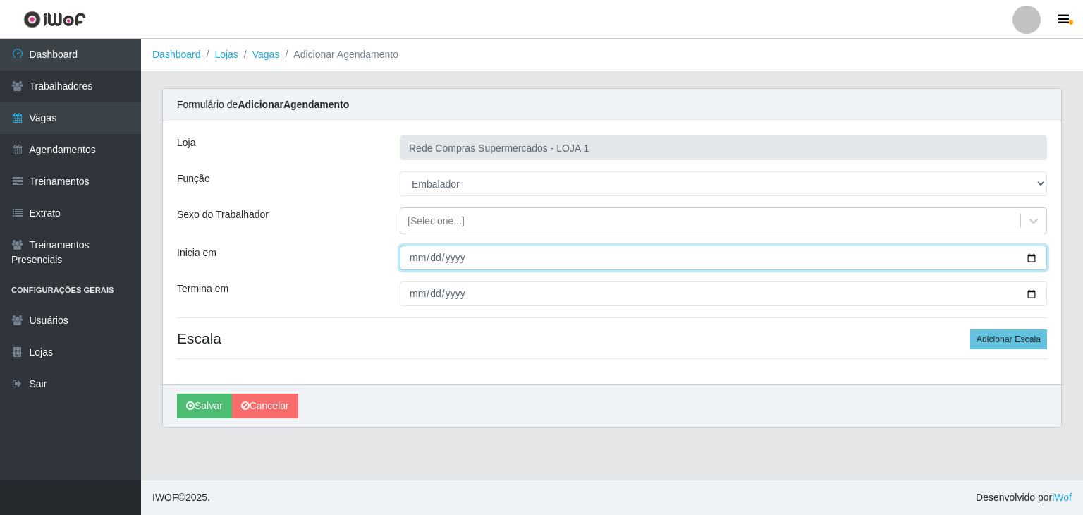
click at [1029, 252] on input "Inicia em" at bounding box center [723, 257] width 647 height 25
type input "2025-10-15"
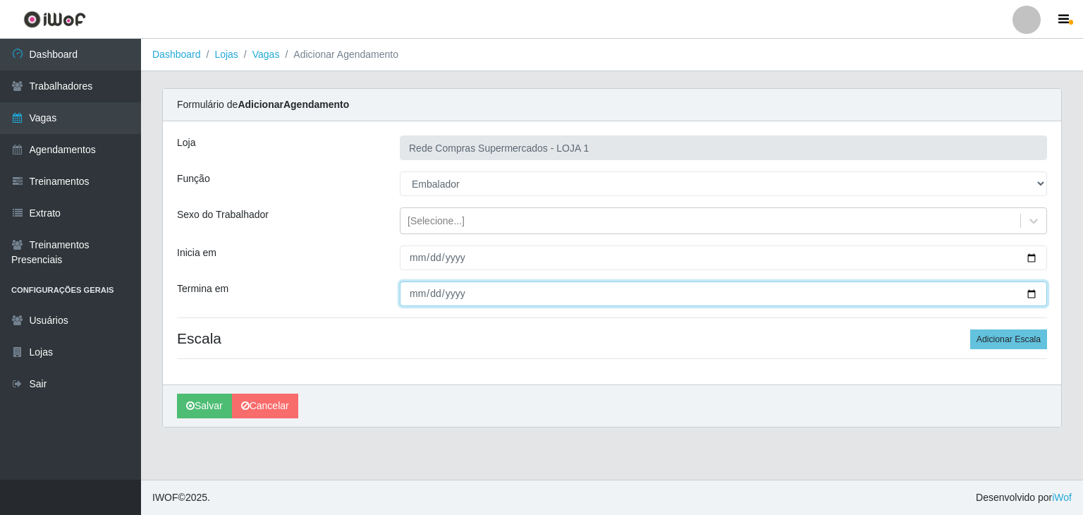
click at [1030, 294] on input "Termina em" at bounding box center [723, 293] width 647 height 25
type input "2025-10-18"
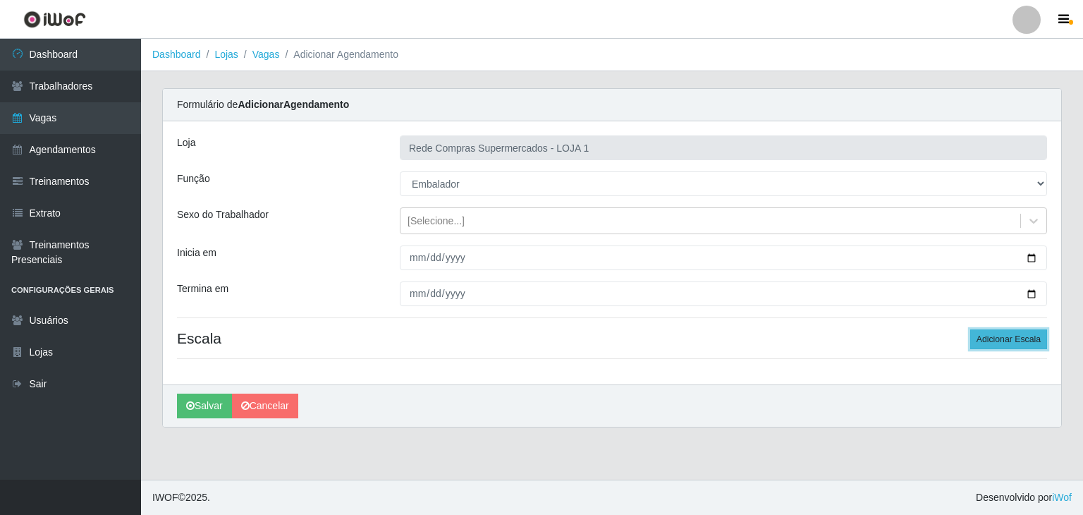
click at [1000, 331] on button "Adicionar Escala" at bounding box center [1008, 339] width 77 height 20
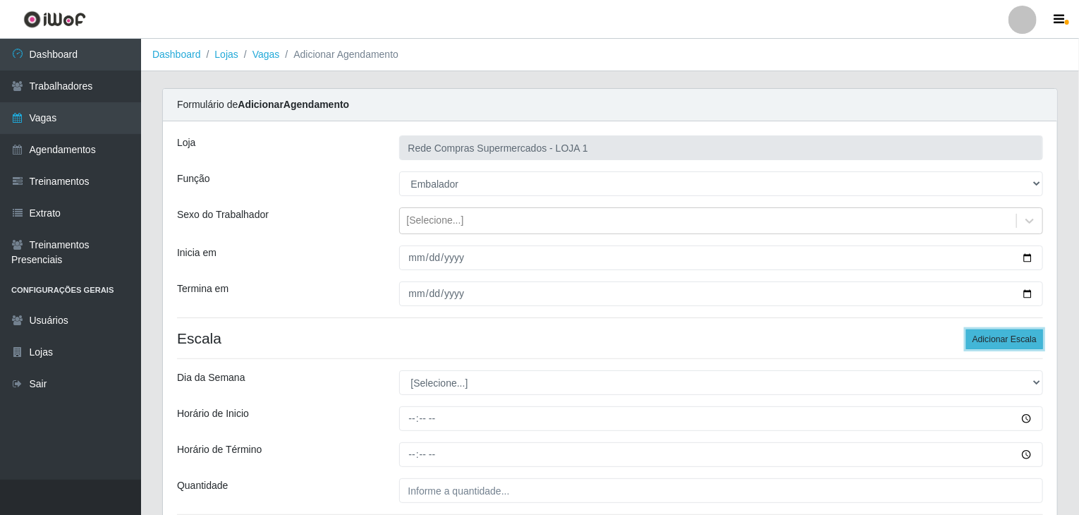
click at [1000, 331] on button "Adicionar Escala" at bounding box center [1004, 339] width 77 height 20
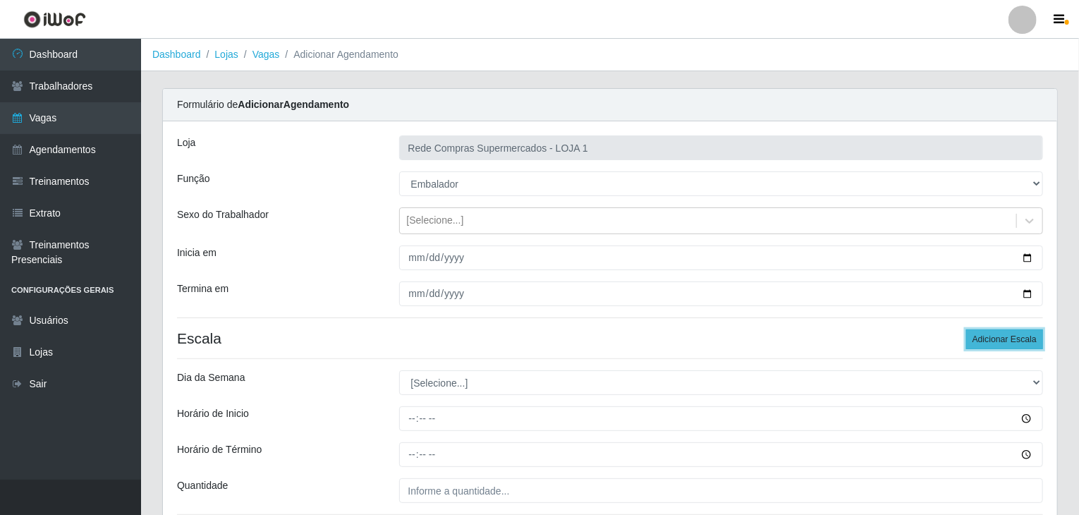
click at [1000, 331] on button "Adicionar Escala" at bounding box center [1004, 339] width 77 height 20
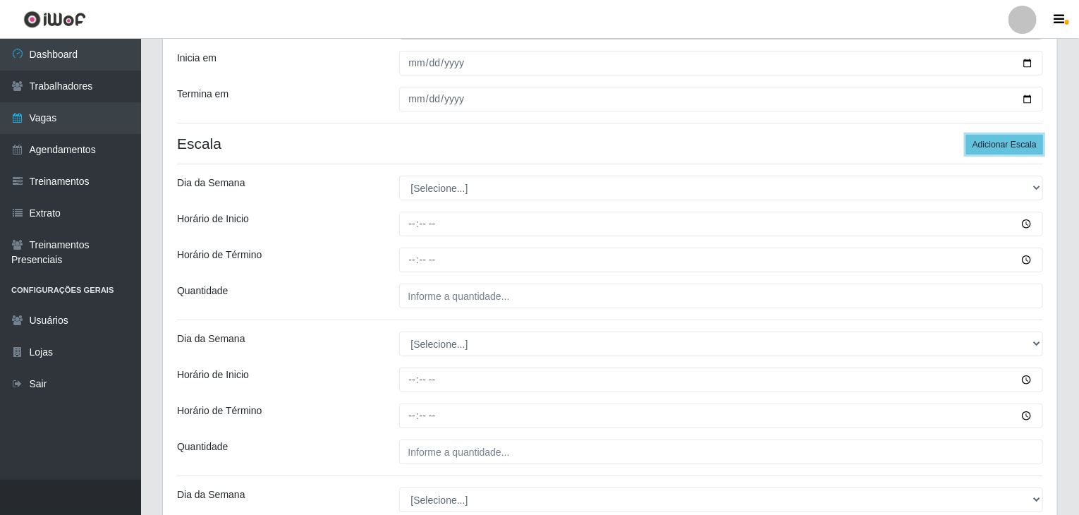
scroll to position [211, 0]
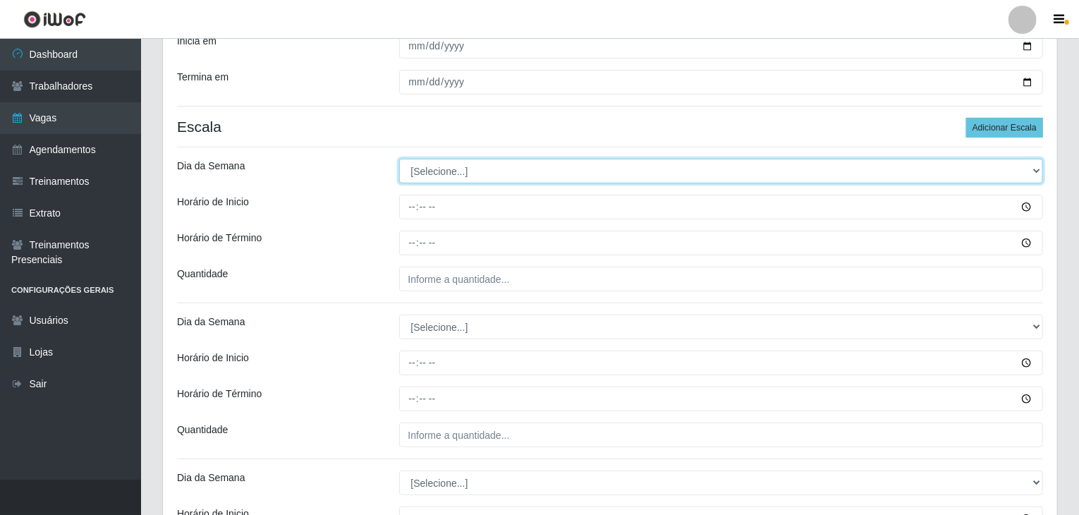
click at [460, 176] on select "[Selecione...] Segunda Terça Quarta Quinta Sexta Sábado Domingo" at bounding box center [721, 171] width 644 height 25
select select "3"
click at [399, 159] on select "[Selecione...] Segunda Terça Quarta Quinta Sexta Sábado Domingo" at bounding box center [721, 171] width 644 height 25
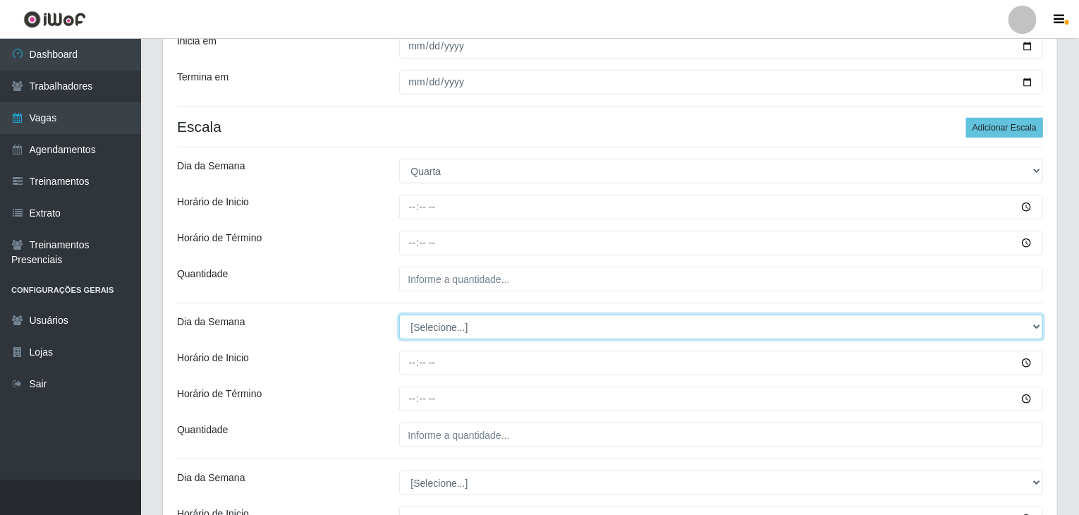
click at [463, 319] on select "[Selecione...] Segunda Terça Quarta Quinta Sexta Sábado Domingo" at bounding box center [721, 326] width 644 height 25
select select "3"
click at [399, 314] on select "[Selecione...] Segunda Terça Quarta Quinta Sexta Sábado Domingo" at bounding box center [721, 326] width 644 height 25
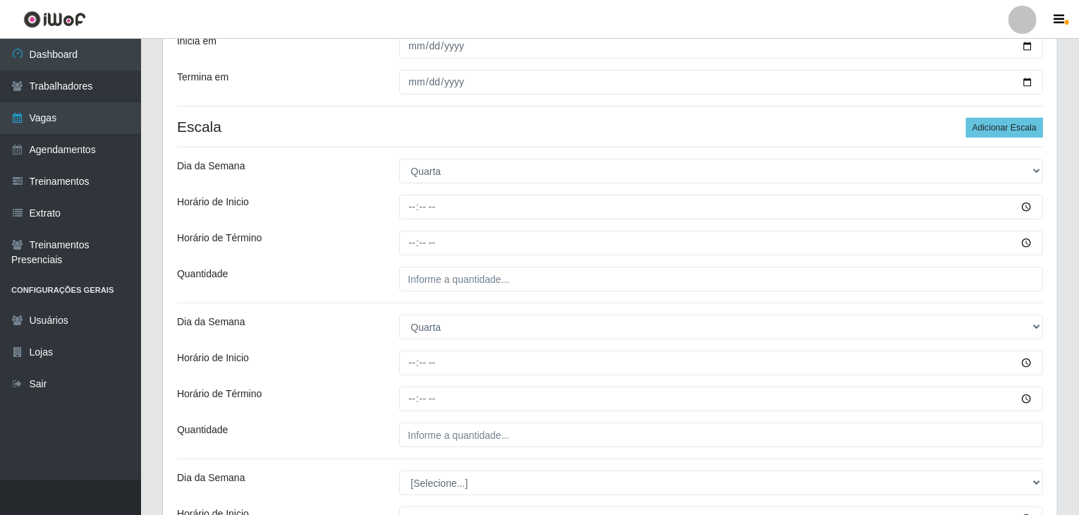
click at [345, 332] on div "Dia da Semana" at bounding box center [277, 326] width 222 height 25
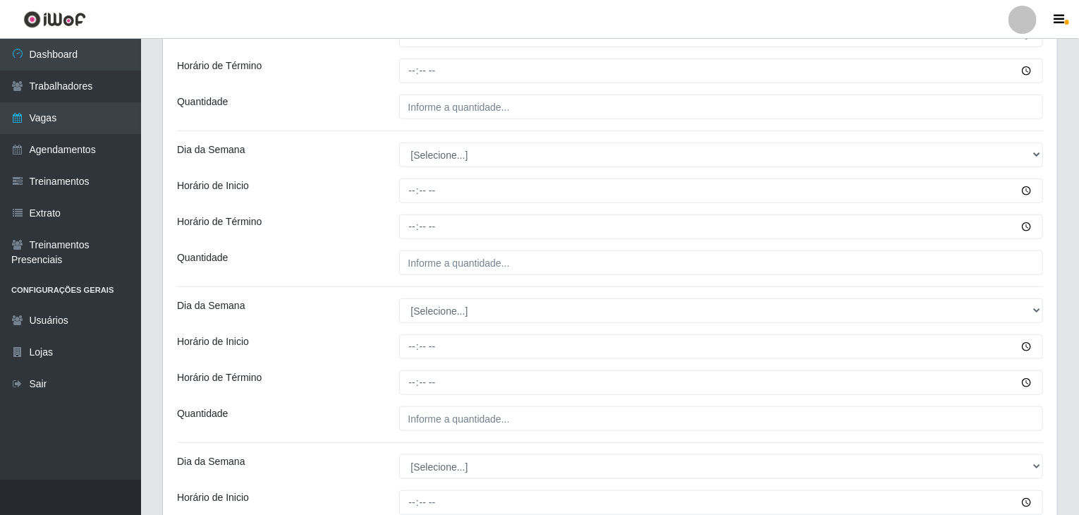
scroll to position [564, 0]
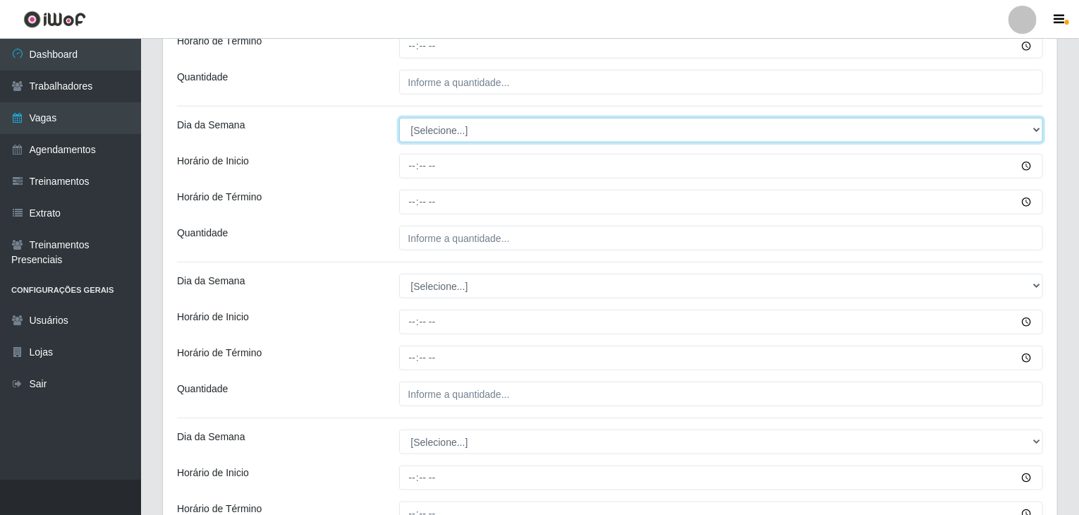
click at [434, 136] on select "[Selecione...] Segunda Terça Quarta Quinta Sexta Sábado Domingo" at bounding box center [721, 130] width 644 height 25
select select "4"
click at [399, 118] on select "[Selecione...] Segunda Terça Quarta Quinta Sexta Sábado Domingo" at bounding box center [721, 130] width 644 height 25
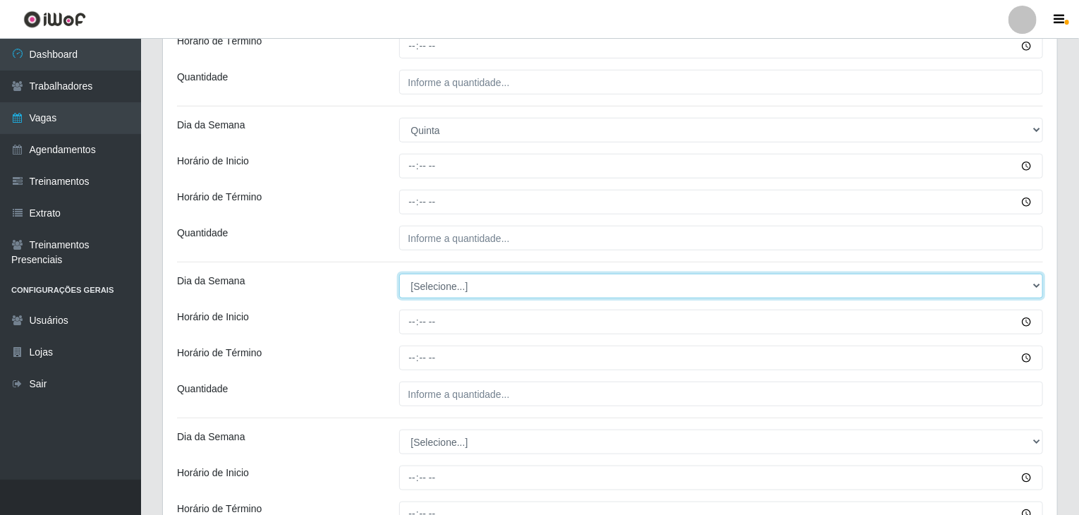
drag, startPoint x: 437, startPoint y: 285, endPoint x: 438, endPoint y: 294, distance: 9.3
click at [437, 285] on select "[Selecione...] Segunda Terça Quarta Quinta Sexta Sábado Domingo" at bounding box center [721, 286] width 644 height 25
select select "4"
click at [399, 274] on select "[Selecione...] Segunda Terça Quarta Quinta Sexta Sábado Domingo" at bounding box center [721, 286] width 644 height 25
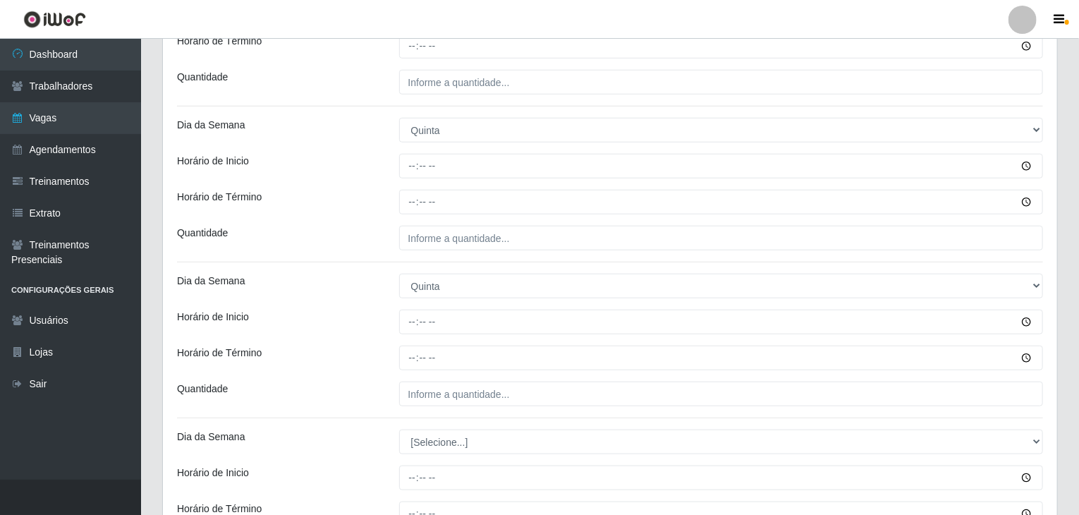
click at [381, 350] on div "Horário de Término" at bounding box center [277, 357] width 222 height 25
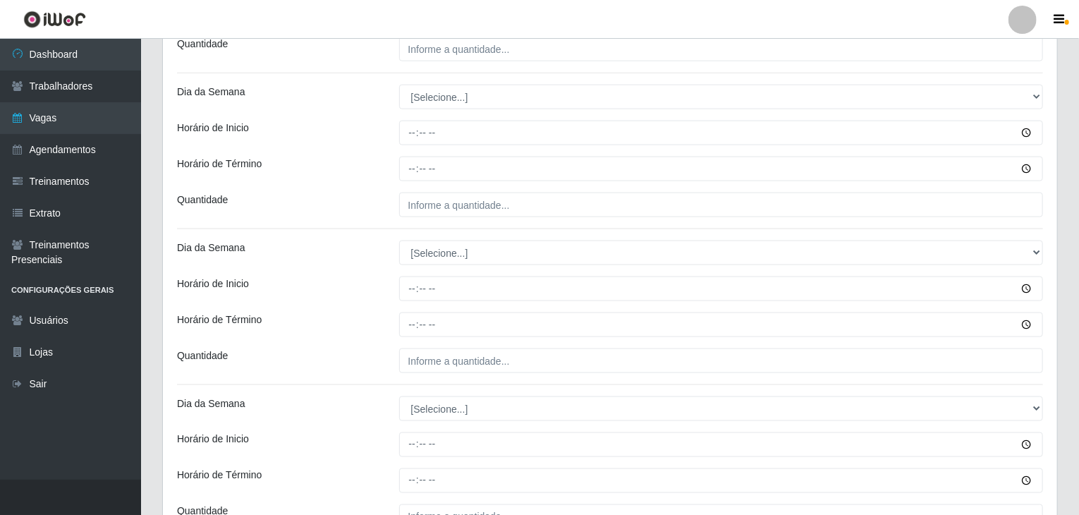
scroll to position [916, 0]
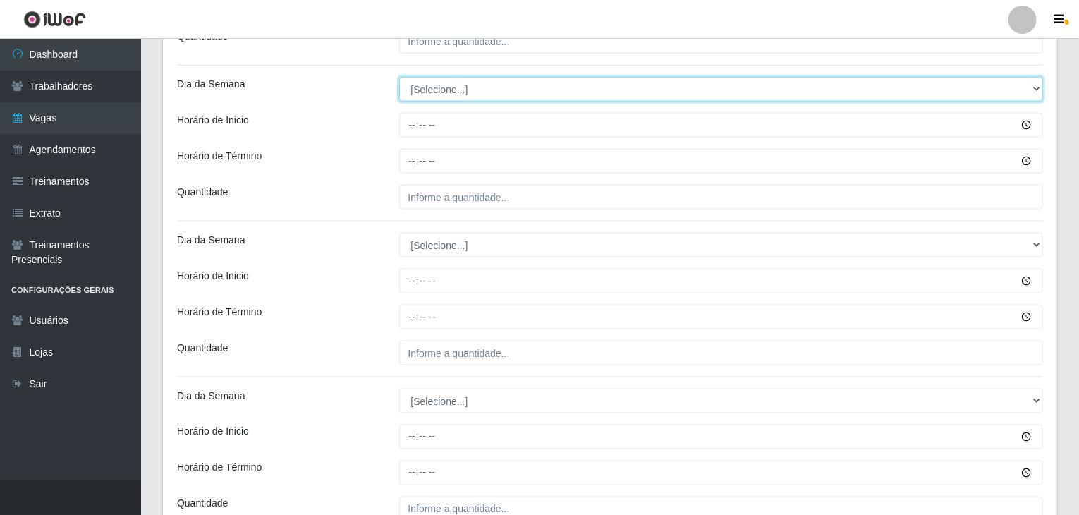
click at [455, 91] on select "[Selecione...] Segunda Terça Quarta Quinta Sexta Sábado Domingo" at bounding box center [721, 89] width 644 height 25
select select "5"
click at [399, 77] on select "[Selecione...] Segunda Terça Quarta Quinta Sexta Sábado Domingo" at bounding box center [721, 89] width 644 height 25
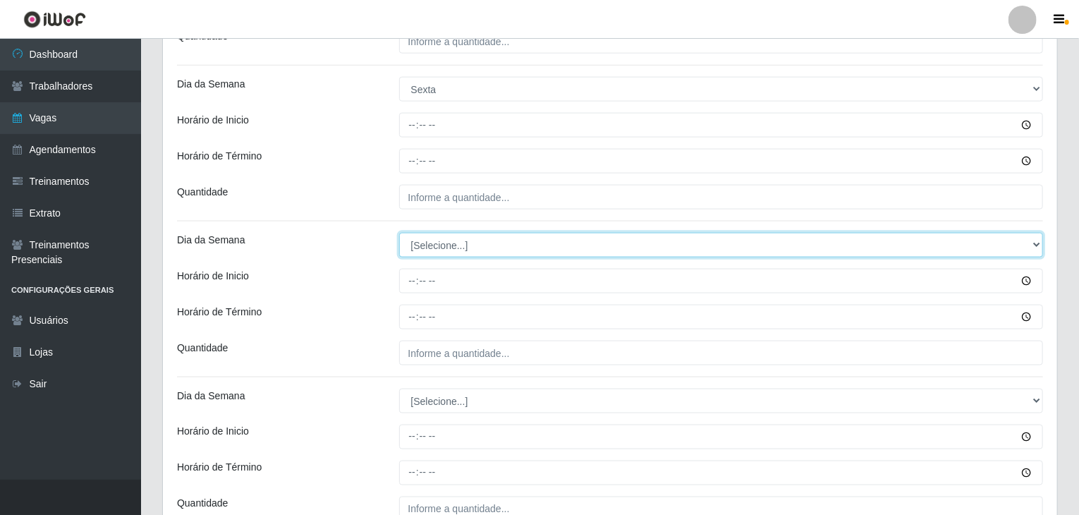
click at [469, 249] on select "[Selecione...] Segunda Terça Quarta Quinta Sexta Sábado Domingo" at bounding box center [721, 245] width 644 height 25
select select "5"
click at [399, 233] on select "[Selecione...] Segunda Terça Quarta Quinta Sexta Sábado Domingo" at bounding box center [721, 245] width 644 height 25
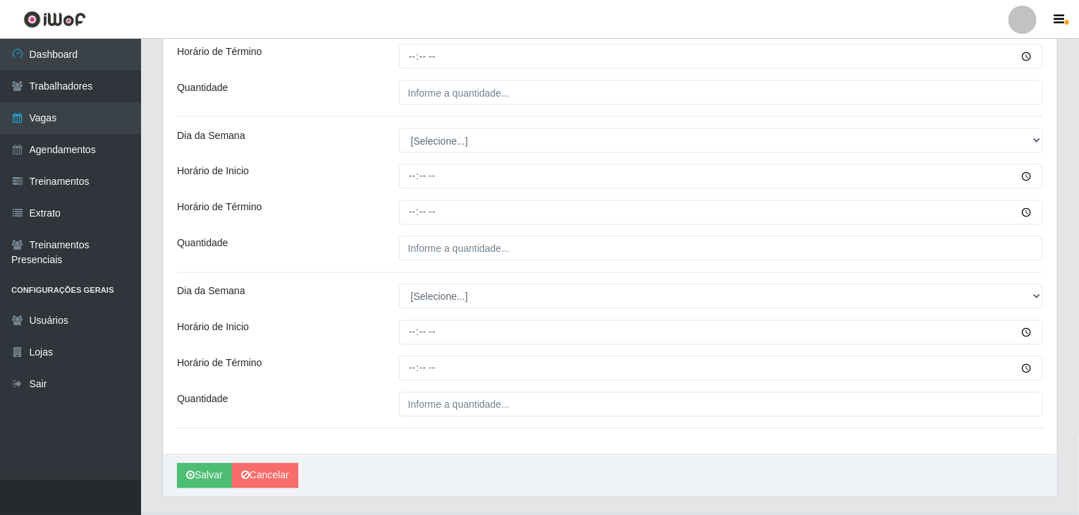
scroll to position [1198, 0]
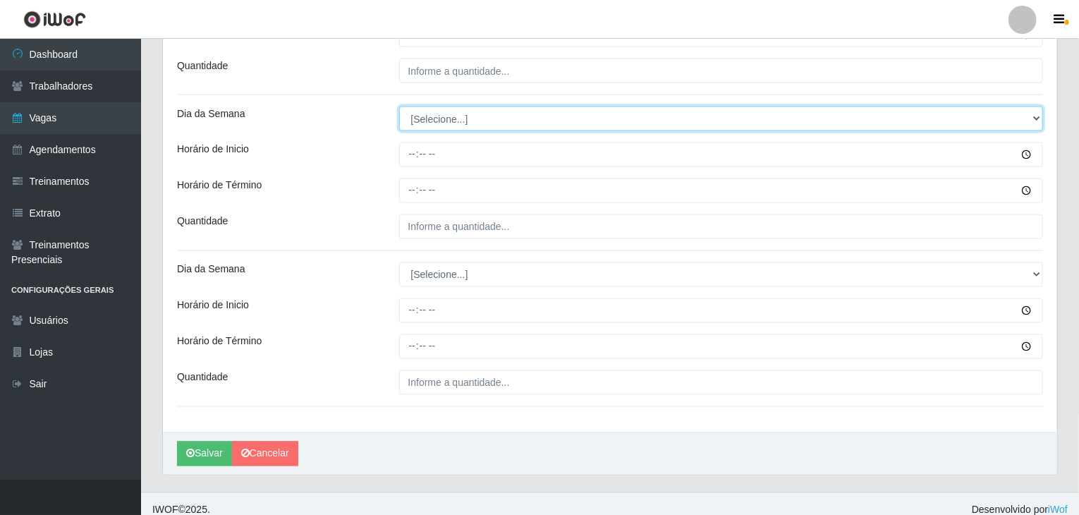
click at [426, 125] on select "[Selecione...] Segunda Terça Quarta Quinta Sexta Sábado Domingo" at bounding box center [721, 118] width 644 height 25
select select "6"
click at [399, 106] on select "[Selecione...] Segunda Terça Quarta Quinta Sexta Sábado Domingo" at bounding box center [721, 118] width 644 height 25
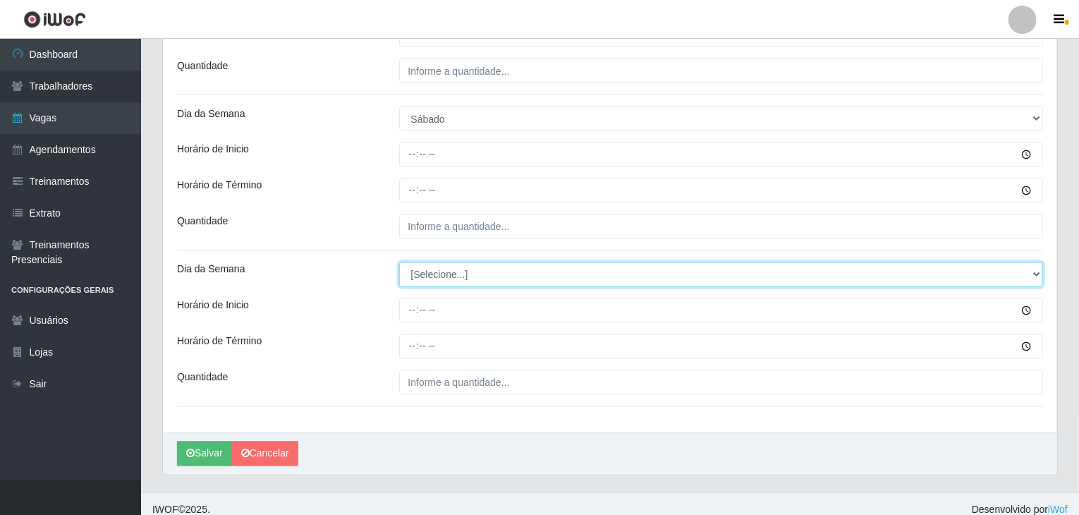
click at [459, 277] on select "[Selecione...] Segunda Terça Quarta Quinta Sexta Sábado Domingo" at bounding box center [721, 274] width 644 height 25
select select "6"
click at [399, 262] on select "[Selecione...] Segunda Terça Quarta Quinta Sexta Sábado Domingo" at bounding box center [721, 274] width 644 height 25
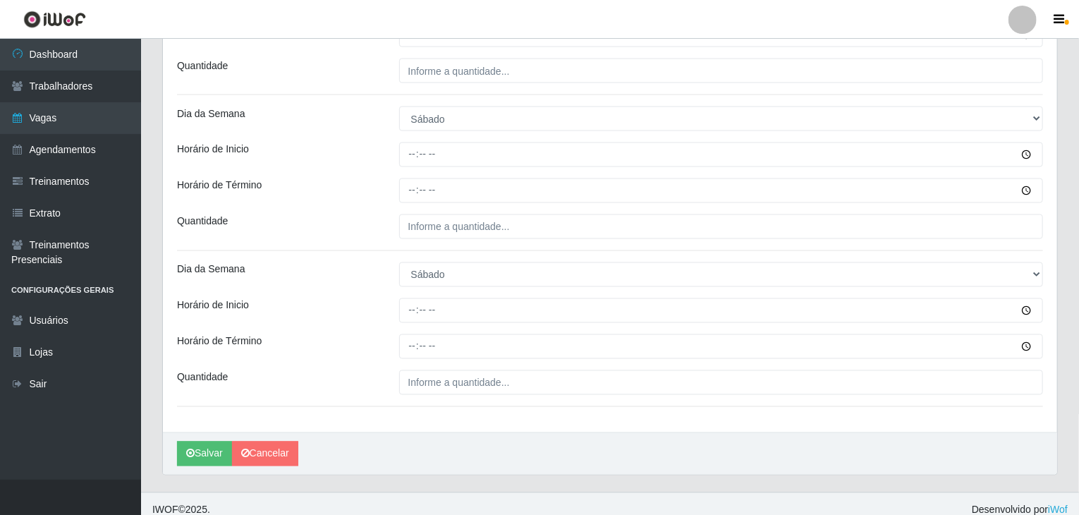
click at [358, 343] on div "Horário de Término" at bounding box center [277, 346] width 222 height 25
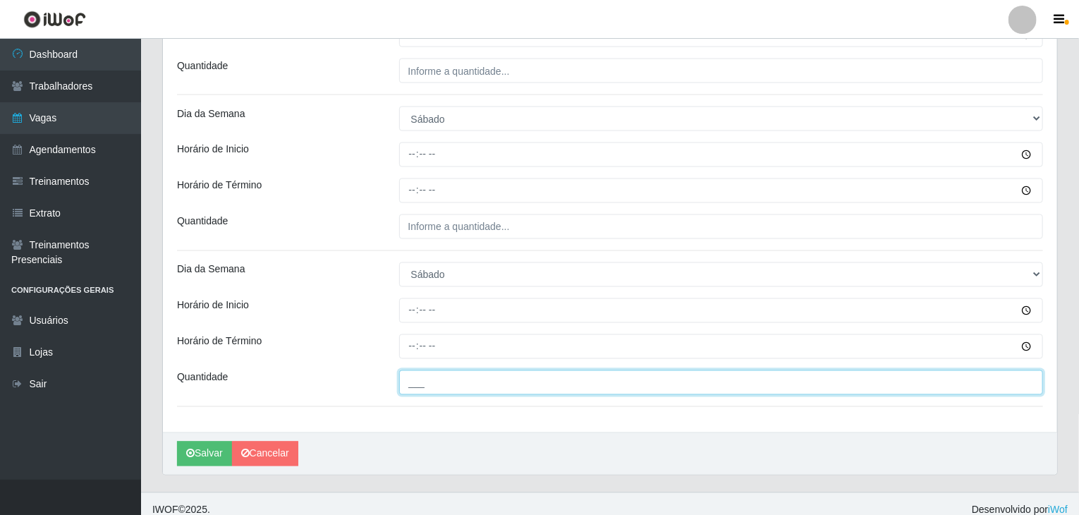
click at [454, 383] on input "___" at bounding box center [721, 382] width 644 height 25
type input "6__"
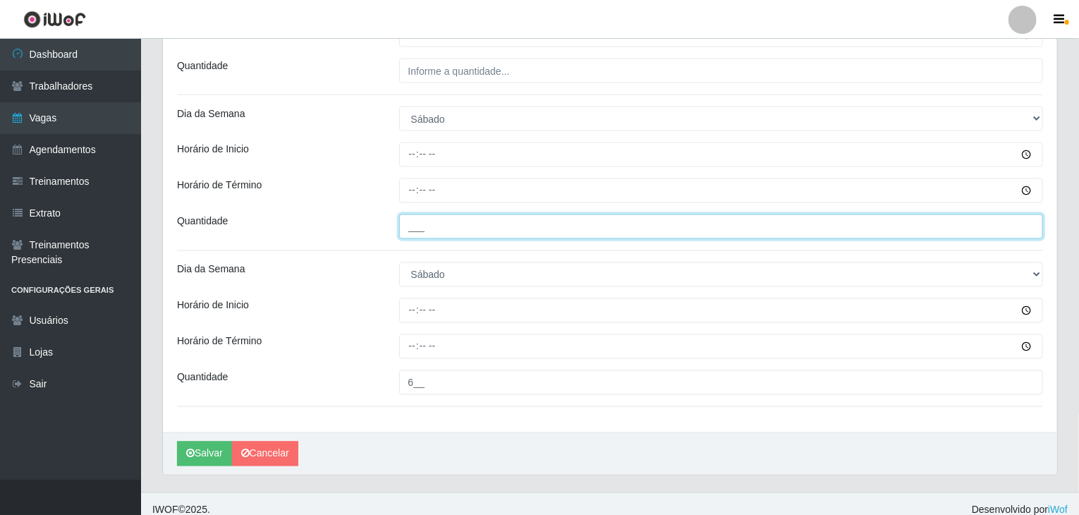
click at [440, 218] on input "___" at bounding box center [721, 226] width 644 height 25
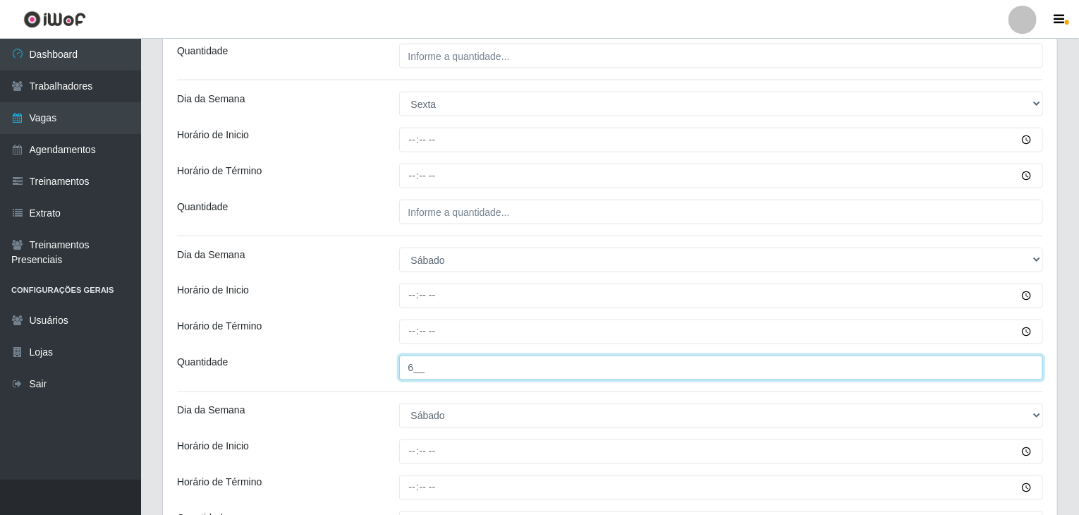
type input "6__"
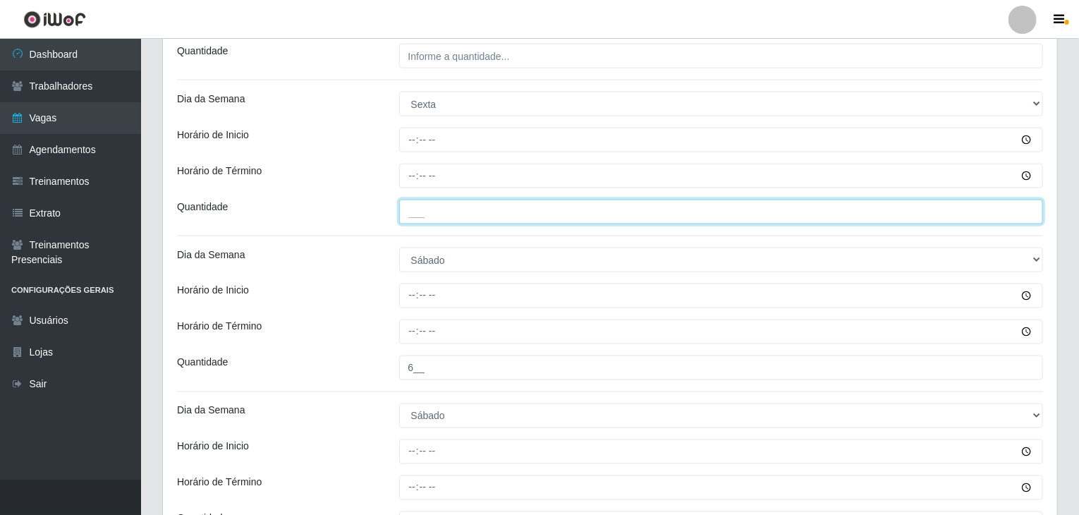
click at [520, 209] on input "___" at bounding box center [721, 211] width 644 height 25
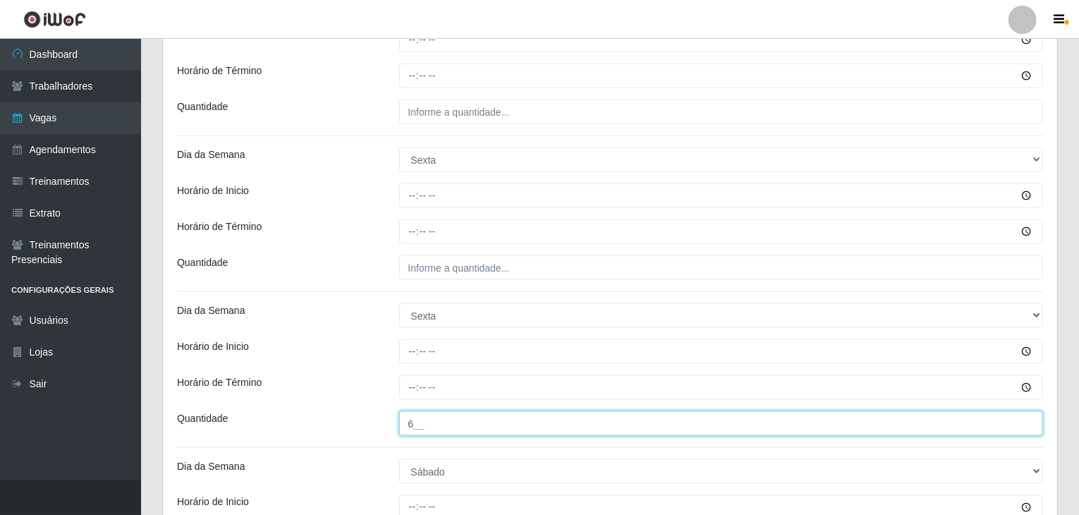
type input "6__"
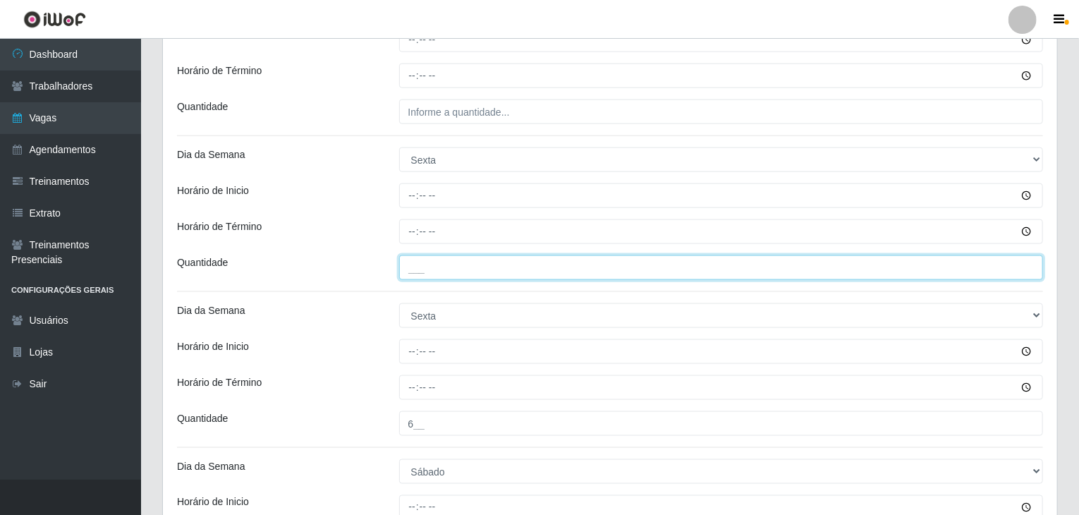
click at [496, 273] on input "___" at bounding box center [721, 267] width 644 height 25
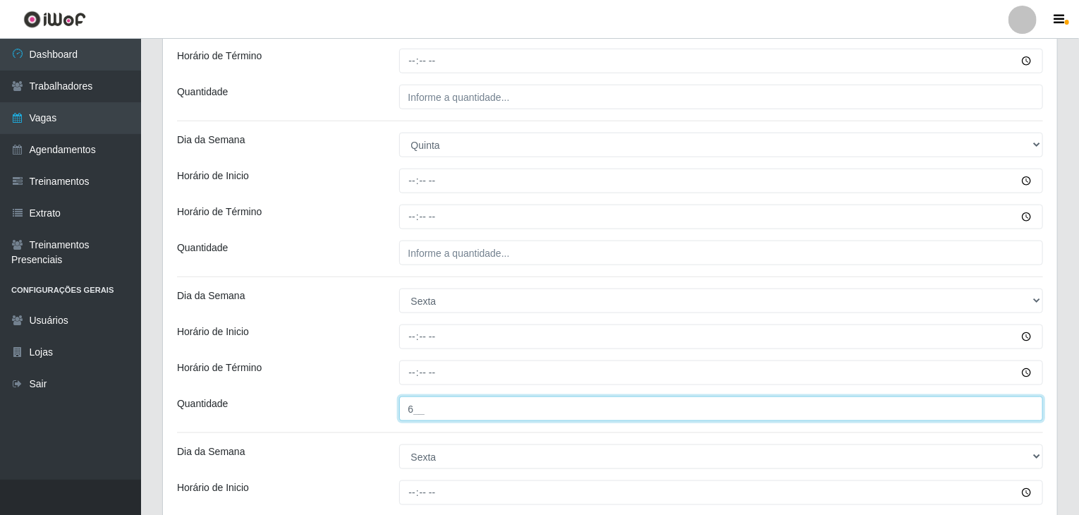
scroll to position [634, 0]
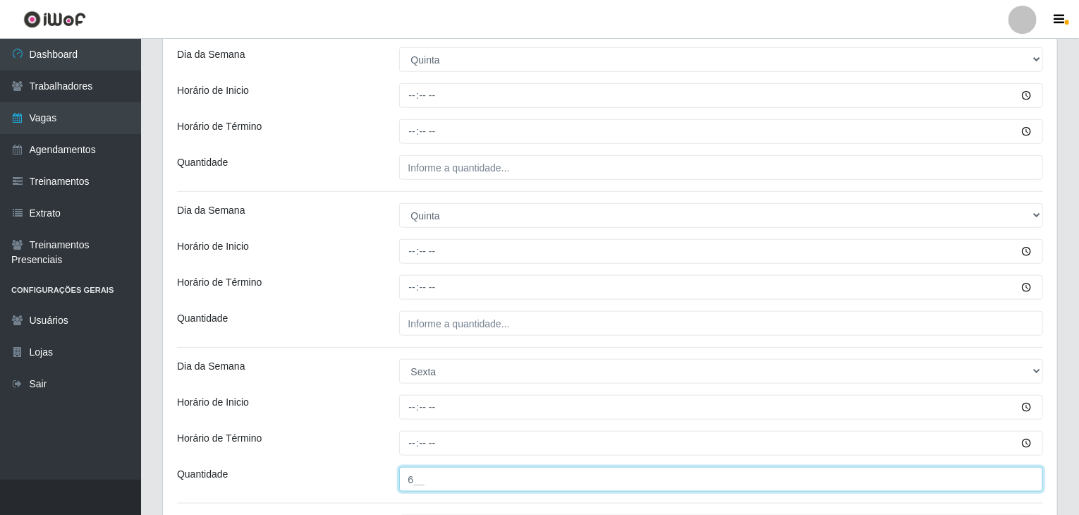
type input "6__"
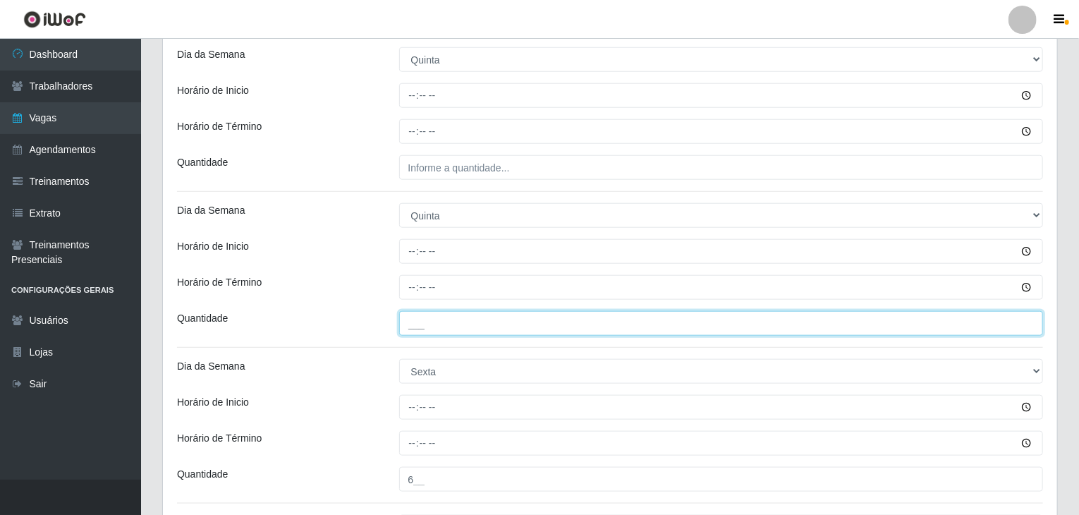
click at [516, 324] on input "___" at bounding box center [721, 323] width 644 height 25
type input "4__"
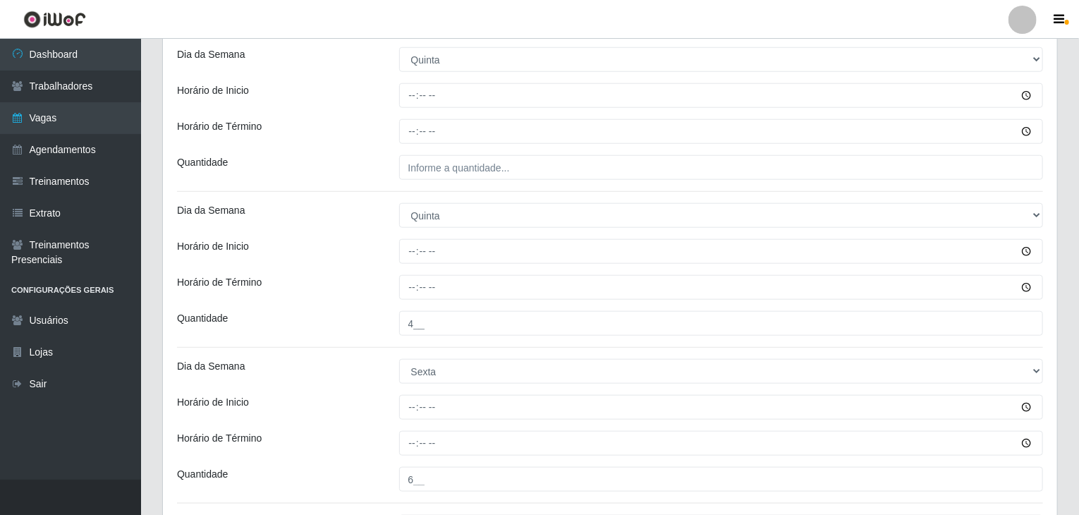
click at [491, 181] on div "Loja Rede Compras Supermercados - LOJA 1 Função [Selecione...] ASG ASG + ASG ++…" at bounding box center [610, 241] width 894 height 1509
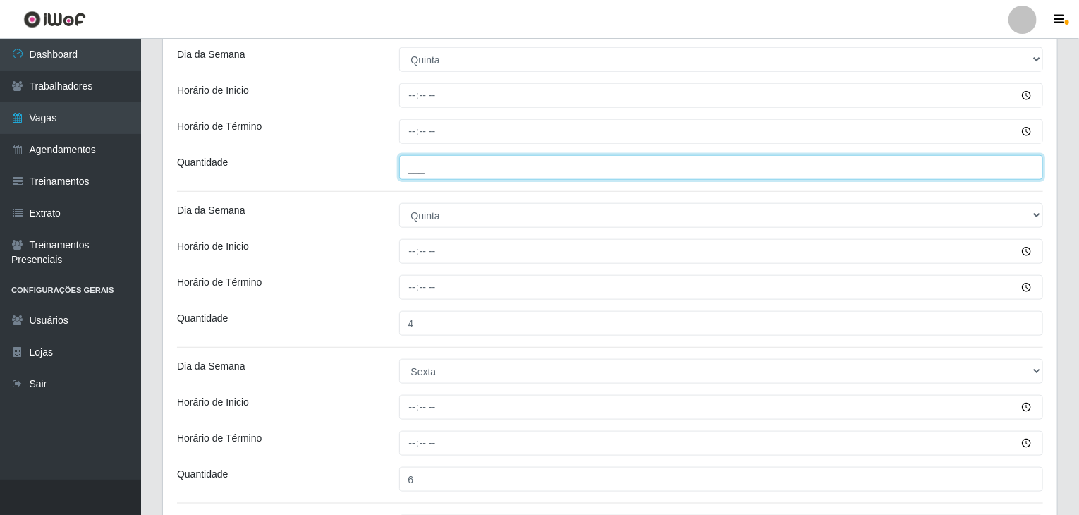
click at [480, 171] on input "___" at bounding box center [721, 167] width 644 height 25
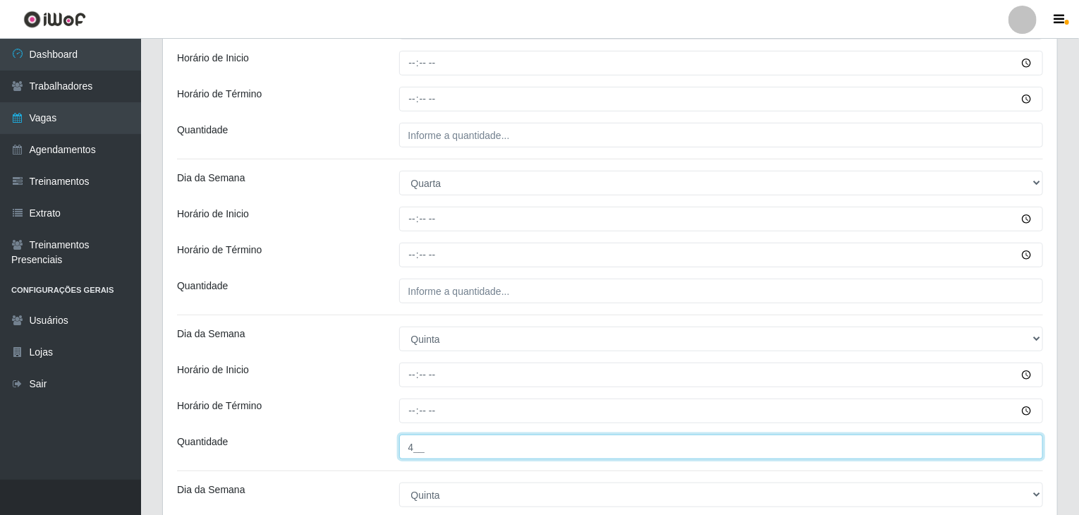
scroll to position [352, 0]
type input "4__"
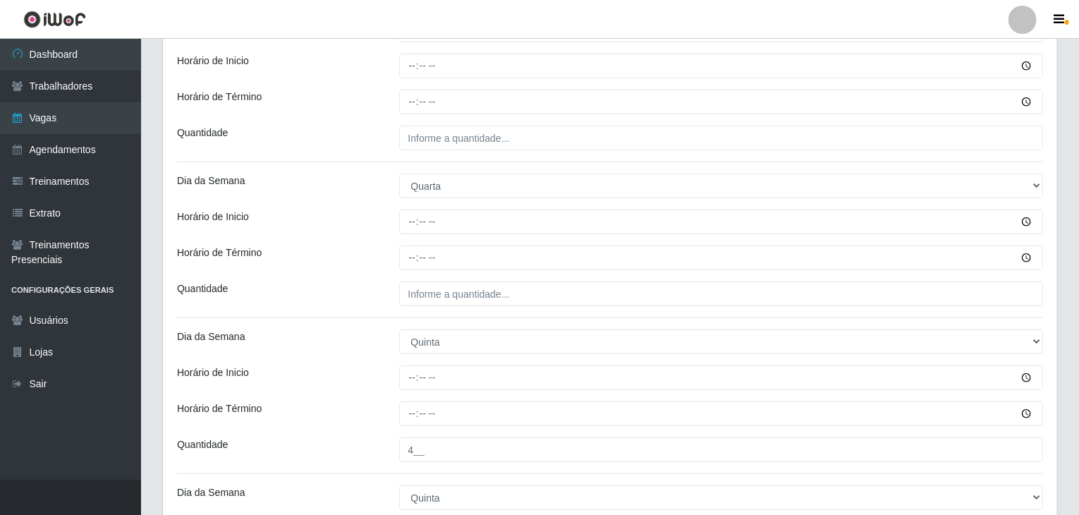
click at [476, 306] on div "Loja Rede Compras Supermercados - LOJA 1 Função [Selecione...] ASG ASG + ASG ++…" at bounding box center [610, 523] width 894 height 1509
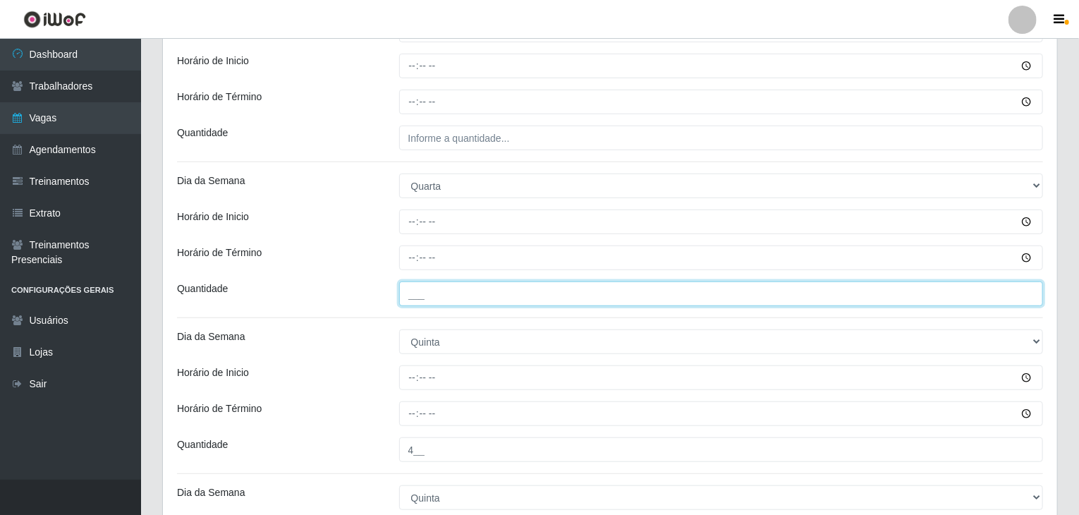
click at [477, 298] on input "___" at bounding box center [721, 293] width 644 height 25
type input "4__"
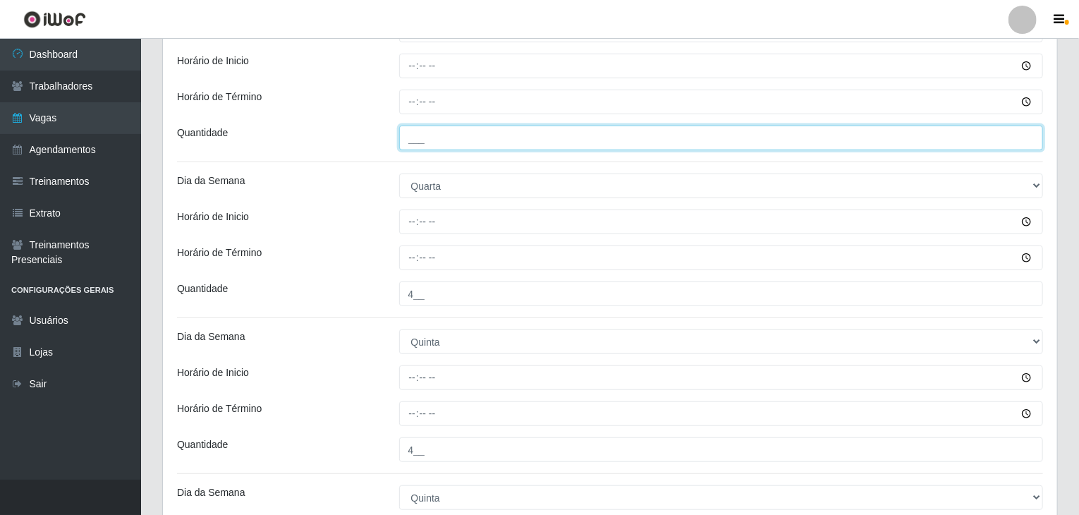
click at [479, 141] on input "___" at bounding box center [721, 137] width 644 height 25
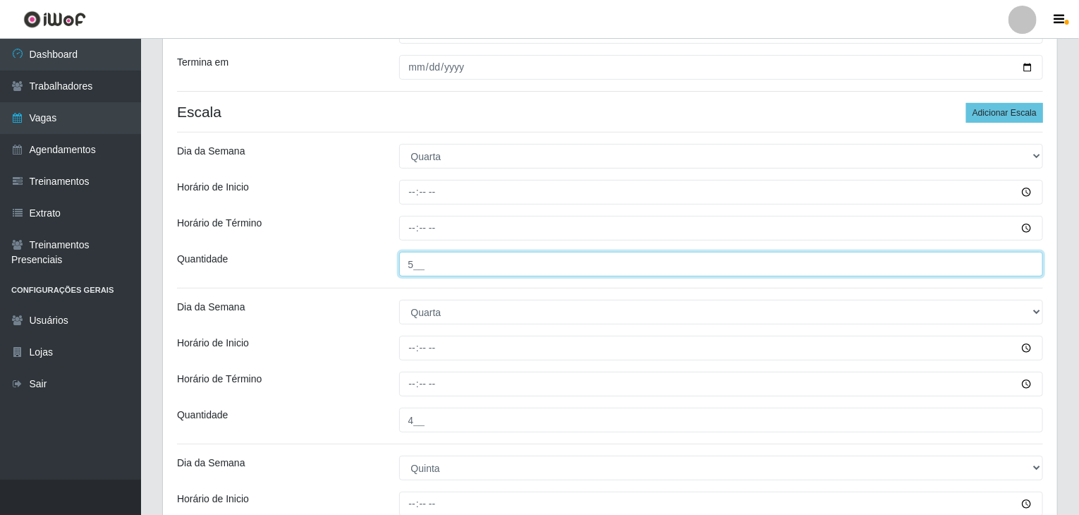
scroll to position [70, 0]
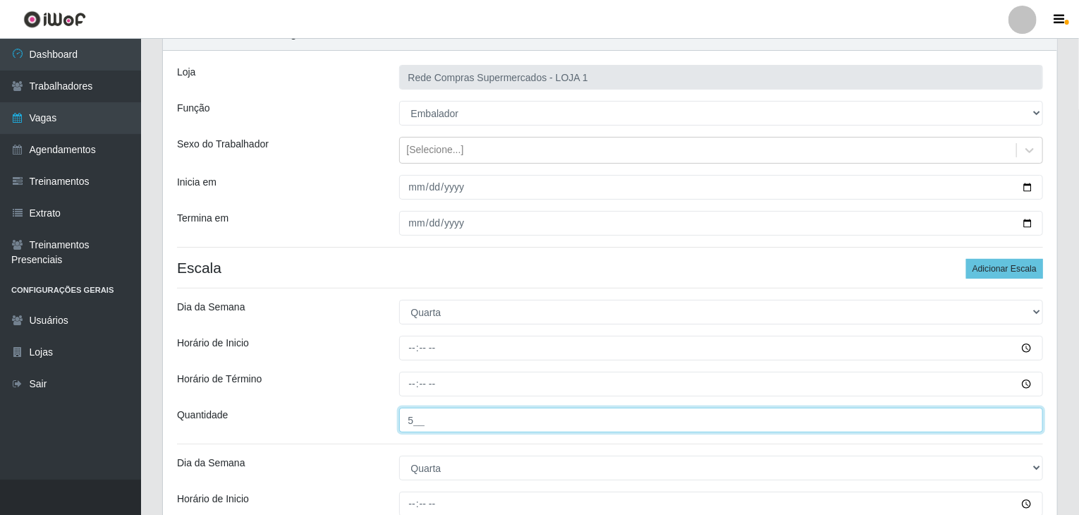
type input "5__"
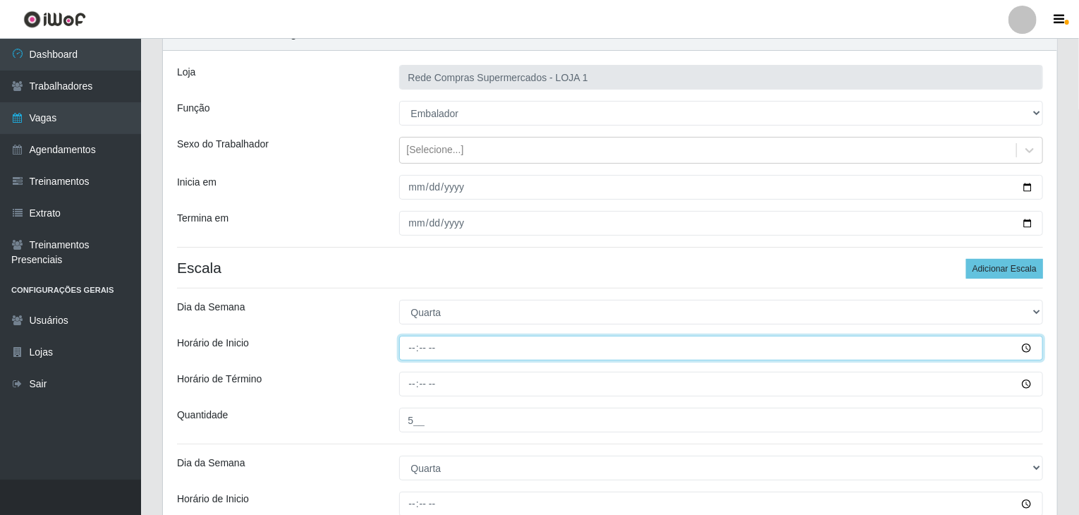
click at [415, 348] on input "Horário de Inicio" at bounding box center [721, 348] width 644 height 25
type input "09:00"
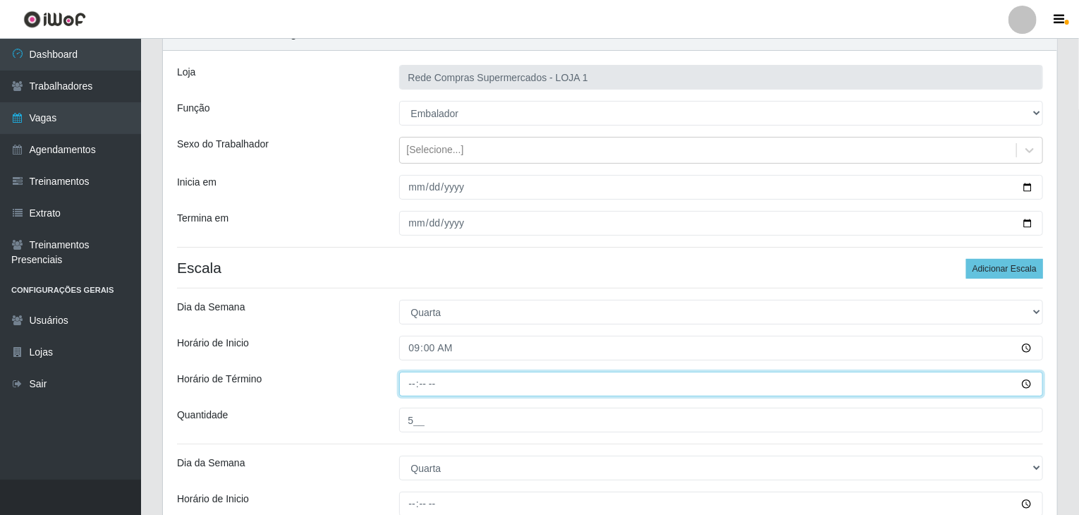
click at [416, 376] on input "Horário de Término" at bounding box center [721, 383] width 644 height 25
type input "15:00"
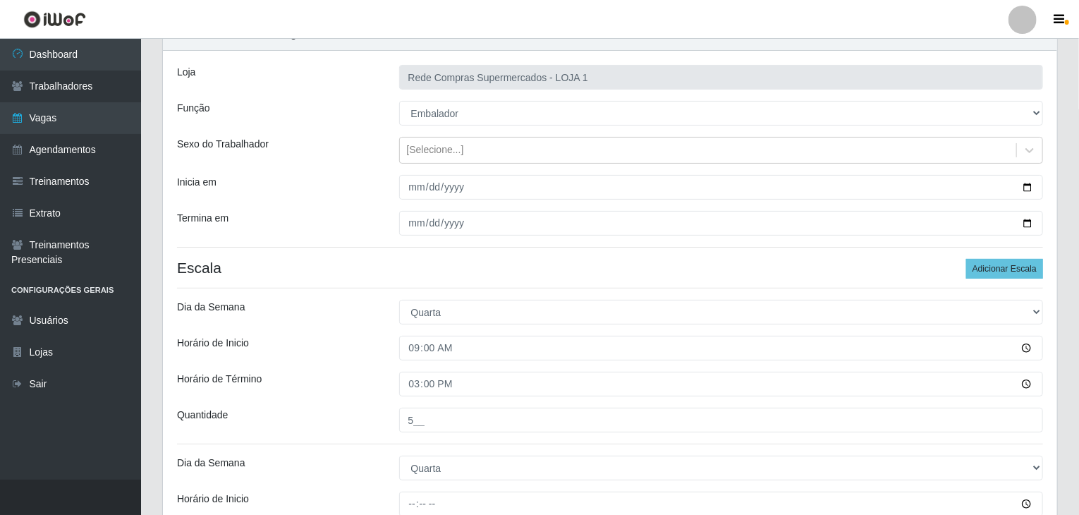
click at [375, 353] on div "Horário de Inicio" at bounding box center [277, 348] width 222 height 25
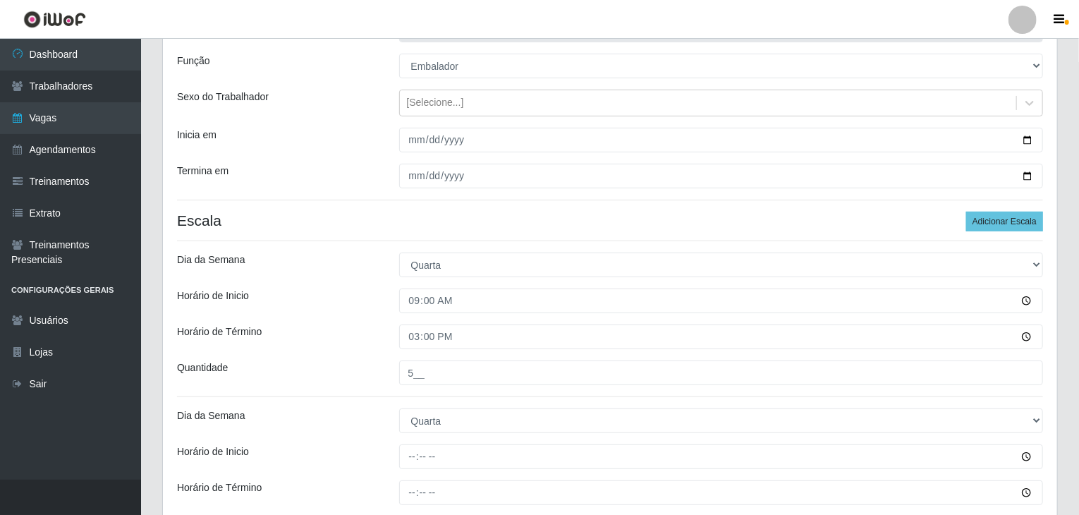
scroll to position [141, 0]
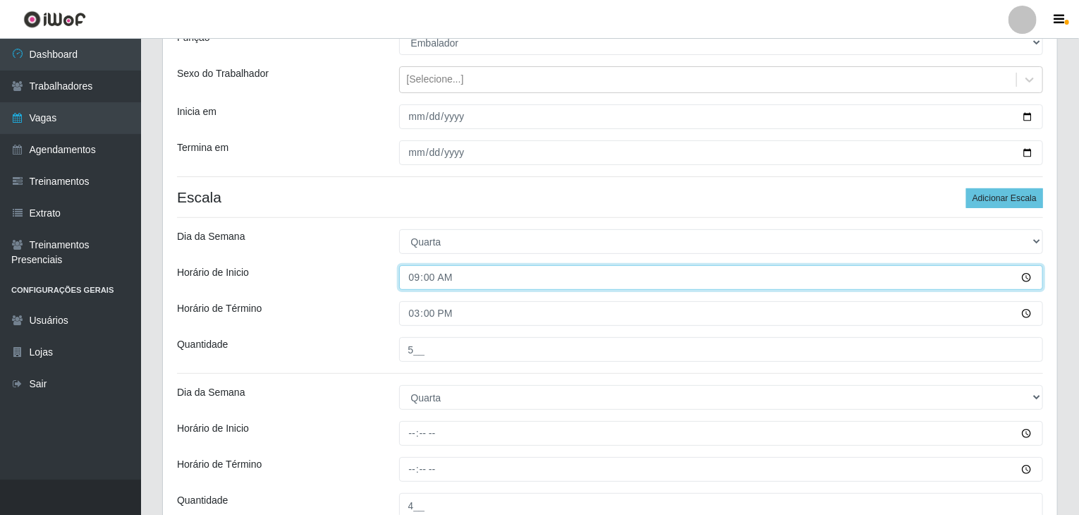
click at [413, 278] on input "09:00" at bounding box center [721, 277] width 644 height 25
type input "08:00"
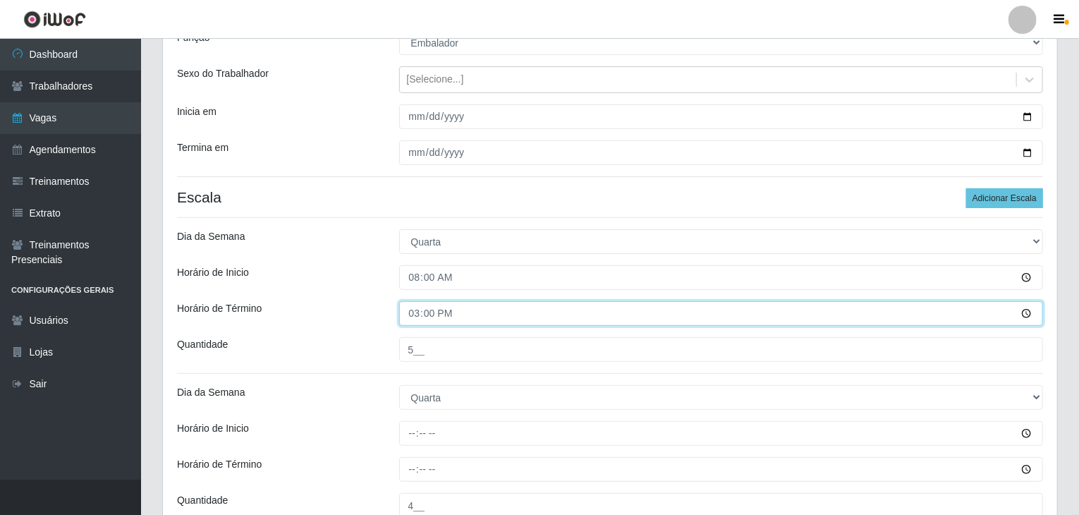
click at [418, 317] on input "15:00" at bounding box center [721, 313] width 644 height 25
type input "14:00"
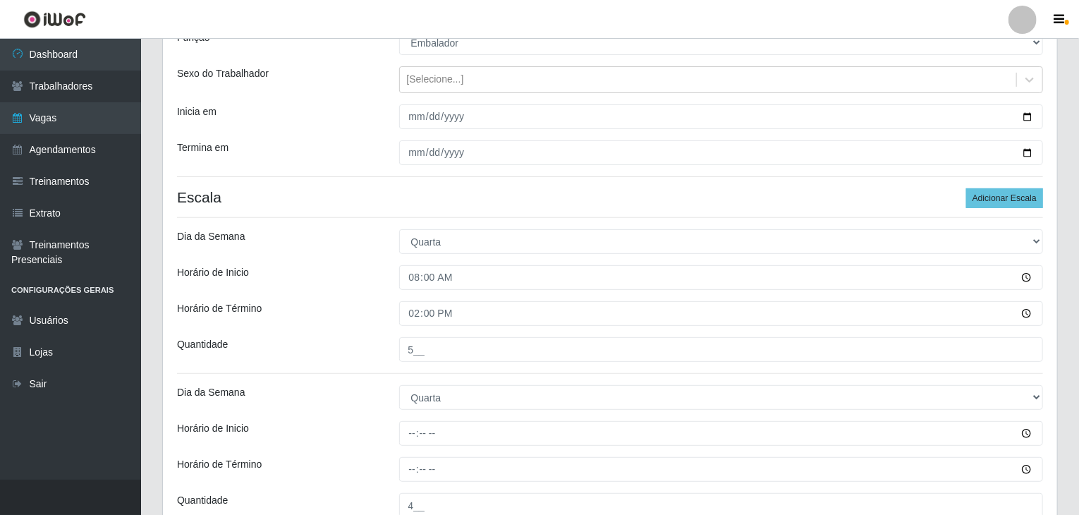
click at [353, 280] on div "Horário de Inicio" at bounding box center [277, 277] width 222 height 25
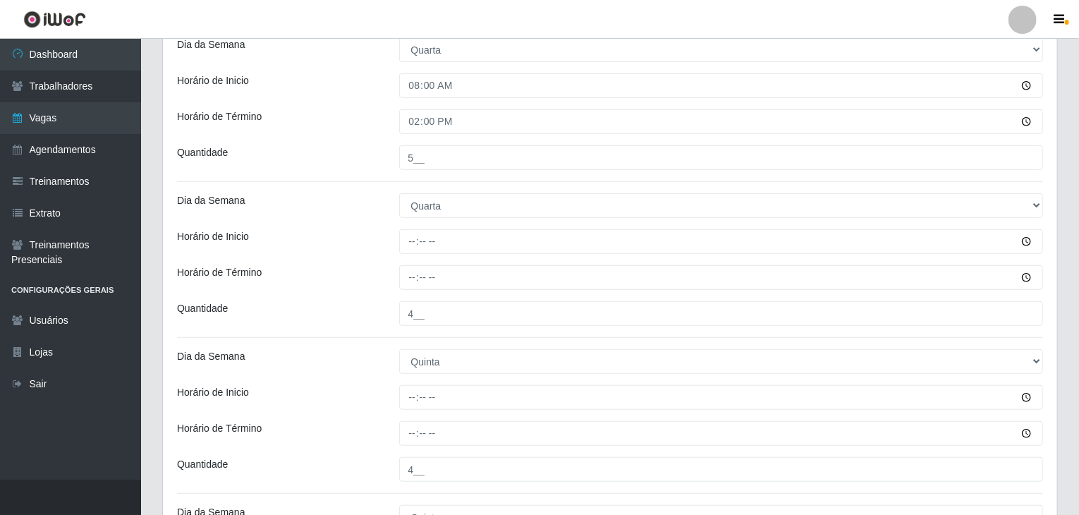
scroll to position [352, 0]
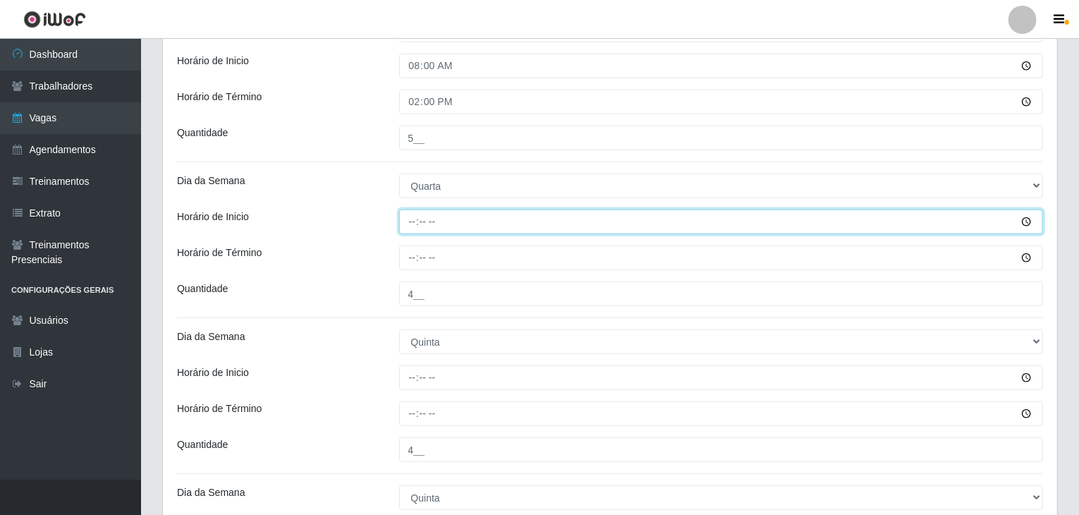
click at [407, 222] on input "Horário de Inicio" at bounding box center [721, 221] width 644 height 25
type input "15:00"
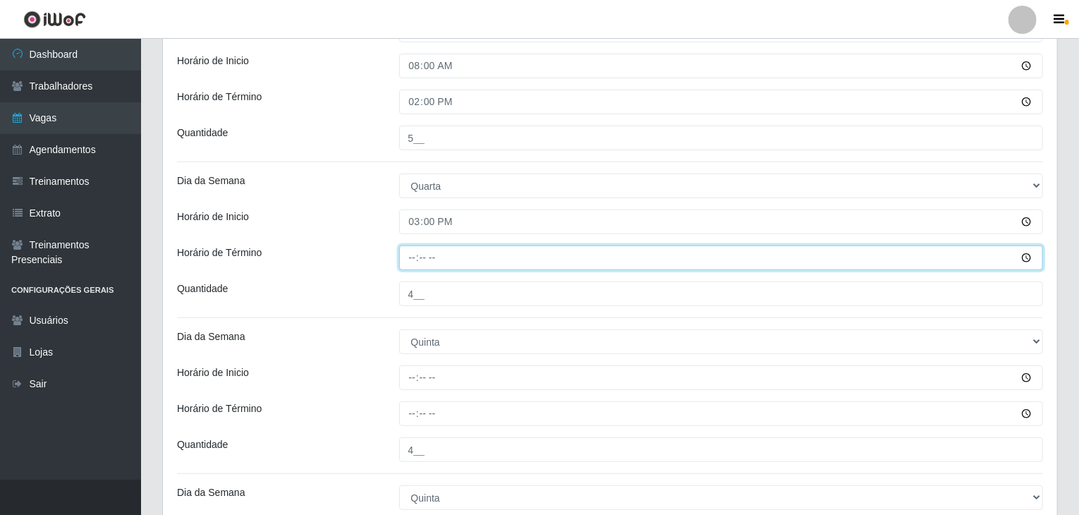
click at [411, 269] on input "Horário de Término" at bounding box center [721, 257] width 644 height 25
type input "21:00"
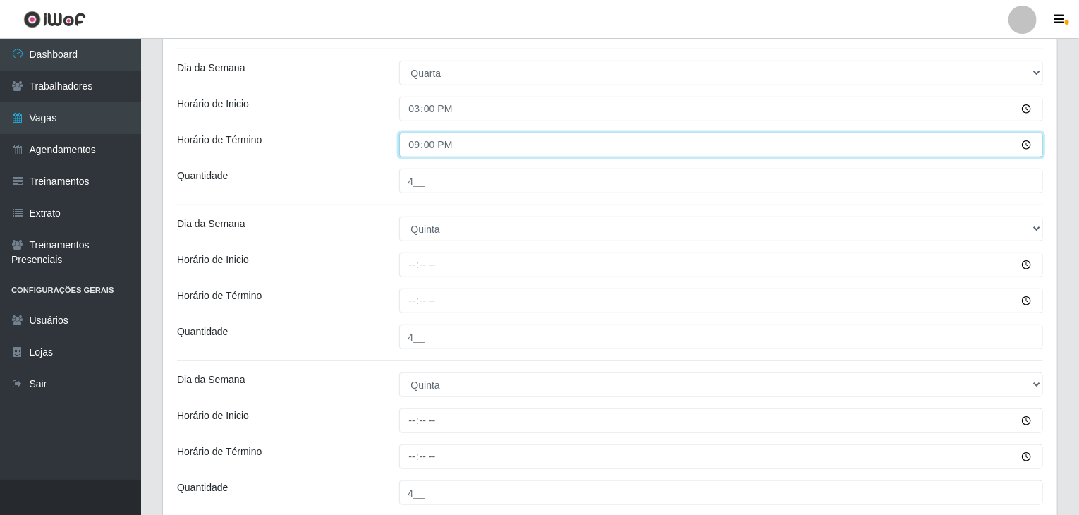
scroll to position [493, 0]
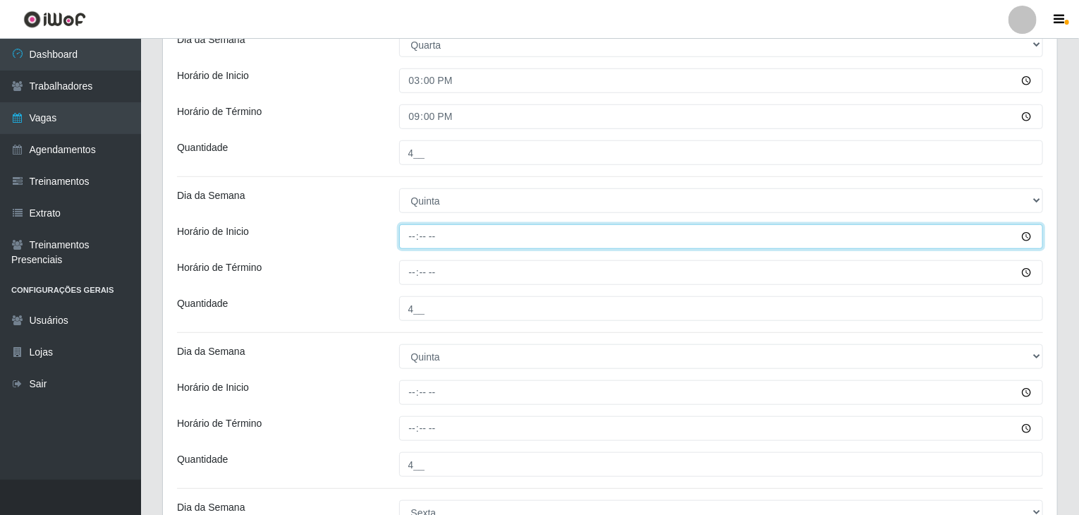
click at [412, 233] on input "Horário de Inicio" at bounding box center [721, 236] width 644 height 25
type input "08:00"
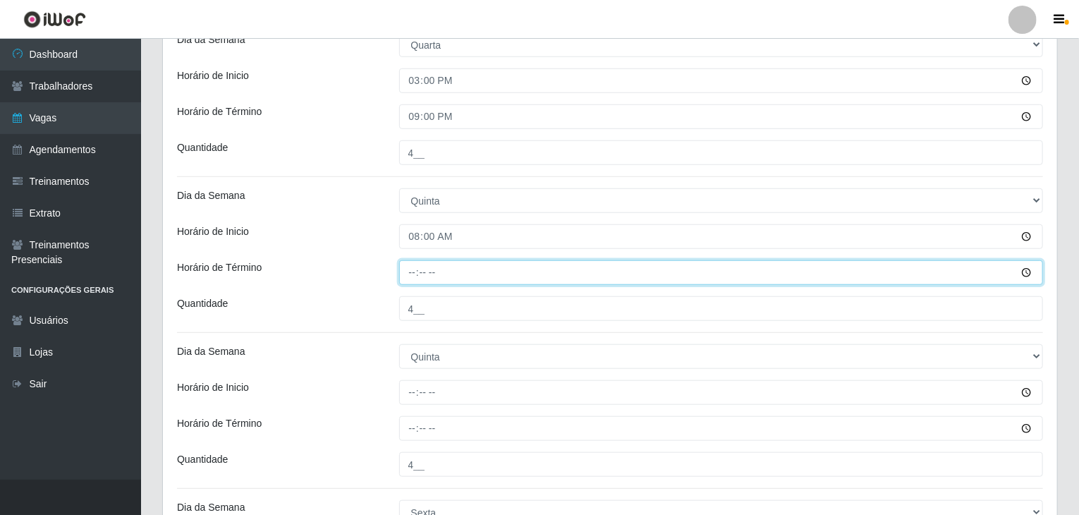
click at [410, 274] on input "Horário de Término" at bounding box center [721, 272] width 644 height 25
type input "14:00"
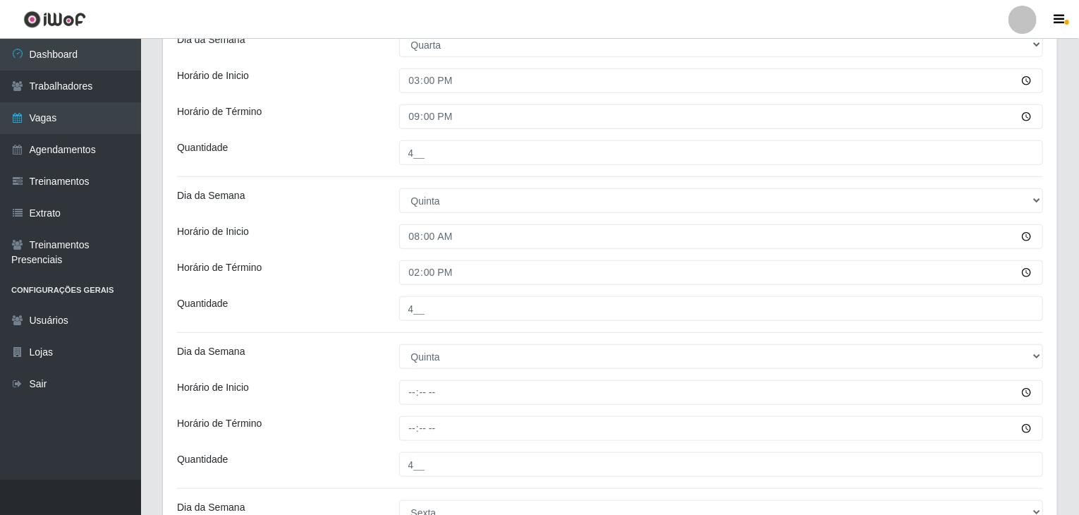
click at [363, 254] on div "Loja Rede Compras Supermercados - LOJA 1 Função [Selecione...] ASG ASG + ASG ++…" at bounding box center [610, 382] width 894 height 1509
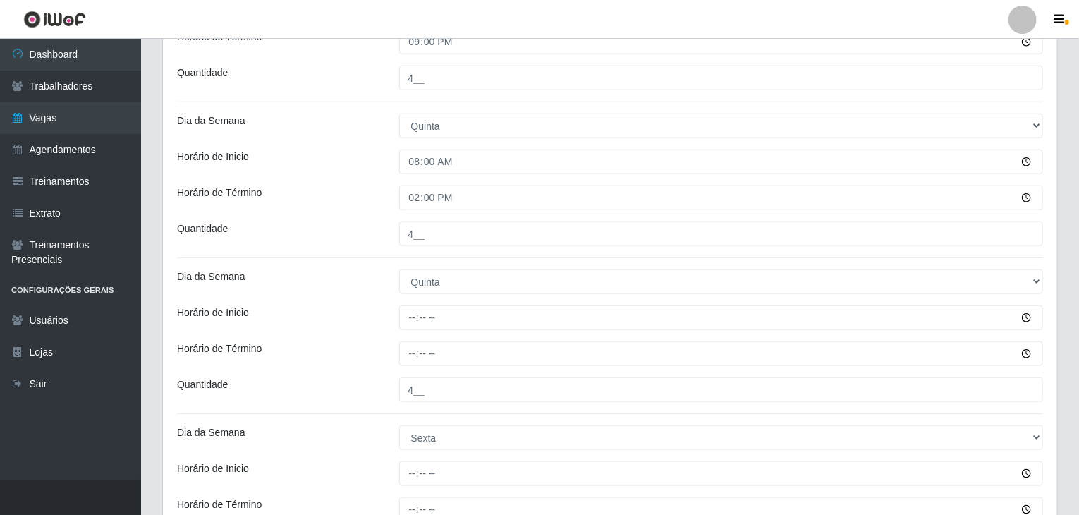
scroll to position [705, 0]
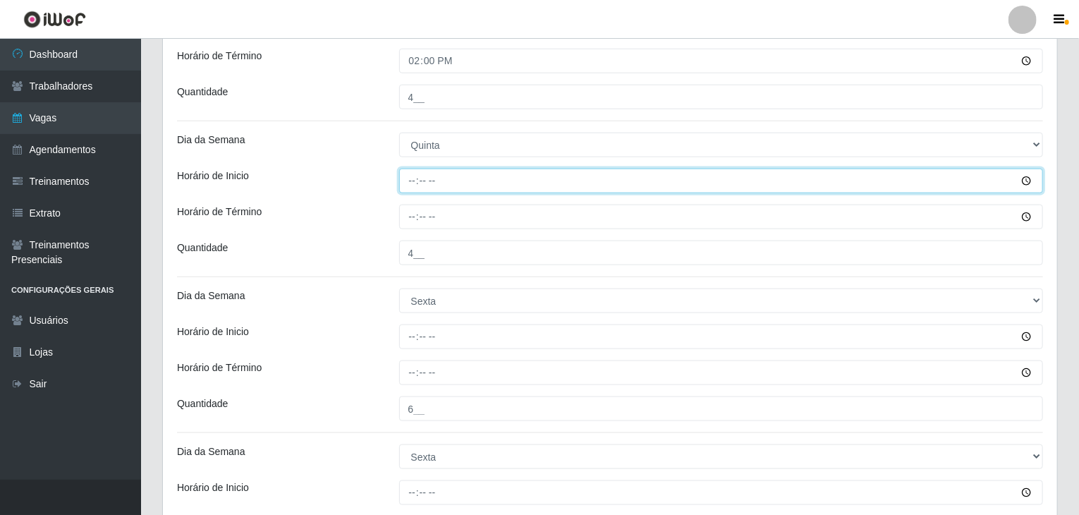
click at [409, 175] on input "Horário de Inicio" at bounding box center [721, 180] width 644 height 25
type input "15:00"
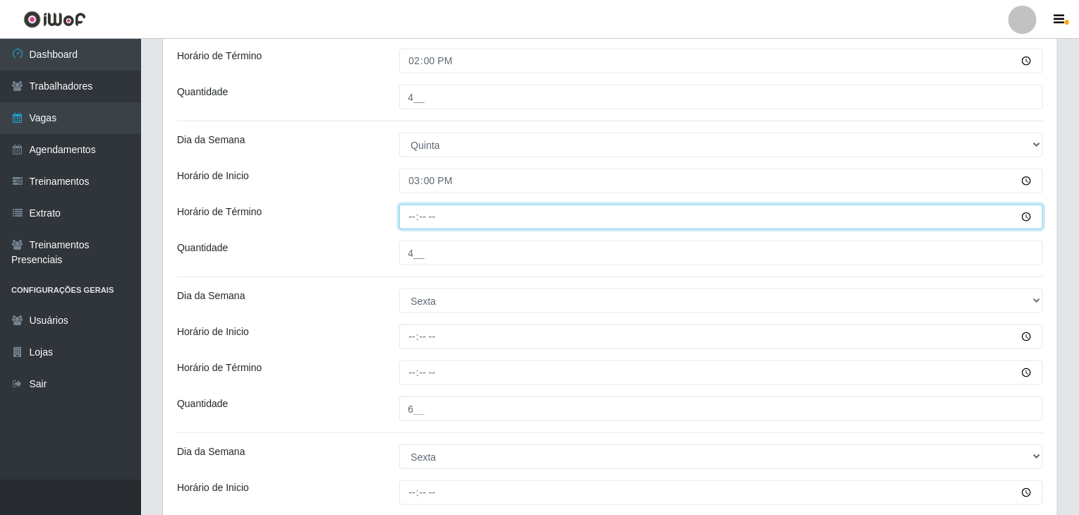
click at [407, 221] on input "Horário de Término" at bounding box center [721, 216] width 644 height 25
type input "21:00"
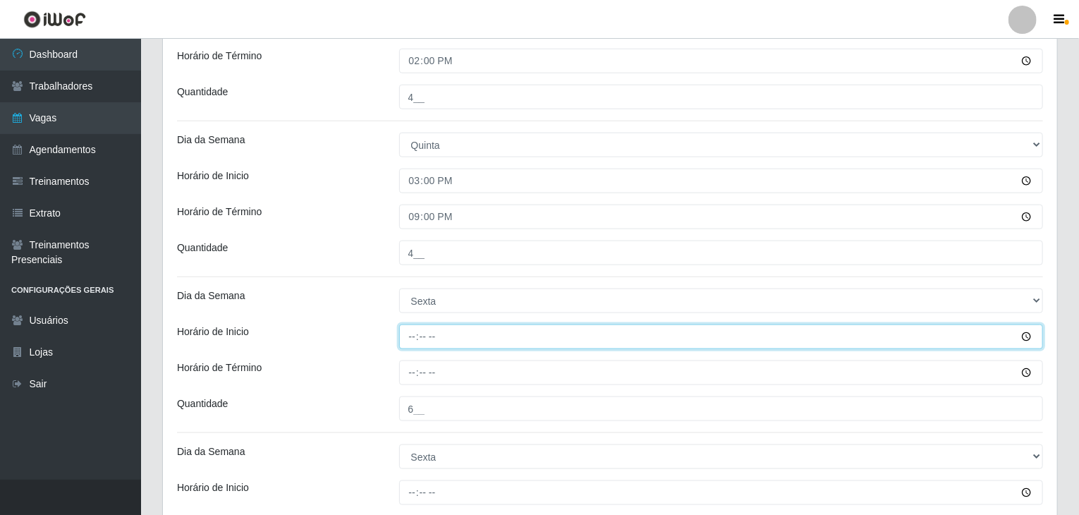
click at [418, 331] on input "Horário de Inicio" at bounding box center [721, 336] width 644 height 25
type input "08:00"
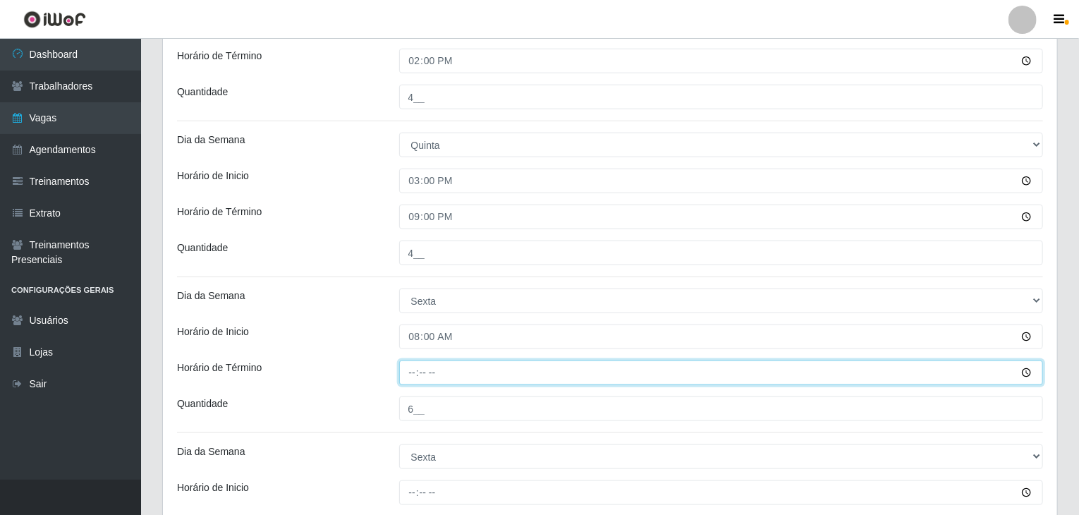
click at [409, 370] on input "Horário de Término" at bounding box center [721, 372] width 644 height 25
type input "14:00"
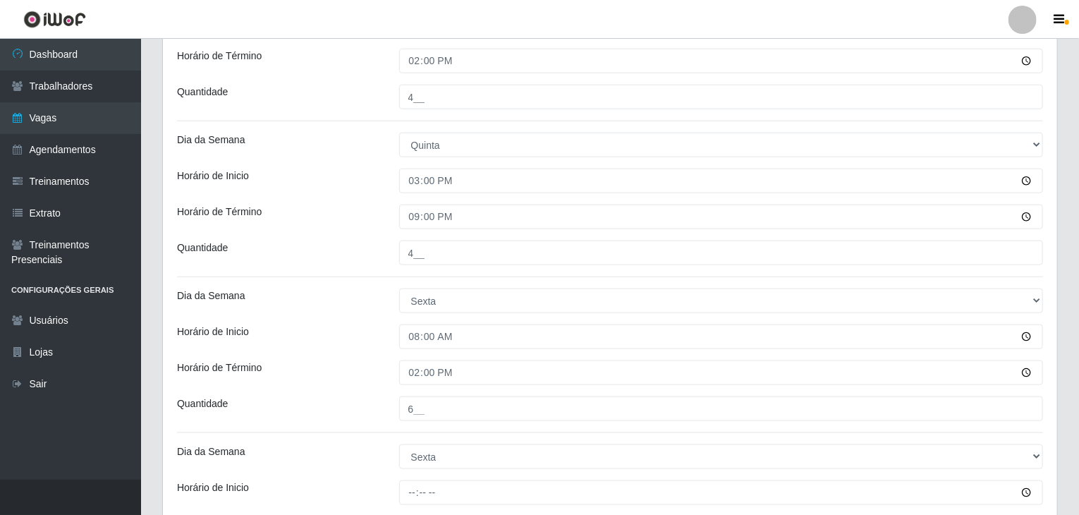
click at [382, 351] on div "Loja Rede Compras Supermercados - LOJA 1 Função [Selecione...] ASG ASG + ASG ++…" at bounding box center [610, 170] width 894 height 1509
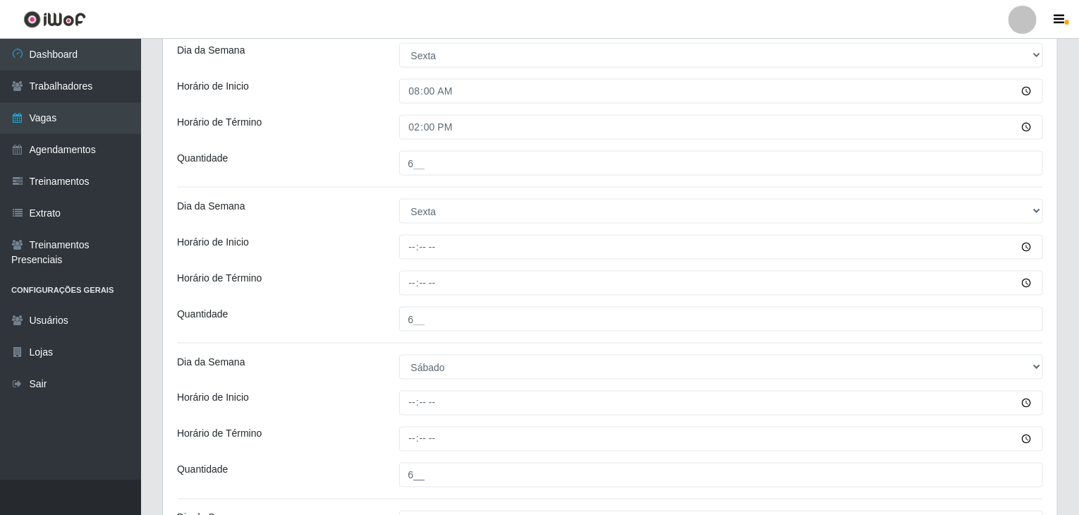
scroll to position [987, 0]
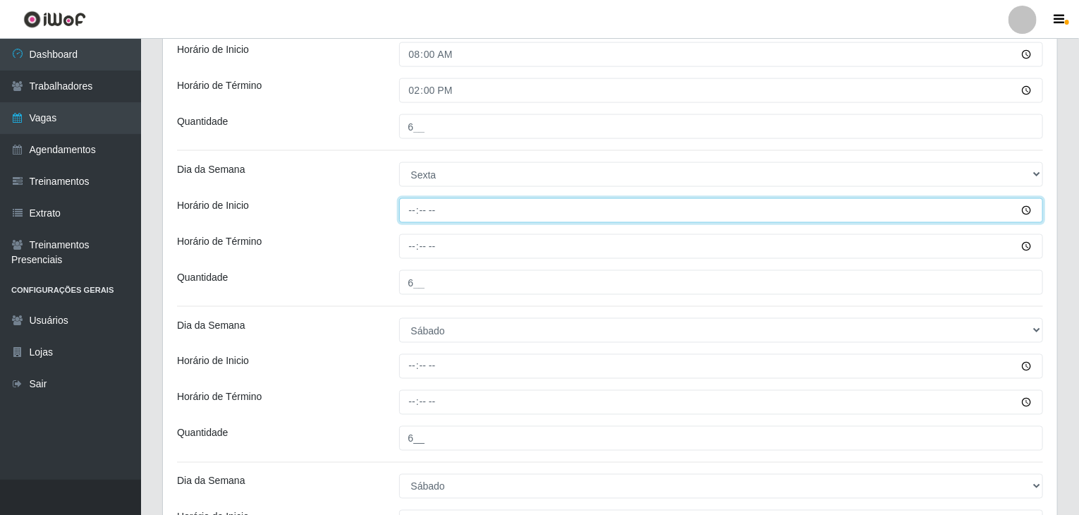
click at [414, 207] on input "Horário de Inicio" at bounding box center [721, 210] width 644 height 25
type input "15:00"
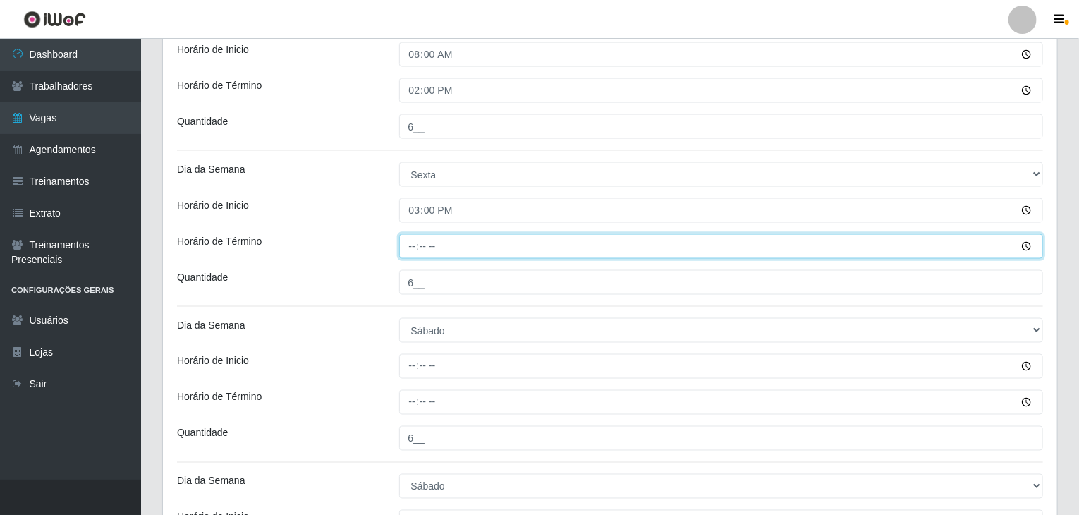
click at [408, 250] on input "Horário de Término" at bounding box center [721, 246] width 644 height 25
type input "21:00"
drag, startPoint x: 408, startPoint y: 250, endPoint x: 400, endPoint y: 260, distance: 12.6
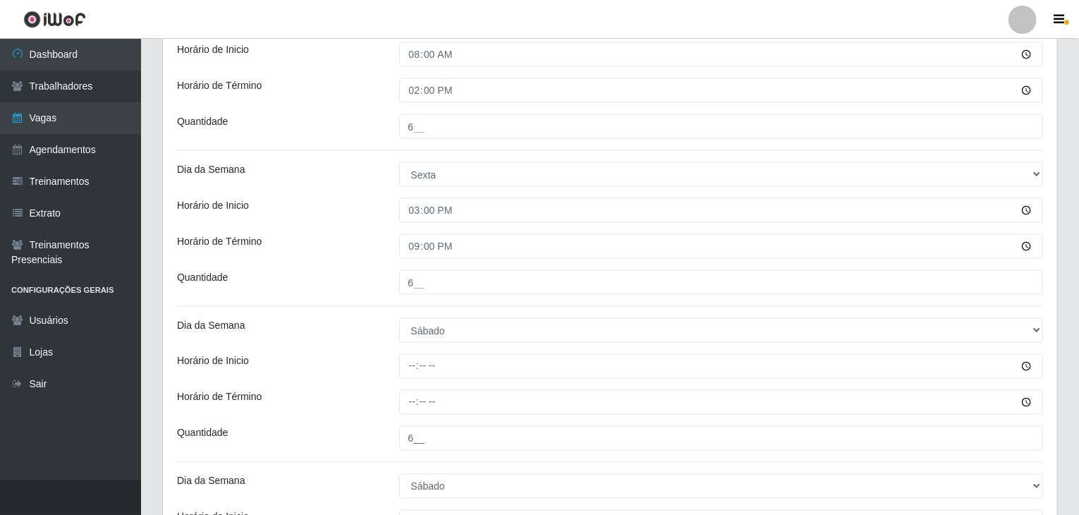
drag, startPoint x: 400, startPoint y: 260, endPoint x: 327, endPoint y: 240, distance: 75.9
click at [327, 240] on div "Horário de Término" at bounding box center [277, 246] width 222 height 25
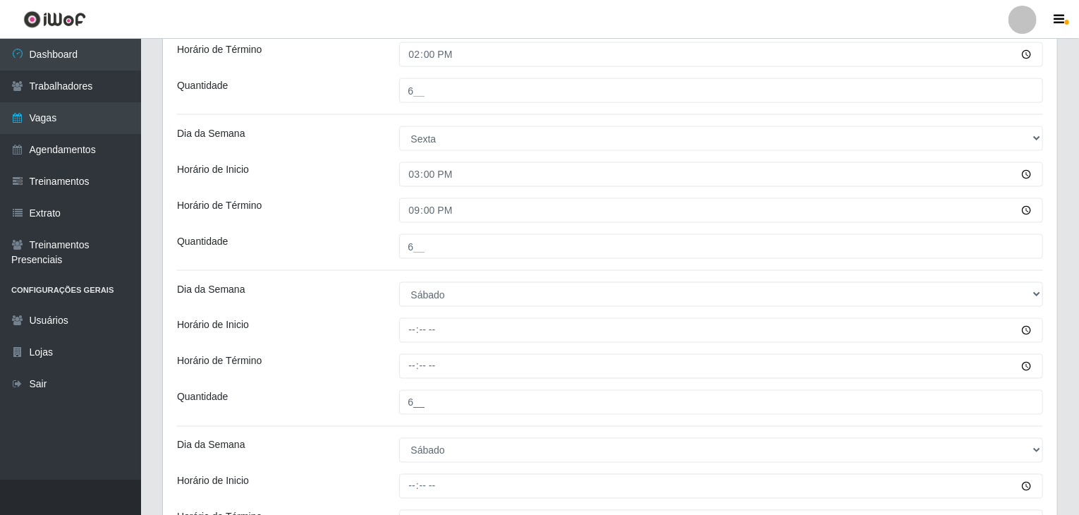
scroll to position [1057, 0]
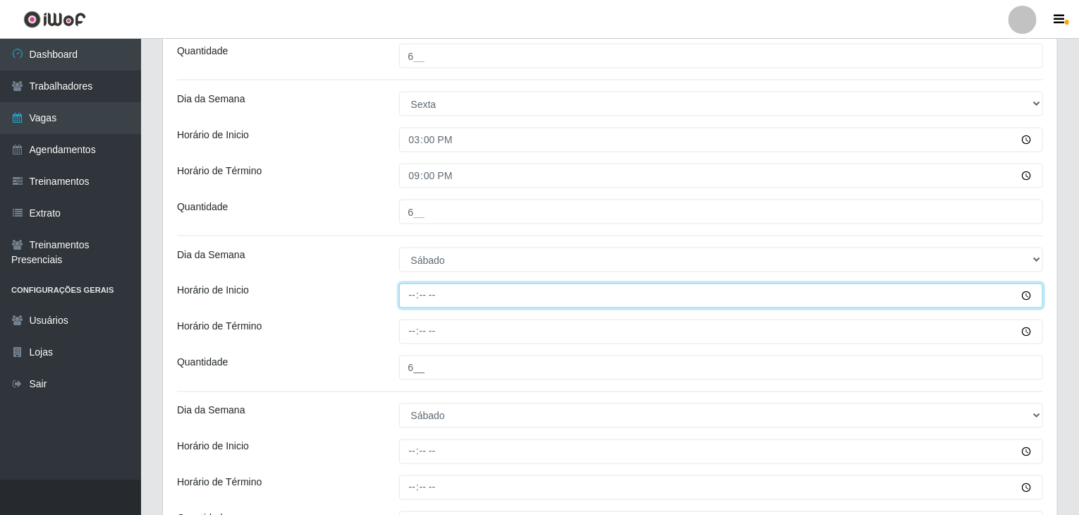
click at [406, 294] on input "Horário de Inicio" at bounding box center [721, 295] width 644 height 25
type input "08:00"
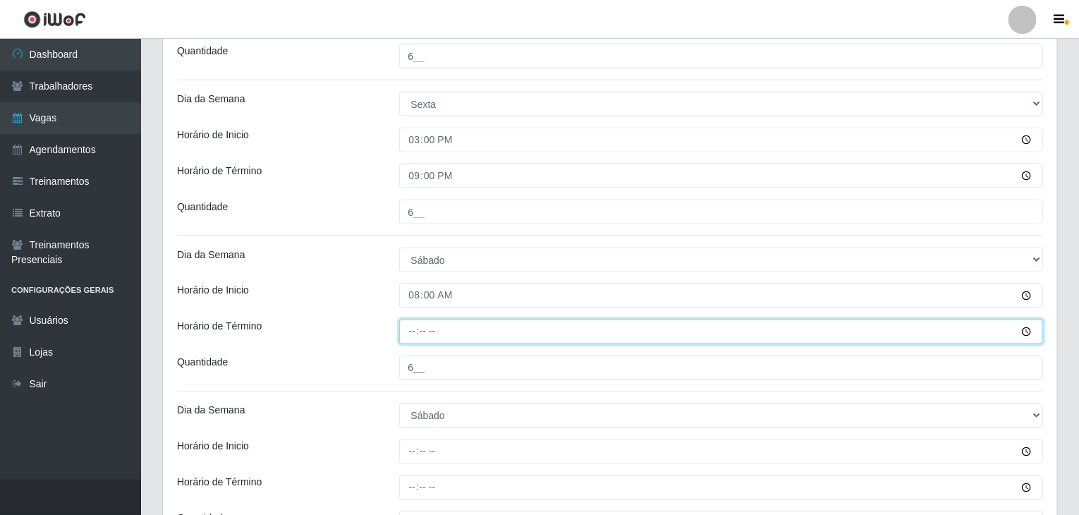
click at [417, 325] on input "Horário de Término" at bounding box center [721, 331] width 644 height 25
type input "14:00"
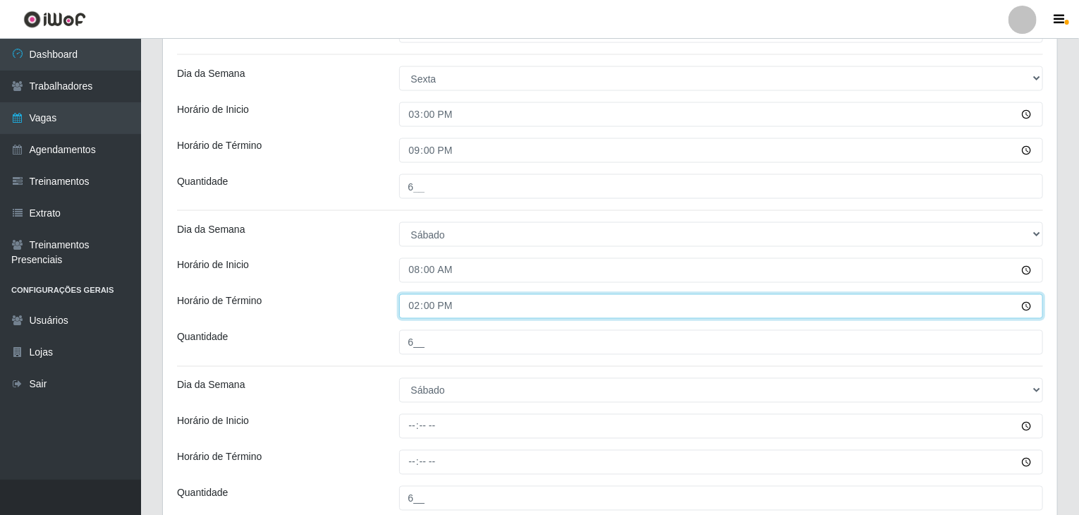
scroll to position [1128, 0]
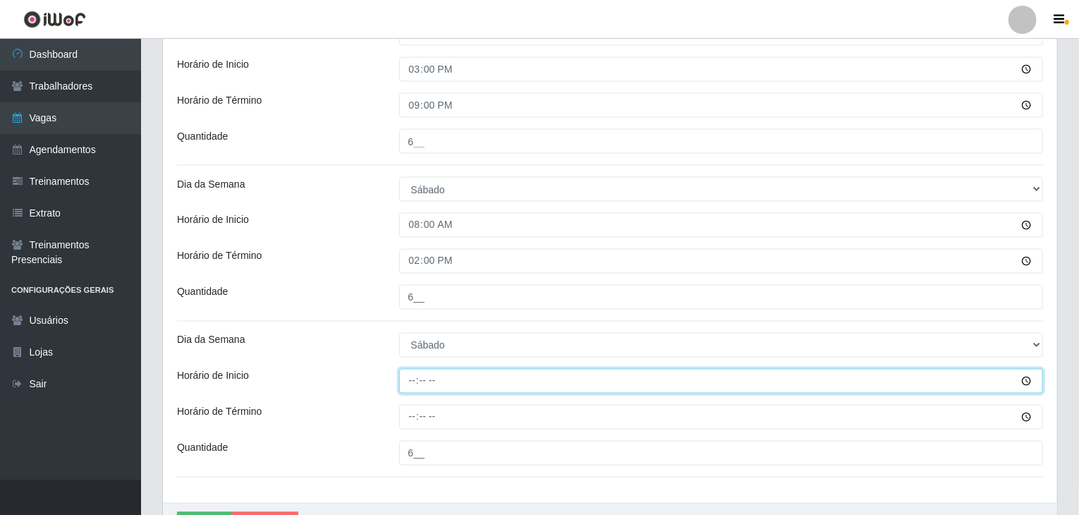
click at [401, 388] on input "Horário de Inicio" at bounding box center [721, 381] width 644 height 25
type input "15:00"
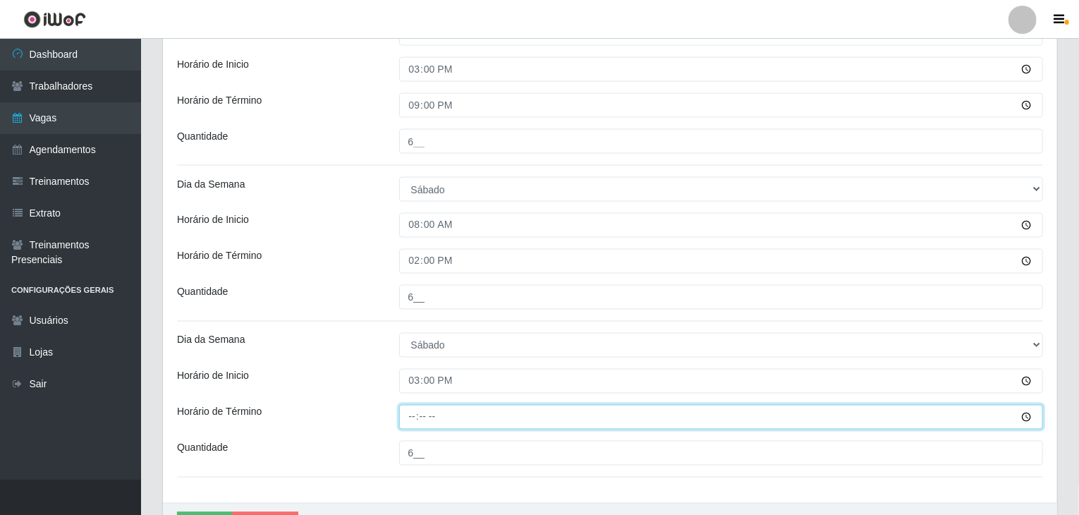
click at [414, 410] on input "Horário de Término" at bounding box center [721, 417] width 644 height 25
type input "21:00"
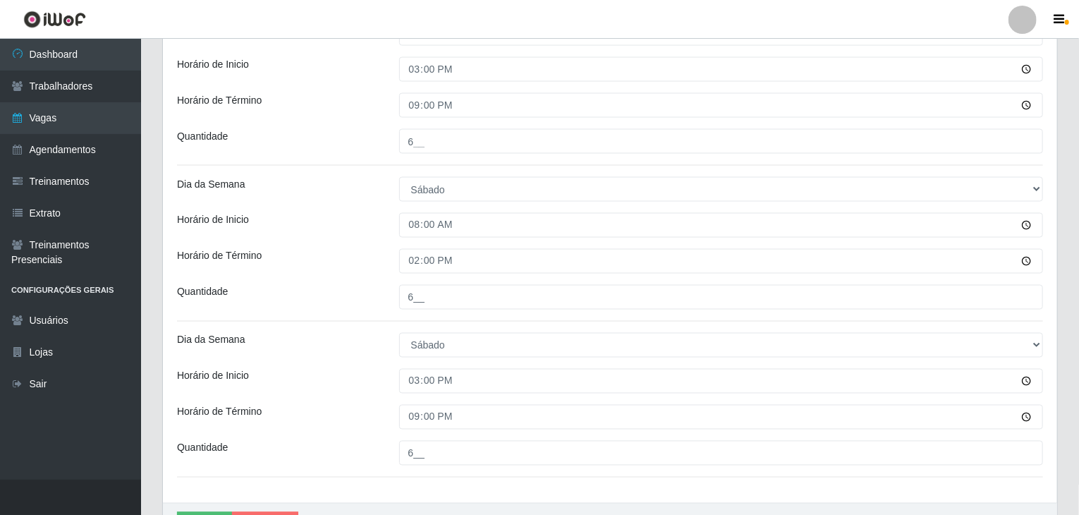
click at [364, 355] on div "Dia da Semana" at bounding box center [277, 345] width 222 height 25
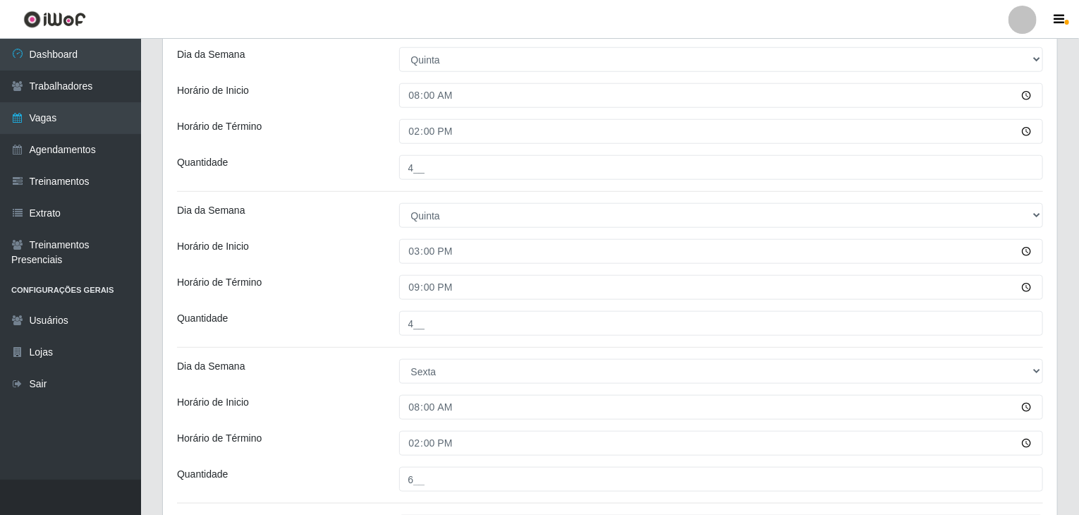
scroll to position [1198, 0]
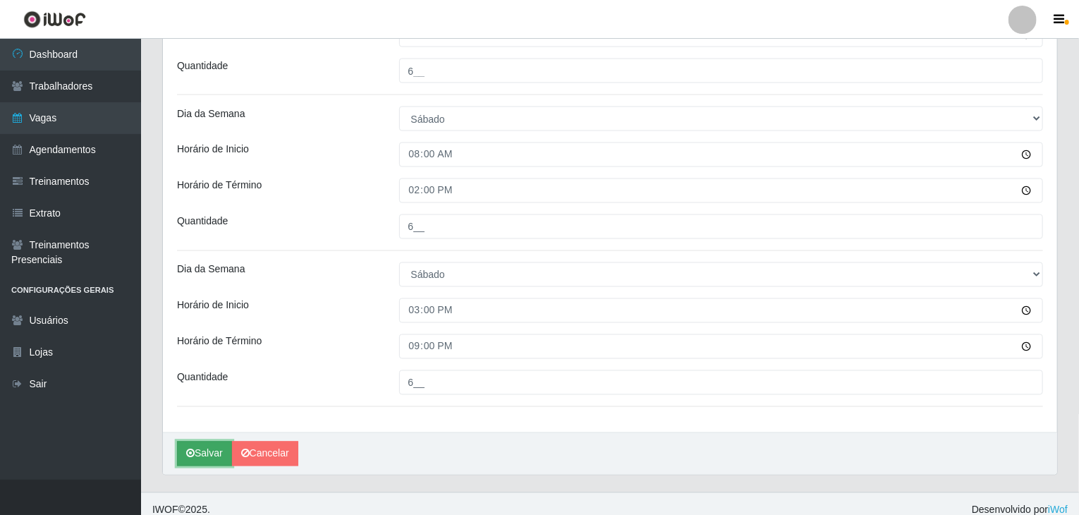
click at [215, 449] on button "Salvar" at bounding box center [204, 453] width 55 height 25
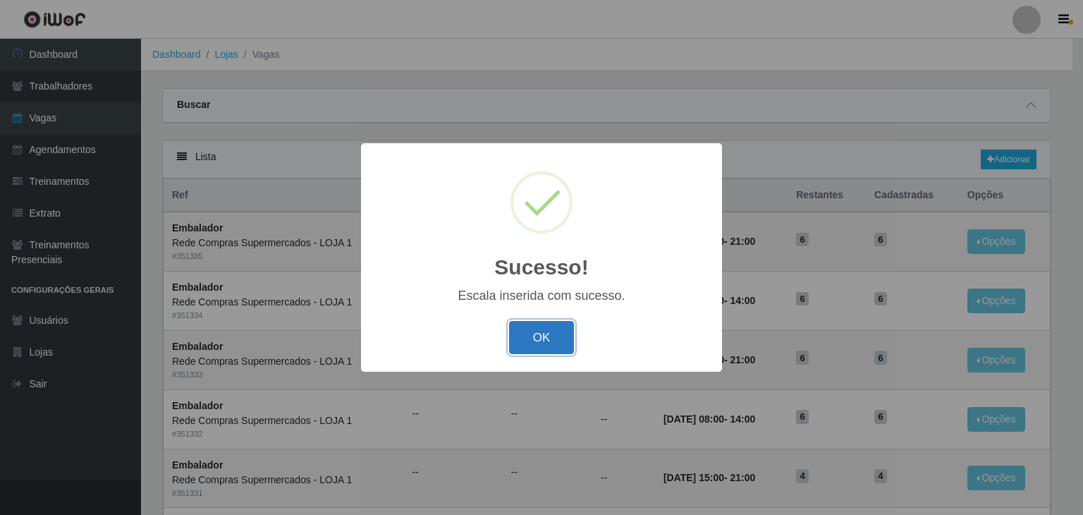
click at [556, 338] on button "OK" at bounding box center [542, 337] width 66 height 33
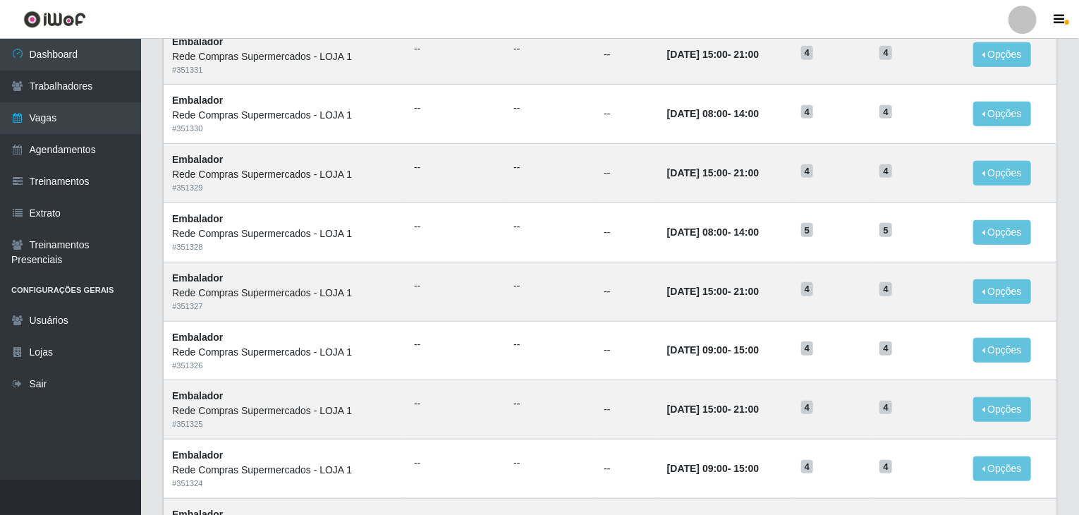
scroll to position [493, 0]
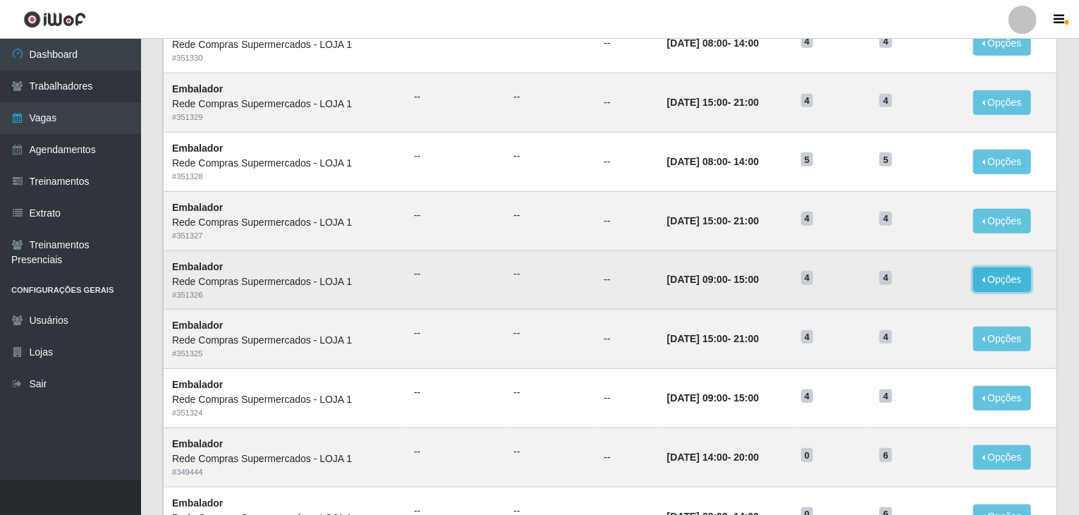
click at [1012, 274] on button "Opções" at bounding box center [1002, 279] width 58 height 25
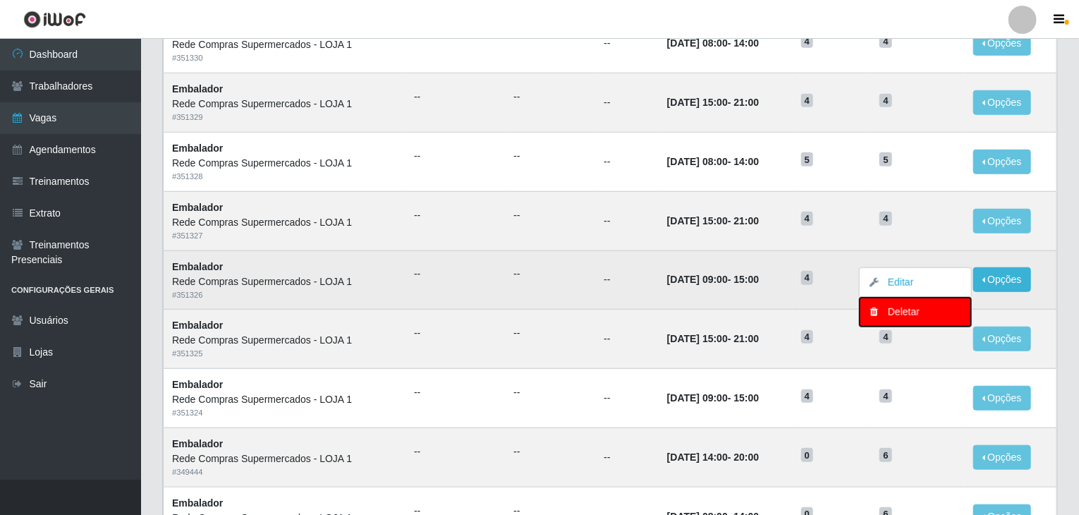
click at [905, 309] on div "Deletar" at bounding box center [914, 312] width 83 height 15
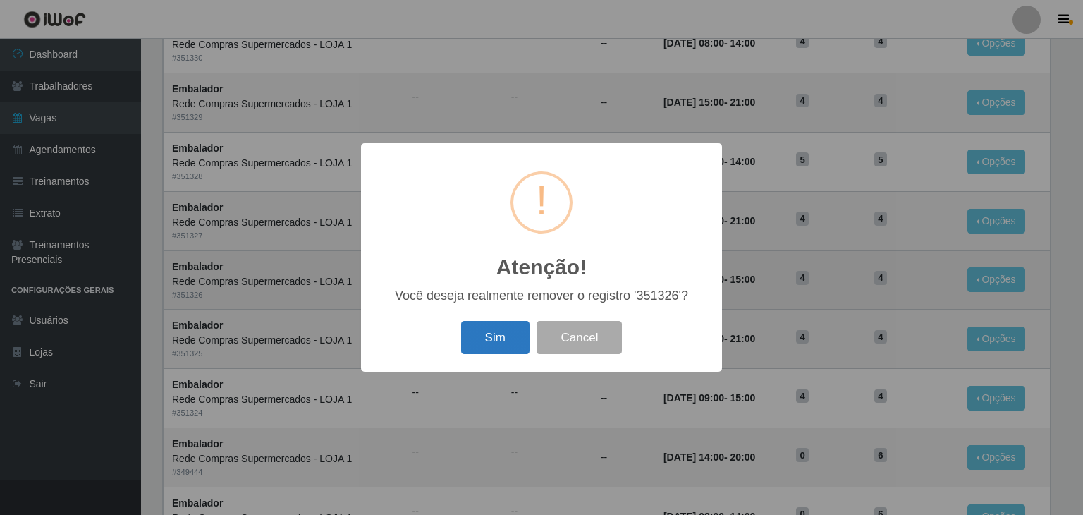
click at [486, 338] on button "Sim" at bounding box center [495, 337] width 68 height 33
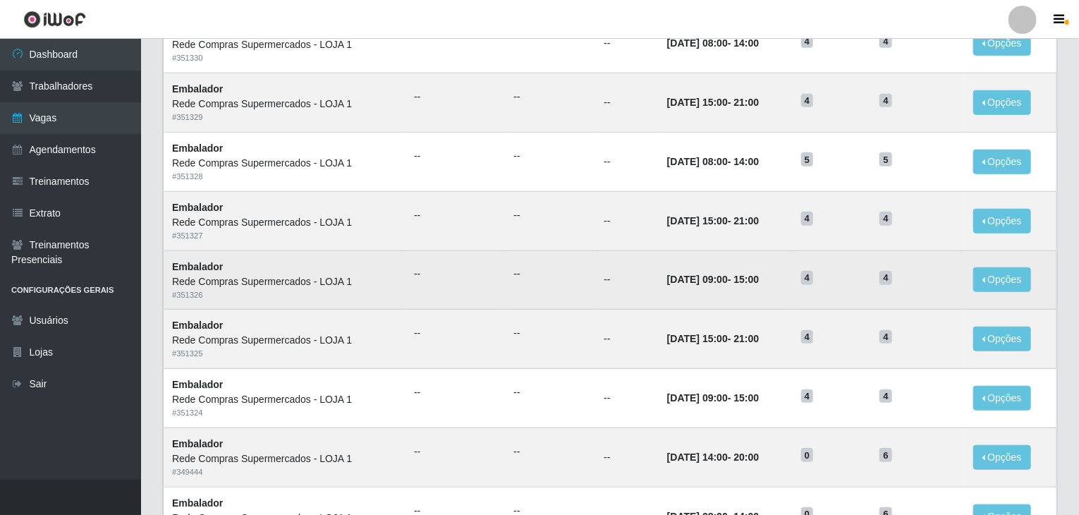
scroll to position [0, 0]
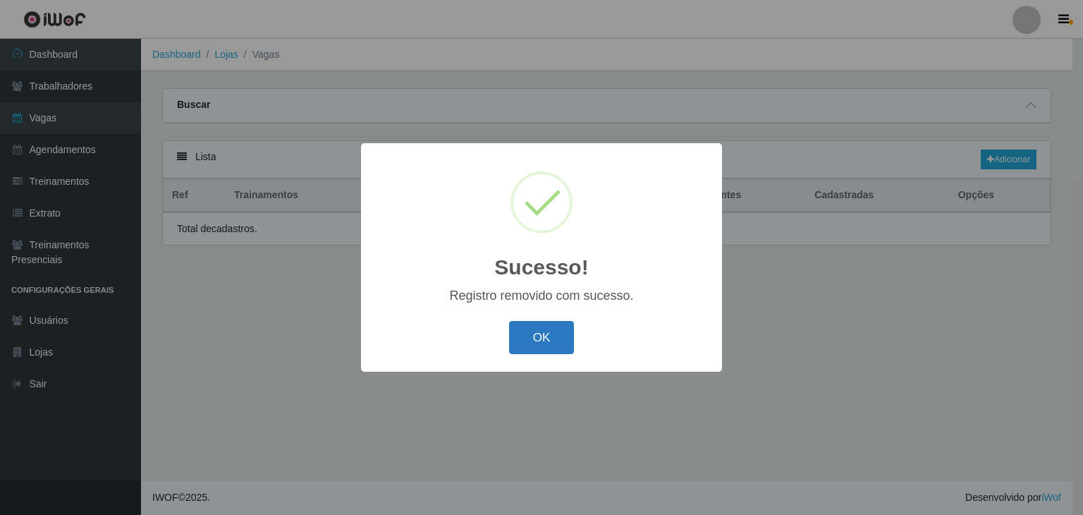
click at [539, 333] on button "OK" at bounding box center [542, 337] width 66 height 33
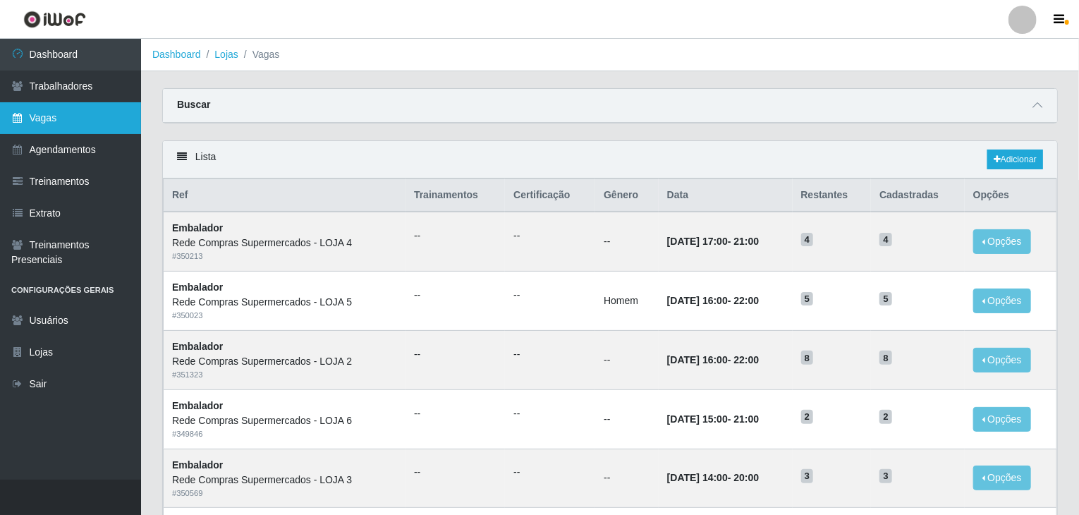
click at [117, 118] on link "Vagas" at bounding box center [70, 118] width 141 height 32
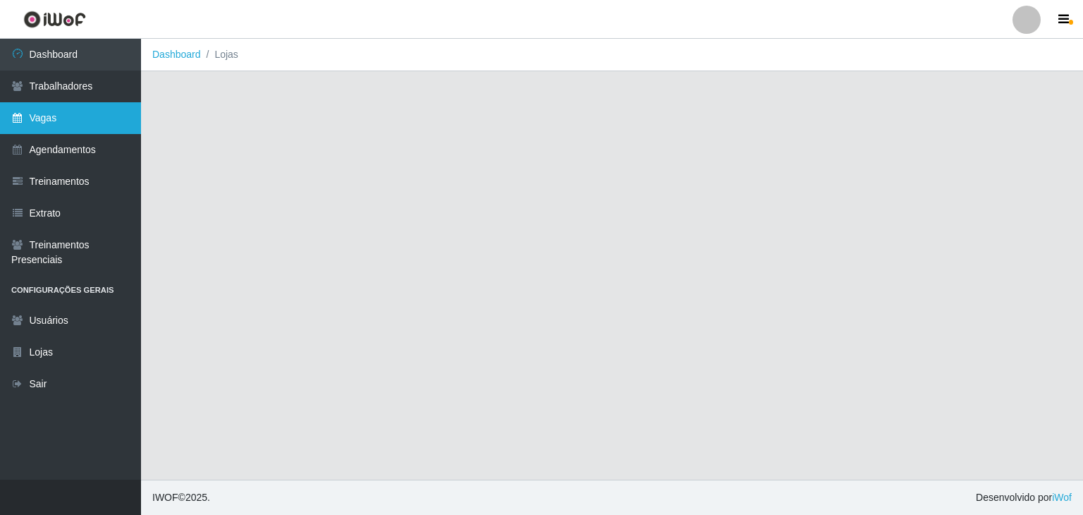
click at [83, 107] on link "Vagas" at bounding box center [70, 118] width 141 height 32
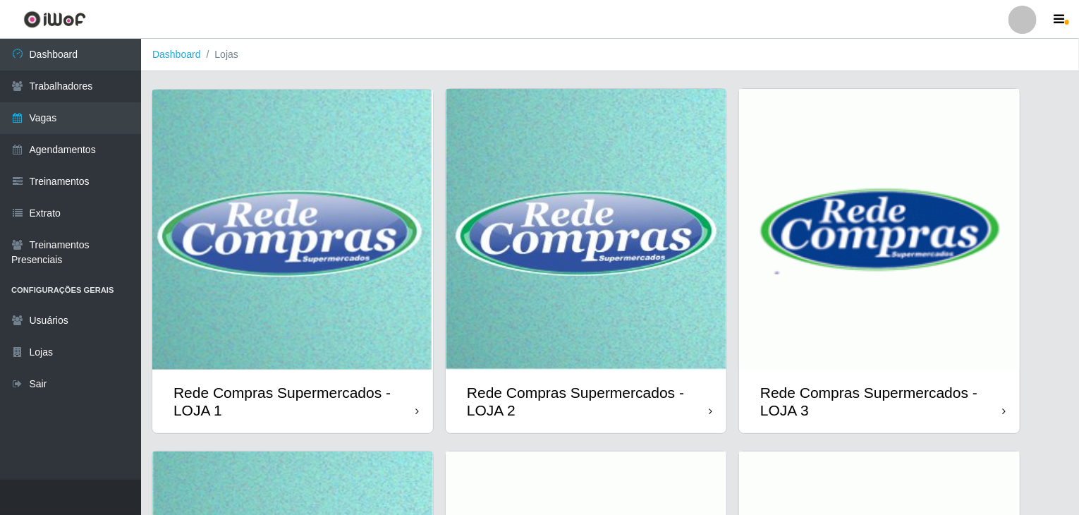
click at [293, 237] on img at bounding box center [292, 230] width 281 height 280
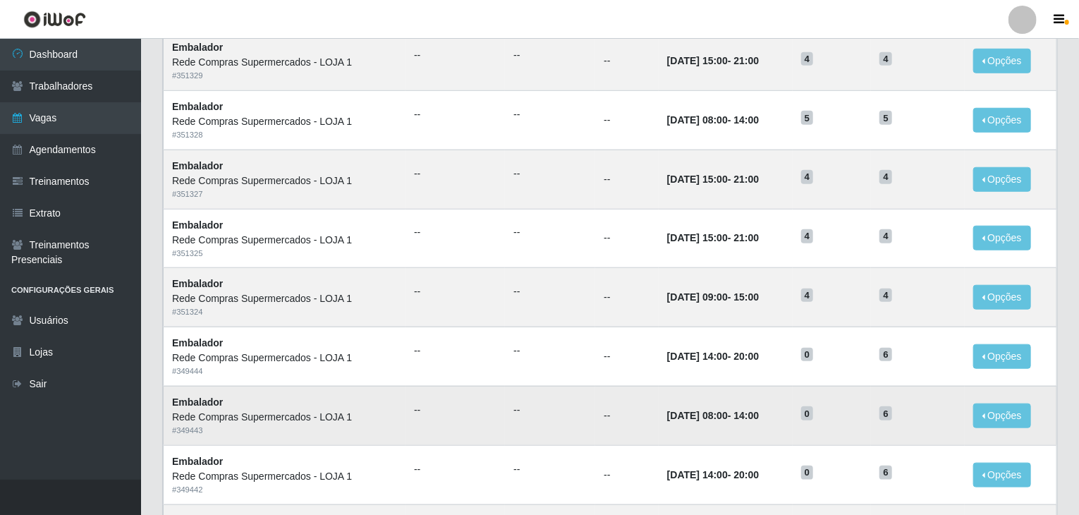
scroll to position [465, 0]
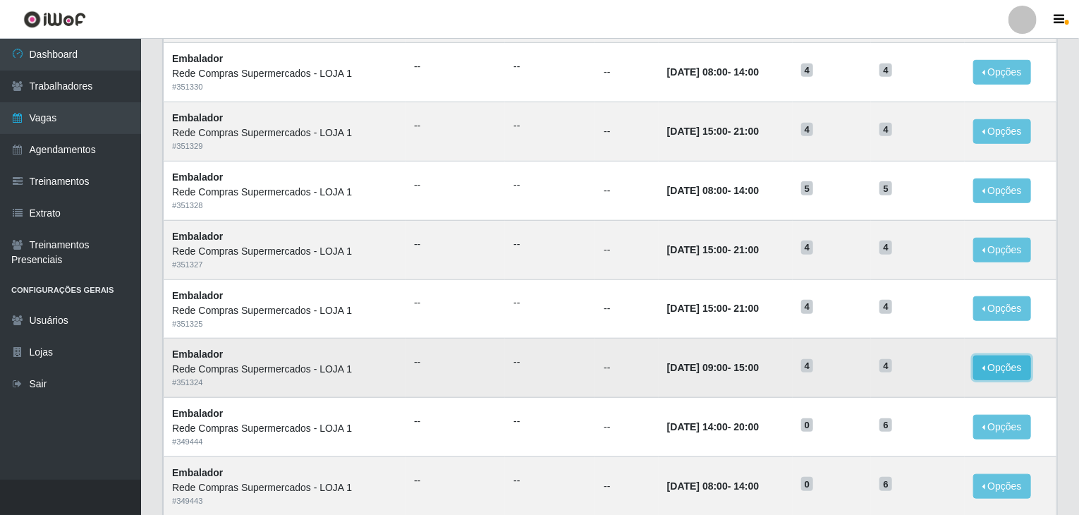
click at [1007, 368] on button "Opções" at bounding box center [1002, 367] width 58 height 25
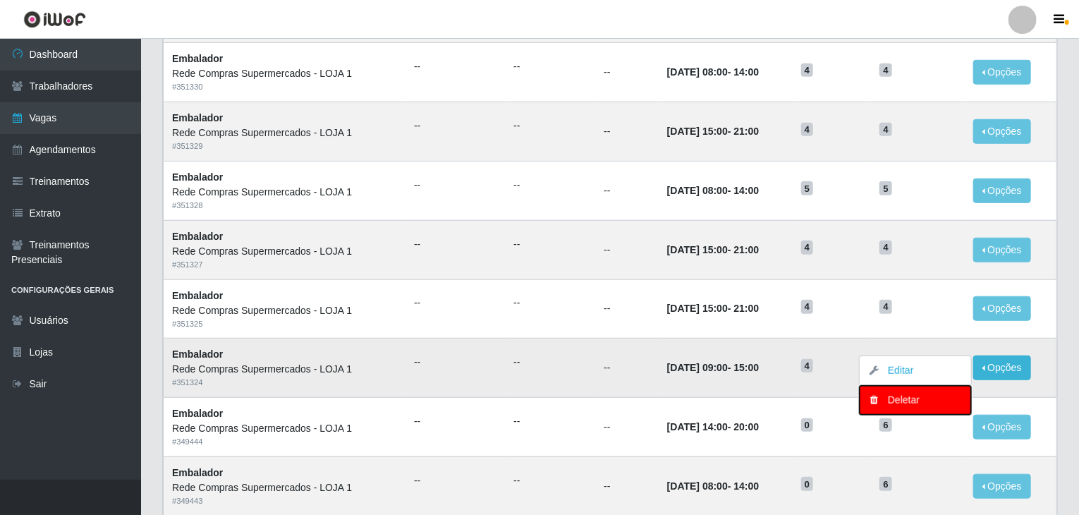
click at [925, 398] on div "Deletar" at bounding box center [914, 400] width 83 height 15
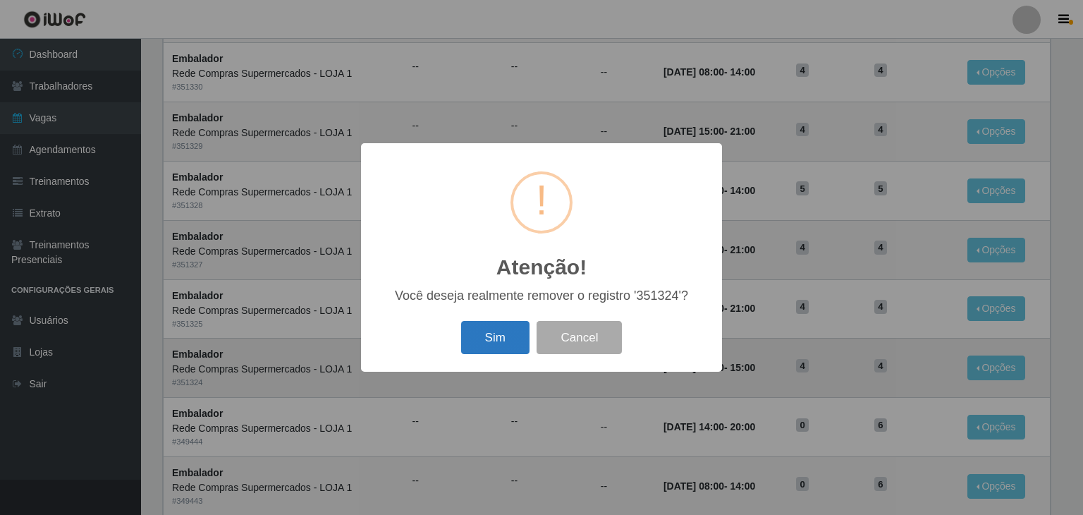
click at [503, 333] on button "Sim" at bounding box center [495, 337] width 68 height 33
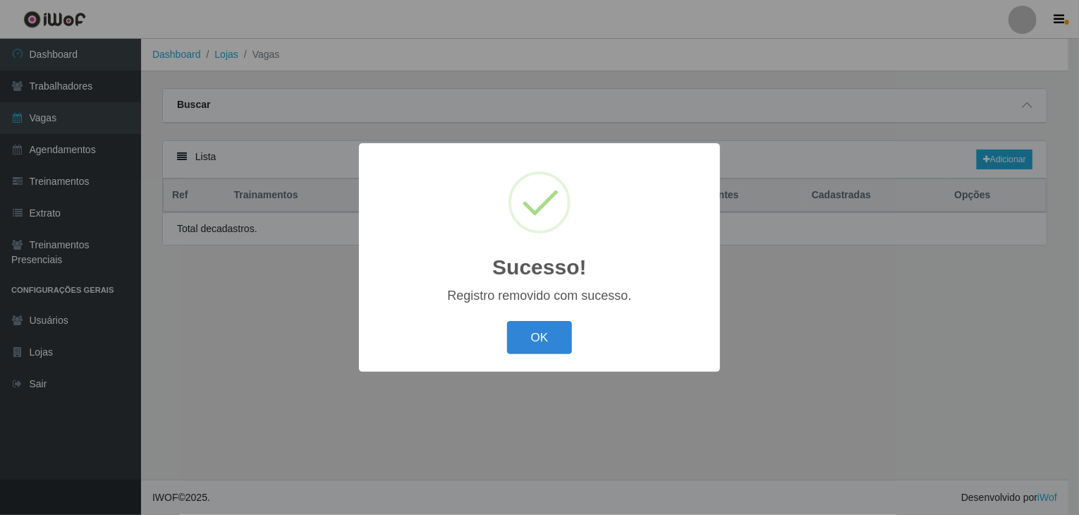
scroll to position [0, 0]
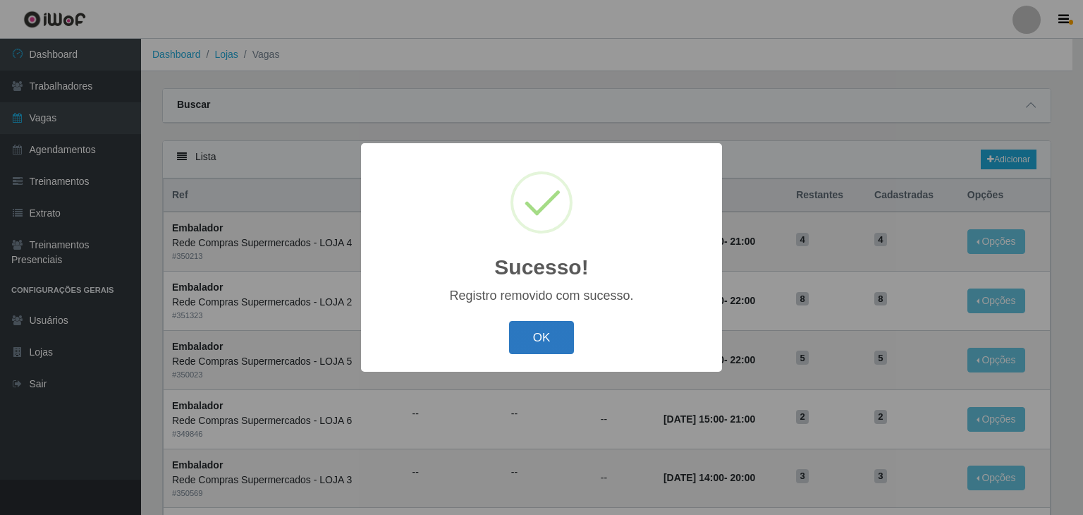
click at [553, 338] on button "OK" at bounding box center [542, 337] width 66 height 33
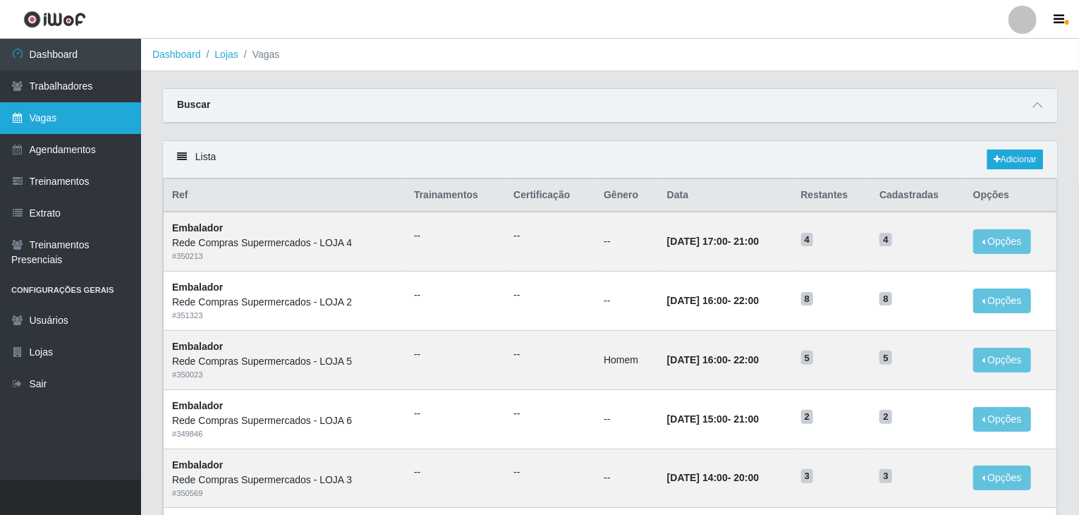
click at [105, 112] on link "Vagas" at bounding box center [70, 118] width 141 height 32
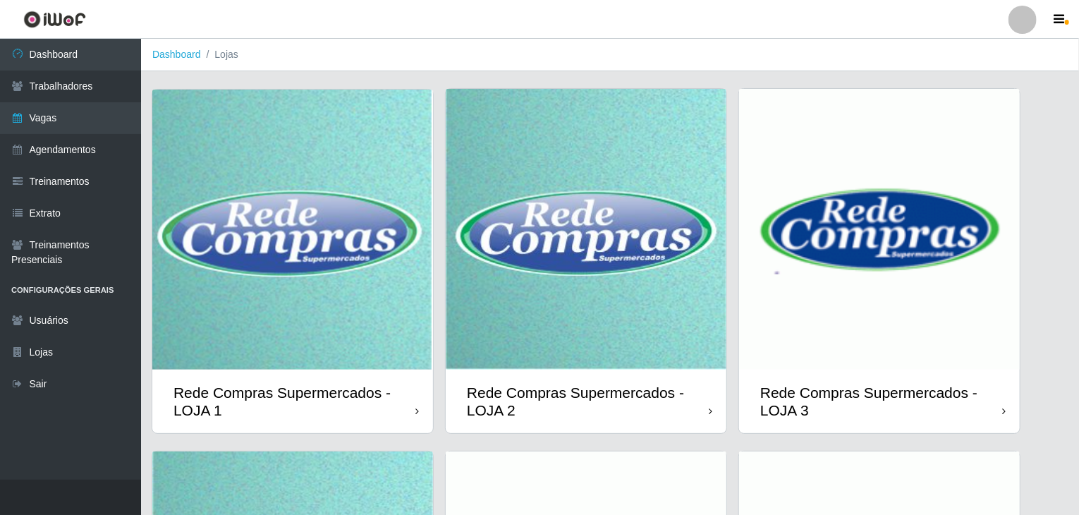
click at [321, 300] on img at bounding box center [292, 230] width 281 height 280
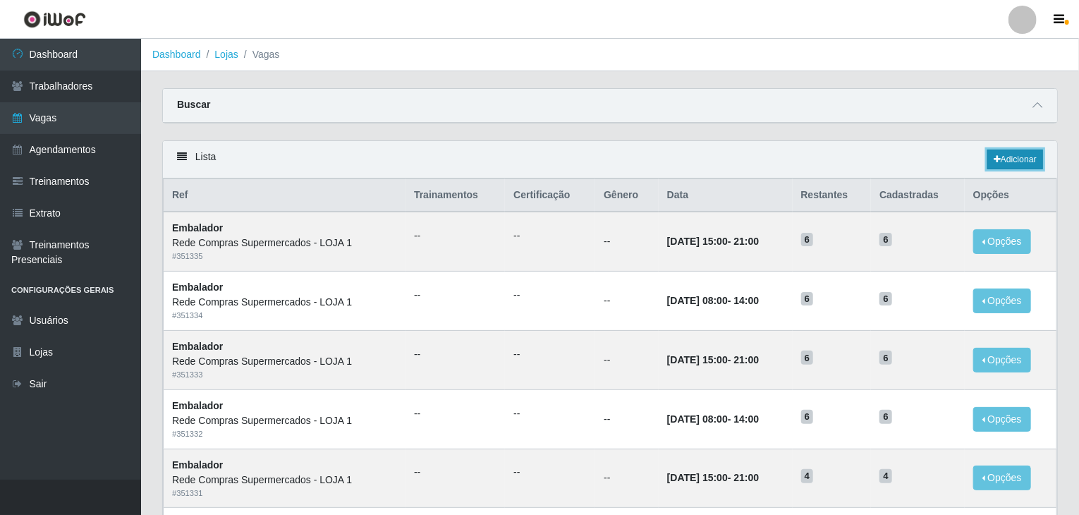
click at [1013, 161] on link "Adicionar" at bounding box center [1015, 159] width 56 height 20
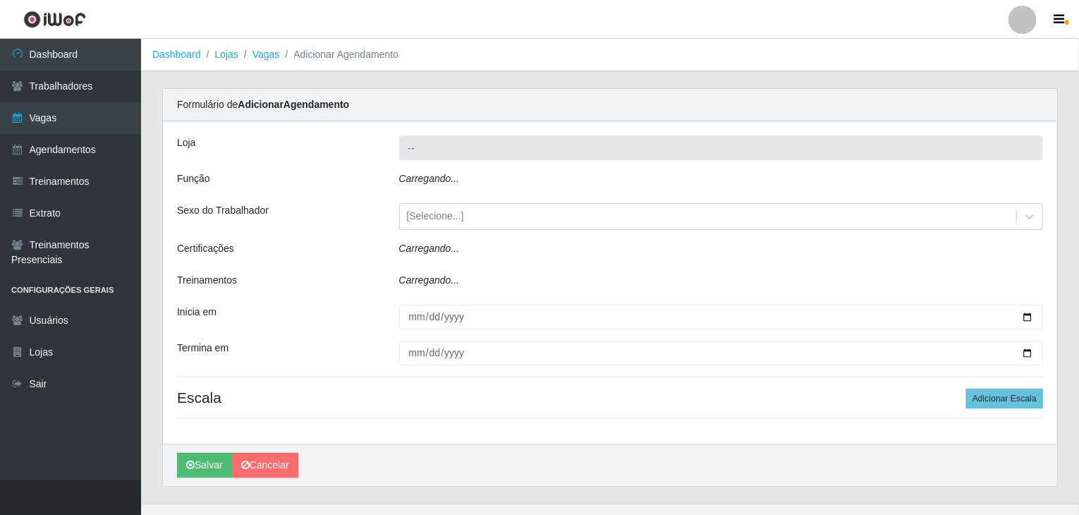
type input "Rede Compras Supermercados - LOJA 1"
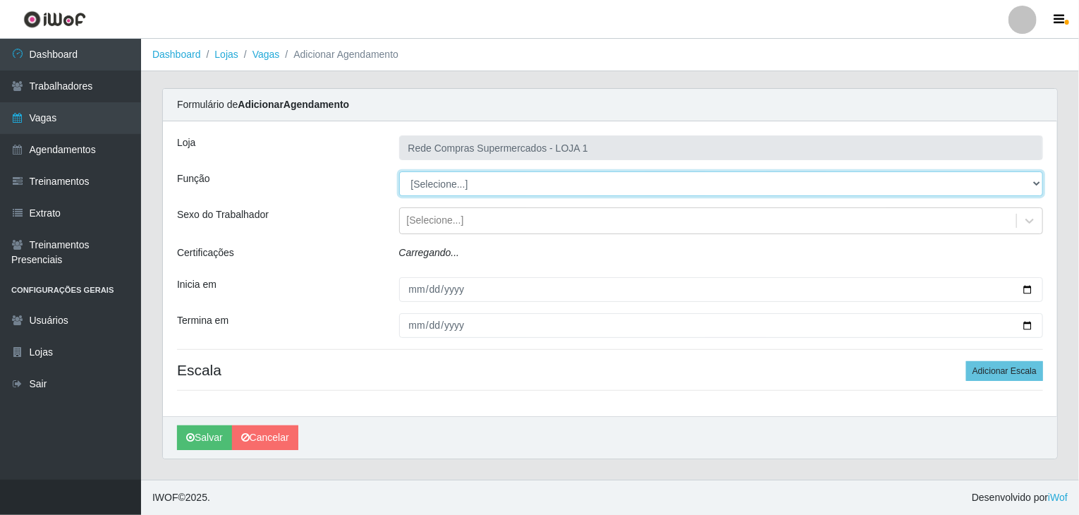
click at [450, 182] on select "[Selecione...] ASG ASG + ASG ++ Balconista Balconista + Balconista ++ Embalador…" at bounding box center [721, 183] width 644 height 25
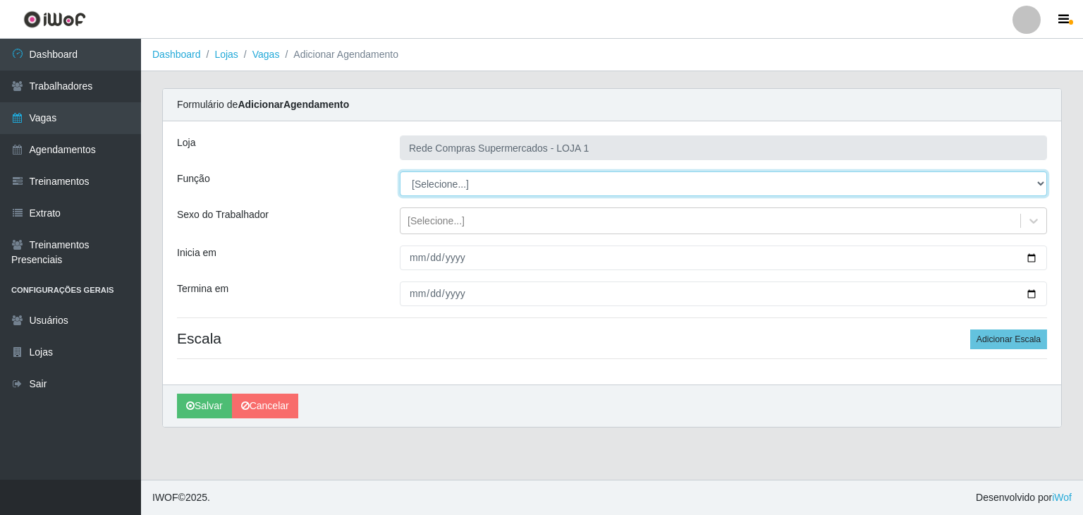
select select "1"
click at [400, 171] on select "[Selecione...] ASG ASG + ASG ++ Balconista Balconista + Balconista ++ Embalador…" at bounding box center [723, 183] width 647 height 25
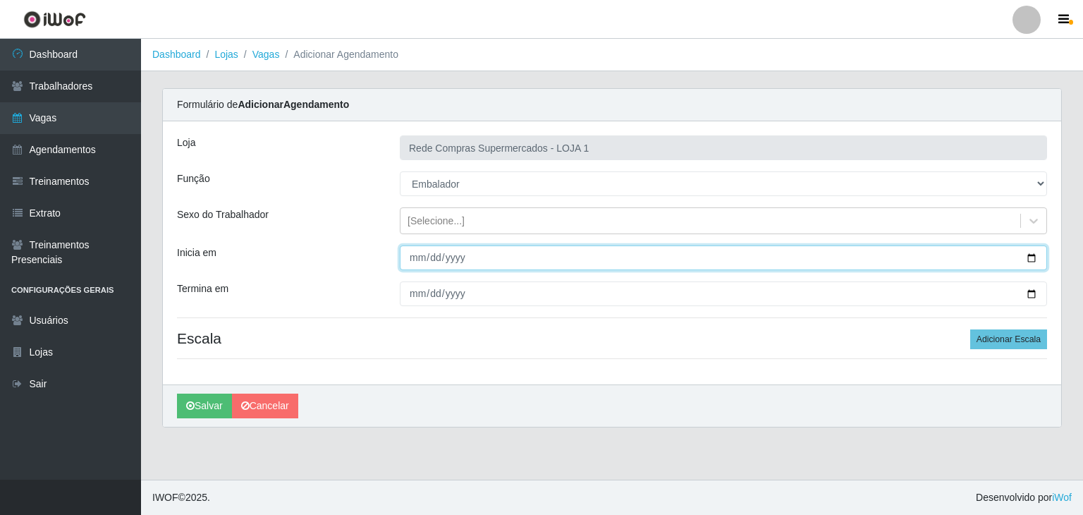
drag, startPoint x: 1032, startPoint y: 256, endPoint x: 995, endPoint y: 255, distance: 36.7
click at [1032, 255] on input "Inicia em" at bounding box center [723, 257] width 647 height 25
click at [1033, 253] on input "2025-10-14" at bounding box center [723, 257] width 647 height 25
type input "2025-10-13"
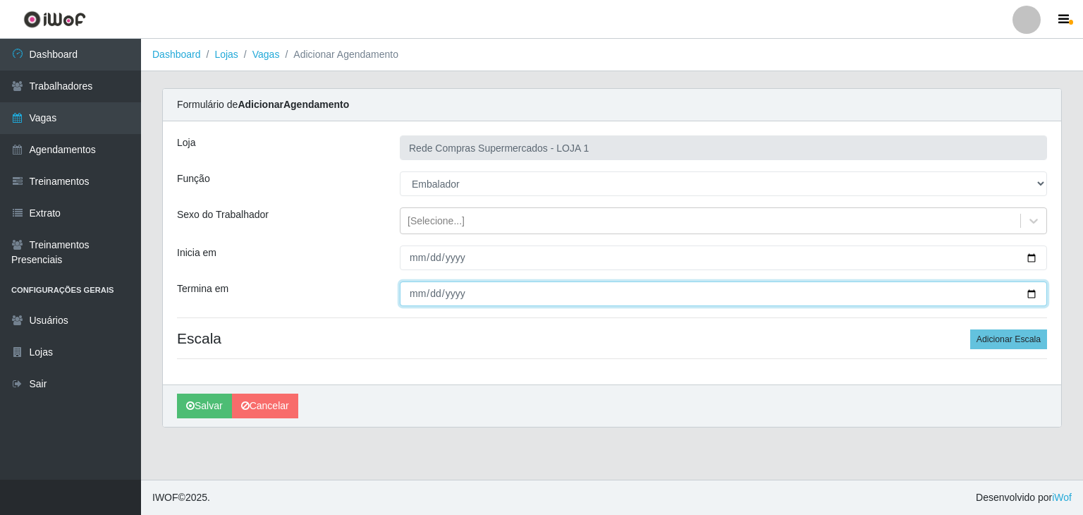
click at [1032, 288] on input "Termina em" at bounding box center [723, 293] width 647 height 25
type input "2025-10-14"
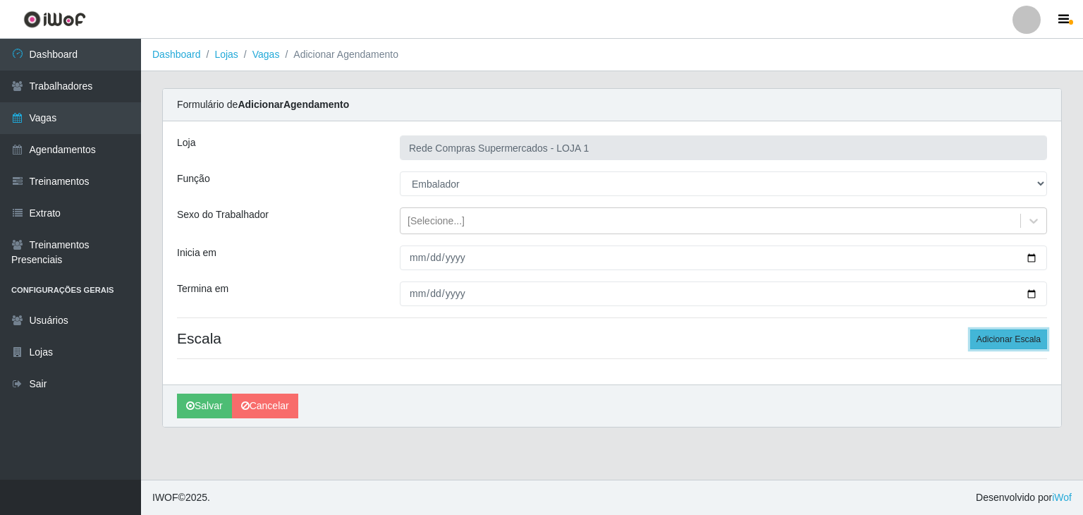
click at [984, 342] on button "Adicionar Escala" at bounding box center [1008, 339] width 77 height 20
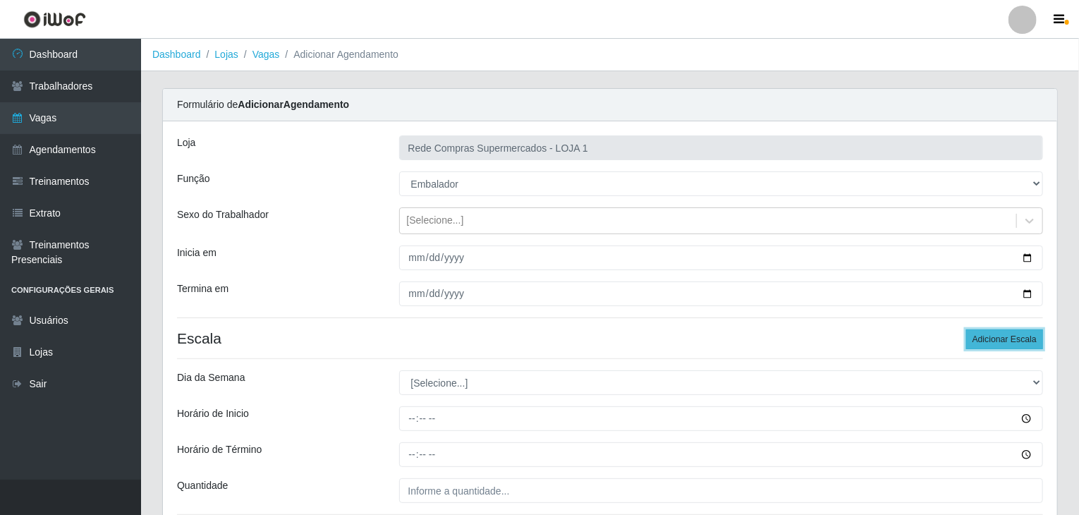
click at [984, 342] on button "Adicionar Escala" at bounding box center [1004, 339] width 77 height 20
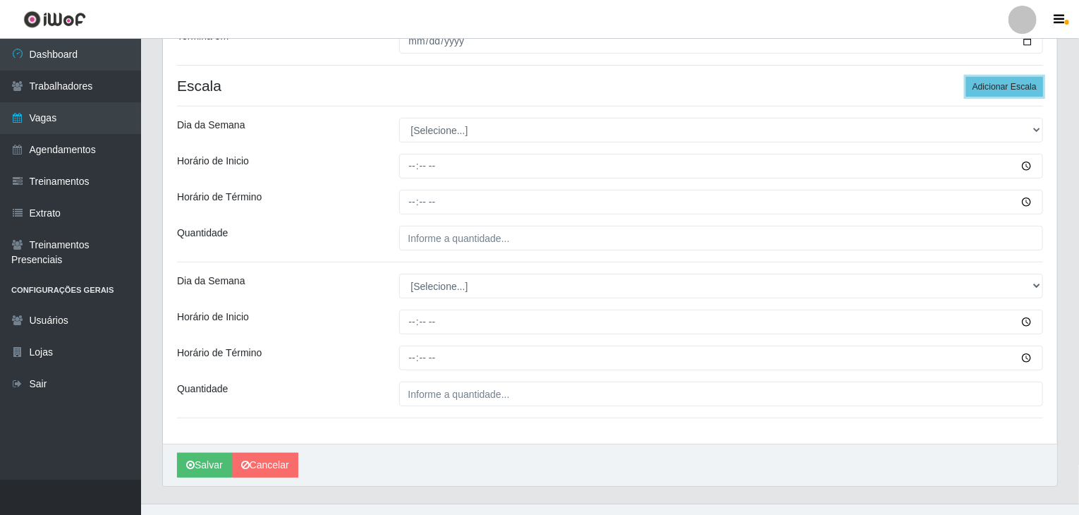
scroll to position [275, 0]
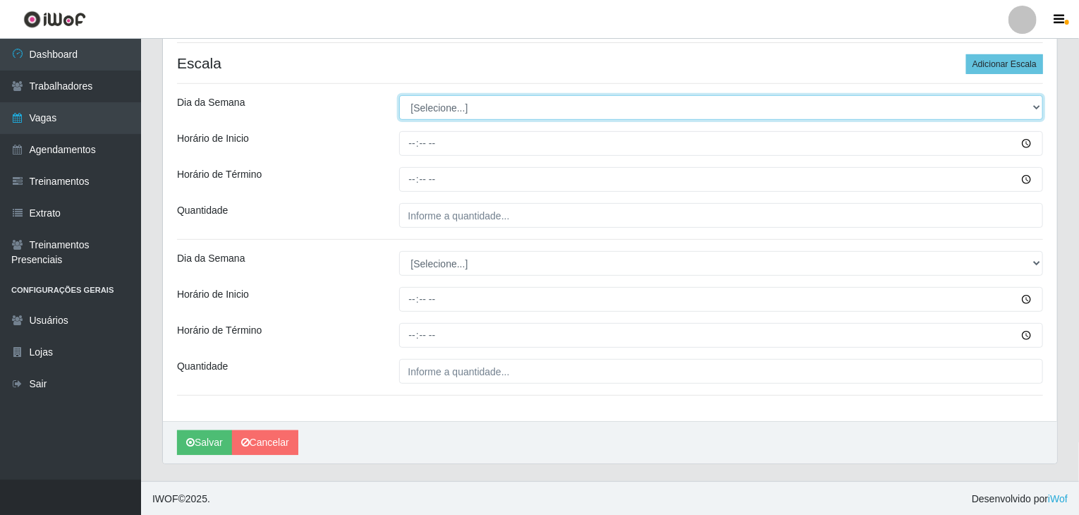
click at [452, 109] on select "[Selecione...] Segunda Terça Quarta Quinta Sexta Sábado Domingo" at bounding box center [721, 107] width 644 height 25
select select "1"
click at [399, 95] on select "[Selecione...] Segunda Terça Quarta Quinta Sexta Sábado Domingo" at bounding box center [721, 107] width 644 height 25
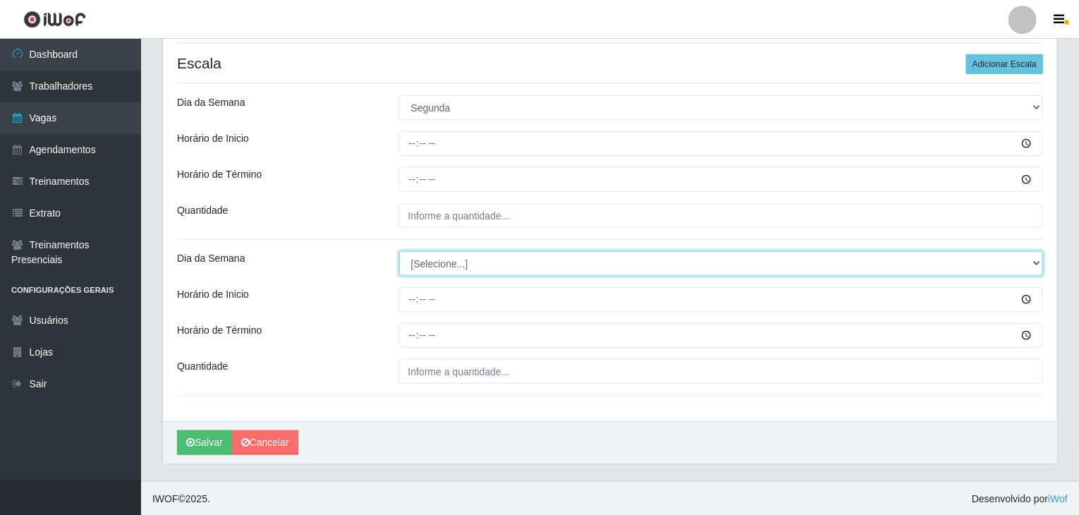
click at [463, 262] on select "[Selecione...] Segunda Terça Quarta Quinta Sexta Sábado Domingo" at bounding box center [721, 263] width 644 height 25
click at [399, 251] on select "[Selecione...] Segunda Terça Quarta Quinta Sexta Sábado Domingo" at bounding box center [721, 263] width 644 height 25
select select "2"
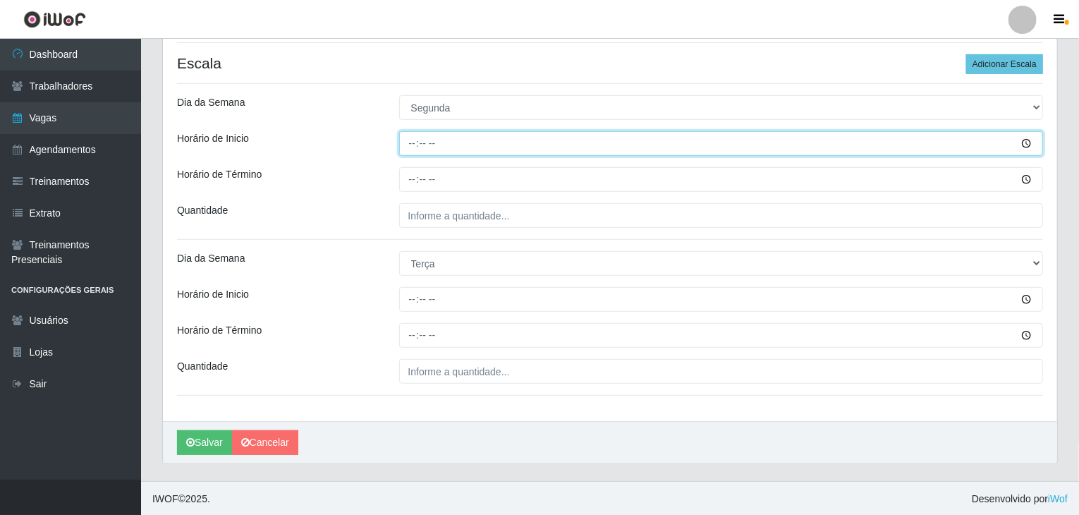
click at [408, 145] on input "Horário de Inicio" at bounding box center [721, 143] width 644 height 25
type input "08:00"
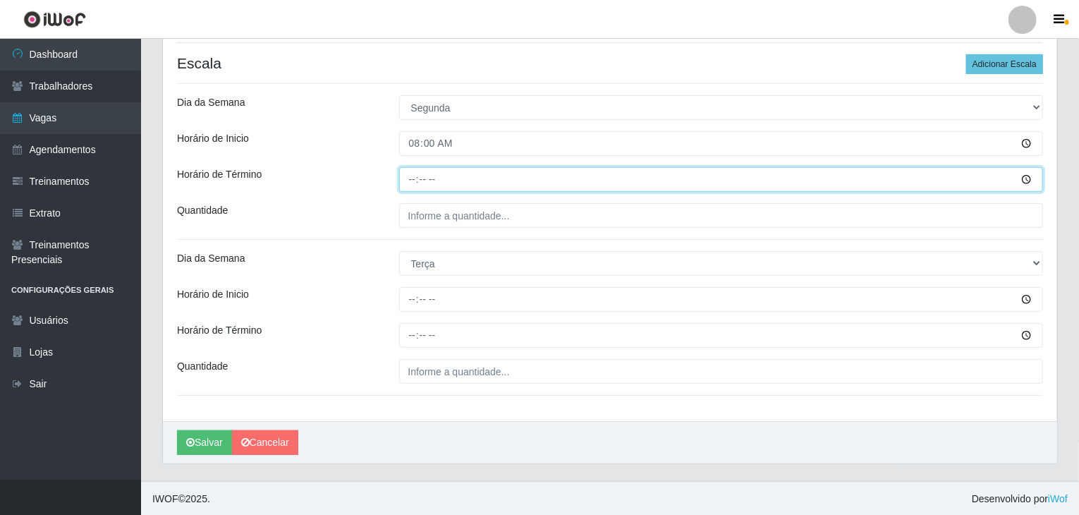
click at [417, 178] on input "Horário de Término" at bounding box center [721, 179] width 644 height 25
type input "14:00"
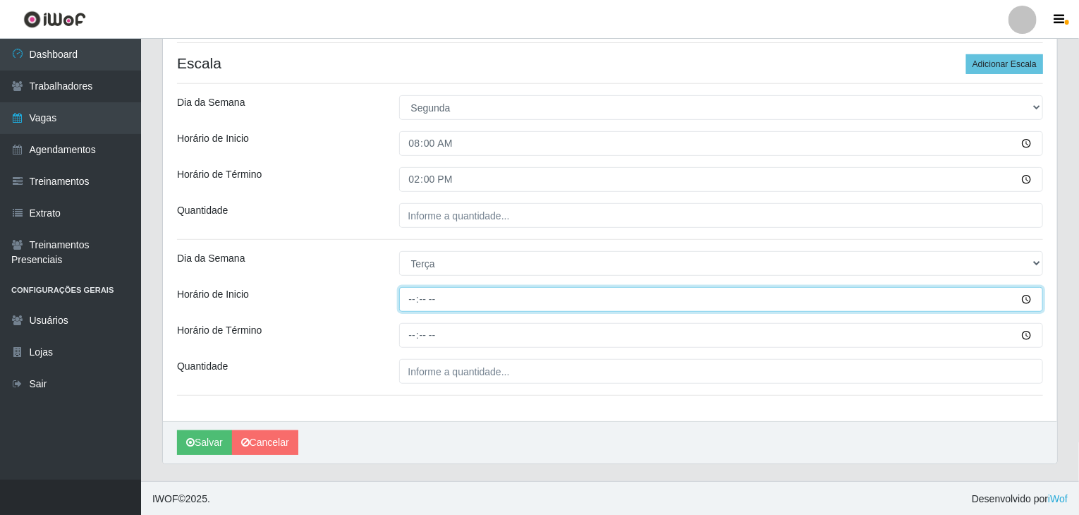
click at [412, 305] on input "Horário de Inicio" at bounding box center [721, 299] width 644 height 25
type input "08:00"
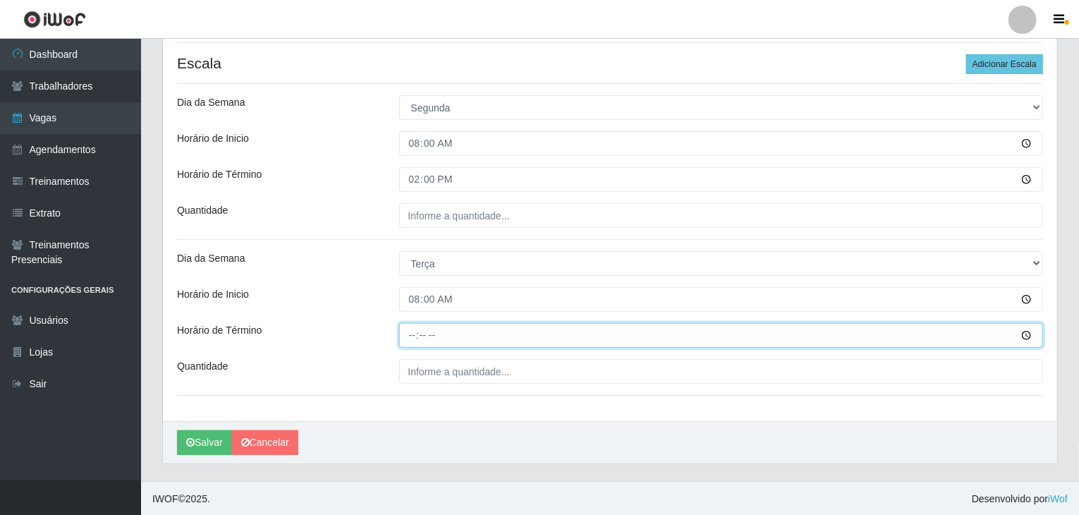
click at [403, 336] on input "Horário de Término" at bounding box center [721, 335] width 644 height 25
type input "14:00"
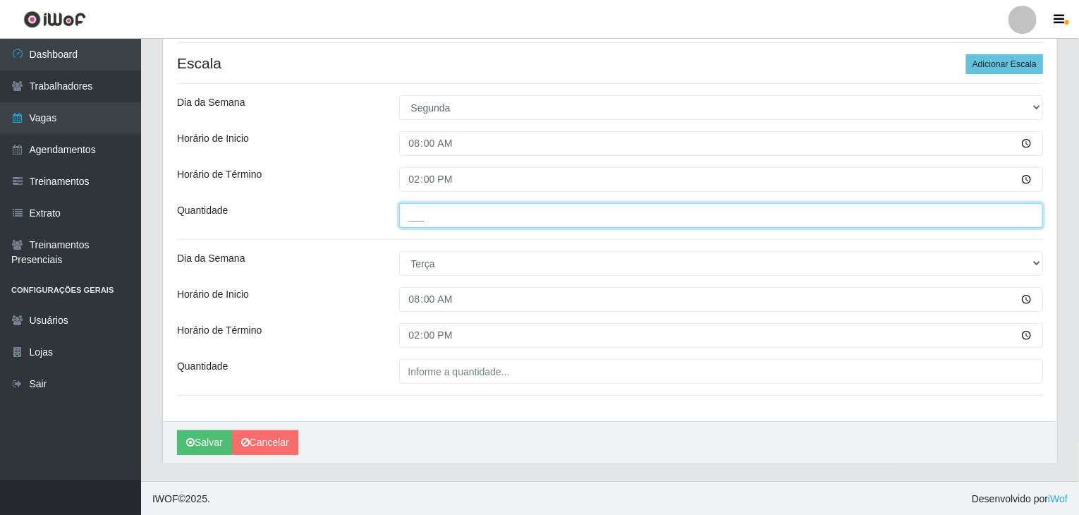
click at [456, 205] on input "___" at bounding box center [721, 215] width 644 height 25
type input "4__"
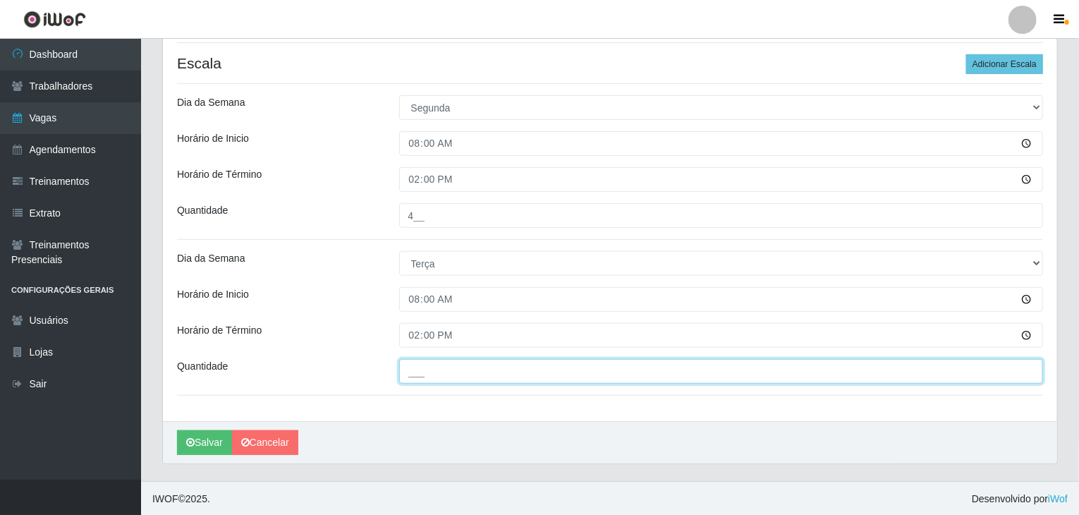
click at [493, 361] on input "___" at bounding box center [721, 371] width 644 height 25
type input "4__"
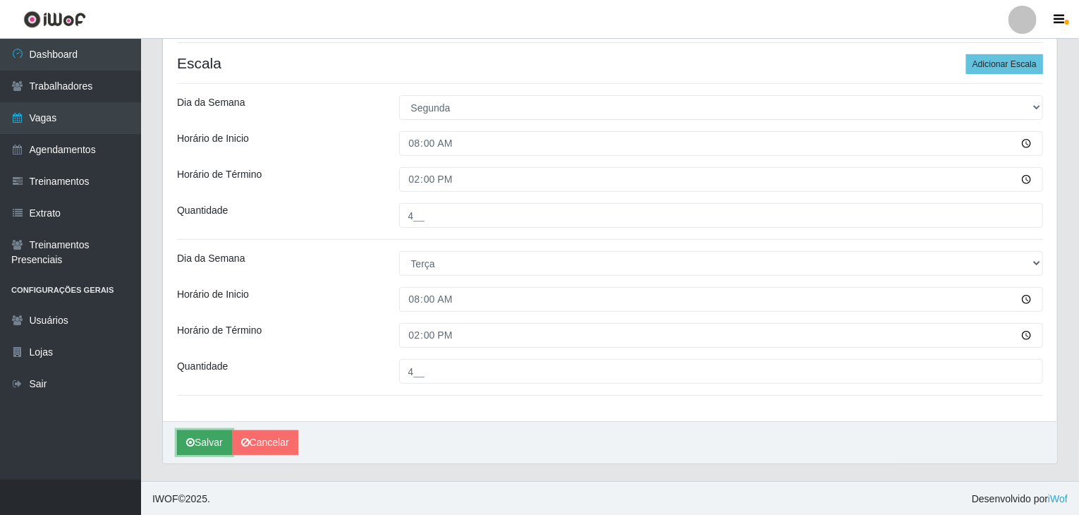
click at [199, 430] on button "Salvar" at bounding box center [204, 442] width 55 height 25
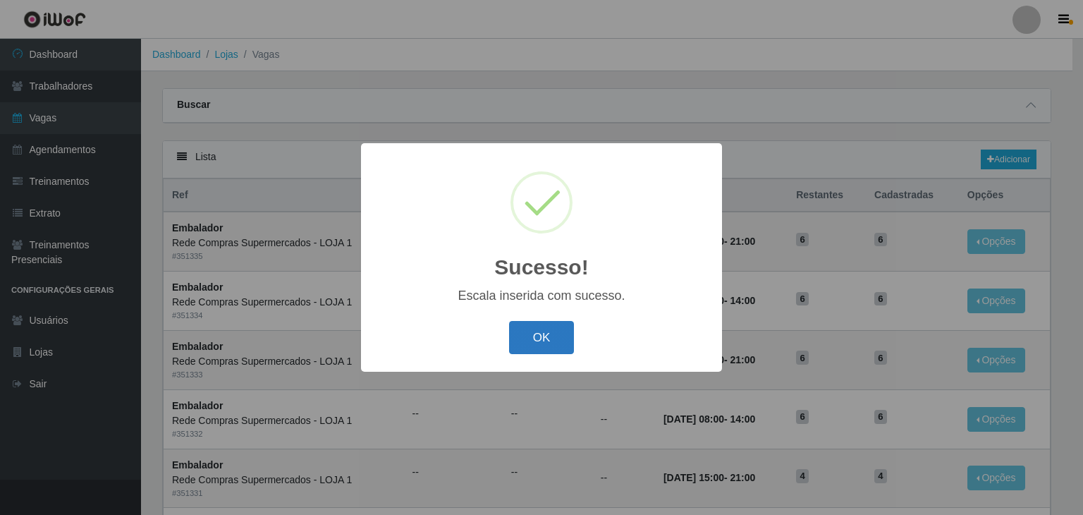
click at [550, 334] on button "OK" at bounding box center [542, 337] width 66 height 33
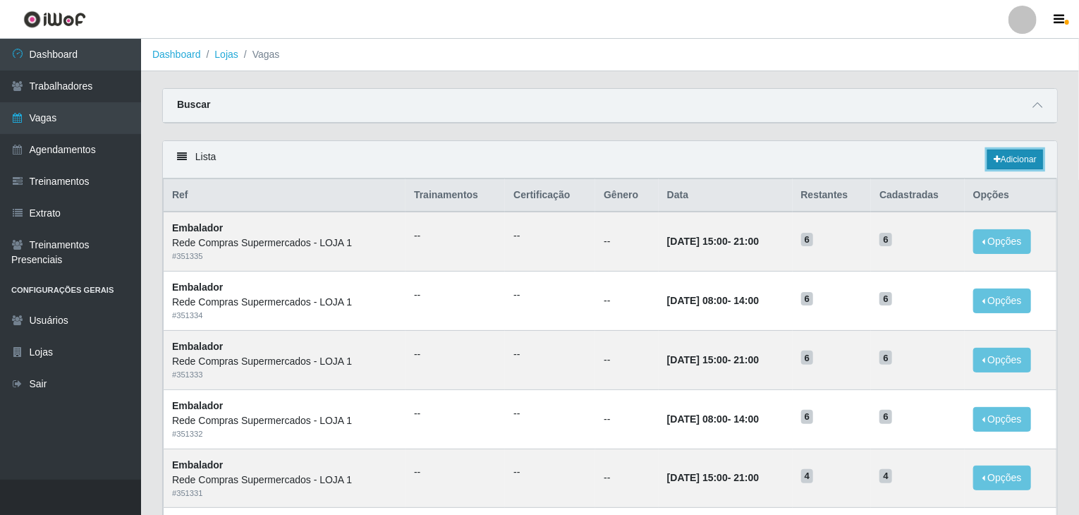
click at [1006, 159] on link "Adicionar" at bounding box center [1015, 159] width 56 height 20
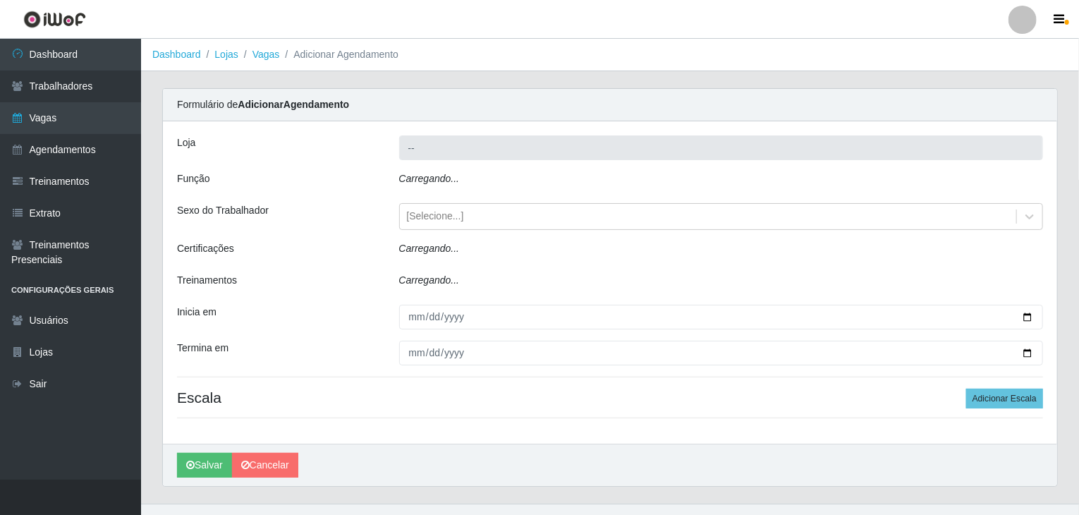
type input "Rede Compras Supermercados - LOJA 1"
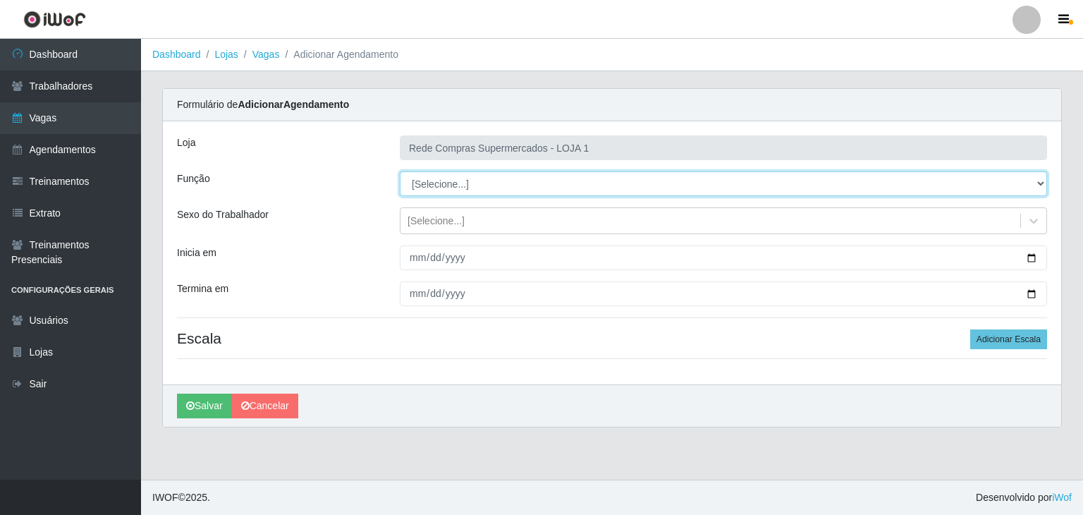
click at [473, 184] on select "[Selecione...] ASG ASG + ASG ++ Balconista Balconista + Balconista ++ Embalador…" at bounding box center [723, 183] width 647 height 25
select select "1"
click at [400, 171] on select "[Selecione...] ASG ASG + ASG ++ Balconista Balconista + Balconista ++ Embalador…" at bounding box center [723, 183] width 647 height 25
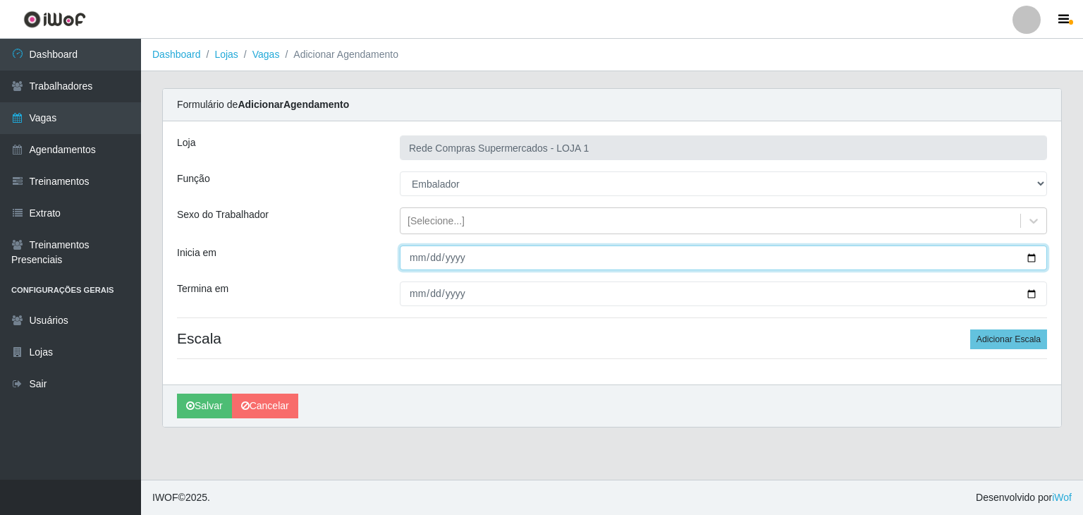
click at [1030, 257] on input "Inicia em" at bounding box center [723, 257] width 647 height 25
type input "[DATE]"
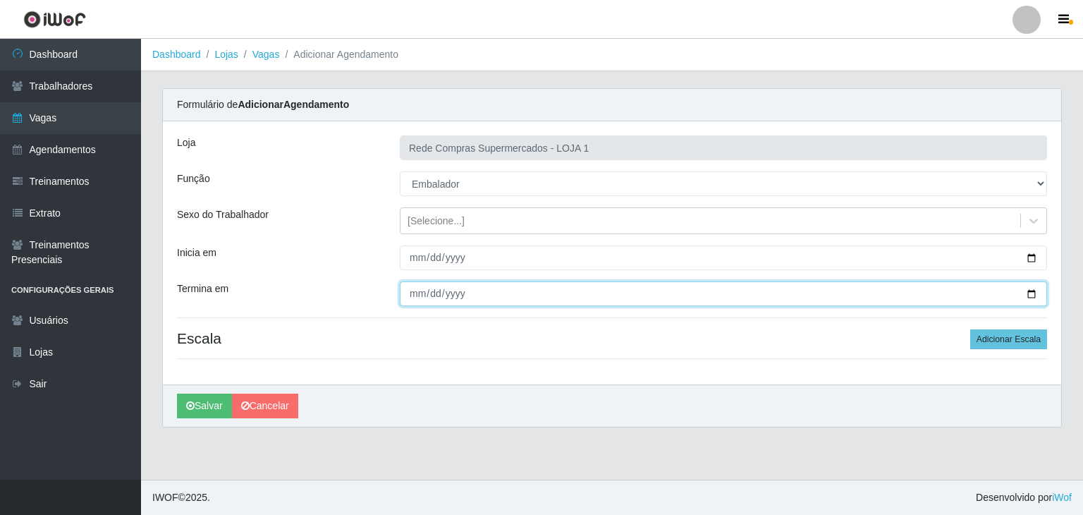
click at [1035, 293] on input "Termina em" at bounding box center [723, 293] width 647 height 25
type input "[DATE]"
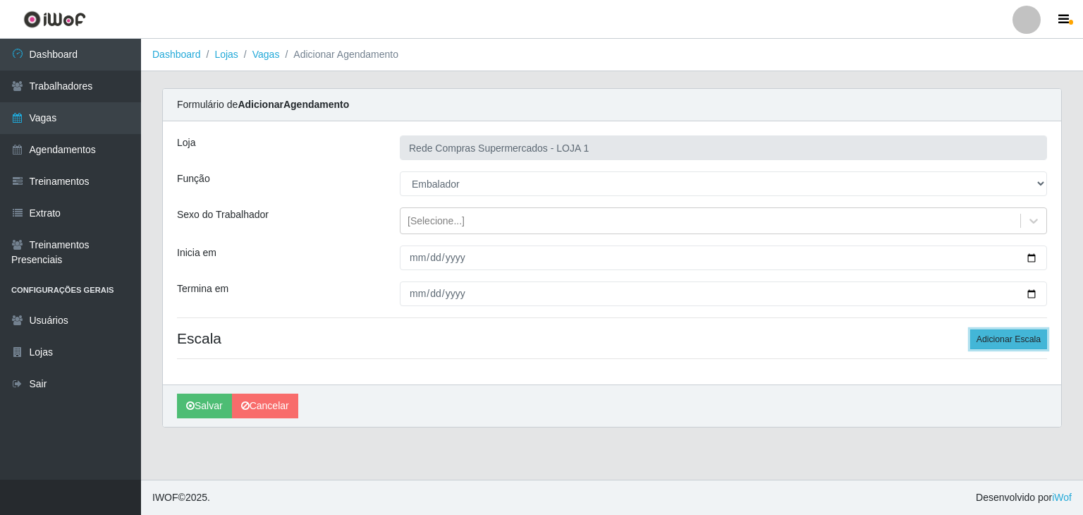
click at [1018, 336] on button "Adicionar Escala" at bounding box center [1008, 339] width 77 height 20
click at [1018, 336] on button "Adicionar Escala" at bounding box center [1004, 339] width 77 height 20
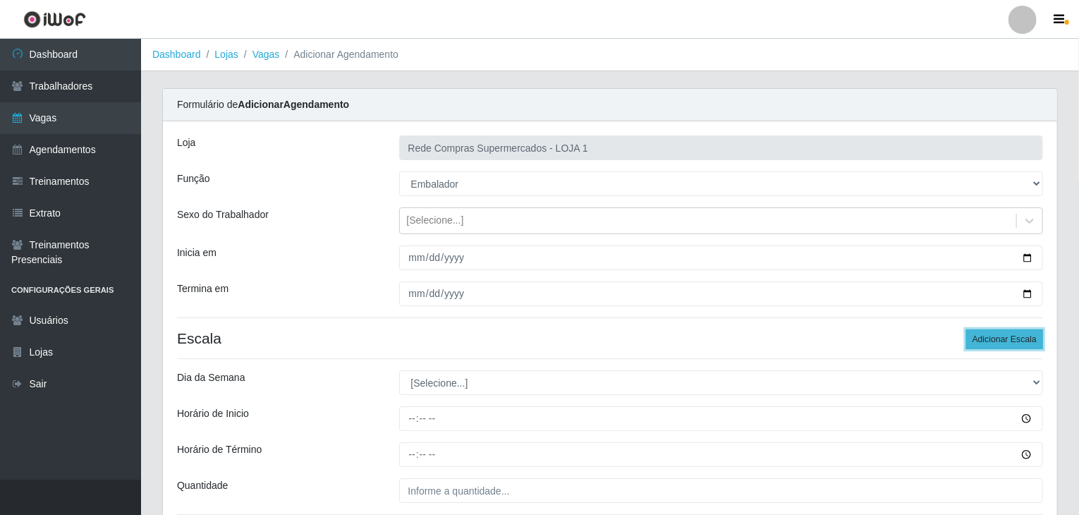
click at [1016, 336] on button "Adicionar Escala" at bounding box center [1004, 339] width 77 height 20
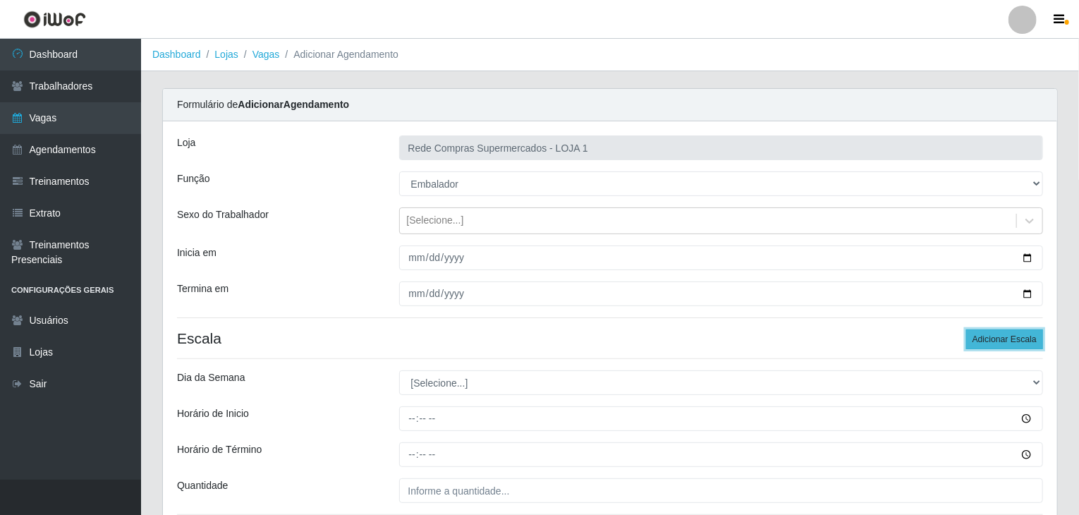
click at [1016, 336] on button "Adicionar Escala" at bounding box center [1004, 339] width 77 height 20
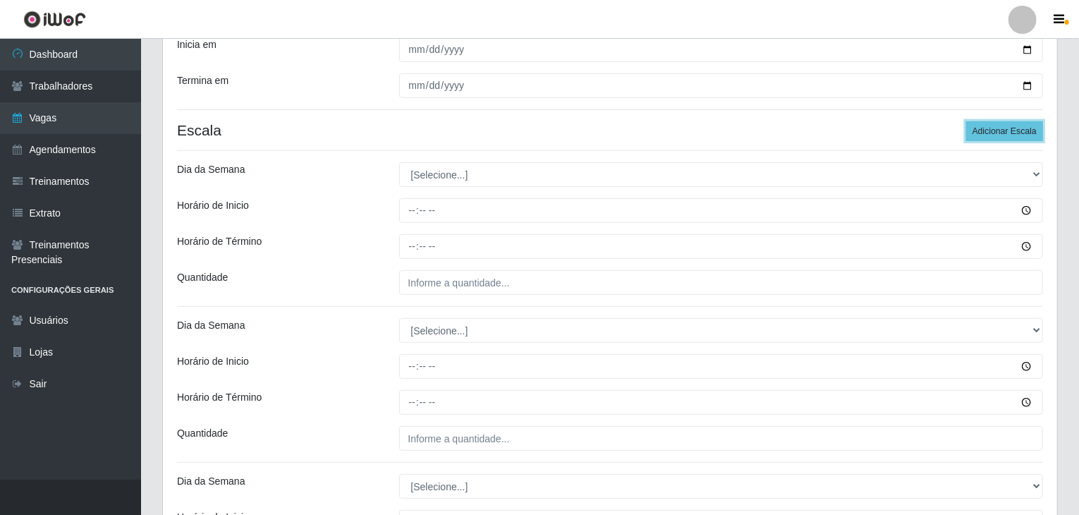
scroll to position [282, 0]
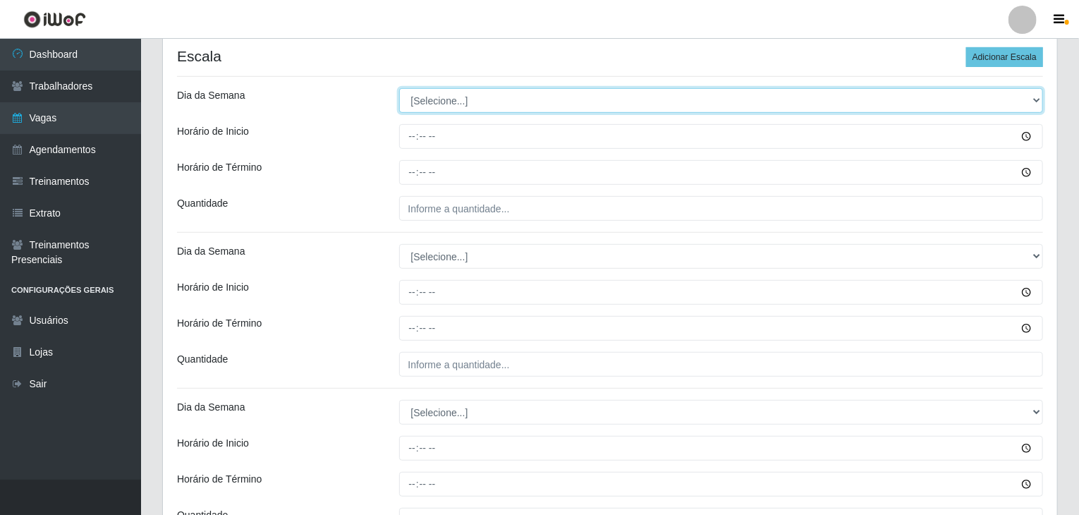
click at [473, 103] on select "[Selecione...] Segunda Terça Quarta Quinta Sexta Sábado Domingo" at bounding box center [721, 100] width 644 height 25
select select "1"
click at [399, 88] on select "[Selecione...] Segunda Terça Quarta Quinta Sexta Sábado Domingo" at bounding box center [721, 100] width 644 height 25
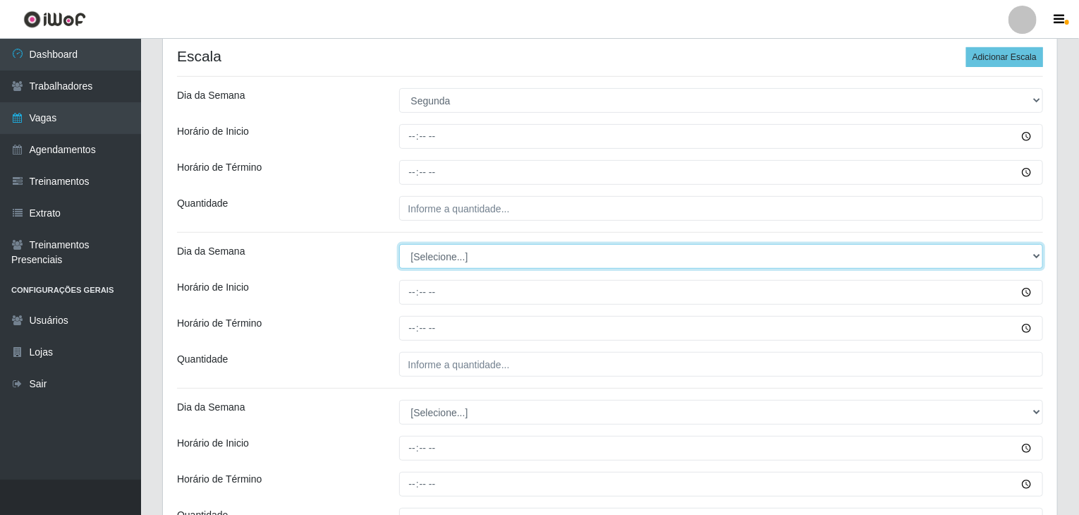
click at [478, 257] on select "[Selecione...] Segunda Terça Quarta Quinta Sexta Sábado Domingo" at bounding box center [721, 256] width 644 height 25
select select "1"
click at [399, 244] on select "[Selecione...] Segunda Terça Quarta Quinta Sexta Sábado Domingo" at bounding box center [721, 256] width 644 height 25
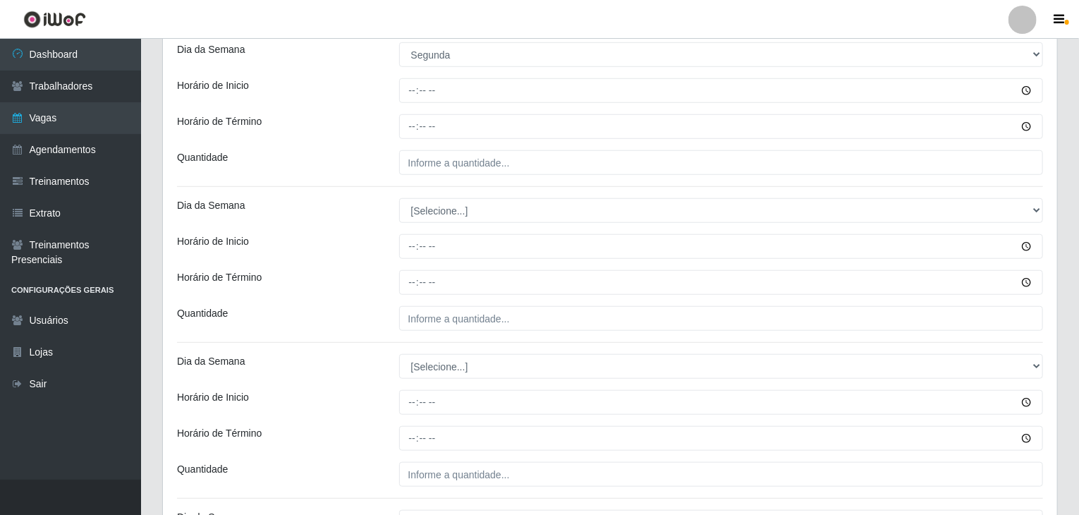
scroll to position [564, 0]
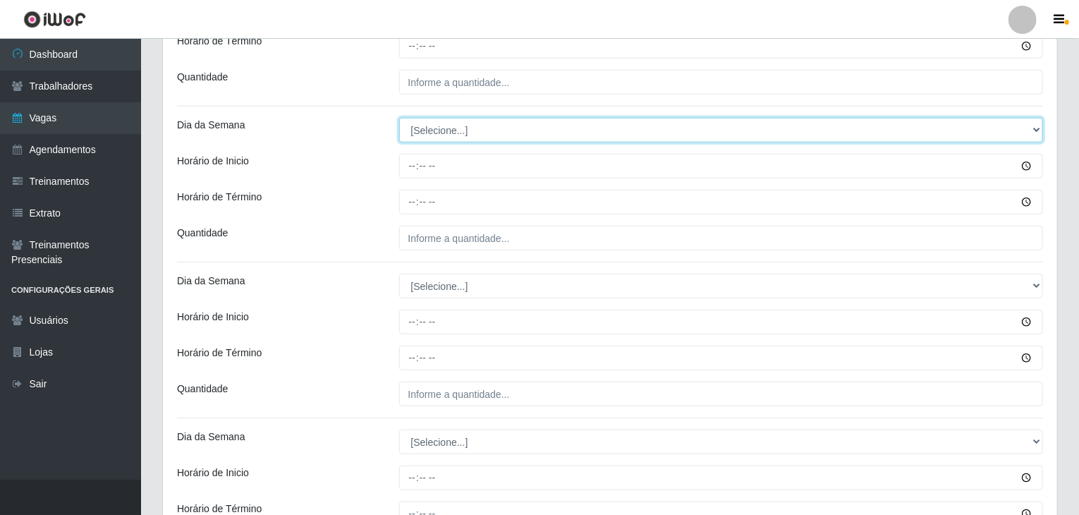
click at [434, 128] on select "[Selecione...] Segunda Terça Quarta Quinta Sexta Sábado Domingo" at bounding box center [721, 130] width 644 height 25
select select "2"
click at [399, 118] on select "[Selecione...] Segunda Terça Quarta Quinta Sexta Sábado Domingo" at bounding box center [721, 130] width 644 height 25
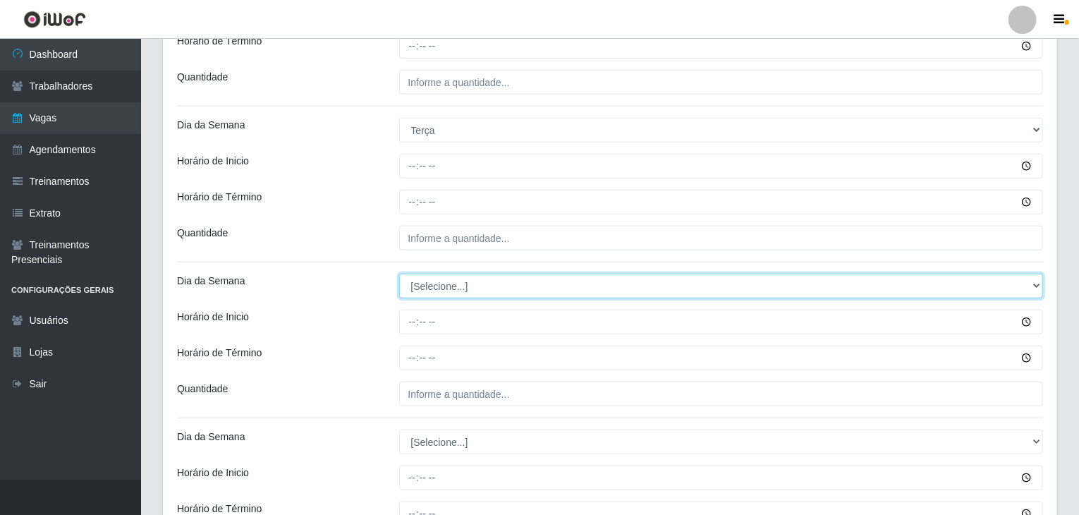
click at [455, 281] on select "[Selecione...] Segunda Terça Quarta Quinta Sexta Sábado Domingo" at bounding box center [721, 286] width 644 height 25
select select "2"
click at [399, 274] on select "[Selecione...] Segunda Terça Quarta Quinta Sexta Sábado Domingo" at bounding box center [721, 286] width 644 height 25
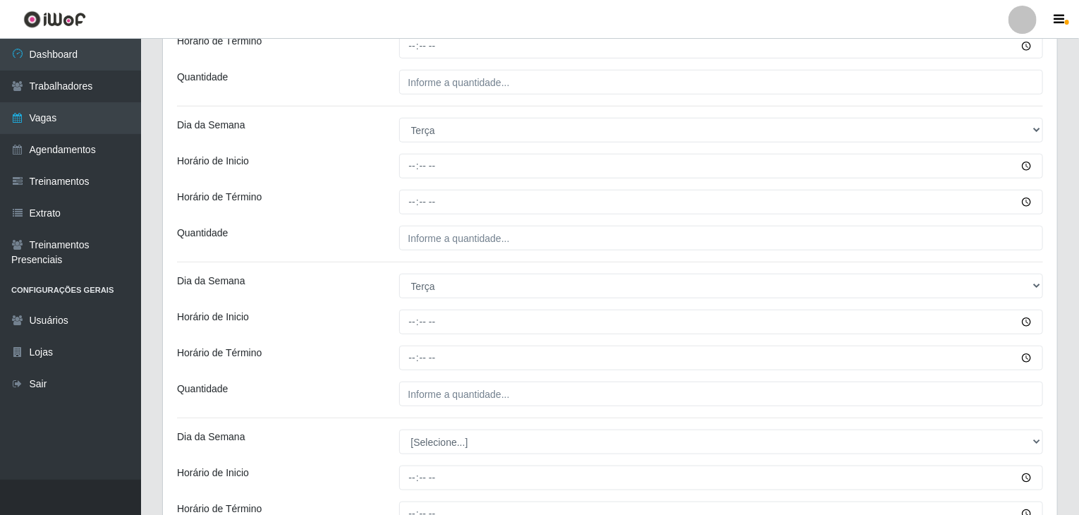
click at [355, 309] on div "Horário de Inicio" at bounding box center [277, 321] width 222 height 25
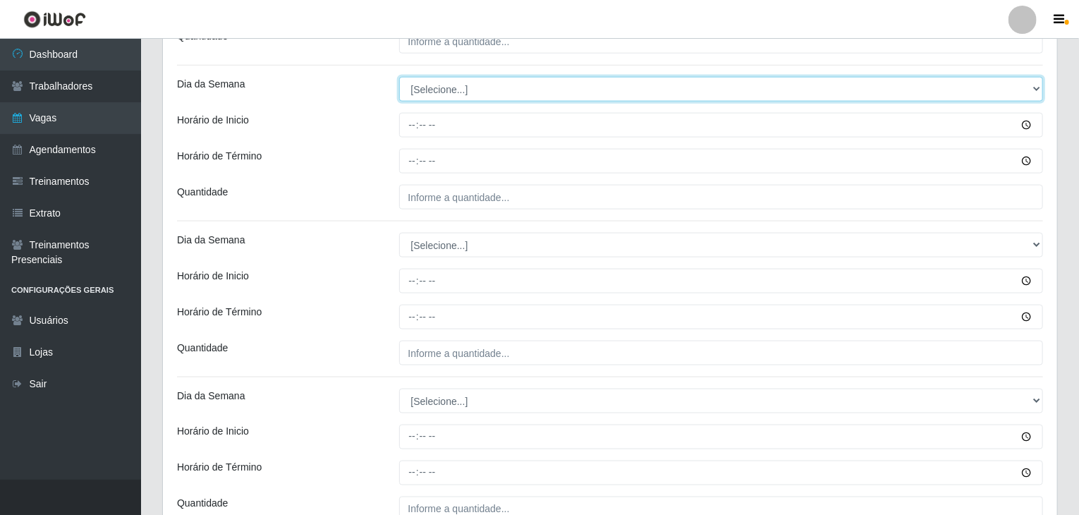
click at [435, 89] on select "[Selecione...] Segunda Terça Quarta Quinta Sexta Sábado Domingo" at bounding box center [721, 89] width 644 height 25
select select "3"
click at [399, 77] on select "[Selecione...] Segunda Terça Quarta Quinta Sexta Sábado Domingo" at bounding box center [721, 89] width 644 height 25
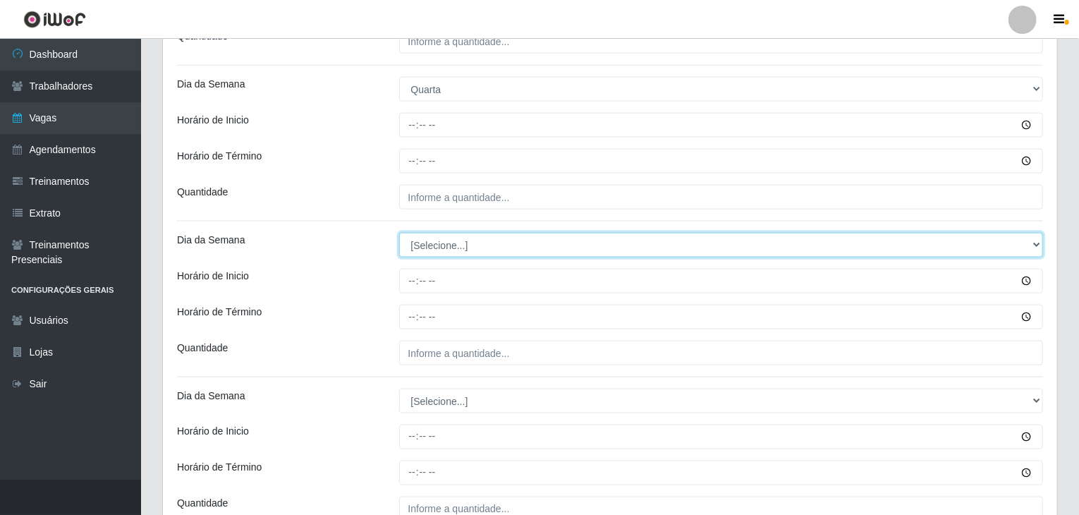
drag, startPoint x: 446, startPoint y: 241, endPoint x: 447, endPoint y: 249, distance: 7.9
click at [446, 242] on select "[Selecione...] Segunda Terça Quarta Quinta Sexta Sábado Domingo" at bounding box center [721, 245] width 644 height 25
select select "3"
click at [399, 233] on select "[Selecione...] Segunda Terça Quarta Quinta Sexta Sábado Domingo" at bounding box center [721, 245] width 644 height 25
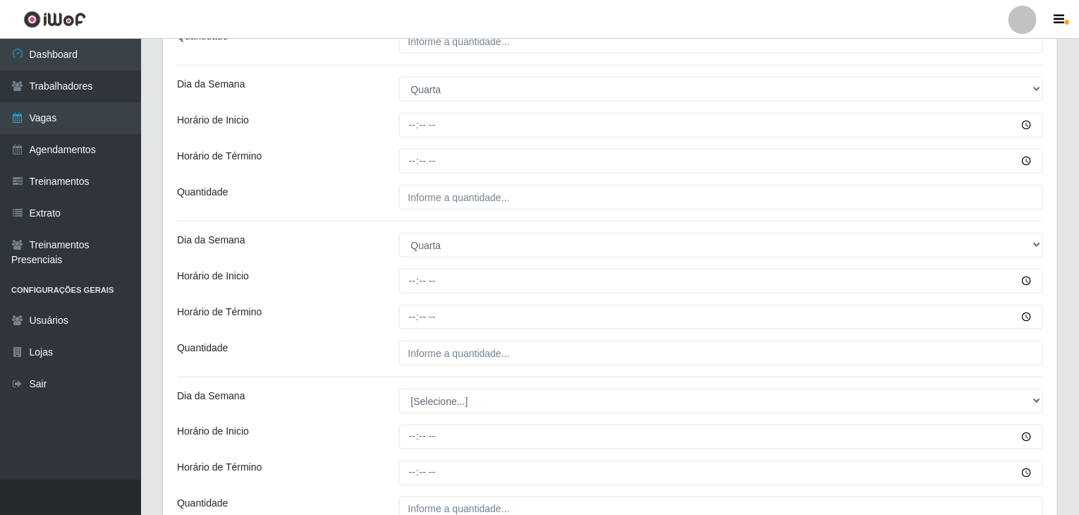
click at [391, 291] on div at bounding box center [720, 281] width 665 height 25
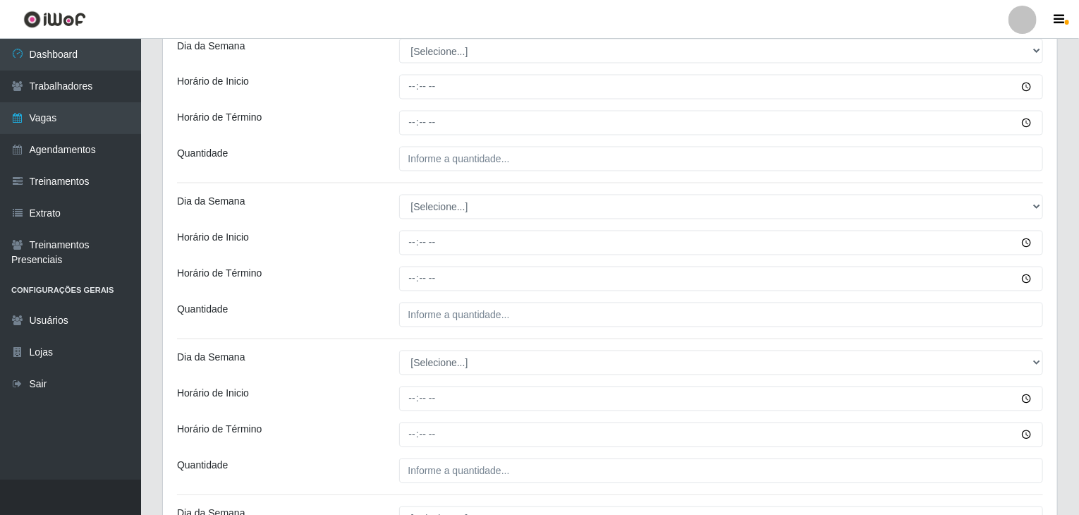
scroll to position [1269, 0]
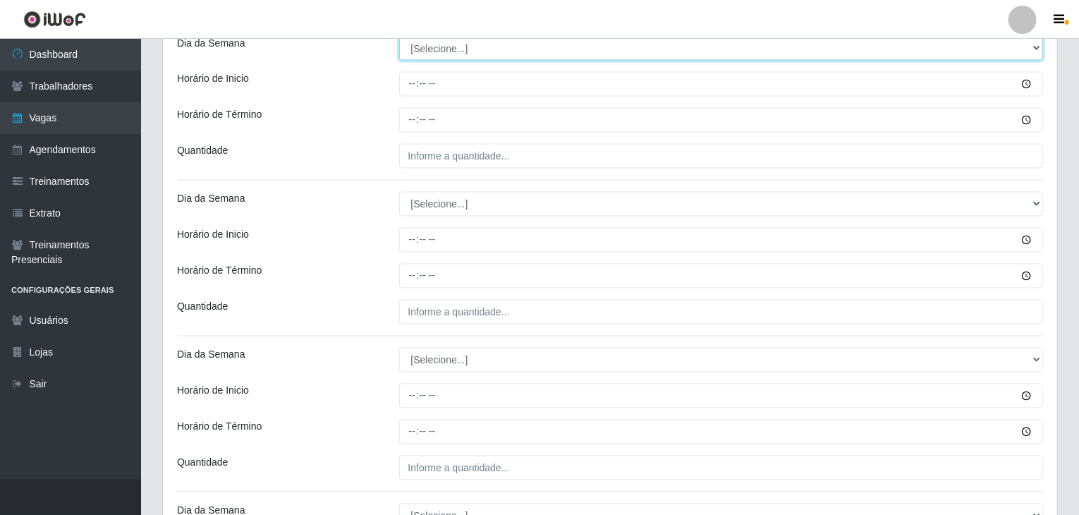
click at [440, 49] on select "[Selecione...] Segunda Terça Quarta Quinta Sexta Sábado Domingo" at bounding box center [721, 48] width 644 height 25
select select "4"
click at [399, 36] on select "[Selecione...] Segunda Terça Quarta Quinta Sexta Sábado Domingo" at bounding box center [721, 48] width 644 height 25
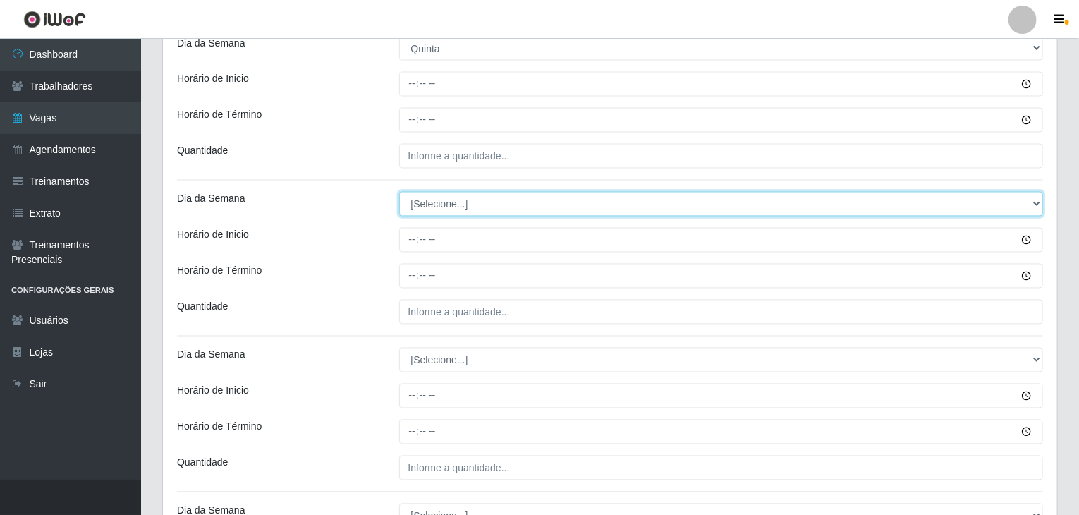
drag, startPoint x: 451, startPoint y: 202, endPoint x: 457, endPoint y: 211, distance: 10.8
click at [451, 202] on select "[Selecione...] Segunda Terça Quarta Quinta Sexta Sábado Domingo" at bounding box center [721, 204] width 644 height 25
select select "4"
click at [399, 192] on select "[Selecione...] Segunda Terça Quarta Quinta Sexta Sábado Domingo" at bounding box center [721, 204] width 644 height 25
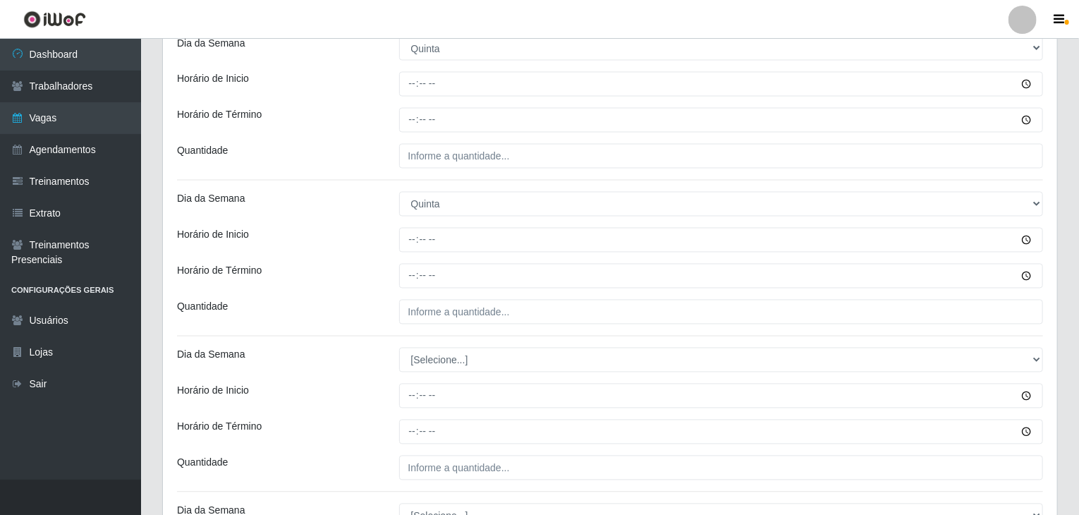
click at [369, 264] on div "Horário de Término" at bounding box center [277, 276] width 222 height 25
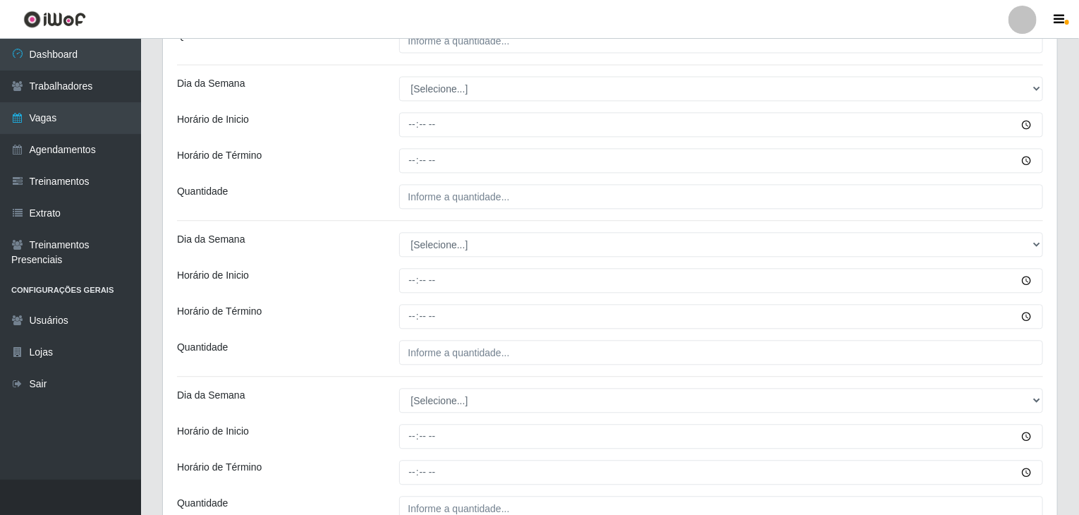
scroll to position [1551, 0]
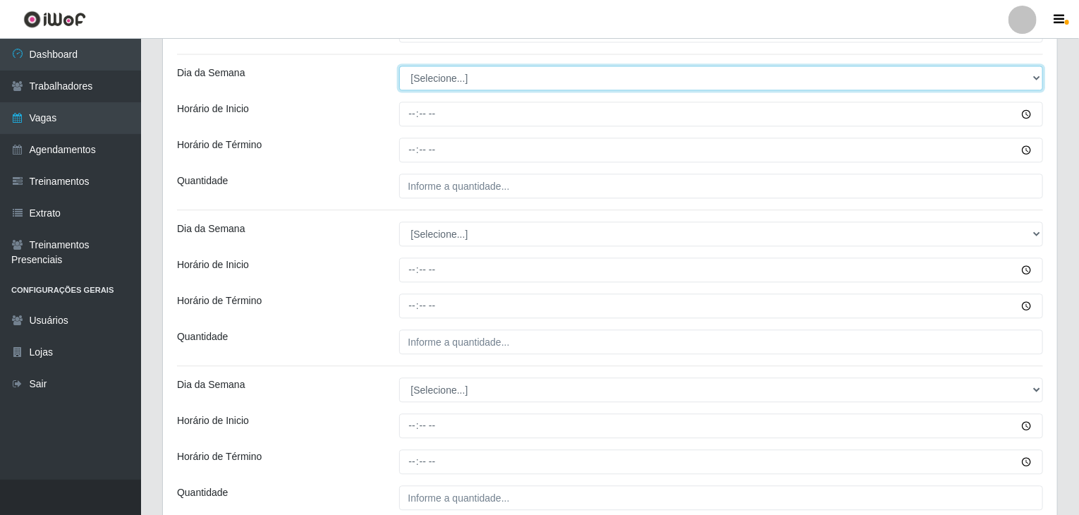
click at [465, 71] on select "[Selecione...] Segunda Terça Quarta Quinta Sexta Sábado Domingo" at bounding box center [721, 78] width 644 height 25
select select "5"
click at [399, 66] on select "[Selecione...] Segunda Terça Quarta Quinta Sexta Sábado Domingo" at bounding box center [721, 78] width 644 height 25
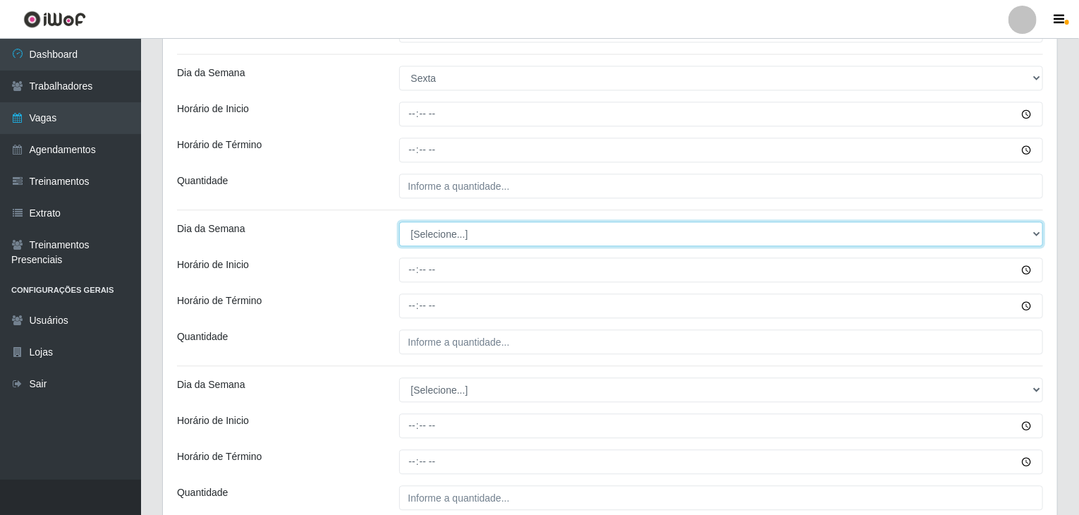
click at [470, 233] on select "[Selecione...] Segunda Terça Quarta Quinta Sexta Sábado Domingo" at bounding box center [721, 233] width 644 height 25
select select "5"
click at [399, 221] on select "[Selecione...] Segunda Terça Quarta Quinta Sexta Sábado Domingo" at bounding box center [721, 233] width 644 height 25
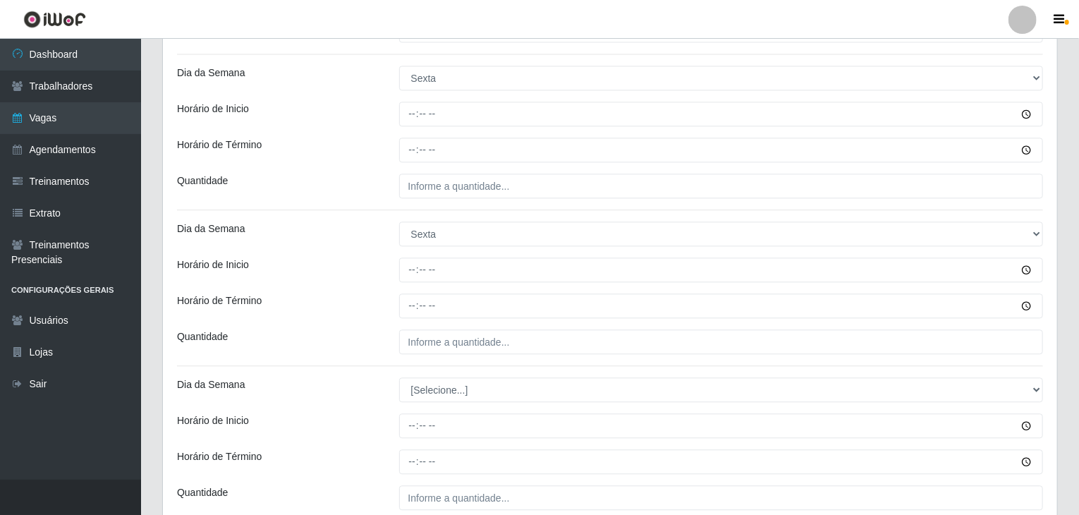
click at [355, 269] on div "Horário de Inicio" at bounding box center [277, 269] width 222 height 25
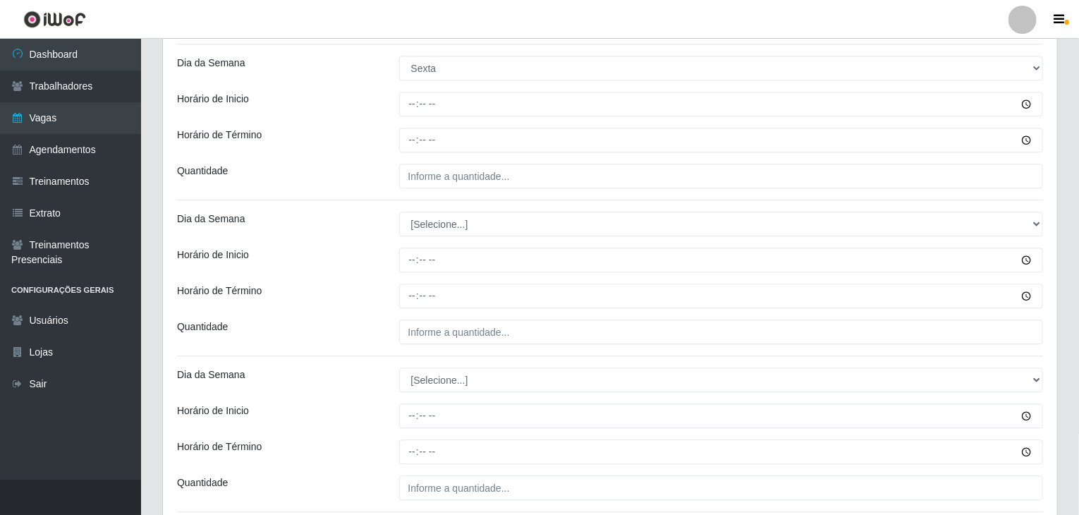
scroll to position [1831, 0]
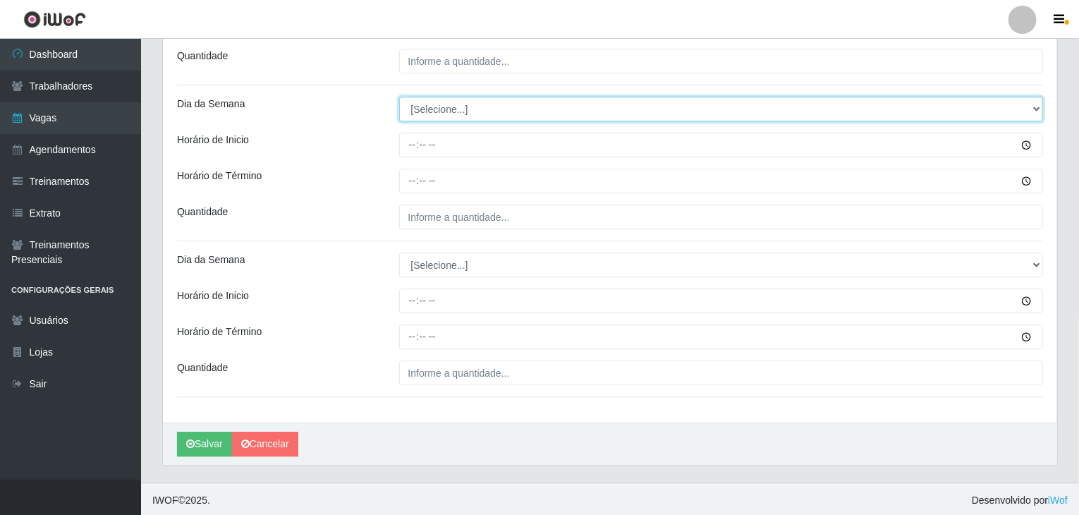
click at [448, 106] on select "[Selecione...] Segunda Terça Quarta Quinta Sexta Sábado Domingo" at bounding box center [721, 109] width 644 height 25
select select "6"
click at [399, 97] on select "[Selecione...] Segunda Terça Quarta Quinta Sexta Sábado Domingo" at bounding box center [721, 109] width 644 height 25
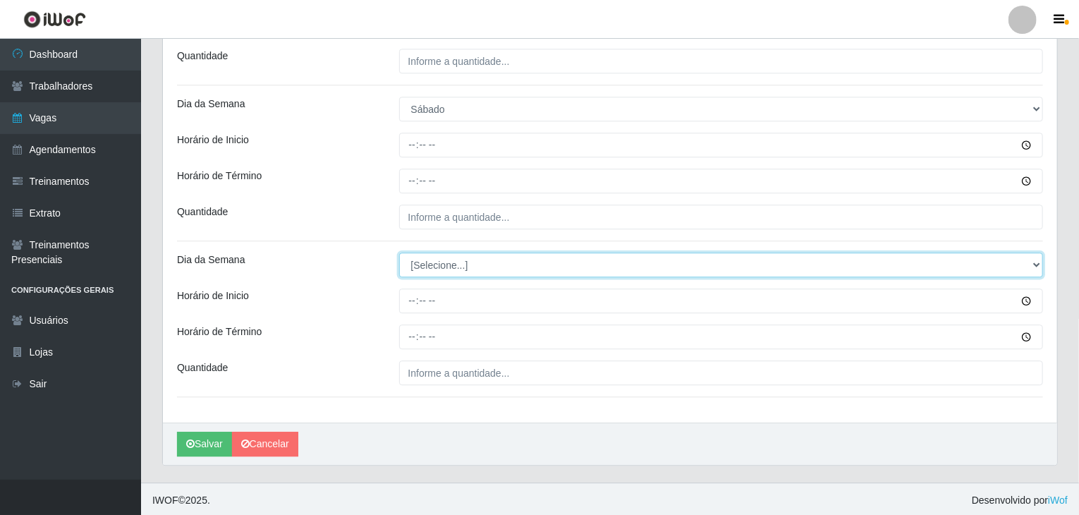
click at [437, 257] on select "[Selecione...] Segunda Terça Quarta Quinta Sexta Sábado Domingo" at bounding box center [721, 264] width 644 height 25
select select "6"
click at [399, 252] on select "[Selecione...] Segunda Terça Quarta Quinta Sexta Sábado Domingo" at bounding box center [721, 264] width 644 height 25
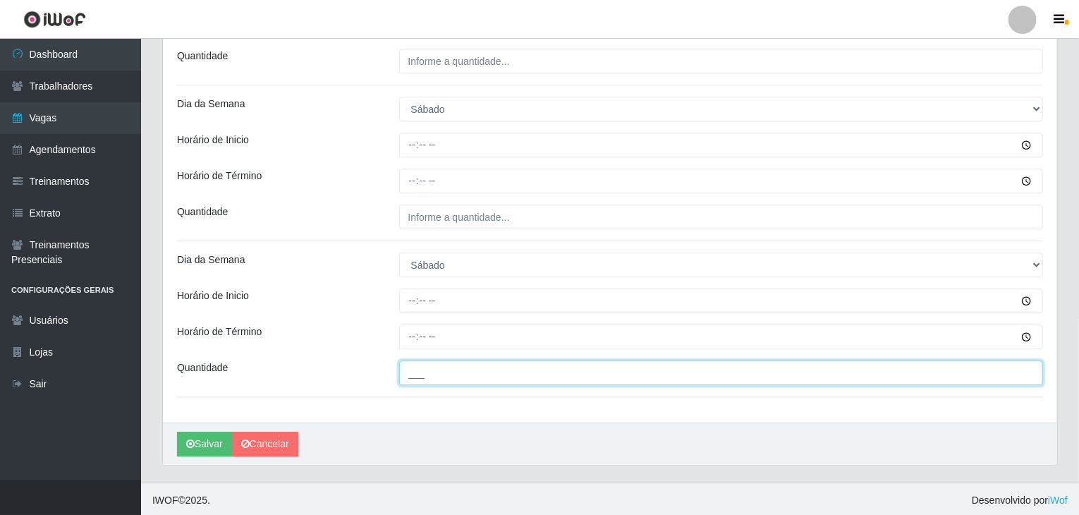
click at [527, 376] on input "___" at bounding box center [721, 372] width 644 height 25
type input "6__"
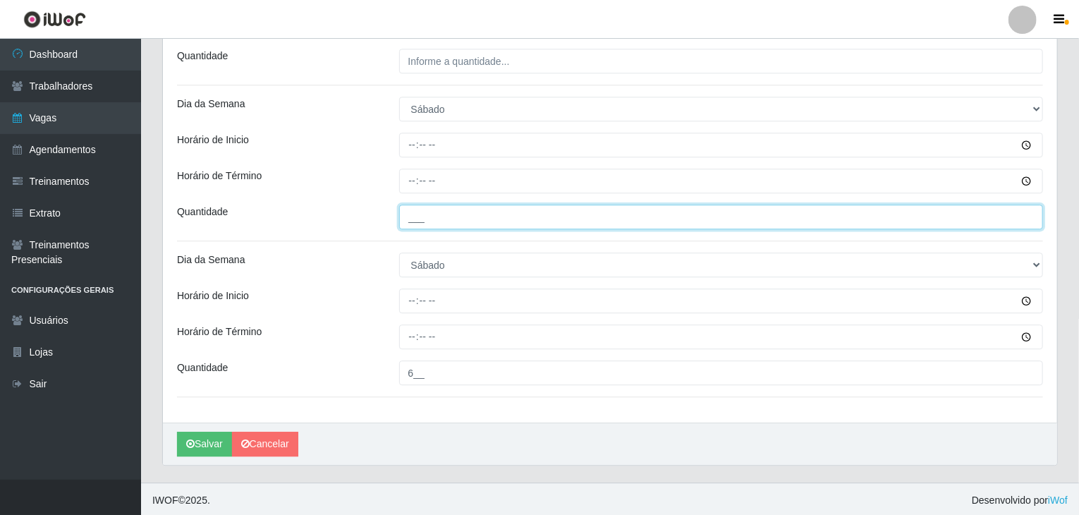
click at [527, 219] on input "___" at bounding box center [721, 216] width 644 height 25
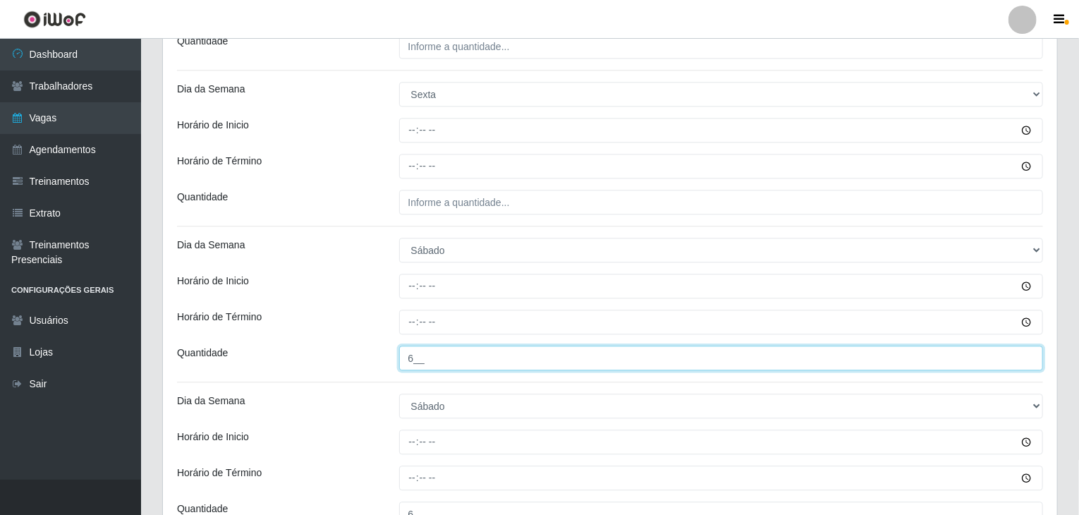
type input "6__"
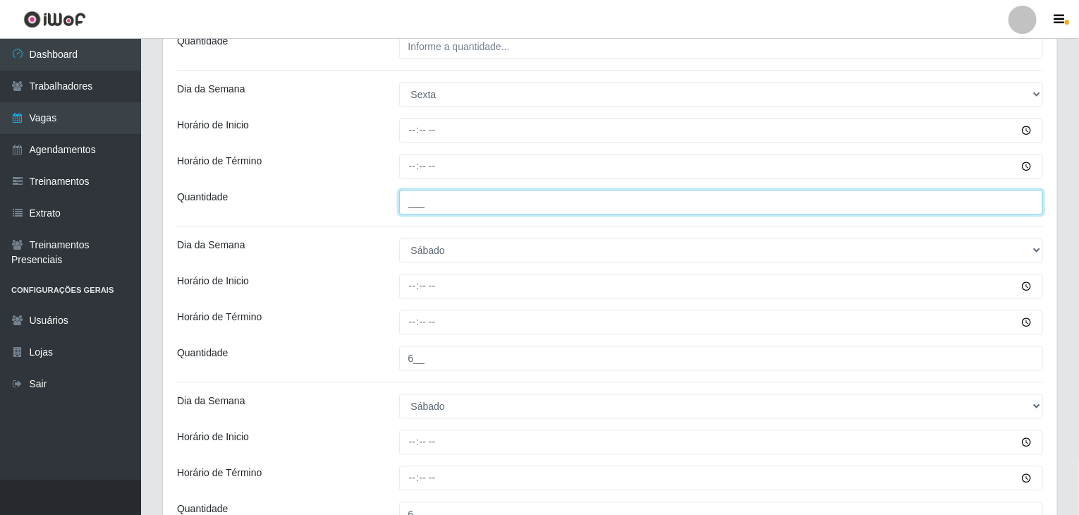
click at [546, 211] on input "___" at bounding box center [721, 202] width 644 height 25
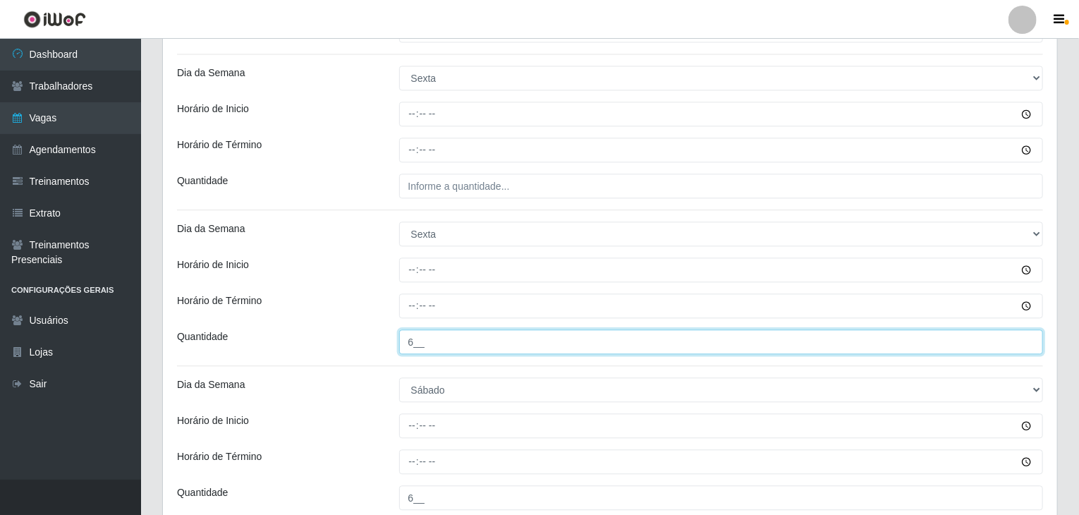
scroll to position [1549, 0]
type input "6__"
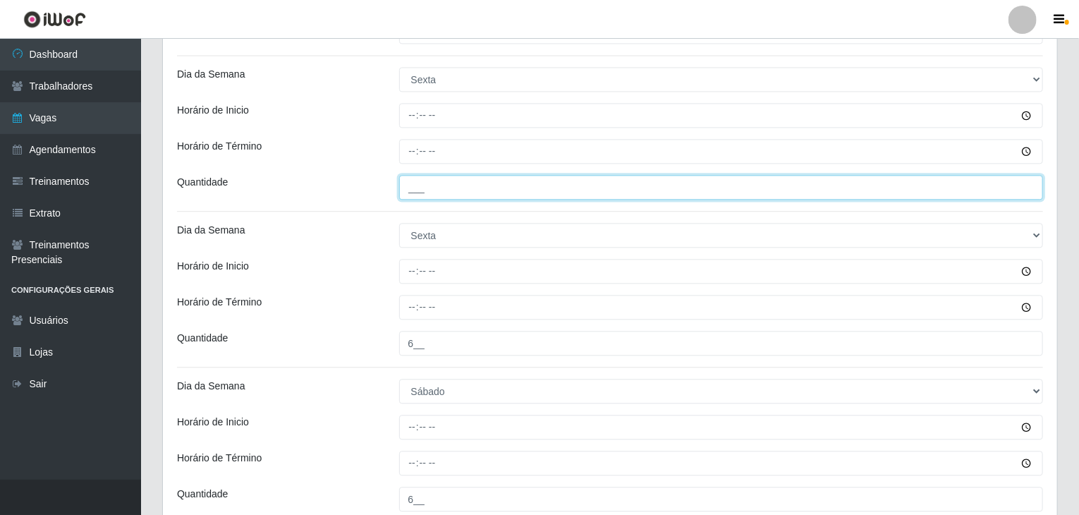
click at [546, 189] on input "___" at bounding box center [721, 187] width 644 height 25
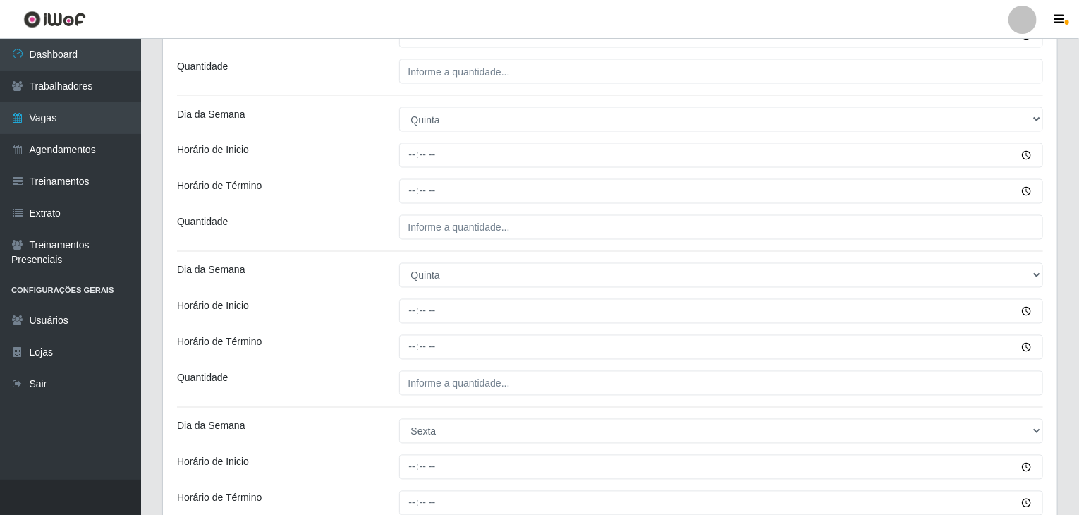
scroll to position [1197, 0]
type input "6__"
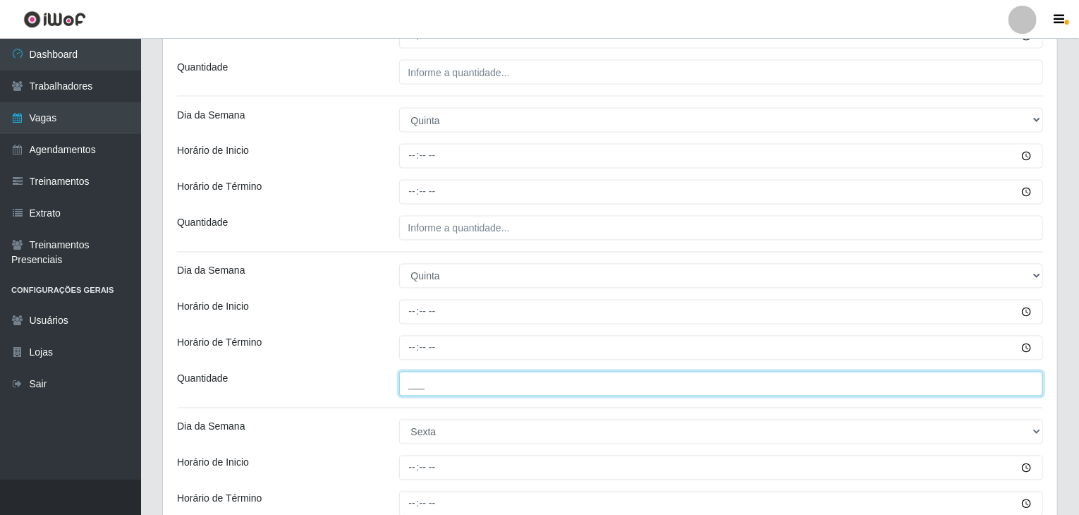
click at [533, 372] on input "___" at bounding box center [721, 383] width 644 height 25
type input "4__"
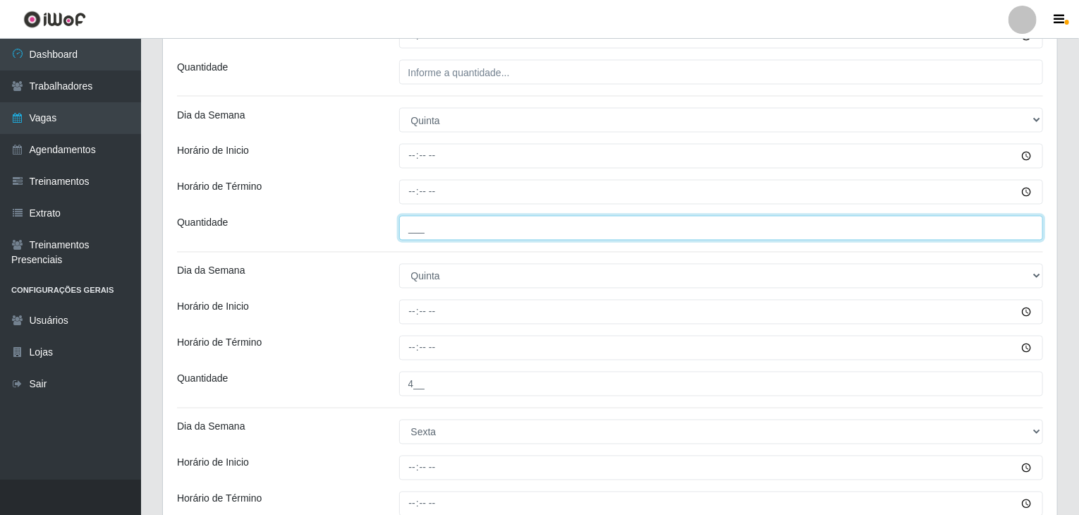
drag, startPoint x: 465, startPoint y: 227, endPoint x: 586, endPoint y: 312, distance: 148.8
click at [465, 228] on input "___" at bounding box center [721, 228] width 644 height 25
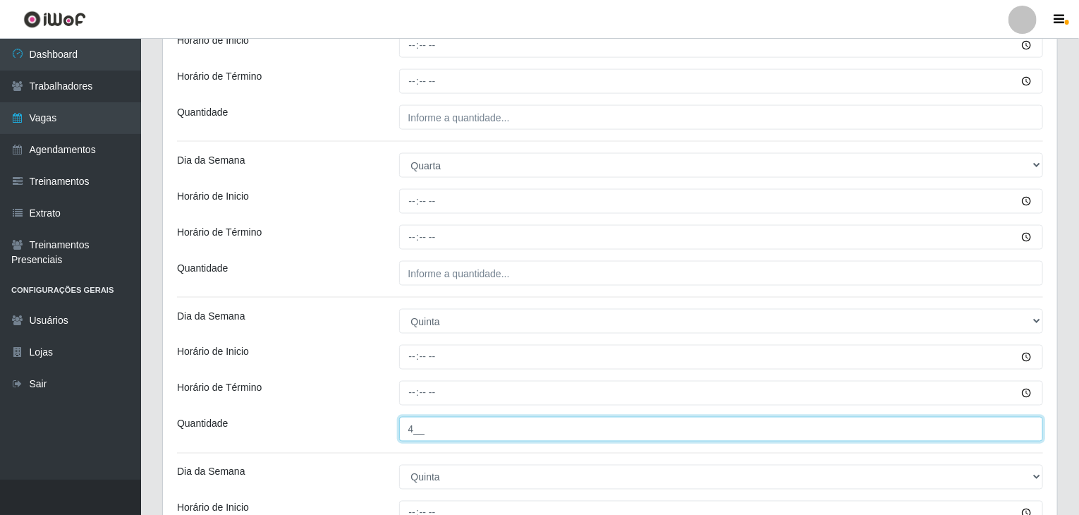
scroll to position [985, 0]
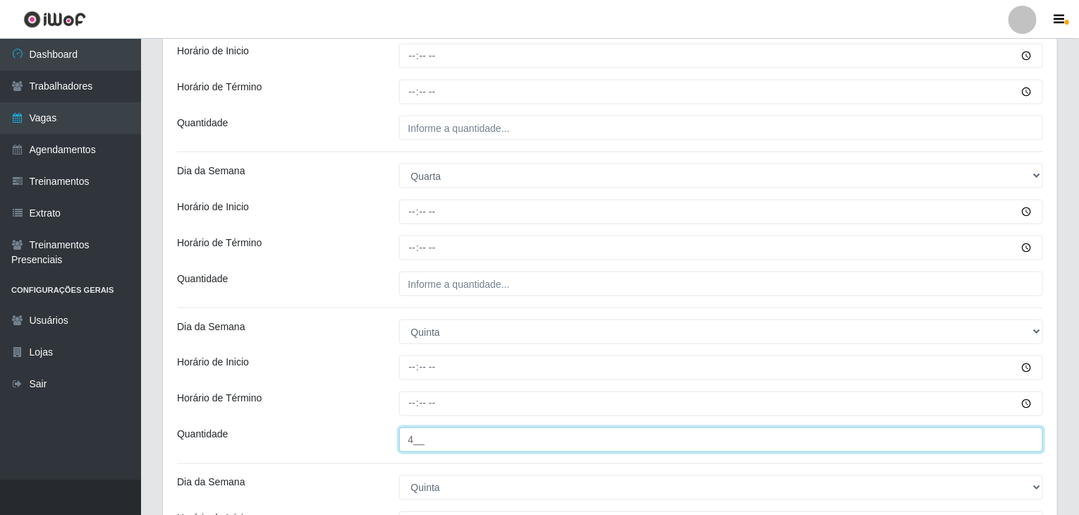
type input "4__"
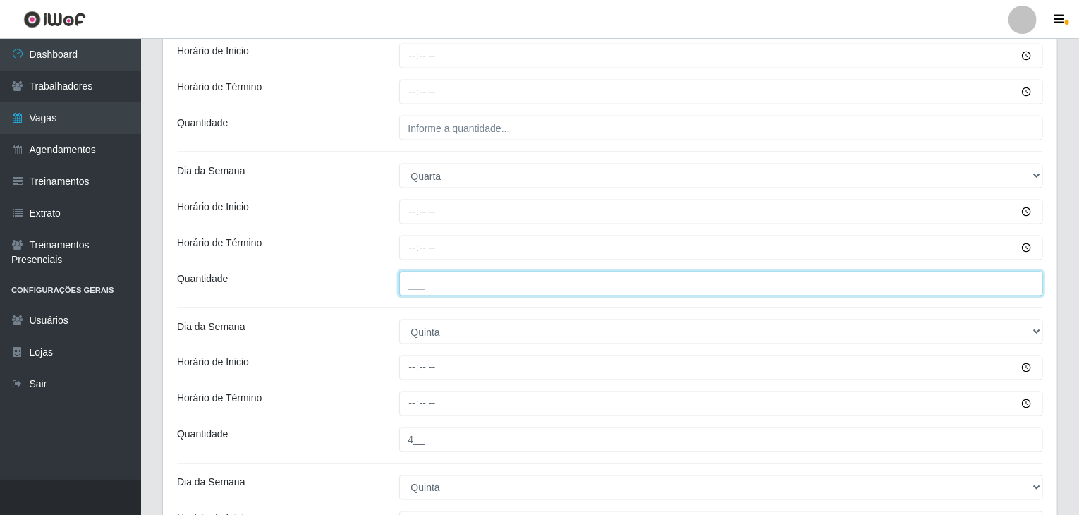
click at [518, 276] on input "___" at bounding box center [721, 283] width 644 height 25
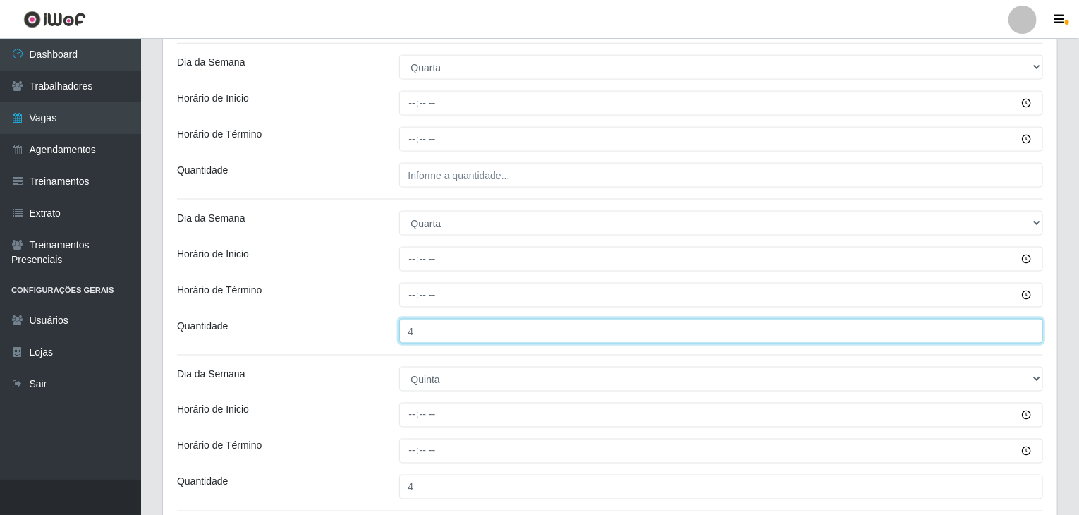
scroll to position [915, 0]
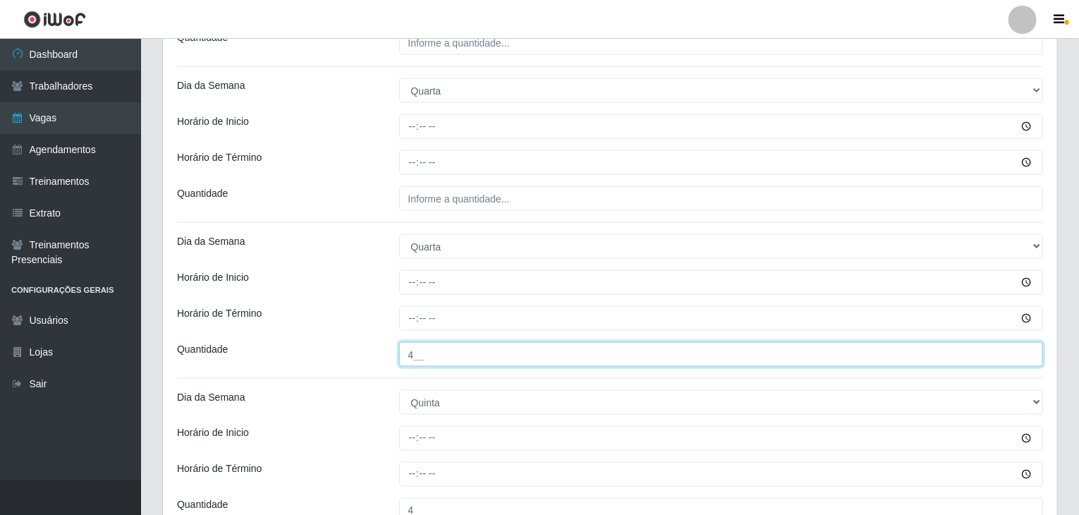
type input "4__"
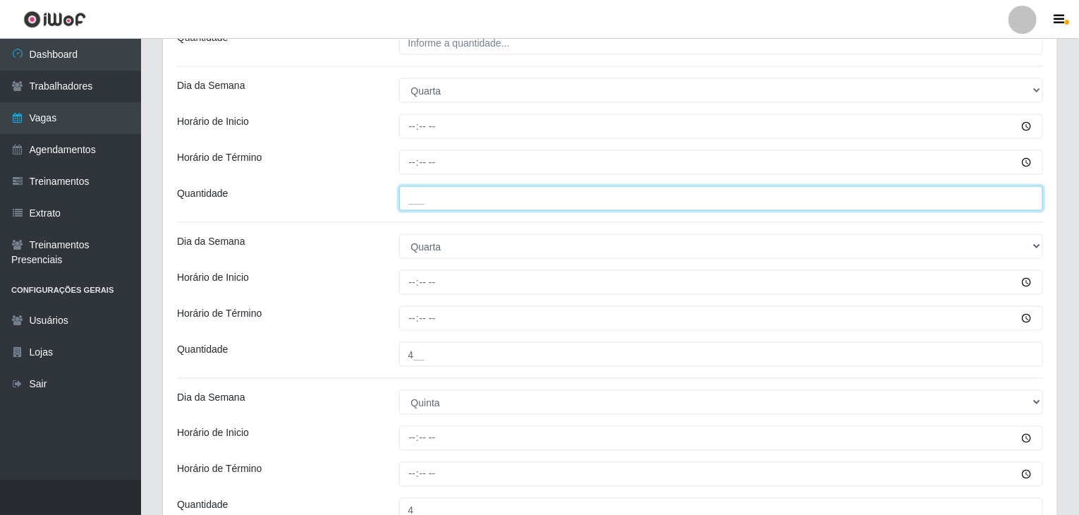
click at [509, 207] on input "___" at bounding box center [721, 198] width 644 height 25
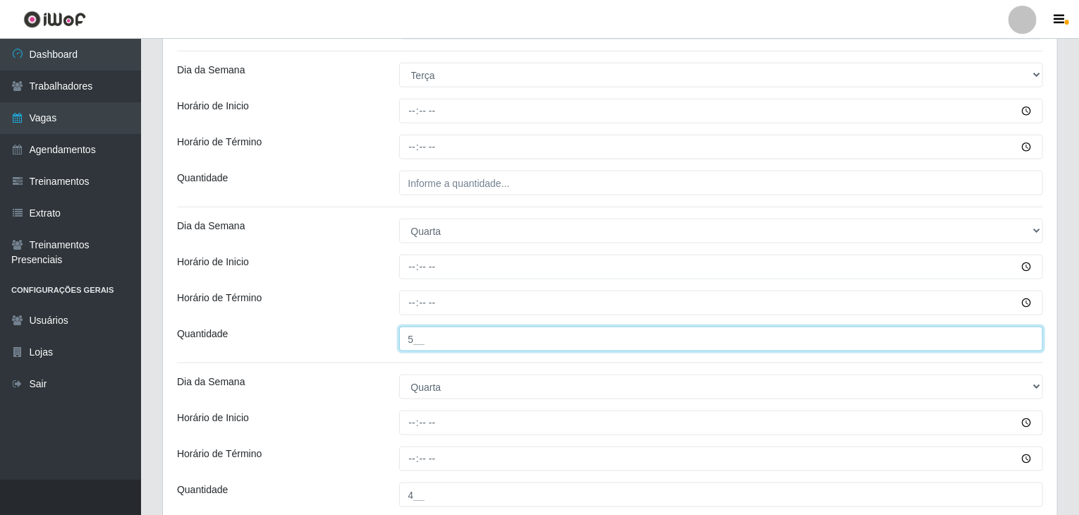
scroll to position [774, 0]
type input "5__"
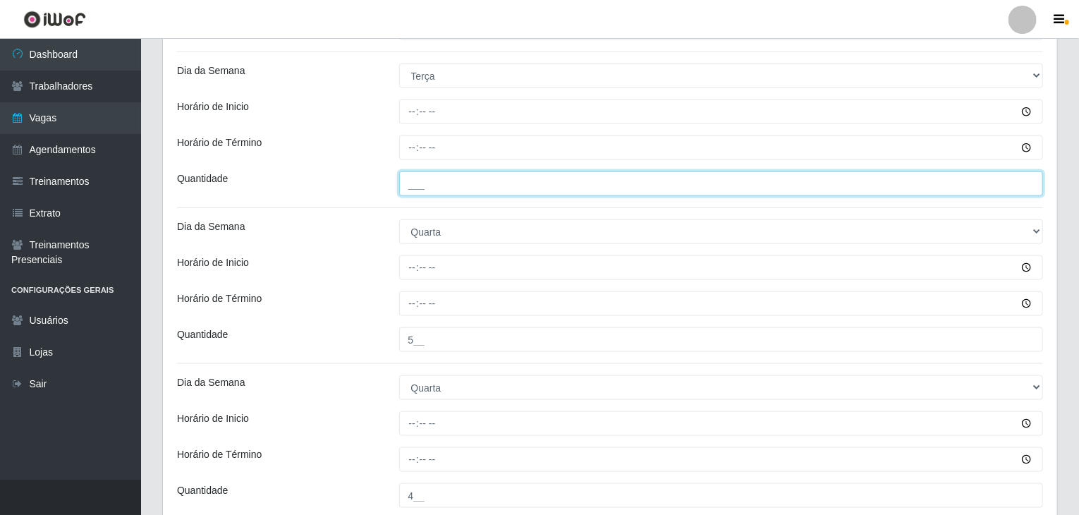
click at [491, 184] on input "___" at bounding box center [721, 183] width 644 height 25
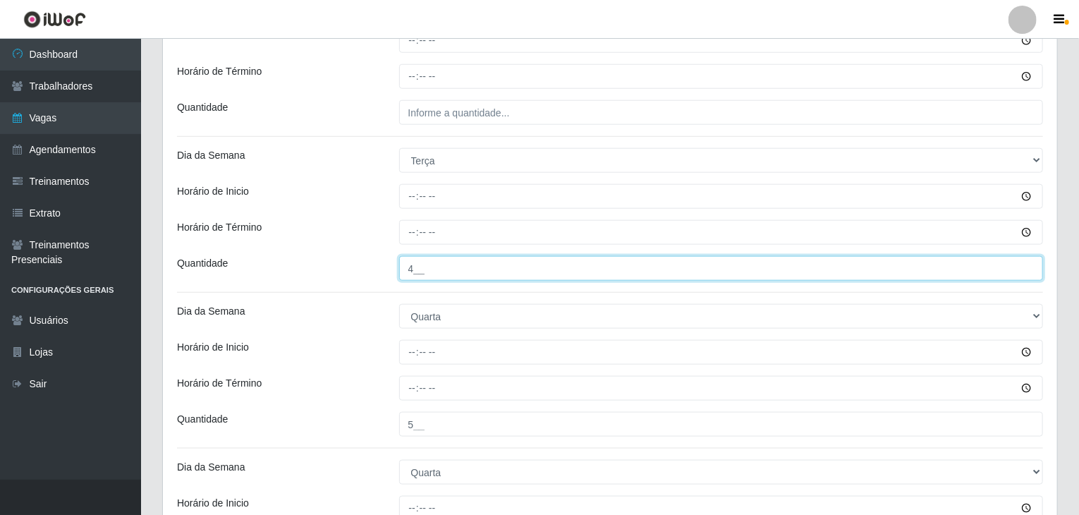
scroll to position [633, 0]
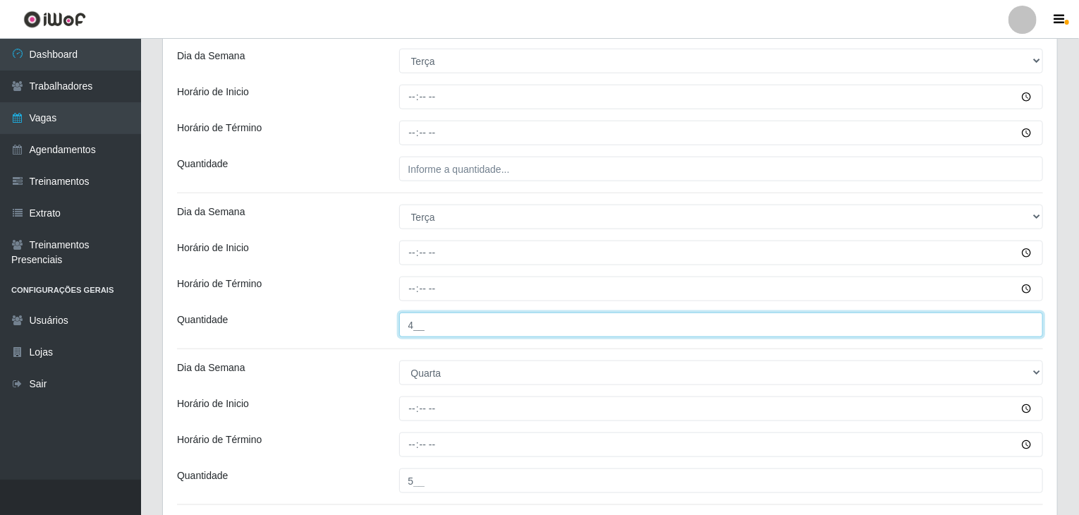
type input "4__"
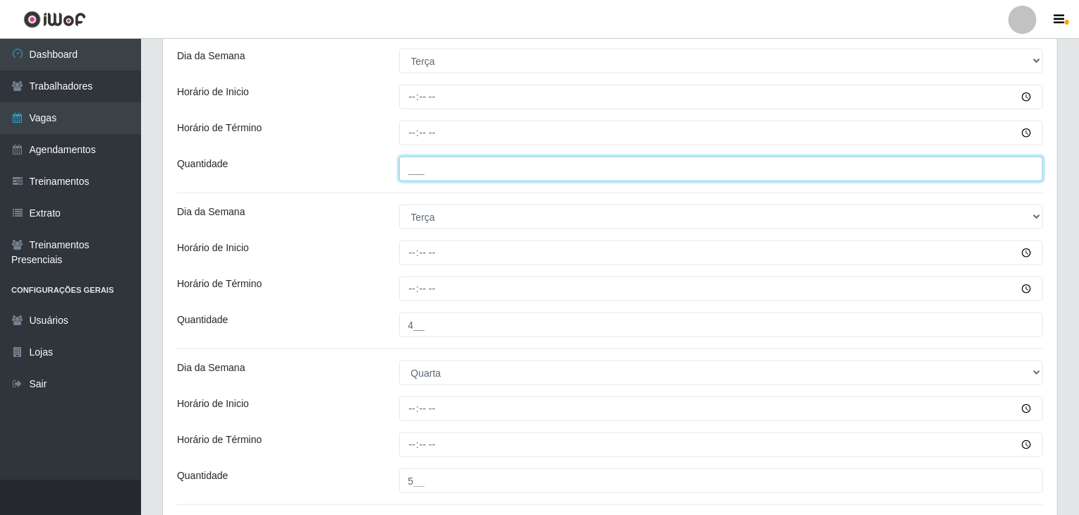
click at [565, 170] on input "___" at bounding box center [721, 168] width 644 height 25
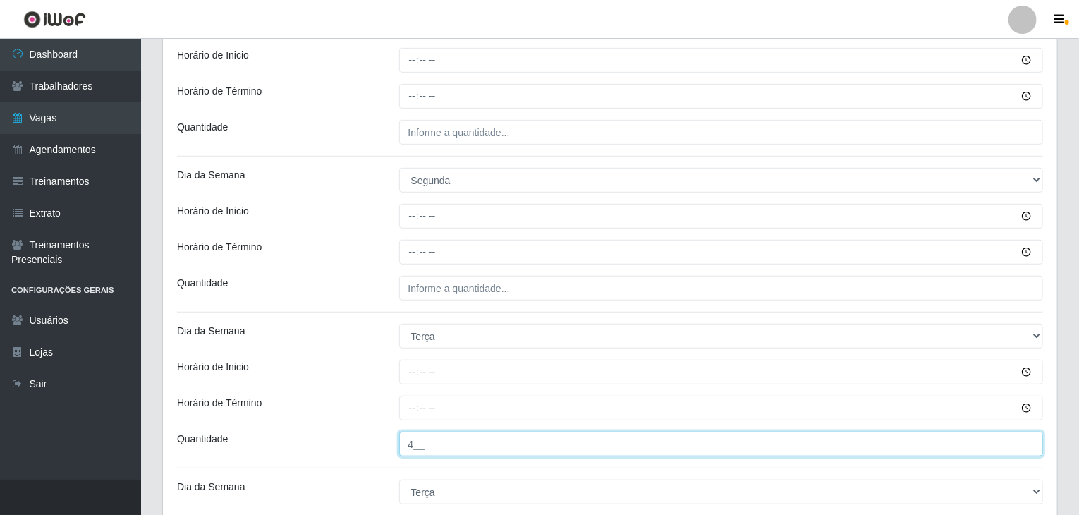
scroll to position [351, 0]
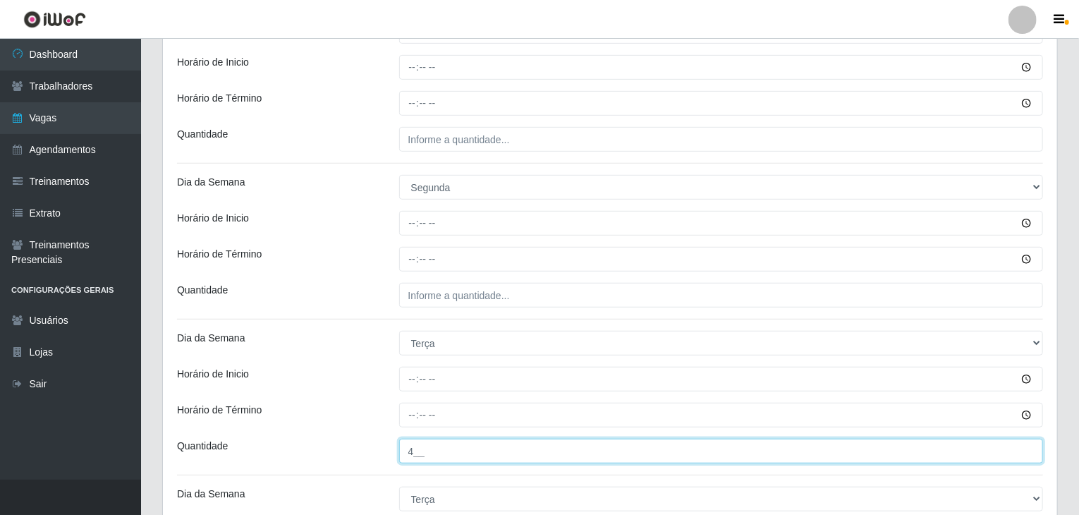
type input "4__"
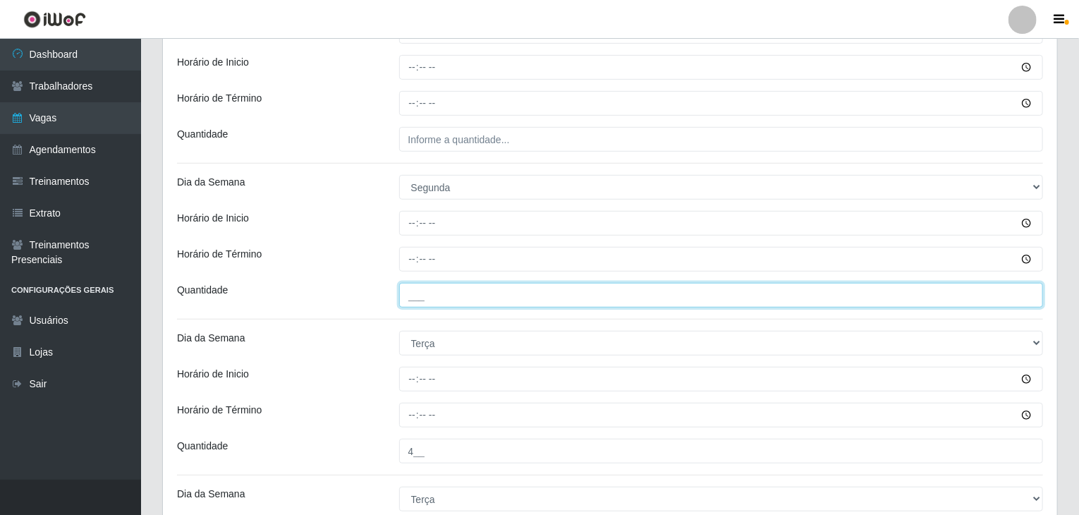
click at [551, 291] on input "___" at bounding box center [721, 295] width 644 height 25
type input "4__"
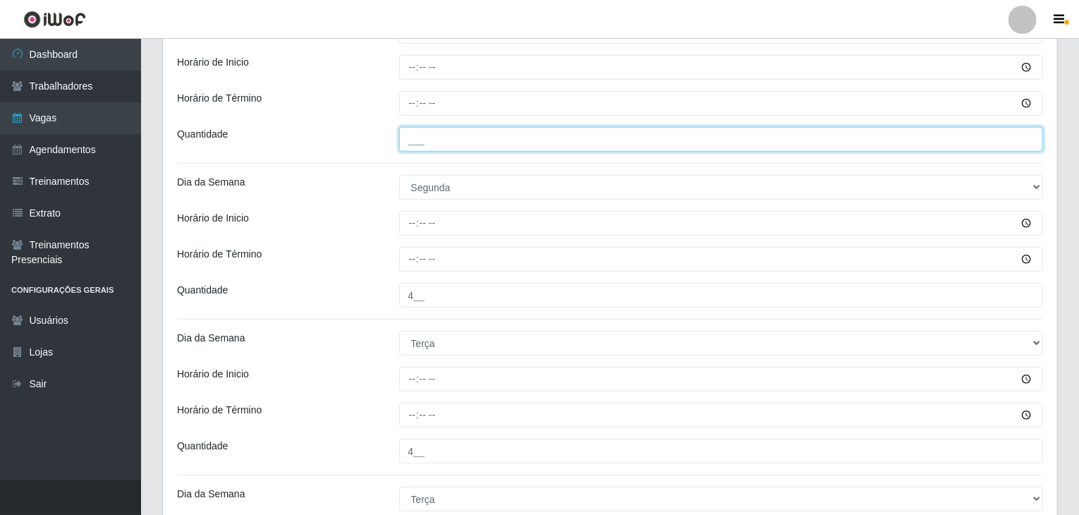
click at [486, 142] on input "___" at bounding box center [721, 139] width 644 height 25
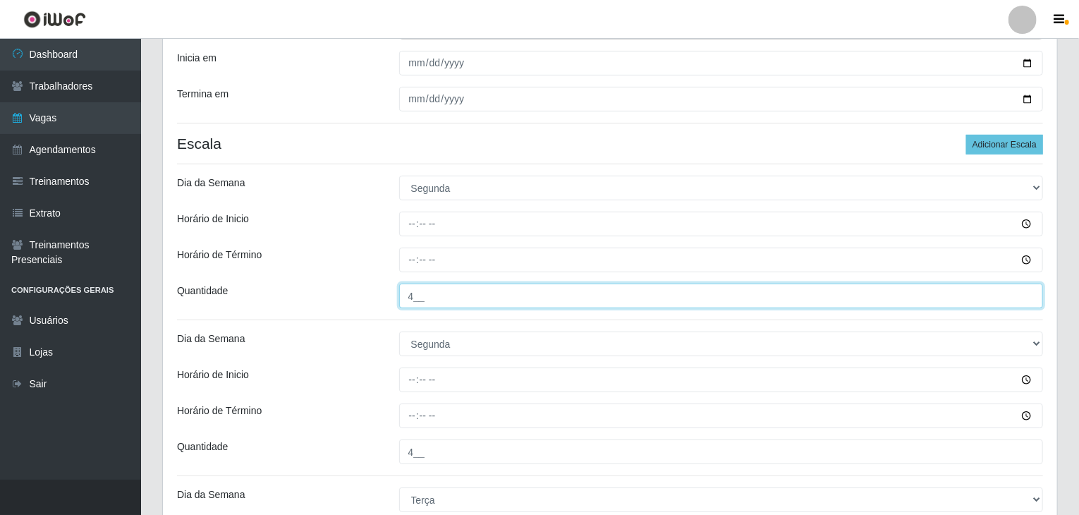
scroll to position [140, 0]
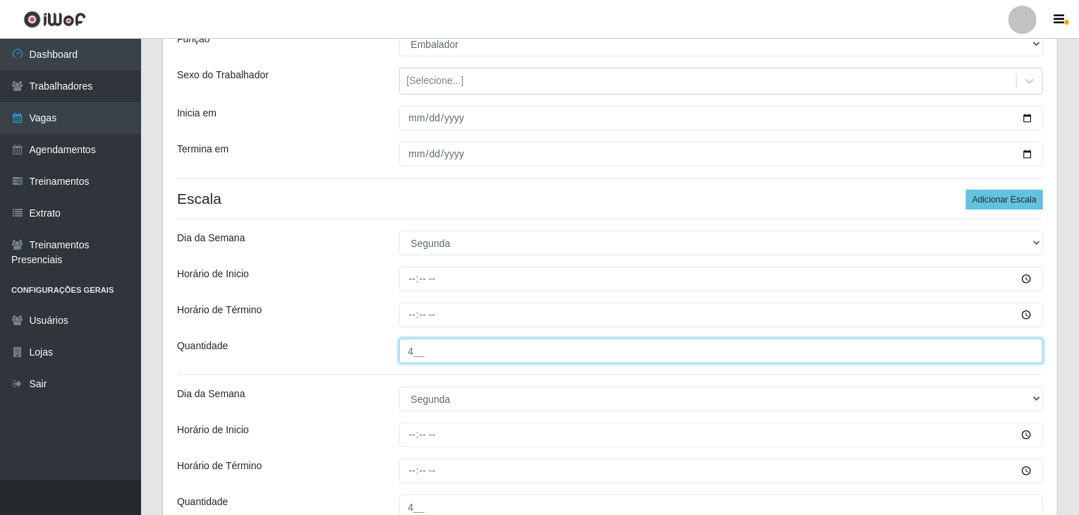
type input "4__"
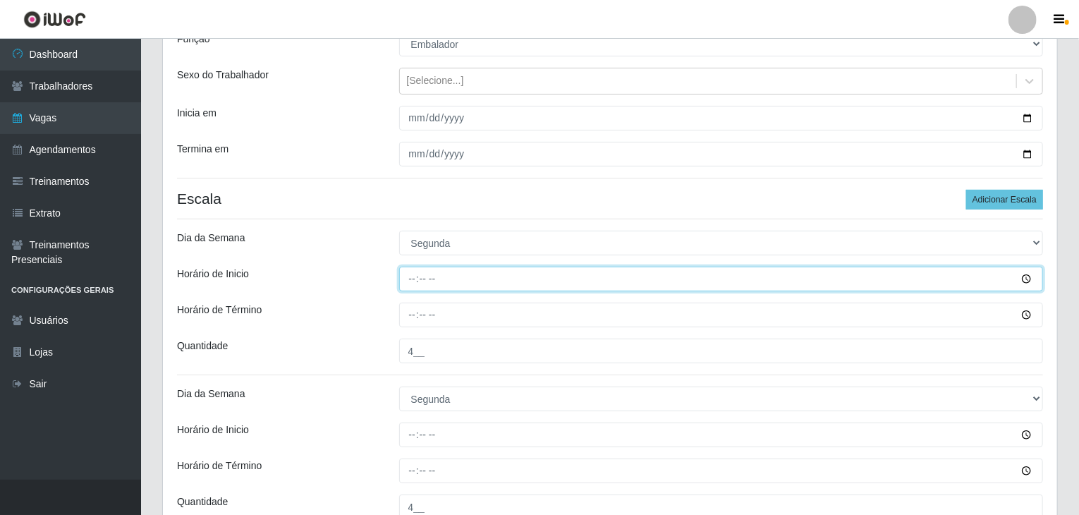
click at [414, 278] on input "Horário de Inicio" at bounding box center [721, 278] width 644 height 25
type input "08:00"
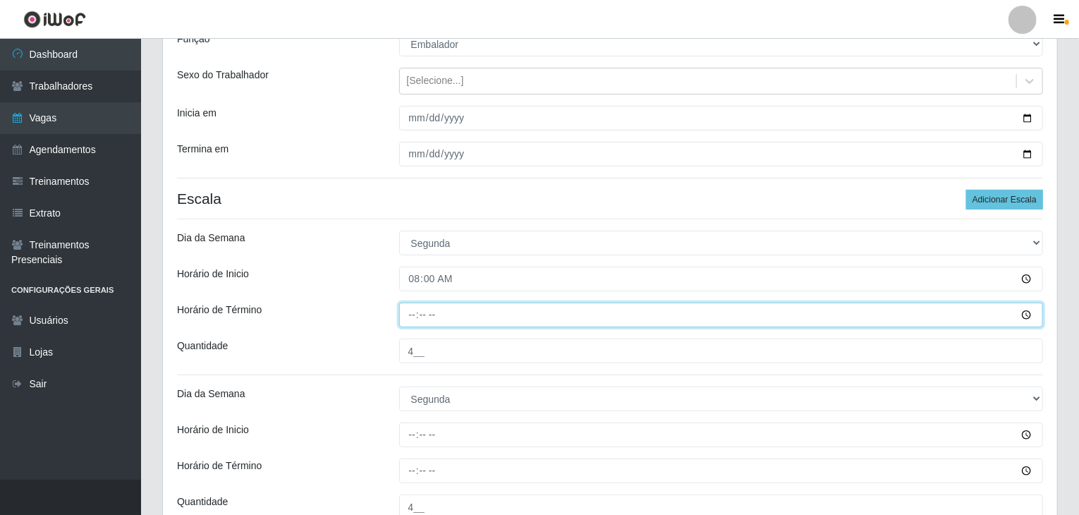
click at [405, 312] on input "Horário de Término" at bounding box center [721, 314] width 644 height 25
type input "14:00"
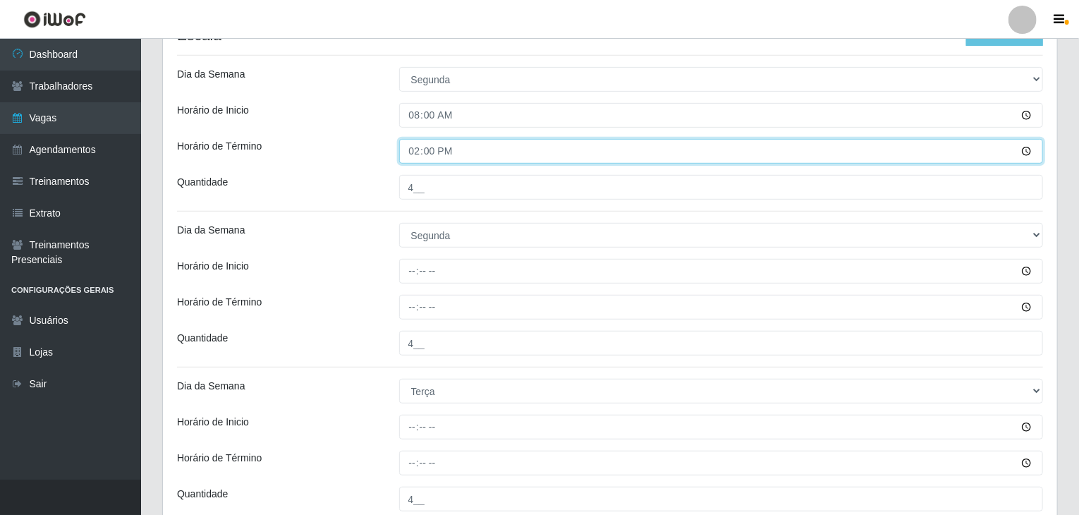
scroll to position [351, 0]
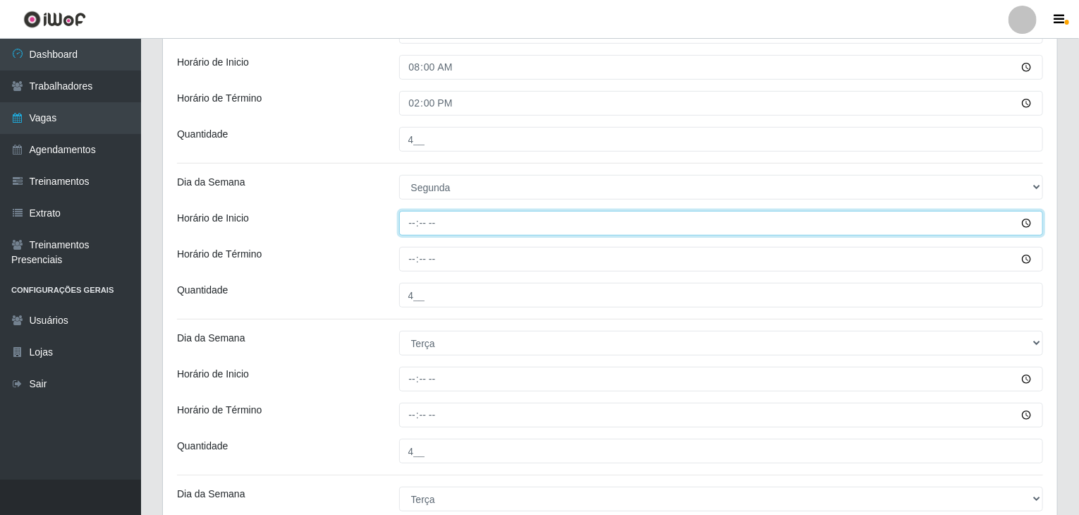
click at [409, 223] on input "Horário de Inicio" at bounding box center [721, 223] width 644 height 25
type input "15:00"
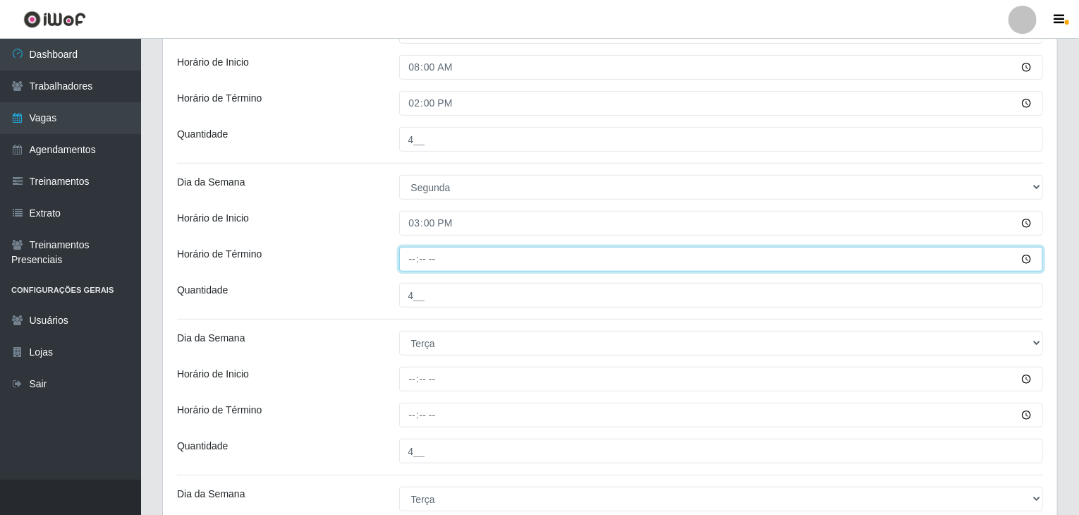
click at [406, 258] on input "Horário de Término" at bounding box center [721, 259] width 644 height 25
type input "21:00"
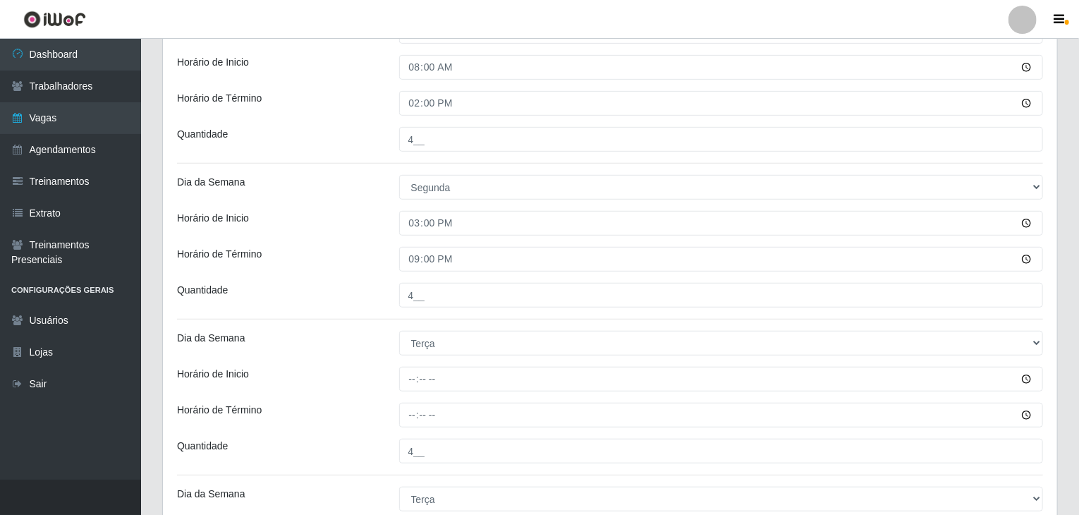
click at [371, 247] on div "Horário de Término" at bounding box center [277, 259] width 222 height 25
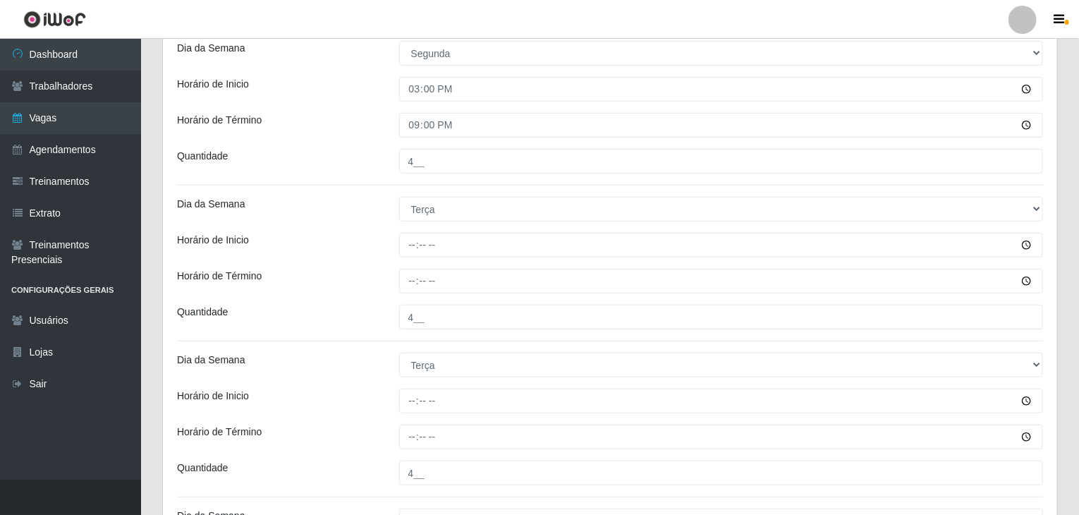
scroll to position [633, 0]
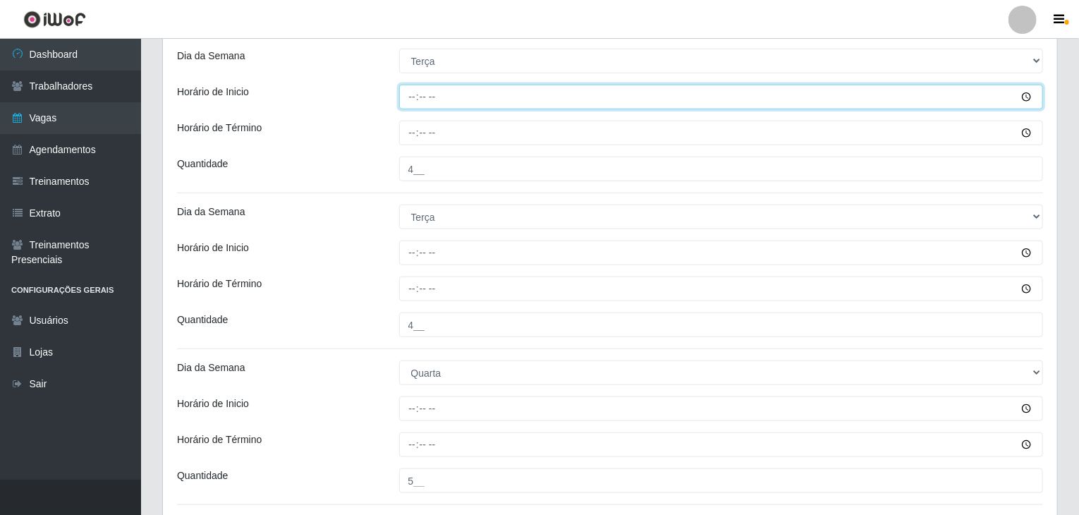
click at [407, 96] on input "Horário de Inicio" at bounding box center [721, 97] width 644 height 25
type input "08:00"
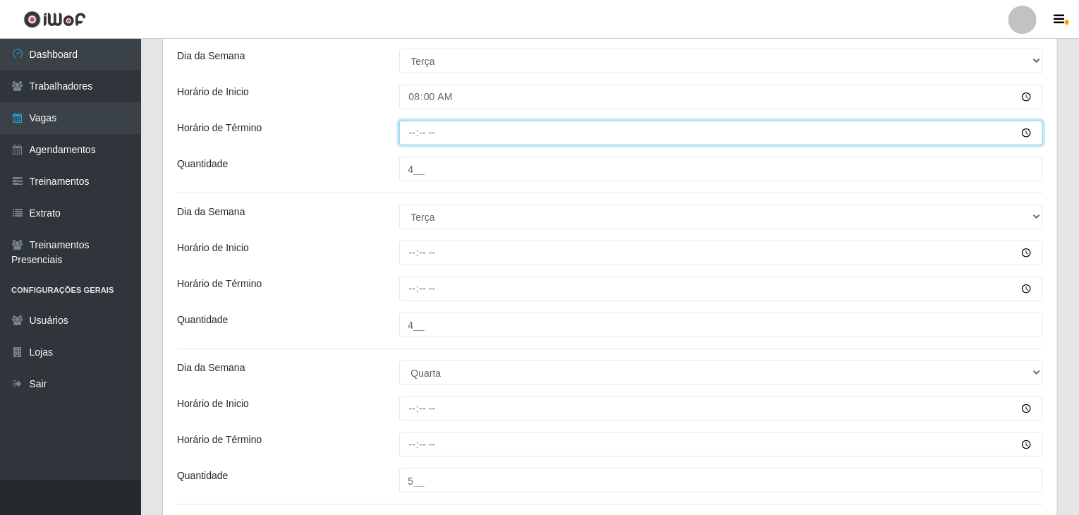
click at [415, 136] on input "Horário de Término" at bounding box center [721, 133] width 644 height 25
type input "14:00"
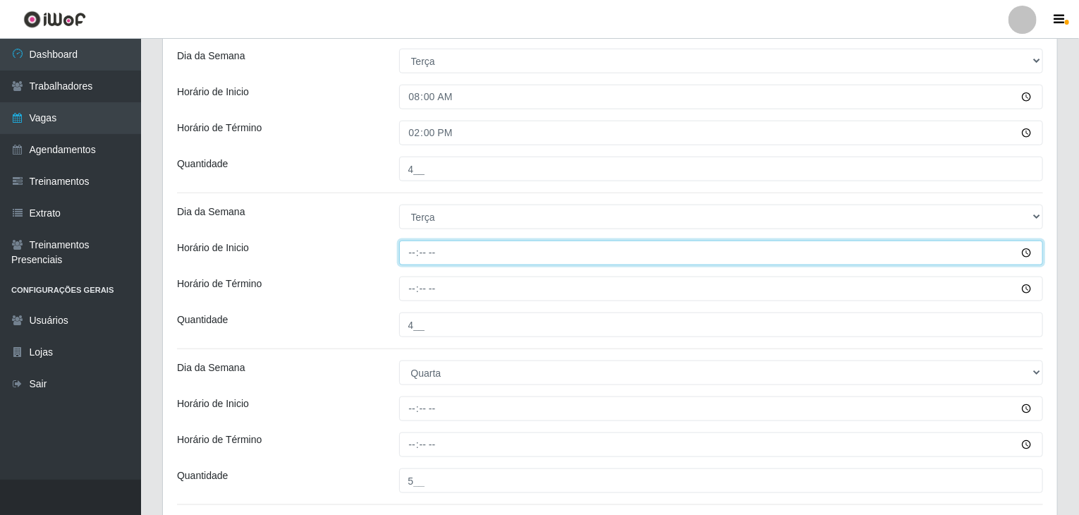
click at [410, 249] on input "Horário de Inicio" at bounding box center [721, 252] width 644 height 25
type input "15:00"
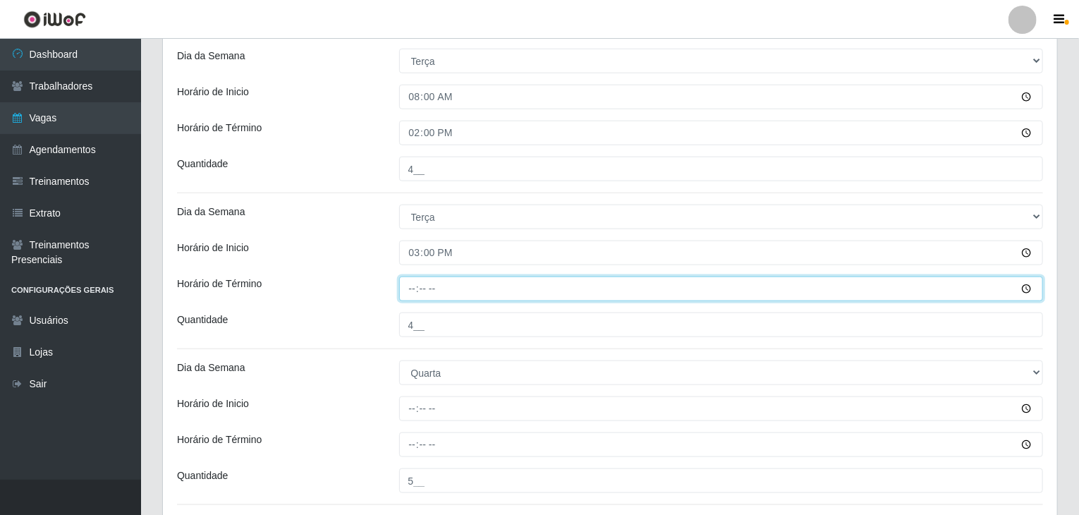
click at [414, 290] on input "Horário de Término" at bounding box center [721, 288] width 644 height 25
type input "21:00"
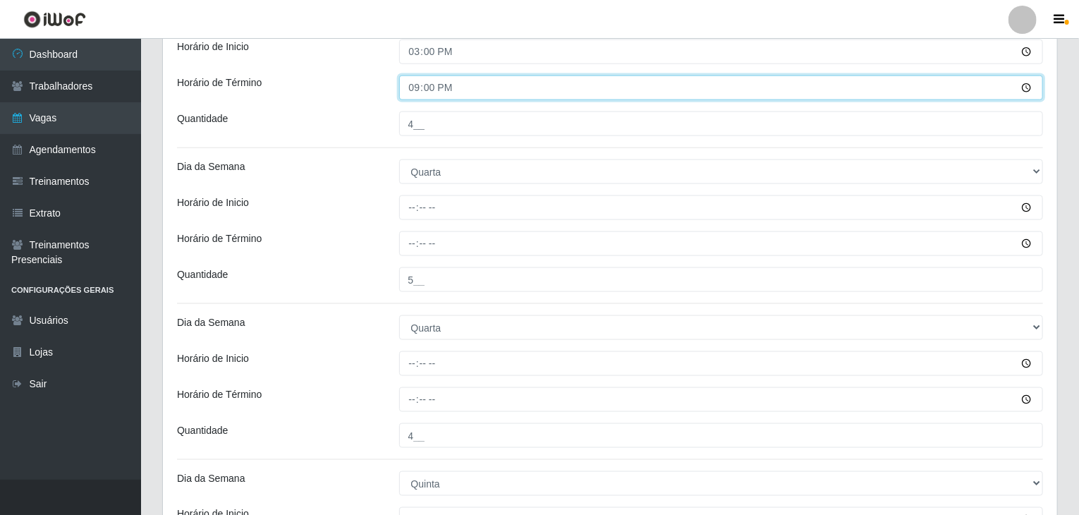
scroll to position [844, 0]
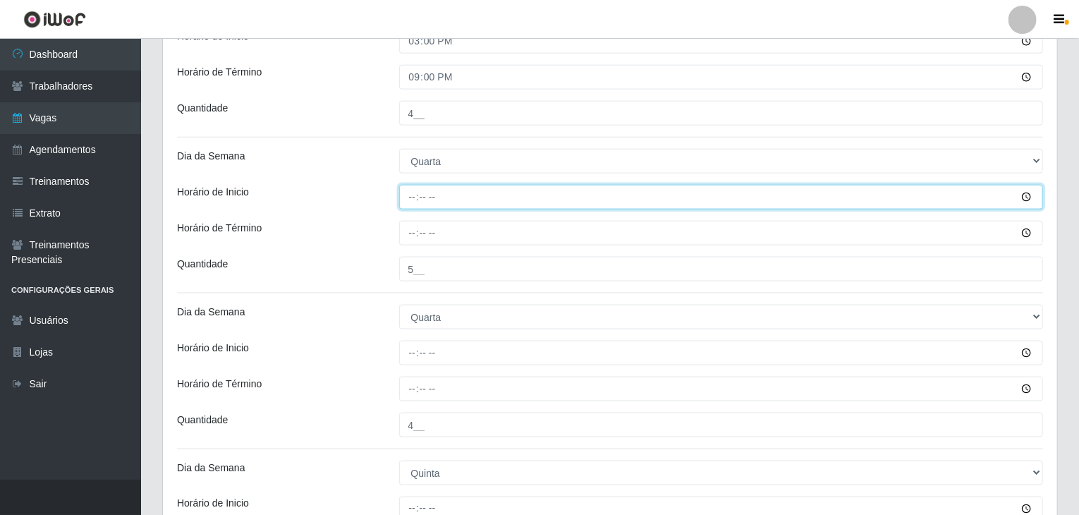
click at [410, 196] on input "Horário de Inicio" at bounding box center [721, 197] width 644 height 25
type input "08:00"
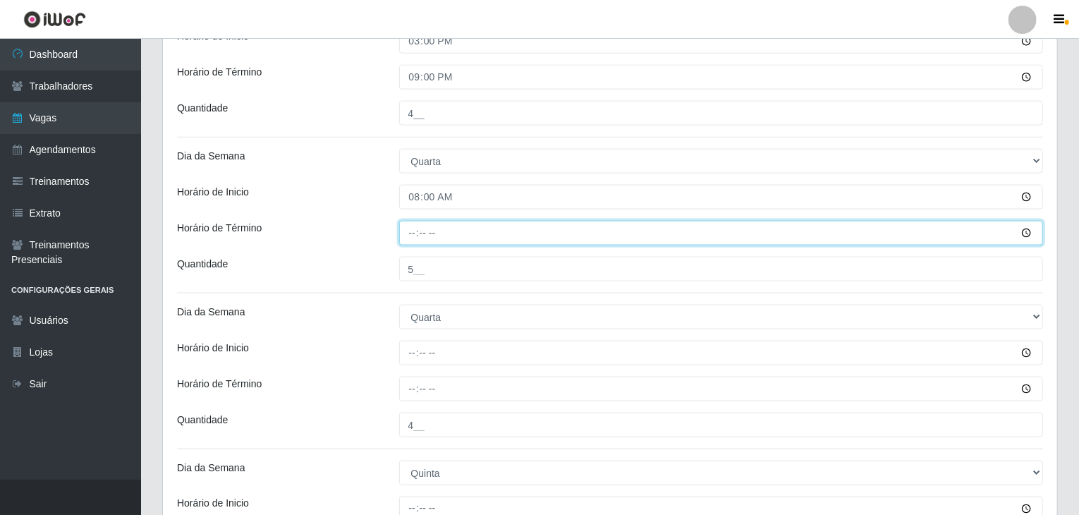
click at [419, 233] on input "Horário de Término" at bounding box center [721, 233] width 644 height 25
type input "14:00"
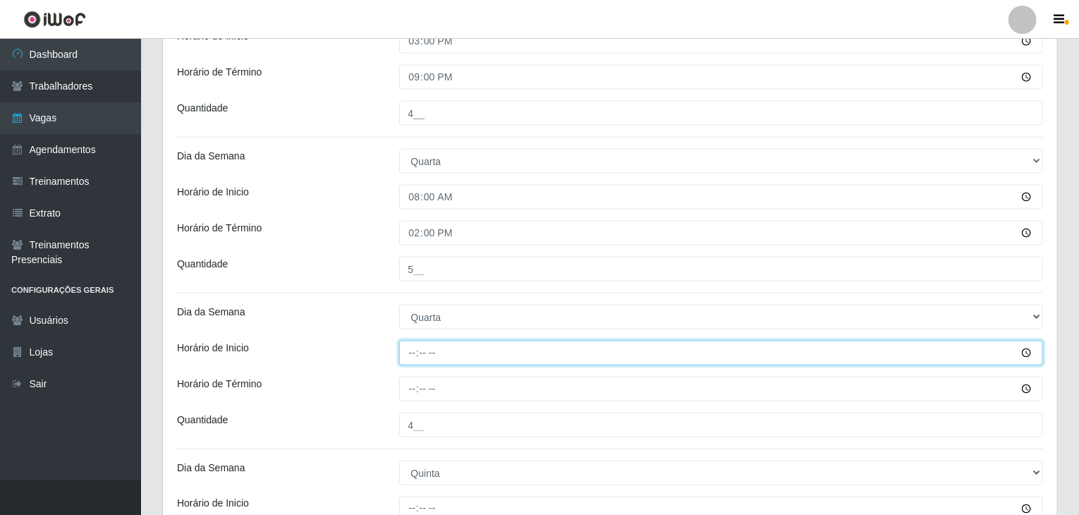
click at [410, 346] on input "Horário de Inicio" at bounding box center [721, 352] width 644 height 25
type input "15:00"
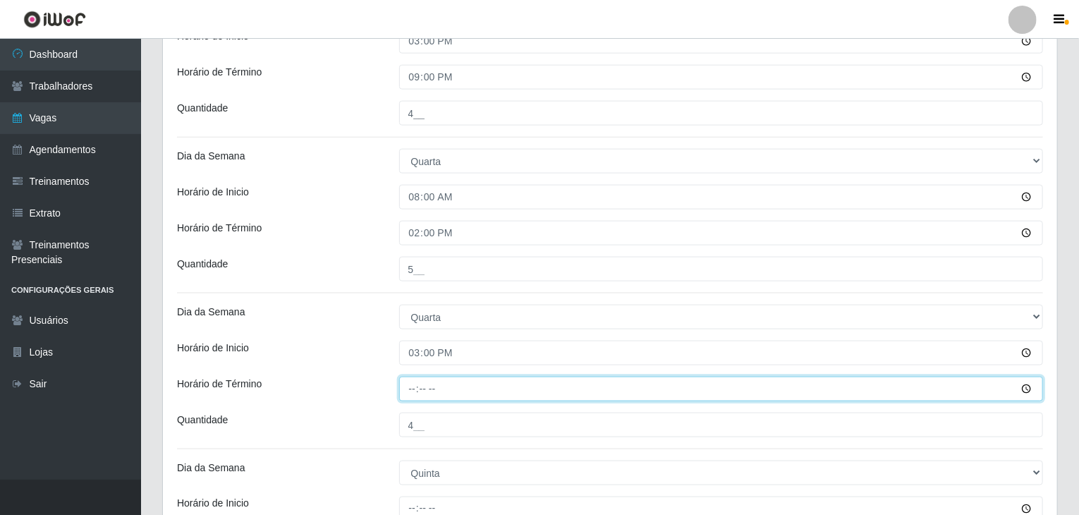
click at [412, 398] on input "Horário de Término" at bounding box center [721, 388] width 644 height 25
type input "21:00"
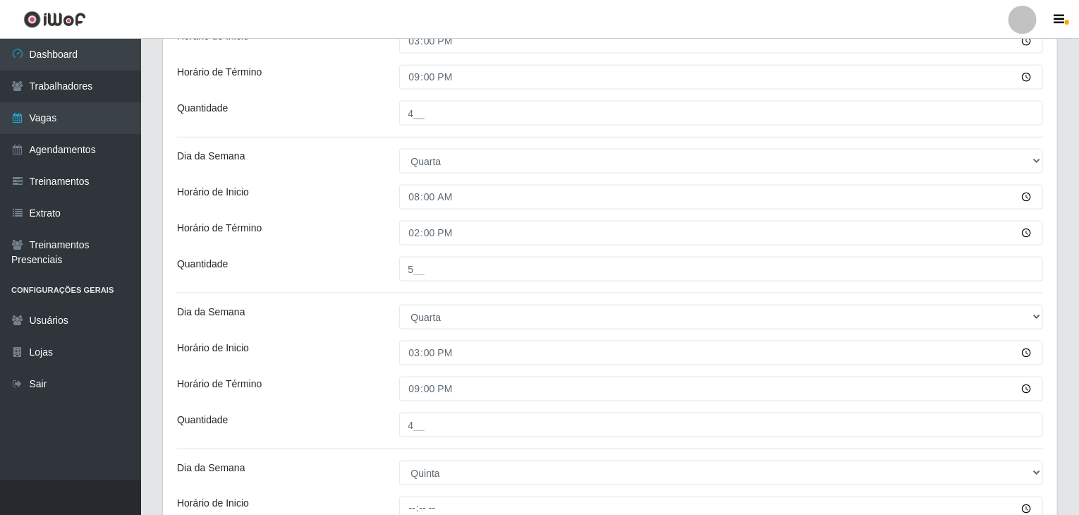
click at [362, 336] on div "Loja Rede Compras Supermercados - LOJA 1 Função [Selecione...] ASG ASG + ASG ++…" at bounding box center [610, 343] width 894 height 2132
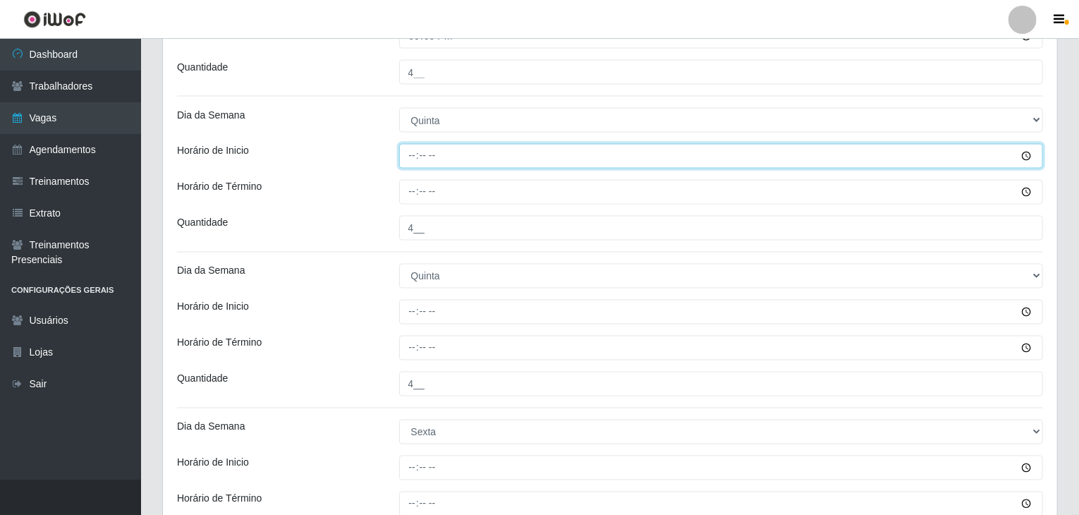
click at [417, 152] on input "Horário de Inicio" at bounding box center [721, 156] width 644 height 25
type input "08:00"
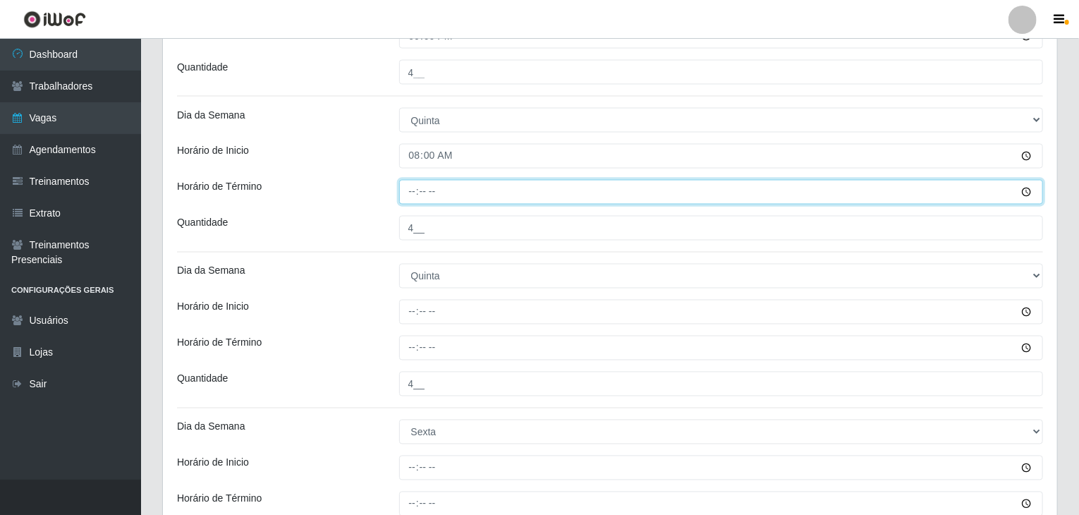
click at [410, 190] on input "Horário de Término" at bounding box center [721, 192] width 644 height 25
type input "14:00"
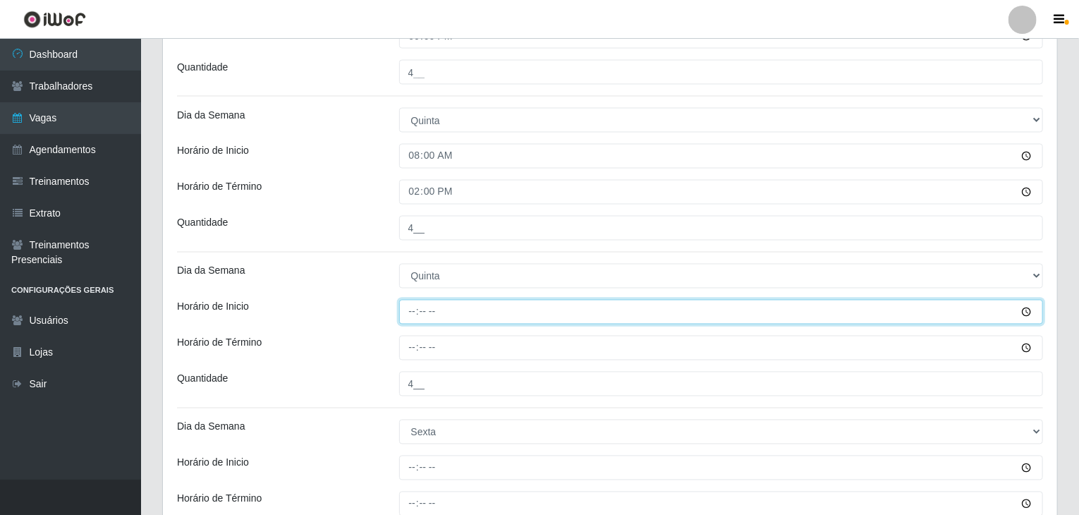
click at [412, 317] on input "Horário de Inicio" at bounding box center [721, 312] width 644 height 25
type input "15:00"
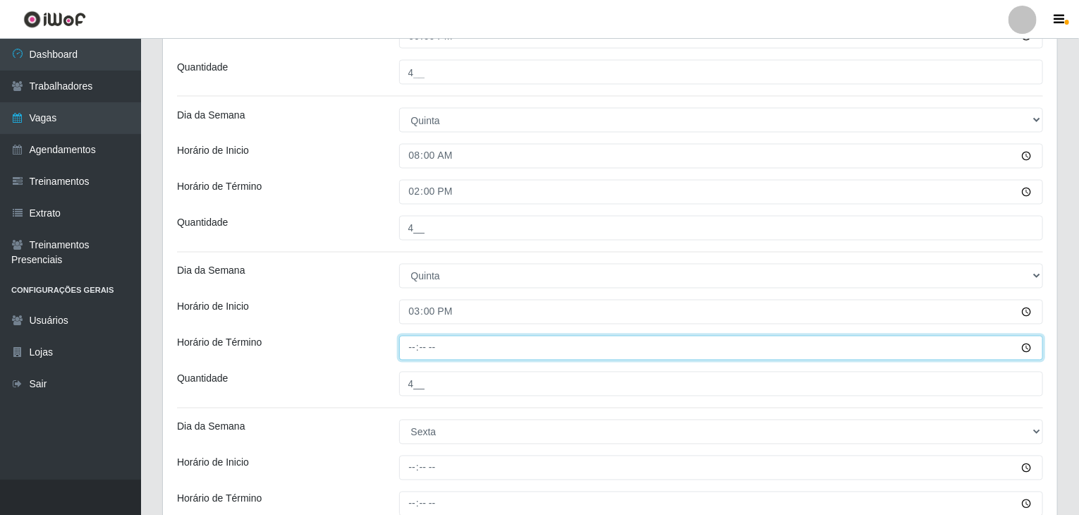
click at [411, 343] on input "Horário de Término" at bounding box center [721, 348] width 644 height 25
type input "21:00"
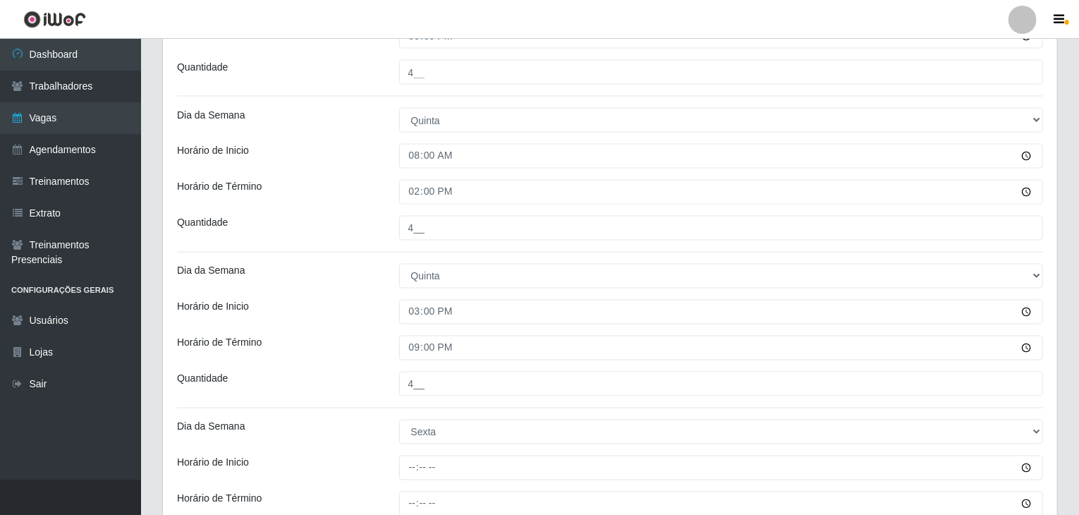
click at [358, 313] on div "Horário de Inicio" at bounding box center [277, 312] width 222 height 25
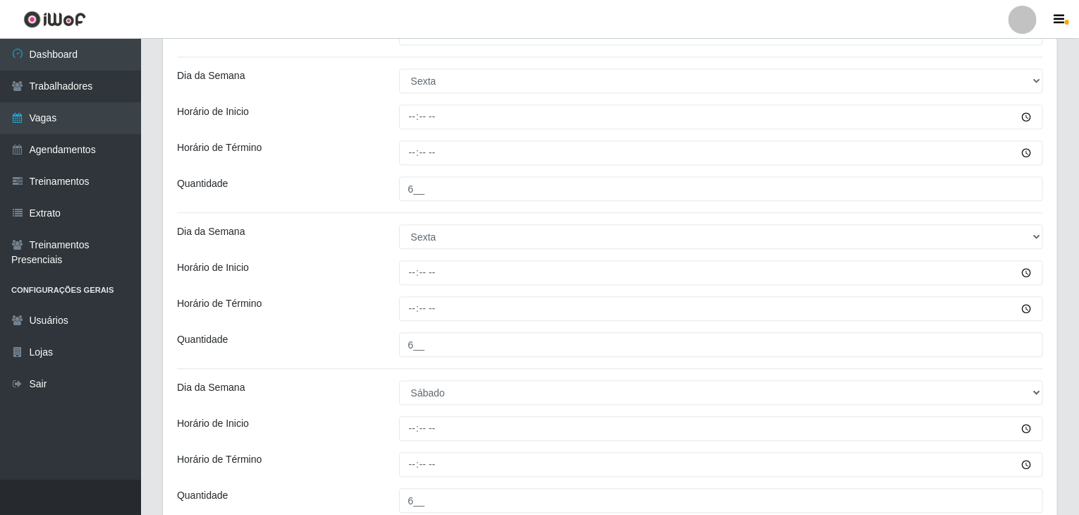
scroll to position [1549, 0]
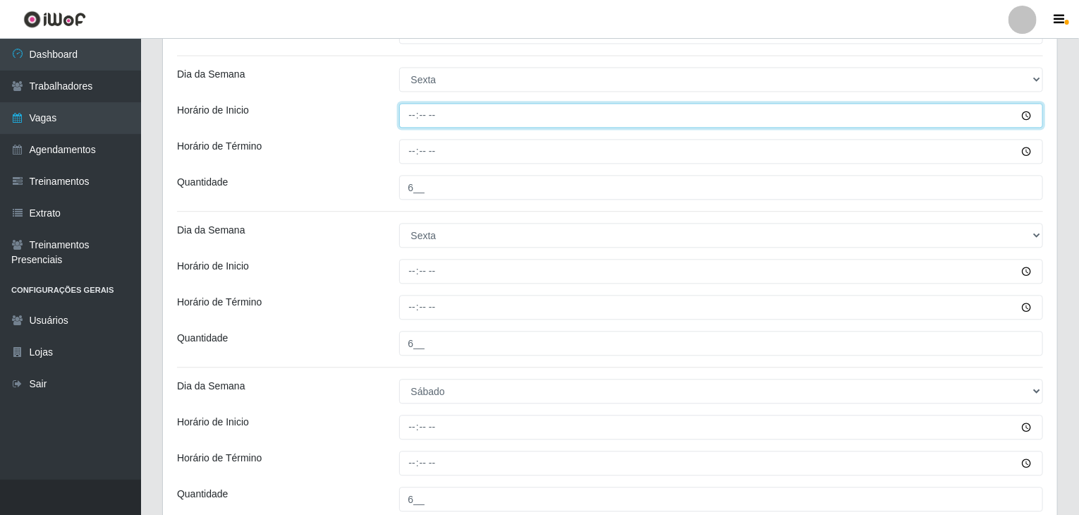
click at [416, 111] on input "Horário de Inicio" at bounding box center [721, 115] width 644 height 25
type input "08:00"
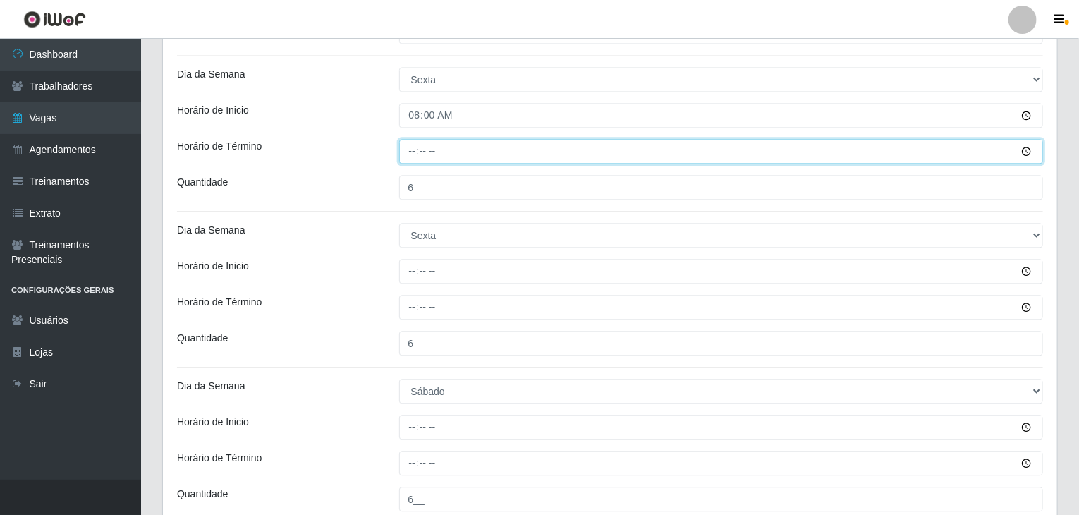
click at [408, 153] on input "Horário de Término" at bounding box center [721, 151] width 644 height 25
type input "14:00"
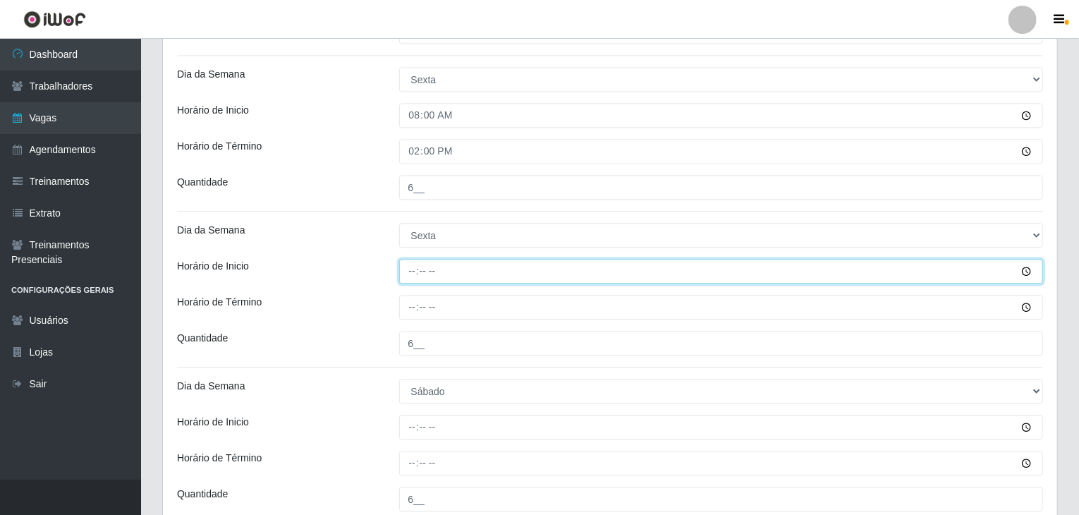
click at [409, 262] on input "Horário de Inicio" at bounding box center [721, 271] width 644 height 25
type input "15:00"
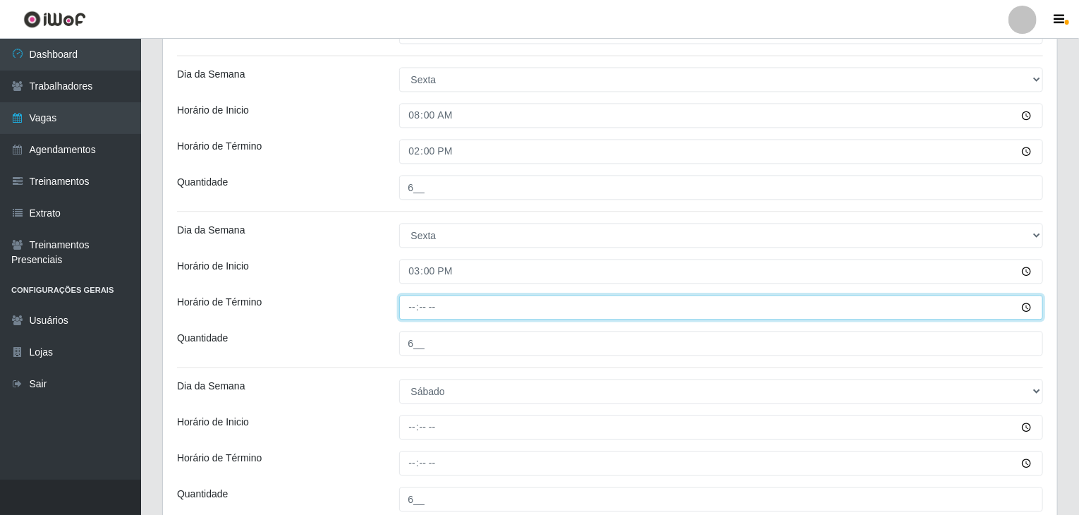
click at [410, 305] on input "Horário de Término" at bounding box center [721, 307] width 644 height 25
type input "21:00"
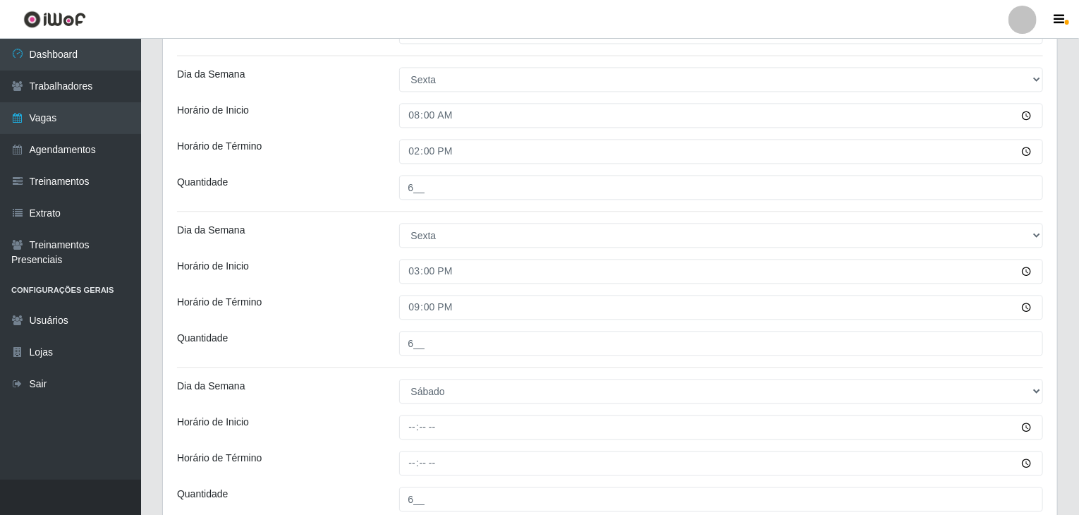
click at [361, 276] on div "Horário de Inicio" at bounding box center [277, 271] width 222 height 25
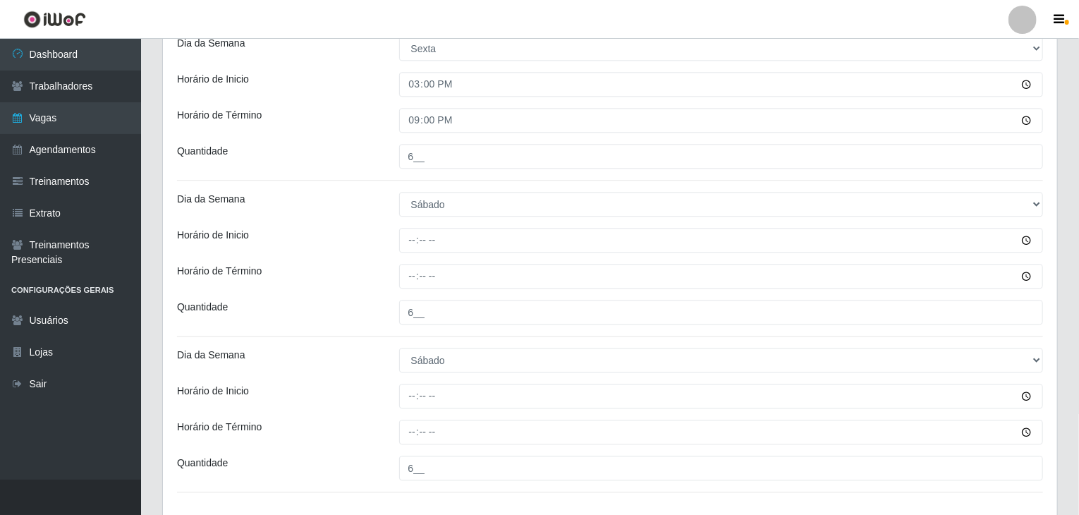
scroll to position [1761, 0]
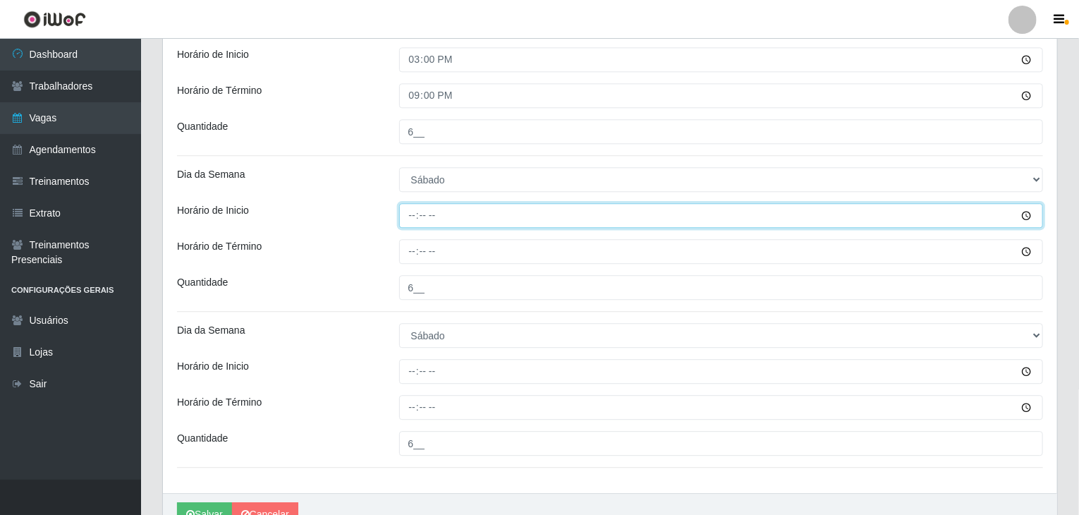
click at [414, 217] on input "Horário de Inicio" at bounding box center [721, 215] width 644 height 25
type input "08:00"
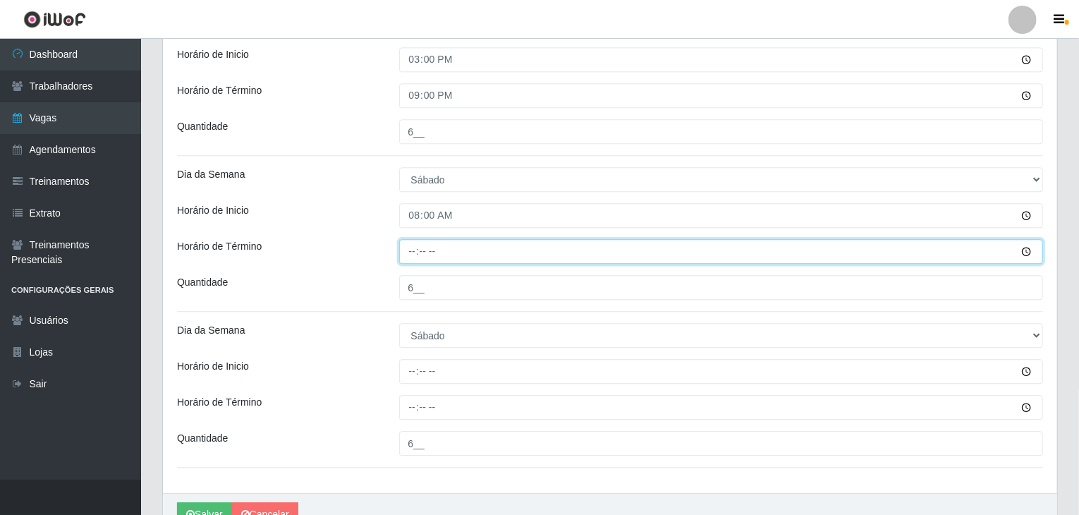
click at [407, 246] on input "Horário de Término" at bounding box center [721, 251] width 644 height 25
type input "14:00"
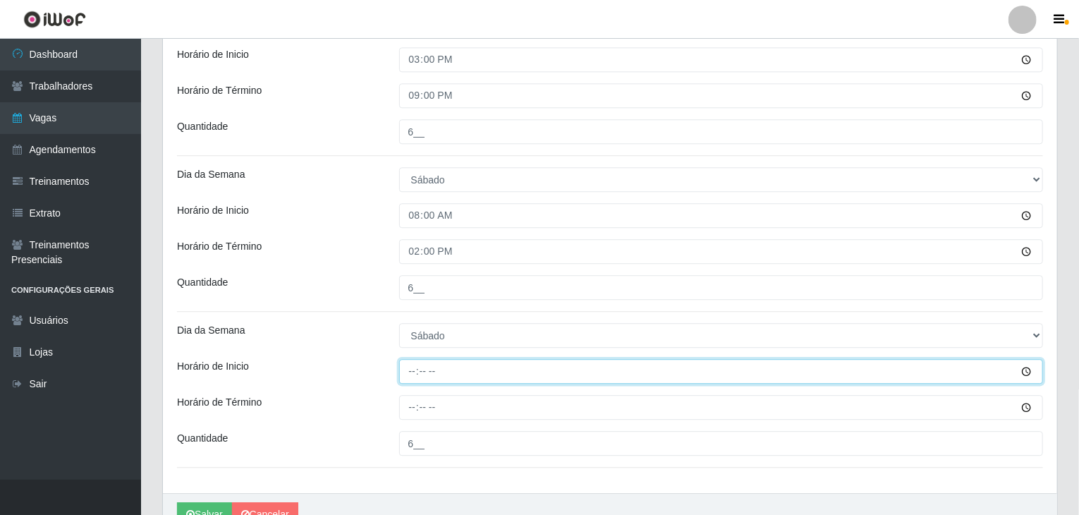
click at [412, 376] on input "Horário de Inicio" at bounding box center [721, 371] width 644 height 25
type input "15:00"
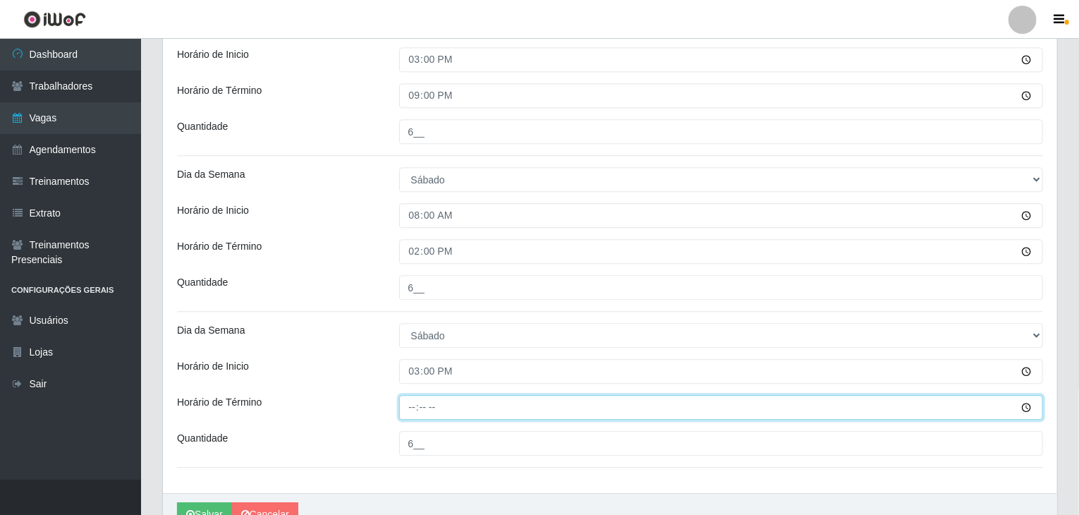
click at [412, 396] on input "Horário de Término" at bounding box center [721, 407] width 644 height 25
type input "21:00"
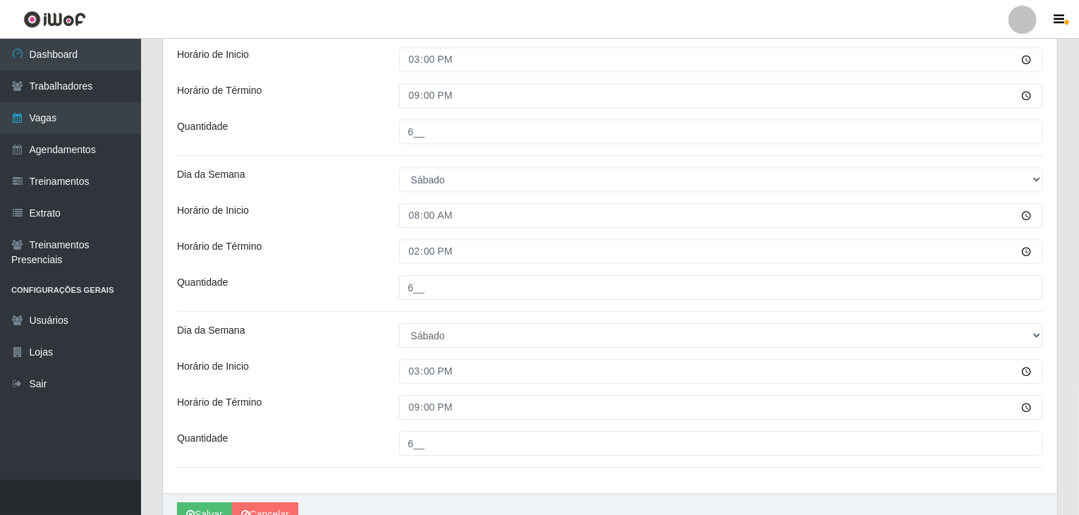
click at [366, 328] on div "Dia da Semana" at bounding box center [277, 335] width 222 height 25
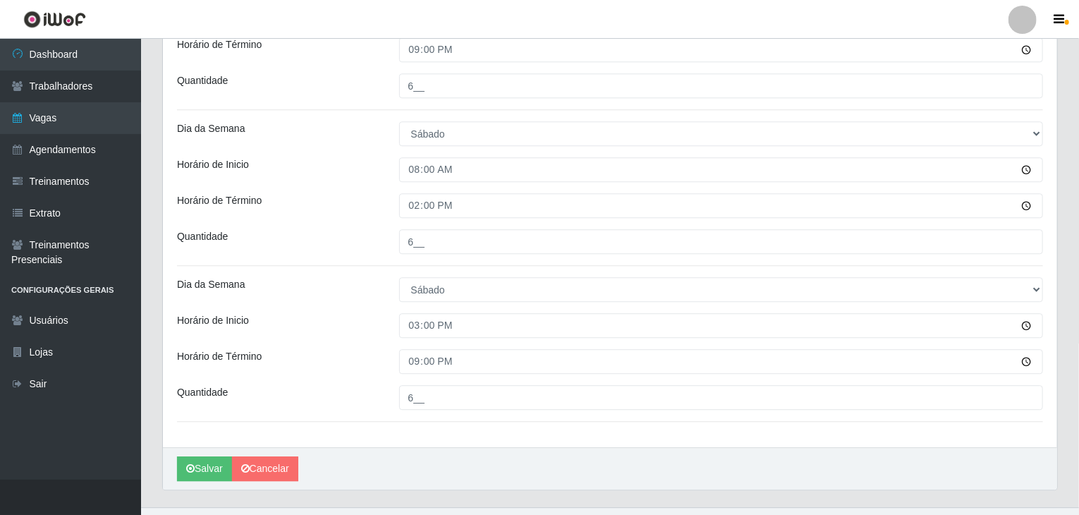
scroll to position [1831, 0]
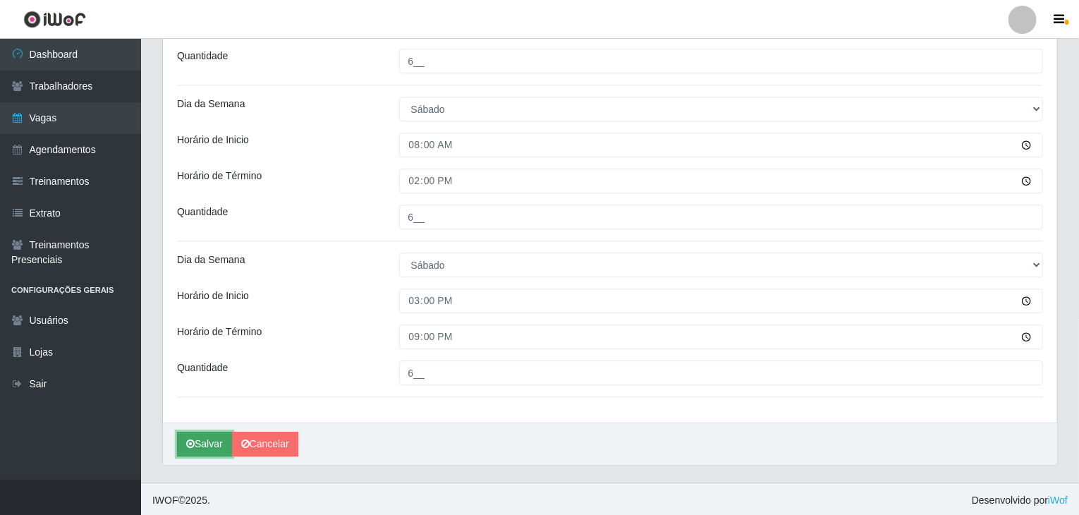
click at [202, 434] on button "Salvar" at bounding box center [204, 443] width 55 height 25
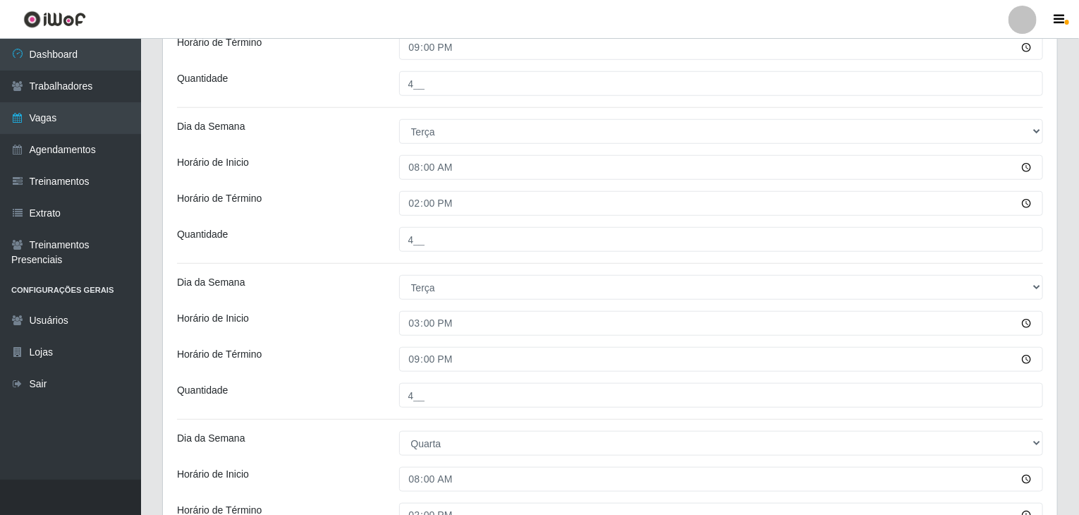
scroll to position [0, 0]
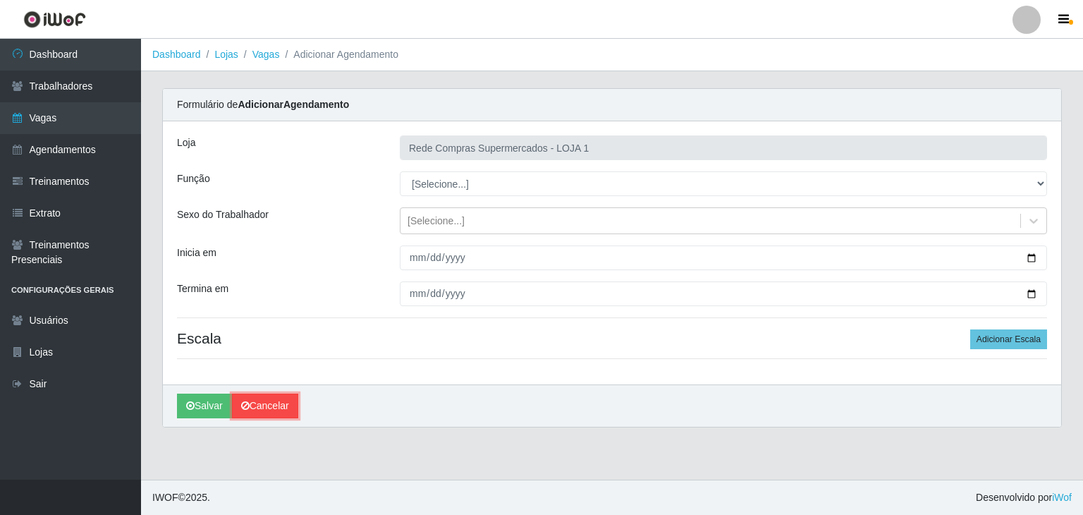
click at [267, 395] on link "Cancelar" at bounding box center [265, 405] width 66 height 25
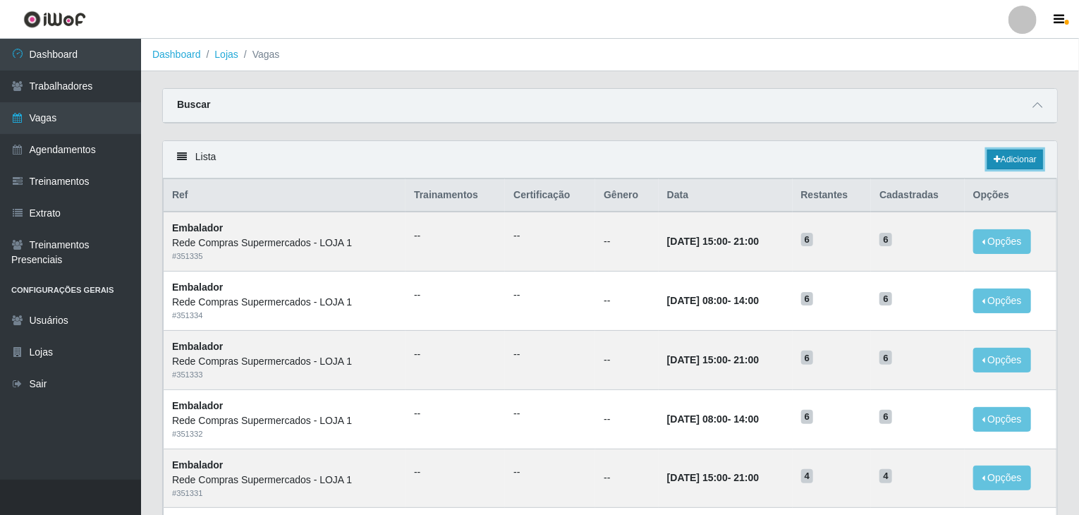
click at [1016, 159] on link "Adicionar" at bounding box center [1015, 159] width 56 height 20
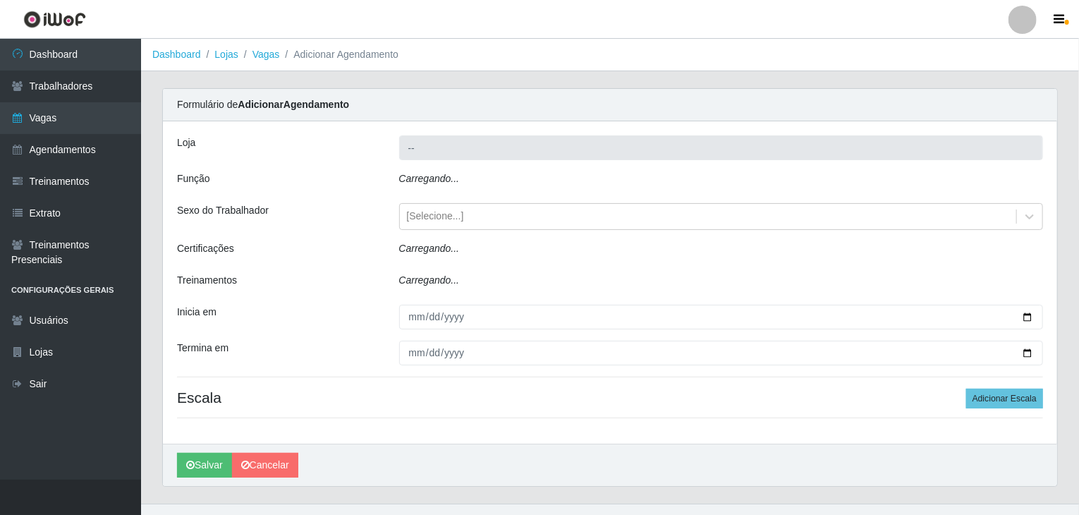
type input "Rede Compras Supermercados - LOJA 1"
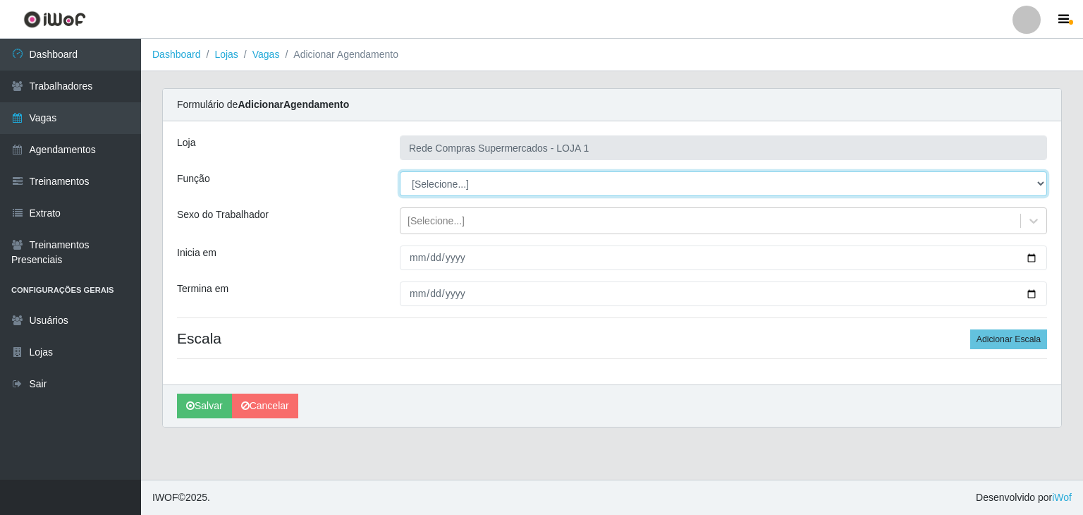
click at [457, 187] on select "[Selecione...] ASG ASG + ASG ++ Balconista Balconista + Balconista ++ Embalador…" at bounding box center [723, 183] width 647 height 25
select select "1"
click at [400, 171] on select "[Selecione...] ASG ASG + ASG ++ Balconista Balconista + Balconista ++ Embalador…" at bounding box center [723, 183] width 647 height 25
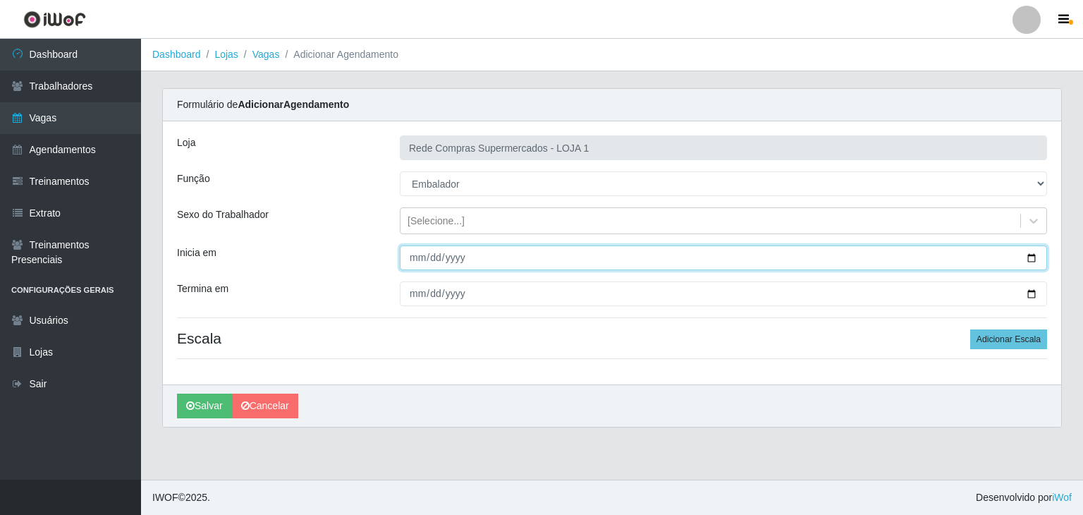
click at [1034, 259] on input "Inicia em" at bounding box center [723, 257] width 647 height 25
type input "[DATE]"
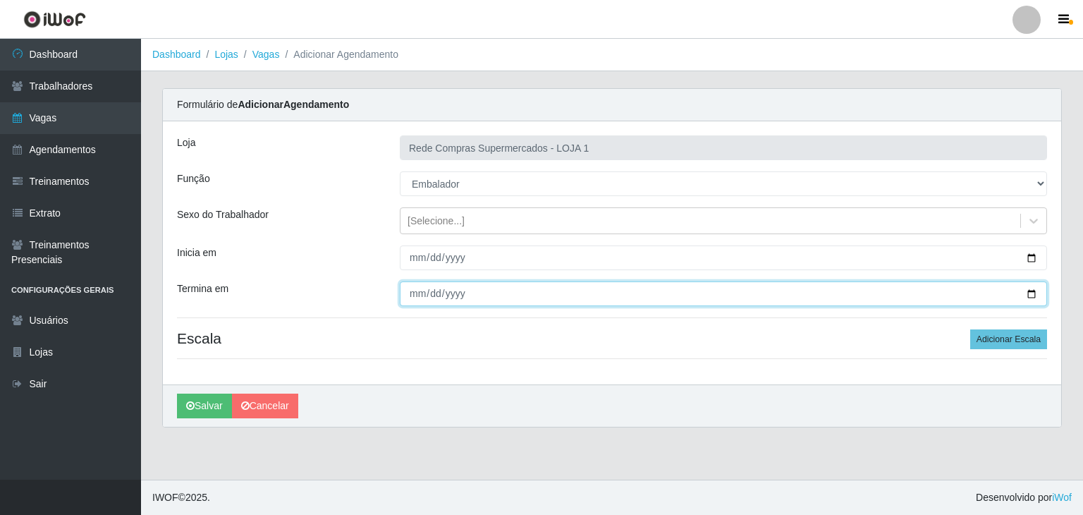
click at [1036, 291] on input "Termina em" at bounding box center [723, 293] width 647 height 25
type input "[DATE]"
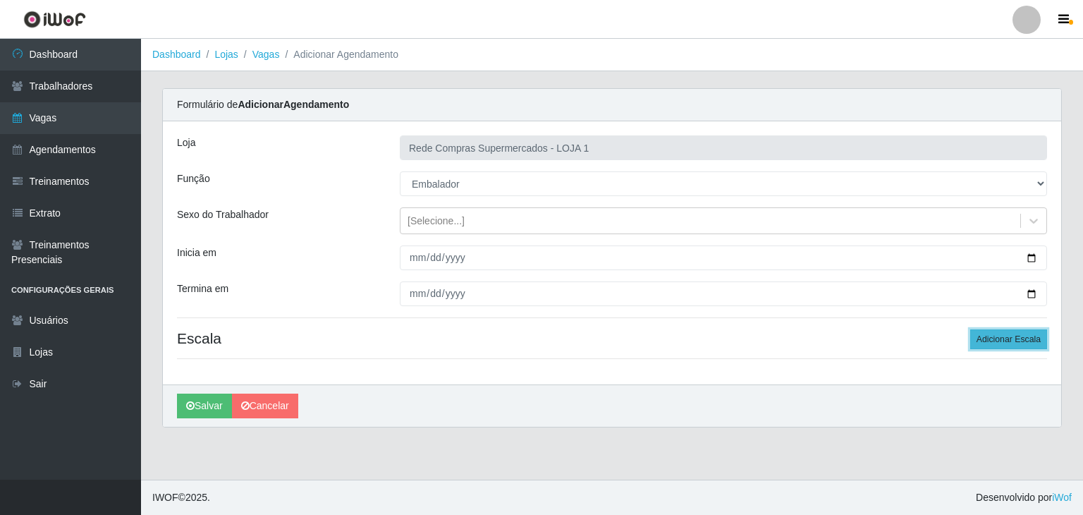
click at [1021, 339] on button "Adicionar Escala" at bounding box center [1008, 339] width 77 height 20
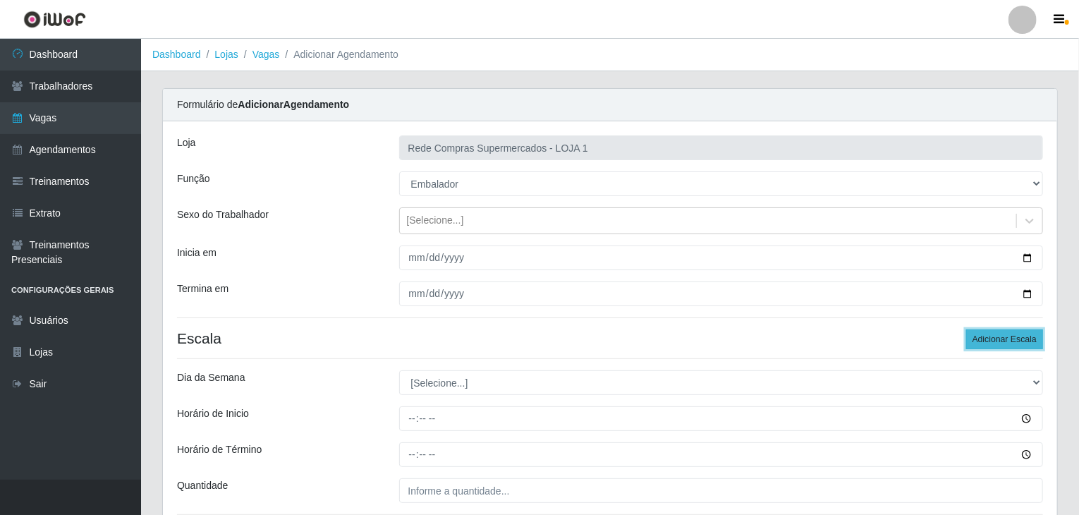
click at [1021, 339] on button "Adicionar Escala" at bounding box center [1004, 339] width 77 height 20
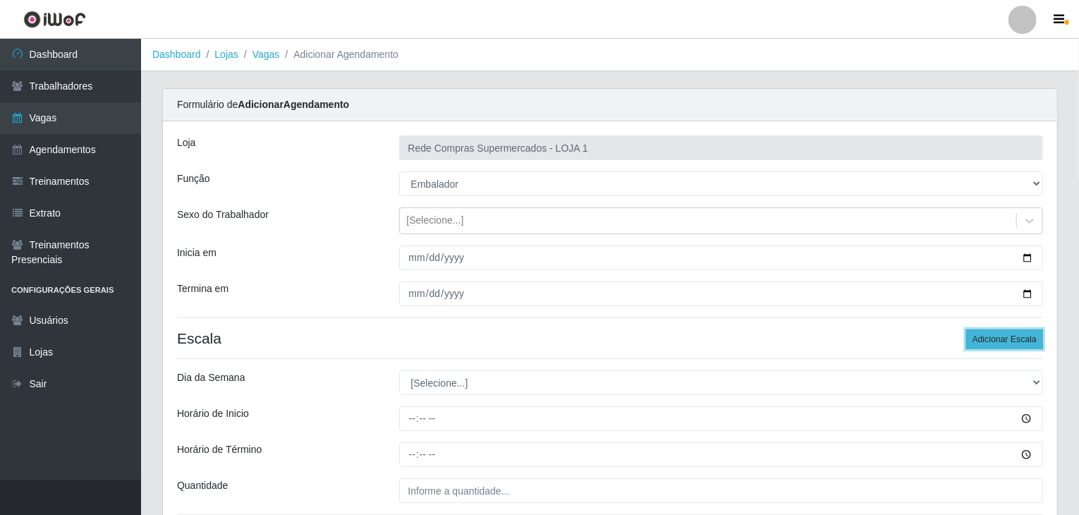
click at [1021, 339] on button "Adicionar Escala" at bounding box center [1004, 339] width 77 height 20
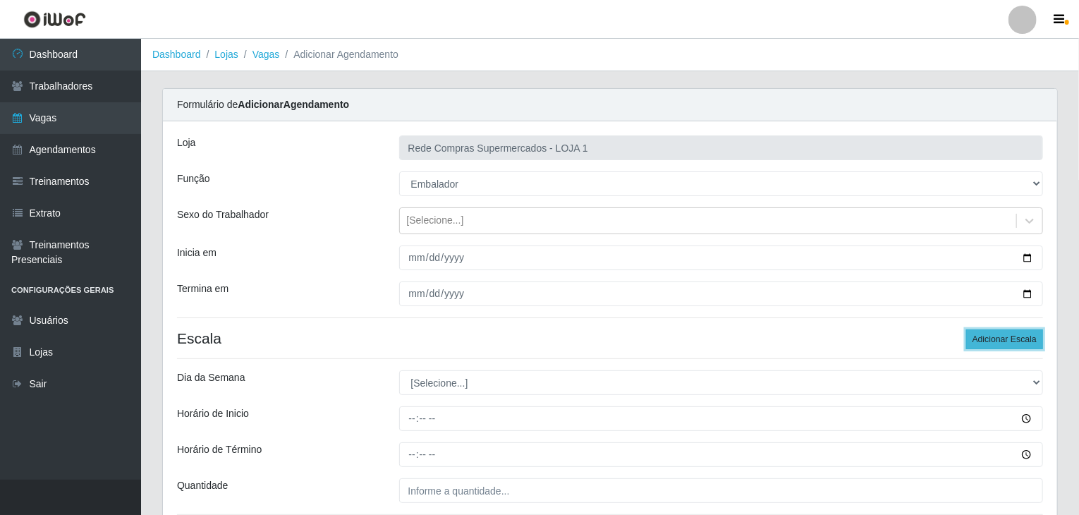
click at [1021, 339] on button "Adicionar Escala" at bounding box center [1004, 339] width 77 height 20
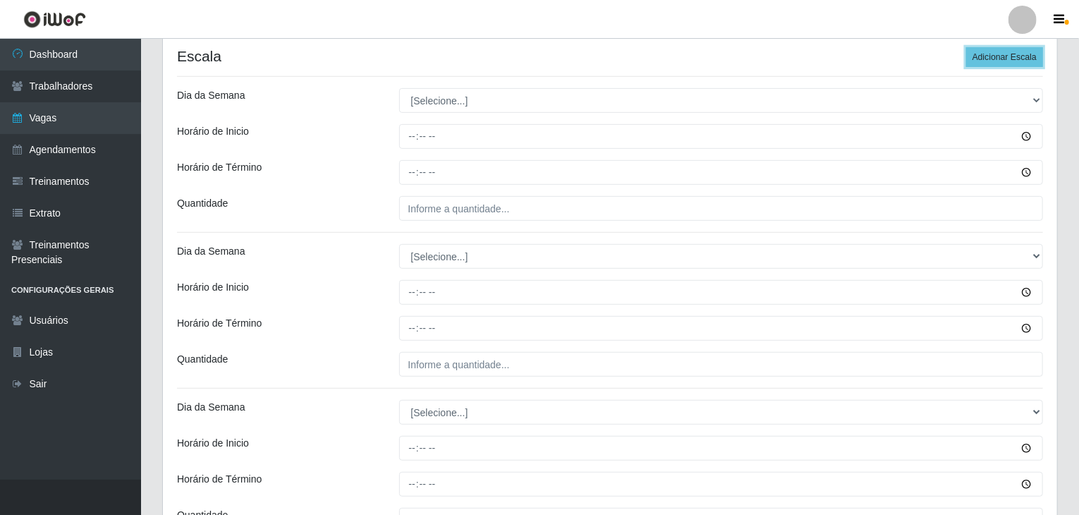
scroll to position [282, 0]
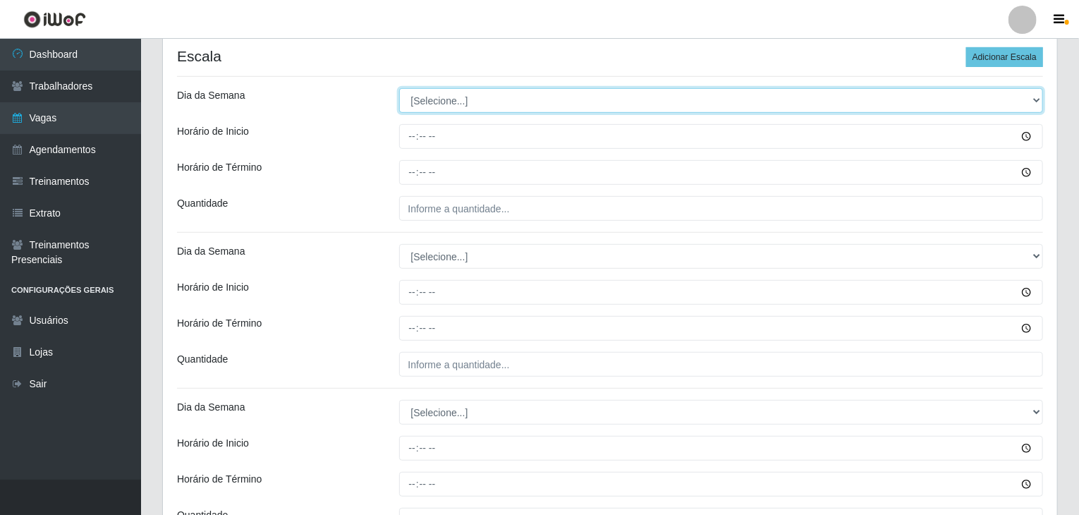
click at [426, 90] on select "[Selecione...] Segunda Terça Quarta Quinta Sexta Sábado Domingo" at bounding box center [721, 100] width 644 height 25
click at [427, 94] on select "[Selecione...] Segunda Terça Quarta Quinta Sexta Sábado Domingo" at bounding box center [721, 100] width 644 height 25
select select "2"
click at [399, 88] on select "[Selecione...] Segunda Terça Quarta Quinta Sexta Sábado Domingo" at bounding box center [721, 100] width 644 height 25
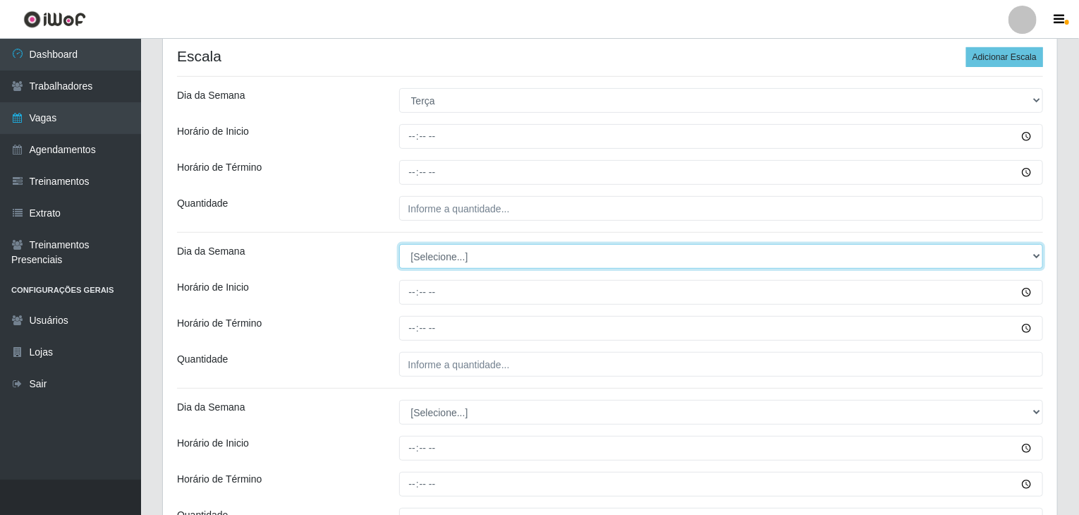
click at [453, 254] on select "[Selecione...] Segunda Terça Quarta Quinta Sexta Sábado Domingo" at bounding box center [721, 256] width 644 height 25
select select "1"
click at [399, 244] on select "[Selecione...] Segunda Terça Quarta Quinta Sexta Sábado Domingo" at bounding box center [721, 256] width 644 height 25
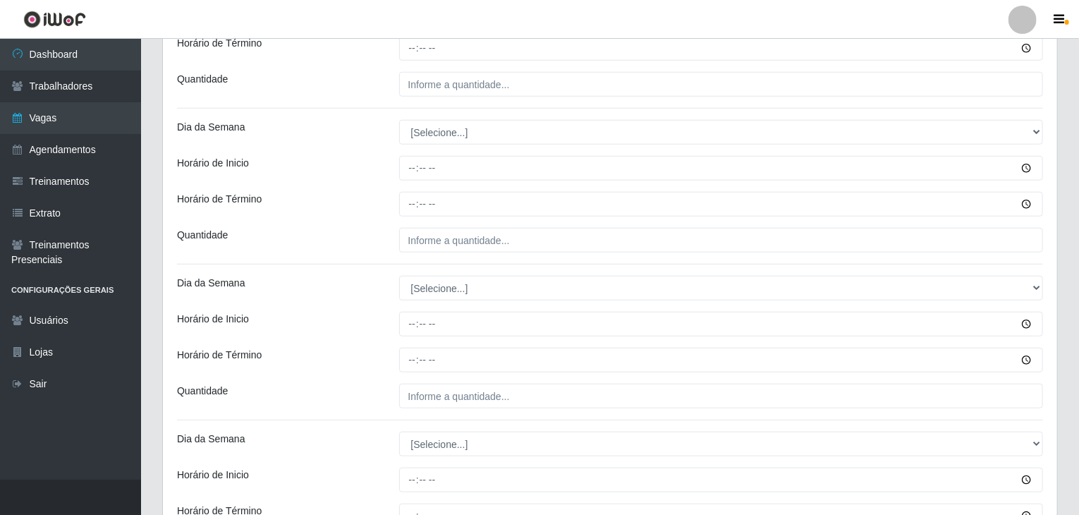
scroll to position [564, 0]
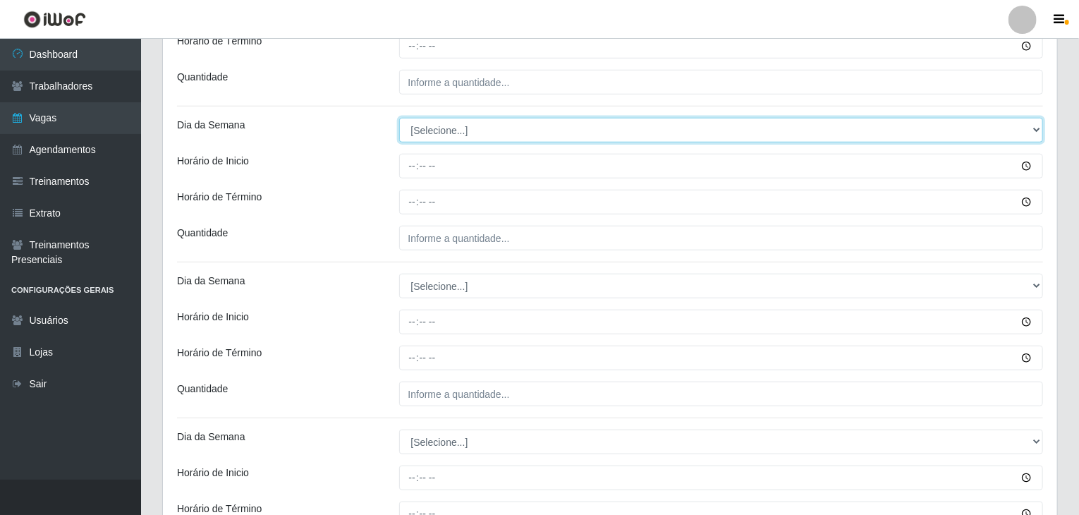
click at [426, 124] on select "[Selecione...] Segunda Terça Quarta Quinta Sexta Sábado Domingo" at bounding box center [721, 130] width 644 height 25
select select "2"
click at [399, 118] on select "[Selecione...] Segunda Terça Quarta Quinta Sexta Sábado Domingo" at bounding box center [721, 130] width 644 height 25
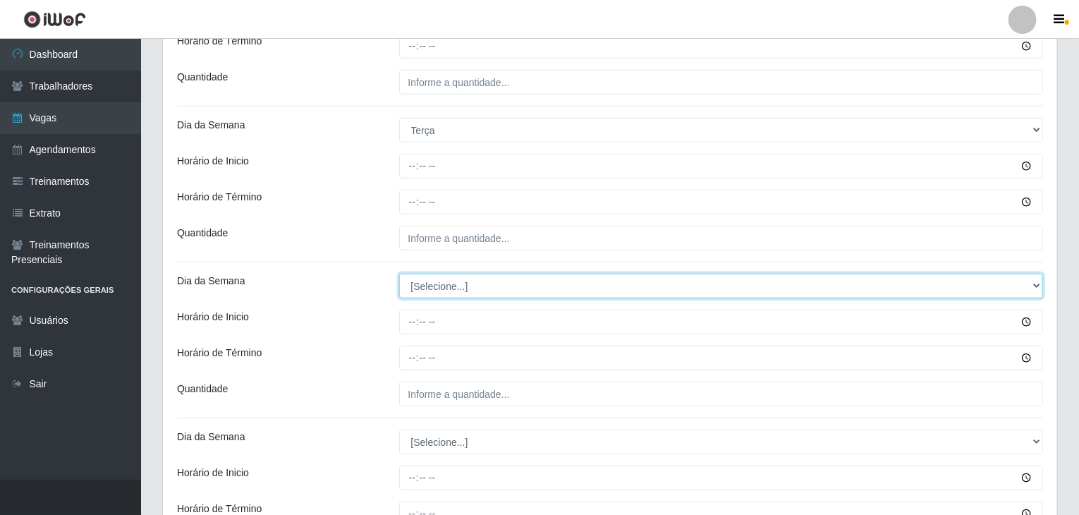
click at [440, 285] on select "[Selecione...] Segunda Terça Quarta Quinta Sexta Sábado Domingo" at bounding box center [721, 286] width 644 height 25
select select "2"
click at [399, 274] on select "[Selecione...] Segunda Terça Quarta Quinta Sexta Sábado Domingo" at bounding box center [721, 286] width 644 height 25
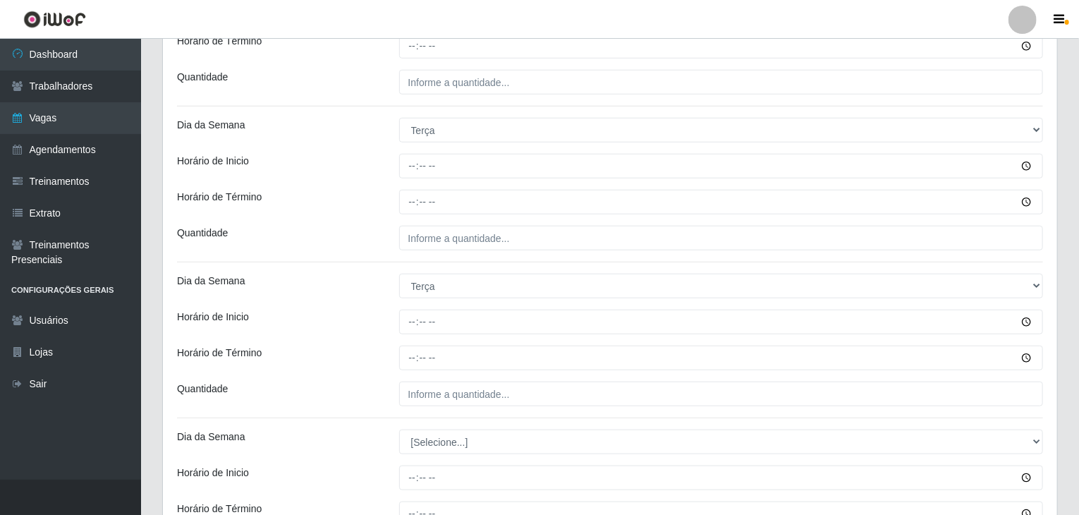
click at [383, 332] on div "Horário de Inicio" at bounding box center [277, 321] width 222 height 25
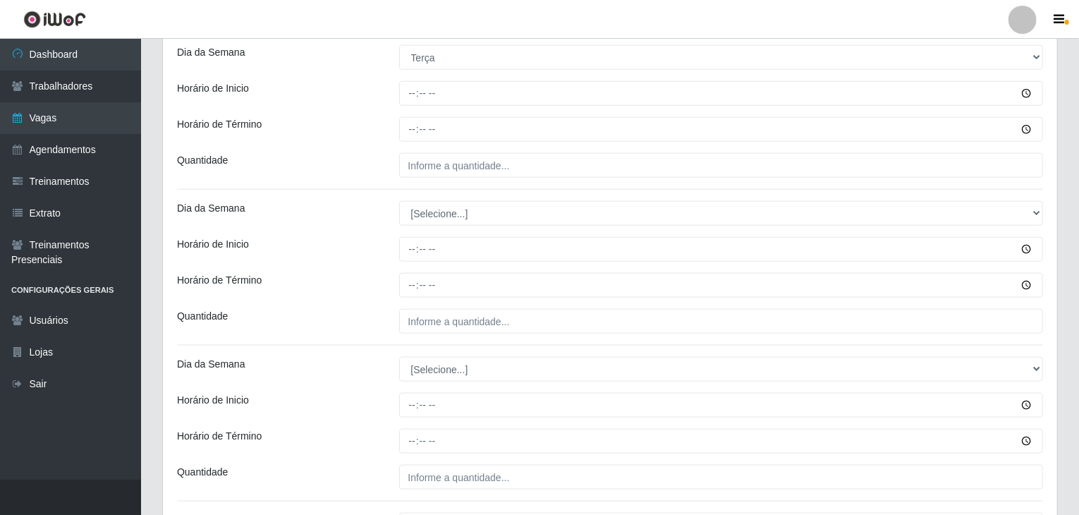
scroll to position [846, 0]
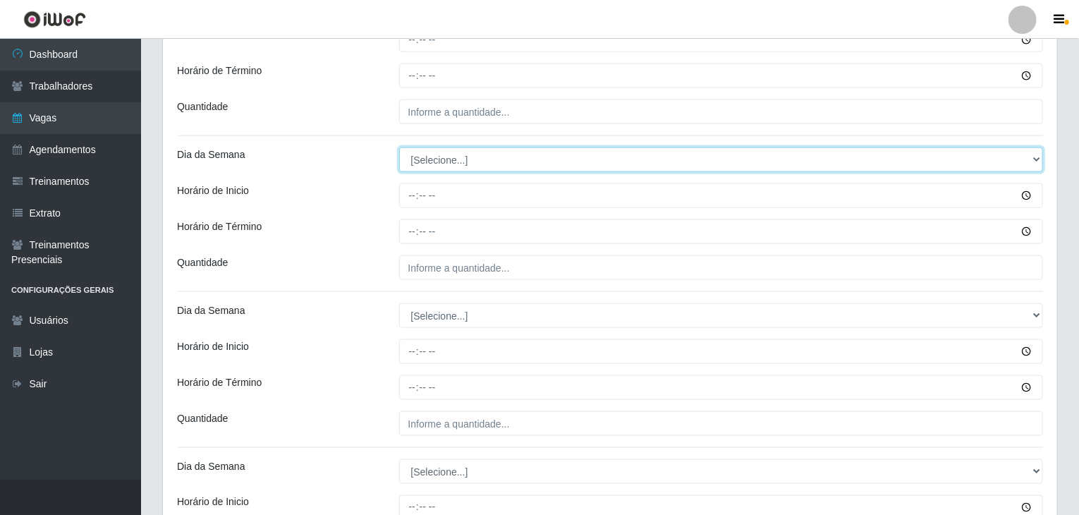
click at [430, 161] on select "[Selecione...] Segunda Terça Quarta Quinta Sexta Sábado Domingo" at bounding box center [721, 159] width 644 height 25
select select "3"
click at [399, 147] on select "[Selecione...] Segunda Terça Quarta Quinta Sexta Sábado Domingo" at bounding box center [721, 159] width 644 height 25
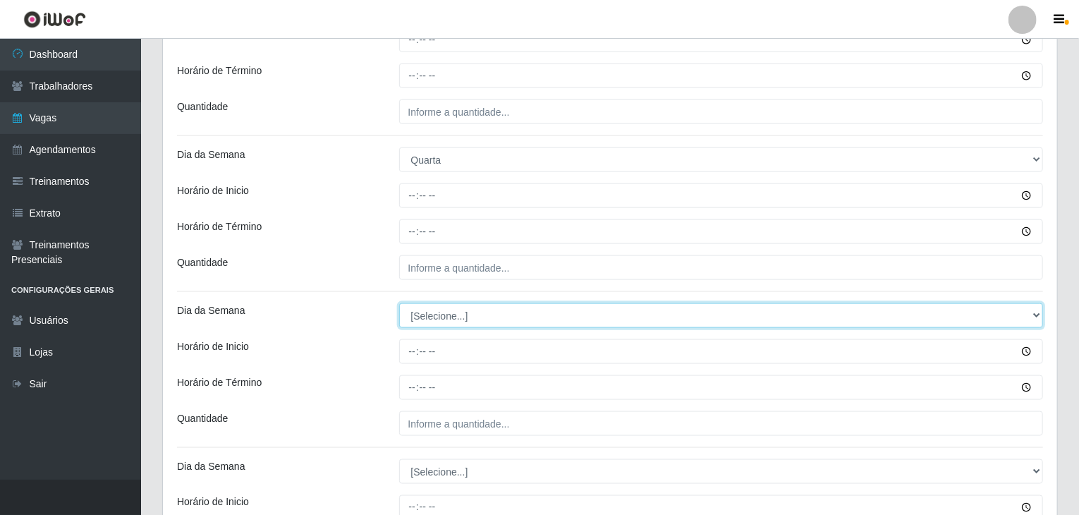
click at [446, 324] on select "[Selecione...] Segunda Terça Quarta Quinta Sexta Sábado Domingo" at bounding box center [721, 315] width 644 height 25
click at [399, 303] on select "[Selecione...] Segunda Terça Quarta Quinta Sexta Sábado Domingo" at bounding box center [721, 315] width 644 height 25
select select "3"
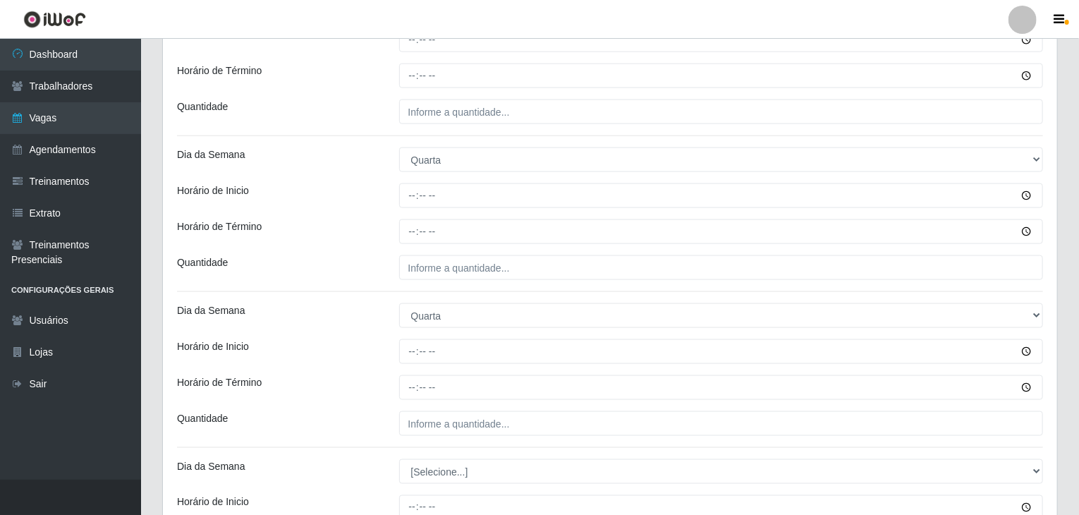
click at [328, 238] on div "Horário de Término" at bounding box center [277, 231] width 222 height 25
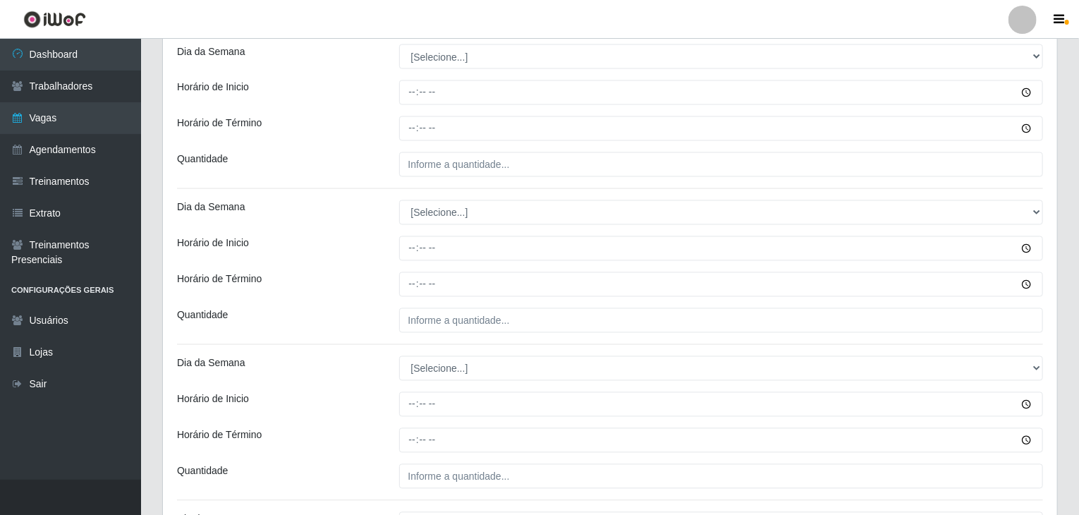
scroll to position [1269, 0]
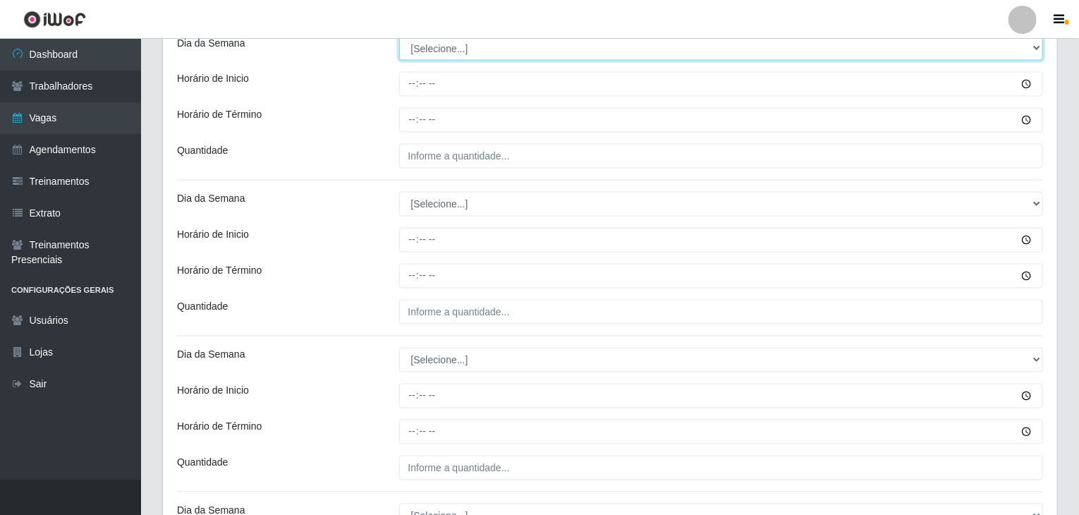
click at [431, 51] on select "[Selecione...] Segunda Terça Quarta Quinta Sexta Sábado Domingo" at bounding box center [721, 48] width 644 height 25
select select "4"
click at [399, 36] on select "[Selecione...] Segunda Terça Quarta Quinta Sexta Sábado Domingo" at bounding box center [721, 48] width 644 height 25
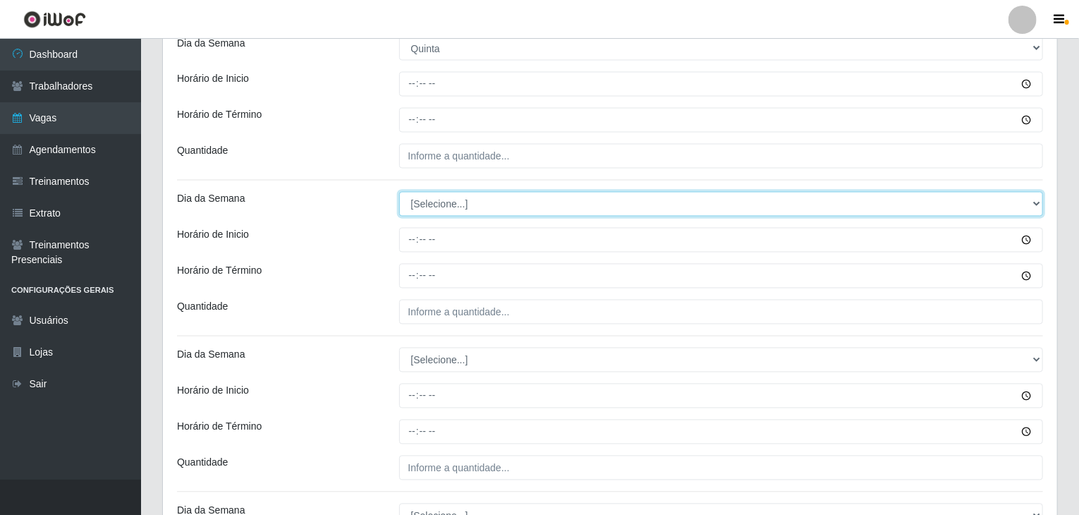
drag, startPoint x: 439, startPoint y: 198, endPoint x: 445, endPoint y: 212, distance: 15.2
click at [439, 198] on select "[Selecione...] Segunda Terça Quarta Quinta Sexta Sábado Domingo" at bounding box center [721, 204] width 644 height 25
select select "4"
click at [399, 192] on select "[Selecione...] Segunda Terça Quarta Quinta Sexta Sábado Domingo" at bounding box center [721, 204] width 644 height 25
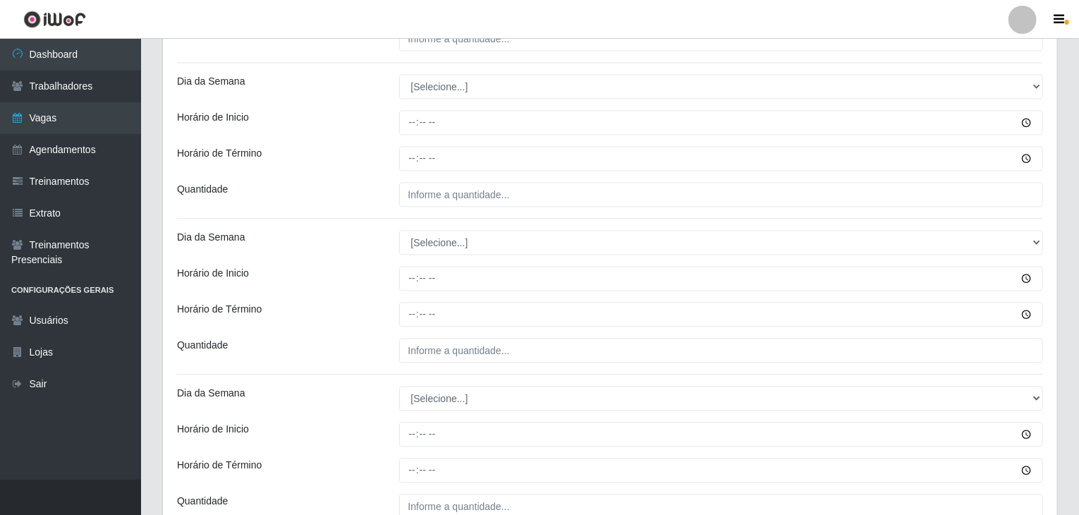
scroll to position [1551, 0]
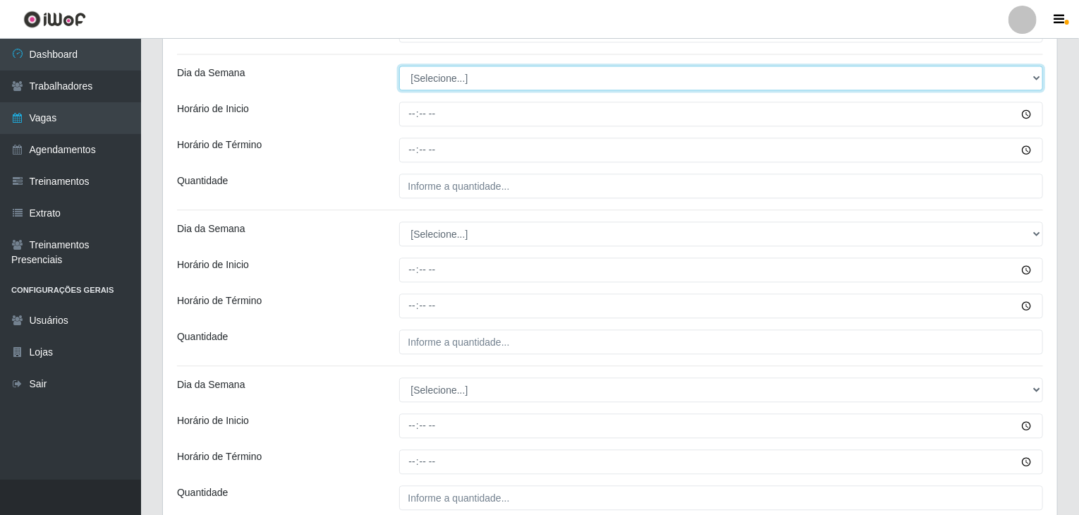
click at [436, 75] on select "[Selecione...] Segunda Terça Quarta Quinta Sexta Sábado Domingo" at bounding box center [721, 78] width 644 height 25
select select "5"
click at [399, 66] on select "[Selecione...] Segunda Terça Quarta Quinta Sexta Sábado Domingo" at bounding box center [721, 78] width 644 height 25
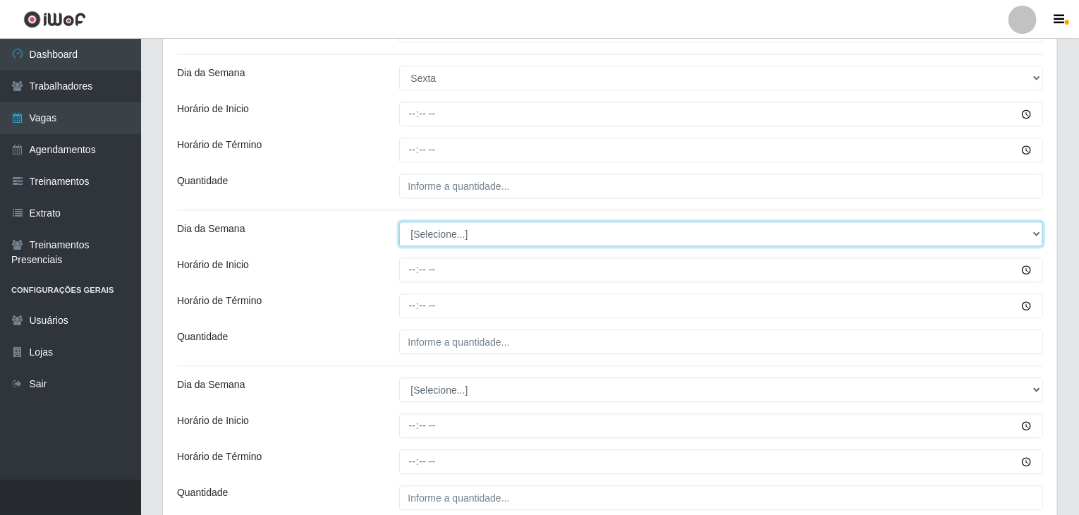
click at [443, 229] on select "[Selecione...] Segunda Terça Quarta Quinta Sexta Sábado Domingo" at bounding box center [721, 233] width 644 height 25
select select "5"
click at [399, 221] on select "[Selecione...] Segunda Terça Quarta Quinta Sexta Sábado Domingo" at bounding box center [721, 233] width 644 height 25
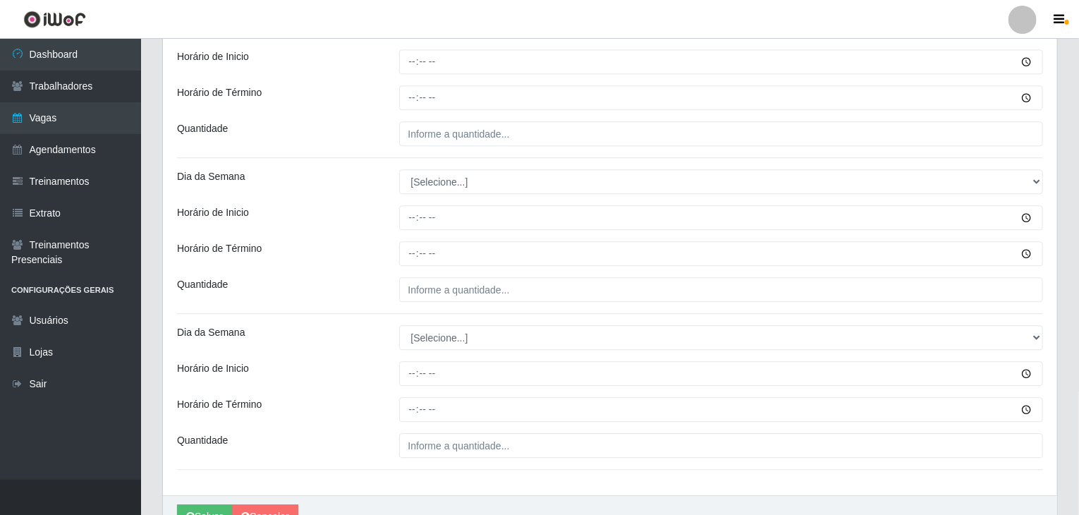
scroll to position [1762, 0]
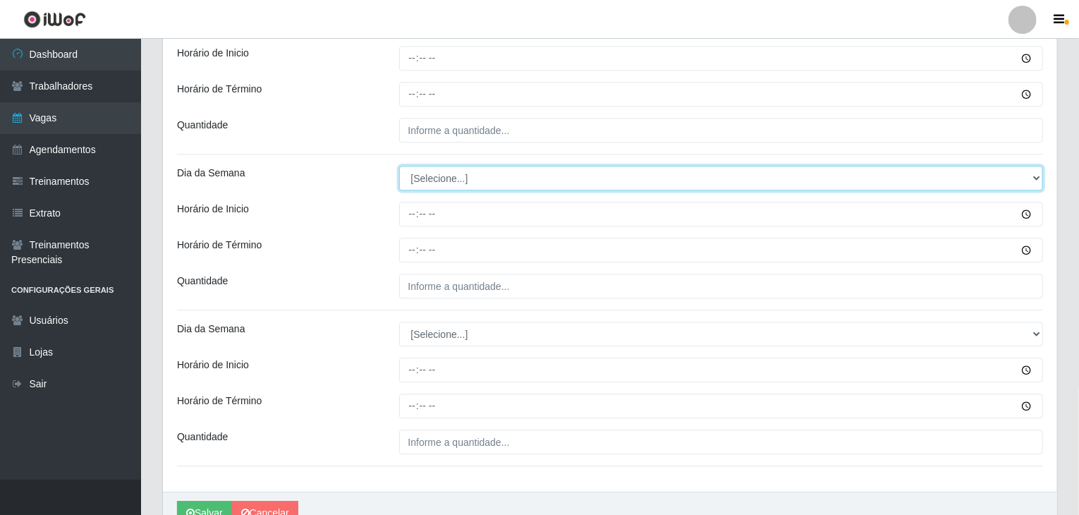
click at [454, 168] on select "[Selecione...] Segunda Terça Quarta Quinta Sexta Sábado Domingo" at bounding box center [721, 178] width 644 height 25
select select "6"
click at [399, 166] on select "[Selecione...] Segunda Terça Quarta Quinta Sexta Sábado Domingo" at bounding box center [721, 178] width 644 height 25
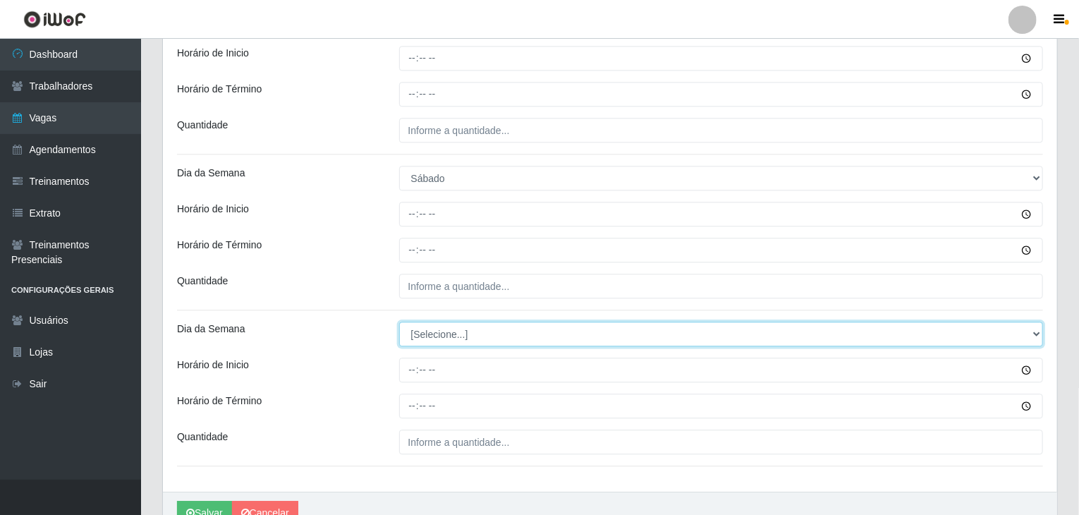
click at [455, 338] on select "[Selecione...] Segunda Terça Quarta Quinta Sexta Sábado Domingo" at bounding box center [721, 333] width 644 height 25
select select "6"
click at [399, 321] on select "[Selecione...] Segunda Terça Quarta Quinta Sexta Sábado Domingo" at bounding box center [721, 333] width 644 height 25
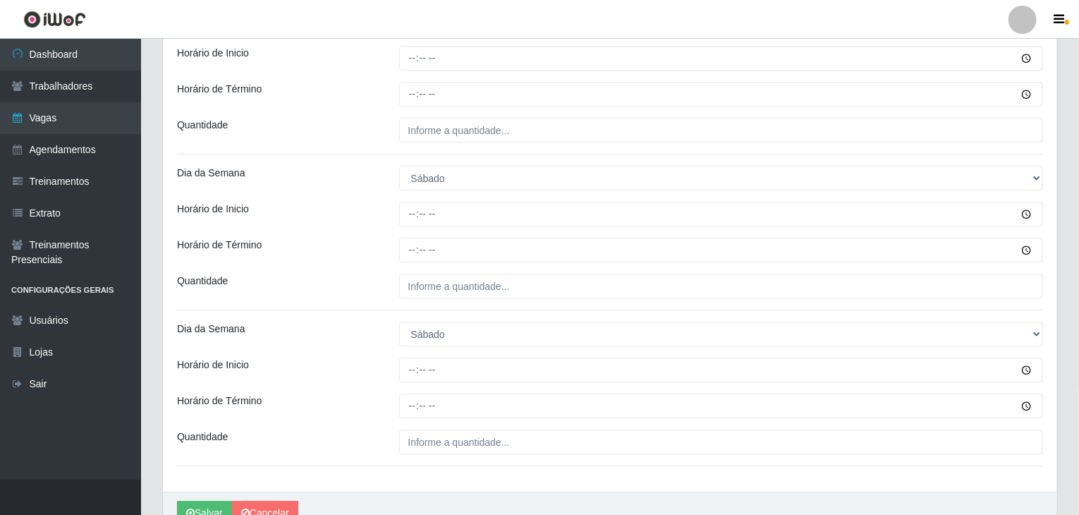
click at [383, 407] on div "Horário de Término" at bounding box center [277, 405] width 222 height 25
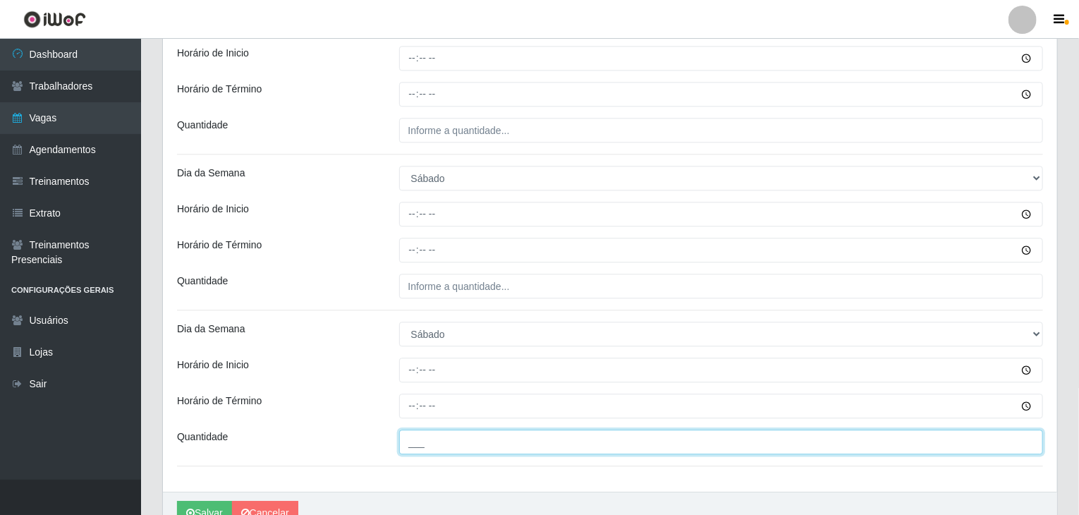
click at [462, 438] on input "___" at bounding box center [721, 441] width 644 height 25
type input "6__"
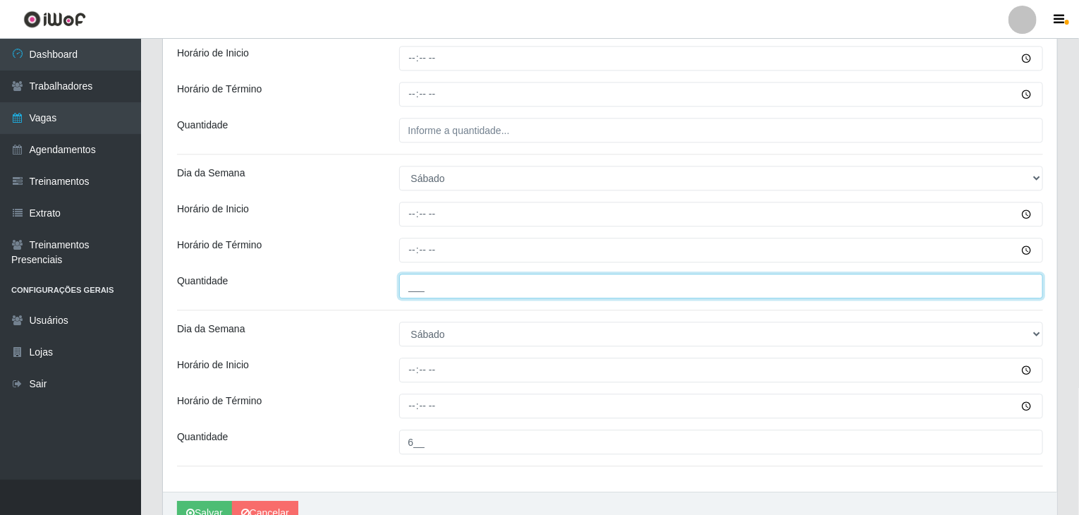
click at [460, 285] on input "___" at bounding box center [721, 286] width 644 height 25
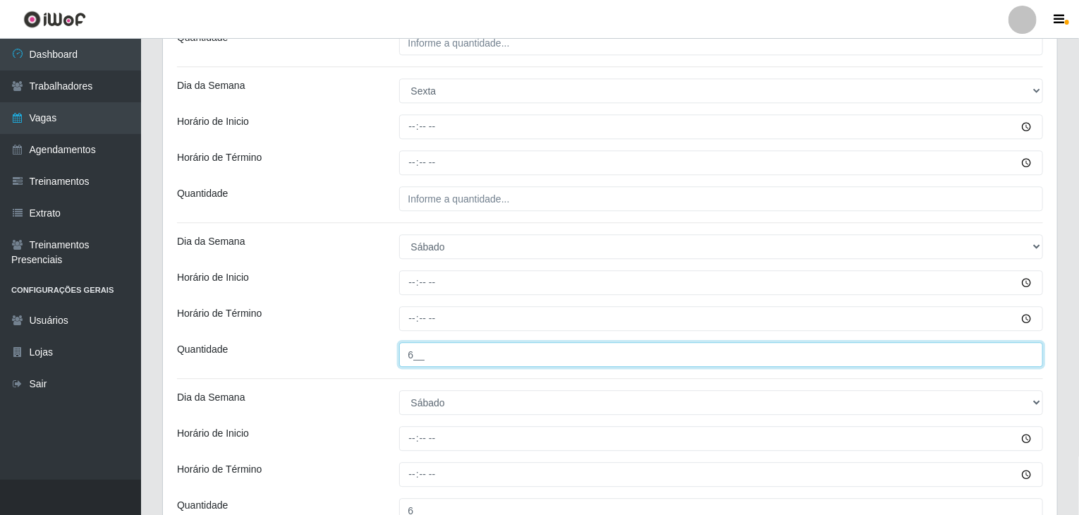
scroll to position [1551, 0]
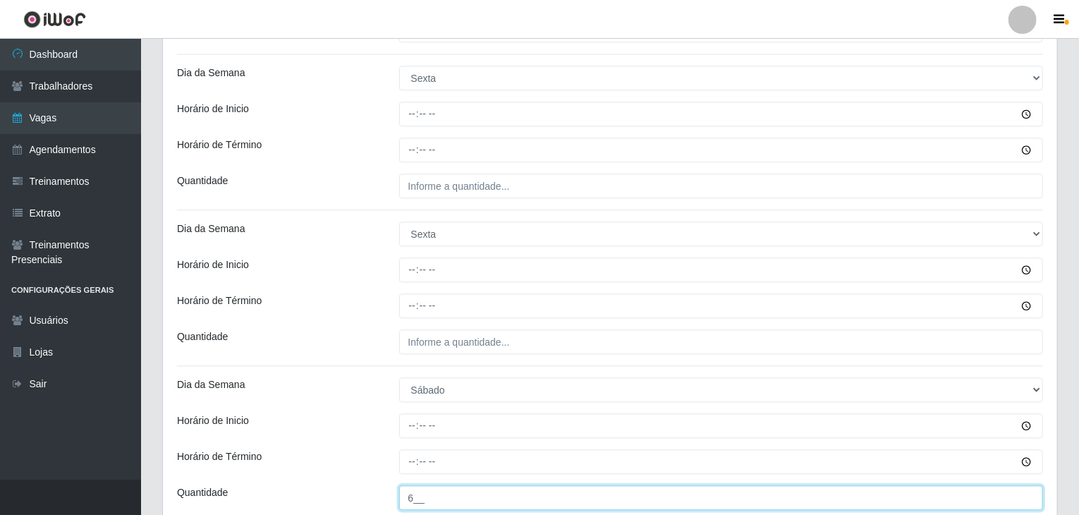
type input "6__"
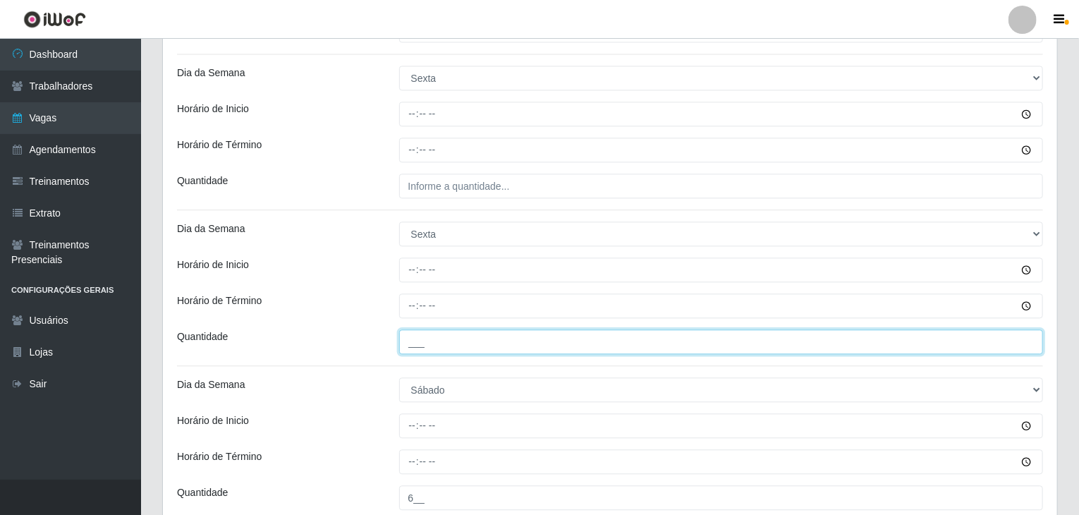
click at [515, 346] on input "___" at bounding box center [721, 341] width 644 height 25
type input "6__"
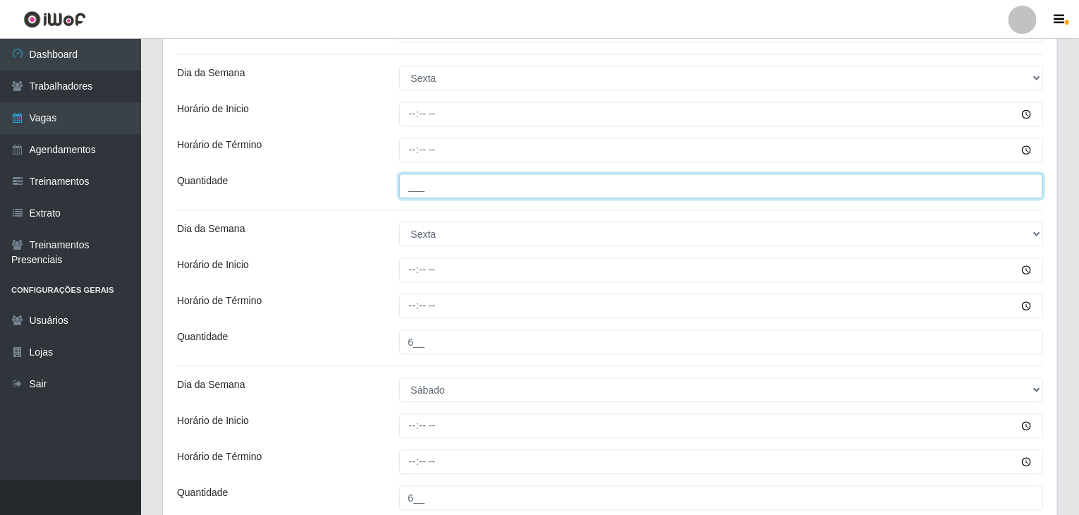
click at [424, 187] on input "___" at bounding box center [721, 185] width 644 height 25
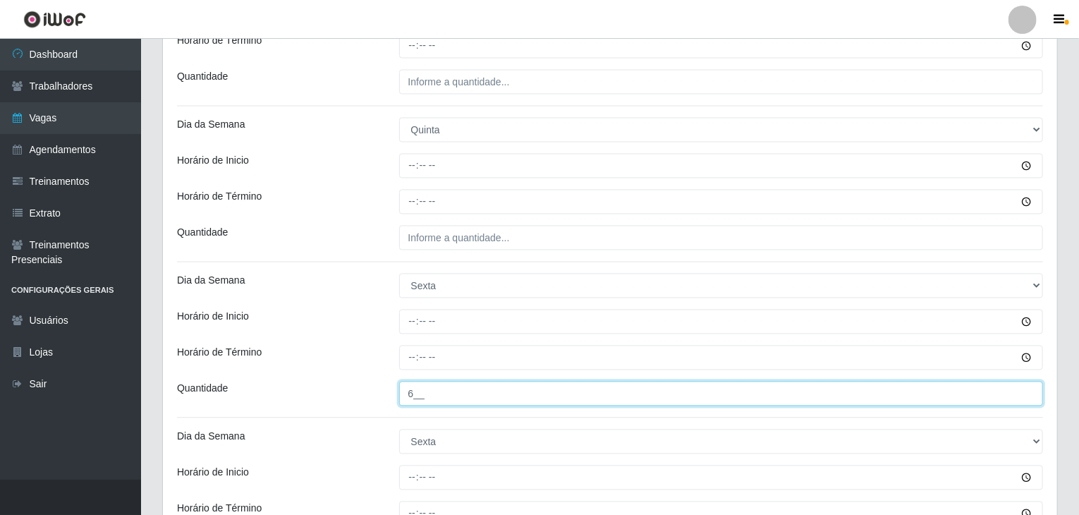
scroll to position [1339, 0]
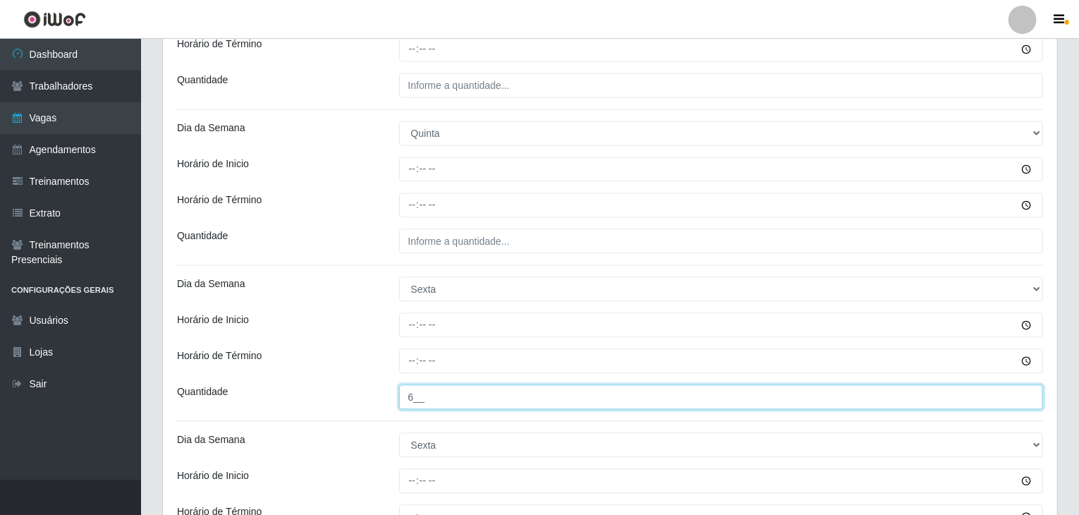
type input "6__"
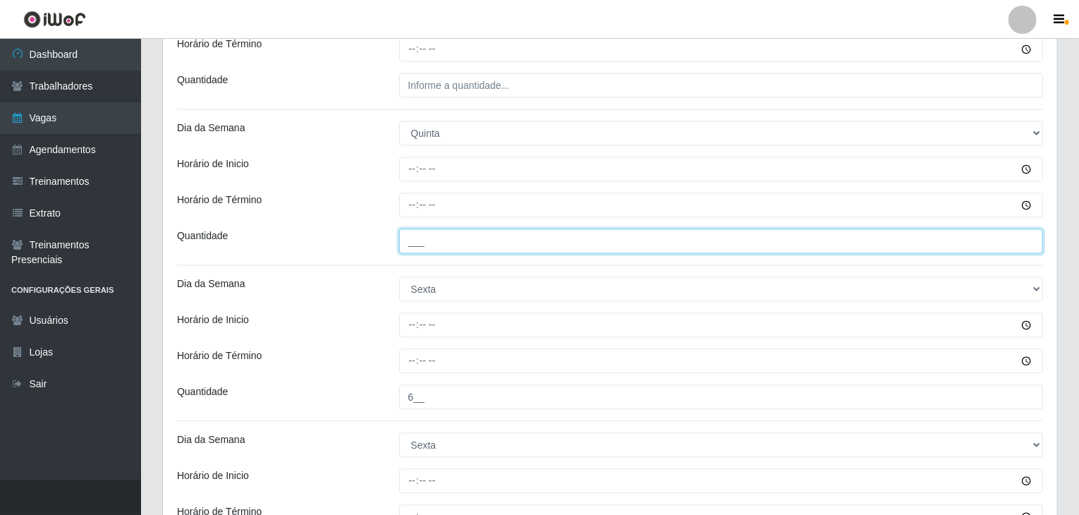
click at [519, 238] on input "___" at bounding box center [721, 241] width 644 height 25
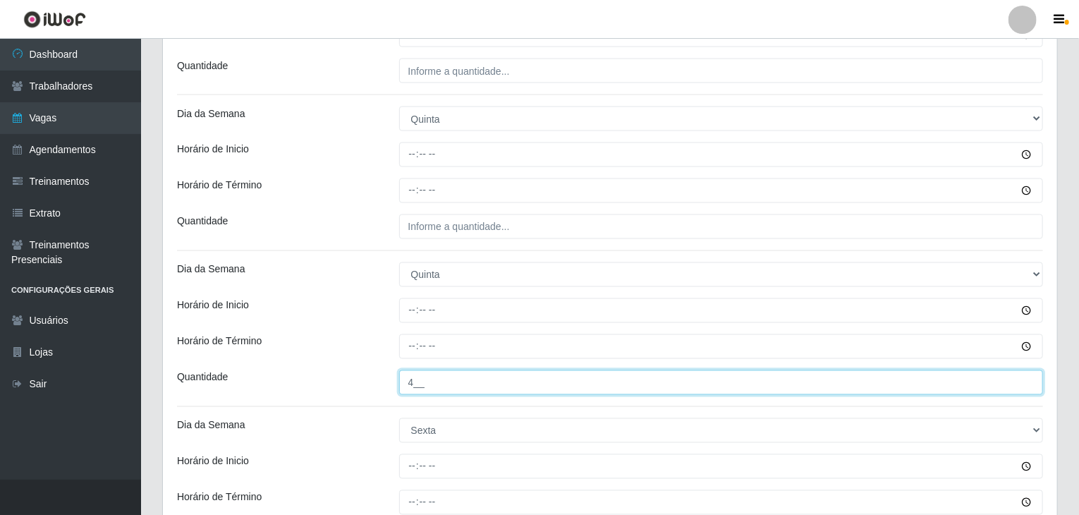
type input "4__"
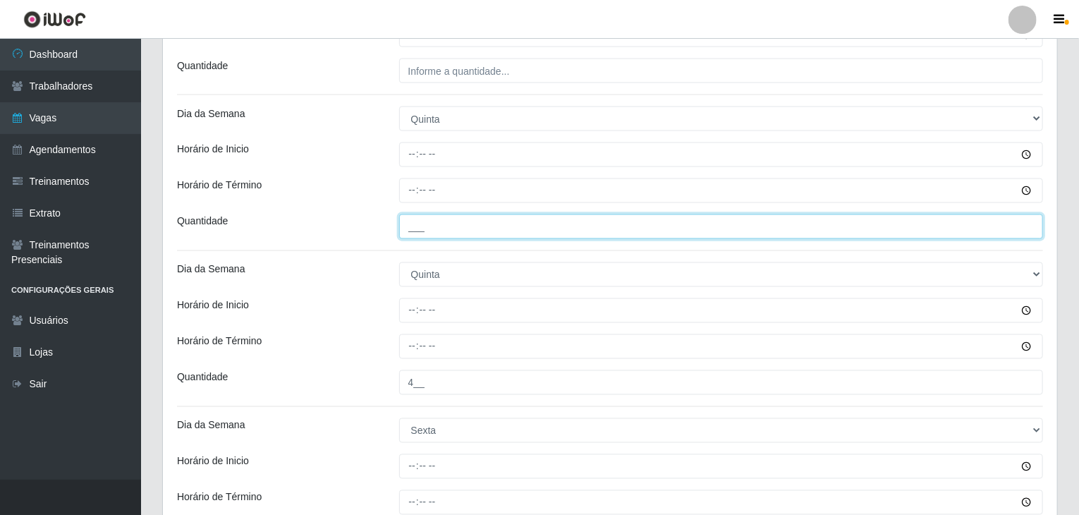
click at [465, 221] on input "___" at bounding box center [721, 226] width 644 height 25
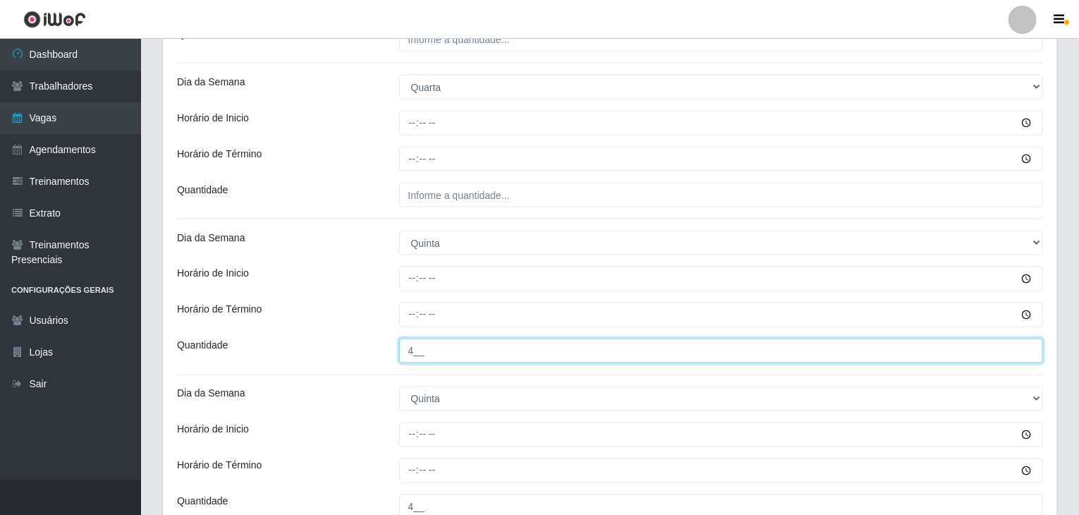
scroll to position [1057, 0]
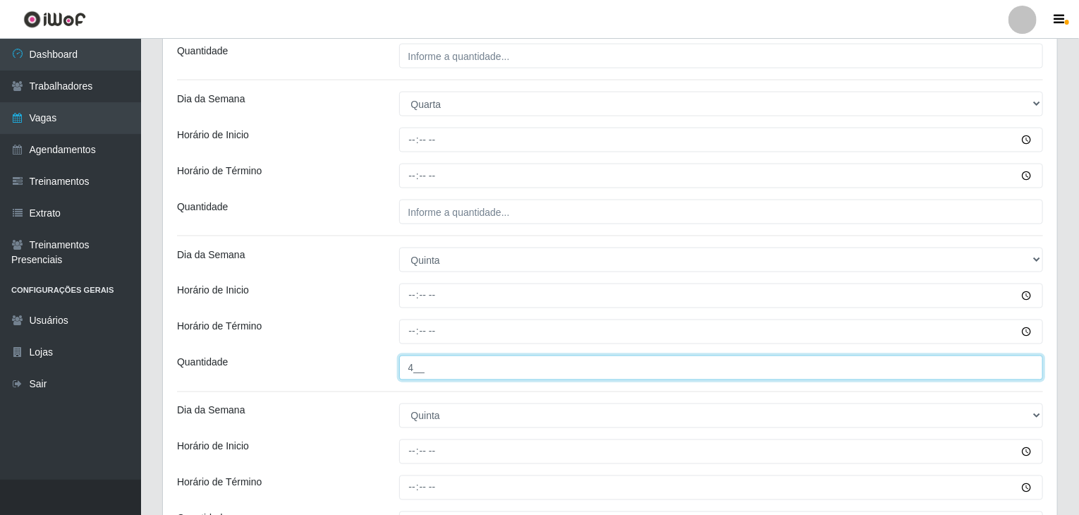
type input "4__"
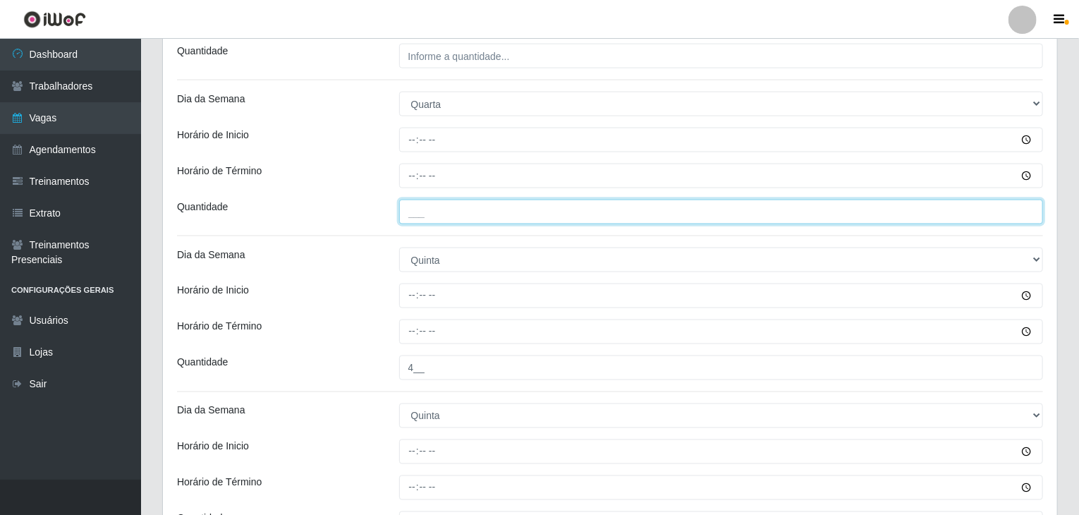
click at [485, 211] on input "___" at bounding box center [721, 211] width 644 height 25
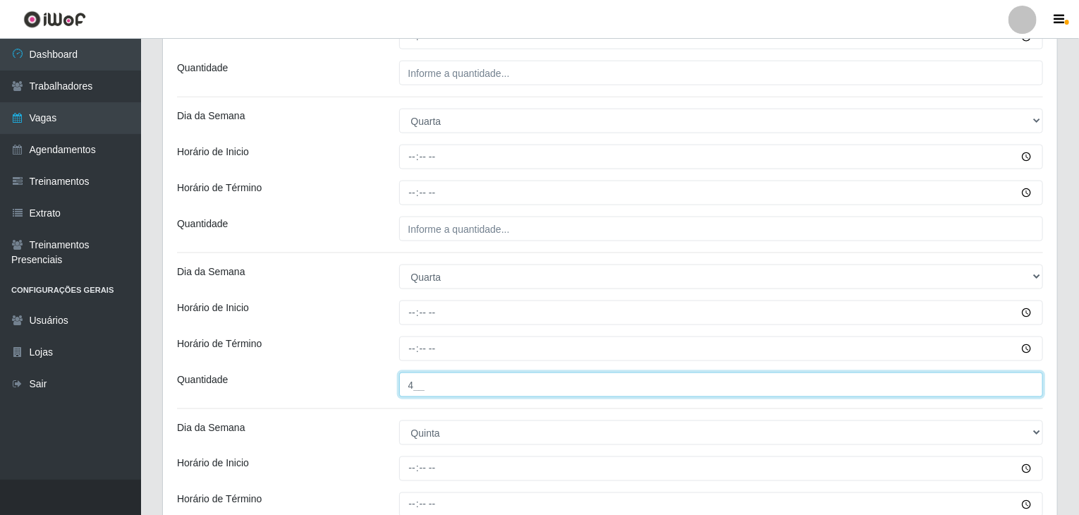
scroll to position [846, 0]
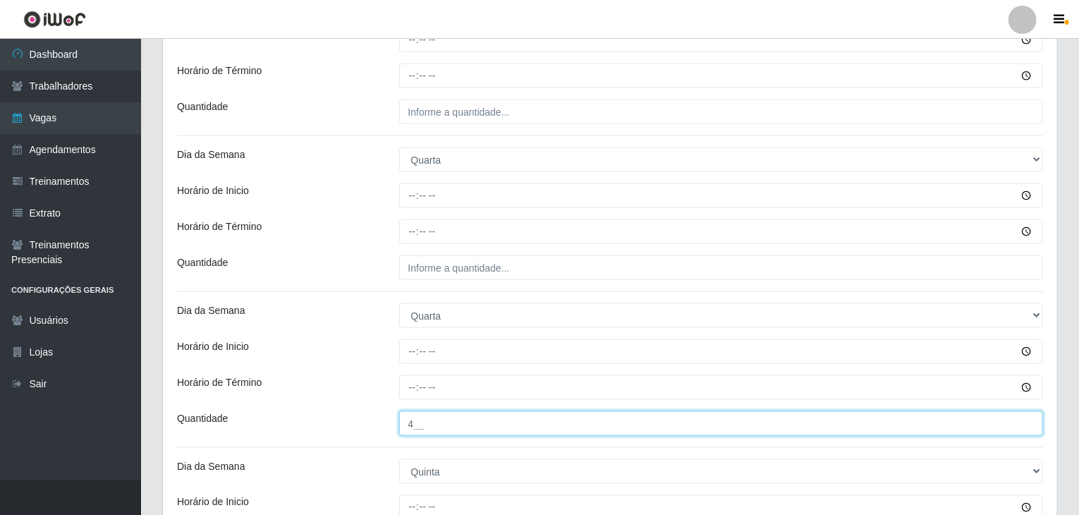
type input "4__"
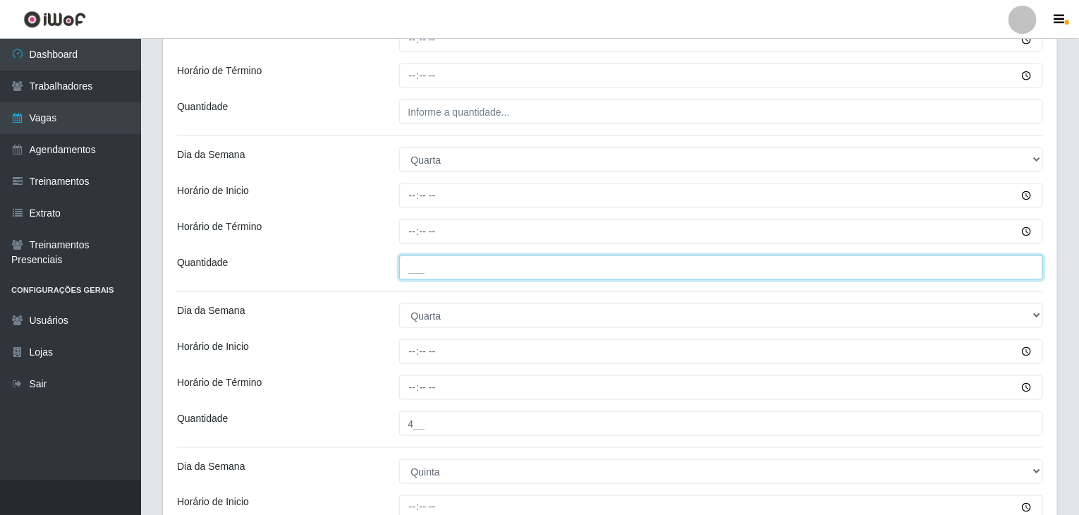
click at [474, 258] on input "___" at bounding box center [721, 267] width 644 height 25
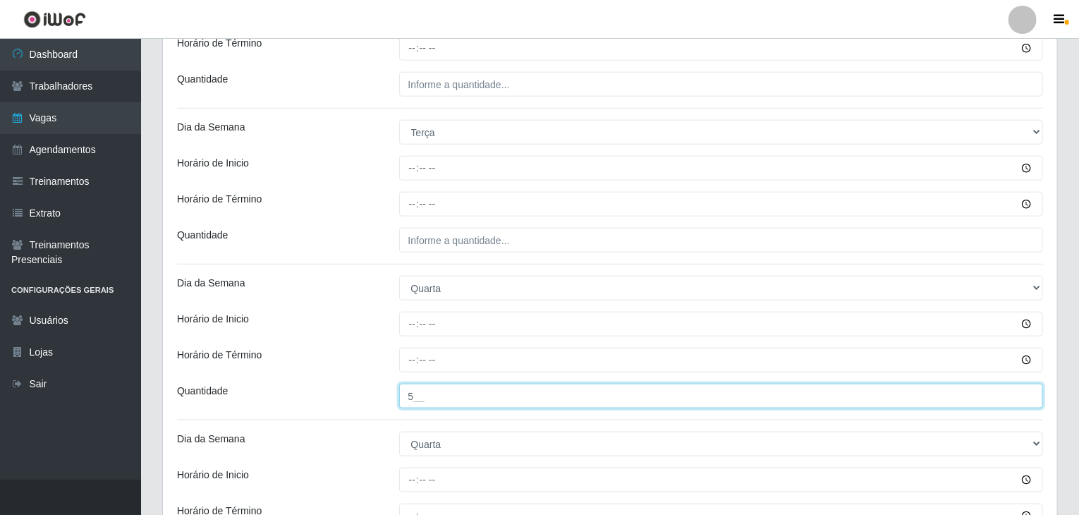
scroll to position [705, 0]
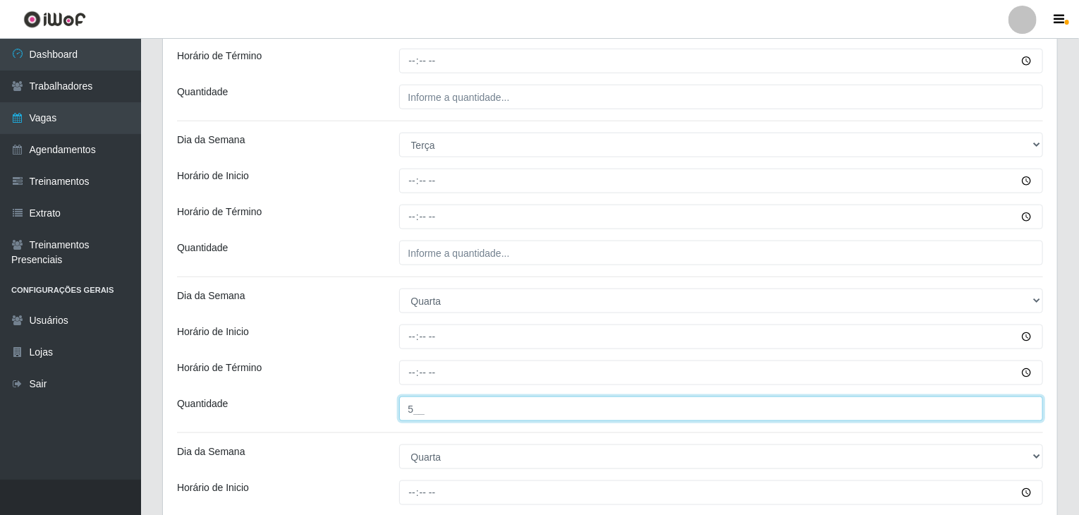
type input "5__"
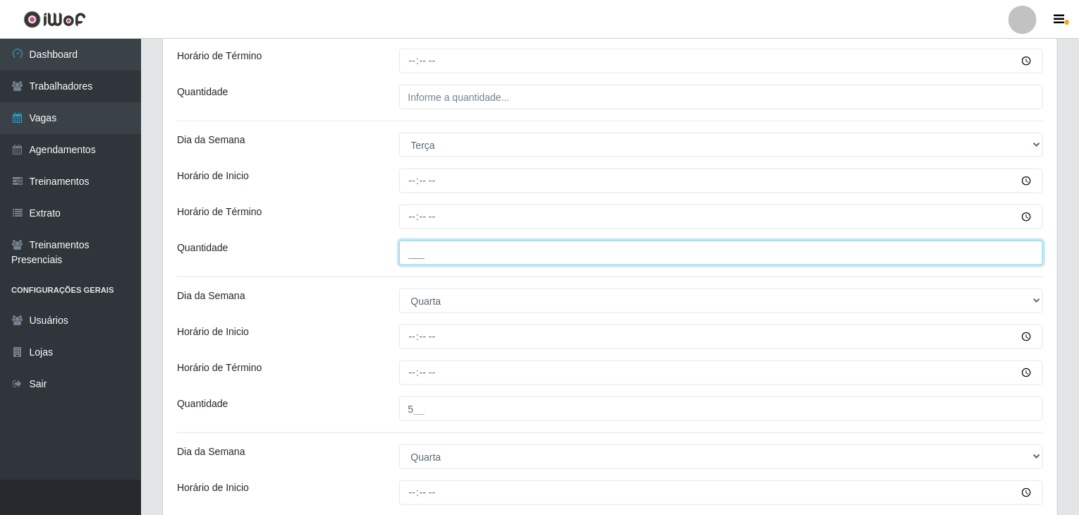
click at [482, 246] on input "___" at bounding box center [721, 252] width 644 height 25
type input "4__"
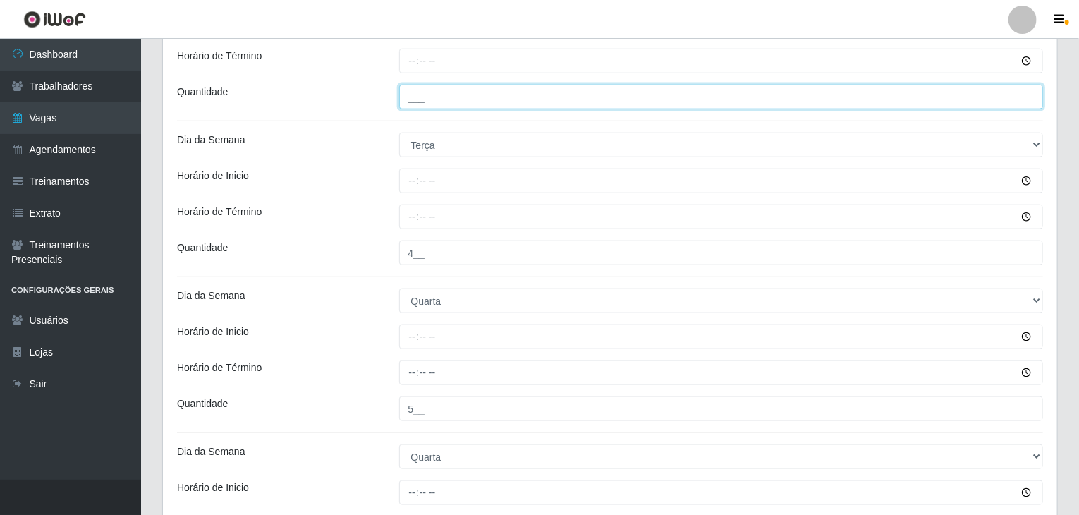
click at [461, 95] on input "___" at bounding box center [721, 97] width 644 height 25
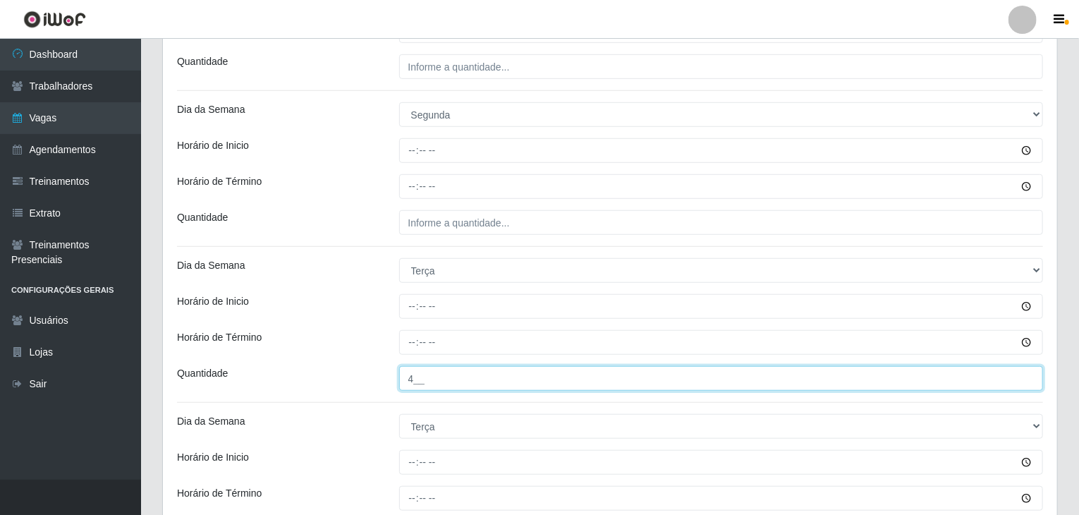
scroll to position [423, 0]
type input "4__"
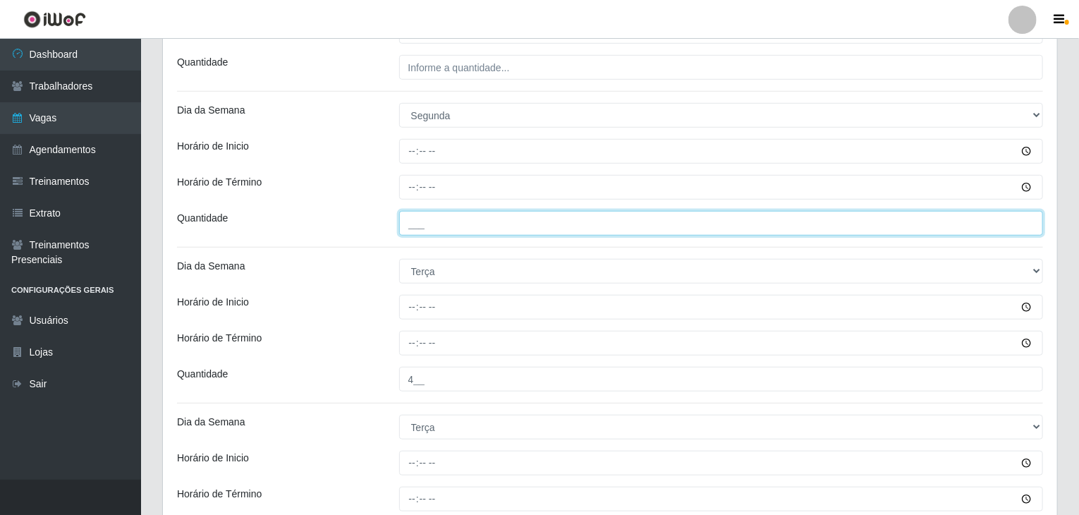
click at [493, 221] on input "___" at bounding box center [721, 223] width 644 height 25
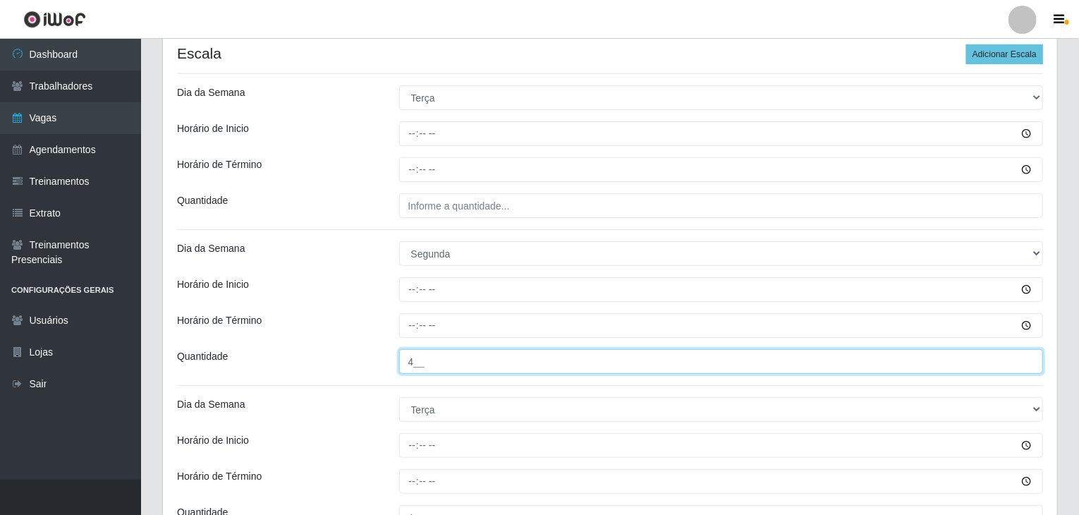
scroll to position [282, 0]
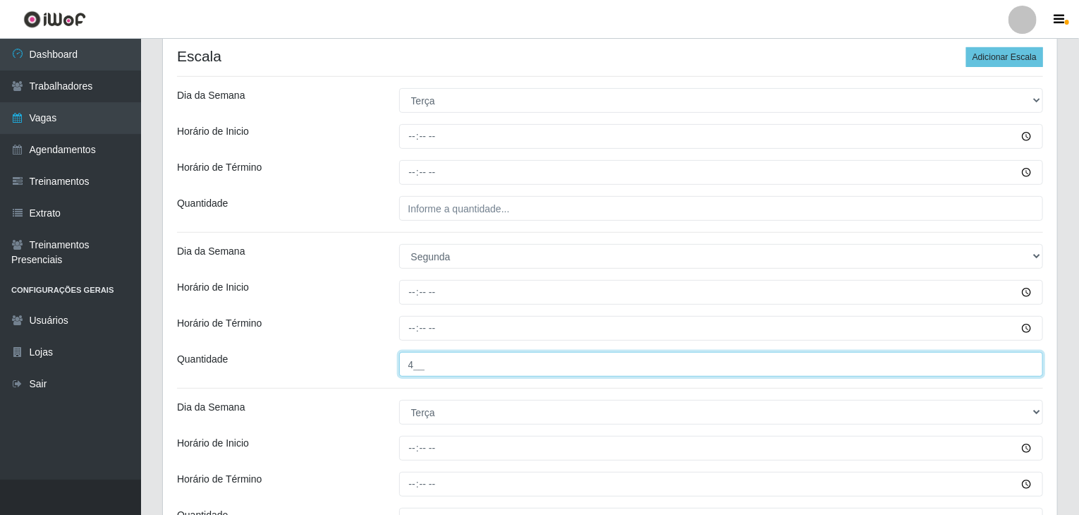
type input "4__"
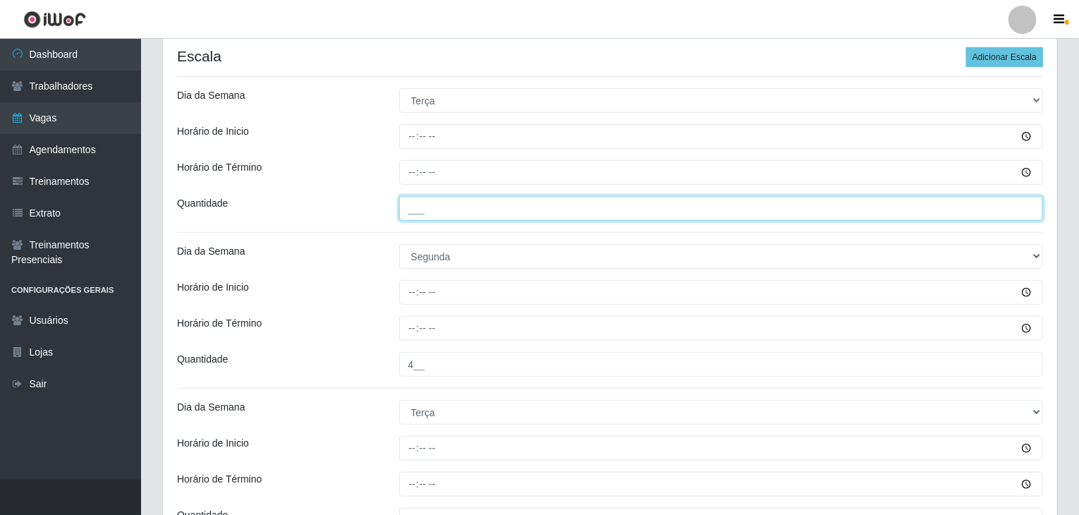
click at [496, 209] on input "___" at bounding box center [721, 208] width 644 height 25
type input "4__"
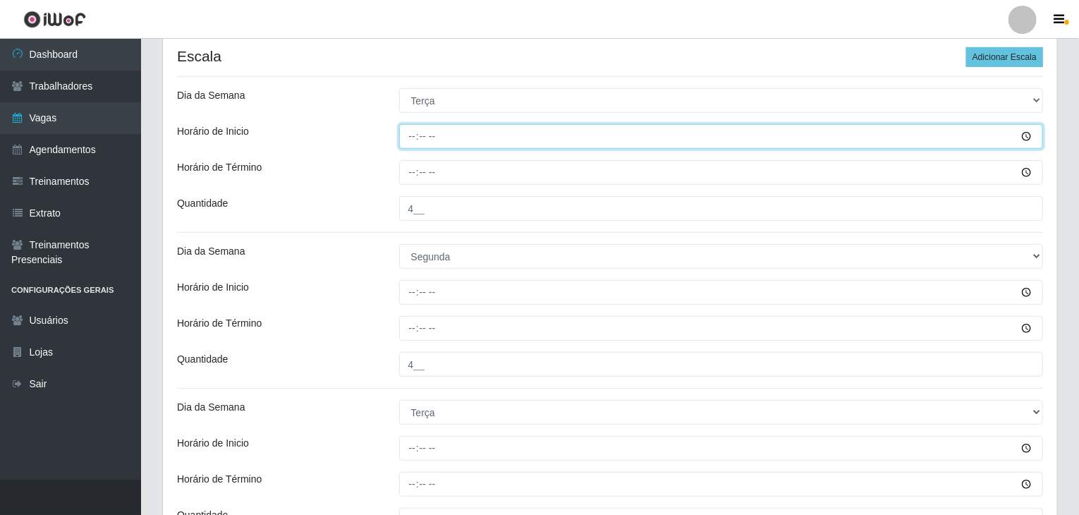
click at [407, 139] on input "Horário de Inicio" at bounding box center [721, 136] width 644 height 25
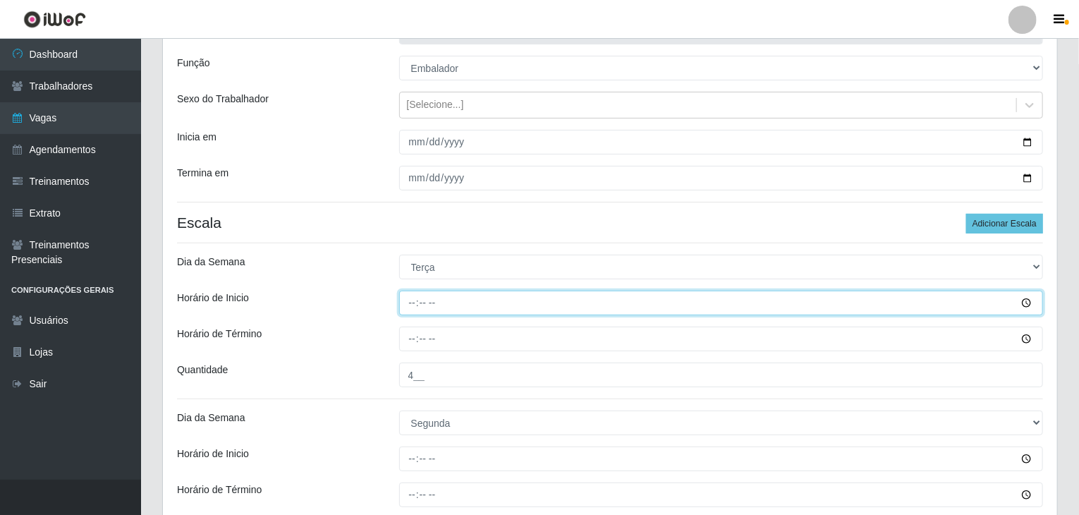
scroll to position [141, 0]
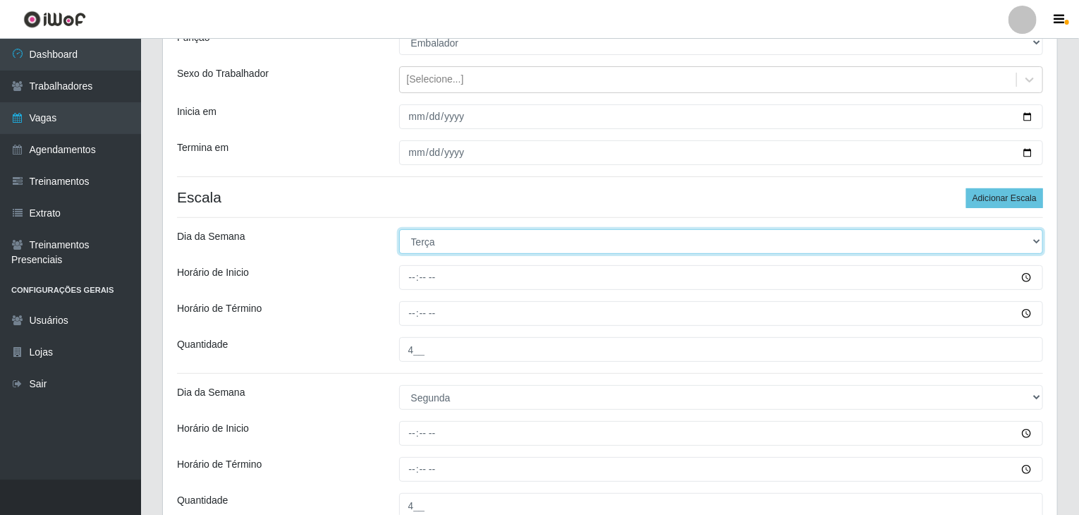
click at [424, 247] on select "[Selecione...] Segunda Terça Quarta Quinta Sexta Sábado Domingo" at bounding box center [721, 241] width 644 height 25
select select "1"
click at [399, 229] on select "[Selecione...] Segunda Terça Quarta Quinta Sexta Sábado Domingo" at bounding box center [721, 241] width 644 height 25
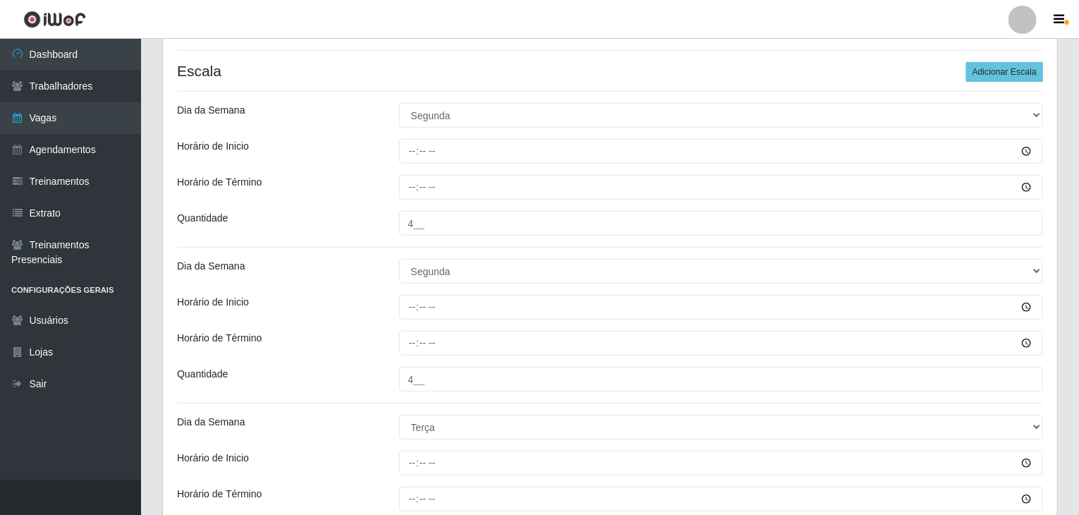
scroll to position [282, 0]
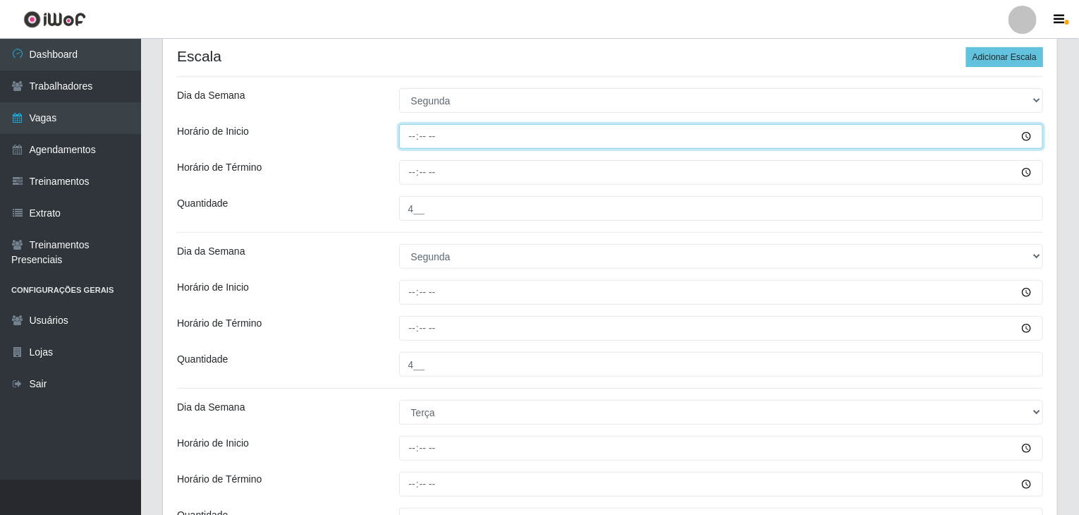
click at [415, 136] on input "Horário de Inicio" at bounding box center [721, 136] width 644 height 25
type input "08:00"
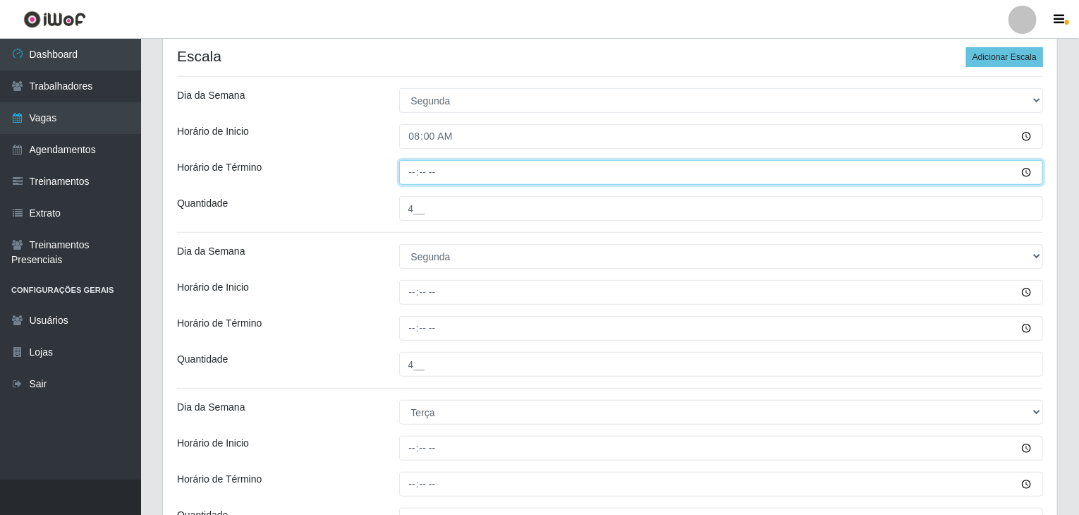
click at [412, 174] on input "Horário de Término" at bounding box center [721, 172] width 644 height 25
type input "14:00"
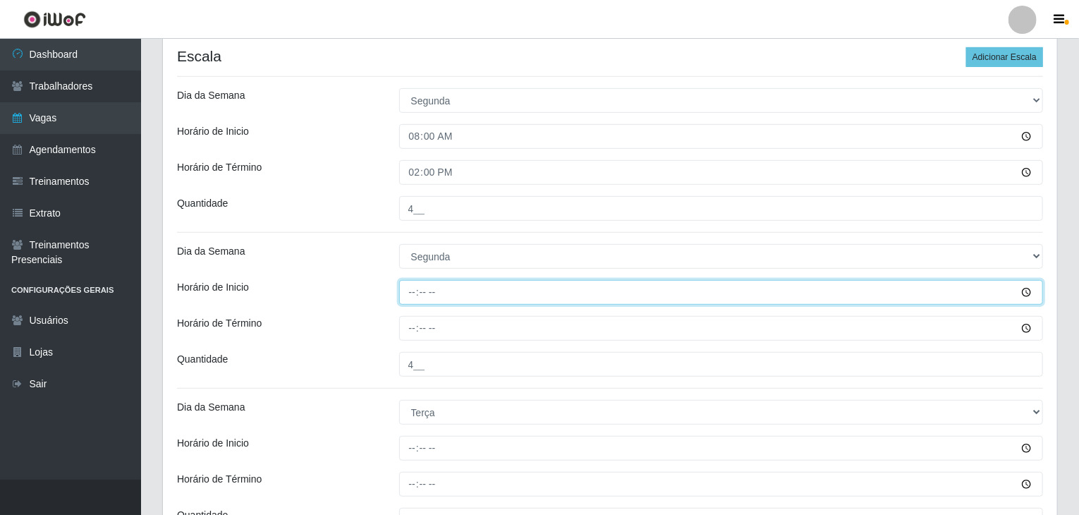
click at [408, 296] on input "Horário de Inicio" at bounding box center [721, 292] width 644 height 25
type input "15:00"
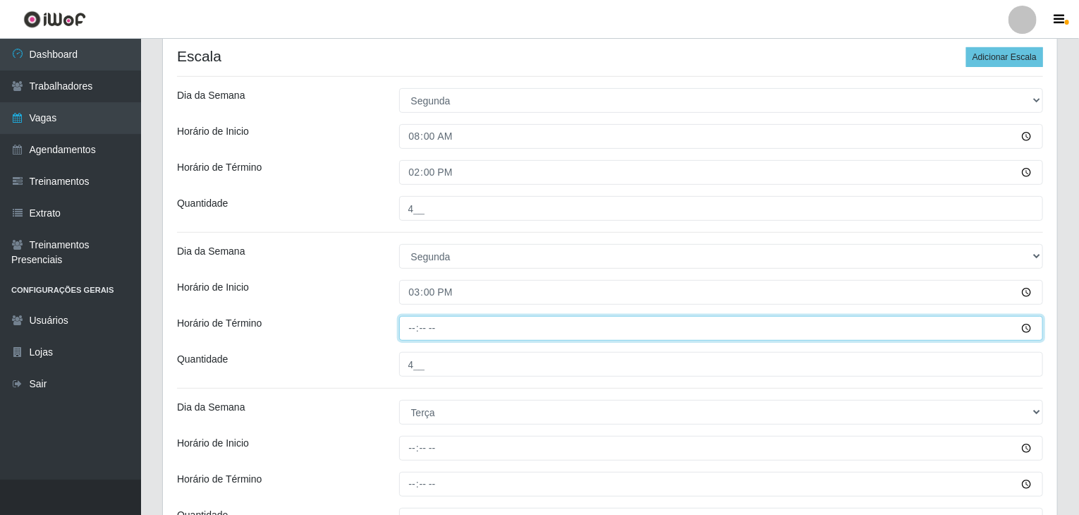
click at [407, 325] on input "Horário de Término" at bounding box center [721, 328] width 644 height 25
type input "21:00"
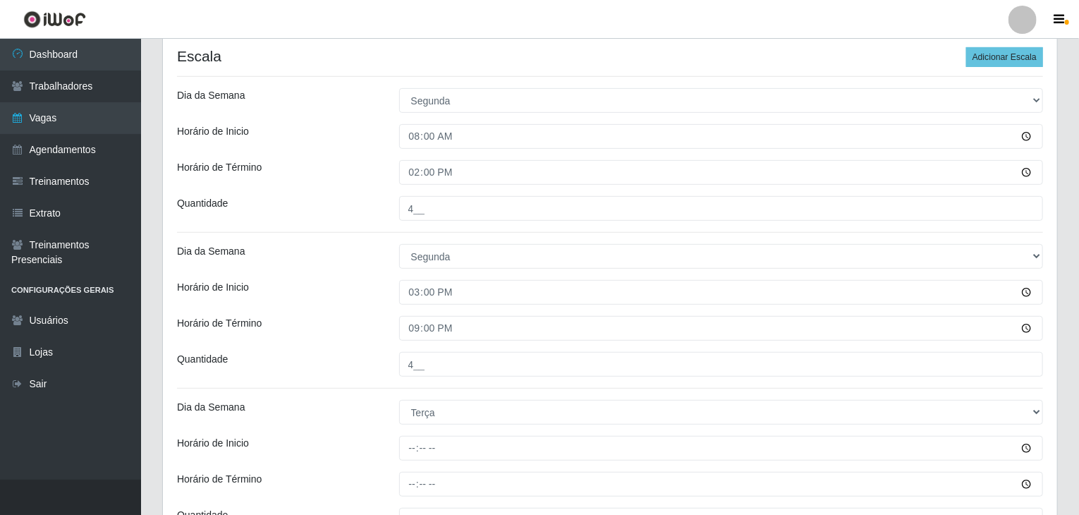
click at [372, 302] on div "Horário de Inicio" at bounding box center [277, 292] width 222 height 25
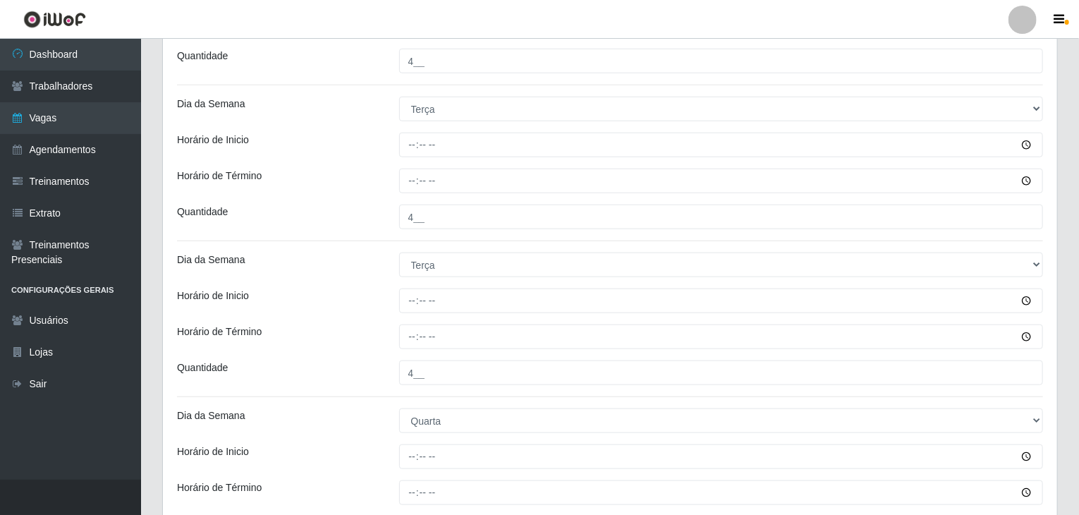
scroll to position [634, 0]
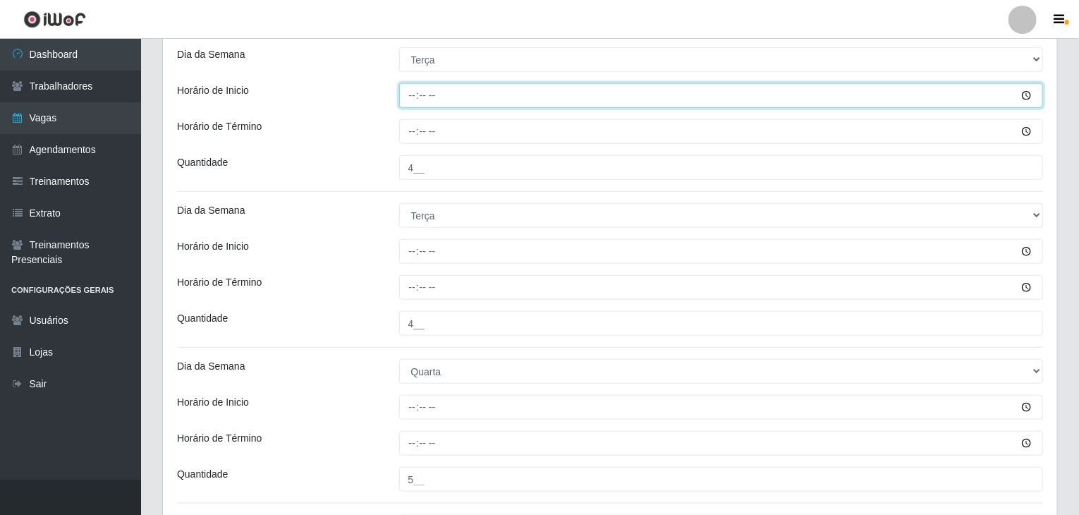
click at [412, 99] on input "Horário de Inicio" at bounding box center [721, 95] width 644 height 25
type input "08:00"
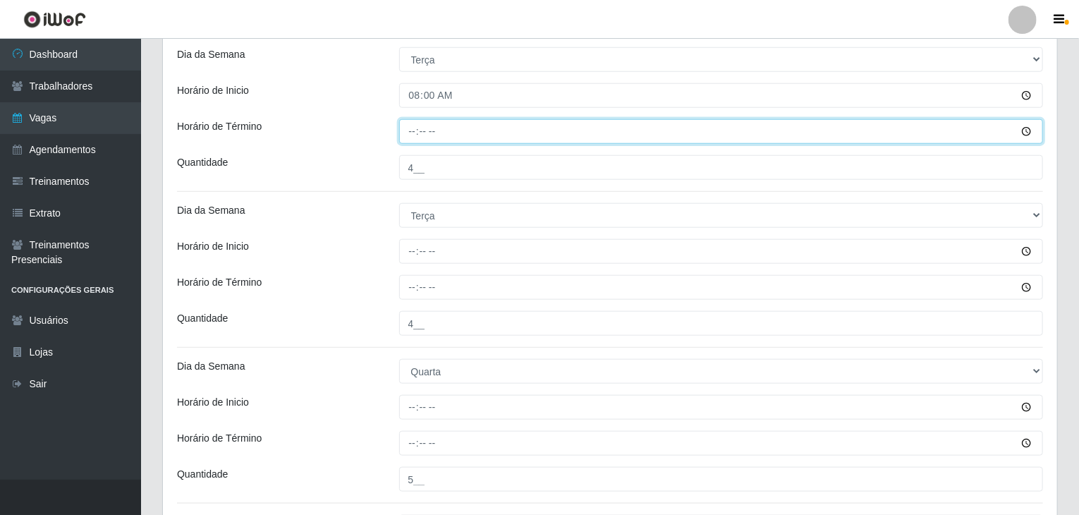
click at [417, 128] on input "Horário de Término" at bounding box center [721, 131] width 644 height 25
click at [410, 133] on input "Horário de Término" at bounding box center [721, 131] width 644 height 25
click at [409, 133] on input "00:00" at bounding box center [721, 131] width 644 height 25
type input "14:00"
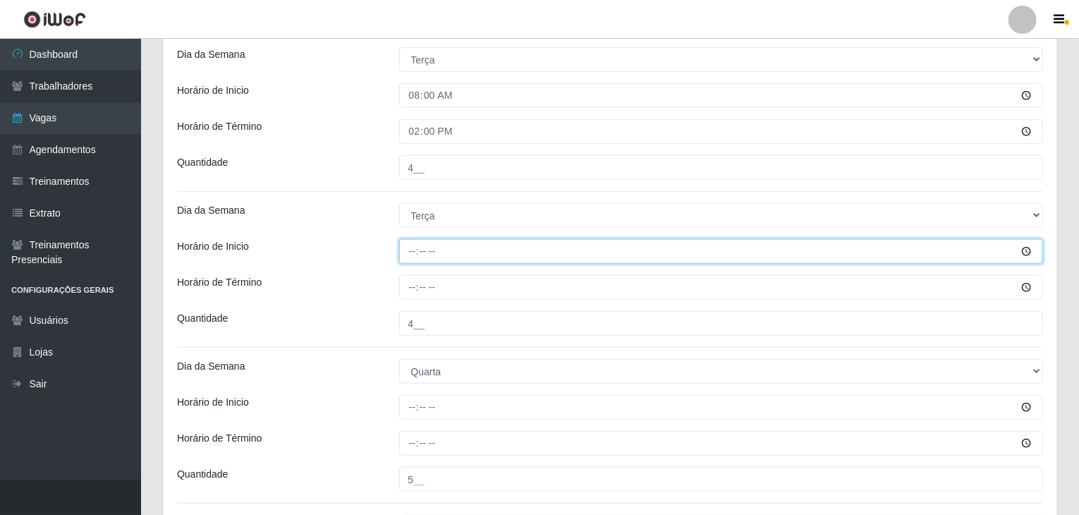
click at [417, 246] on input "Horário de Inicio" at bounding box center [721, 251] width 644 height 25
type input "15:00"
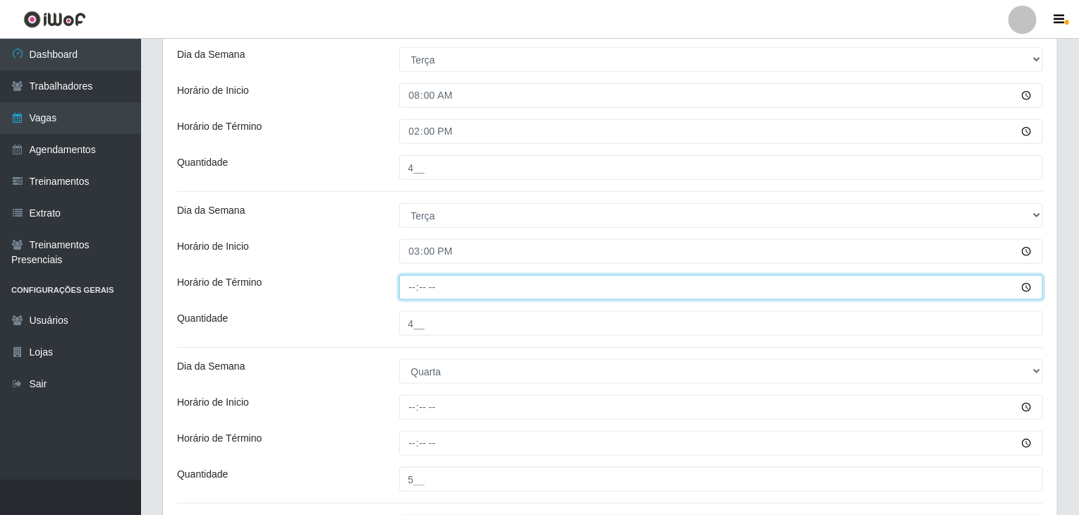
click at [409, 293] on input "Horário de Término" at bounding box center [721, 287] width 644 height 25
type input "21:00"
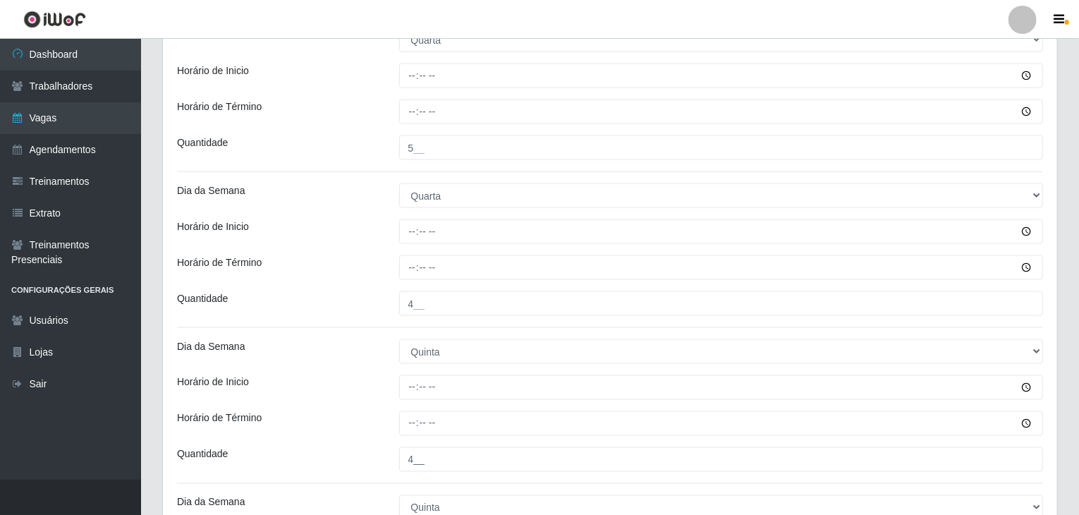
scroll to position [987, 0]
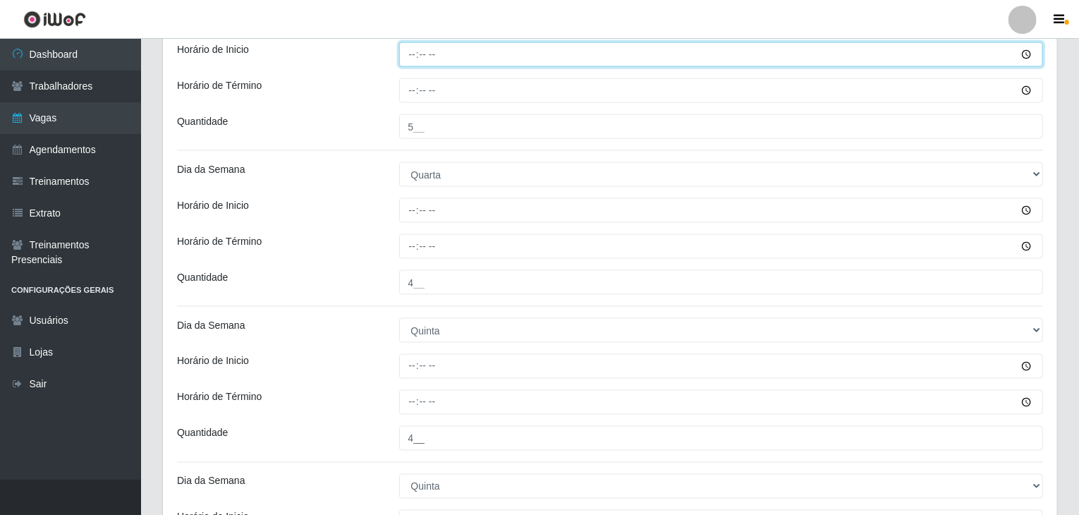
click at [405, 59] on input "Horário de Inicio" at bounding box center [721, 54] width 644 height 25
type input "08:00"
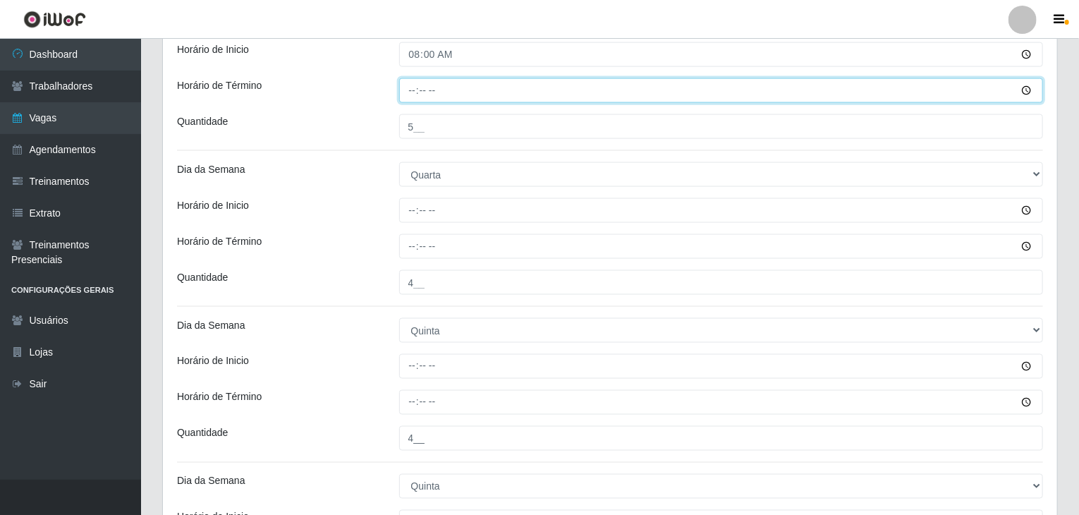
click at [407, 86] on input "Horário de Término" at bounding box center [721, 90] width 644 height 25
type input "14:00"
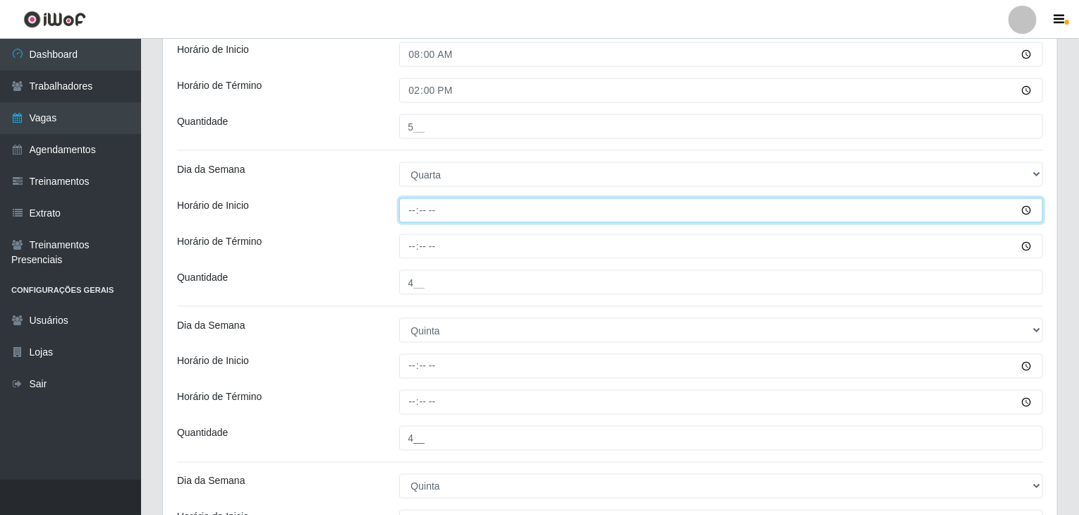
click at [417, 212] on input "Horário de Inicio" at bounding box center [721, 210] width 644 height 25
type input "15:00"
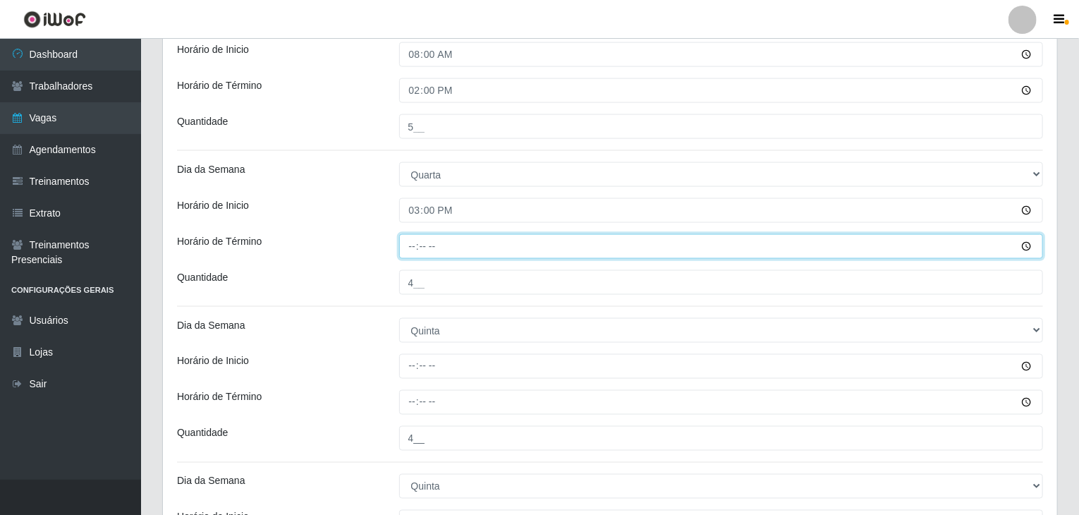
click at [409, 243] on input "Horário de Término" at bounding box center [721, 246] width 644 height 25
type input "21:00"
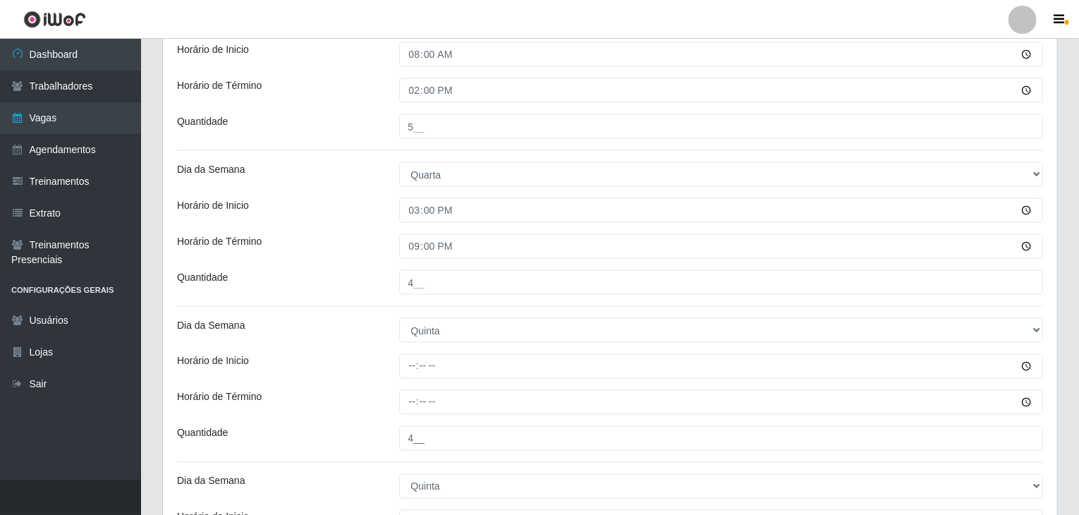
click at [364, 238] on div "Horário de Término" at bounding box center [277, 246] width 222 height 25
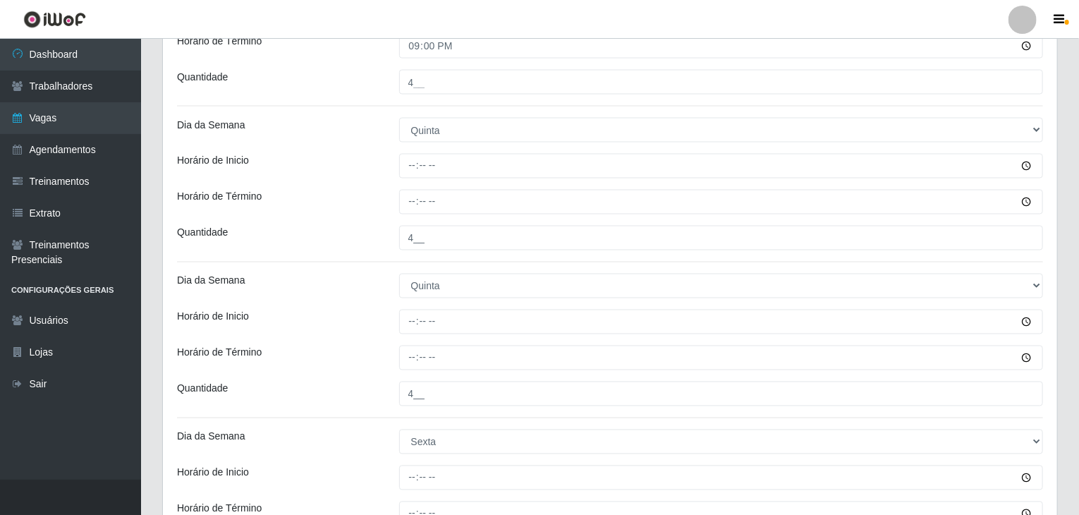
scroll to position [1198, 0]
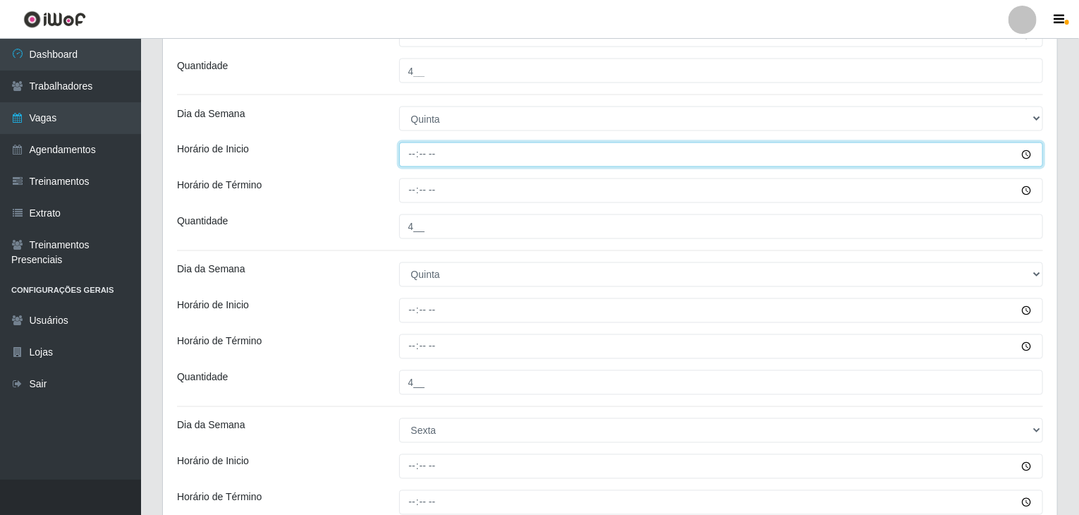
click at [407, 154] on input "Horário de Inicio" at bounding box center [721, 154] width 644 height 25
type input "08:00"
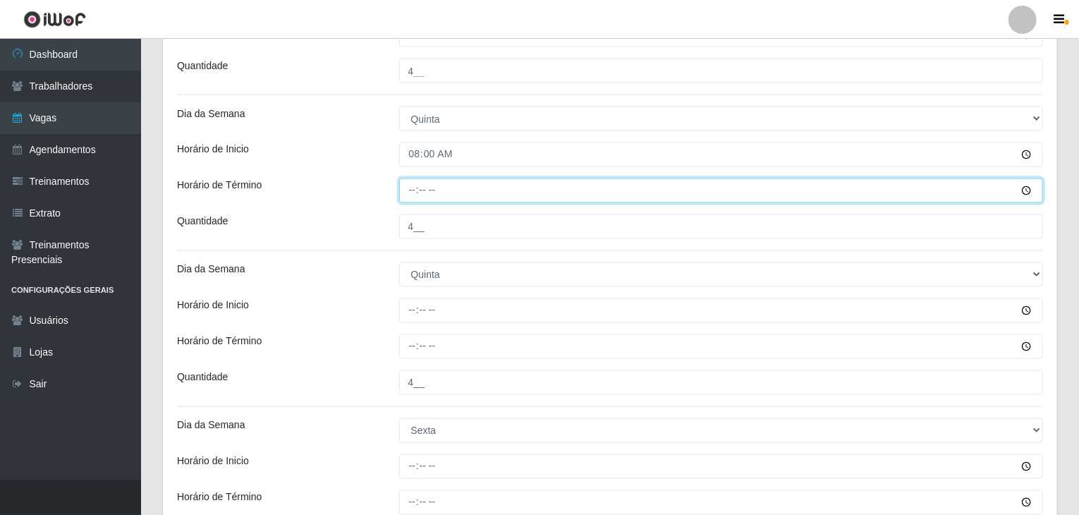
click at [403, 184] on input "Horário de Término" at bounding box center [721, 190] width 644 height 25
type input "14:00"
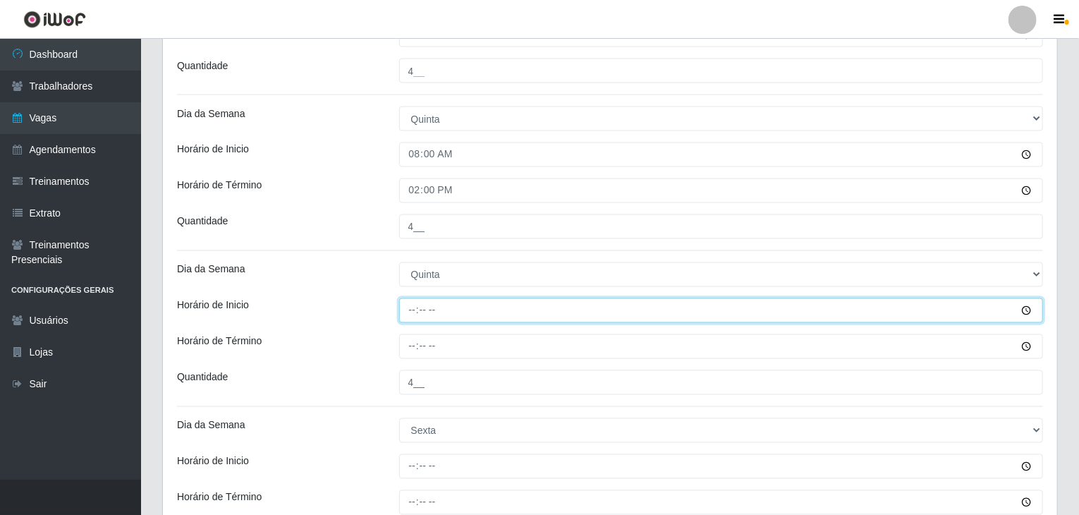
click at [409, 317] on input "Horário de Inicio" at bounding box center [721, 310] width 644 height 25
type input "15:00"
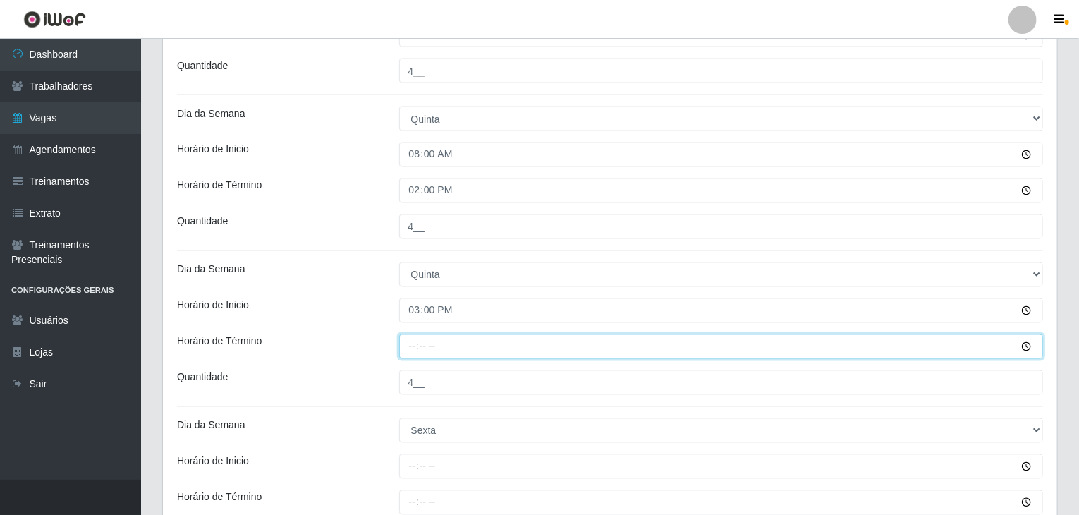
click at [409, 347] on input "Horário de Término" at bounding box center [721, 346] width 644 height 25
type input "21:00"
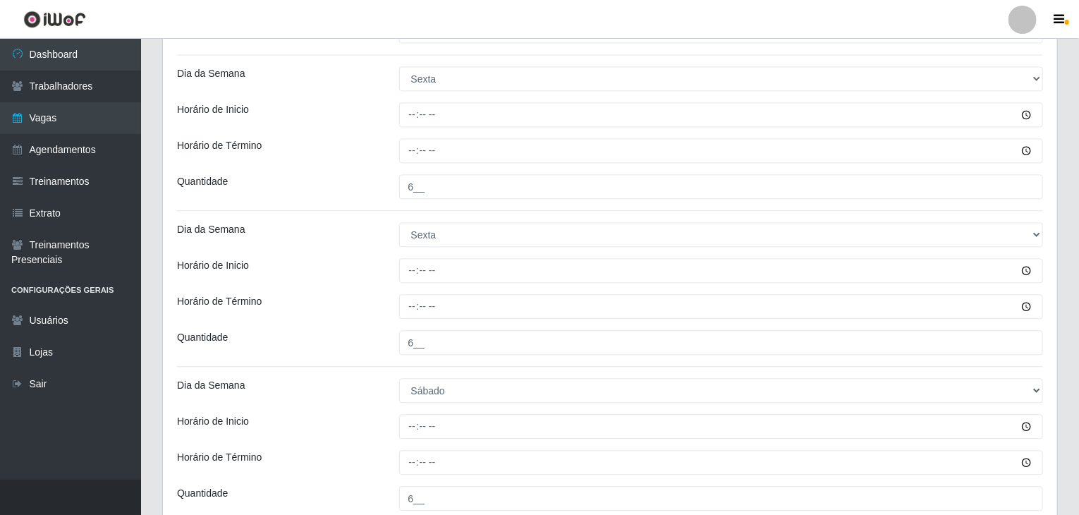
scroll to position [1551, 0]
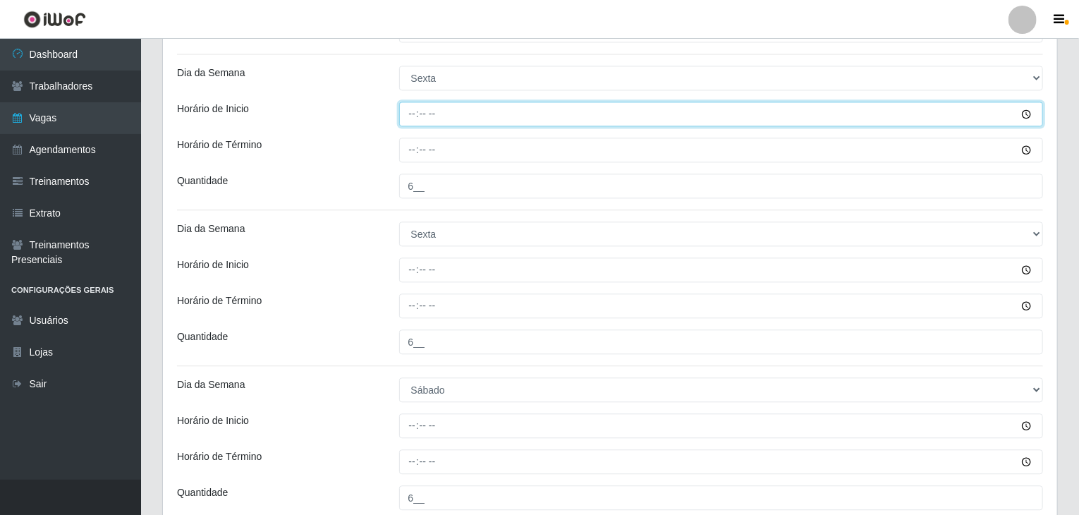
click at [412, 111] on input "Horário de Inicio" at bounding box center [721, 114] width 644 height 25
type input "08:00"
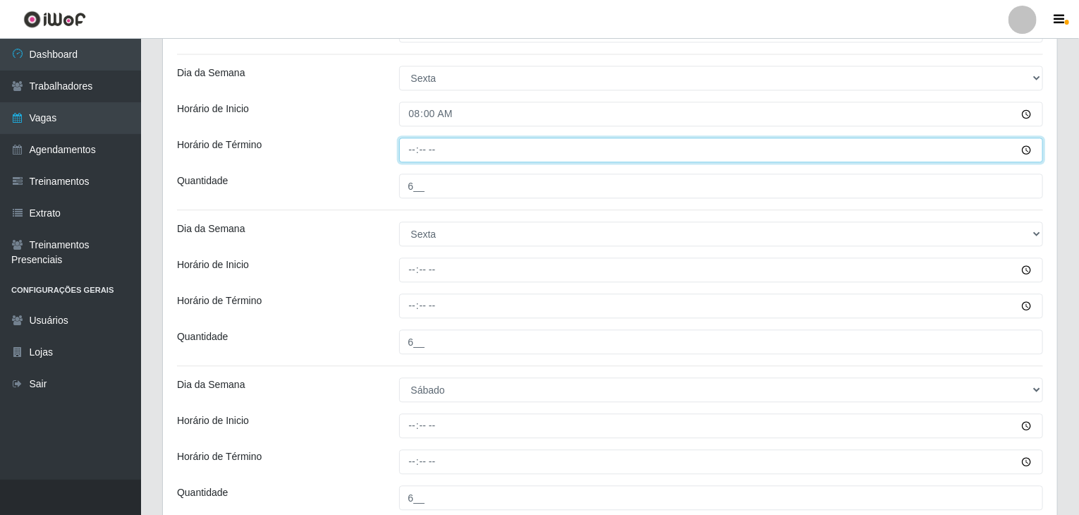
click at [413, 142] on input "Horário de Término" at bounding box center [721, 149] width 644 height 25
type input "14:00"
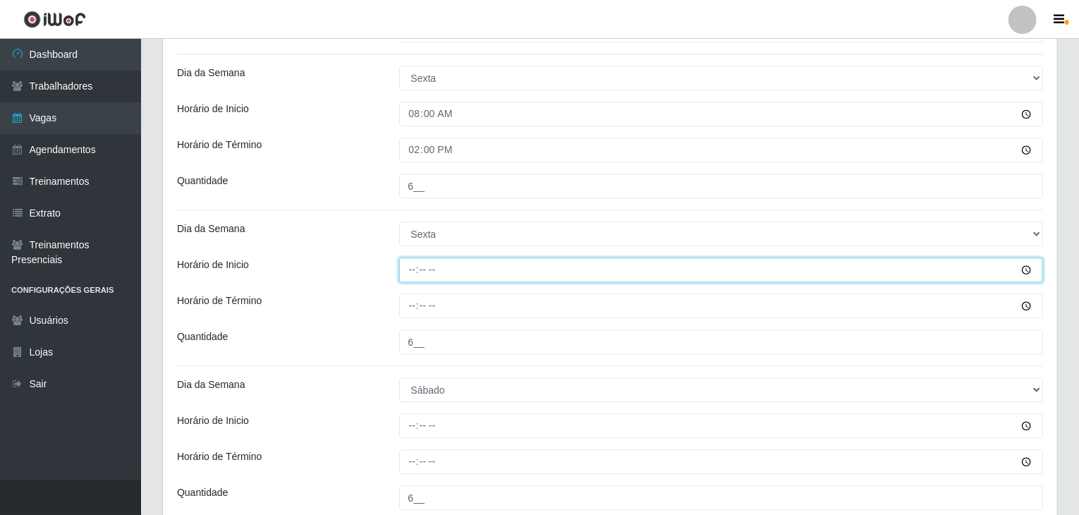
click at [412, 271] on input "Horário de Inicio" at bounding box center [721, 269] width 644 height 25
type input "15:00"
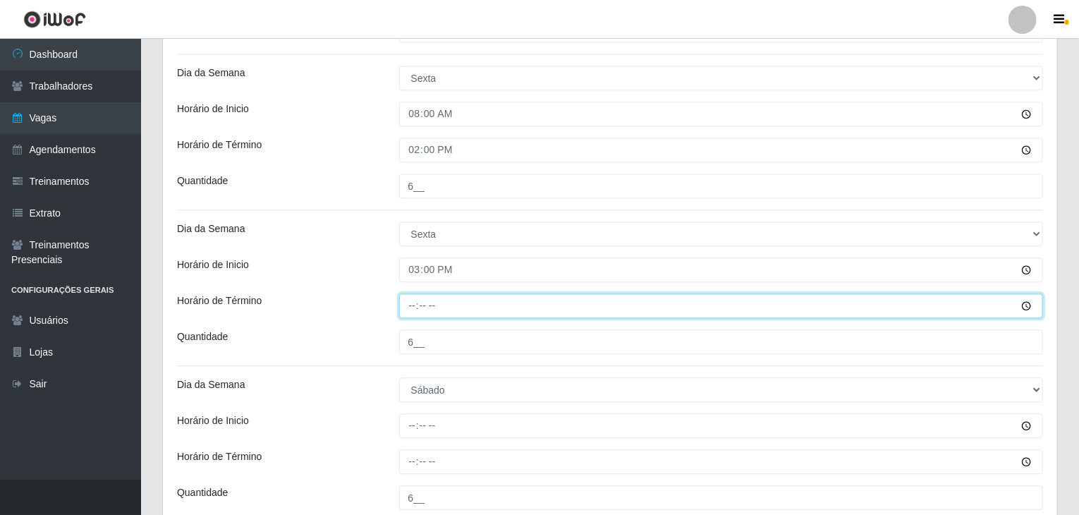
click at [404, 305] on input "Horário de Término" at bounding box center [721, 305] width 644 height 25
type input "21:00"
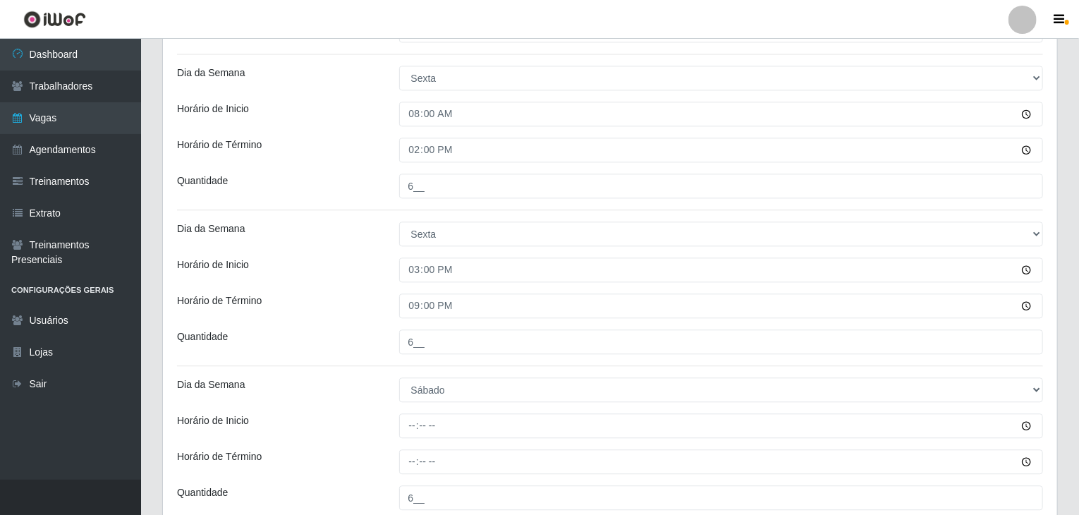
click at [365, 269] on div "Horário de Inicio" at bounding box center [277, 269] width 222 height 25
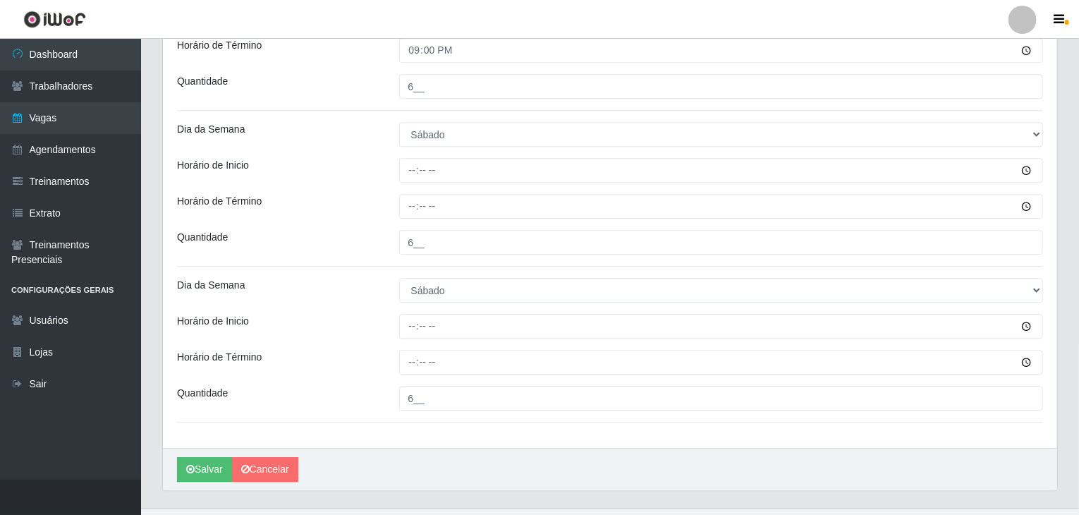
scroll to position [1831, 0]
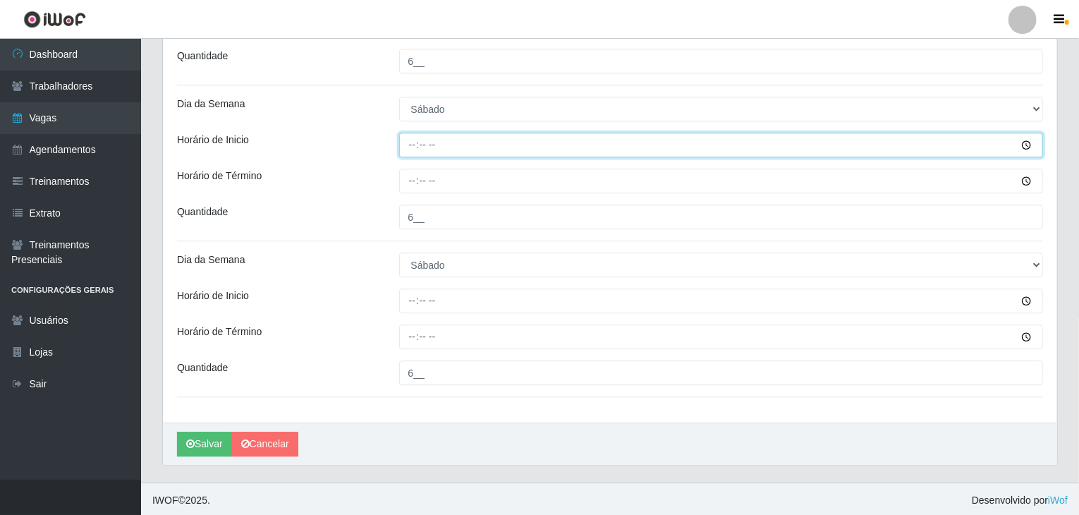
click at [412, 140] on input "Horário de Inicio" at bounding box center [721, 145] width 644 height 25
type input "08:00"
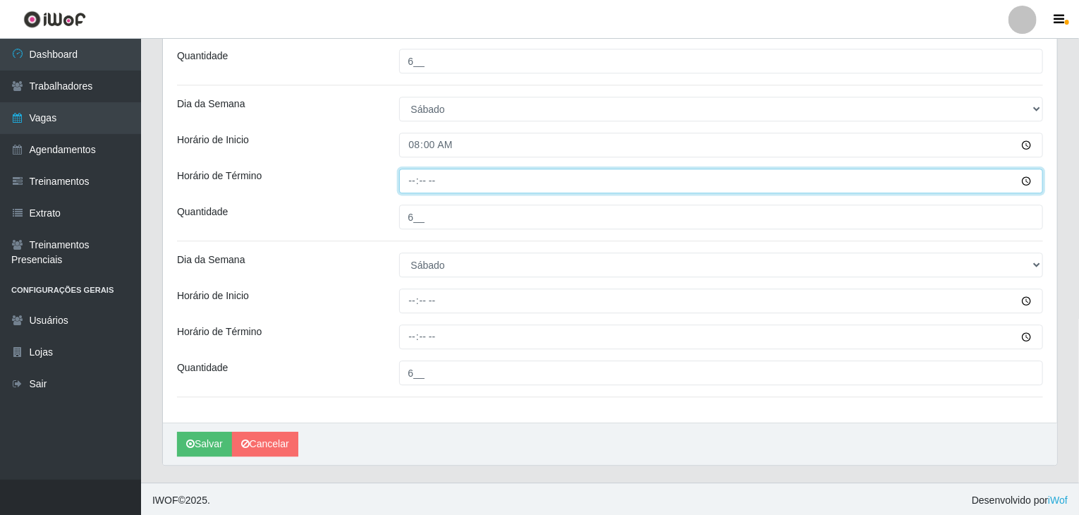
click at [412, 180] on input "Horário de Término" at bounding box center [721, 180] width 644 height 25
type input "15:00"
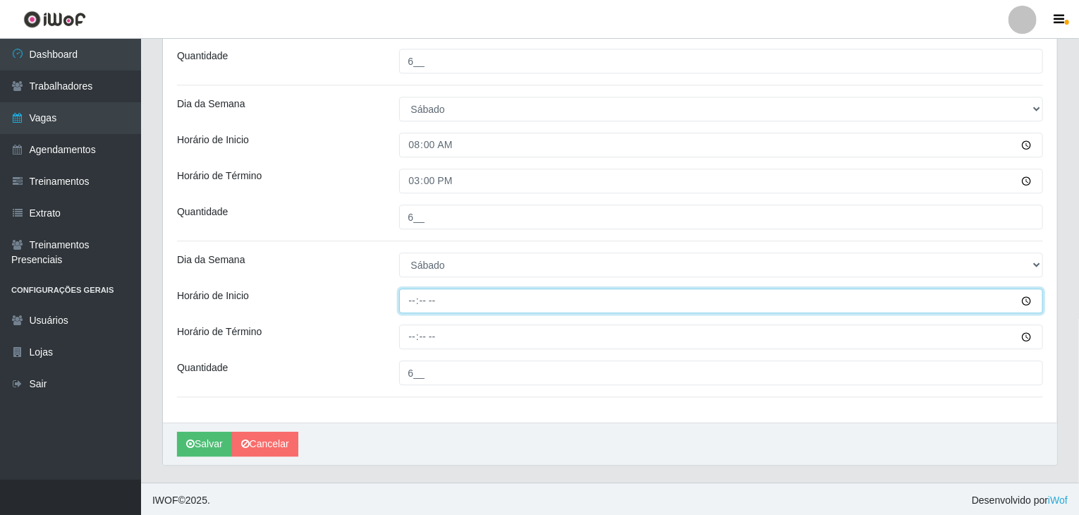
click at [412, 302] on input "Horário de Inicio" at bounding box center [721, 300] width 644 height 25
type input "15:00"
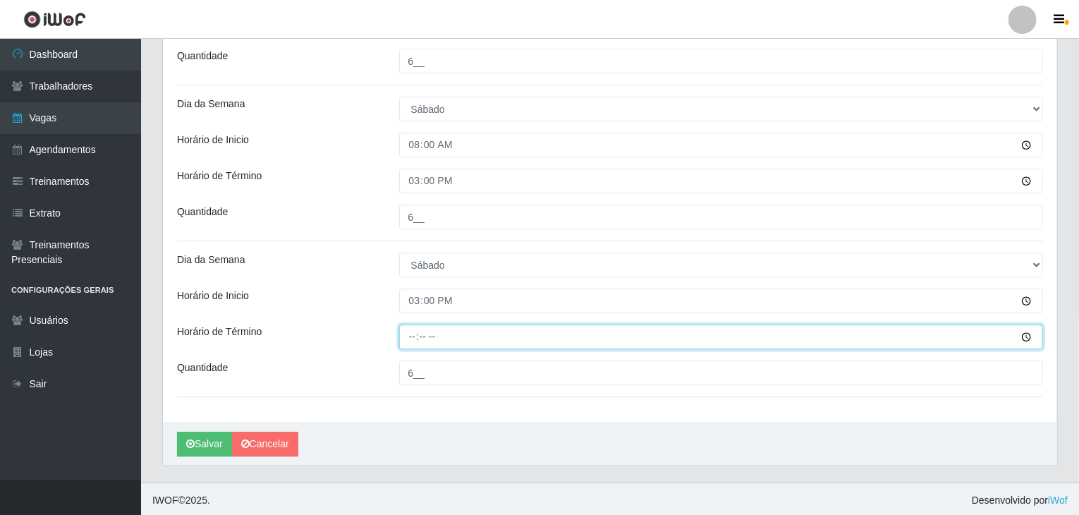
click at [409, 336] on input "Horário de Término" at bounding box center [721, 336] width 644 height 25
type input "21:00"
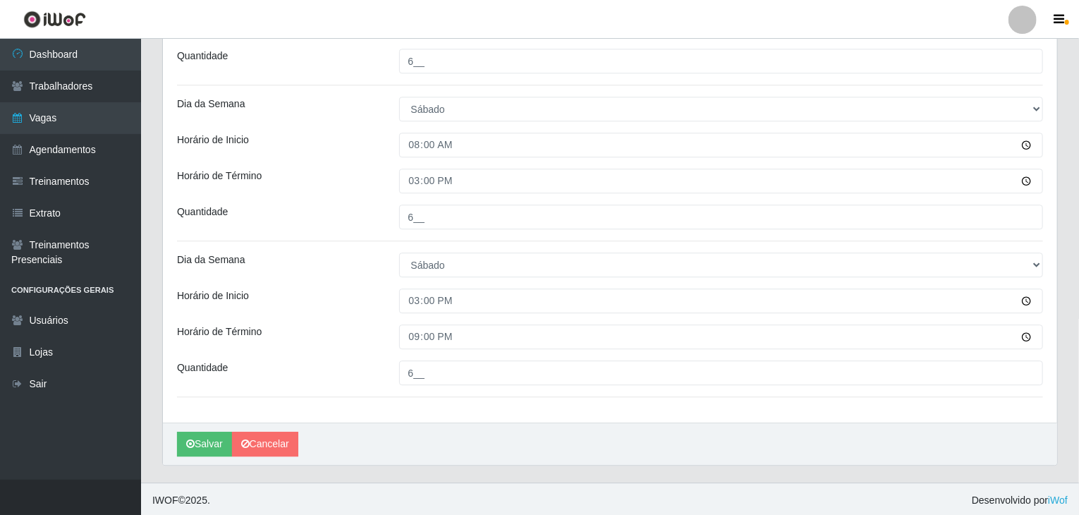
click at [350, 291] on div "Horário de Inicio" at bounding box center [277, 300] width 222 height 25
click at [217, 435] on button "Salvar" at bounding box center [204, 443] width 55 height 25
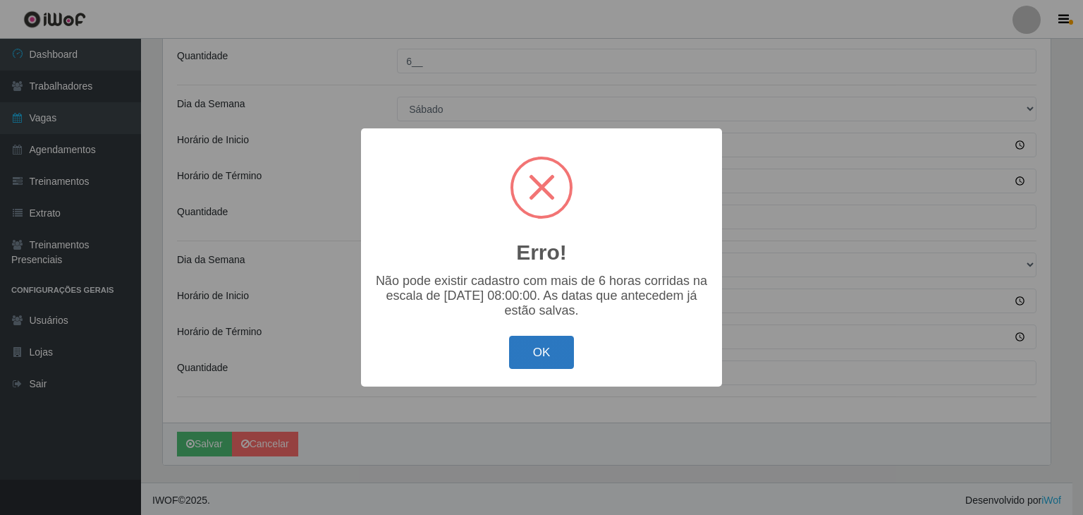
click at [531, 353] on button "OK" at bounding box center [542, 352] width 66 height 33
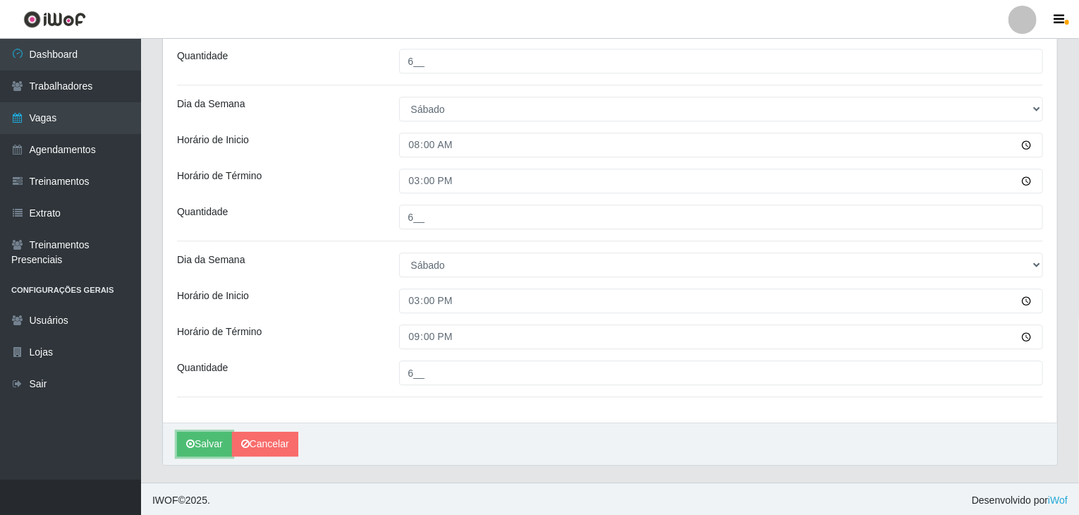
scroll to position [1761, 0]
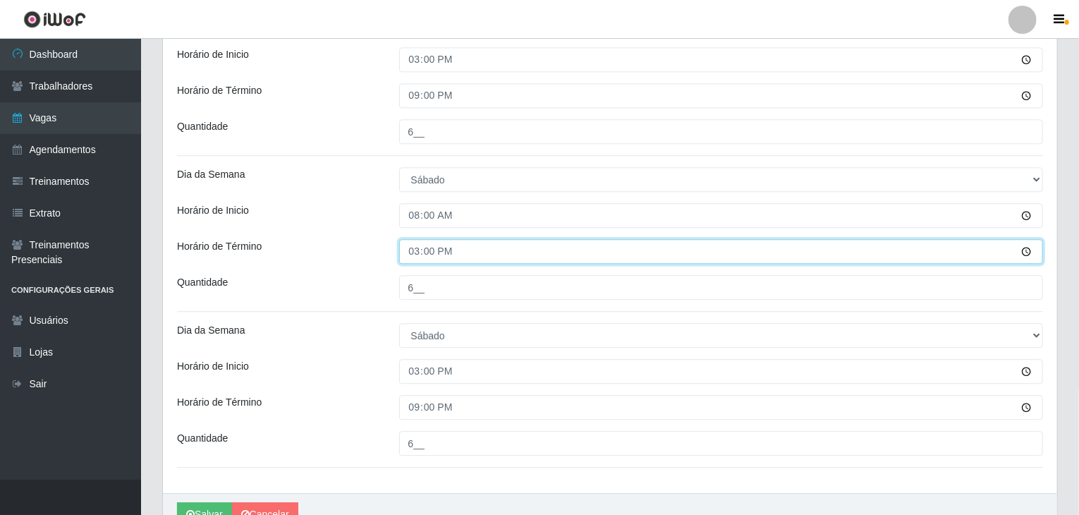
click at [409, 246] on input "15:00" at bounding box center [721, 251] width 644 height 25
type input "14:00"
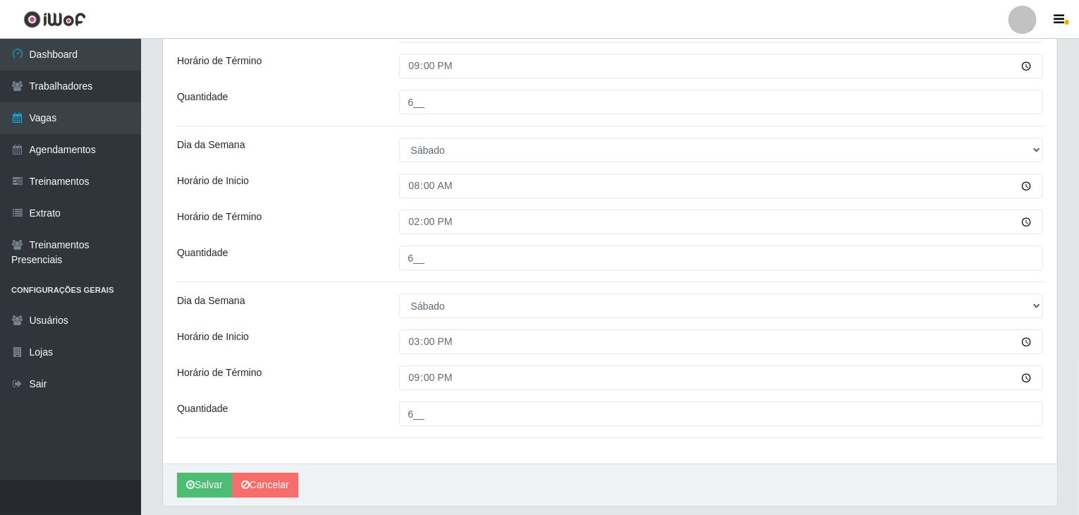
scroll to position [1831, 0]
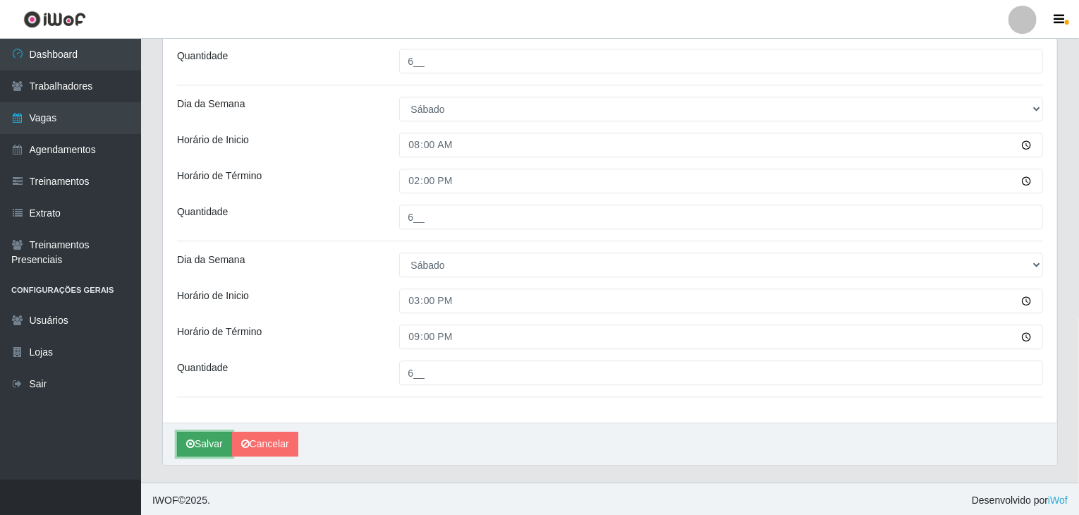
click at [205, 446] on button "Salvar" at bounding box center [204, 443] width 55 height 25
click at [281, 443] on link "Cancelar" at bounding box center [265, 443] width 66 height 25
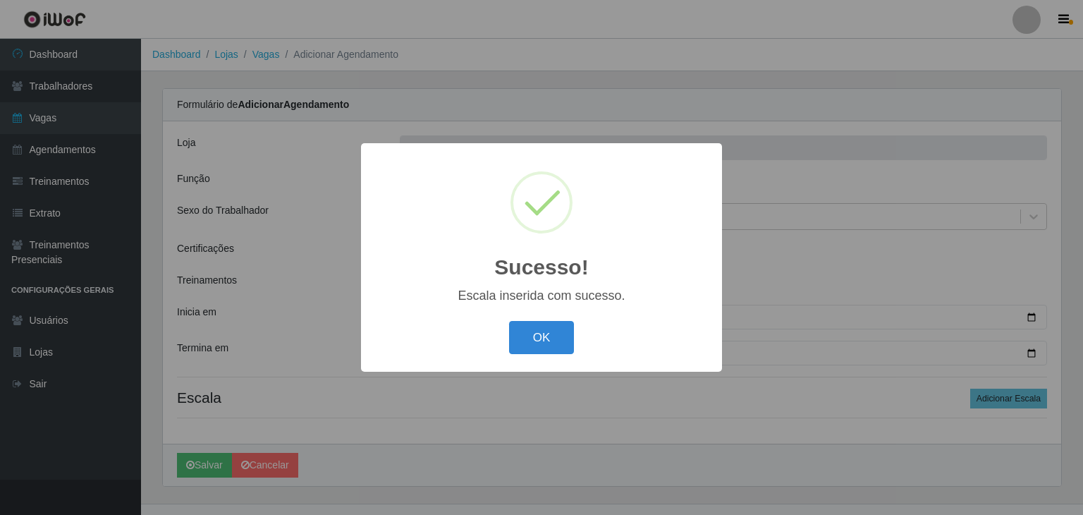
scroll to position [23, 0]
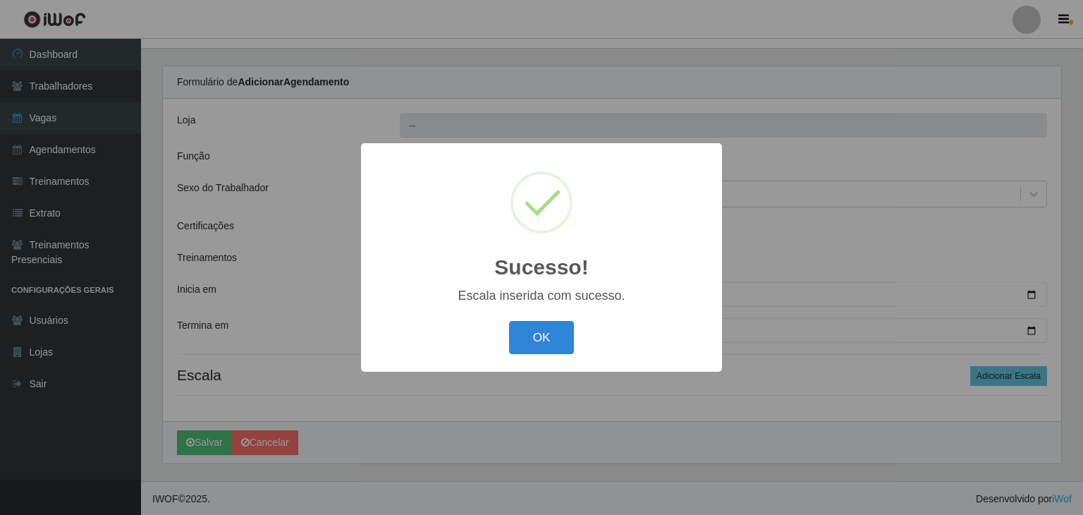
type input "Rede Compras Supermercados - LOJA 1"
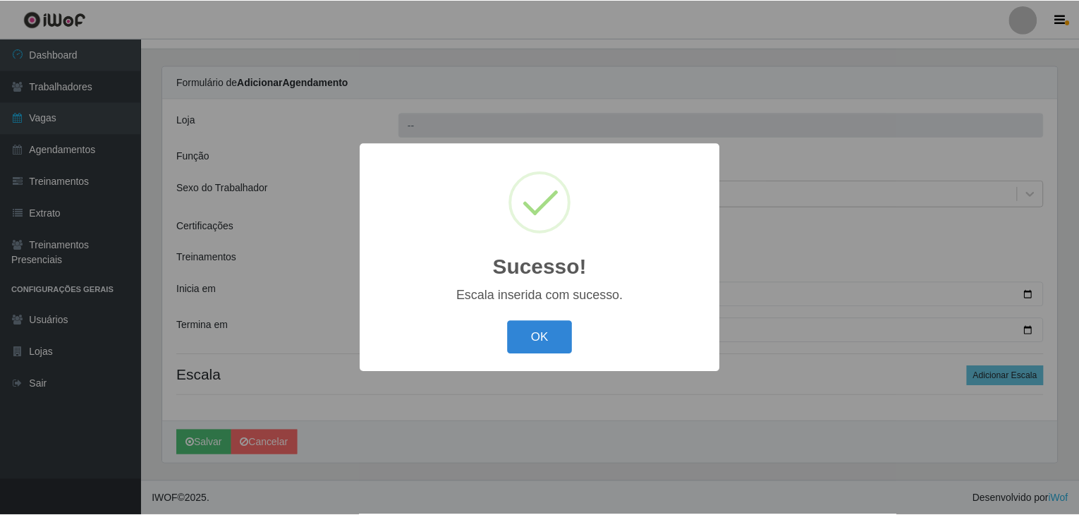
scroll to position [0, 0]
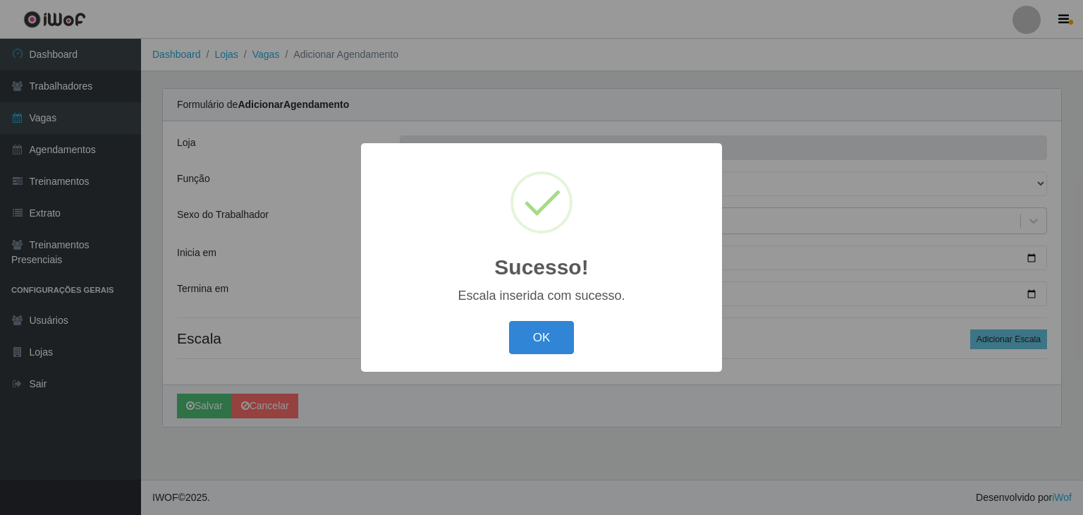
click at [531, 342] on button "OK" at bounding box center [542, 337] width 66 height 33
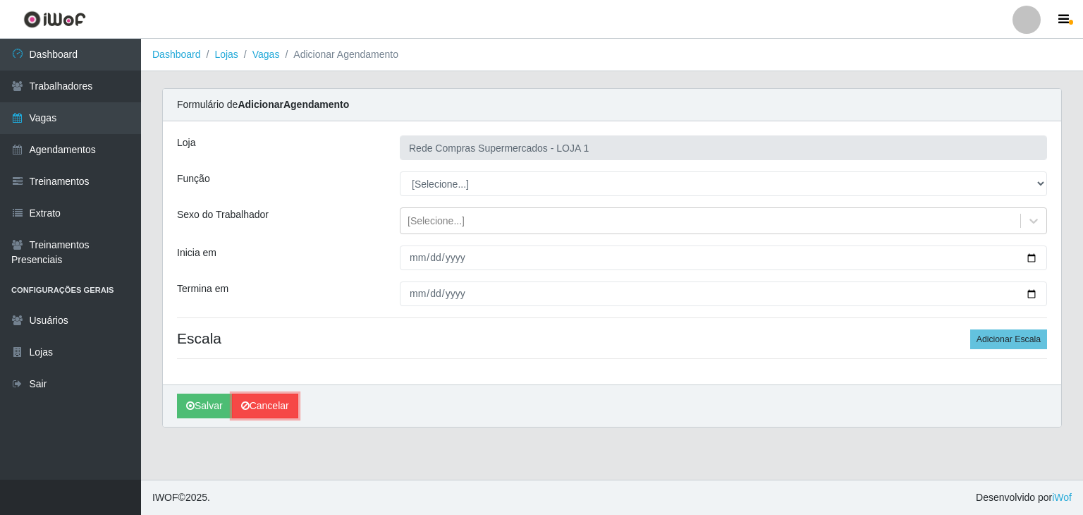
click at [254, 416] on link "Cancelar" at bounding box center [265, 405] width 66 height 25
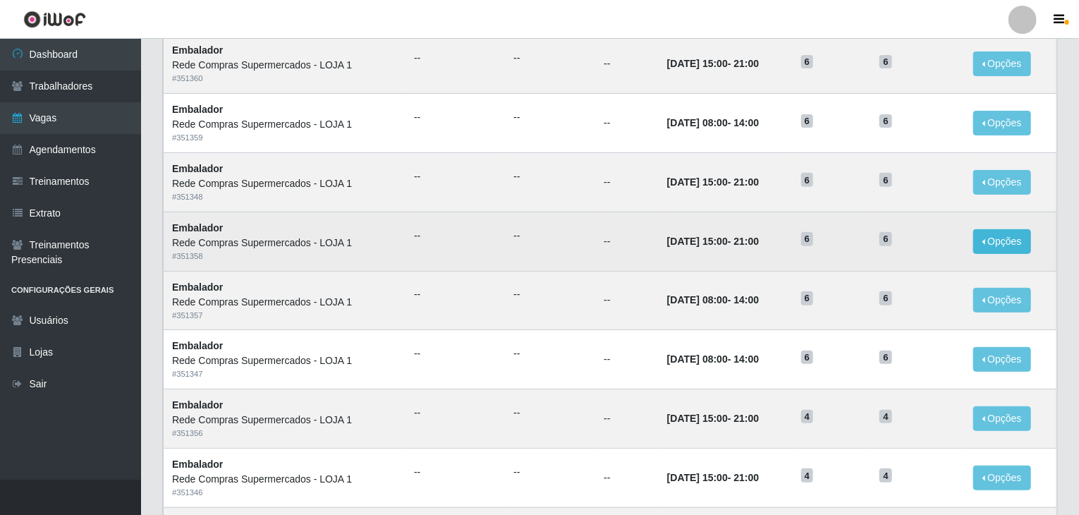
scroll to position [211, 0]
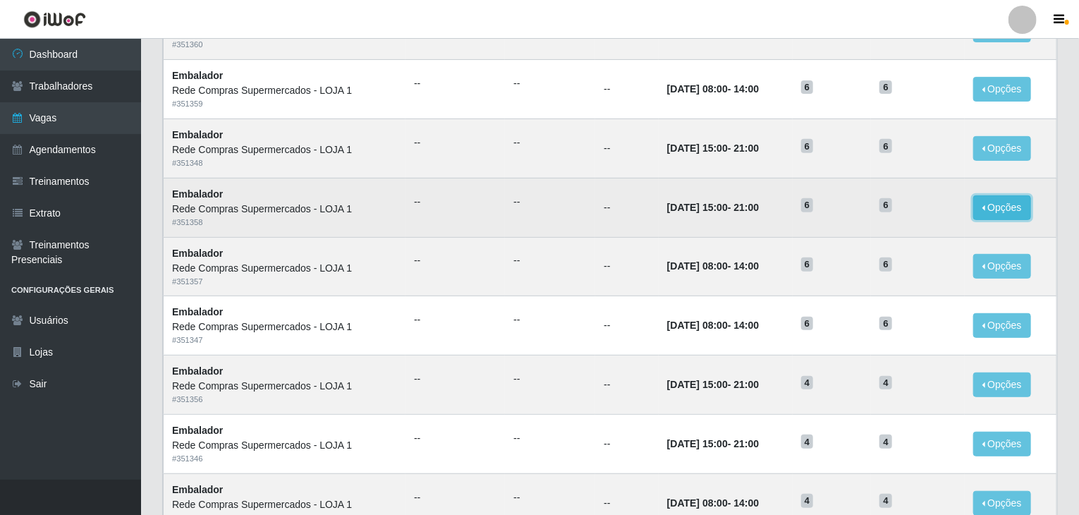
click at [1006, 207] on button "Opções" at bounding box center [1002, 207] width 58 height 25
click at [895, 233] on div "Deletar" at bounding box center [914, 240] width 83 height 15
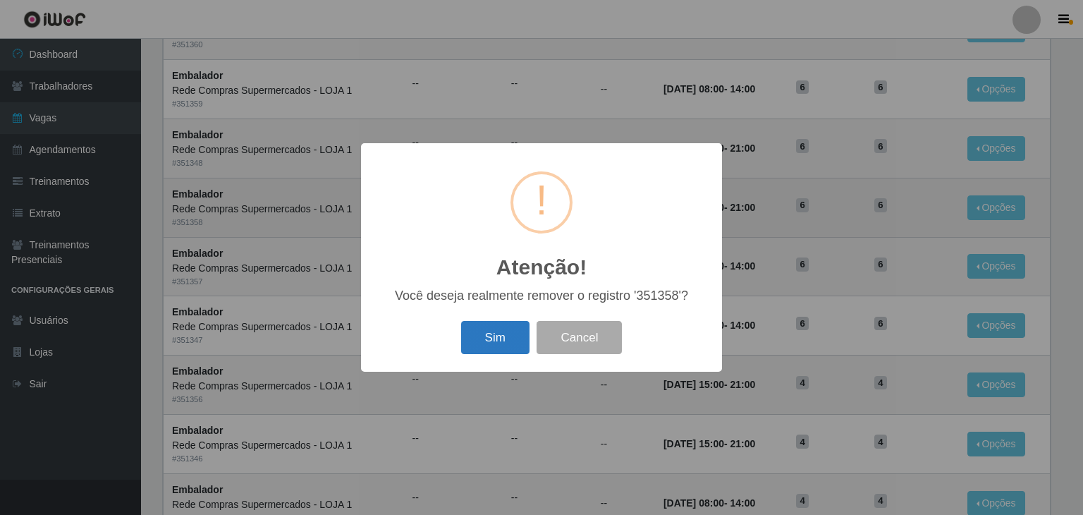
click at [499, 335] on button "Sim" at bounding box center [495, 337] width 68 height 33
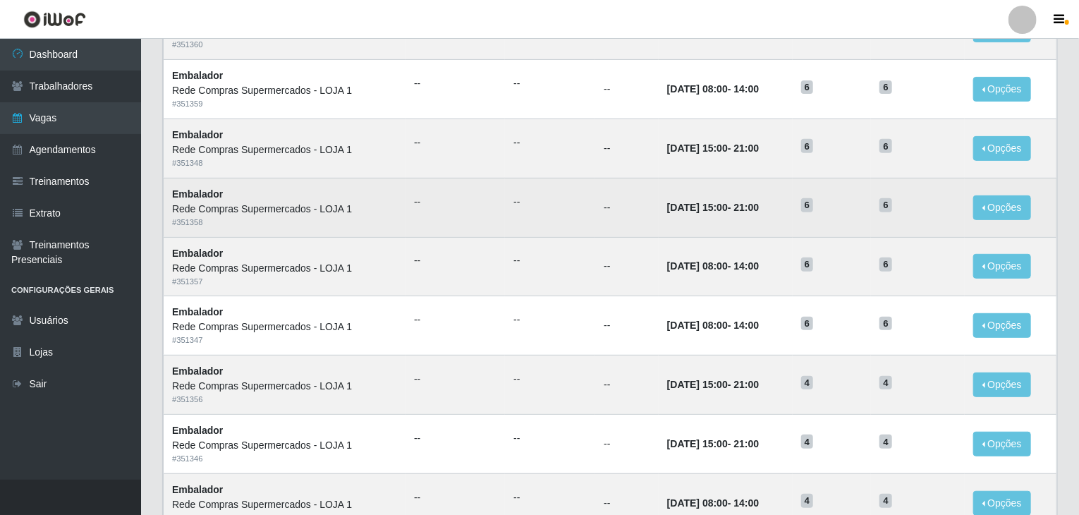
scroll to position [0, 0]
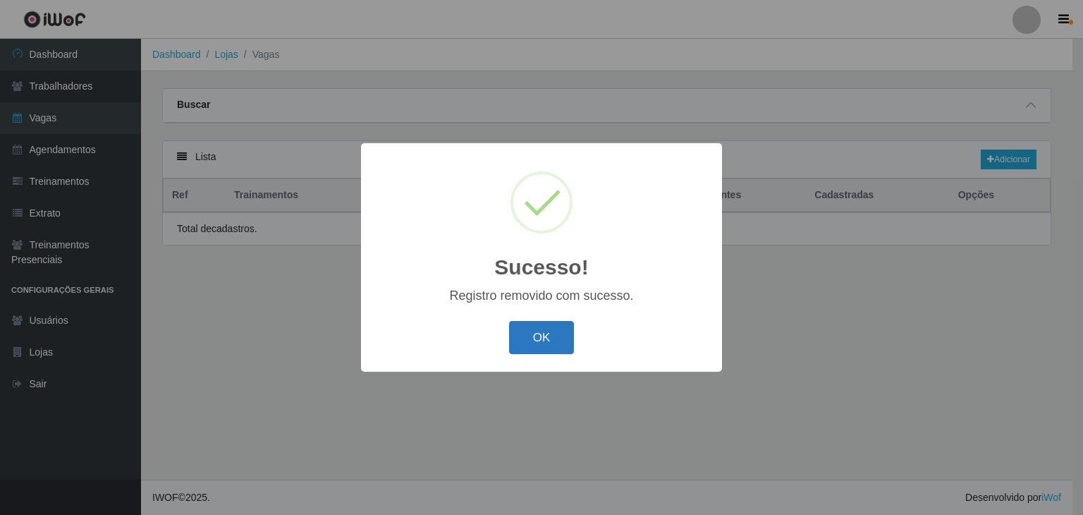
click at [543, 339] on button "OK" at bounding box center [542, 337] width 66 height 33
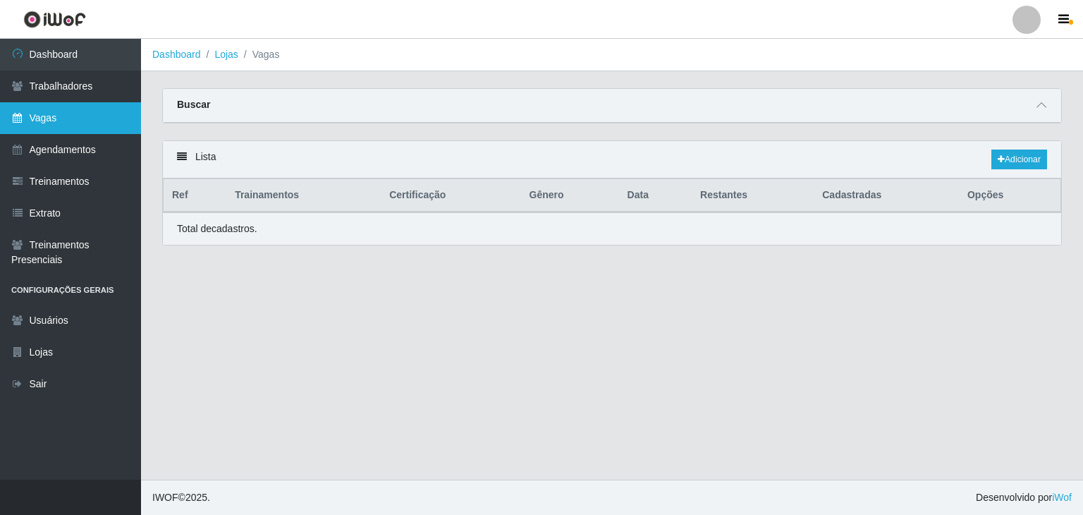
click at [66, 125] on link "Vagas" at bounding box center [70, 118] width 141 height 32
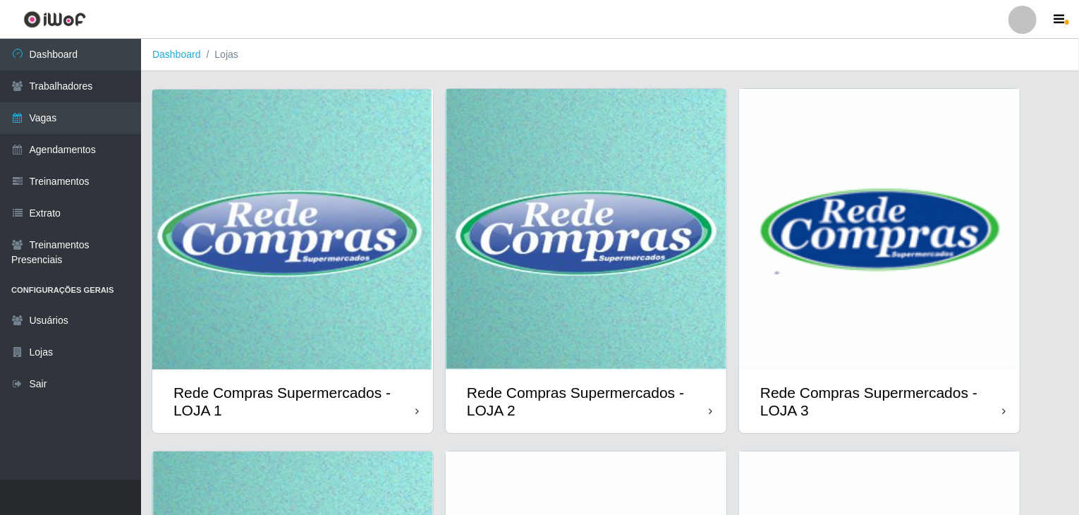
click at [242, 249] on img at bounding box center [292, 230] width 281 height 280
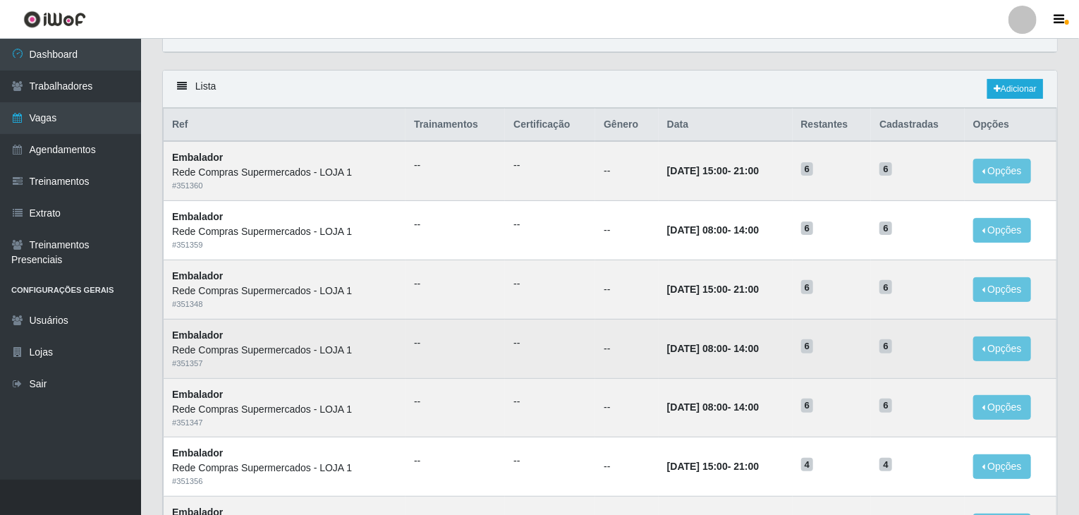
scroll to position [141, 0]
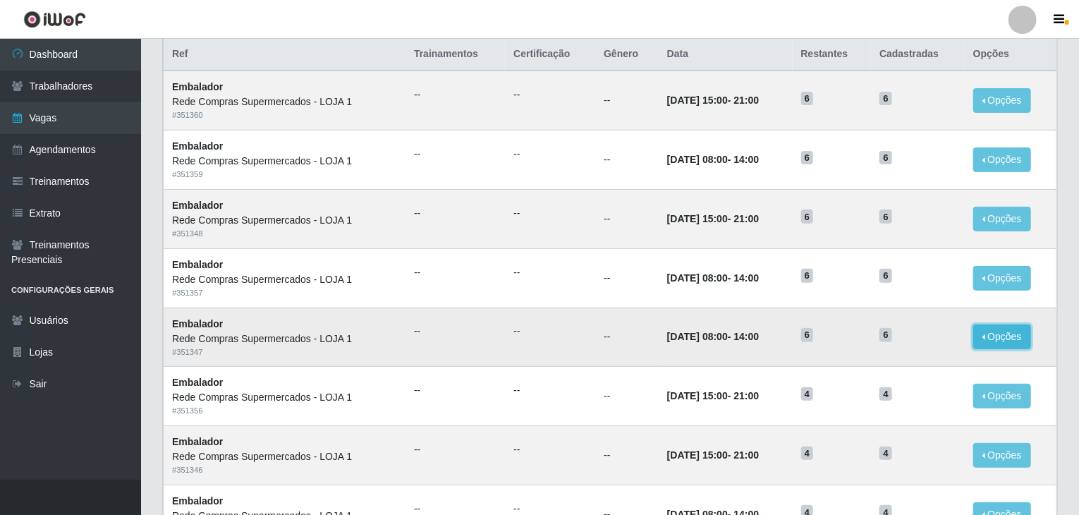
click at [995, 332] on button "Opções" at bounding box center [1002, 336] width 58 height 25
click at [887, 367] on div "Deletar" at bounding box center [914, 369] width 83 height 15
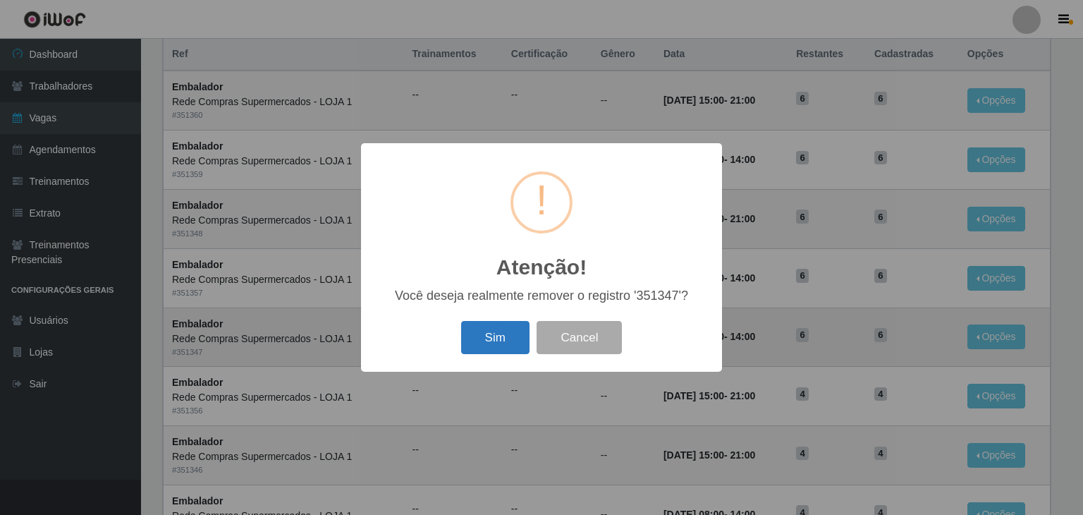
drag, startPoint x: 448, startPoint y: 320, endPoint x: 493, endPoint y: 346, distance: 52.7
click at [489, 343] on div "Sim Cancel" at bounding box center [541, 337] width 333 height 40
click at [494, 346] on button "Sim" at bounding box center [495, 337] width 68 height 33
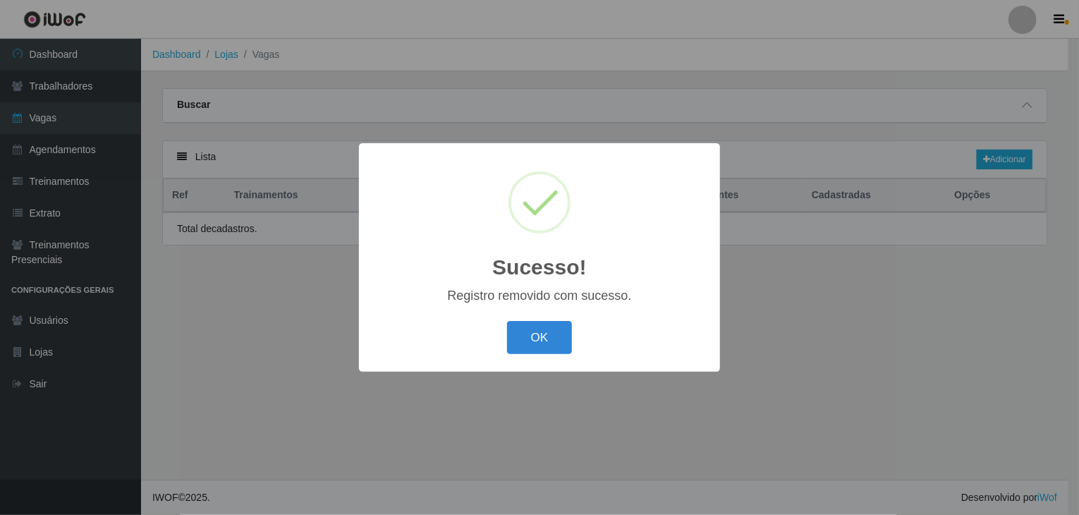
scroll to position [0, 0]
click at [541, 343] on button "OK" at bounding box center [542, 337] width 66 height 33
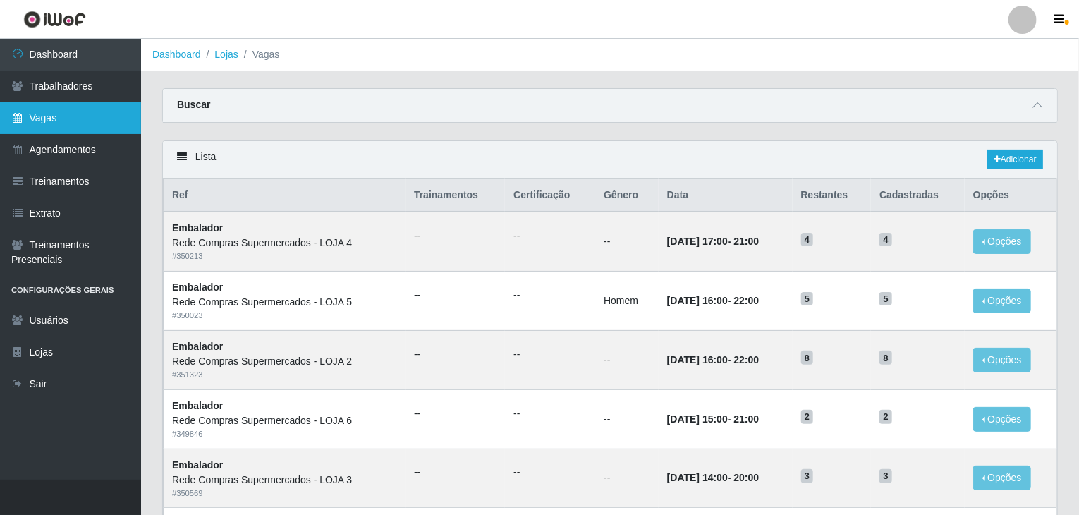
click at [83, 125] on link "Vagas" at bounding box center [70, 118] width 141 height 32
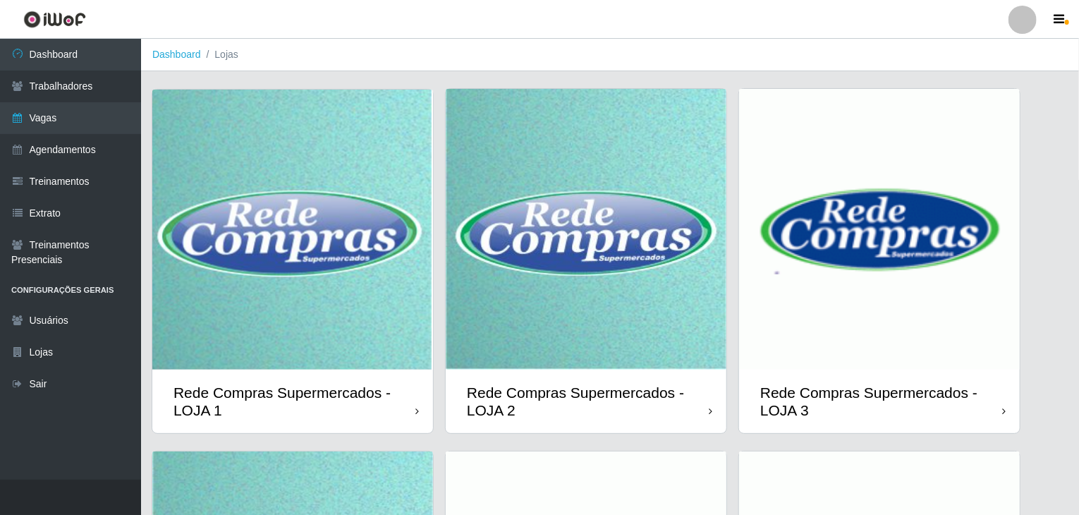
click at [328, 228] on img at bounding box center [292, 230] width 281 height 280
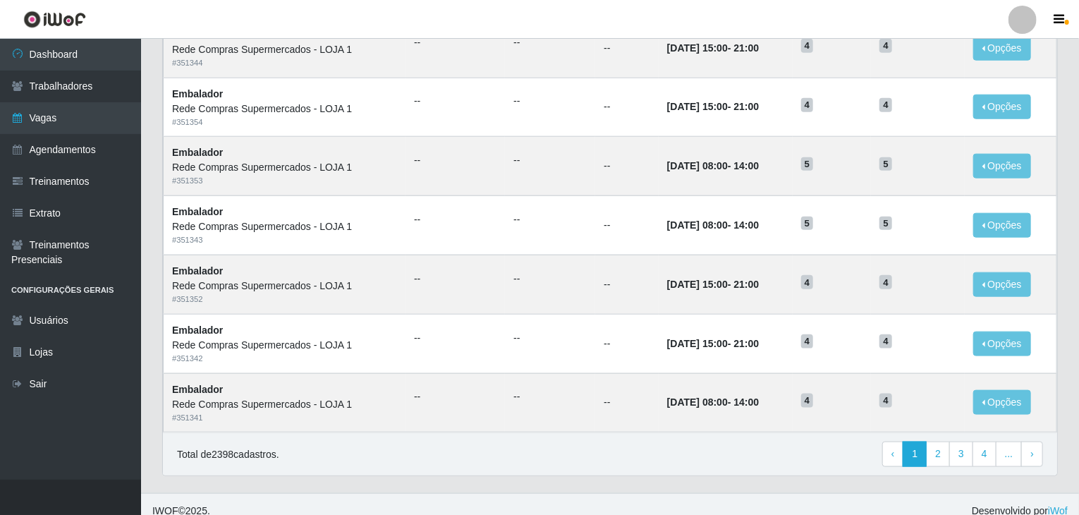
scroll to position [676, 0]
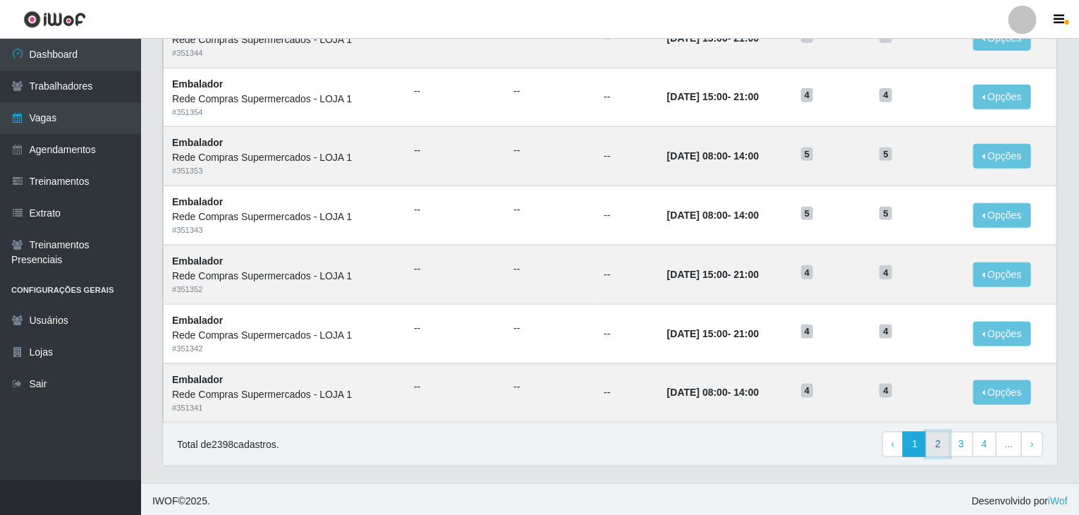
click at [937, 438] on link "2" at bounding box center [938, 443] width 24 height 25
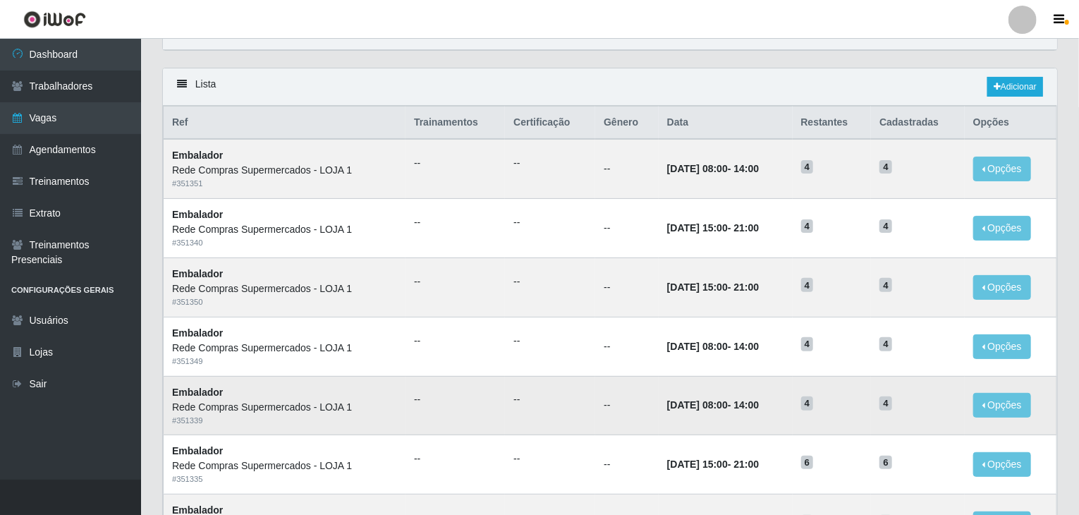
scroll to position [141, 0]
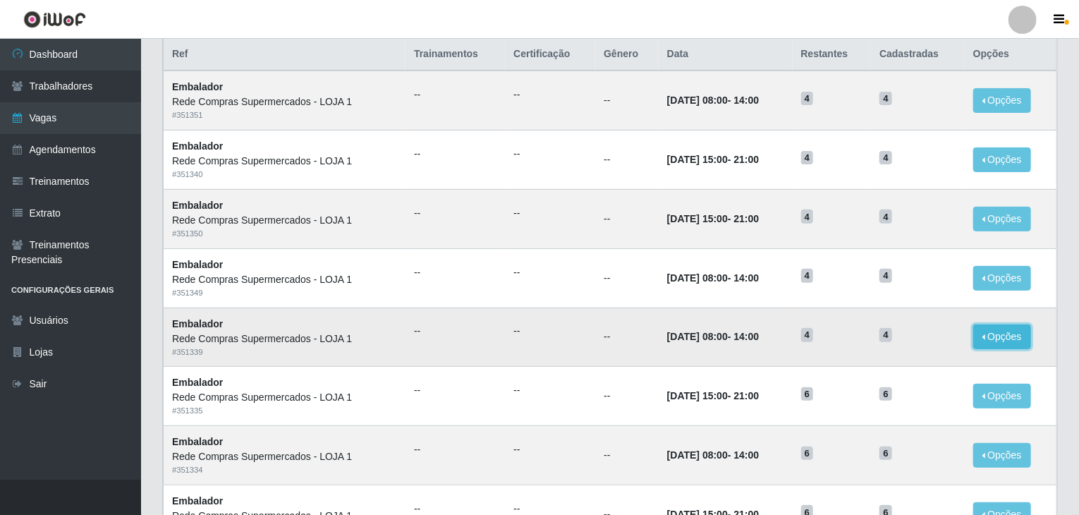
click at [1002, 333] on button "Opções" at bounding box center [1002, 336] width 58 height 25
click at [896, 371] on div "Deletar" at bounding box center [914, 369] width 83 height 15
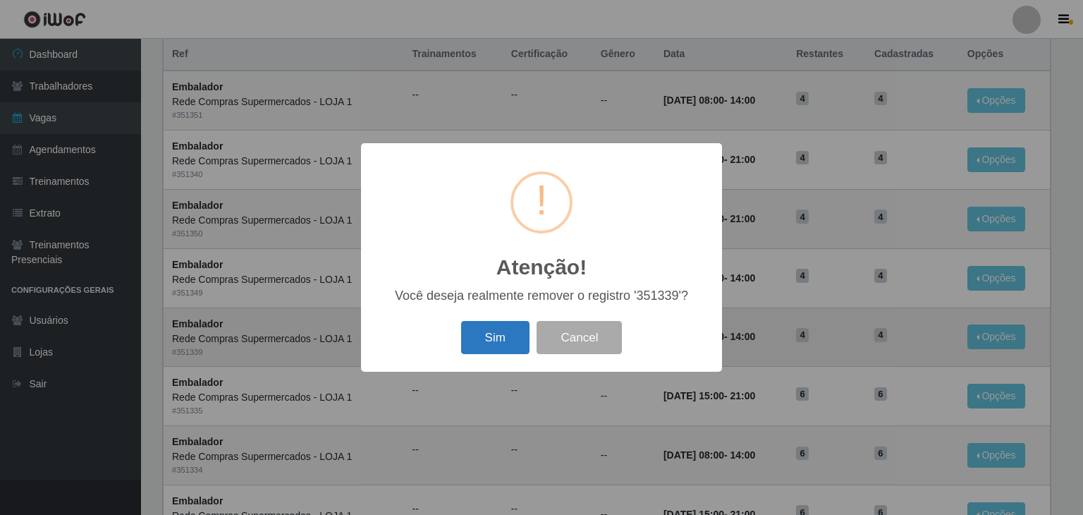
click at [486, 331] on button "Sim" at bounding box center [495, 337] width 68 height 33
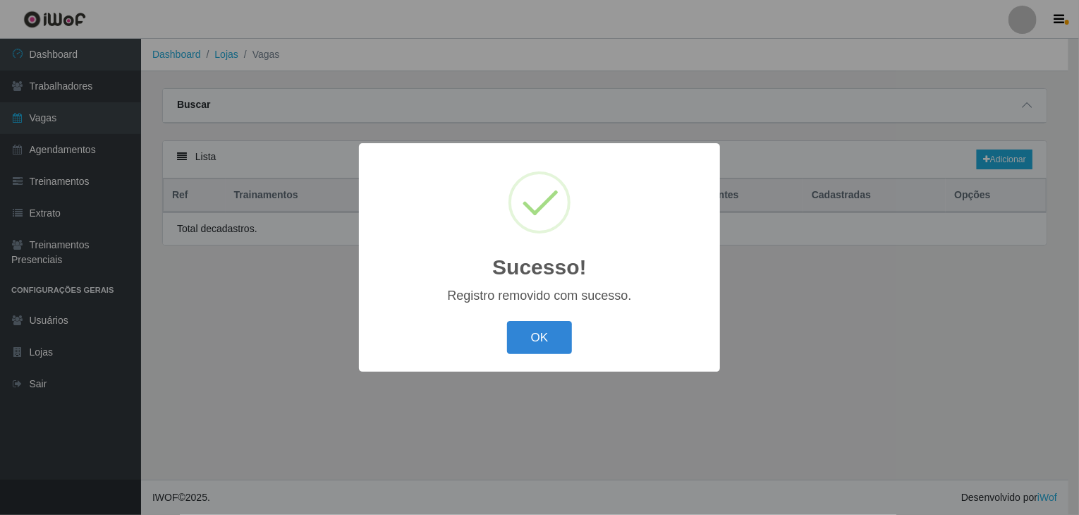
scroll to position [0, 0]
drag, startPoint x: 533, startPoint y: 330, endPoint x: 292, endPoint y: 304, distance: 242.5
click at [514, 325] on button "OK" at bounding box center [542, 337] width 66 height 33
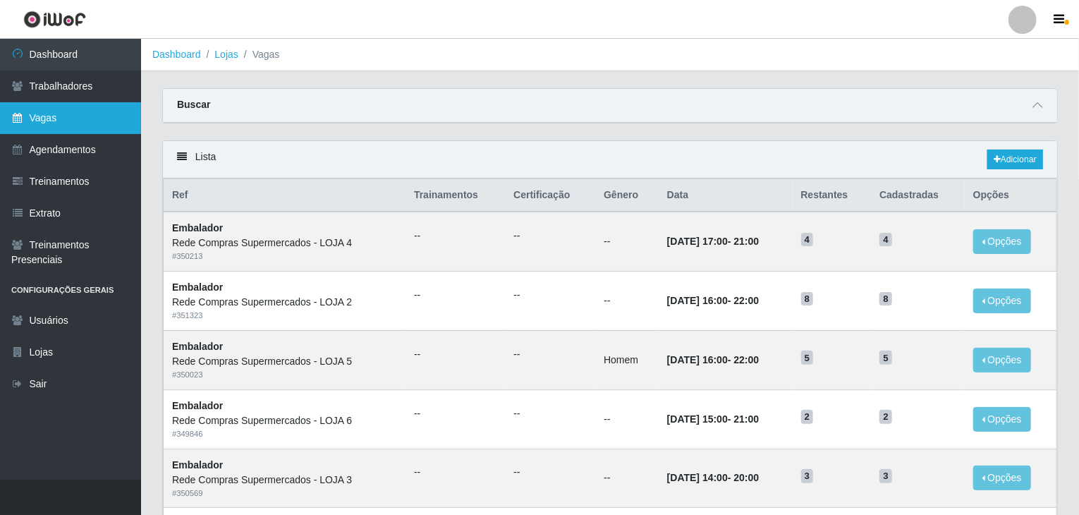
click at [66, 122] on link "Vagas" at bounding box center [70, 118] width 141 height 32
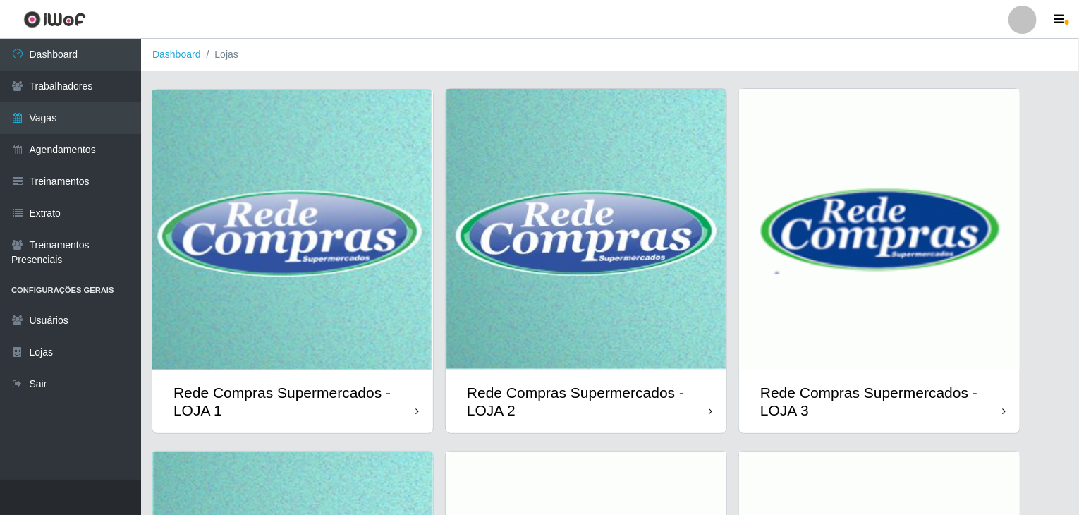
click at [312, 238] on img at bounding box center [292, 230] width 281 height 280
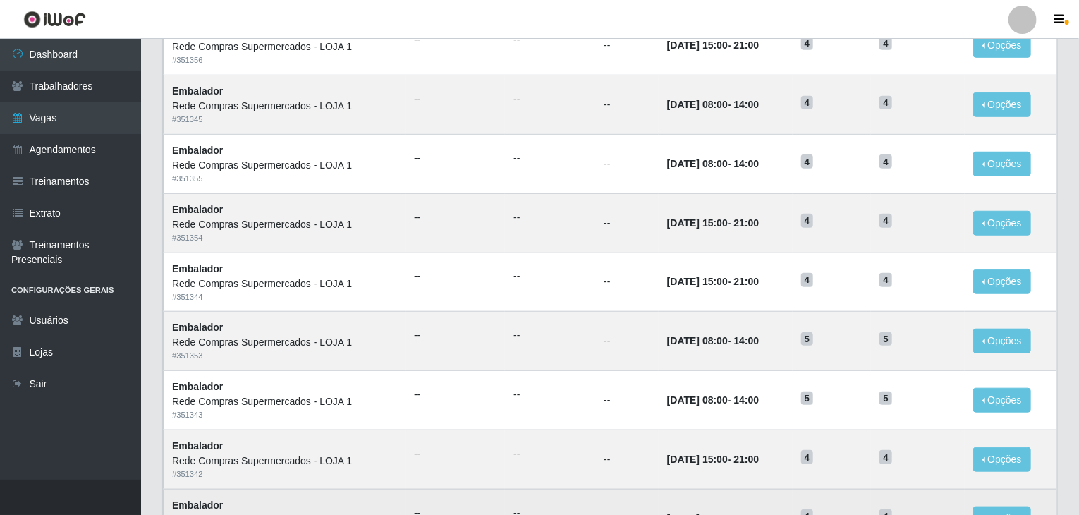
scroll to position [676, 0]
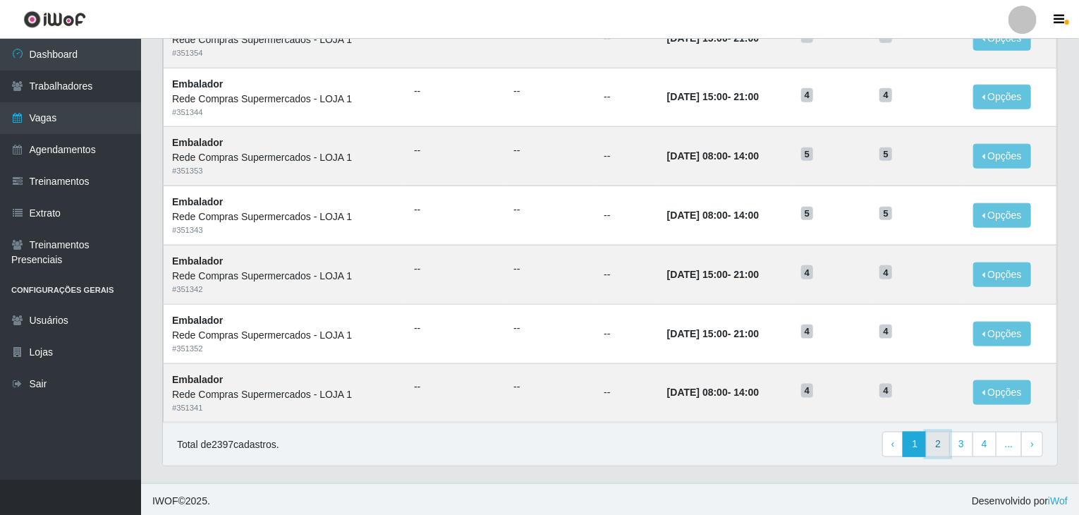
click at [942, 447] on link "2" at bounding box center [938, 443] width 24 height 25
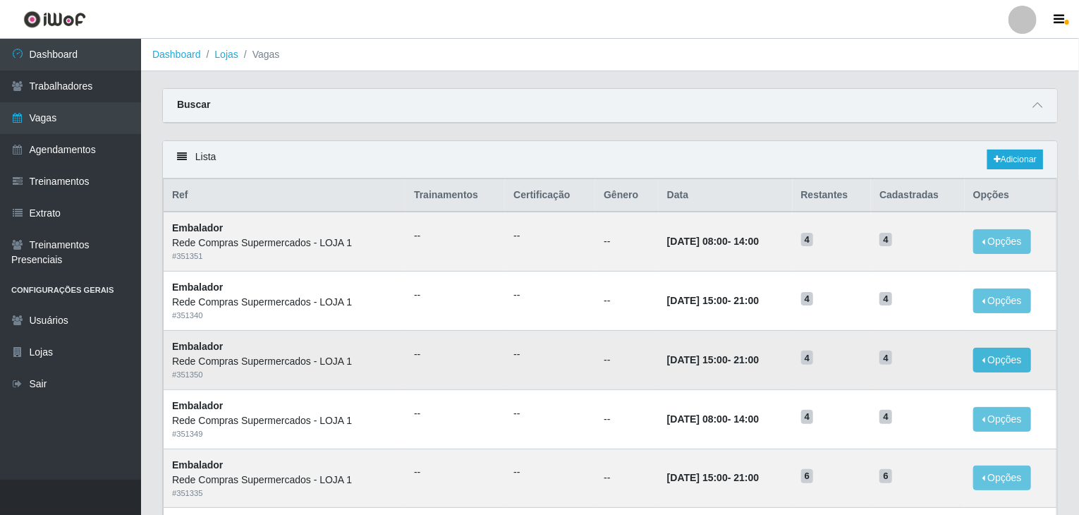
click at [976, 360] on td "Opções Editar Deletar" at bounding box center [1010, 359] width 92 height 59
click at [997, 358] on button "Opções" at bounding box center [1002, 360] width 58 height 25
click at [903, 391] on div "Deletar" at bounding box center [914, 392] width 83 height 15
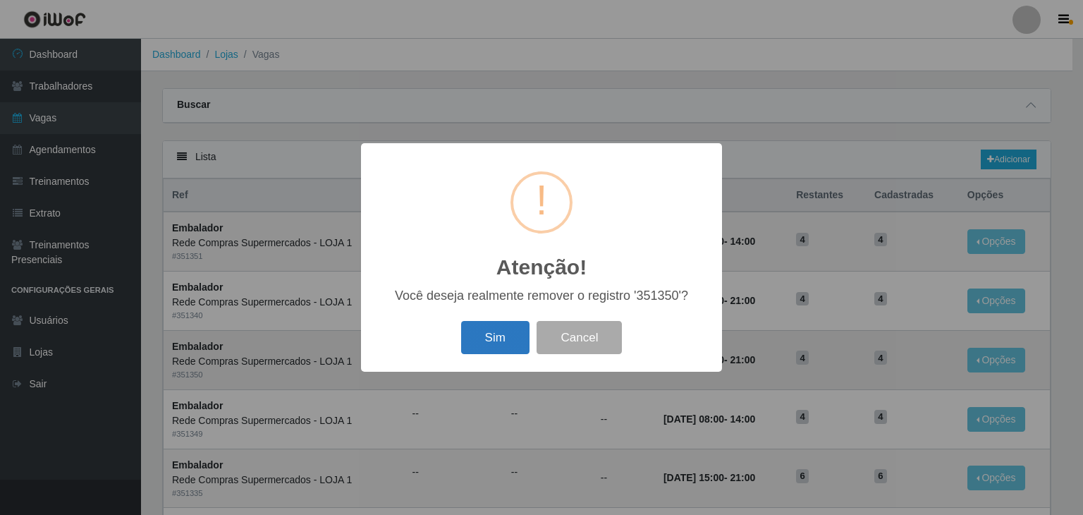
click at [519, 329] on button "Sim" at bounding box center [495, 337] width 68 height 33
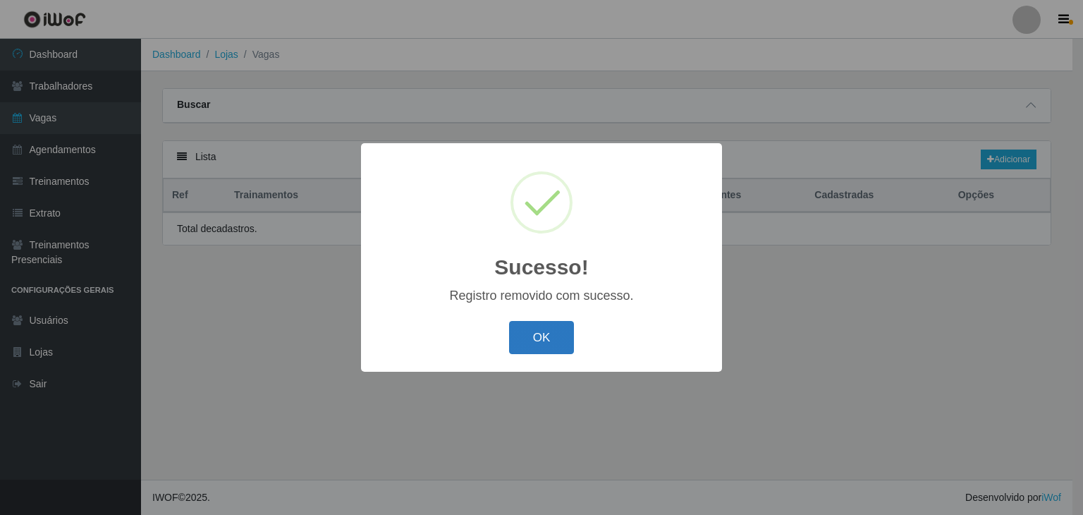
click at [545, 342] on button "OK" at bounding box center [542, 337] width 66 height 33
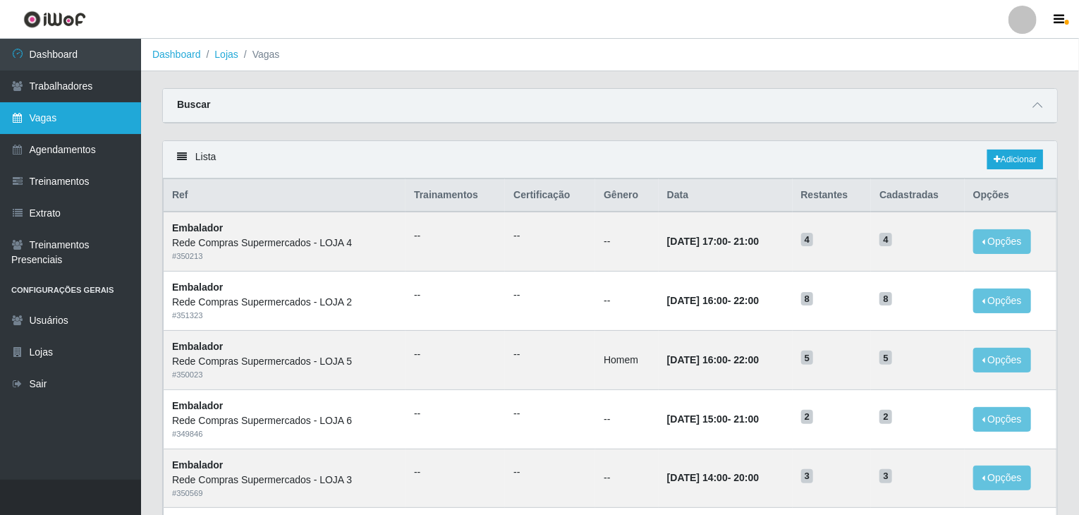
click at [92, 125] on link "Vagas" at bounding box center [70, 118] width 141 height 32
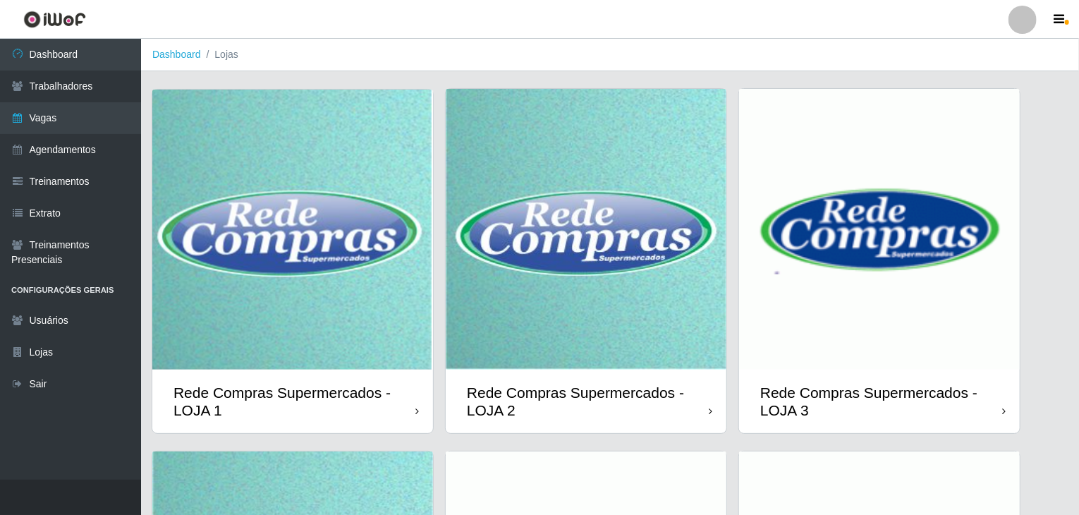
click at [319, 219] on img at bounding box center [292, 230] width 281 height 280
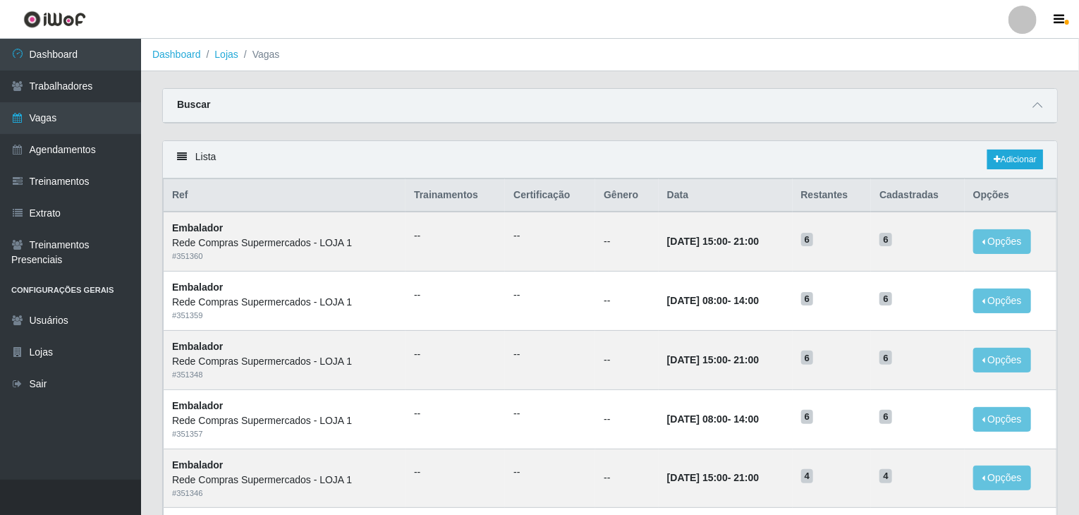
scroll to position [676, 0]
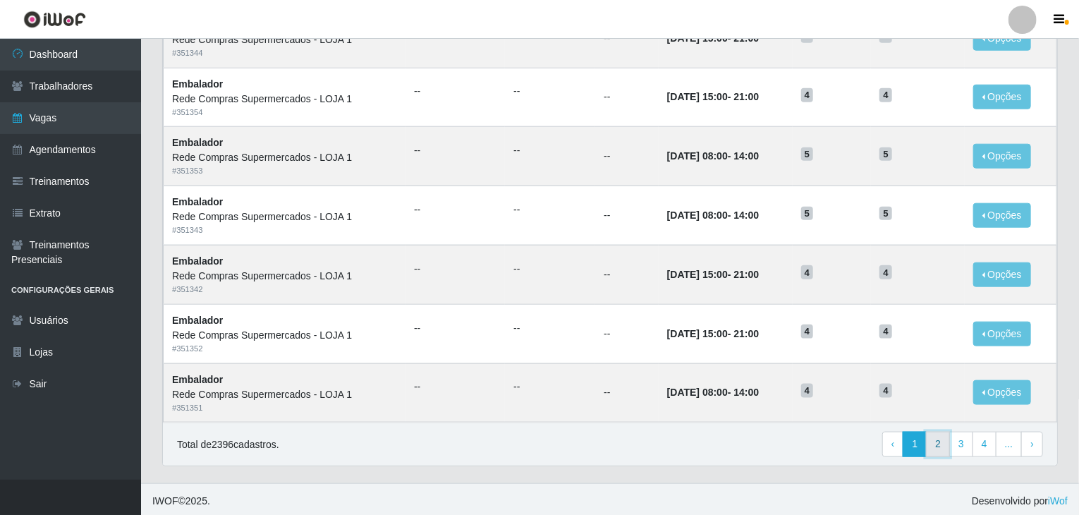
click at [942, 444] on link "2" at bounding box center [938, 443] width 24 height 25
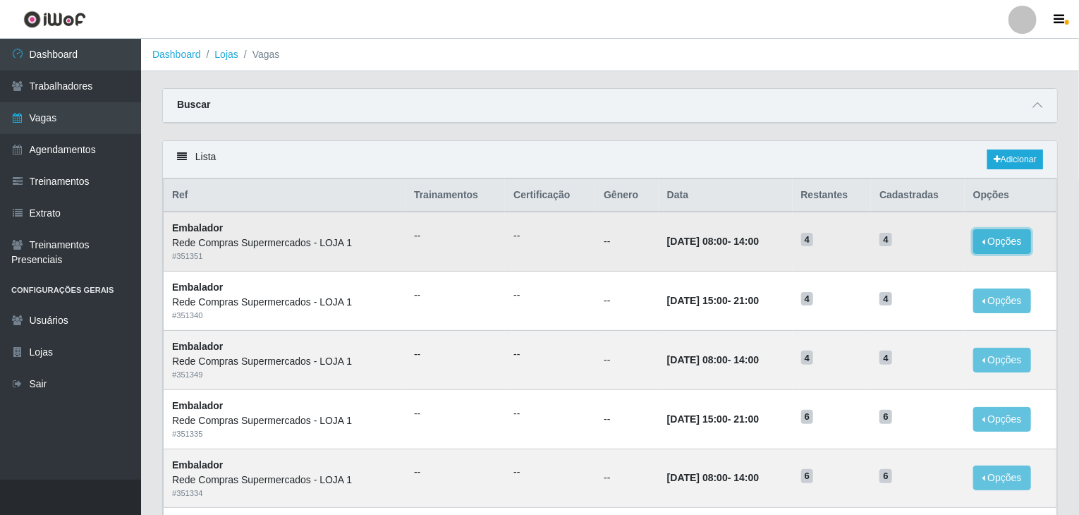
click at [981, 240] on button "Opções" at bounding box center [1002, 241] width 58 height 25
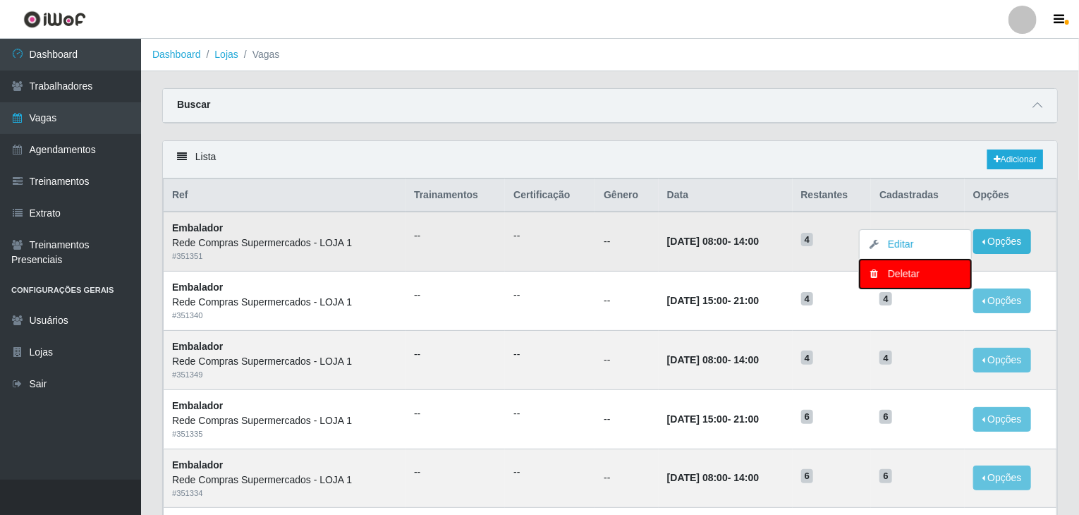
click at [894, 274] on div "Deletar" at bounding box center [914, 273] width 83 height 15
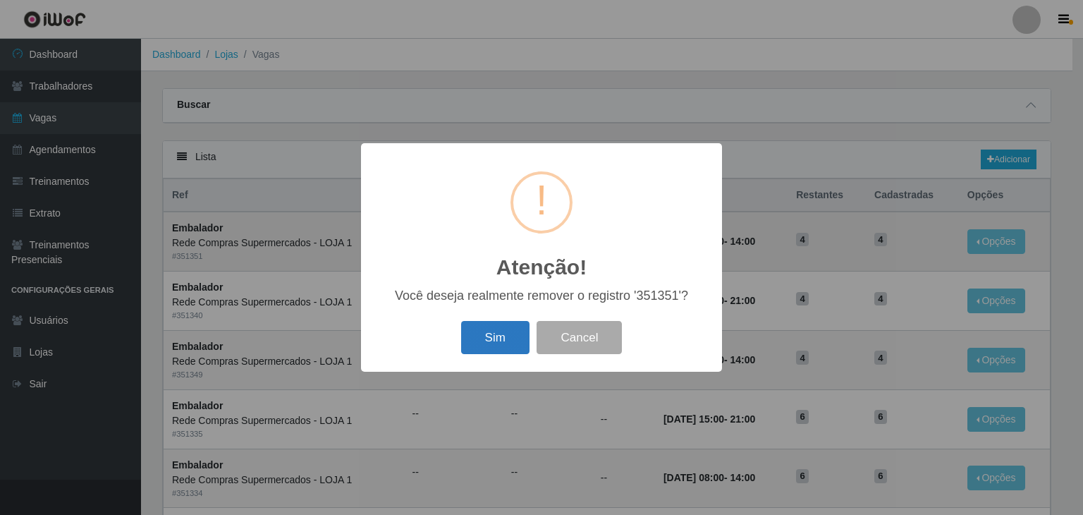
click at [520, 327] on button "Sim" at bounding box center [495, 337] width 68 height 33
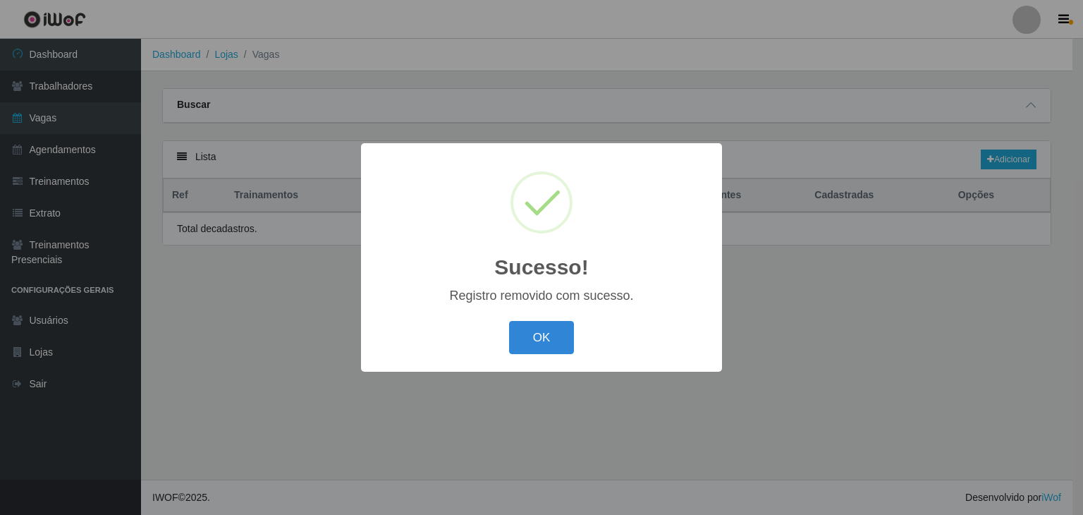
click at [517, 328] on button "OK" at bounding box center [542, 337] width 66 height 33
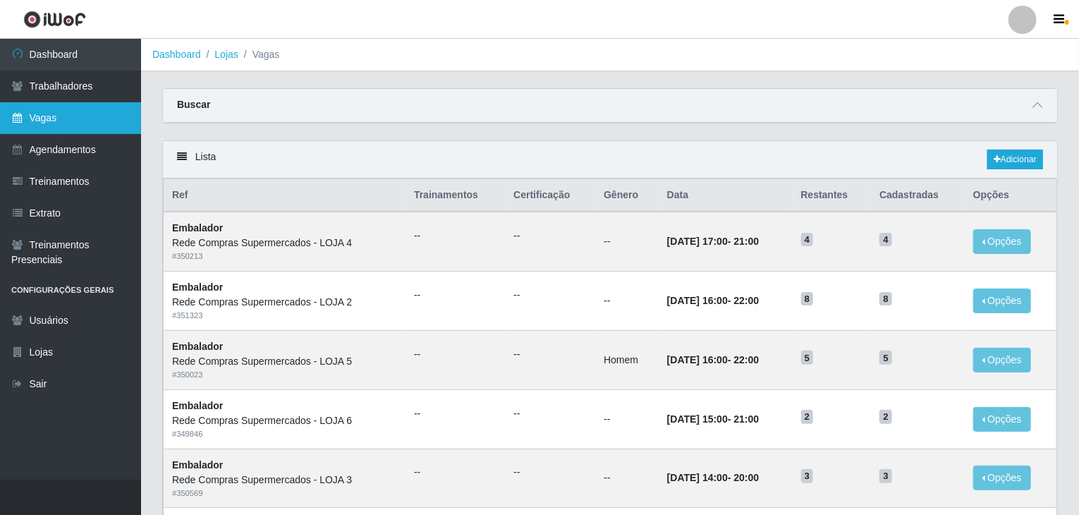
click at [42, 116] on link "Vagas" at bounding box center [70, 118] width 141 height 32
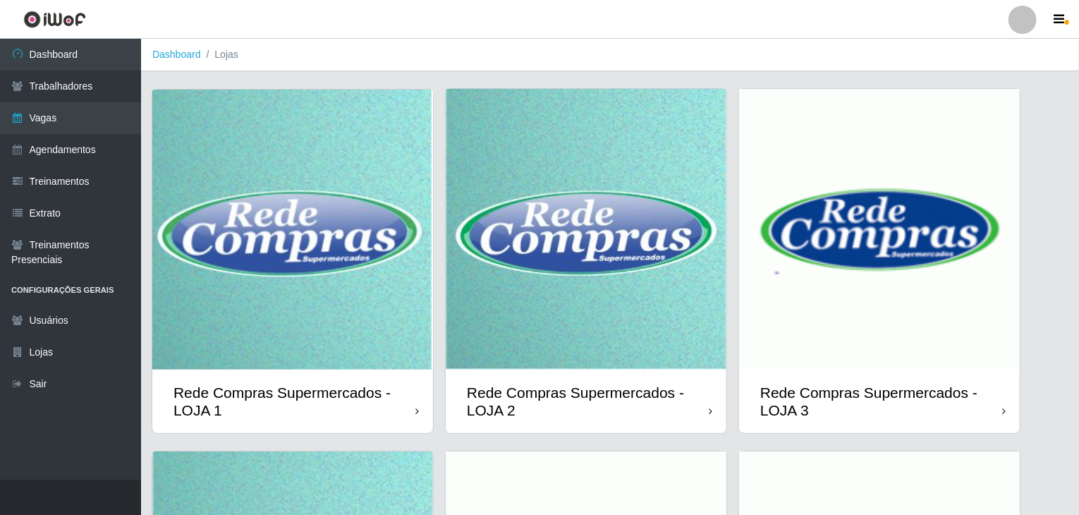
click at [195, 167] on img at bounding box center [292, 230] width 281 height 280
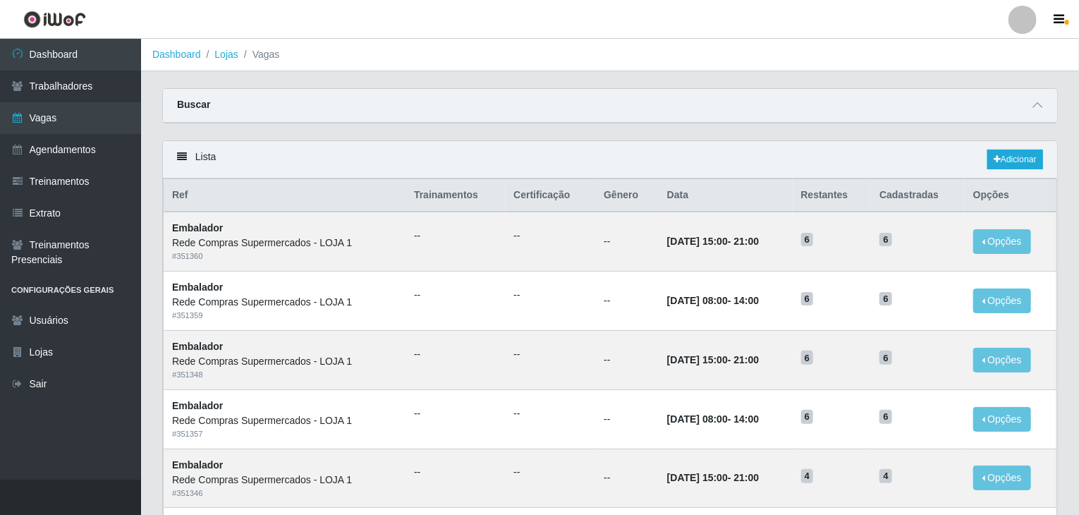
scroll to position [676, 0]
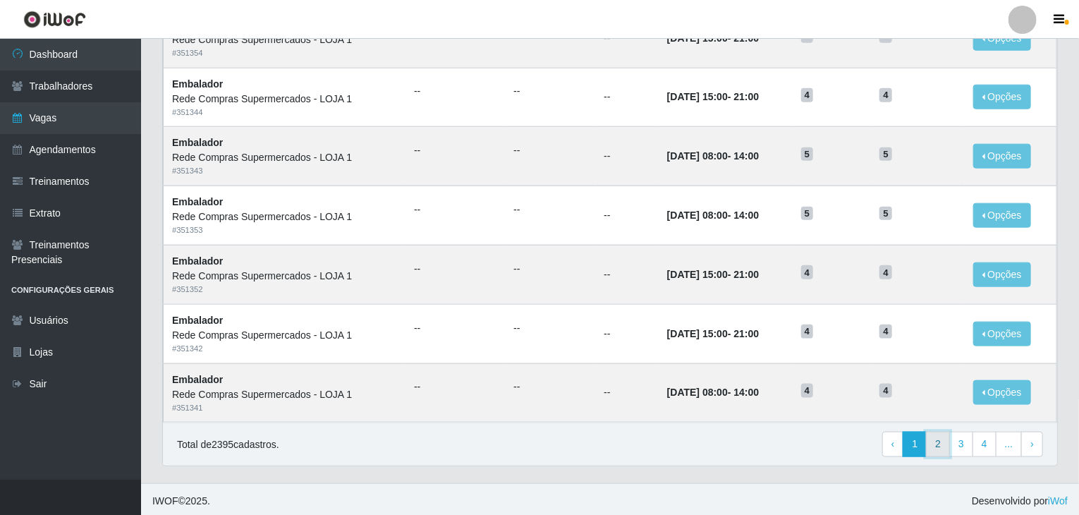
click at [937, 441] on link "2" at bounding box center [938, 443] width 24 height 25
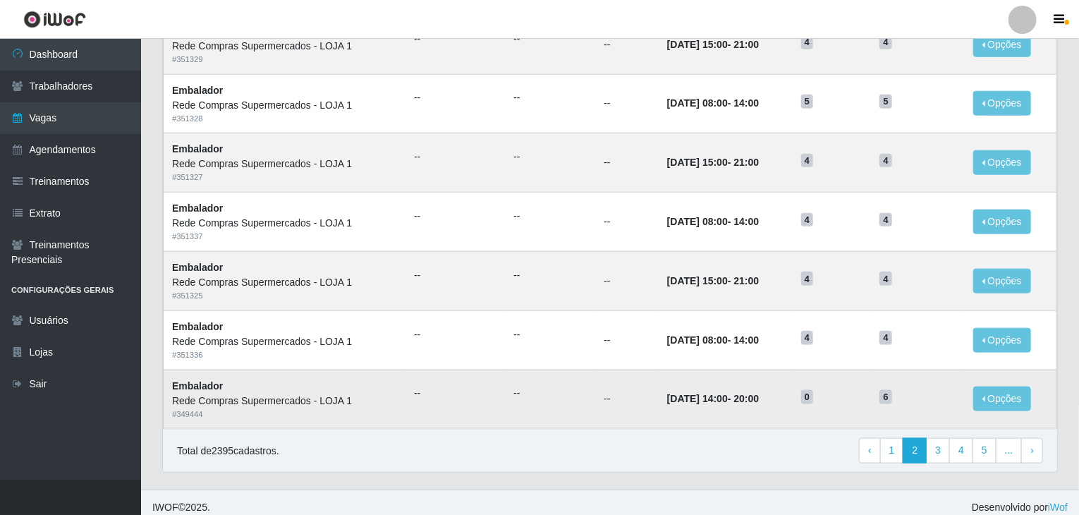
scroll to position [676, 0]
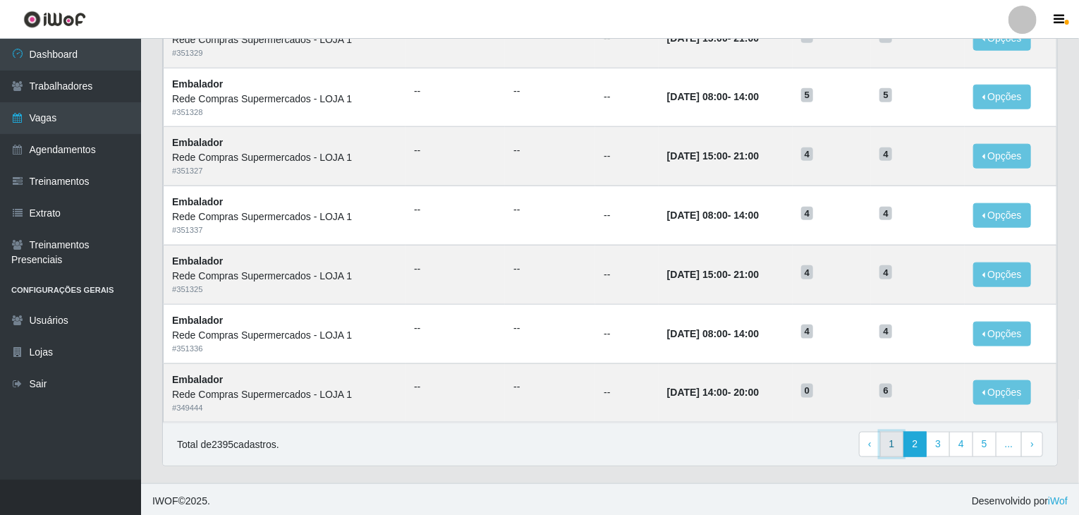
click at [895, 443] on link "1" at bounding box center [892, 443] width 24 height 25
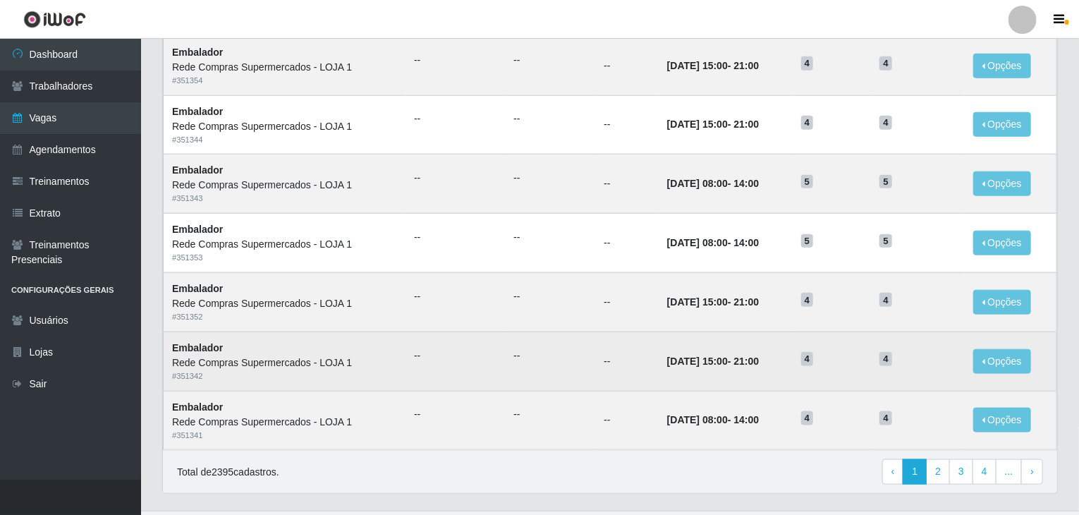
scroll to position [676, 0]
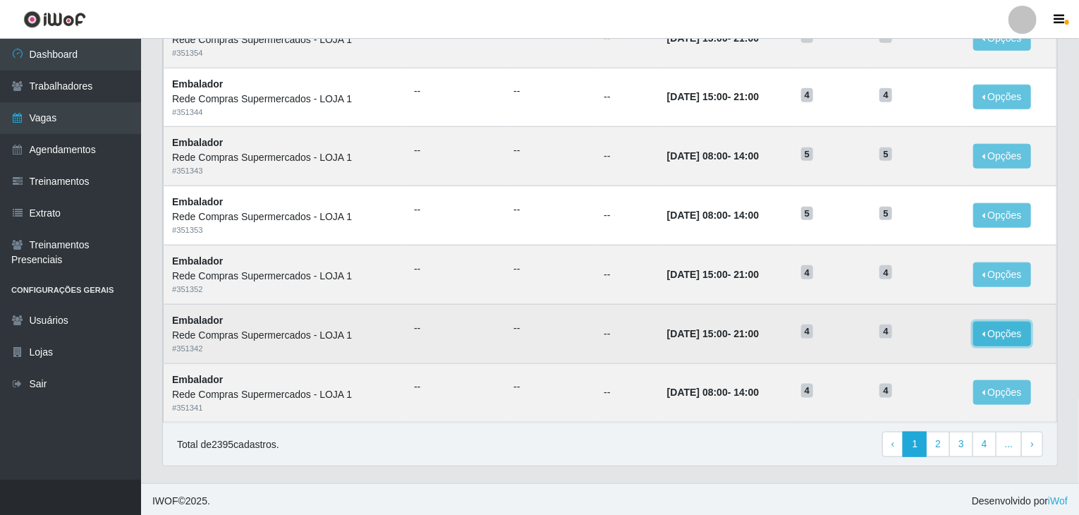
click at [1003, 331] on button "Opções" at bounding box center [1002, 333] width 58 height 25
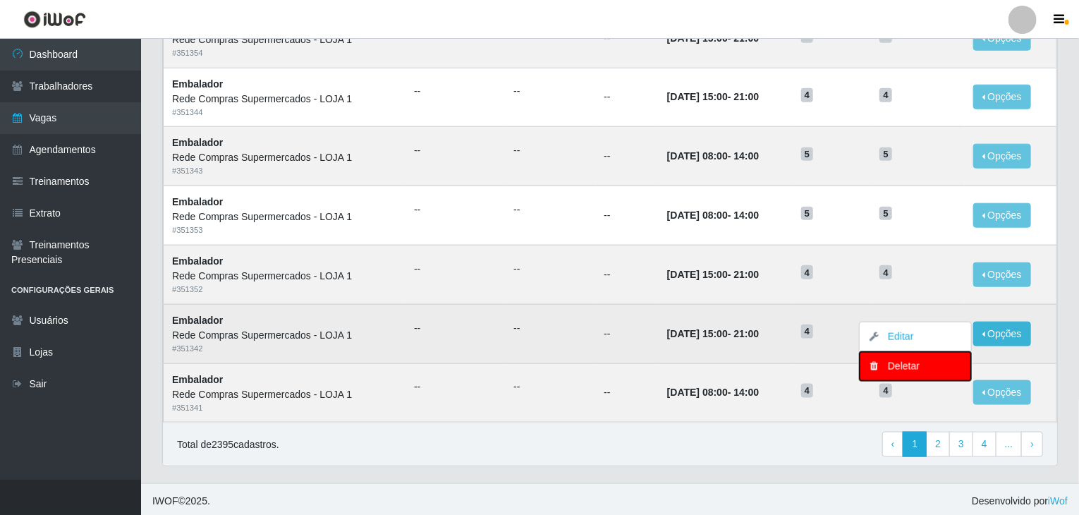
click at [913, 367] on div "Deletar" at bounding box center [914, 366] width 83 height 15
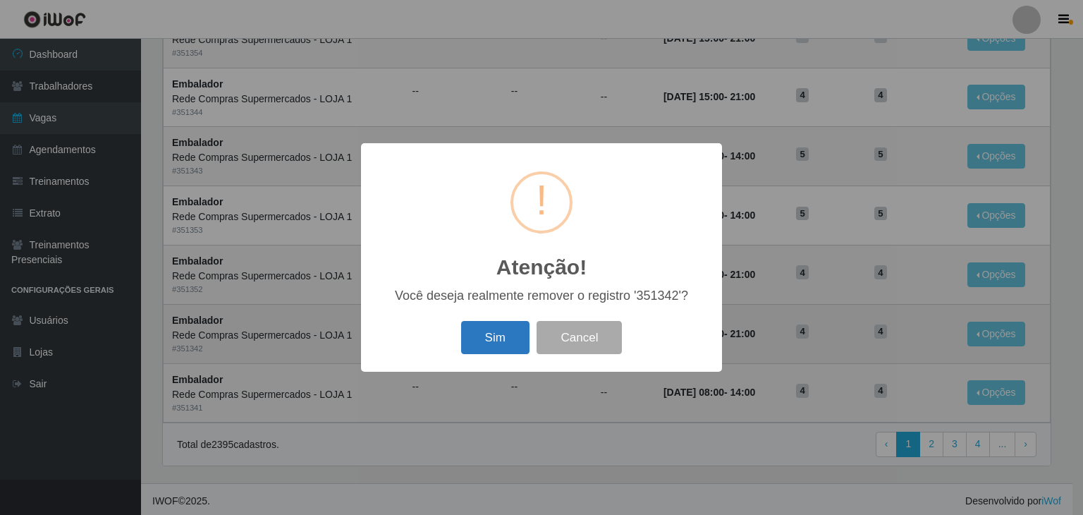
click at [524, 343] on button "Sim" at bounding box center [495, 337] width 68 height 33
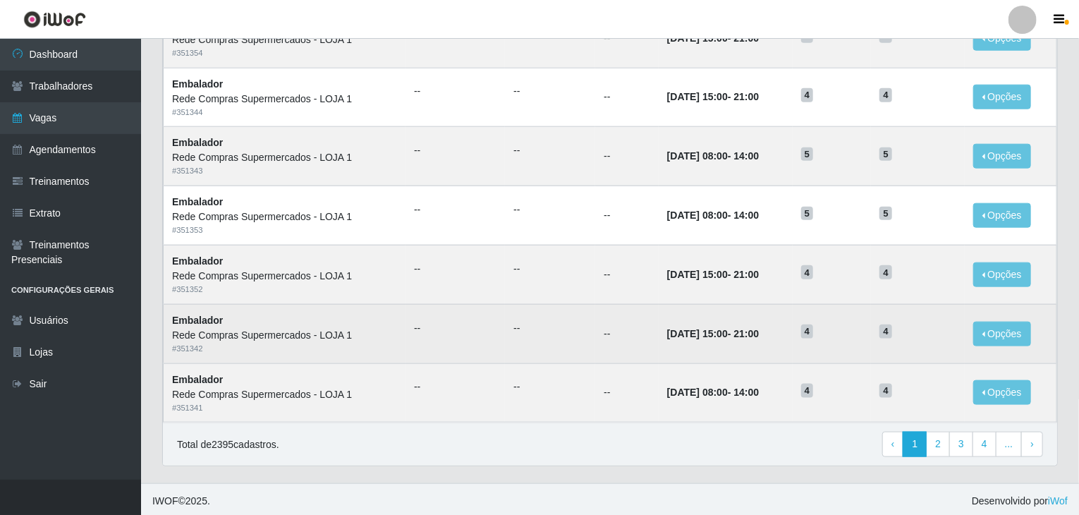
scroll to position [0, 0]
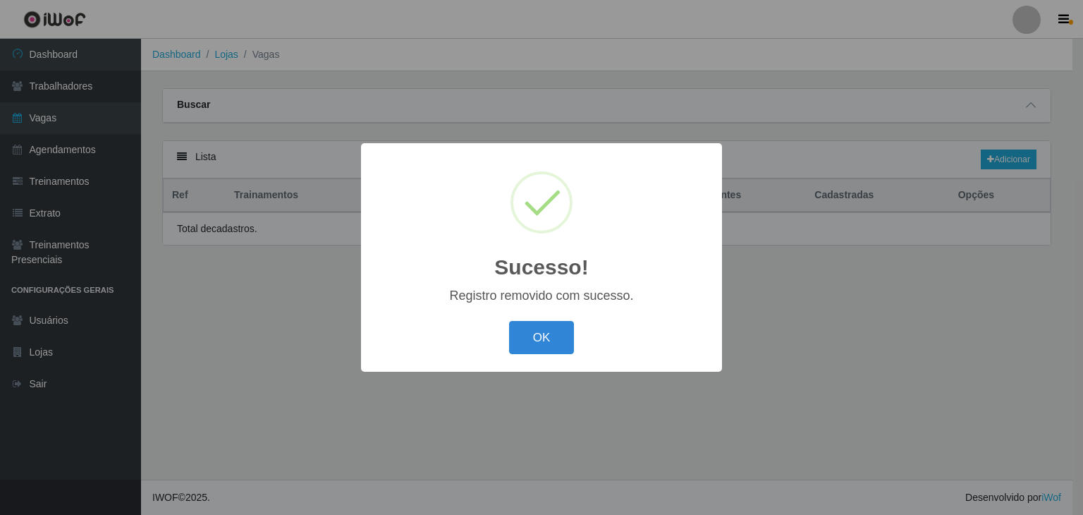
click at [524, 343] on button "OK" at bounding box center [542, 337] width 66 height 33
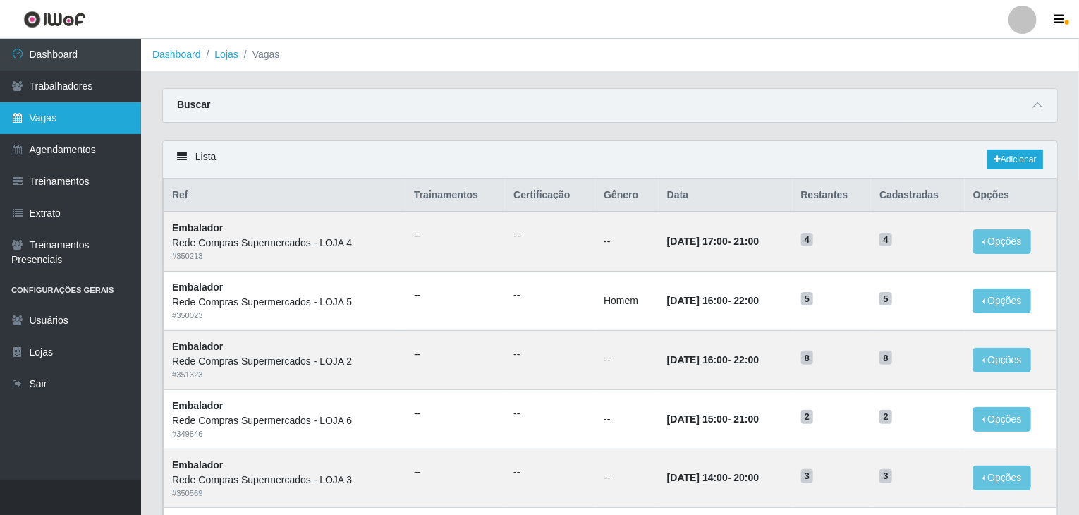
click at [95, 113] on link "Vagas" at bounding box center [70, 118] width 141 height 32
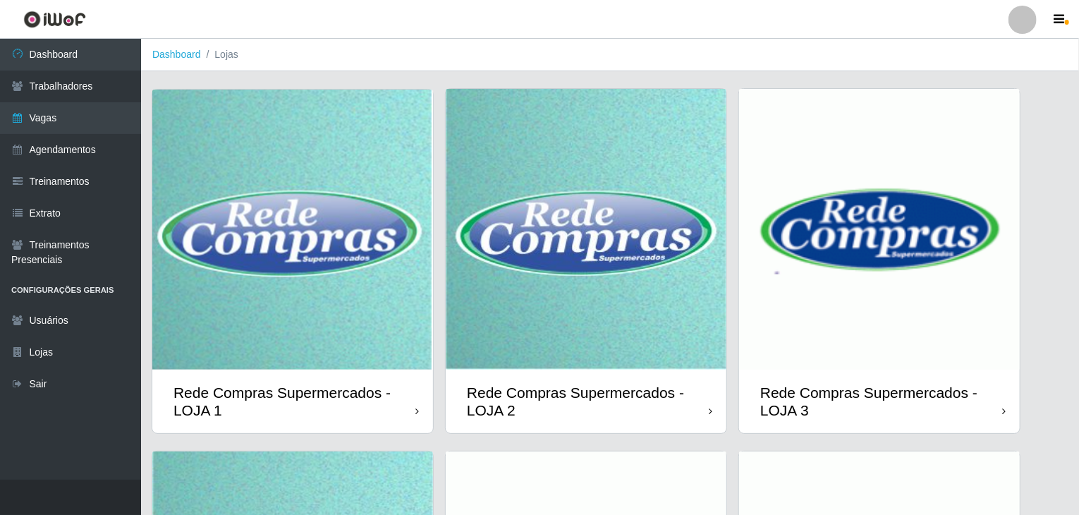
click at [208, 232] on img at bounding box center [292, 230] width 281 height 280
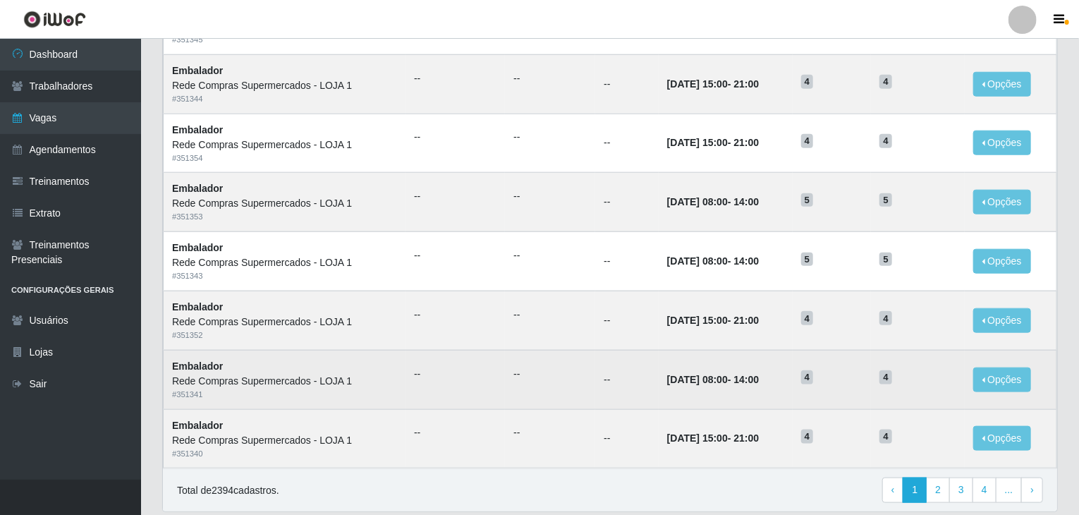
scroll to position [606, 0]
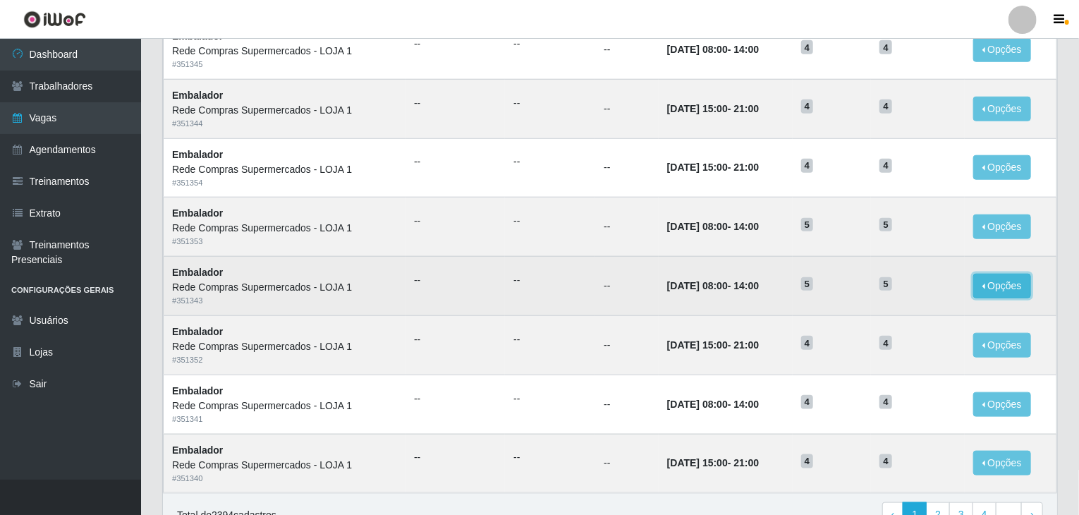
click at [980, 285] on button "Opções" at bounding box center [1002, 286] width 58 height 25
click at [919, 311] on div "Deletar" at bounding box center [914, 318] width 83 height 15
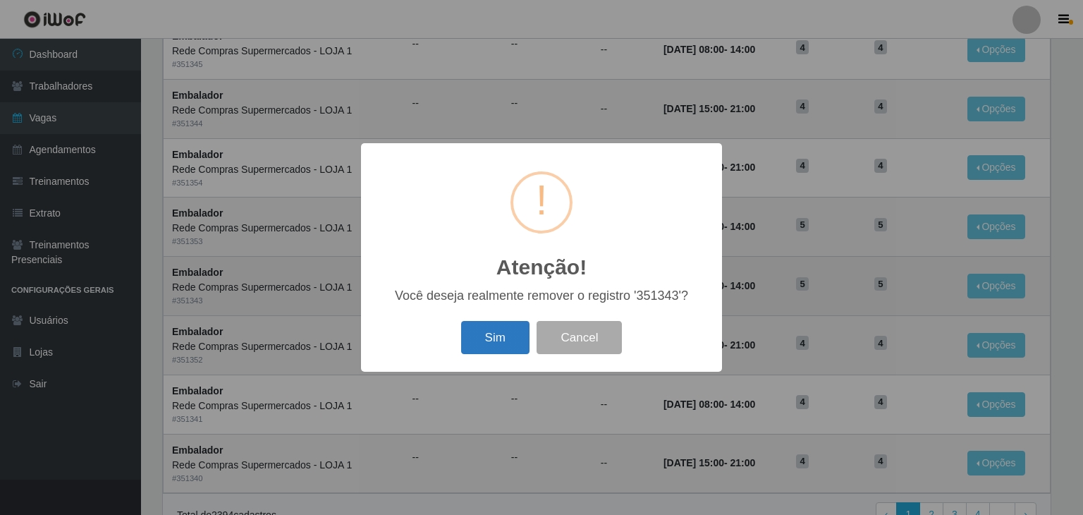
click at [498, 324] on button "Sim" at bounding box center [495, 337] width 68 height 33
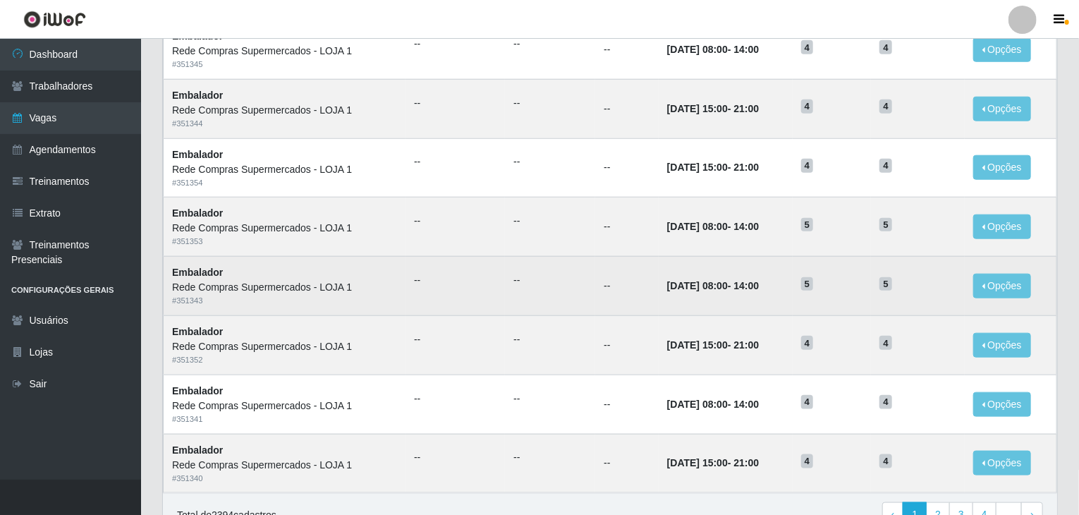
scroll to position [0, 0]
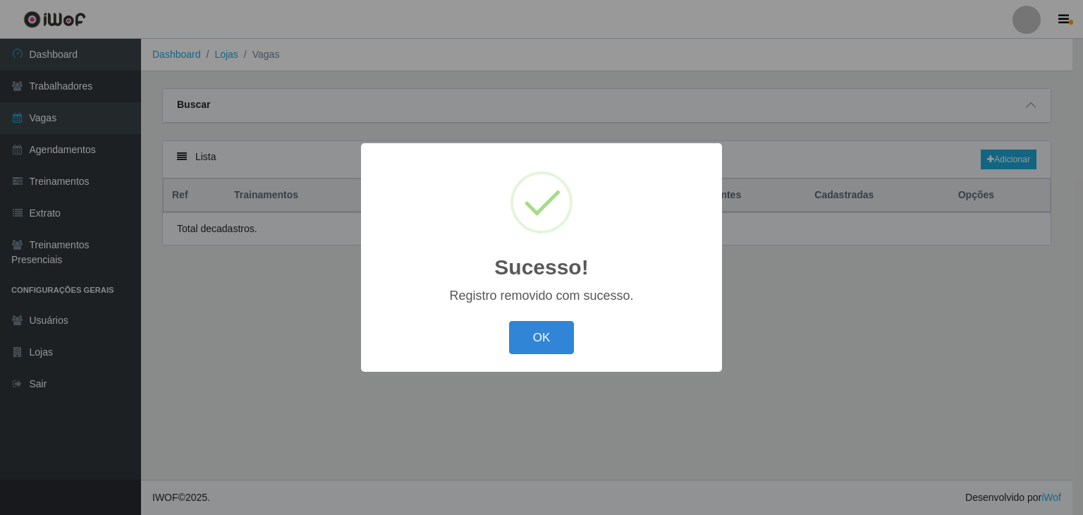
click at [577, 349] on div "OK Cancel" at bounding box center [541, 337] width 333 height 40
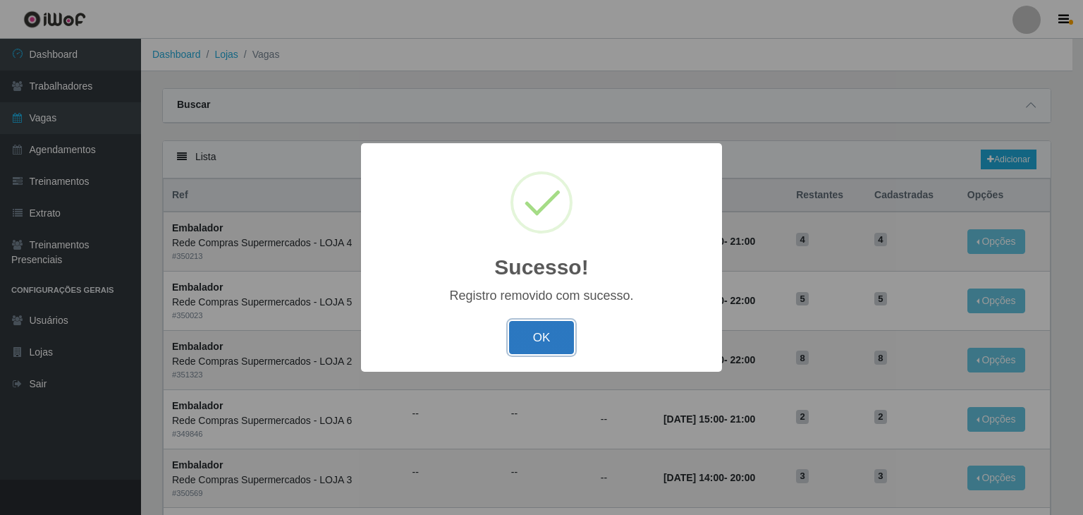
click at [559, 342] on button "OK" at bounding box center [542, 337] width 66 height 33
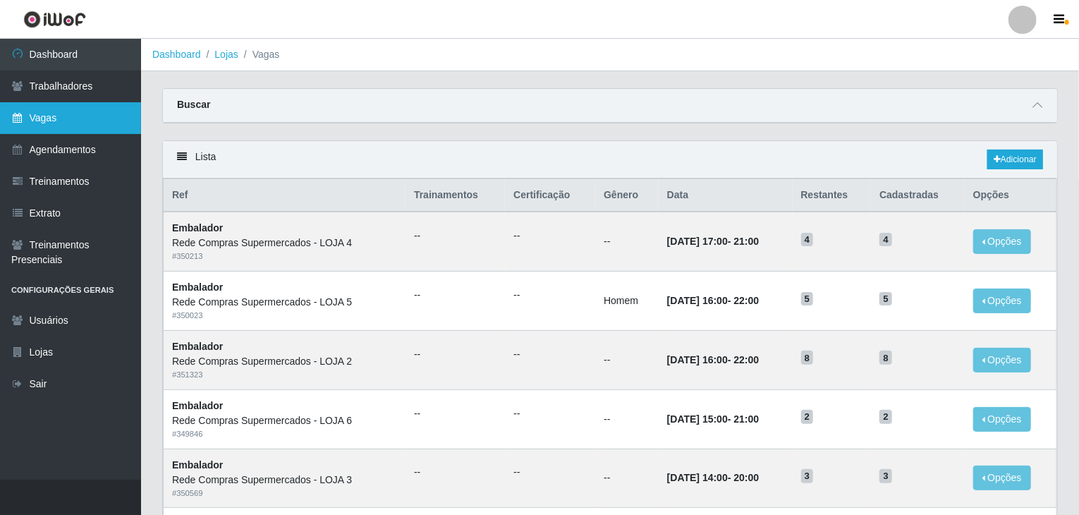
click at [100, 125] on link "Vagas" at bounding box center [70, 118] width 141 height 32
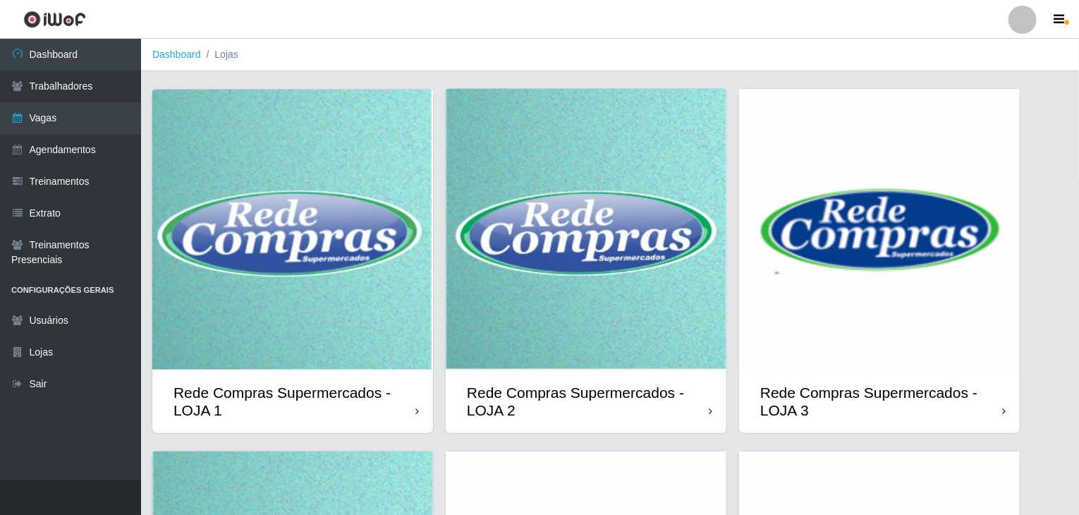
click at [291, 201] on img at bounding box center [292, 230] width 281 height 280
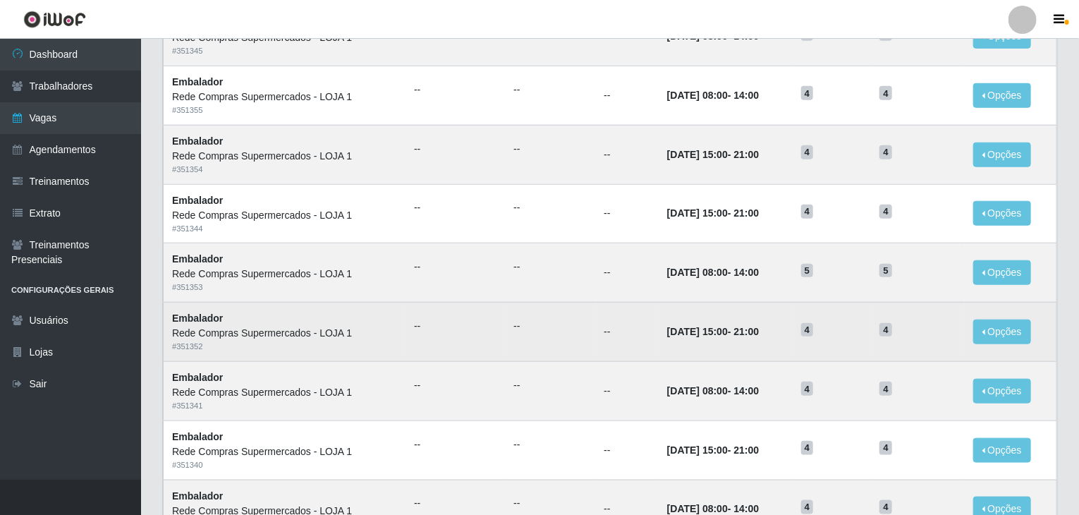
scroll to position [535, 0]
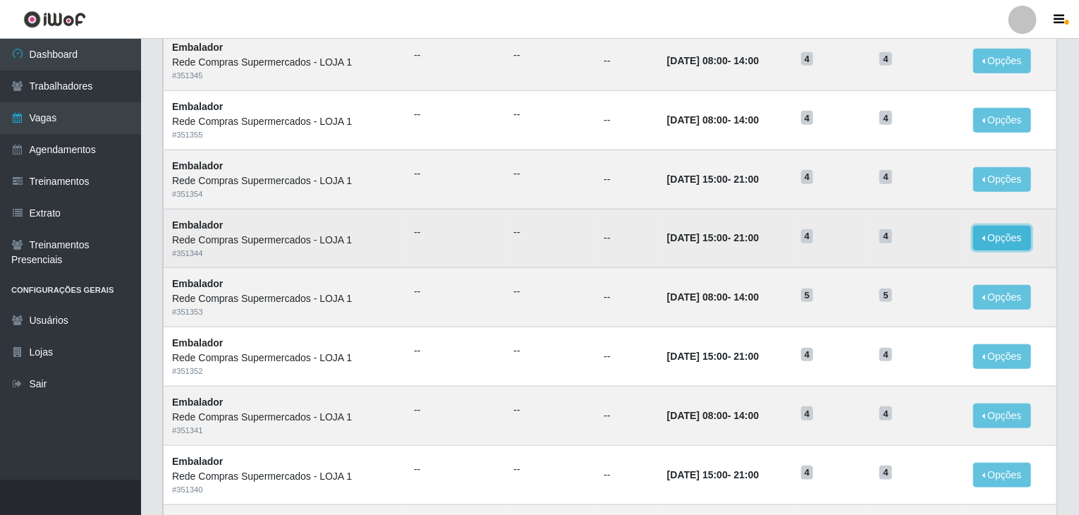
click at [1005, 238] on button "Opções" at bounding box center [1002, 238] width 58 height 25
click at [929, 266] on div "Deletar" at bounding box center [914, 270] width 83 height 15
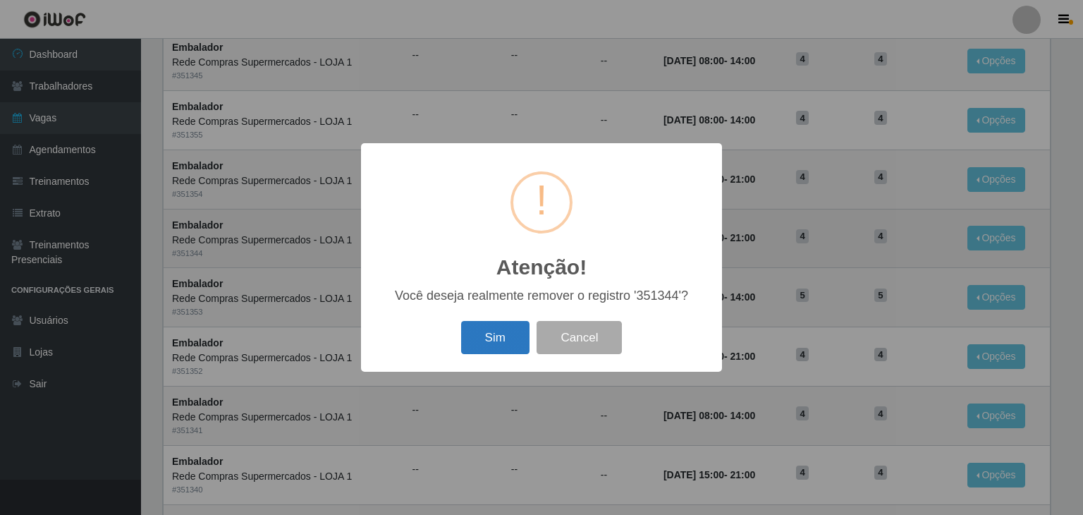
click at [527, 339] on button "Sim" at bounding box center [495, 337] width 68 height 33
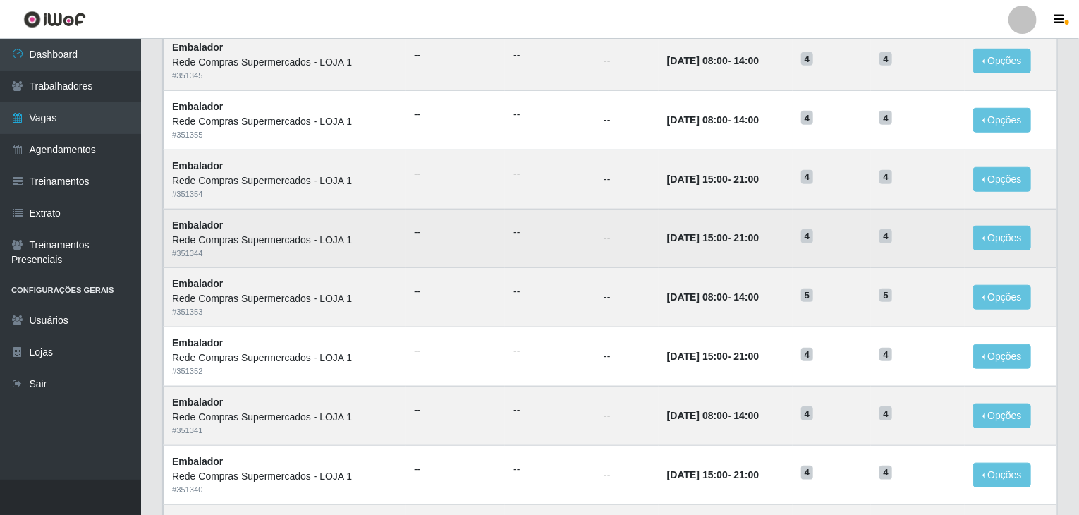
scroll to position [0, 0]
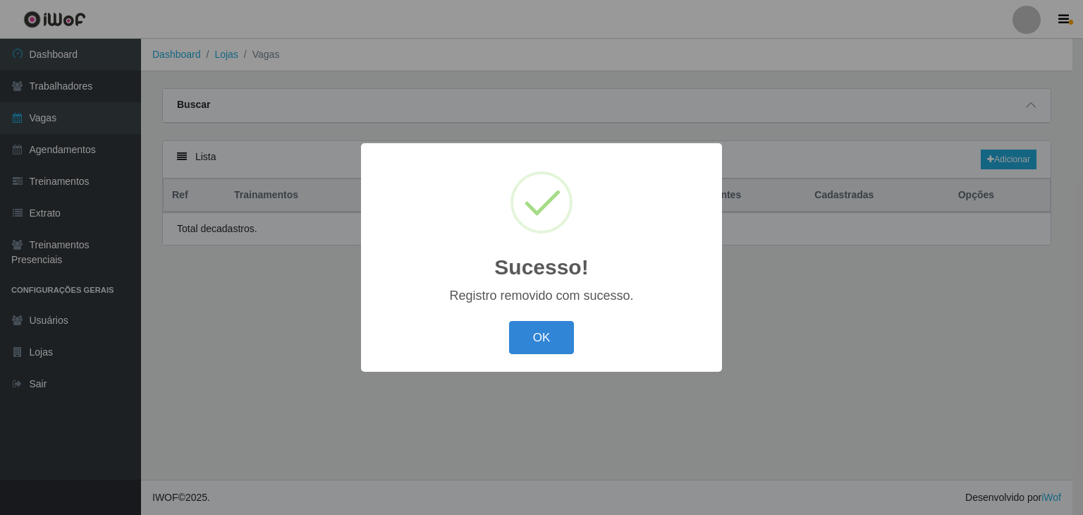
click at [527, 339] on button "OK" at bounding box center [542, 337] width 66 height 33
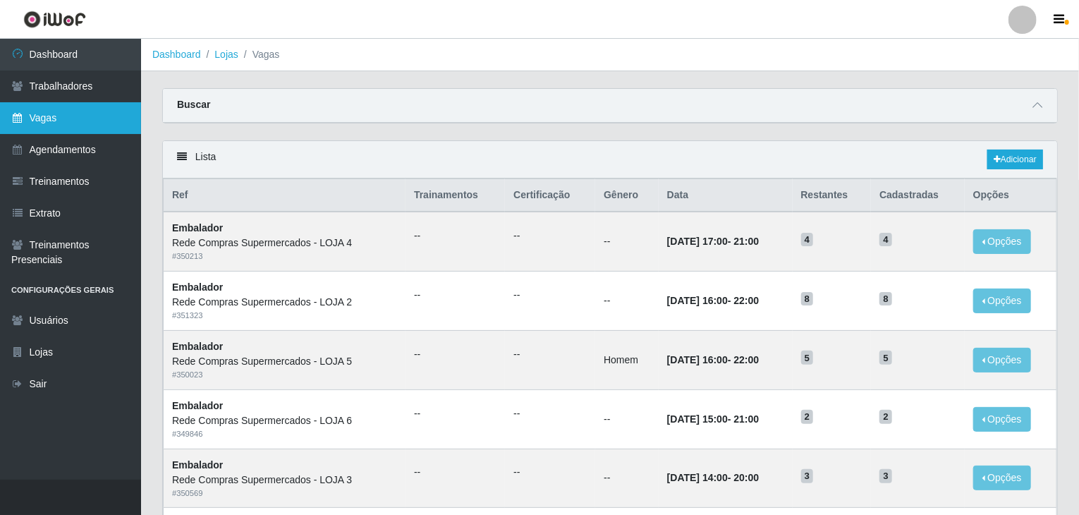
click at [16, 132] on link "Vagas" at bounding box center [70, 118] width 141 height 32
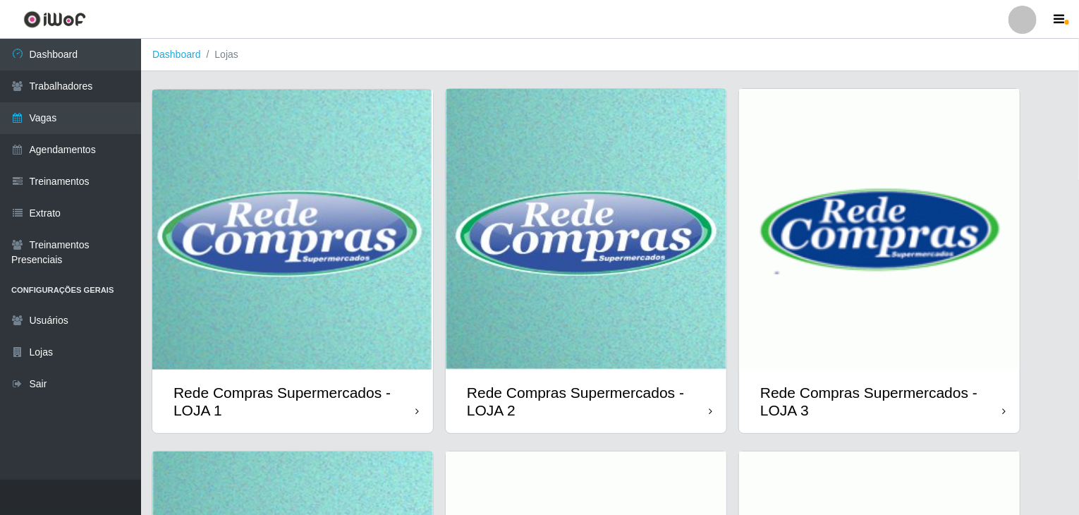
click at [211, 176] on img at bounding box center [292, 230] width 281 height 280
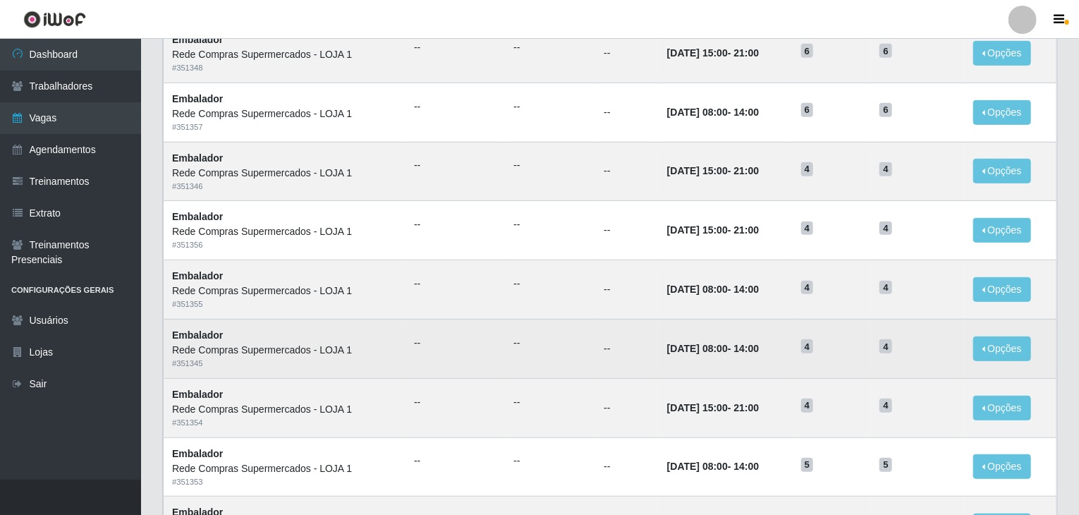
scroll to position [282, 0]
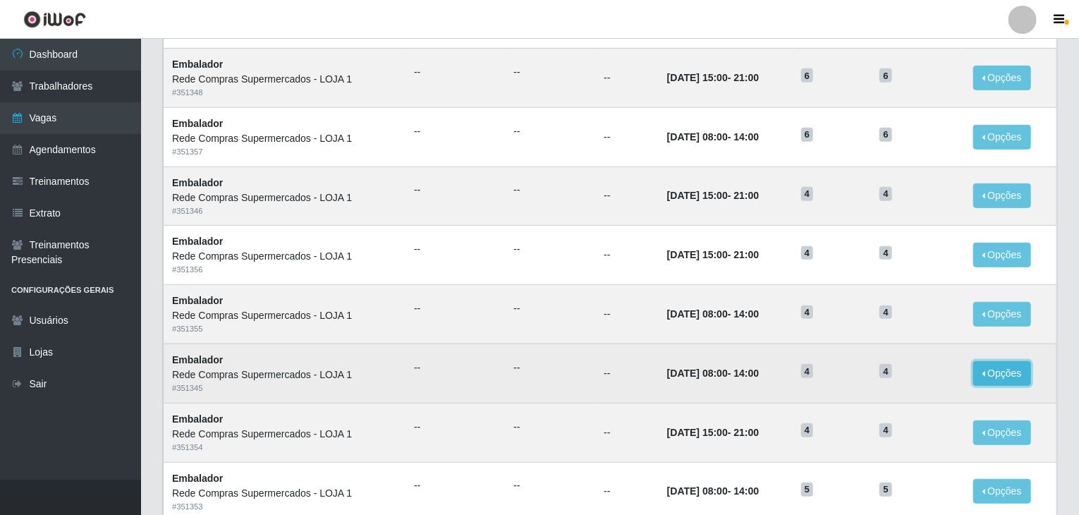
click at [1014, 372] on button "Opções" at bounding box center [1002, 373] width 58 height 25
click at [891, 398] on div "Deletar" at bounding box center [914, 405] width 83 height 15
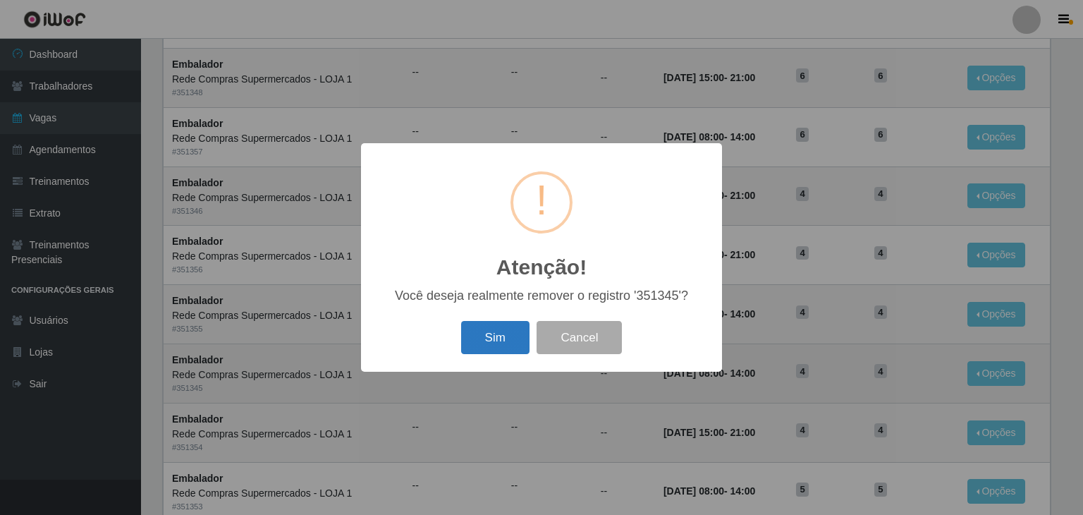
click at [469, 333] on button "Sim" at bounding box center [495, 337] width 68 height 33
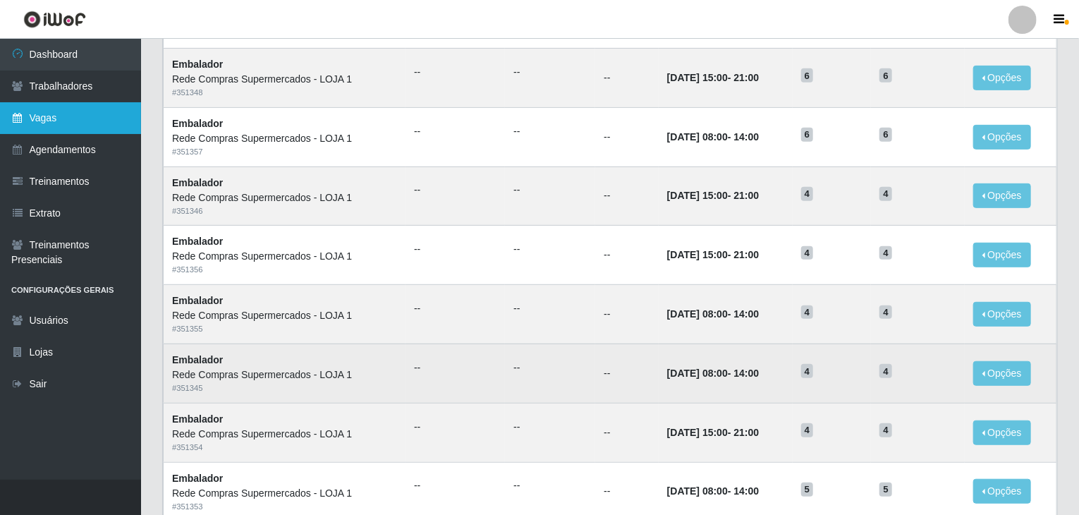
scroll to position [0, 0]
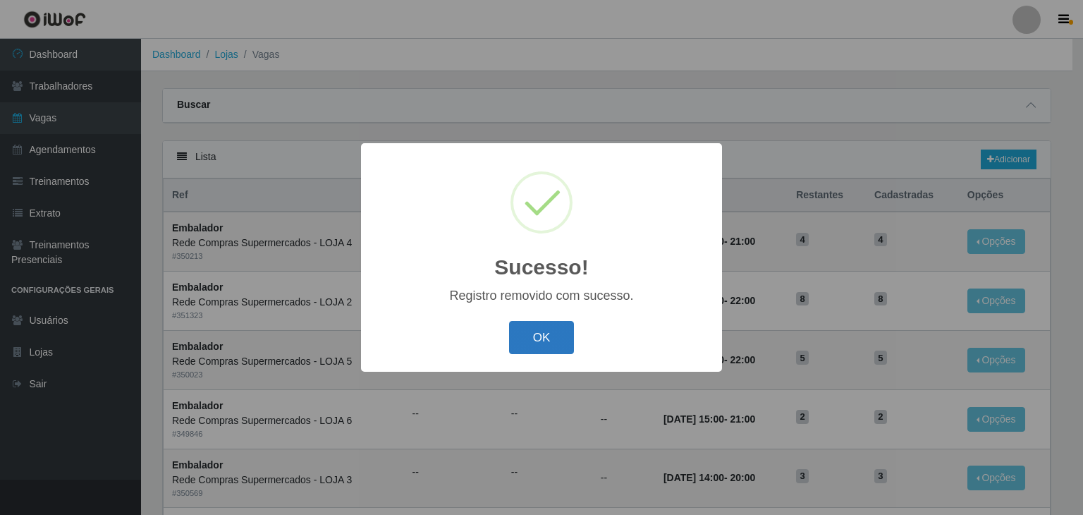
click at [550, 341] on button "OK" at bounding box center [542, 337] width 66 height 33
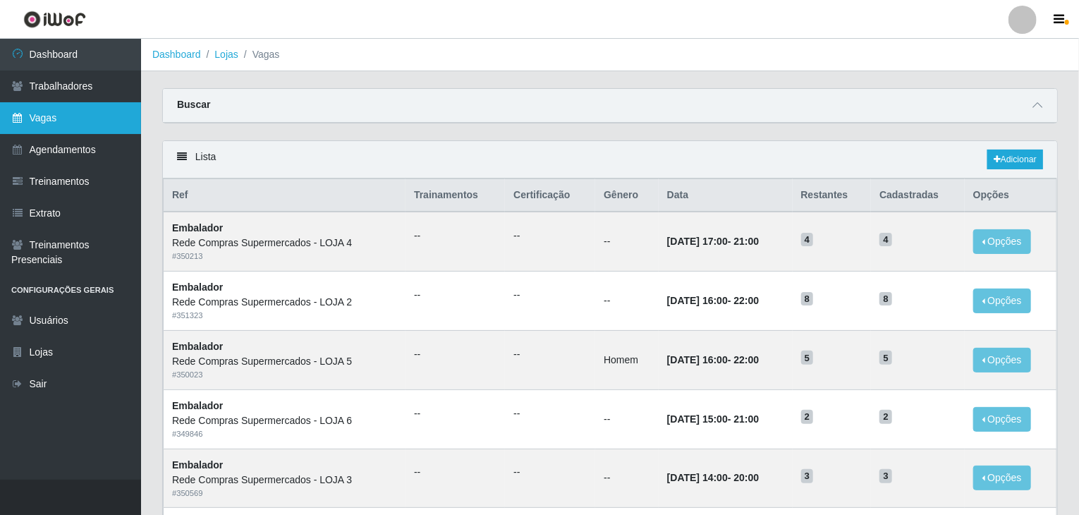
click at [29, 123] on link "Vagas" at bounding box center [70, 118] width 141 height 32
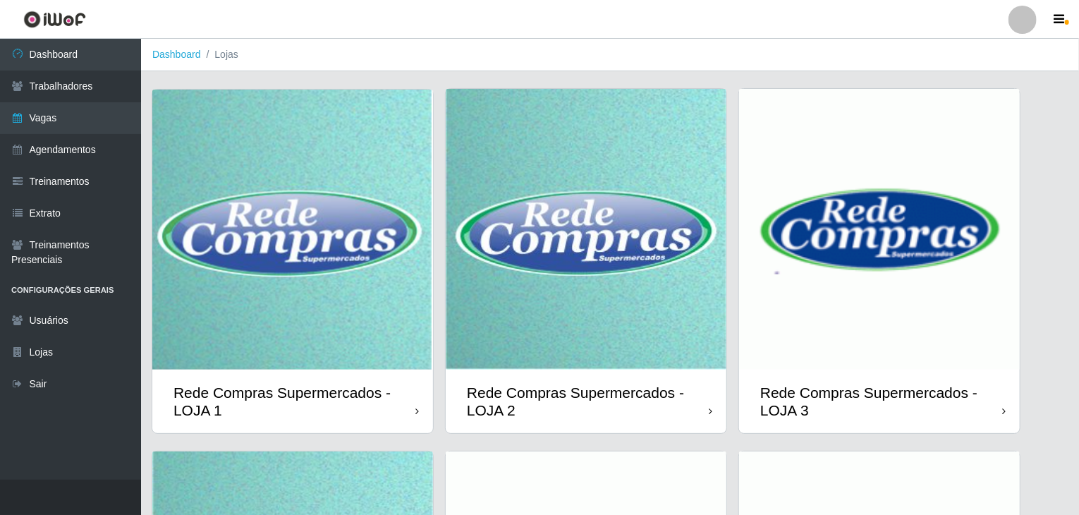
click at [282, 241] on img at bounding box center [292, 230] width 281 height 280
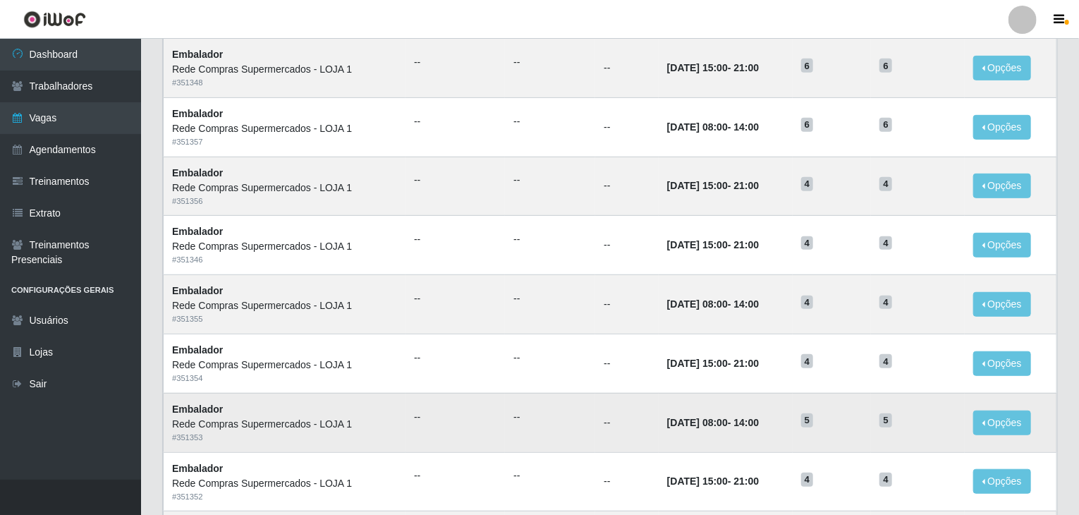
scroll to position [211, 0]
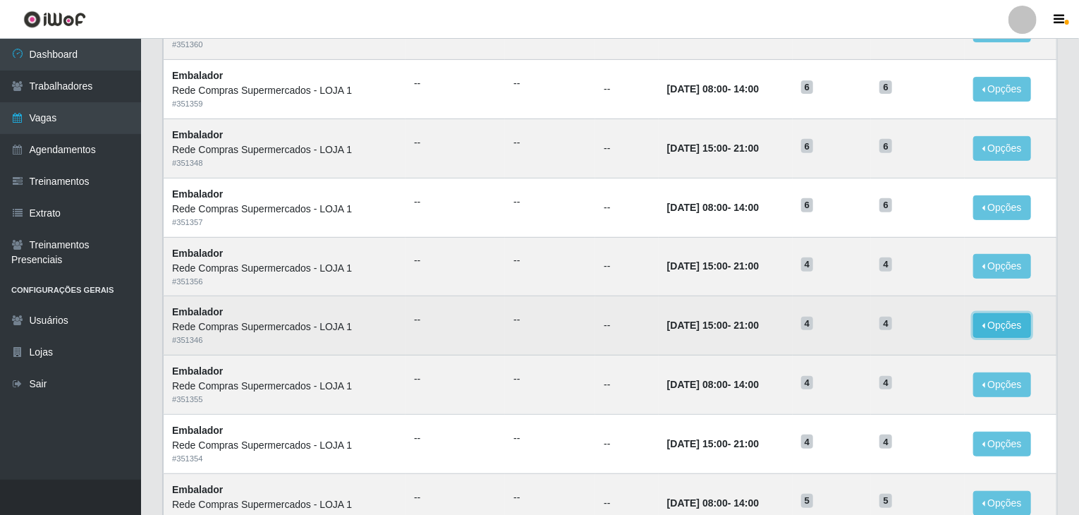
click at [1019, 323] on button "Opções" at bounding box center [1002, 325] width 58 height 25
click at [902, 362] on div "Deletar" at bounding box center [914, 357] width 83 height 15
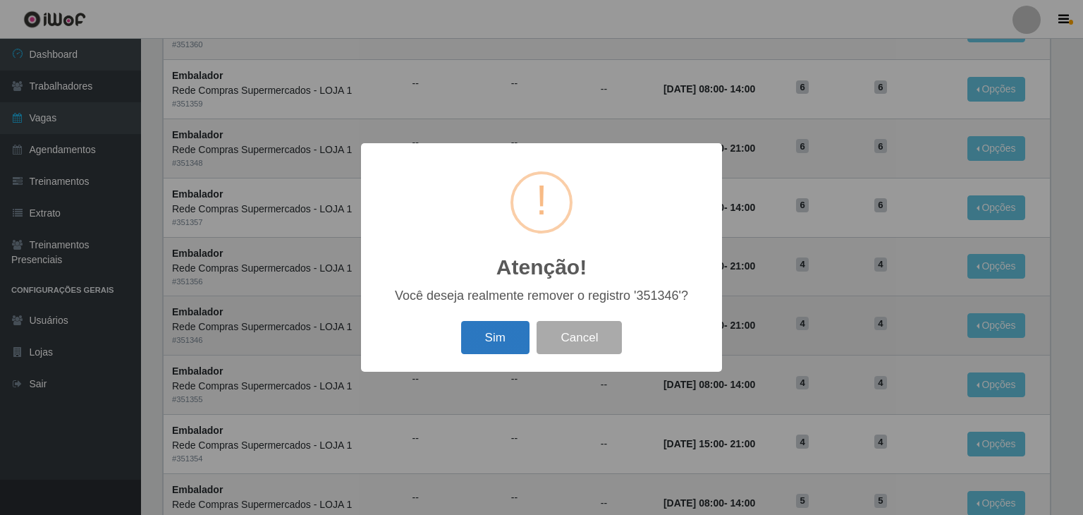
click at [518, 348] on button "Sim" at bounding box center [495, 337] width 68 height 33
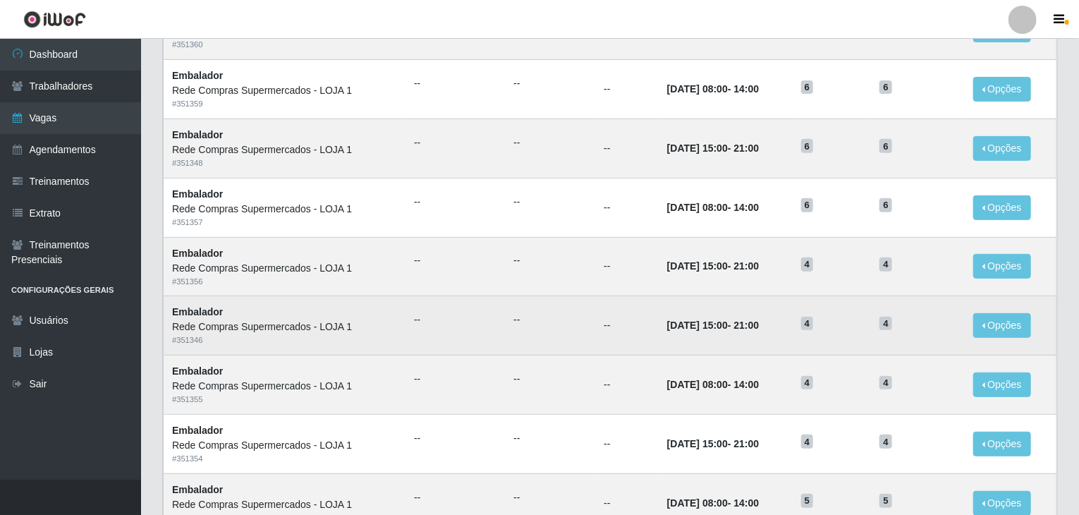
scroll to position [0, 0]
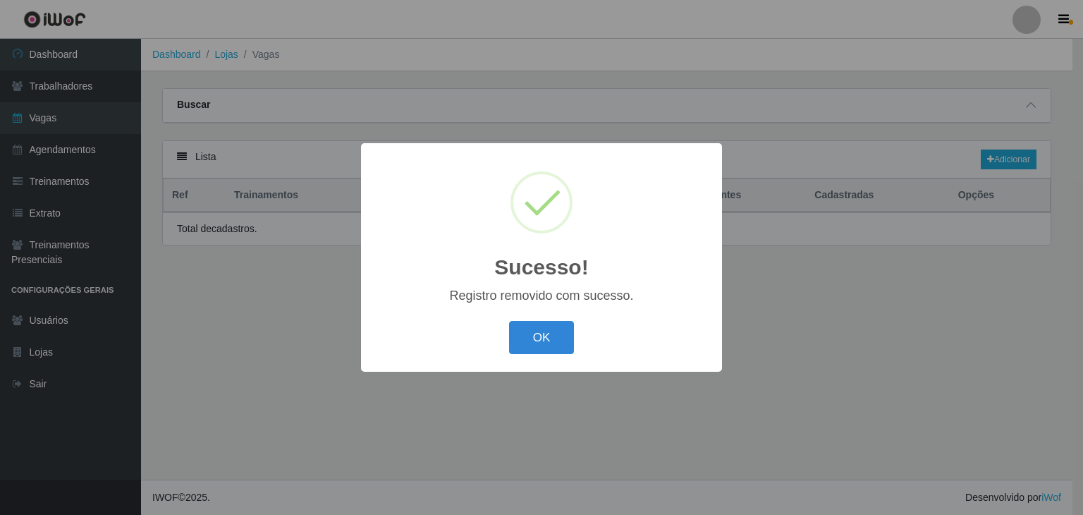
drag, startPoint x: 541, startPoint y: 342, endPoint x: 501, endPoint y: 328, distance: 42.4
click at [546, 340] on button "OK" at bounding box center [542, 337] width 66 height 33
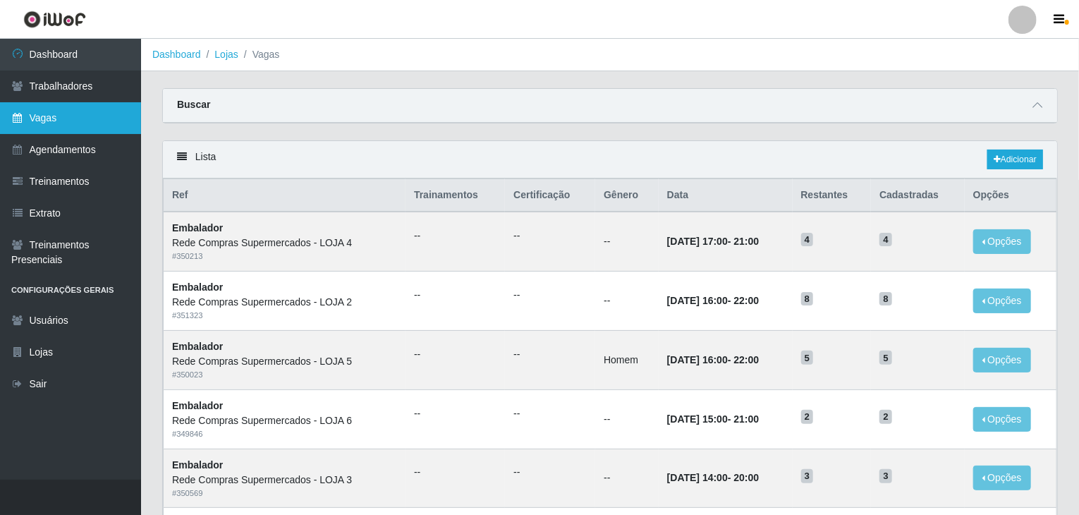
click at [66, 125] on link "Vagas" at bounding box center [70, 118] width 141 height 32
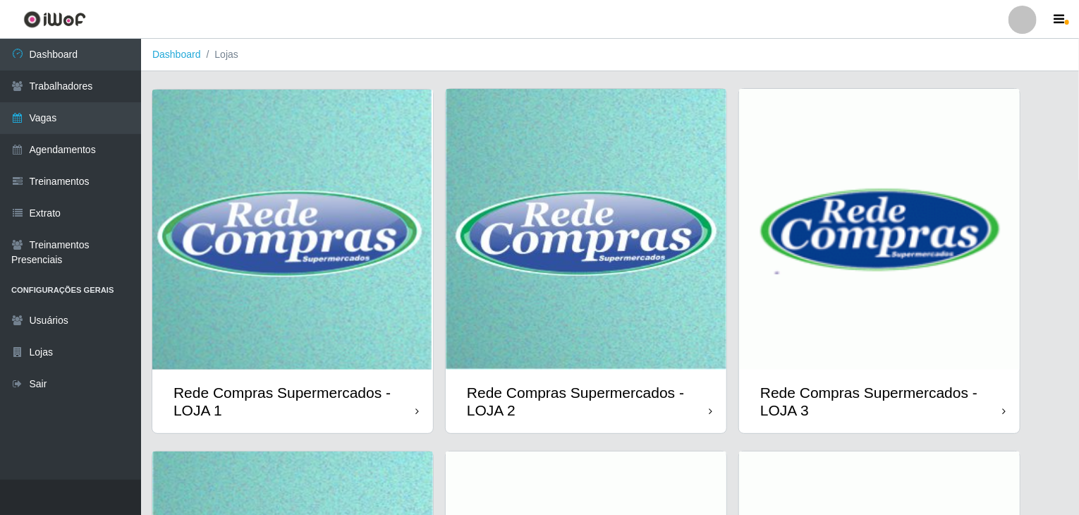
click at [313, 235] on img at bounding box center [292, 230] width 281 height 280
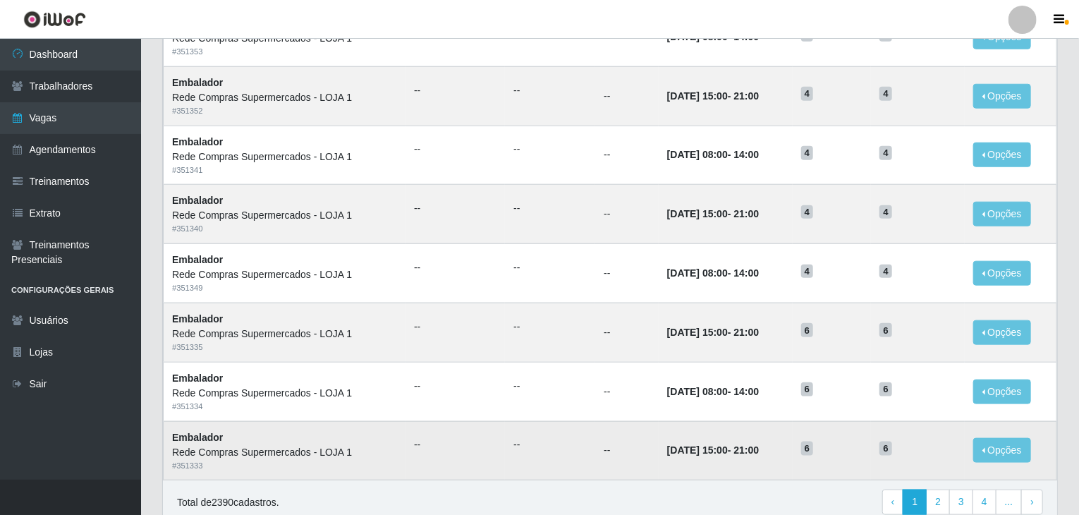
scroll to position [634, 0]
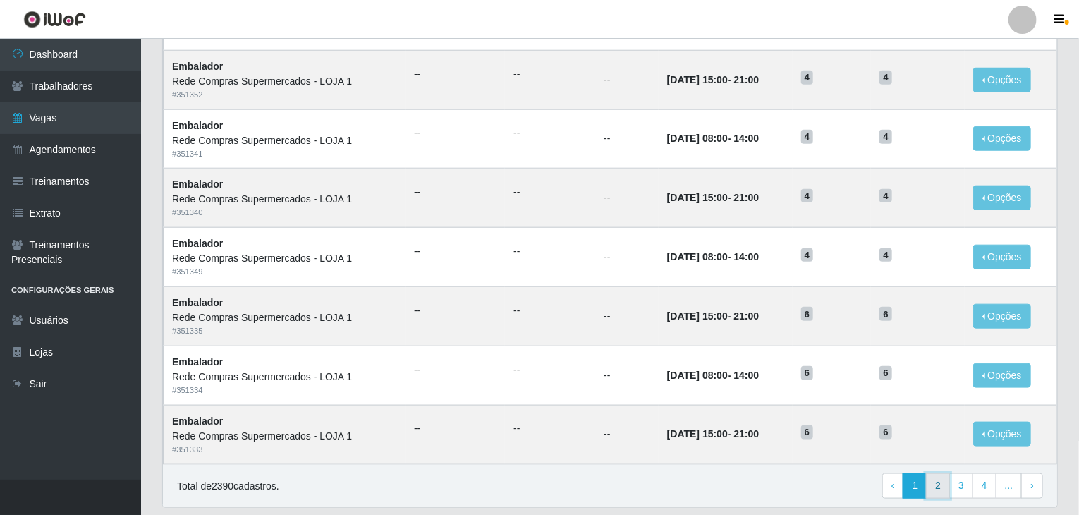
click at [940, 481] on link "2" at bounding box center [938, 485] width 24 height 25
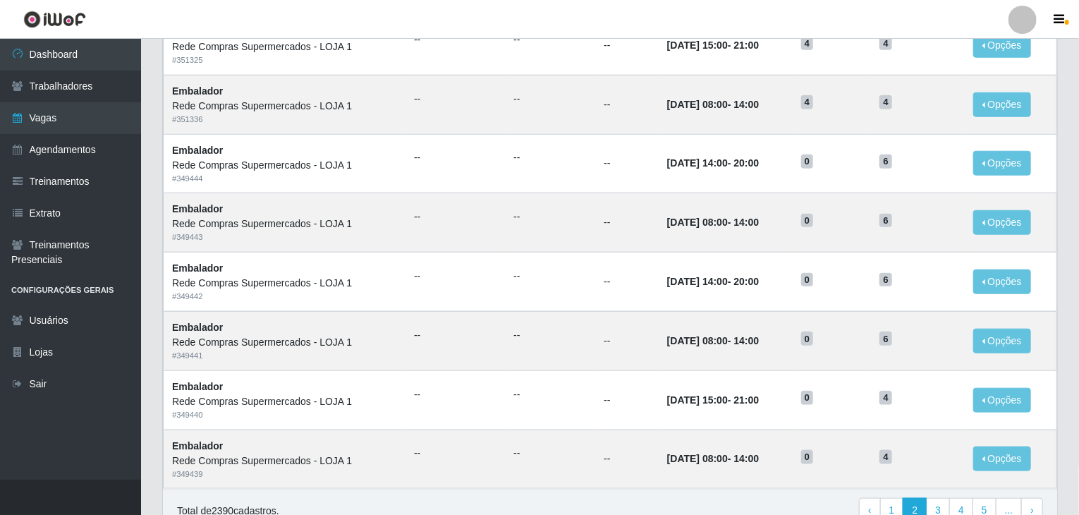
scroll to position [676, 0]
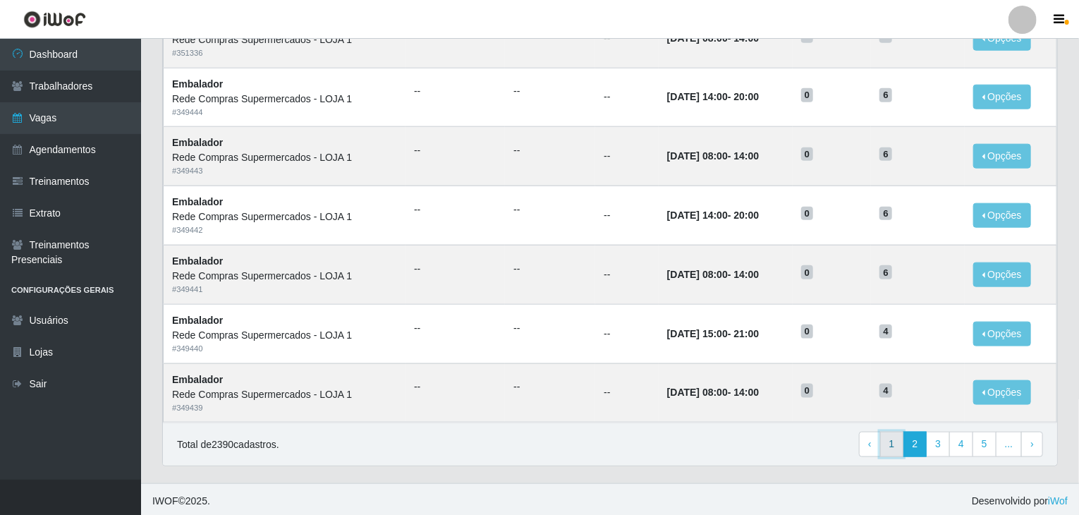
click at [892, 444] on link "1" at bounding box center [892, 443] width 24 height 25
